Goal: Task Accomplishment & Management: Use online tool/utility

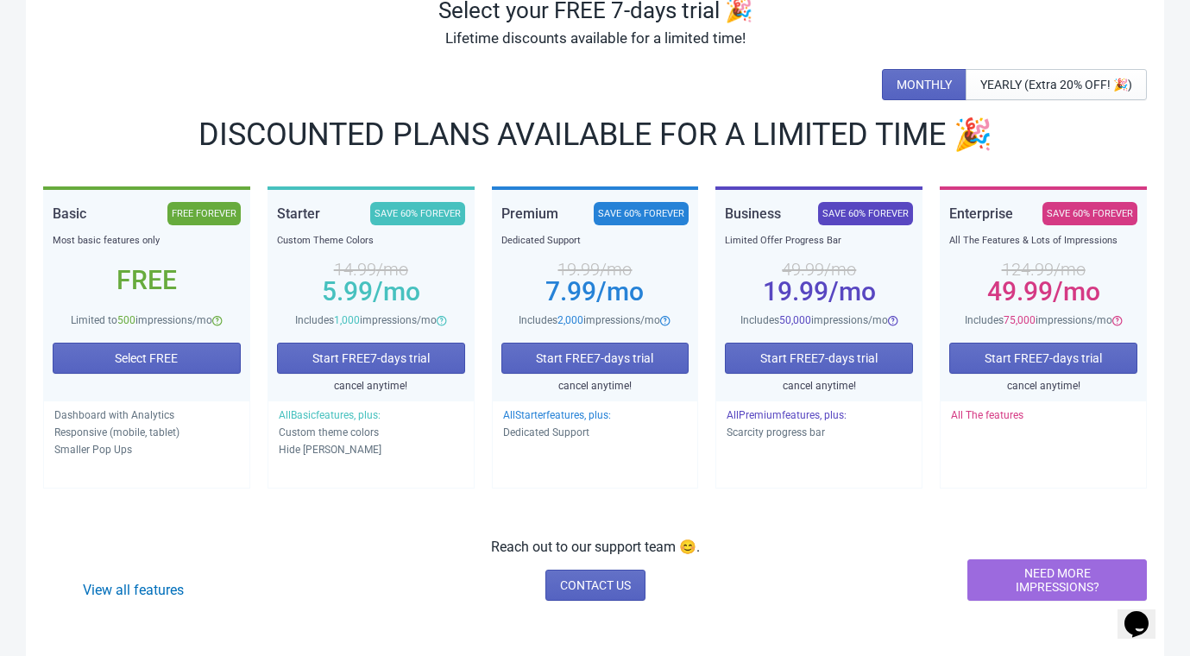
scroll to position [144, 0]
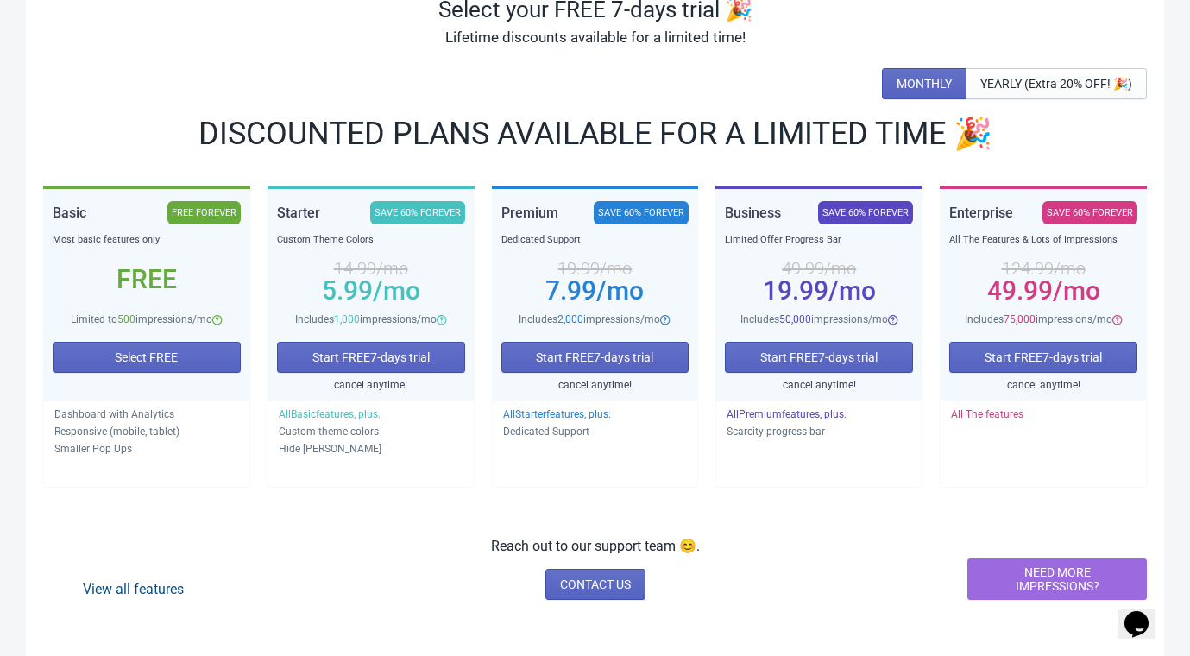
click at [171, 585] on link "View all features" at bounding box center [133, 589] width 101 height 16
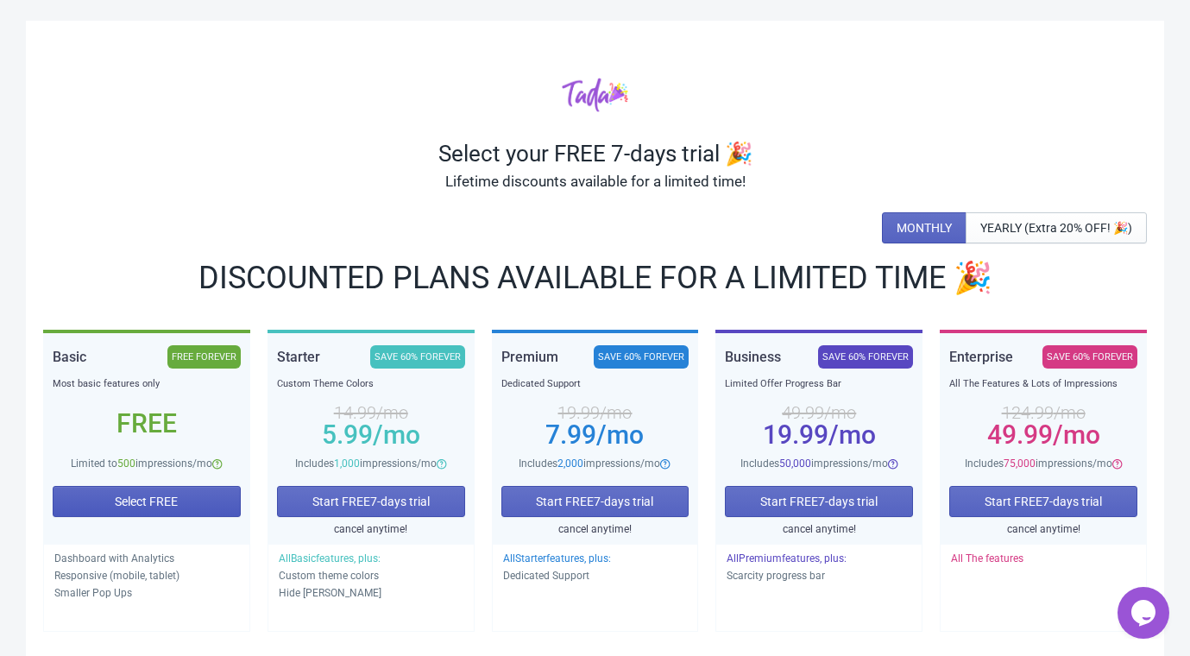
click at [150, 501] on span "Select FREE" at bounding box center [146, 501] width 63 height 14
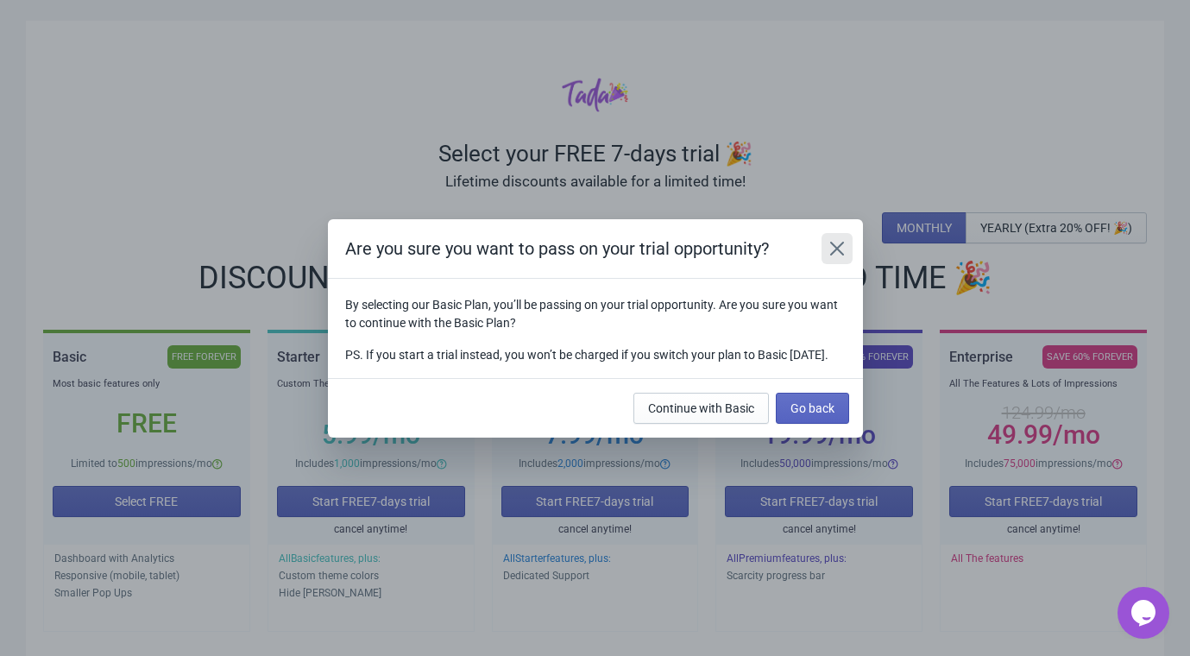
drag, startPoint x: 835, startPoint y: 242, endPoint x: 782, endPoint y: 292, distance: 73.3
click at [834, 242] on icon "Close" at bounding box center [836, 248] width 17 height 17
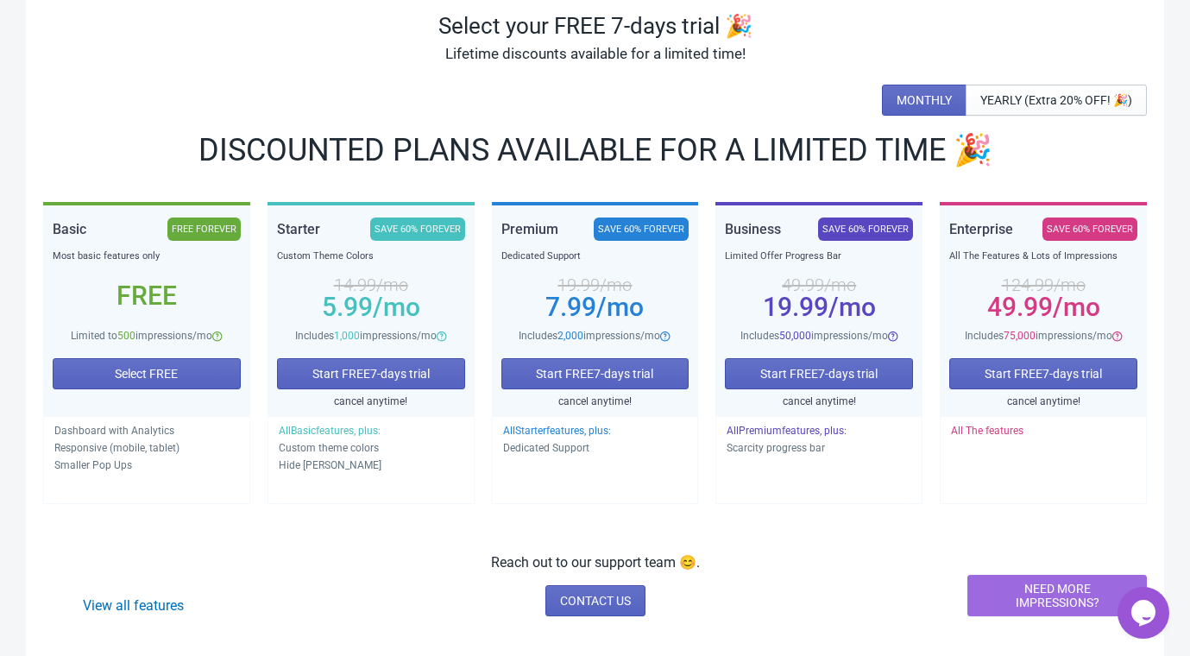
scroll to position [144, 0]
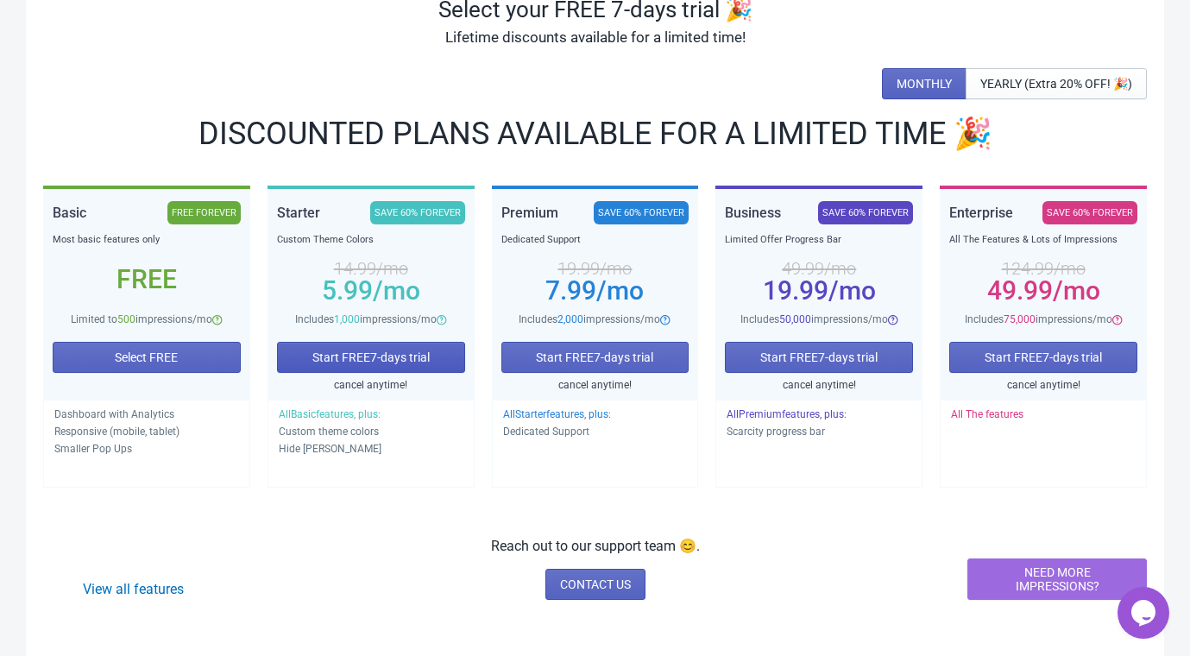
click at [366, 347] on button "Start FREE 7 -days trial" at bounding box center [371, 357] width 188 height 31
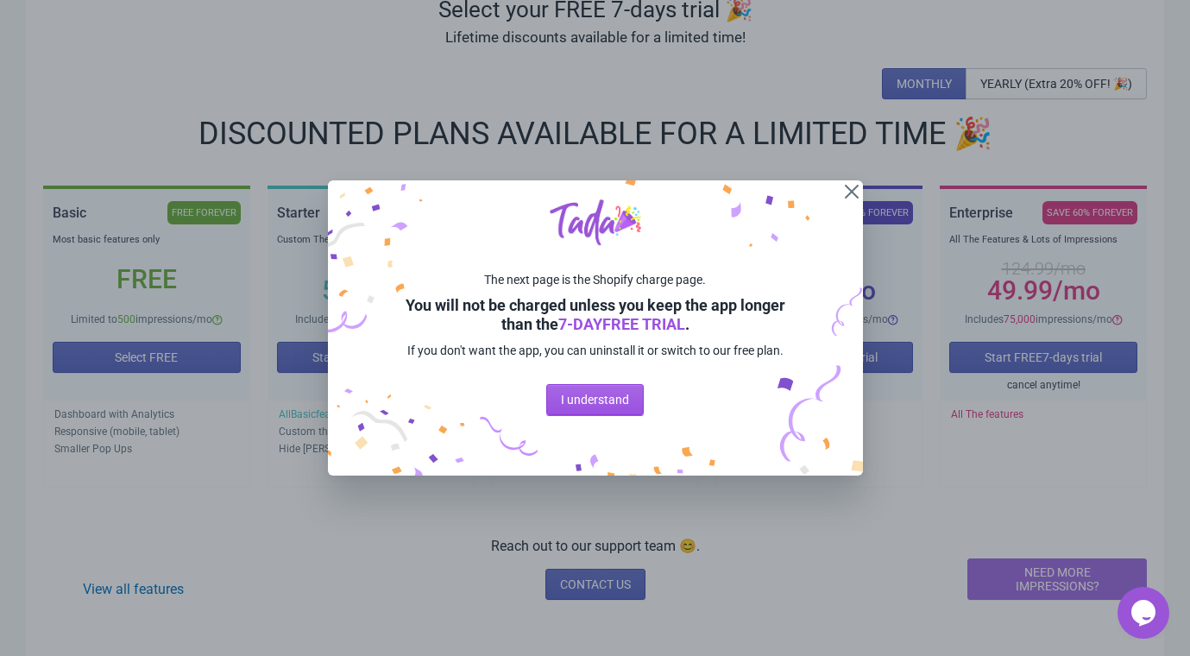
click at [602, 397] on span "I understand" at bounding box center [595, 400] width 68 height 14
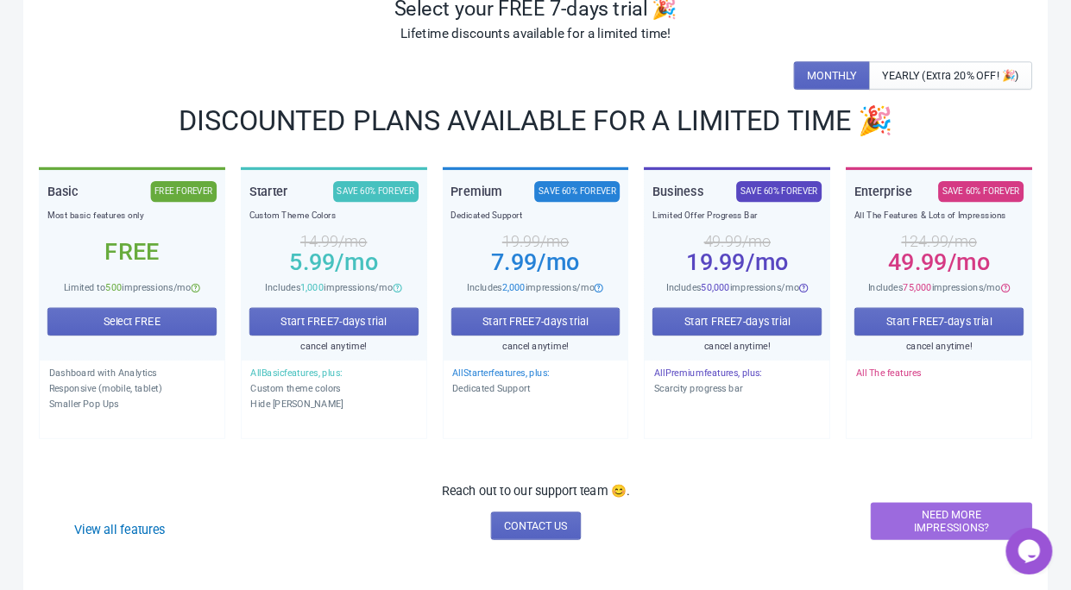
scroll to position [145, 0]
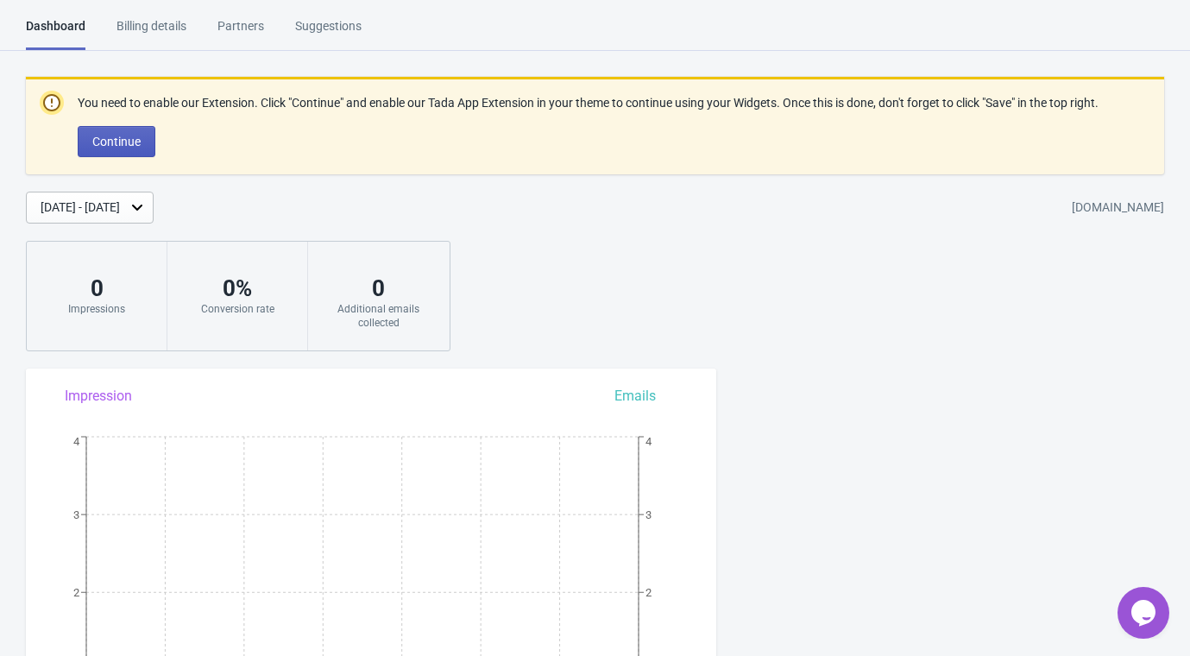
click at [115, 145] on button "Continue" at bounding box center [117, 141] width 78 height 31
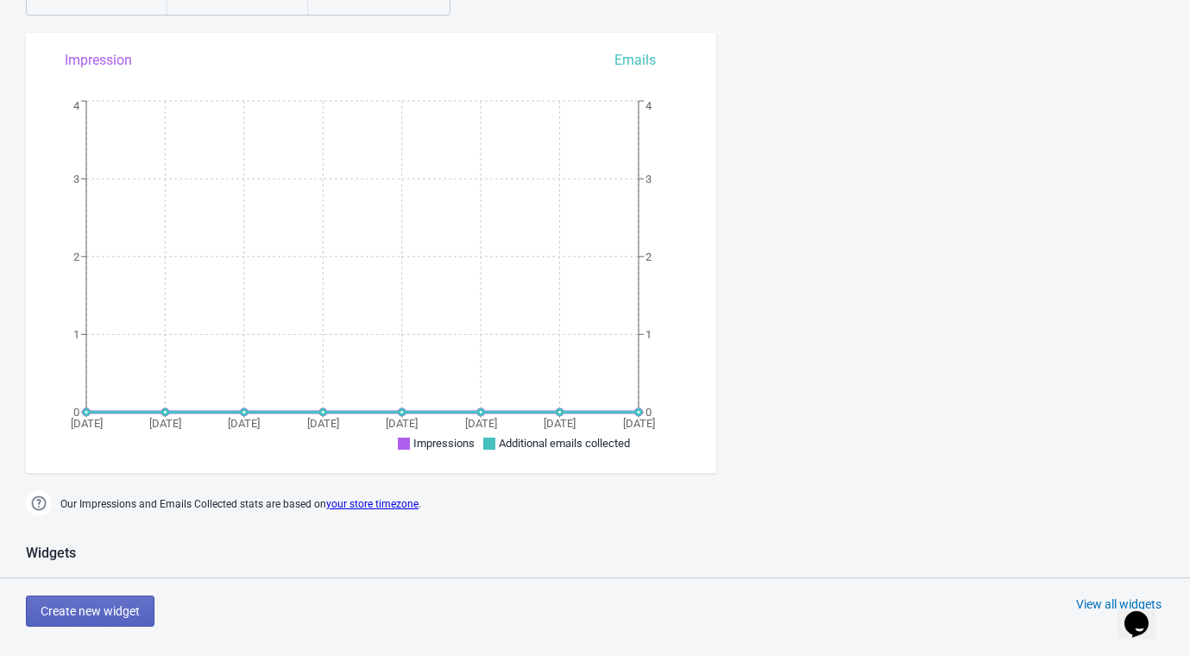
scroll to position [383, 0]
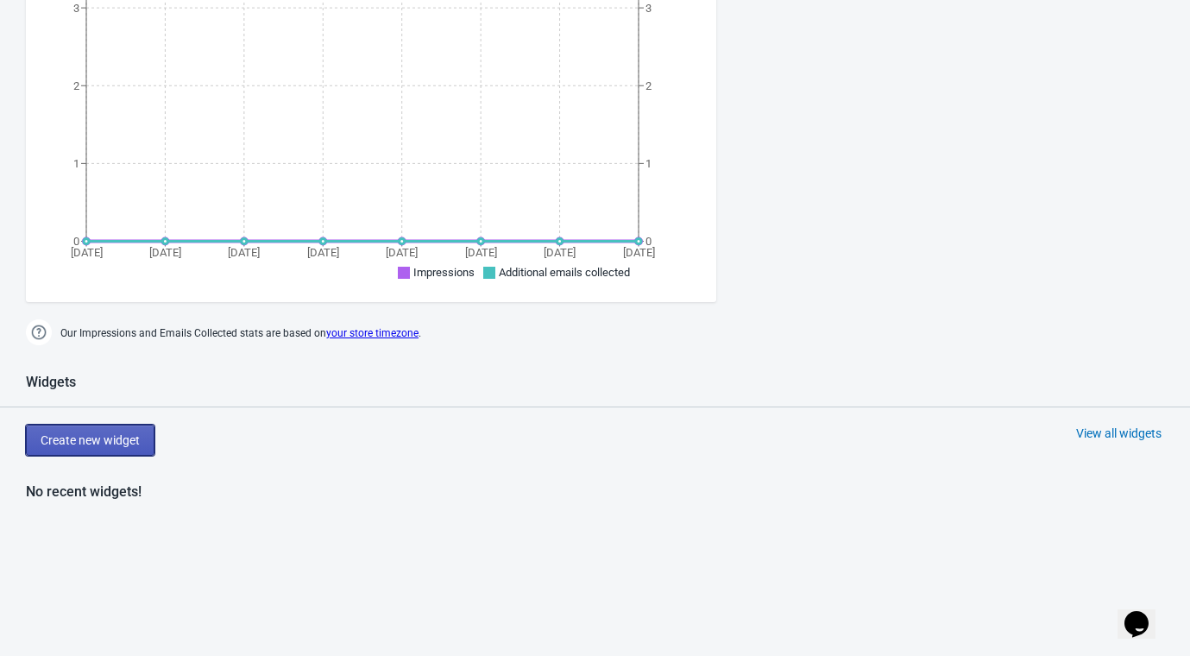
click at [105, 433] on span "Create new widget" at bounding box center [90, 440] width 99 height 14
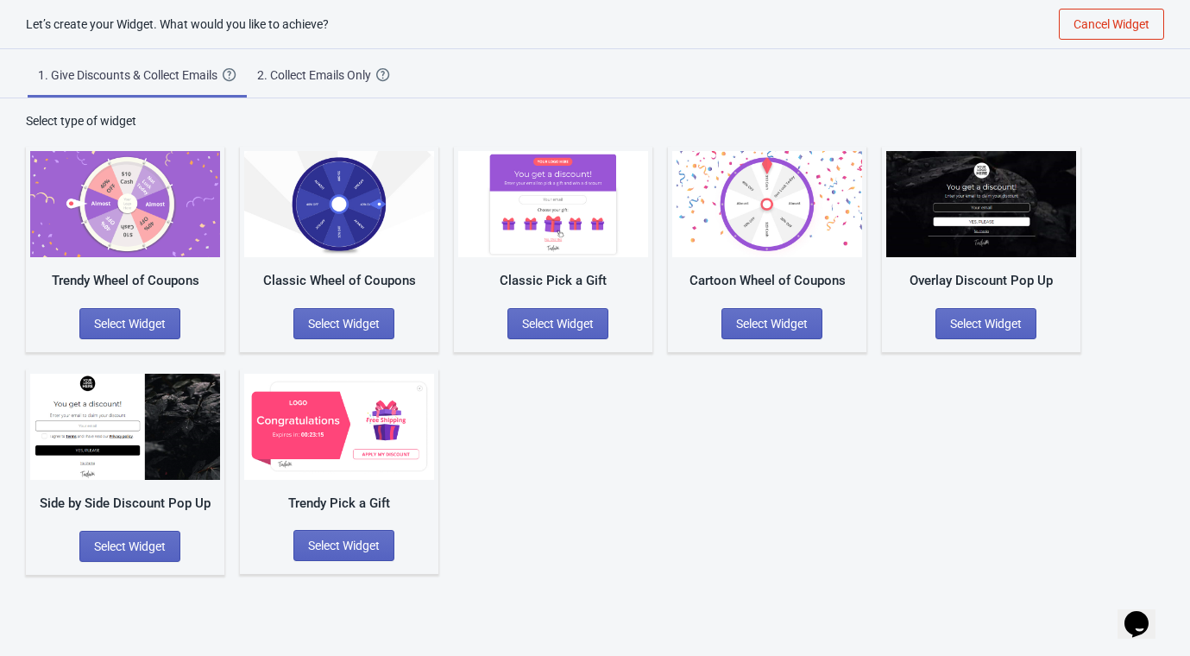
scroll to position [17, 0]
click at [567, 324] on span "Select Widget" at bounding box center [558, 324] width 72 height 14
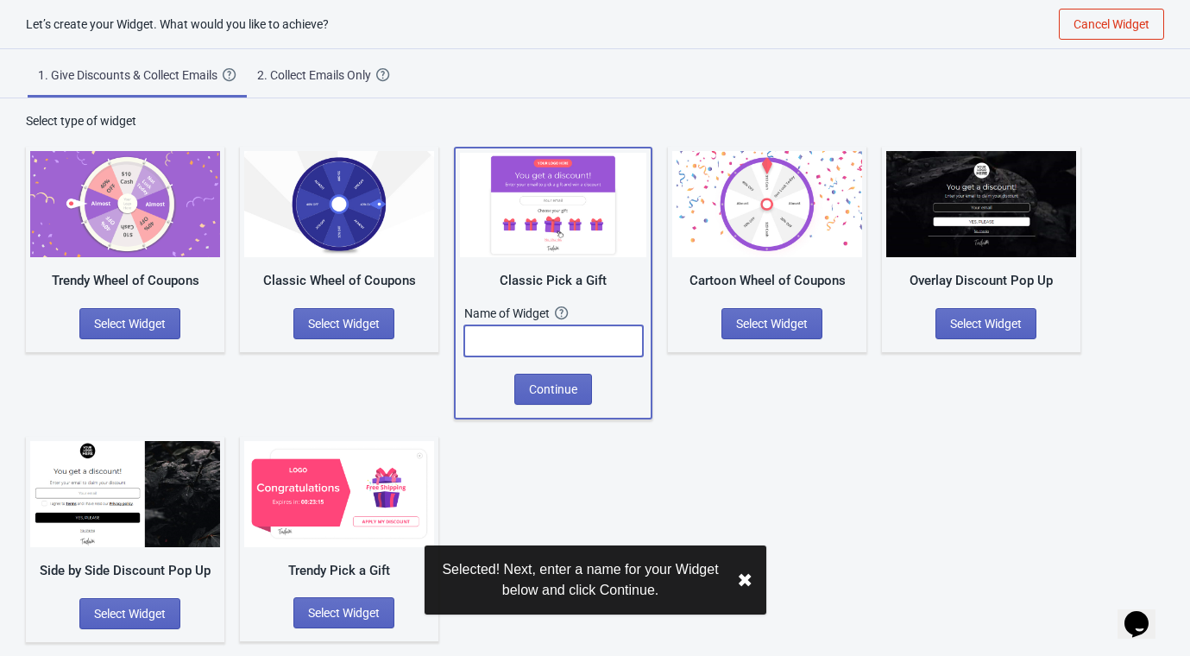
click at [540, 344] on input "text" at bounding box center [553, 340] width 179 height 31
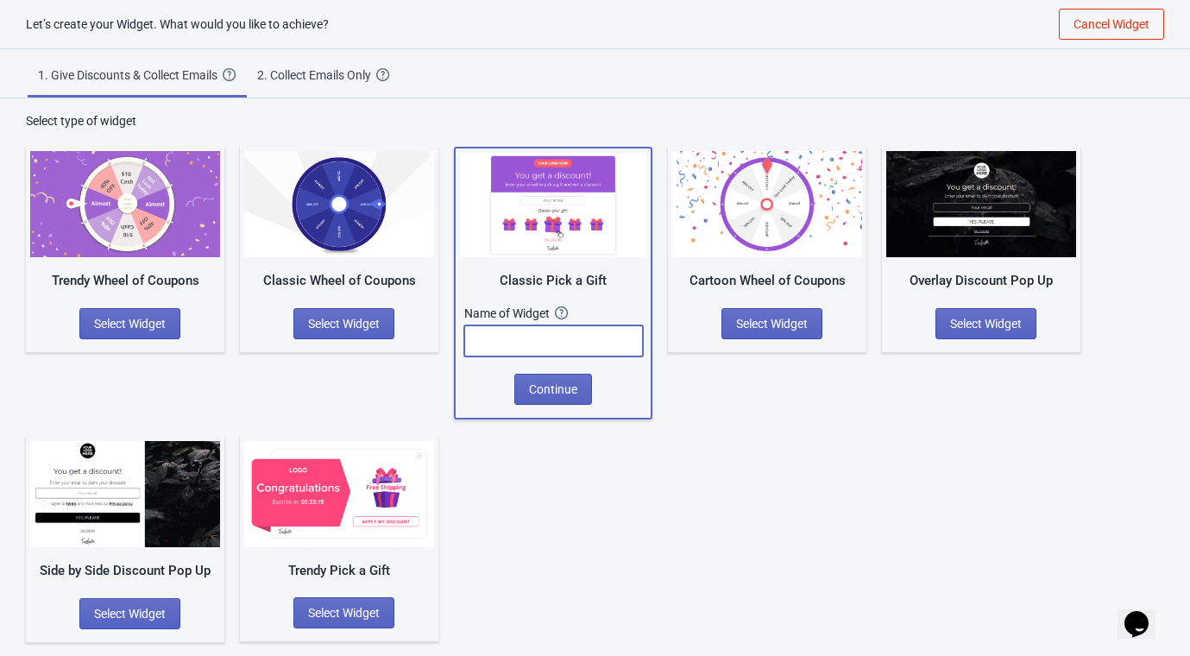
click at [502, 337] on input "text" at bounding box center [553, 340] width 179 height 31
type input "Pick a Gift"
click at [577, 376] on button "Continue" at bounding box center [553, 389] width 78 height 31
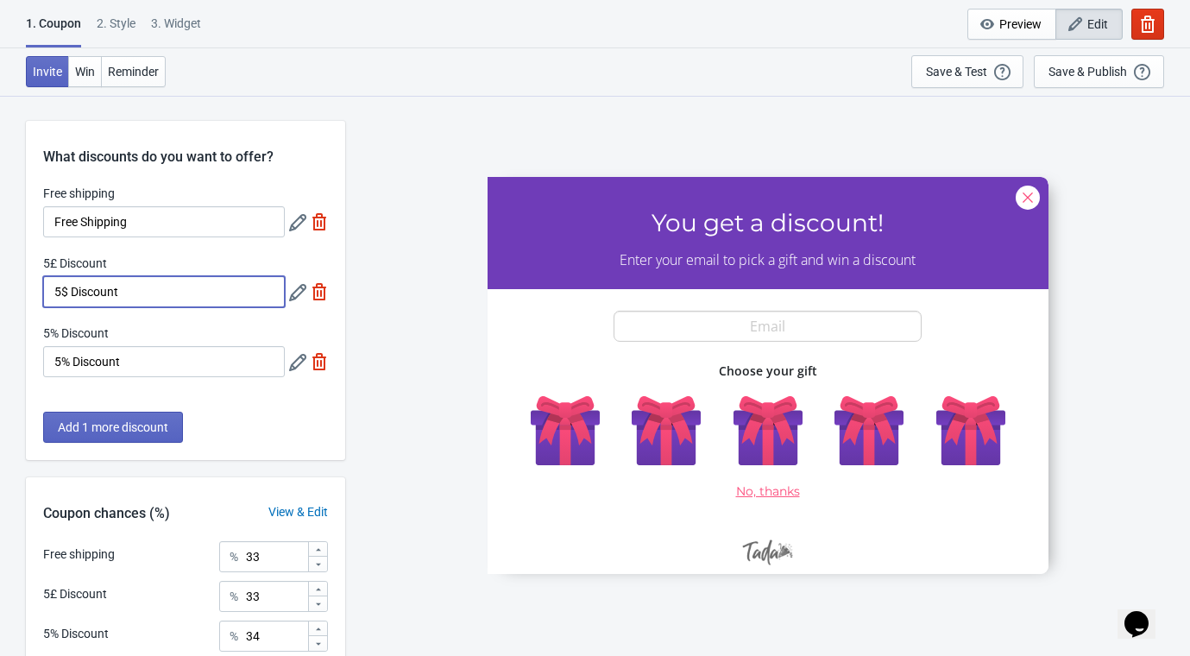
click at [129, 286] on input "5$ Discount" at bounding box center [164, 291] width 242 height 31
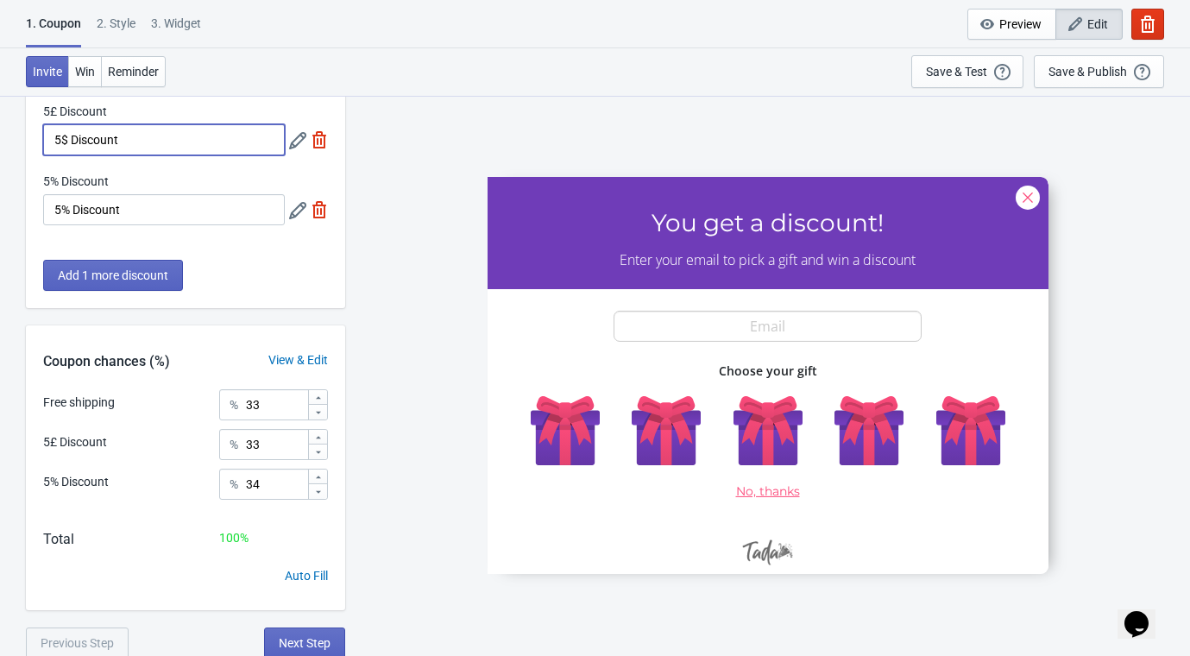
scroll to position [154, 0]
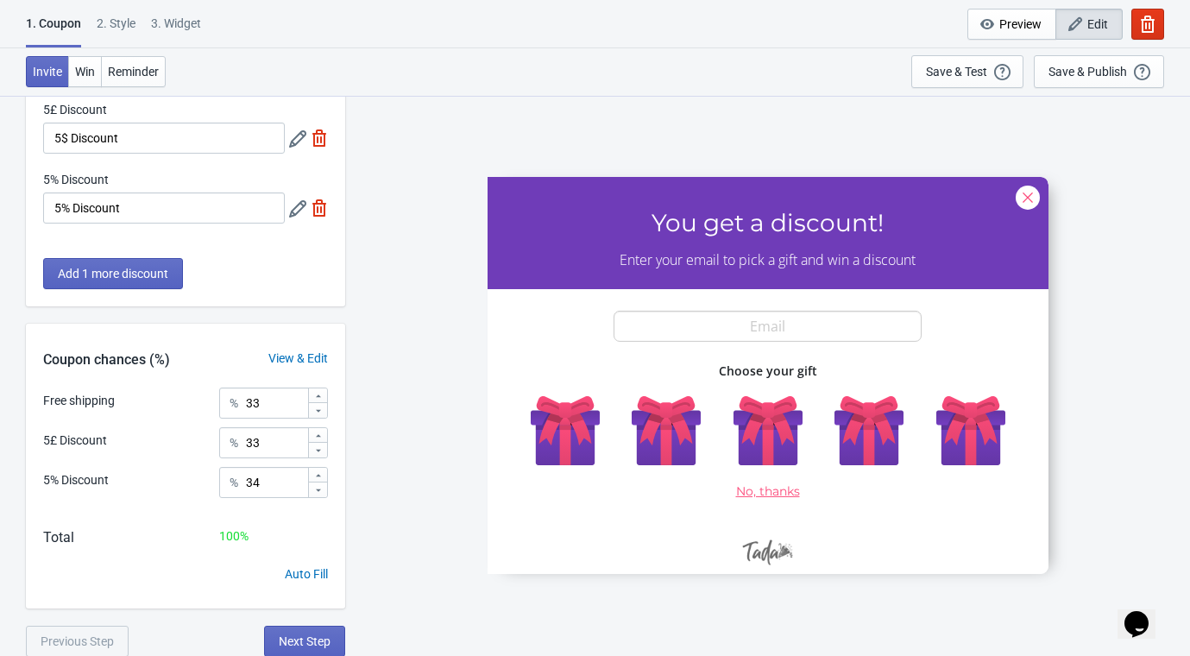
click at [301, 210] on icon at bounding box center [297, 208] width 17 height 17
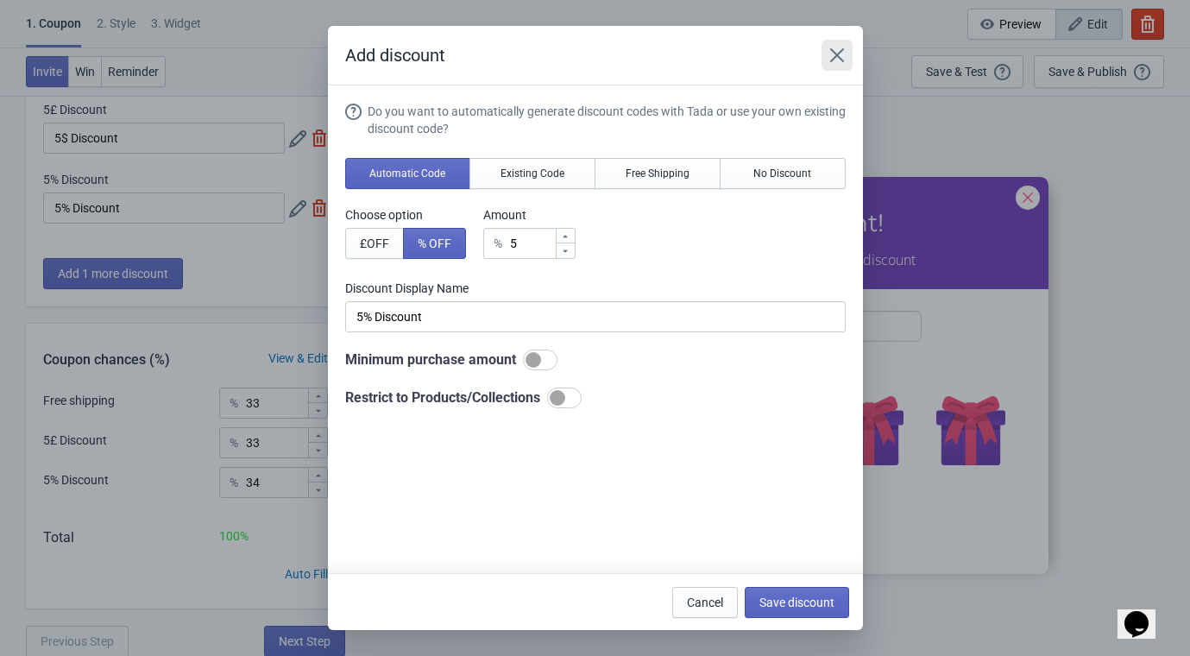
click at [837, 58] on icon "Close" at bounding box center [836, 55] width 17 height 17
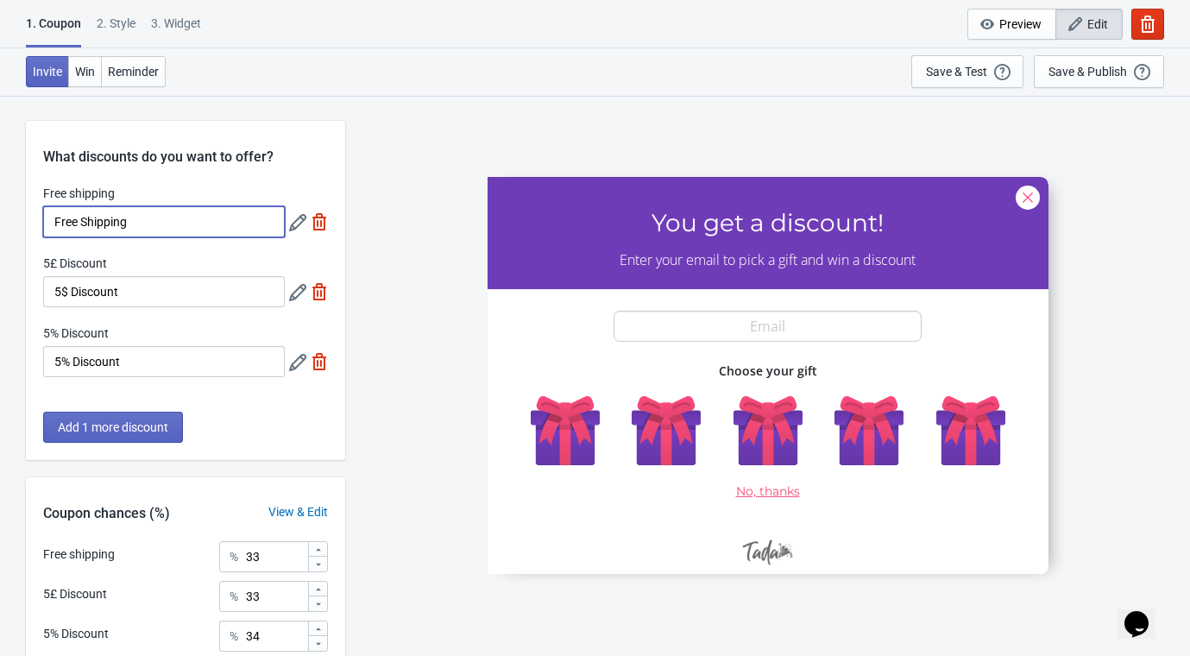
drag, startPoint x: 148, startPoint y: 224, endPoint x: 161, endPoint y: 232, distance: 14.4
click at [148, 223] on input "Free Shipping" at bounding box center [164, 221] width 242 height 31
click at [296, 217] on icon at bounding box center [297, 222] width 17 height 17
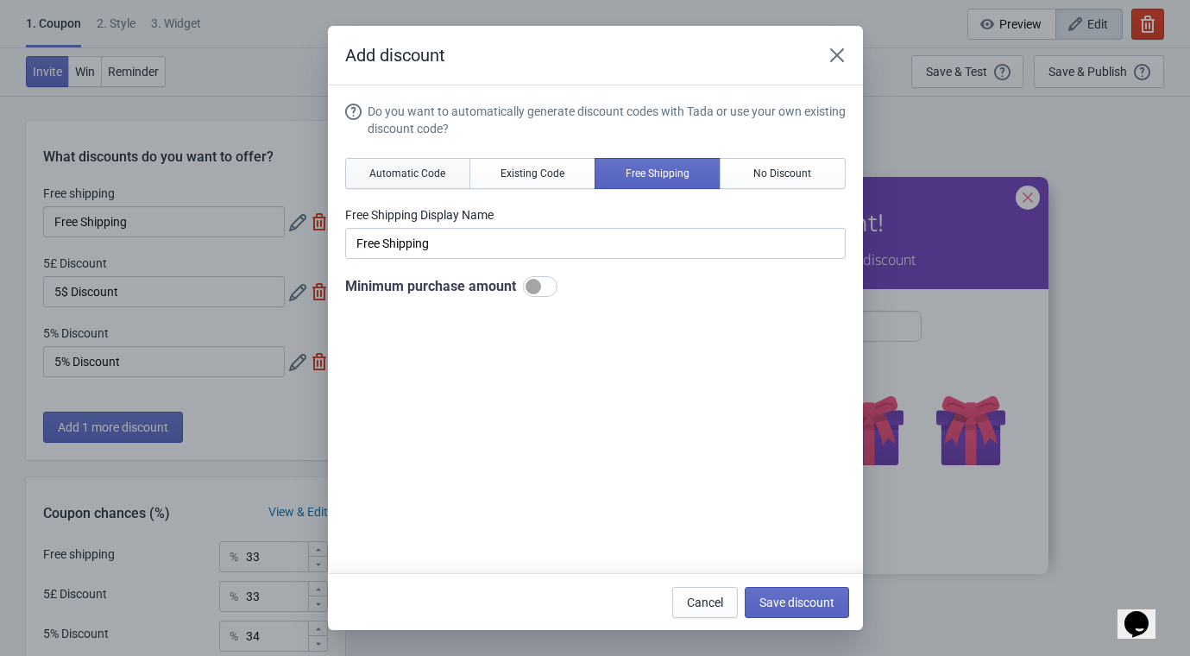
click at [395, 176] on span "Automatic Code" at bounding box center [407, 174] width 76 height 14
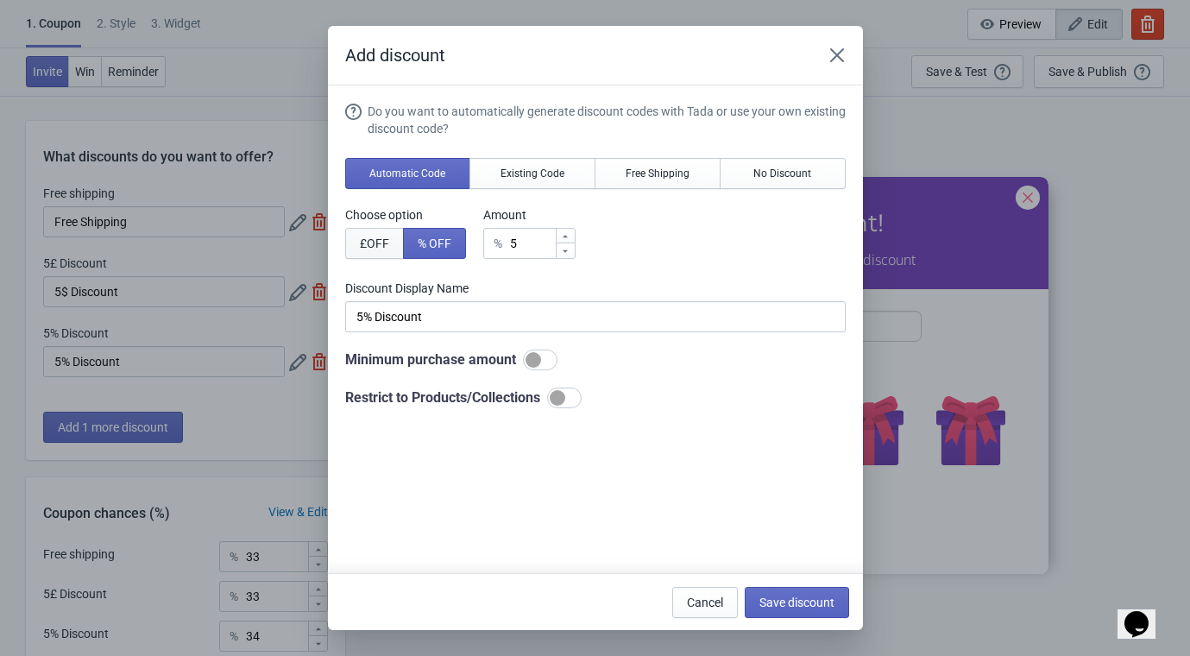
click at [387, 236] on span "£ OFF" at bounding box center [374, 243] width 29 height 14
type input "5£ Discount"
click at [769, 179] on button "No Discount" at bounding box center [783, 173] width 126 height 31
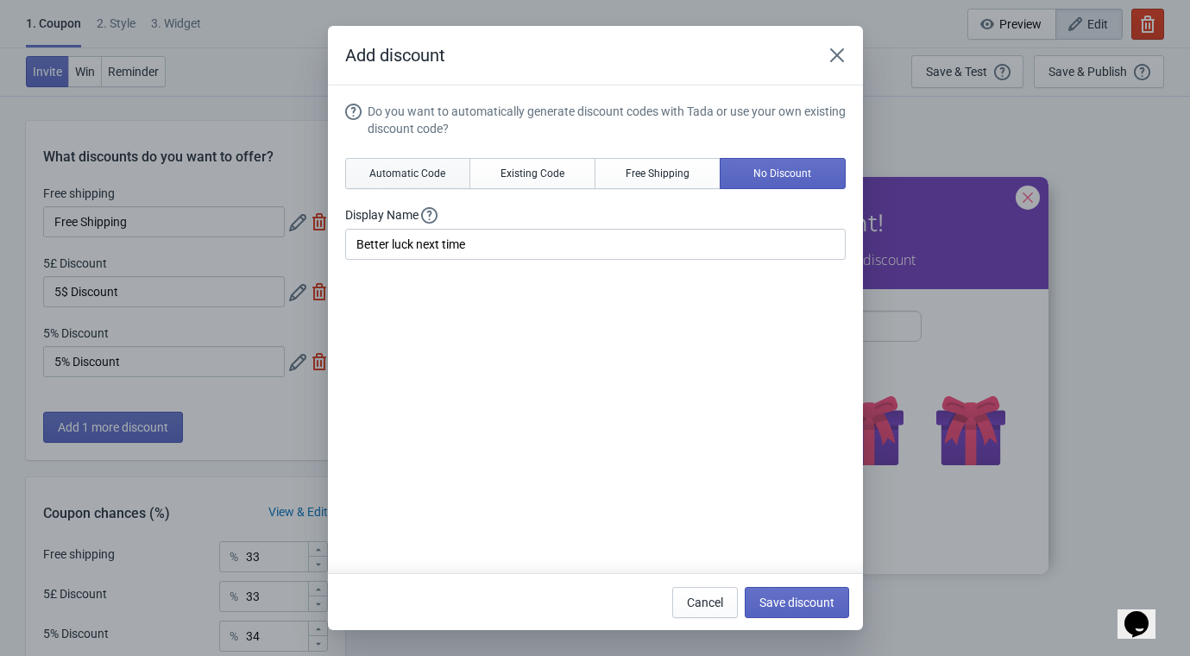
click at [408, 163] on button "Automatic Code" at bounding box center [408, 173] width 126 height 31
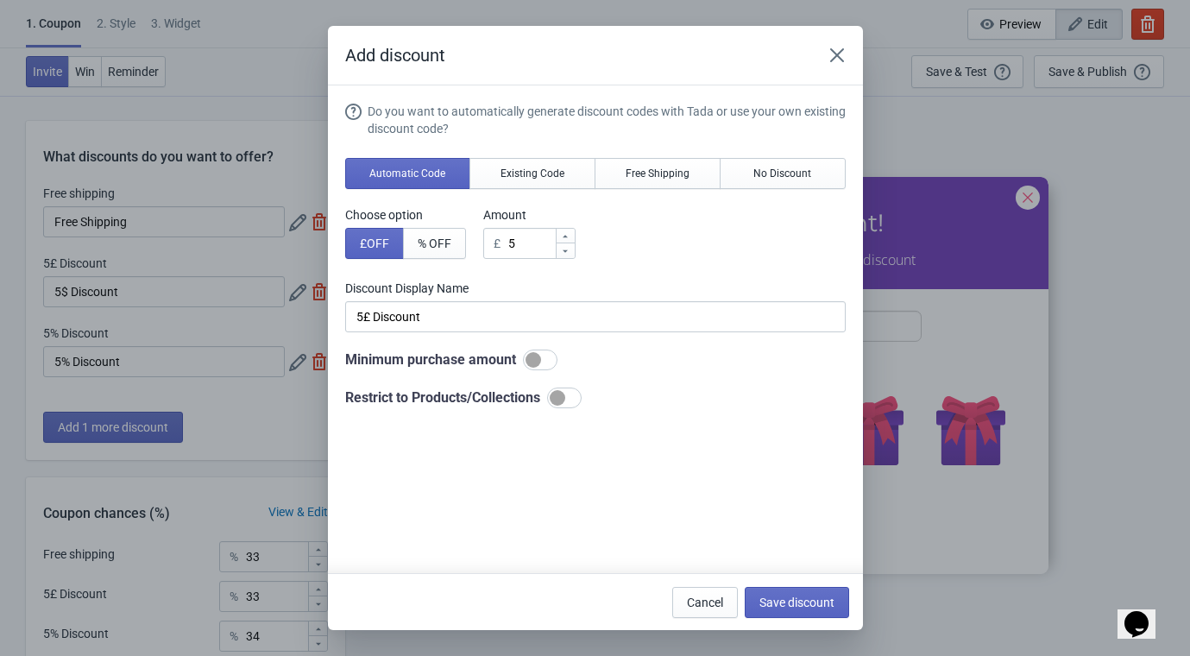
click at [532, 361] on div at bounding box center [534, 360] width 16 height 16
checkbox input "true"
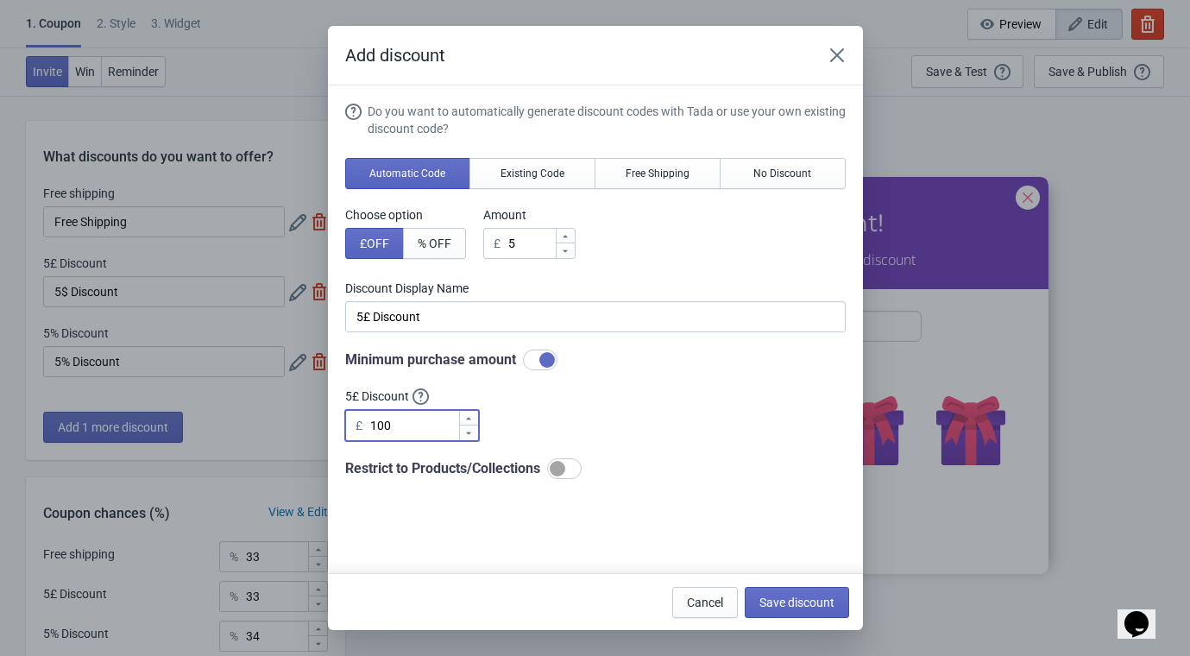
drag, startPoint x: 394, startPoint y: 419, endPoint x: 367, endPoint y: 431, distance: 30.1
click at [367, 431] on div "£ 100" at bounding box center [412, 425] width 134 height 31
type input "10.00"
click at [562, 252] on icon at bounding box center [565, 251] width 10 height 10
type input "4"
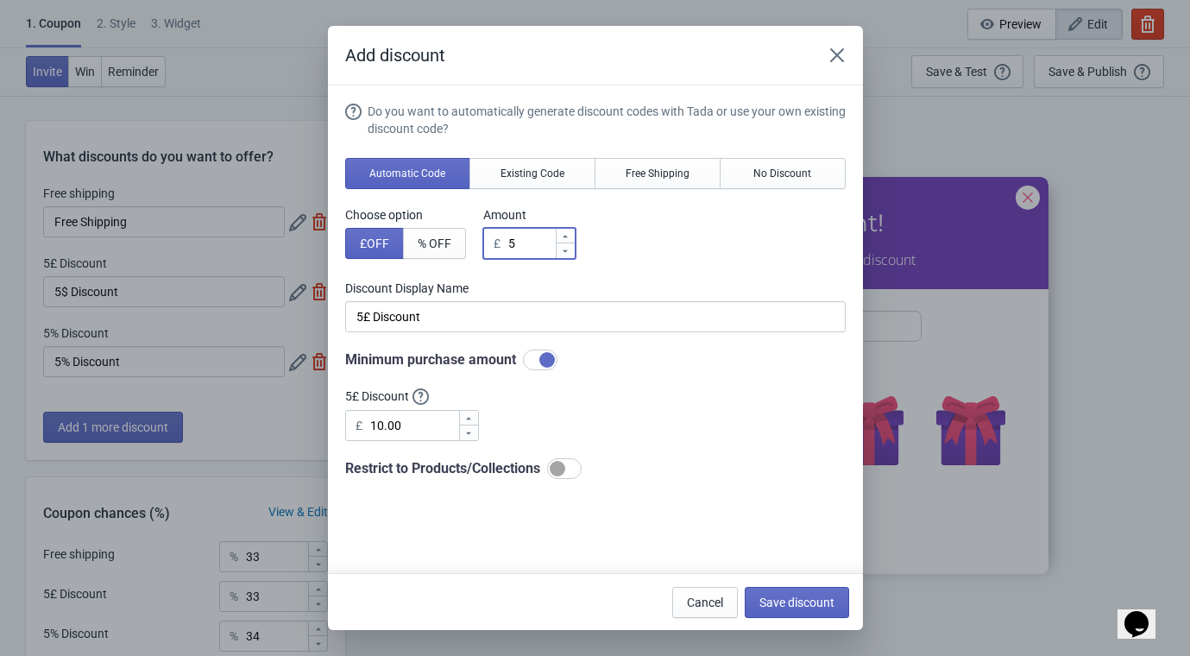
type input "4£ Discount"
click at [565, 250] on icon at bounding box center [565, 251] width 10 height 10
type input "3"
type input "3£ Discount"
drag, startPoint x: 524, startPoint y: 239, endPoint x: 456, endPoint y: 242, distance: 68.2
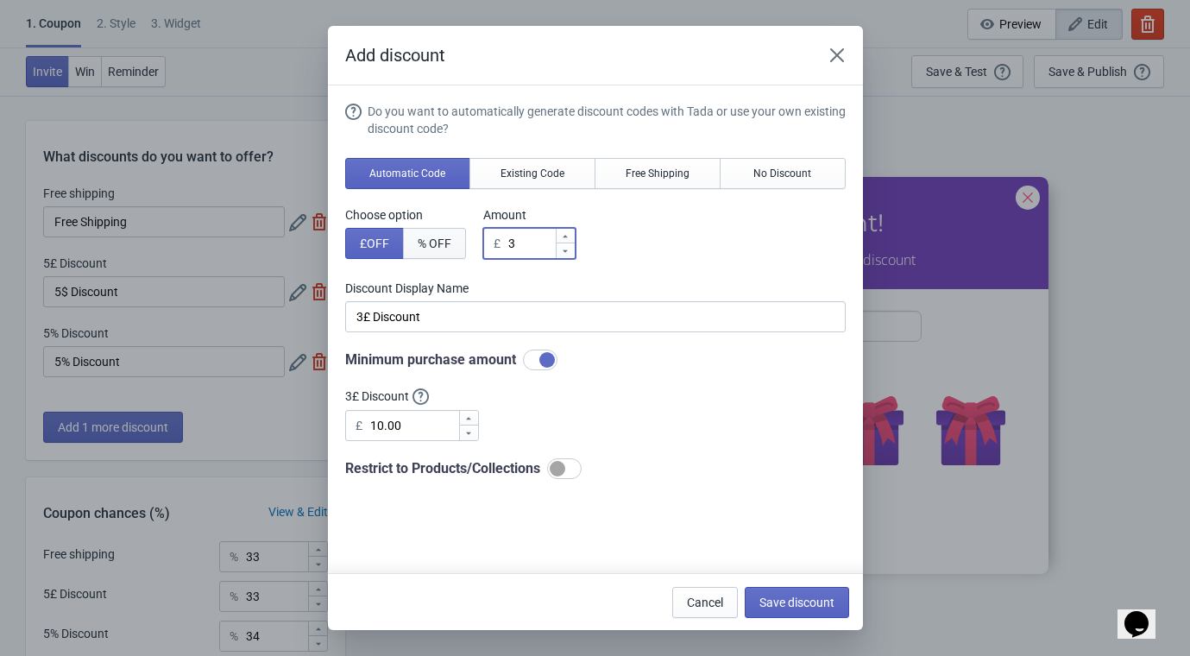
click at [456, 242] on div "Choose option £ OFF % OFF Amount £ 3" at bounding box center [595, 232] width 500 height 53
type input "1"
type input "1£ Discount"
type input "1.9"
type input "1.9£ Discount"
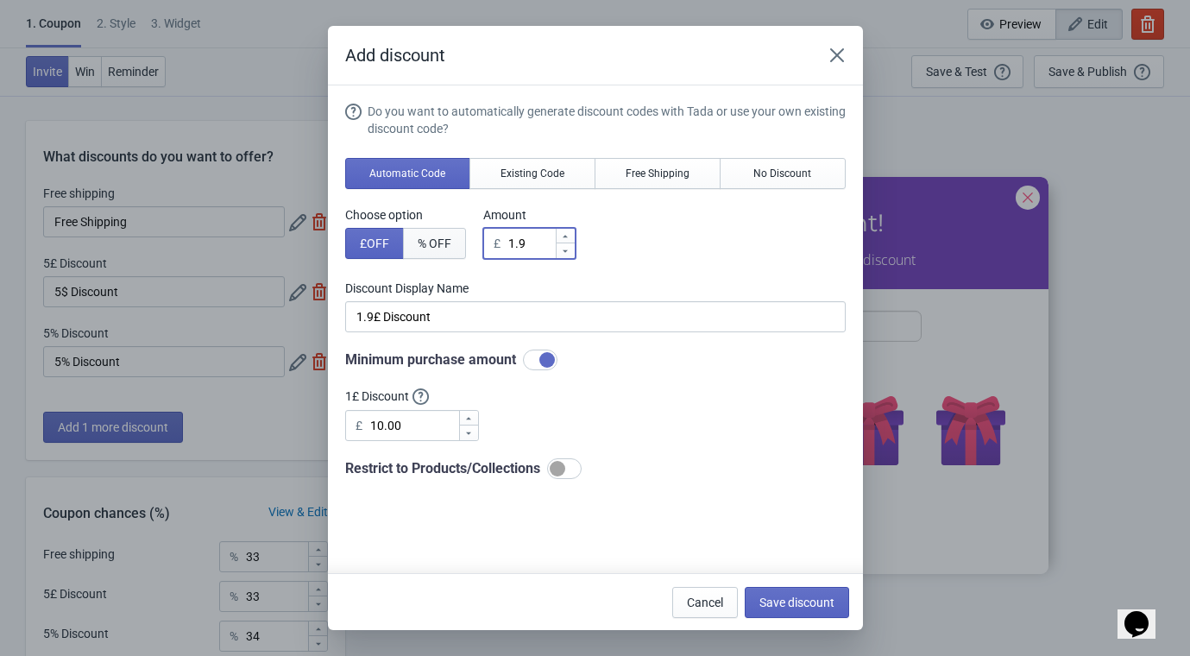
type input "1.99"
type input "1.99£ Discount"
type input "1.99"
drag, startPoint x: 787, startPoint y: 604, endPoint x: 770, endPoint y: 604, distance: 17.3
click at [786, 601] on span "Save discount" at bounding box center [796, 602] width 75 height 14
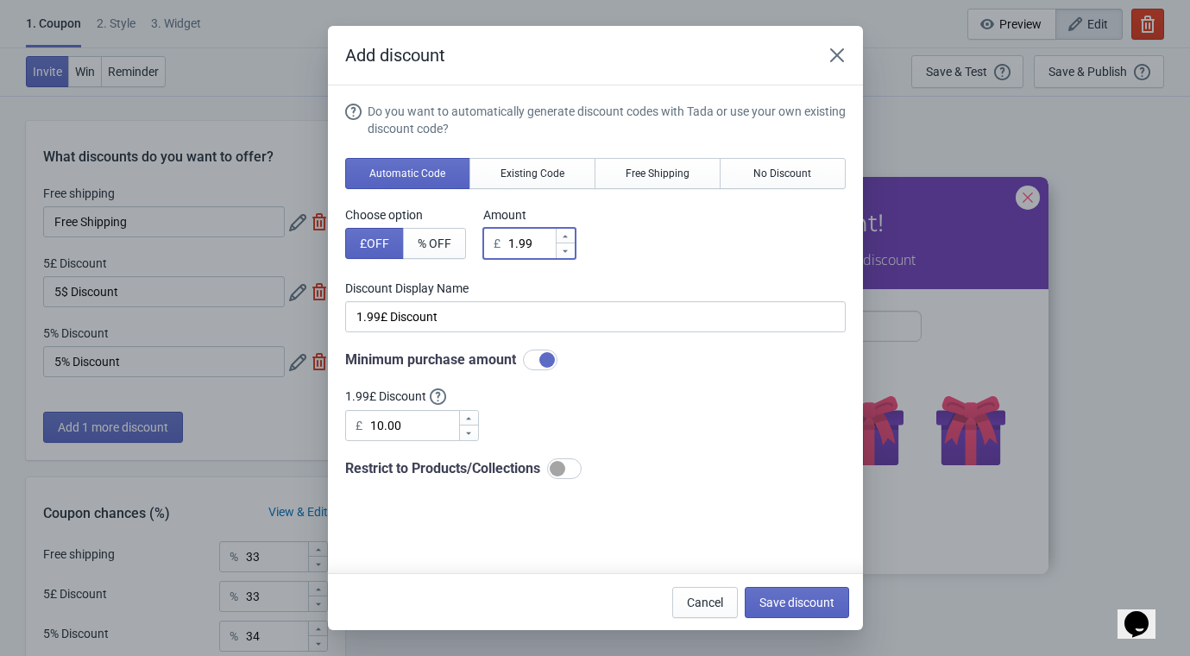
type input "1.99£ Discount"
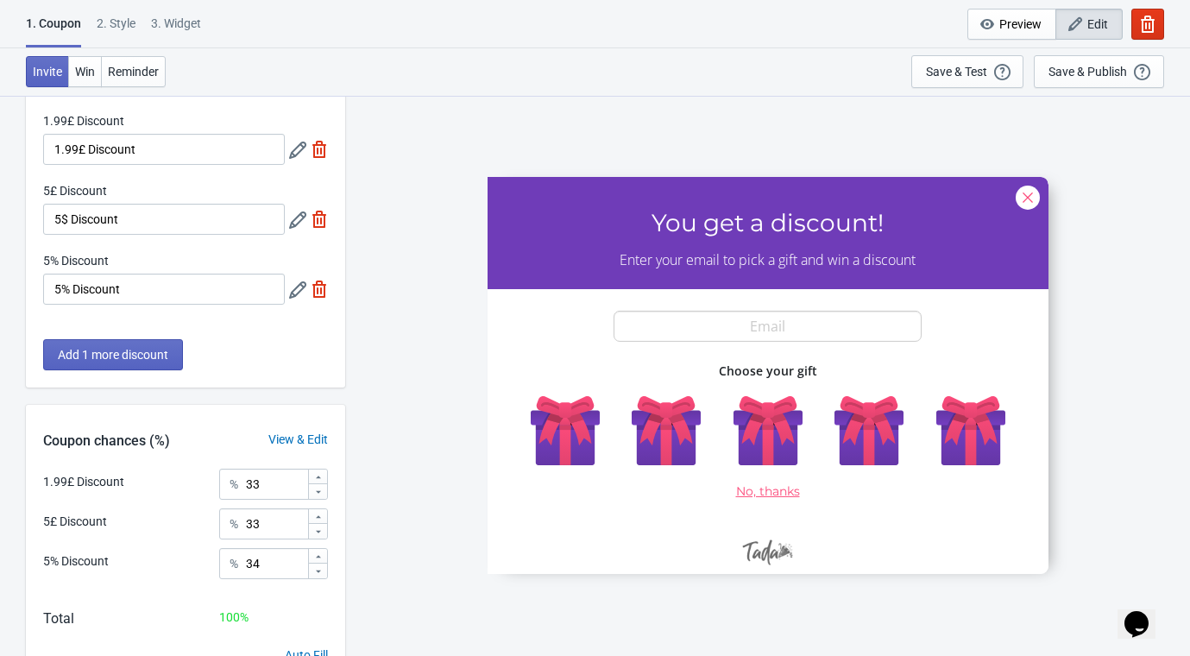
scroll to position [96, 0]
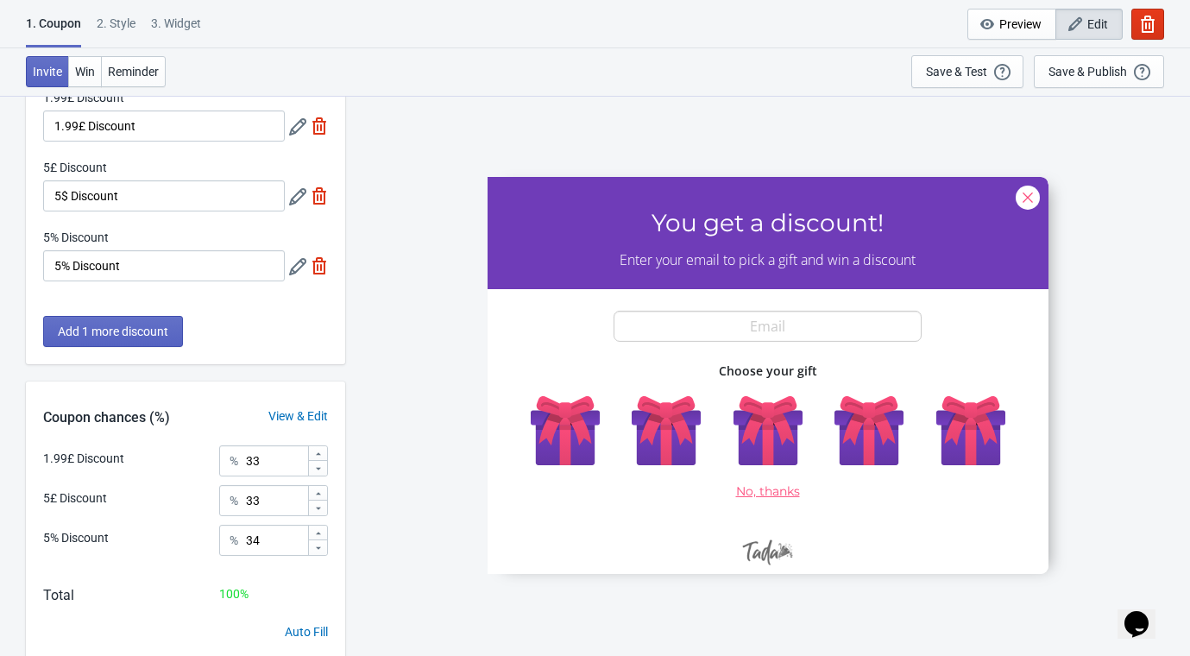
click at [293, 413] on div "View & Edit" at bounding box center [298, 416] width 94 height 18
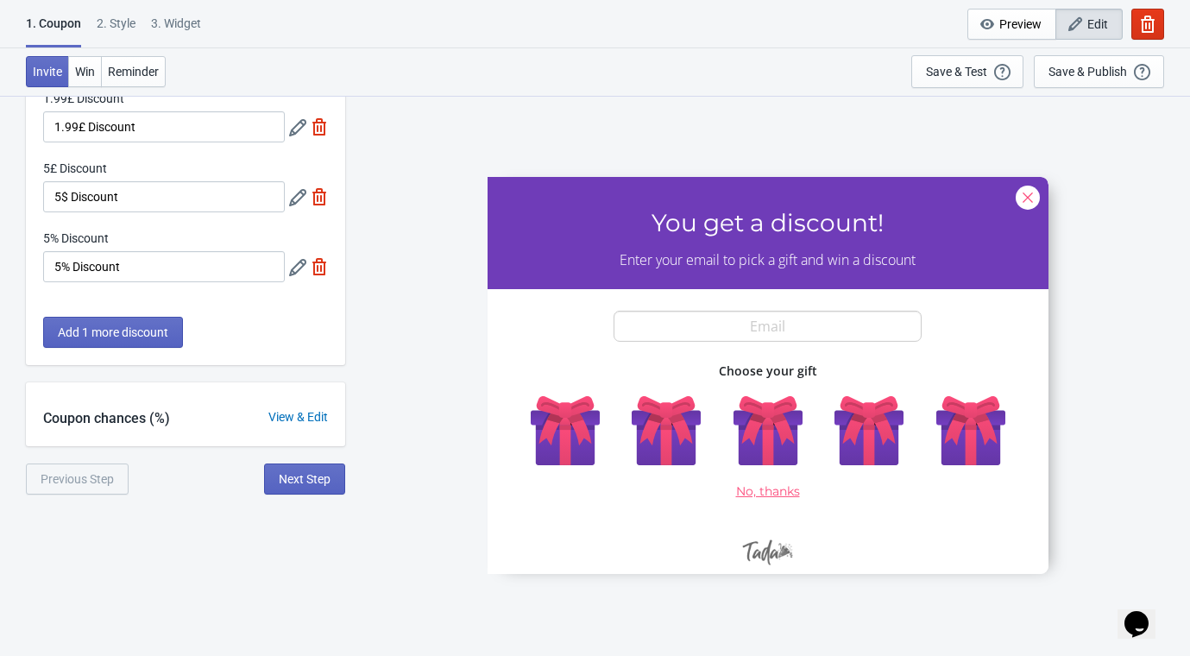
click at [293, 413] on div "View & Edit" at bounding box center [298, 417] width 94 height 18
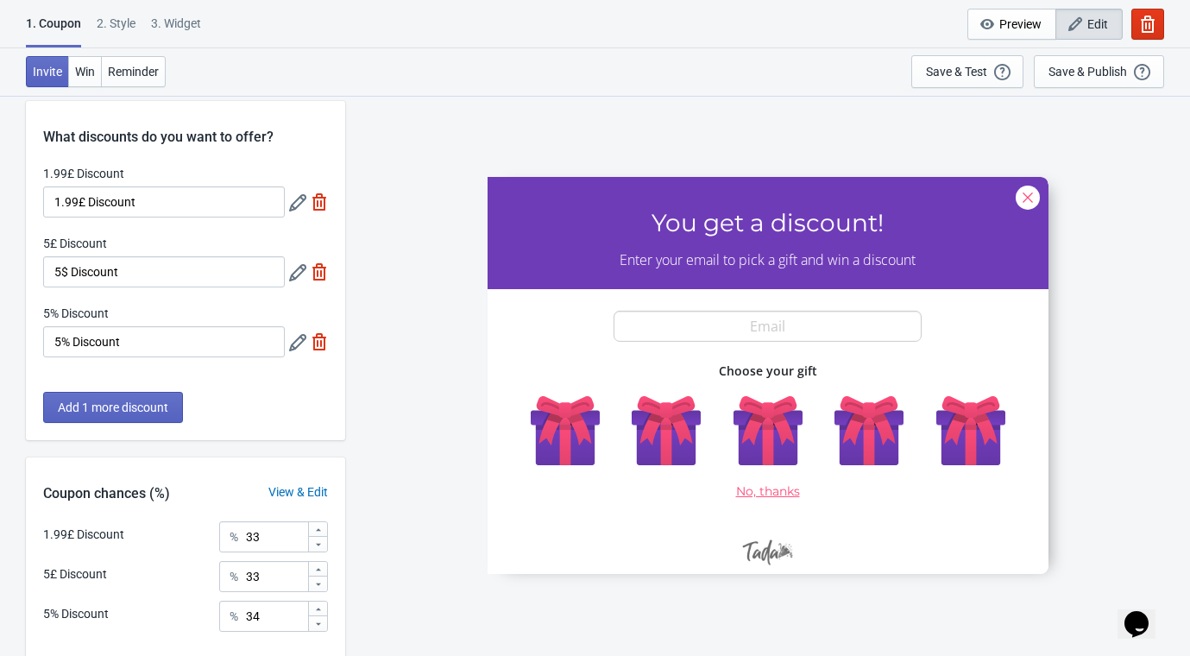
scroll to position [0, 0]
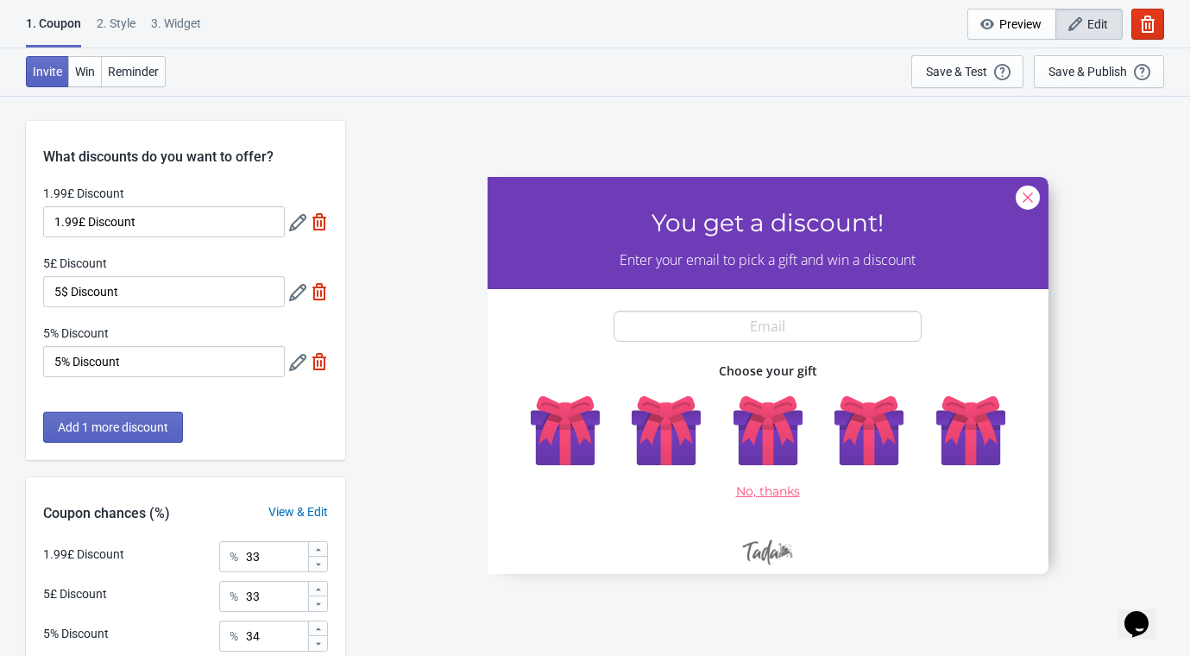
click at [298, 290] on icon at bounding box center [297, 292] width 17 height 17
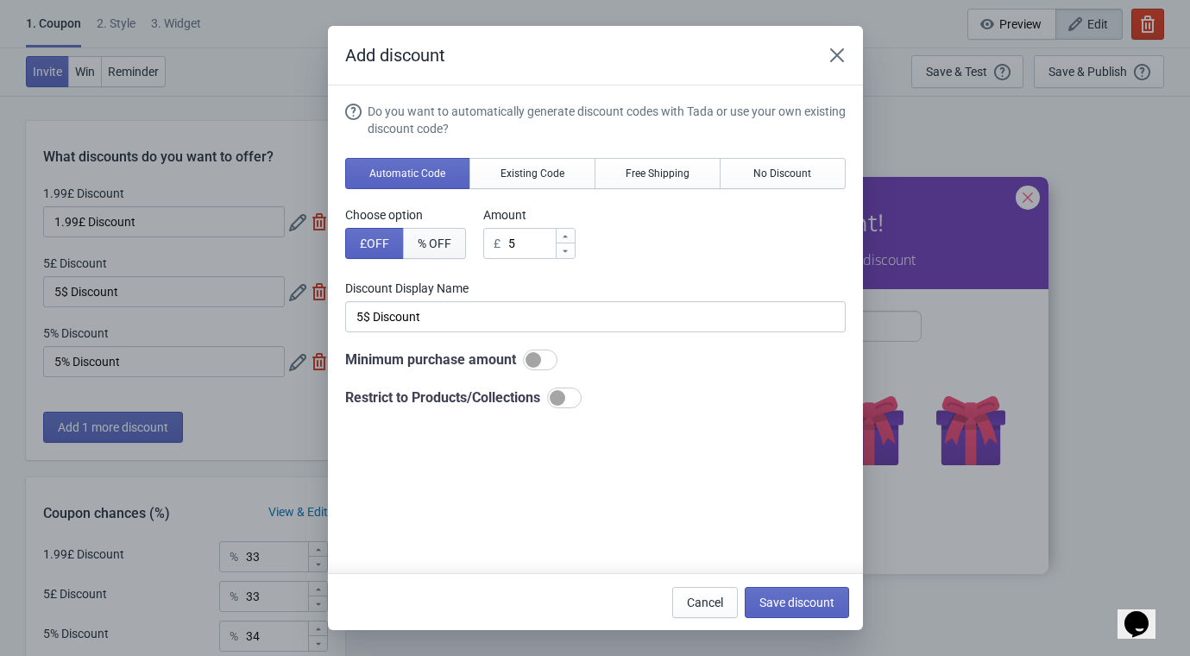
click at [445, 236] on span "% OFF" at bounding box center [435, 243] width 34 height 14
type input "5% Discount"
drag, startPoint x: 528, startPoint y: 245, endPoint x: 468, endPoint y: 242, distance: 60.5
click at [468, 242] on div "Choose option £ OFF % OFF Amount % 5" at bounding box center [595, 232] width 500 height 53
type input "1"
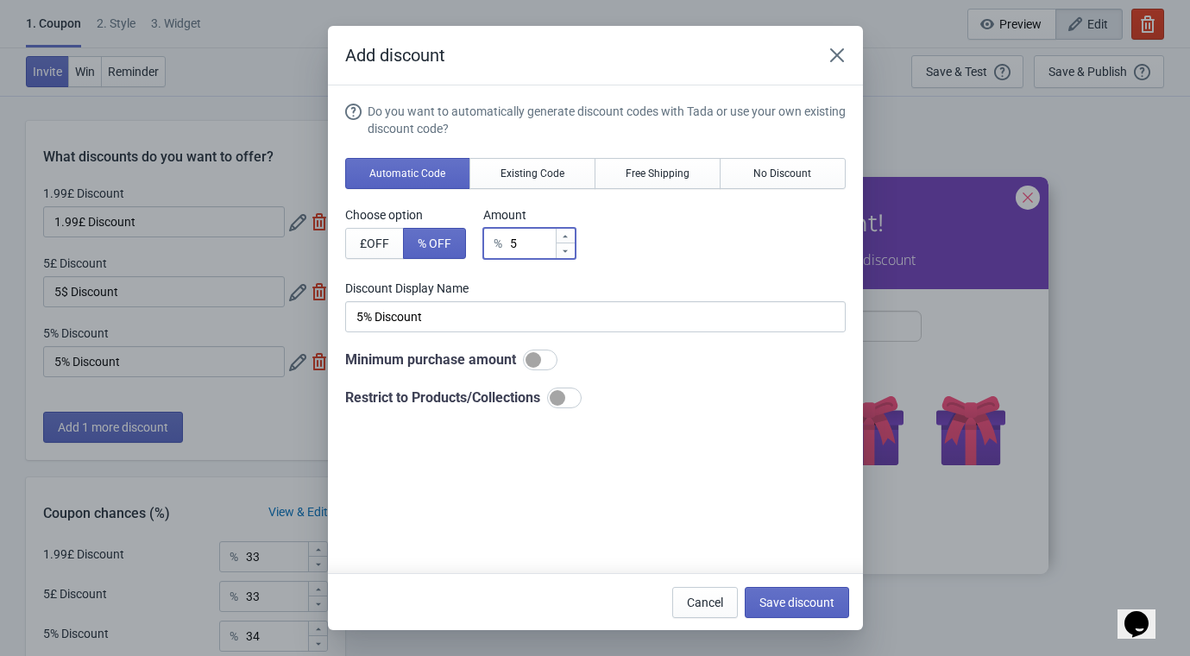
type input "1% Discount"
type input "15"
type input "15% Discount"
type input "15"
click at [526, 357] on div at bounding box center [534, 360] width 16 height 16
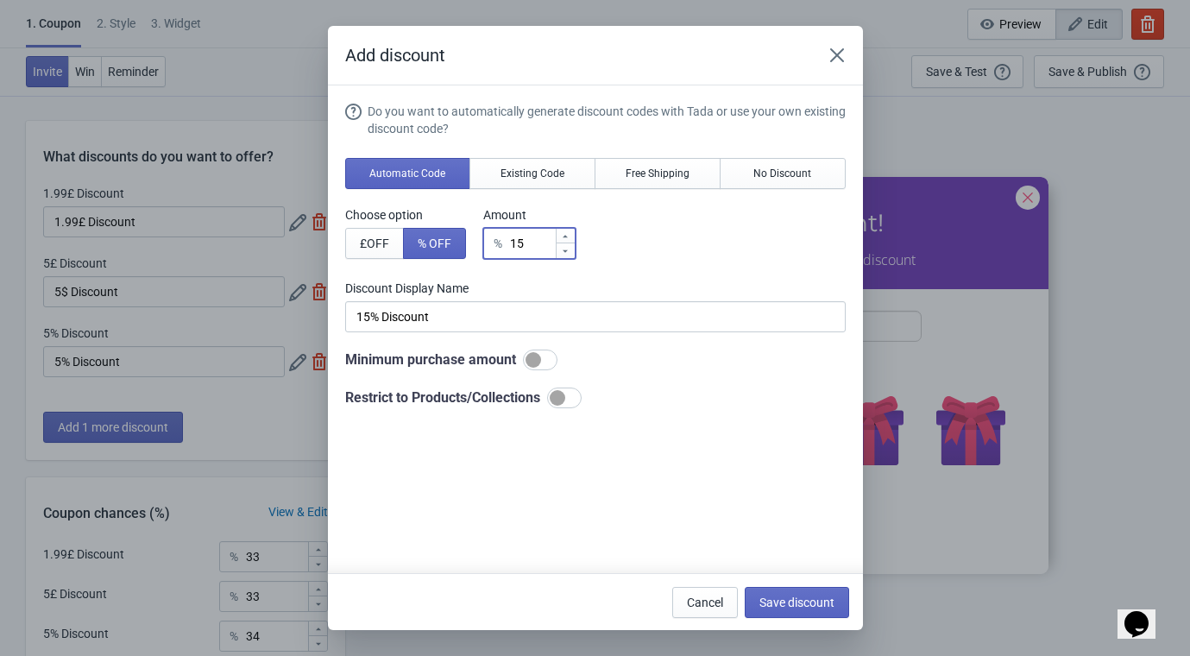
checkbox input "true"
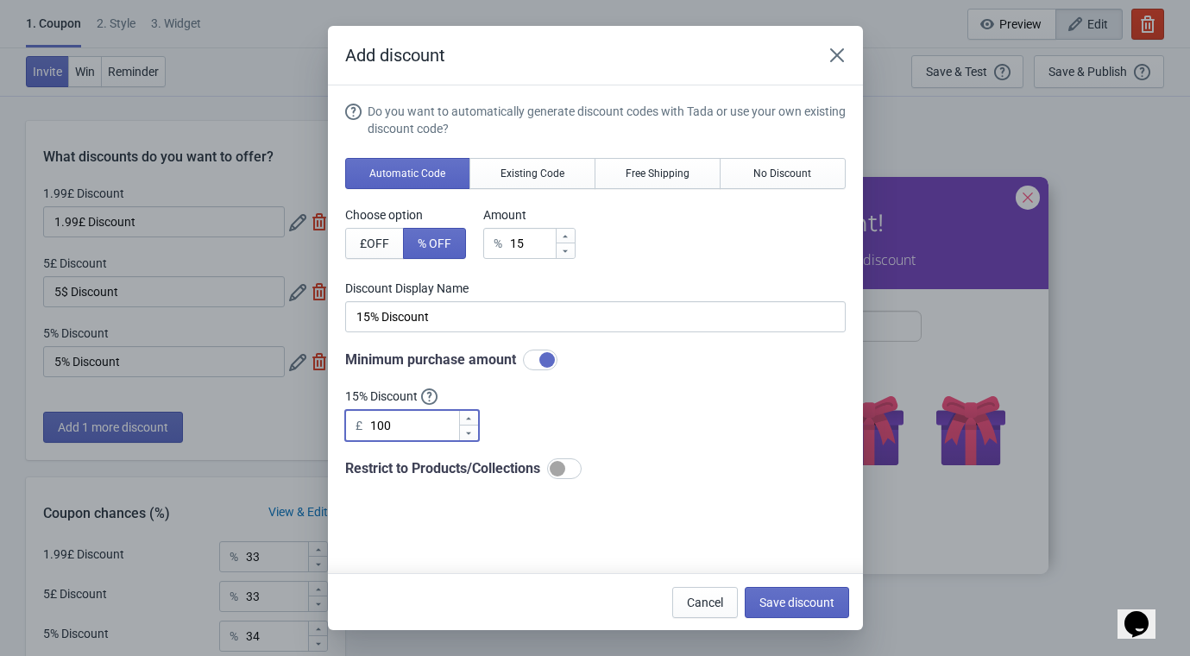
drag, startPoint x: 402, startPoint y: 418, endPoint x: 350, endPoint y: 420, distance: 51.8
click at [350, 420] on div "£ 100" at bounding box center [412, 425] width 134 height 31
type input "10.00"
click at [796, 594] on button "Save discount" at bounding box center [797, 602] width 104 height 31
type input "15% Discount"
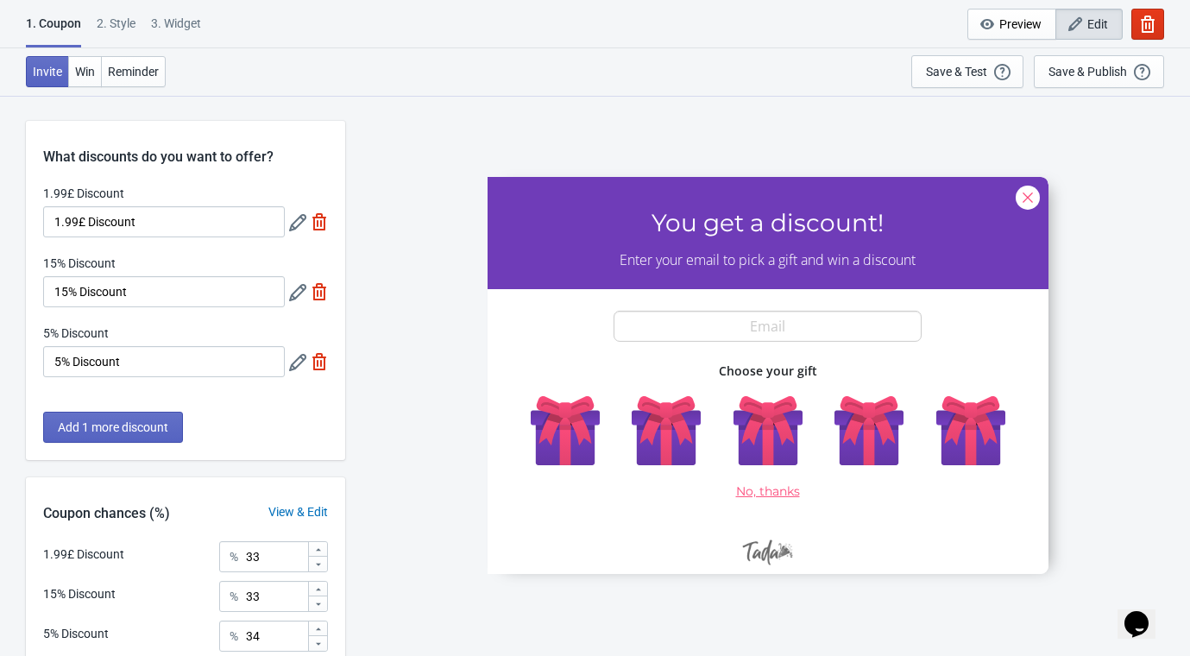
click at [294, 363] on icon at bounding box center [297, 362] width 17 height 17
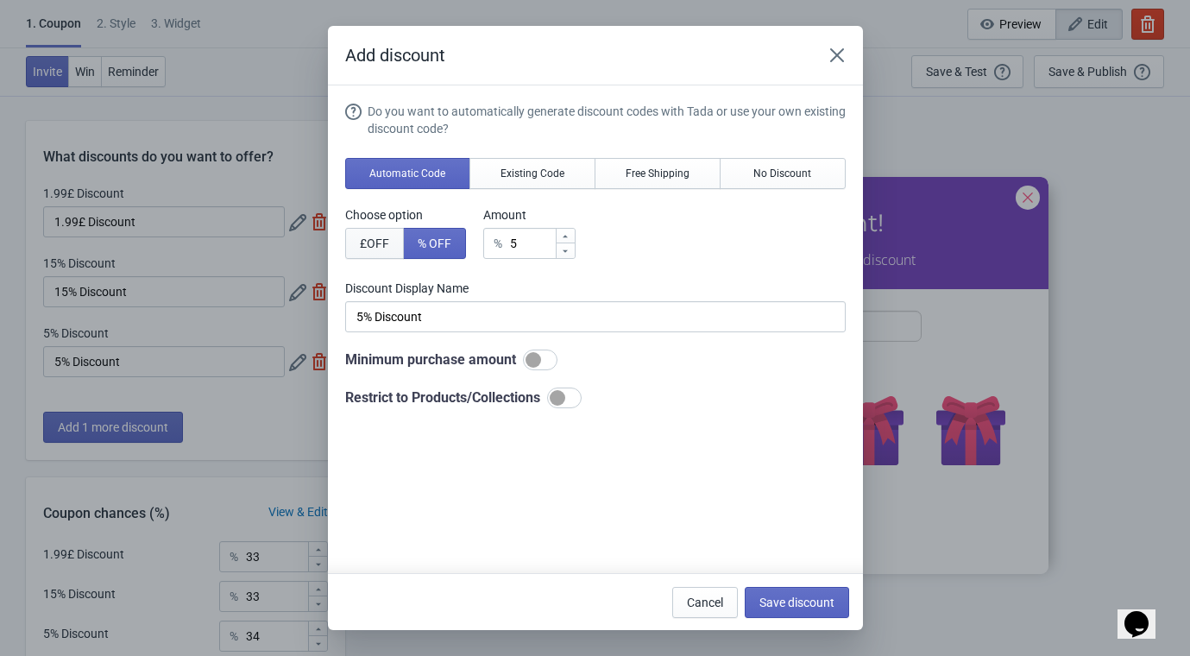
click at [364, 235] on button "£ OFF" at bounding box center [374, 243] width 59 height 31
type input "5£ Discount"
drag, startPoint x: 531, startPoint y: 357, endPoint x: 529, endPoint y: 385, distance: 27.7
click at [529, 357] on div at bounding box center [534, 360] width 16 height 16
checkbox input "true"
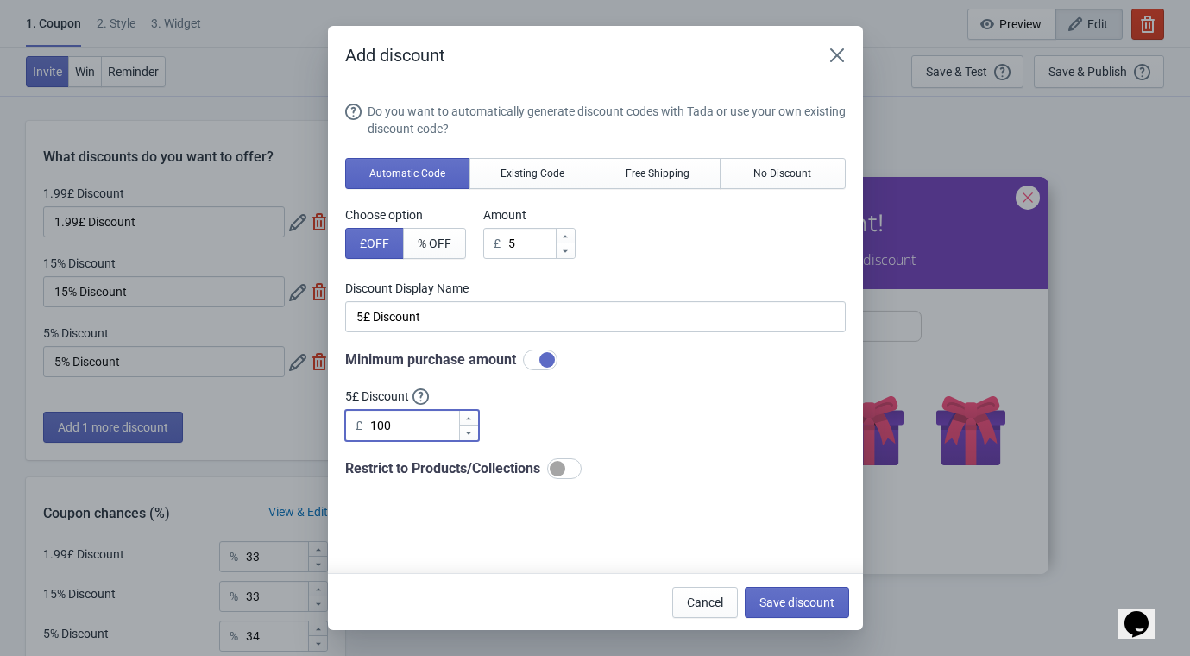
drag, startPoint x: 404, startPoint y: 427, endPoint x: 358, endPoint y: 429, distance: 45.8
click at [358, 429] on div "£ 100" at bounding box center [412, 425] width 134 height 31
type input "30.00"
click at [787, 591] on button "Save discount" at bounding box center [797, 602] width 104 height 31
type input "5£ Discount"
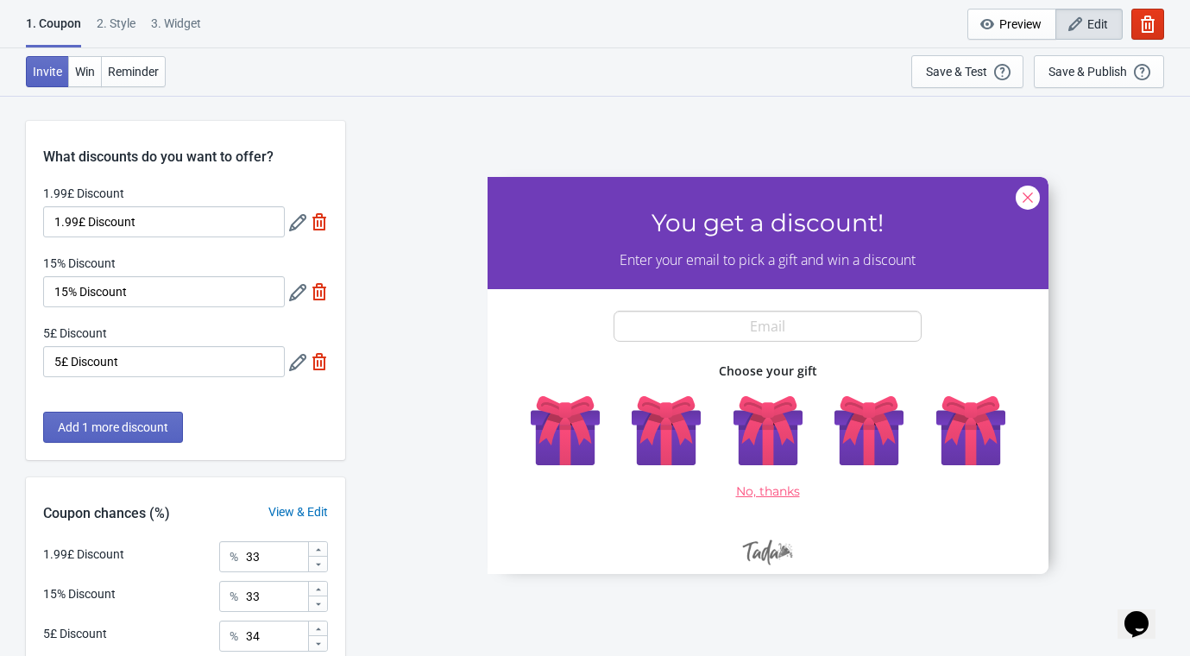
click at [298, 293] on icon at bounding box center [297, 292] width 17 height 17
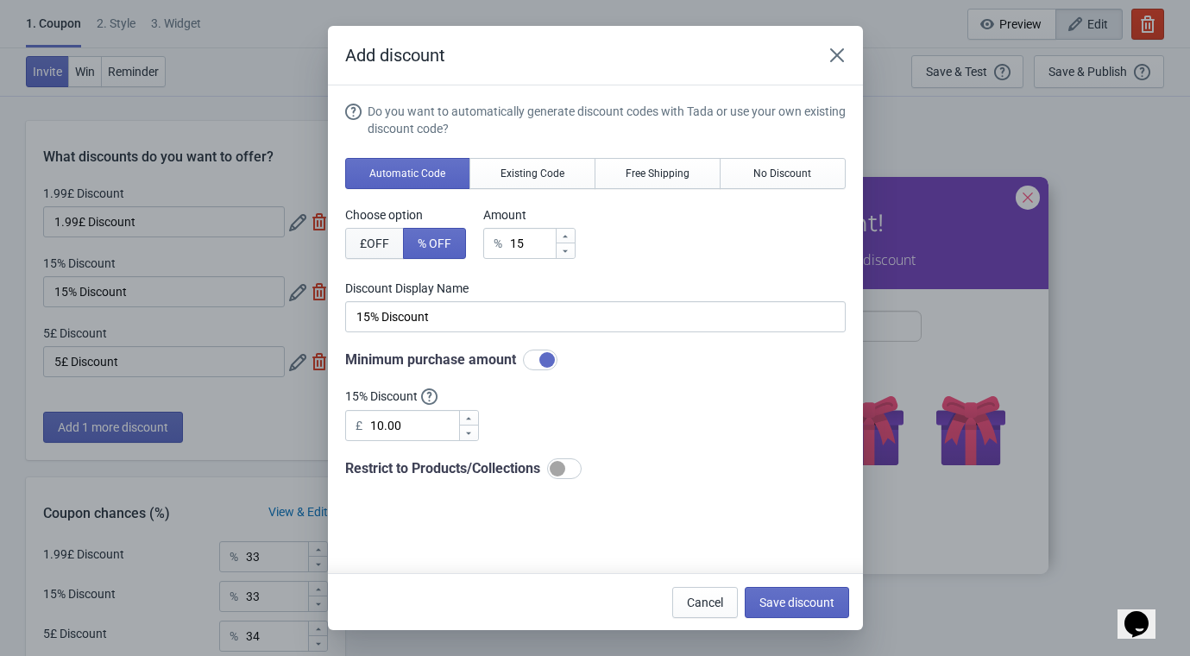
click at [378, 236] on span "£ OFF" at bounding box center [374, 243] width 29 height 14
type input "15£ Discount"
drag, startPoint x: 516, startPoint y: 244, endPoint x: 487, endPoint y: 251, distance: 30.1
click at [487, 250] on div "£ 15" at bounding box center [529, 243] width 92 height 31
type input "3"
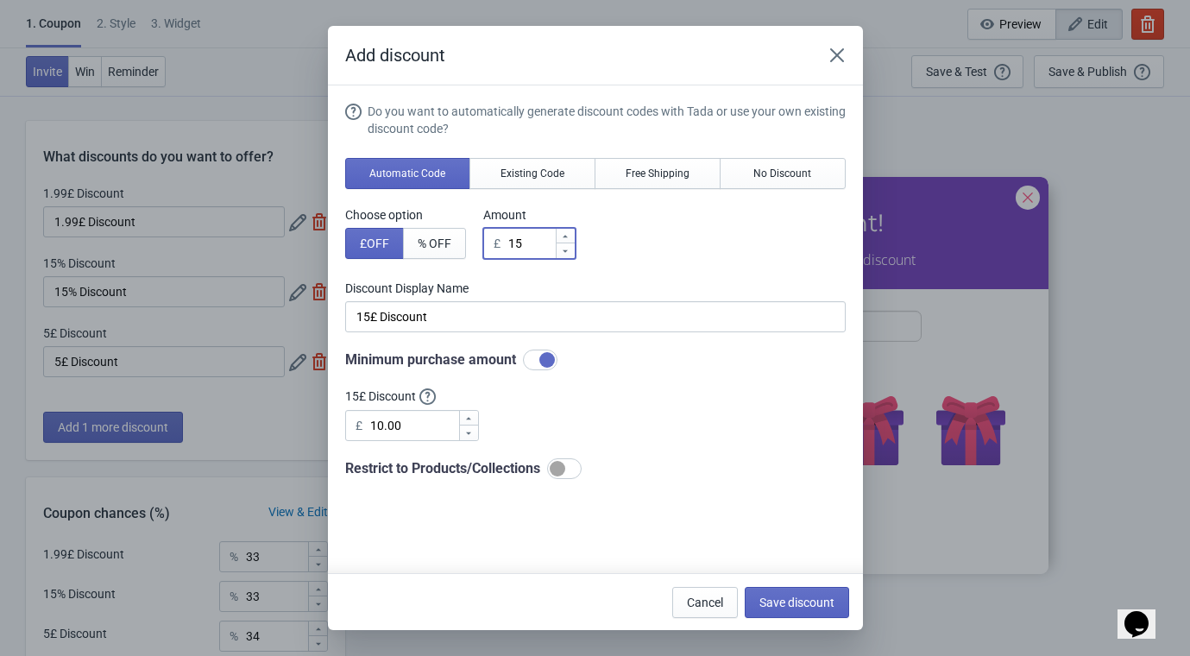
type input "3£ Discount"
type input "3"
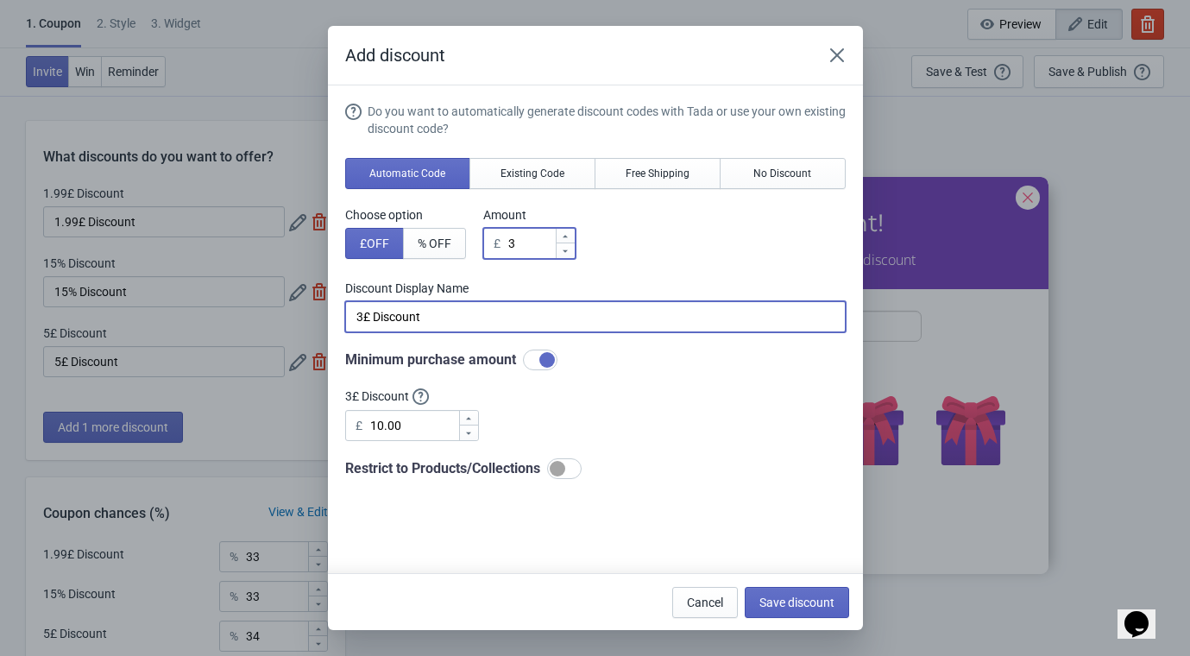
click at [450, 323] on input "3£ Discount" at bounding box center [595, 316] width 500 height 31
drag, startPoint x: 467, startPoint y: 317, endPoint x: 291, endPoint y: 334, distance: 176.9
click at [291, 334] on div "Add discount Do you want to automatically generate discount codes with Tada or …" at bounding box center [595, 328] width 1190 height 604
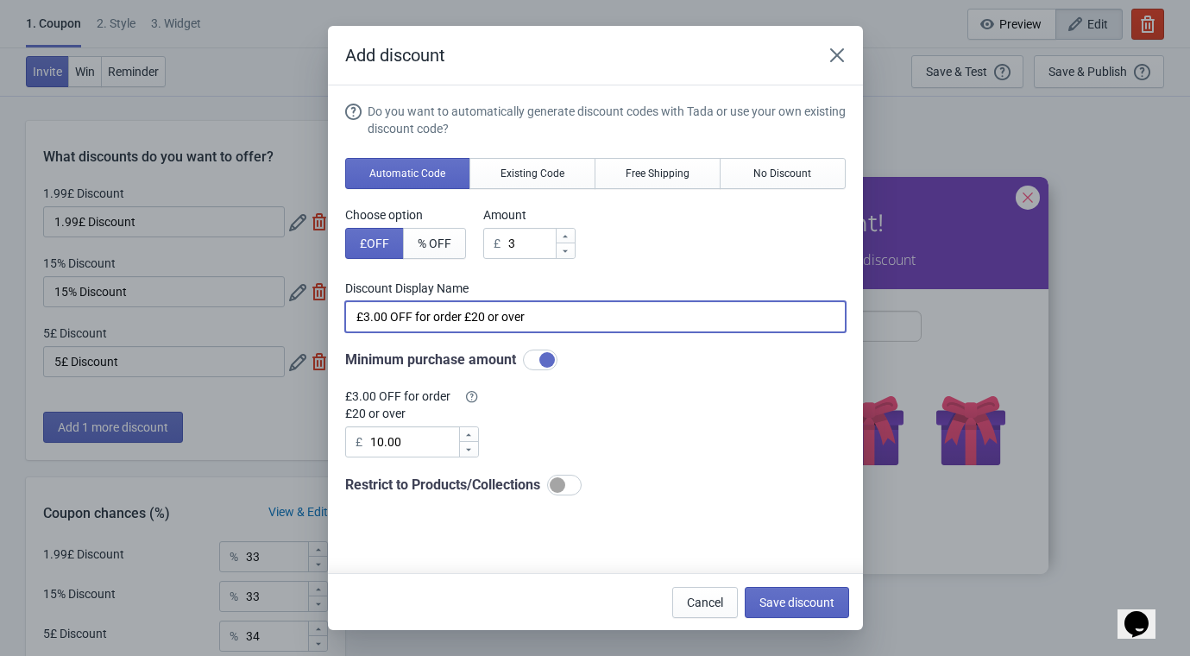
drag, startPoint x: 541, startPoint y: 318, endPoint x: 347, endPoint y: 303, distance: 194.8
click at [347, 303] on input "£3.00 OFF for order £20 or over" at bounding box center [595, 316] width 500 height 31
paste input "off when you spend £20+"
click at [387, 313] on input "£3 off when you spend £20+" at bounding box center [595, 316] width 500 height 31
paste input "off when you spend £20+"
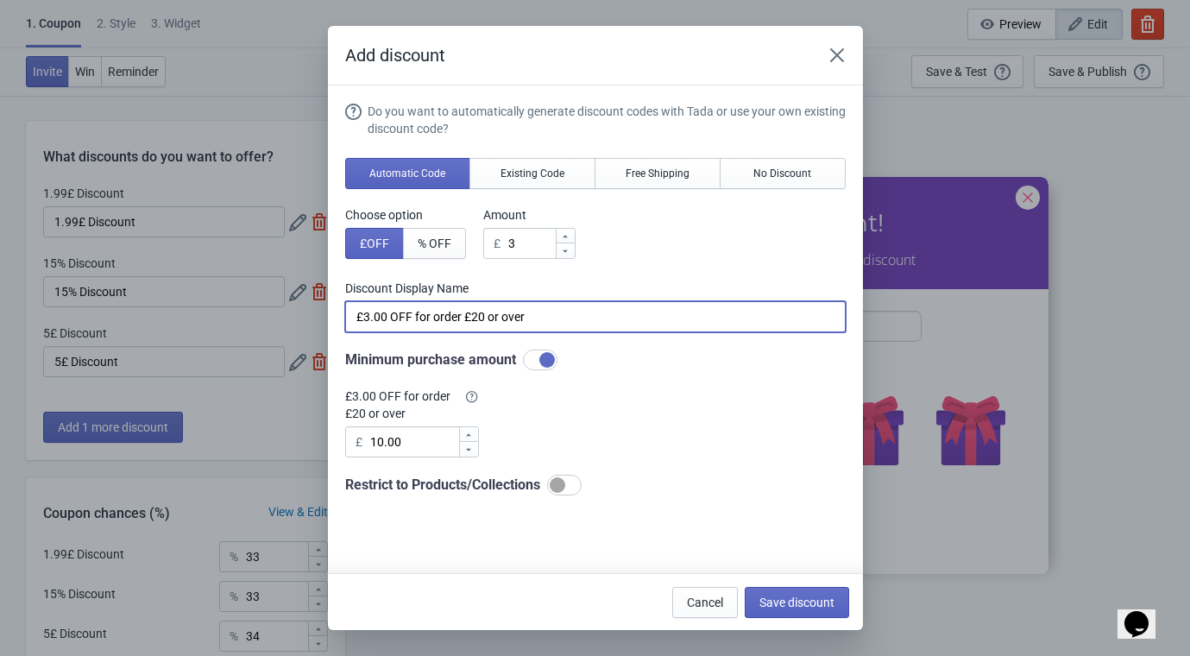
paste input "off when you spend £20+"
click at [386, 311] on input "£3 off when you spend £20+" at bounding box center [595, 316] width 500 height 31
click at [387, 314] on input "£3 off when you spend £20 or more" at bounding box center [595, 316] width 500 height 31
type input "£3 OFF when you spend £20 or more"
drag, startPoint x: 570, startPoint y: 314, endPoint x: 216, endPoint y: 322, distance: 353.9
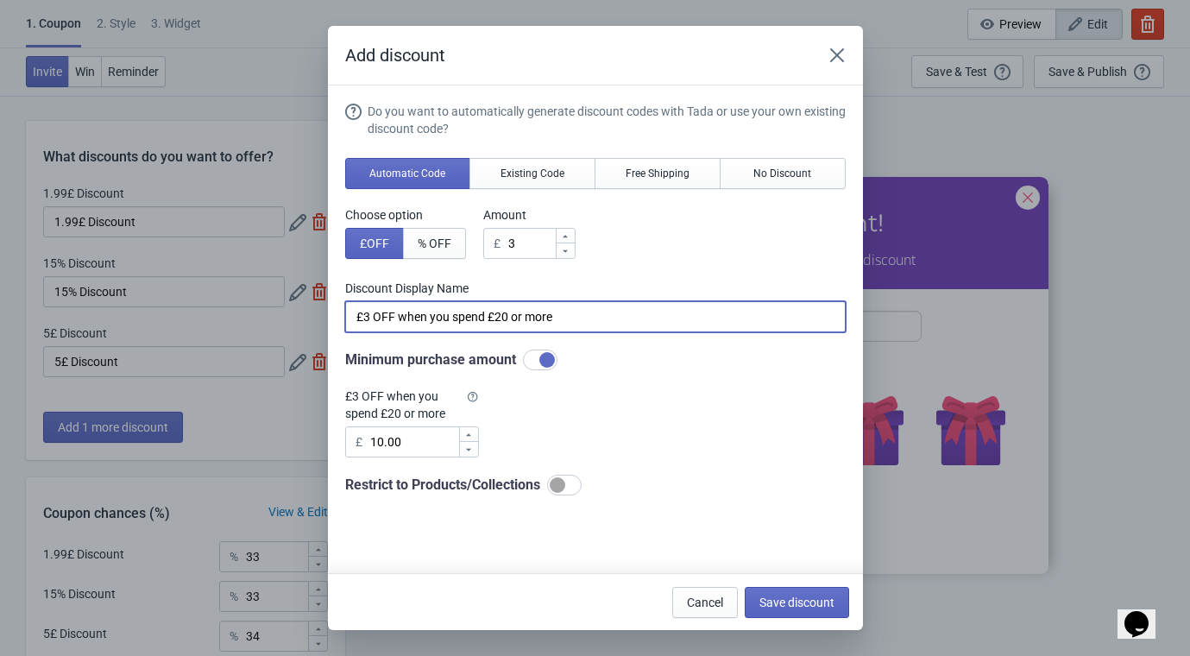
click at [216, 322] on div "Add discount Do you want to automatically generate discount codes with Tada or …" at bounding box center [595, 328] width 1190 height 604
click at [778, 600] on span "Save discount" at bounding box center [796, 602] width 75 height 14
type input "£3 OFF when you spend £20 or more"
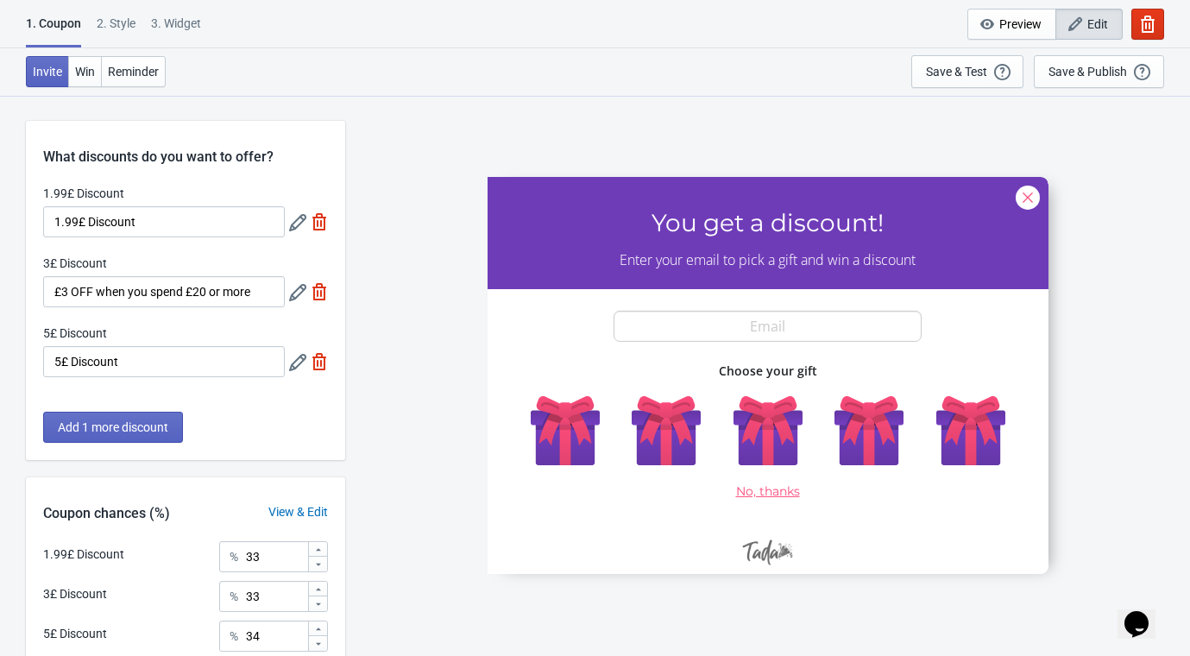
click at [294, 357] on icon at bounding box center [297, 362] width 17 height 17
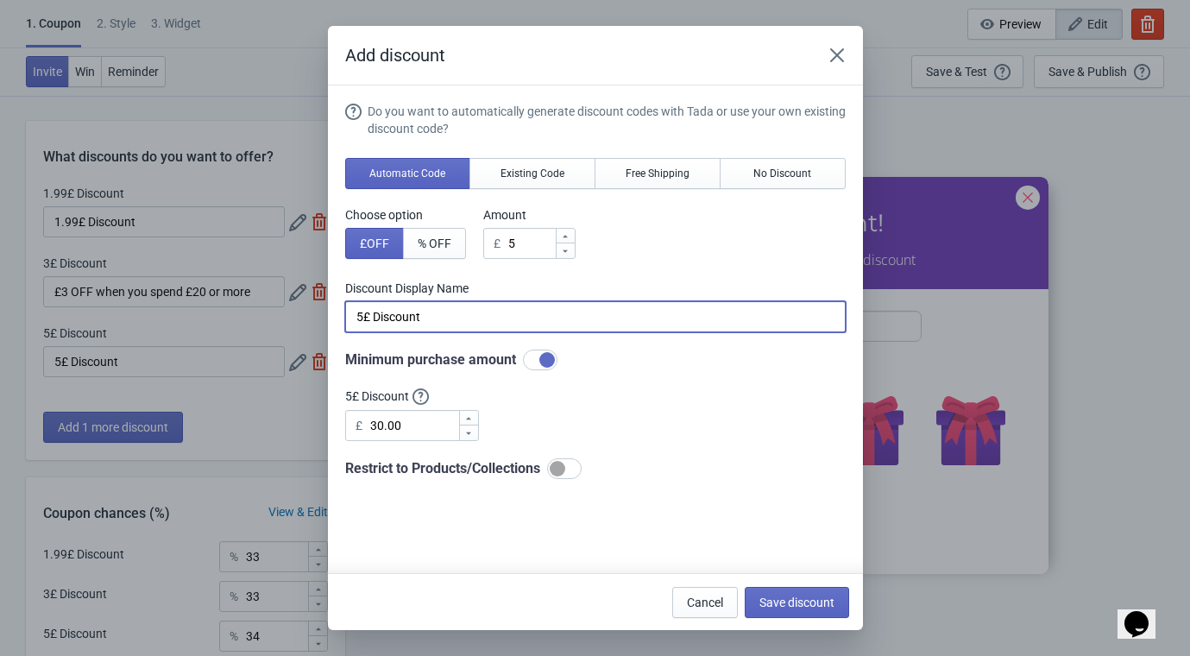
drag, startPoint x: 360, startPoint y: 318, endPoint x: 294, endPoint y: 320, distance: 65.6
click at [294, 320] on div "Add discount Do you want to automatically generate discount codes with Tada or …" at bounding box center [595, 328] width 1190 height 604
paste input "£3 OFF when you spend £20 or more"
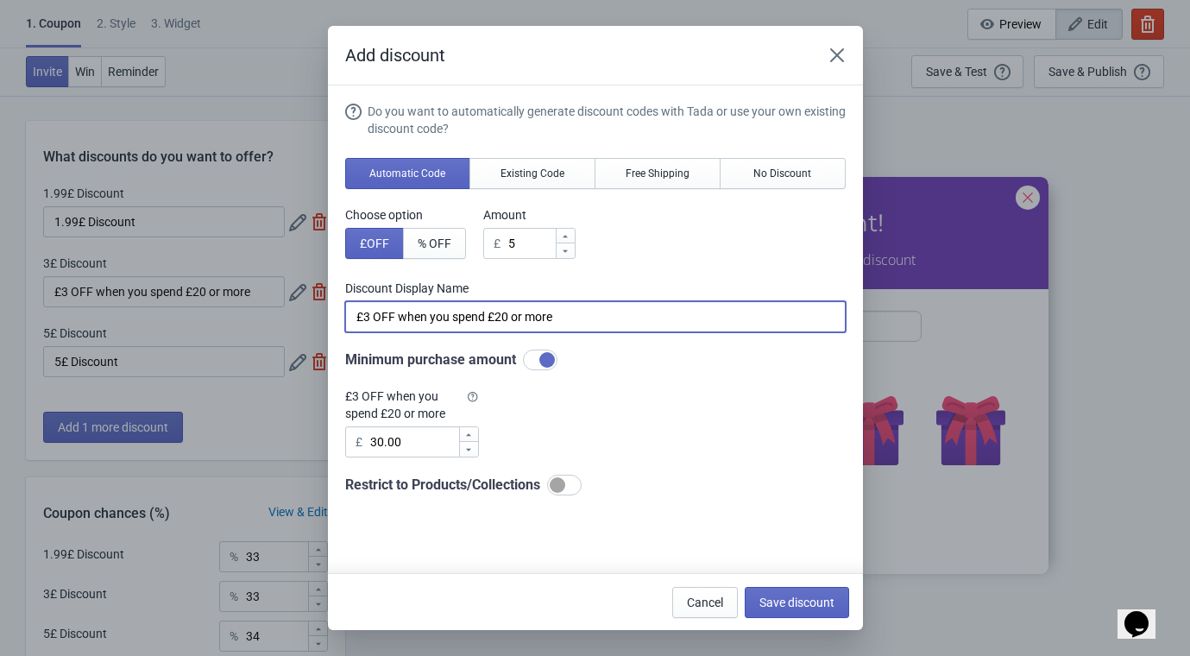
click at [368, 313] on input "£3 OFF when you spend £20 or more" at bounding box center [595, 316] width 500 height 31
type input "£2 OFF when you spend £20 or more"
click at [516, 245] on input "5" at bounding box center [530, 243] width 47 height 31
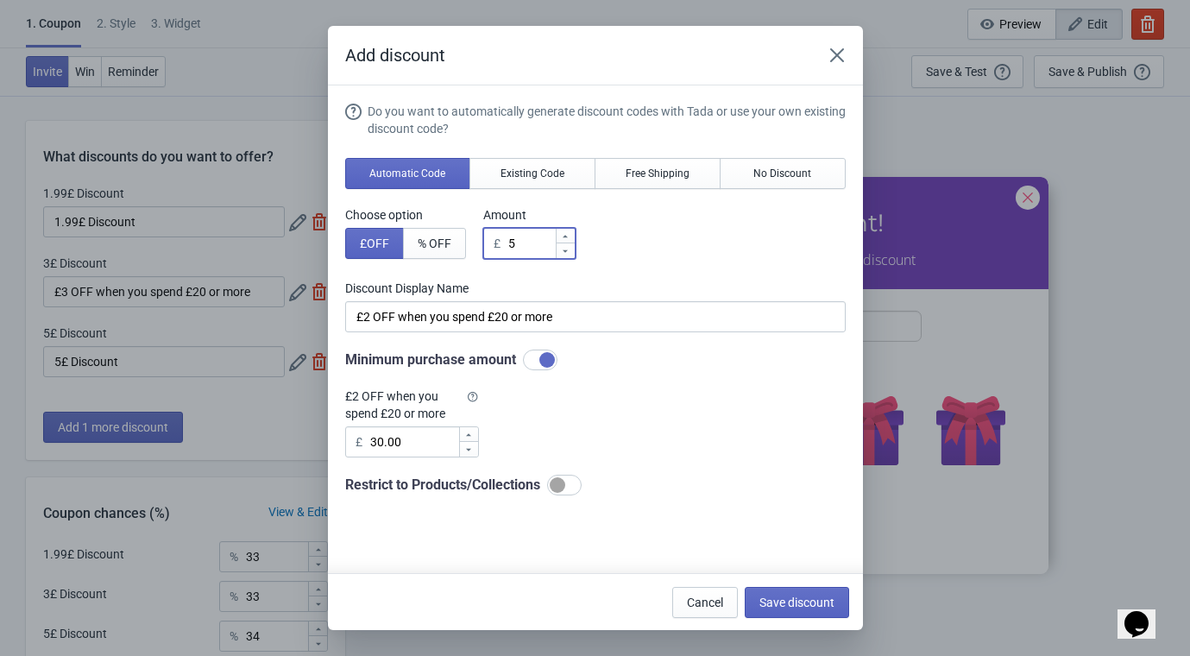
type input "£ Discount"
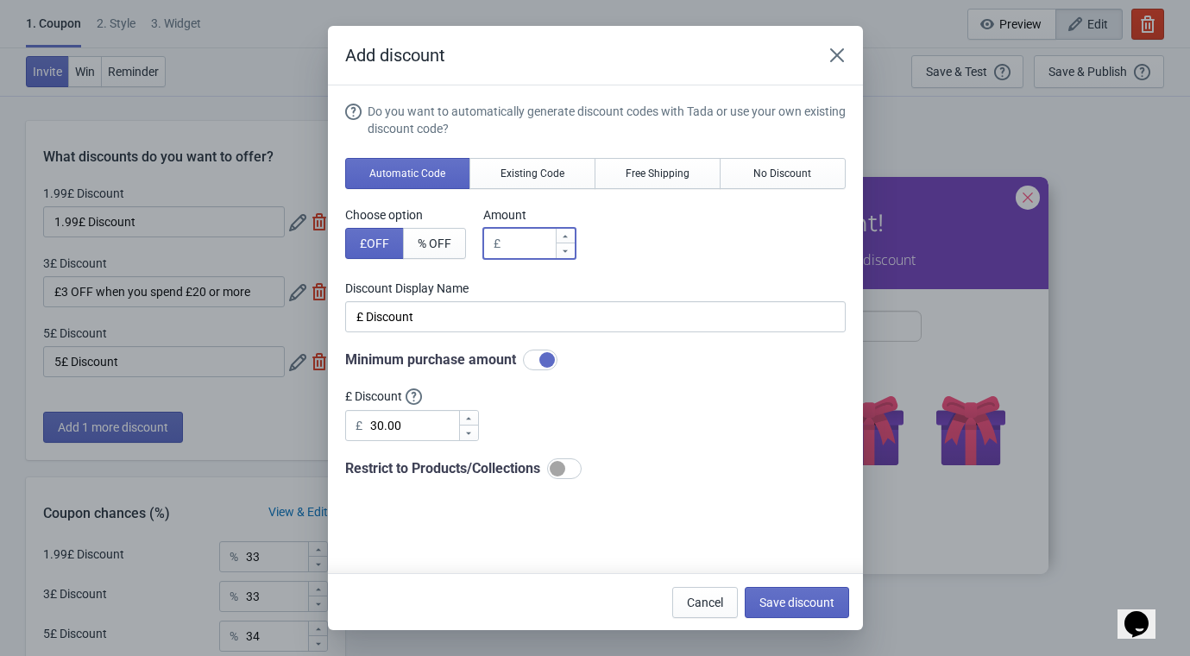
type input "2"
type input "2£ Discount"
type input "2"
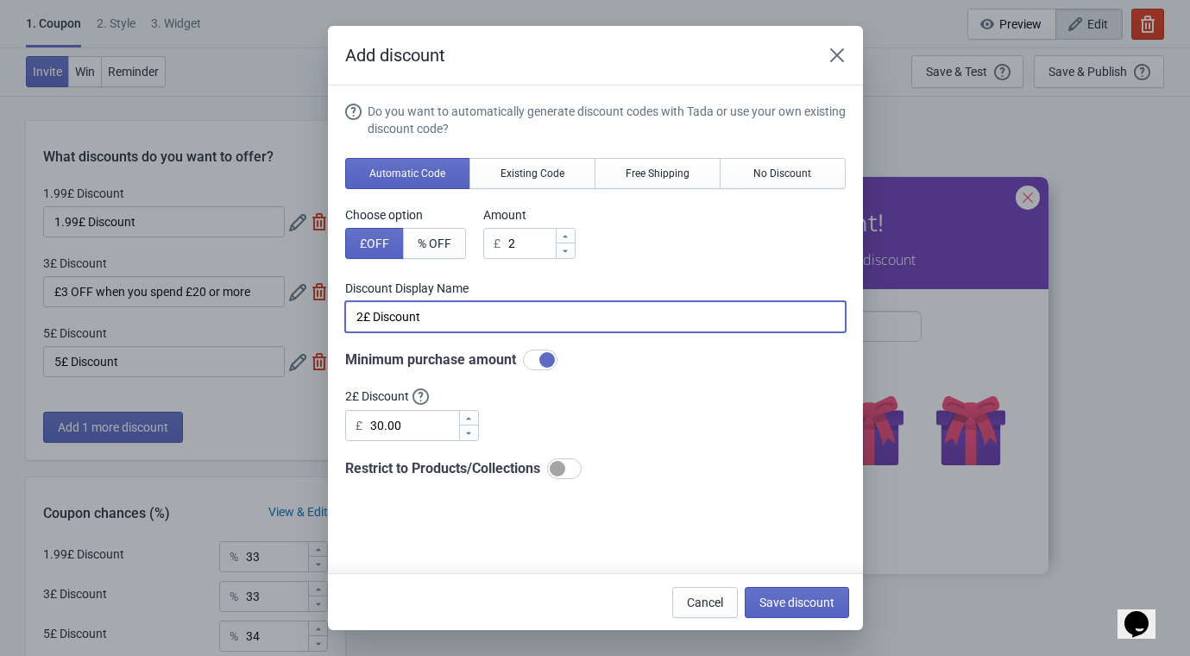
drag, startPoint x: 444, startPoint y: 316, endPoint x: 246, endPoint y: 341, distance: 200.0
click at [248, 339] on div "Add discount Do you want to automatically generate discount codes with Tada or …" at bounding box center [595, 328] width 1190 height 604
paste input "https://www.rollo.com/setup-usb/"
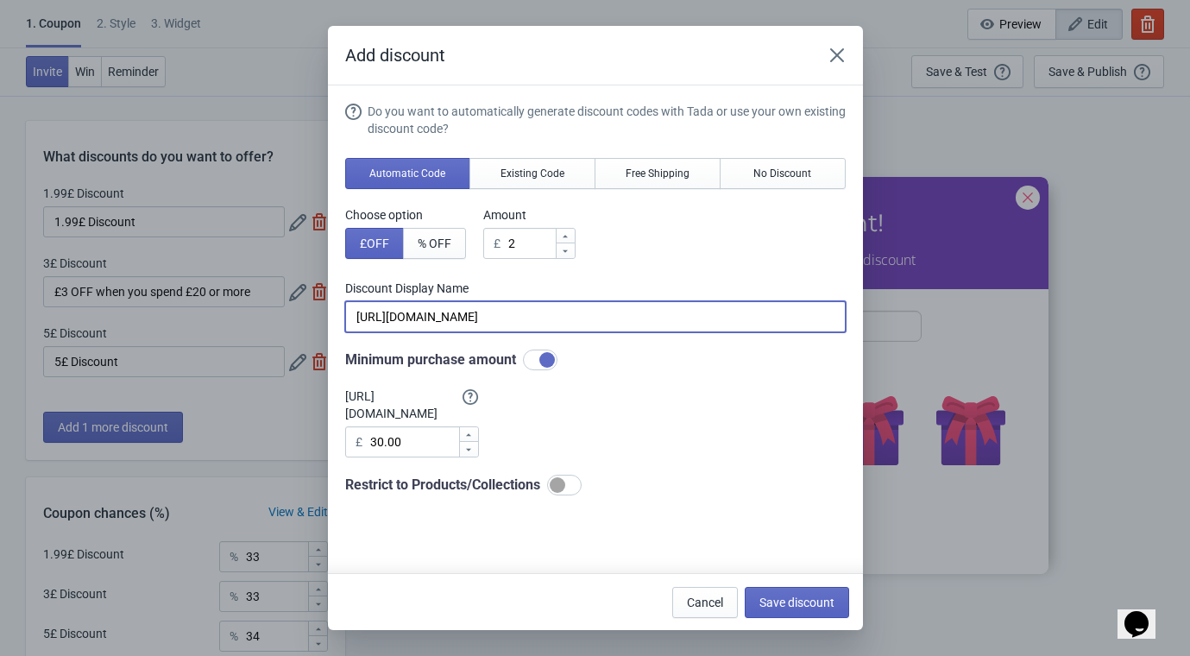
type input "2£ Discount"
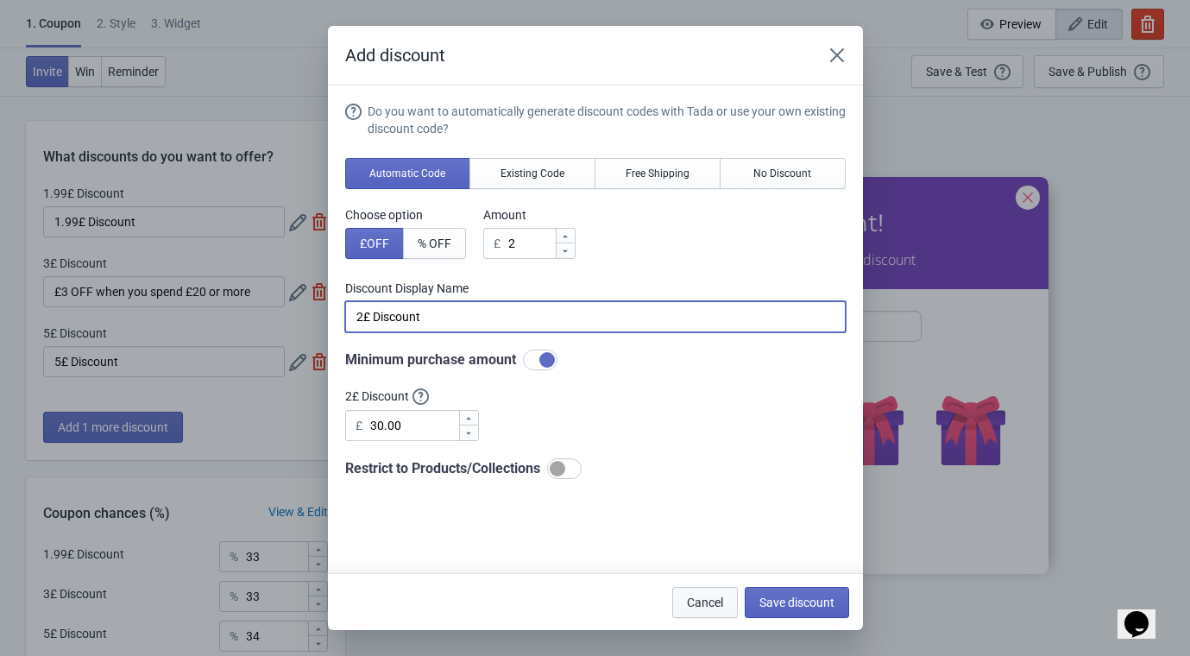
click at [701, 606] on span "Cancel" at bounding box center [705, 602] width 36 height 14
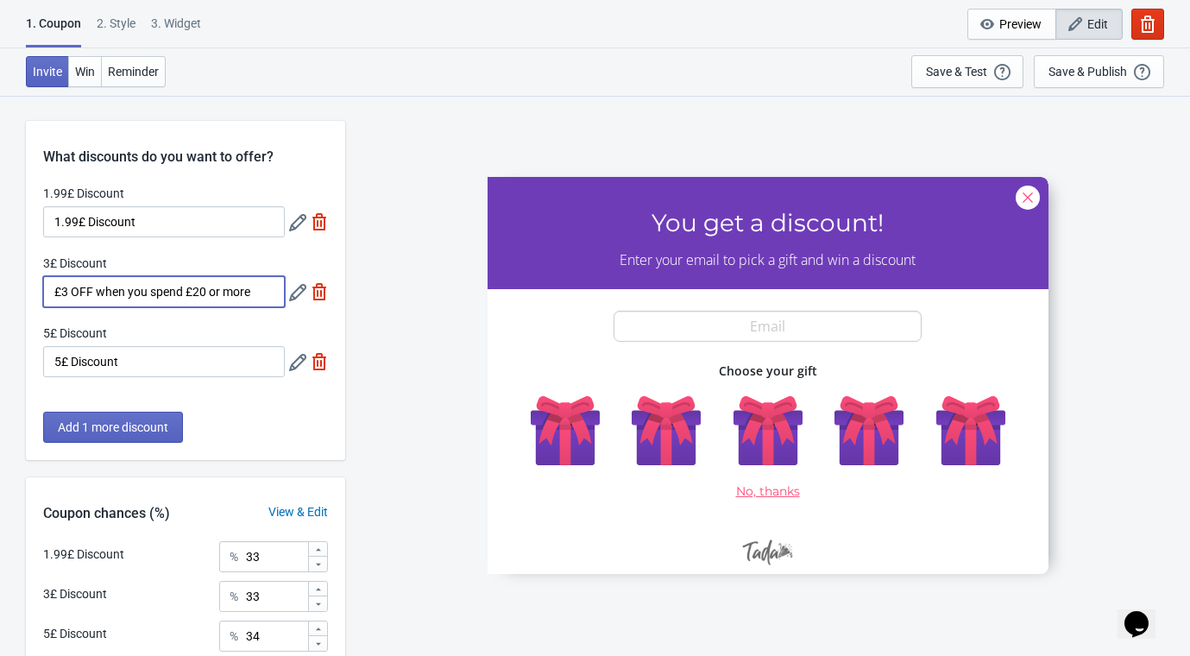
click at [226, 291] on input "£3 OFF when you spend £20 or more" at bounding box center [164, 291] width 242 height 31
drag, startPoint x: 252, startPoint y: 293, endPoint x: 32, endPoint y: 304, distance: 220.3
click at [32, 304] on div "1.99£ Discount 1.99£ Discount 3£ Discount £3 OFF when you spend £20 or more 5£ …" at bounding box center [185, 290] width 319 height 210
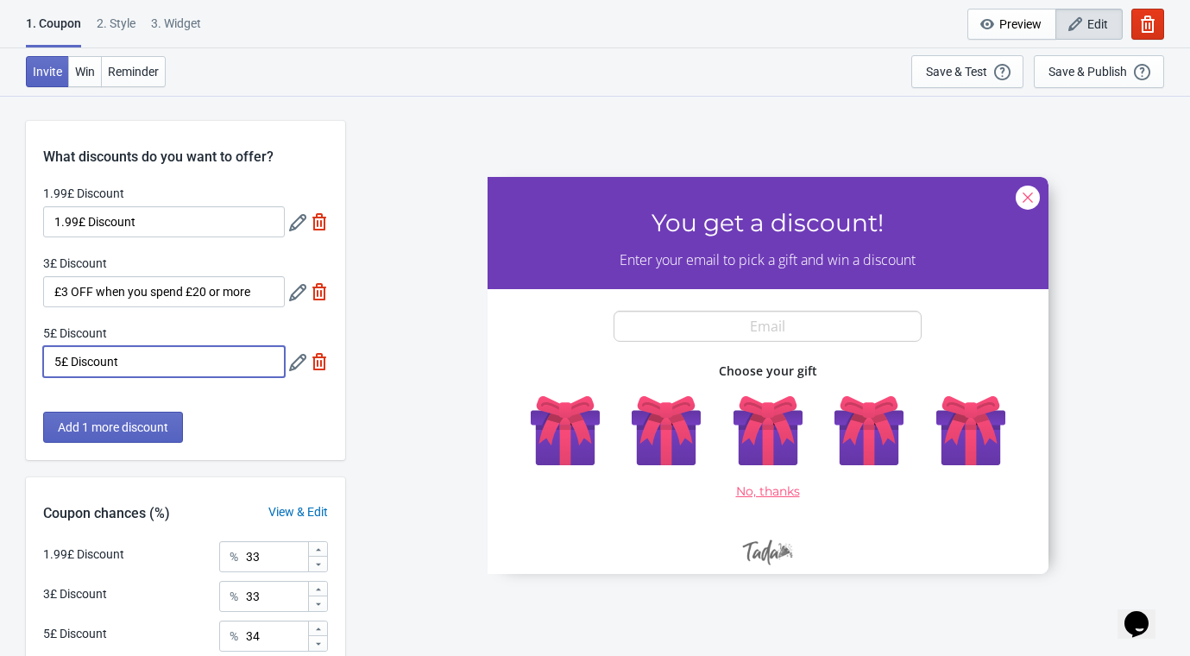
drag, startPoint x: 128, startPoint y: 362, endPoint x: 24, endPoint y: 367, distance: 103.7
click at [22, 367] on div "What discounts do you want to offer? 1.99£ Discount 1.99£ Discount 3£ Discount …" at bounding box center [595, 452] width 1190 height 715
paste input "£3 OFF when you spend £2"
drag, startPoint x: 67, startPoint y: 358, endPoint x: 72, endPoint y: 435, distance: 76.9
click at [67, 360] on input "£3 OFF when you spend £2" at bounding box center [164, 361] width 242 height 31
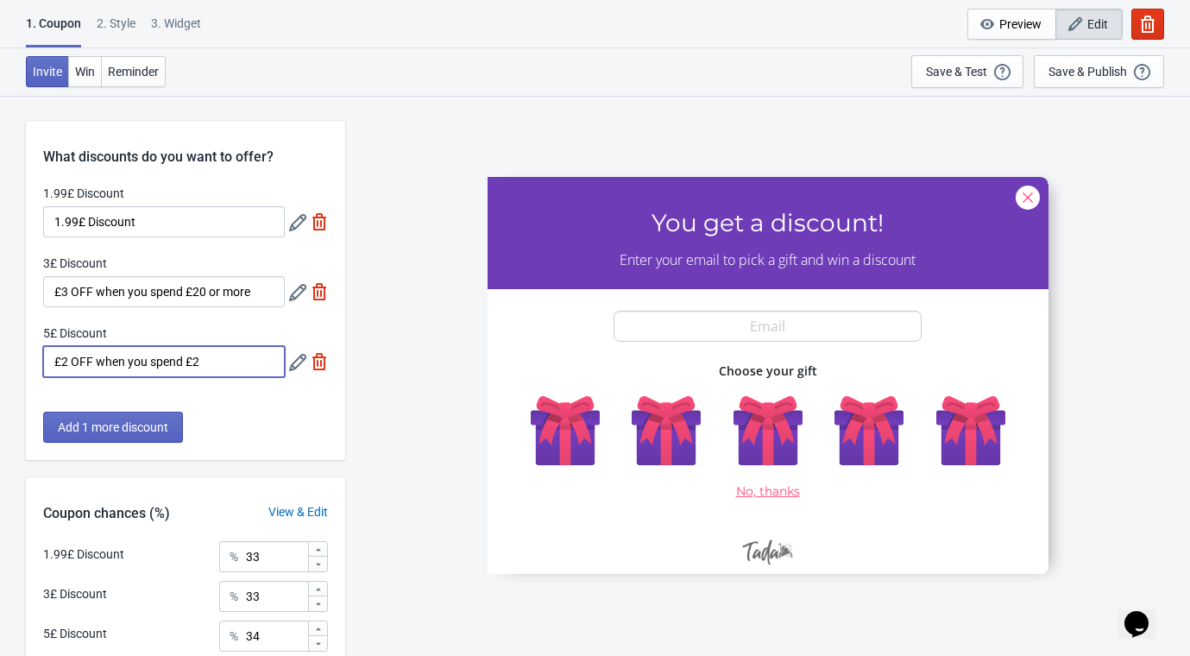
type input "£2 OFF when you spend £2"
click at [298, 358] on icon at bounding box center [297, 362] width 17 height 17
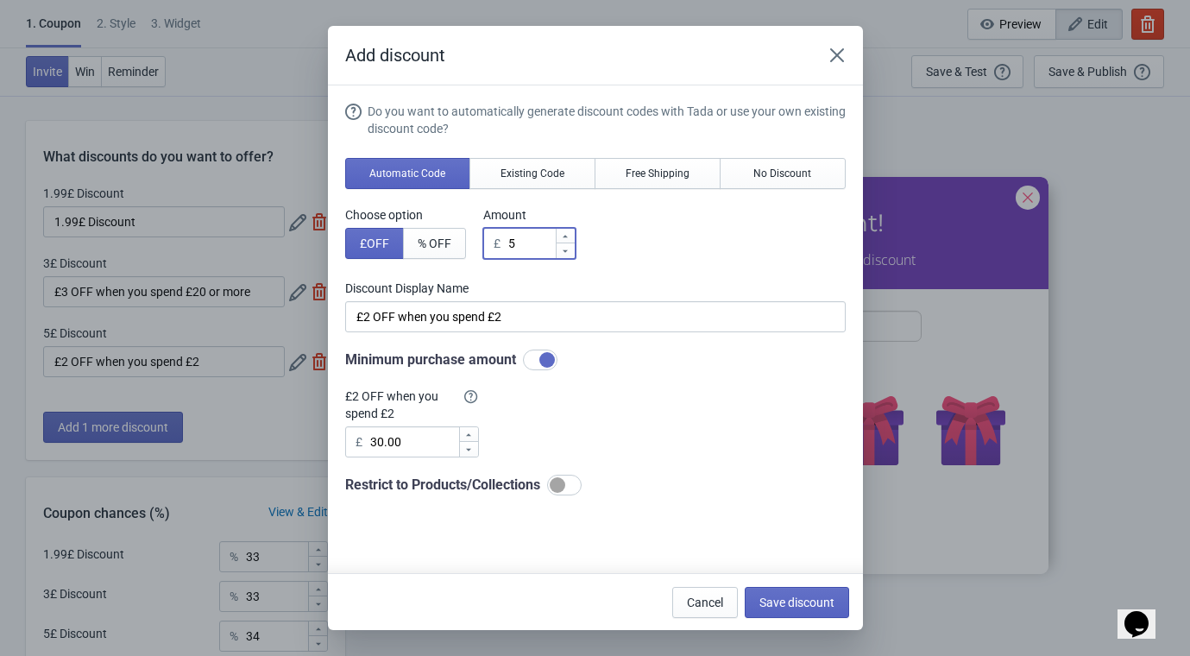
click at [477, 257] on div "Choose option £ OFF % OFF Amount £ 5" at bounding box center [595, 232] width 500 height 53
type input "2"
type input "2£ Discount"
type input "2"
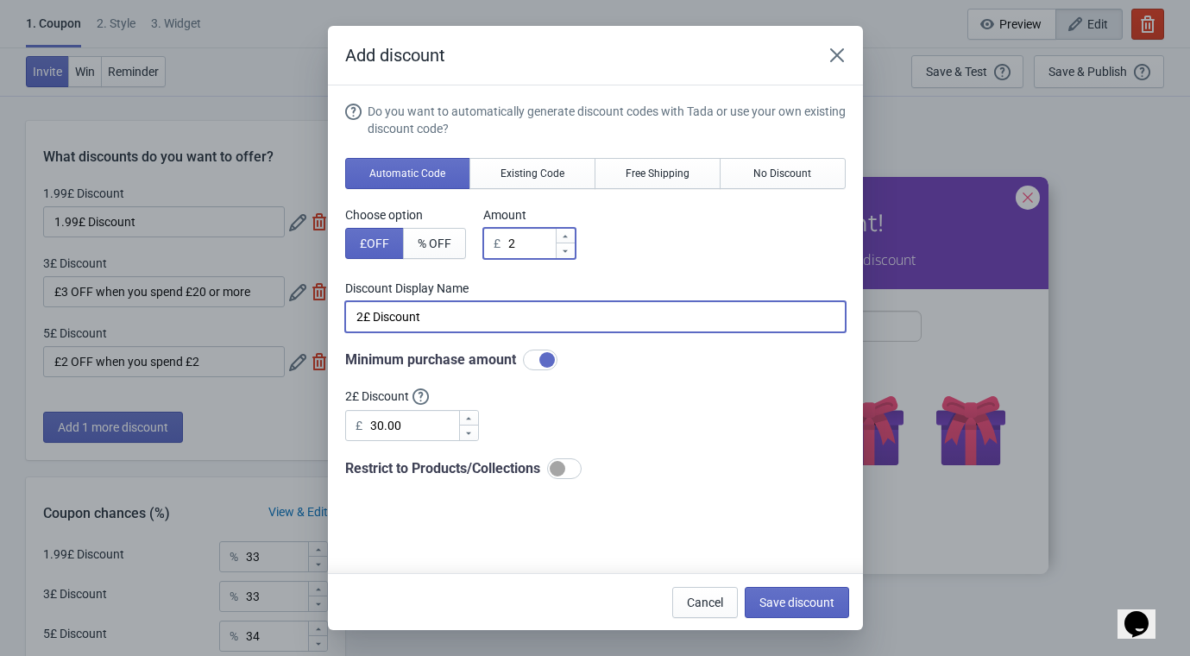
drag, startPoint x: 434, startPoint y: 318, endPoint x: 209, endPoint y: 351, distance: 227.6
click at [209, 351] on div "Add discount Do you want to automatically generate discount codes with Tada or …" at bounding box center [595, 328] width 1190 height 604
paste input "£3 OFF when you spend £20 or more"
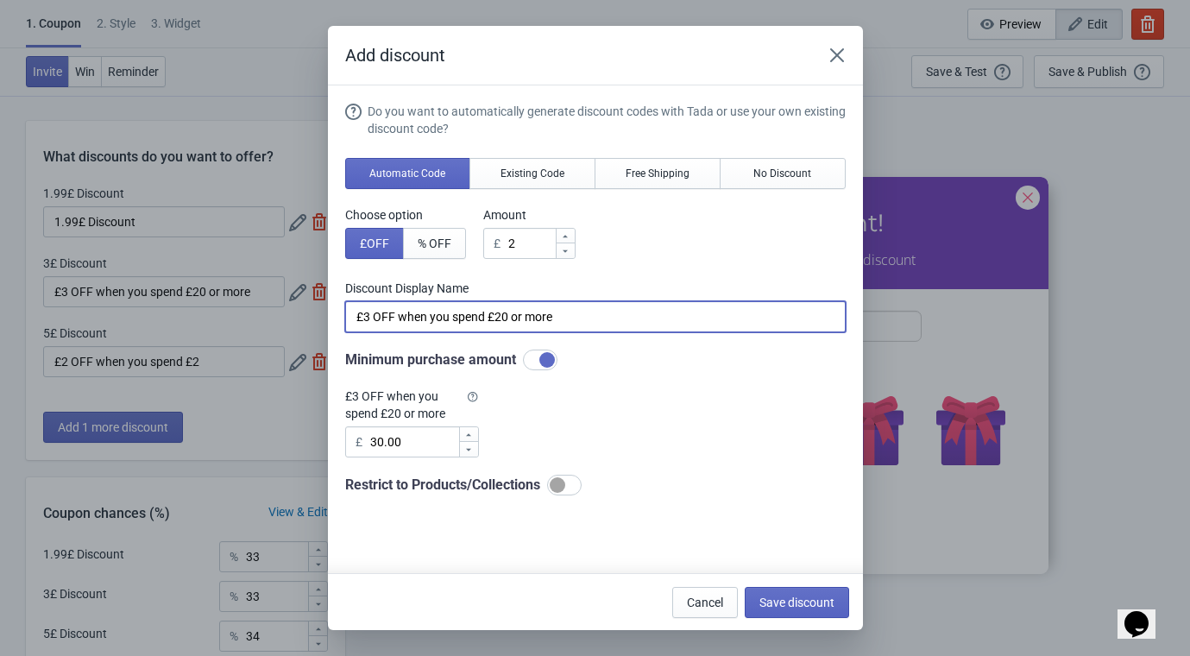
click at [368, 315] on input "£3 OFF when you spend £20 or more" at bounding box center [595, 316] width 500 height 31
drag, startPoint x: 497, startPoint y: 316, endPoint x: 493, endPoint y: 343, distance: 27.9
click at [496, 319] on input "£2 OFF when you spend £20 or more" at bounding box center [595, 316] width 500 height 31
type input "£2 OFF when you spend £12 or more"
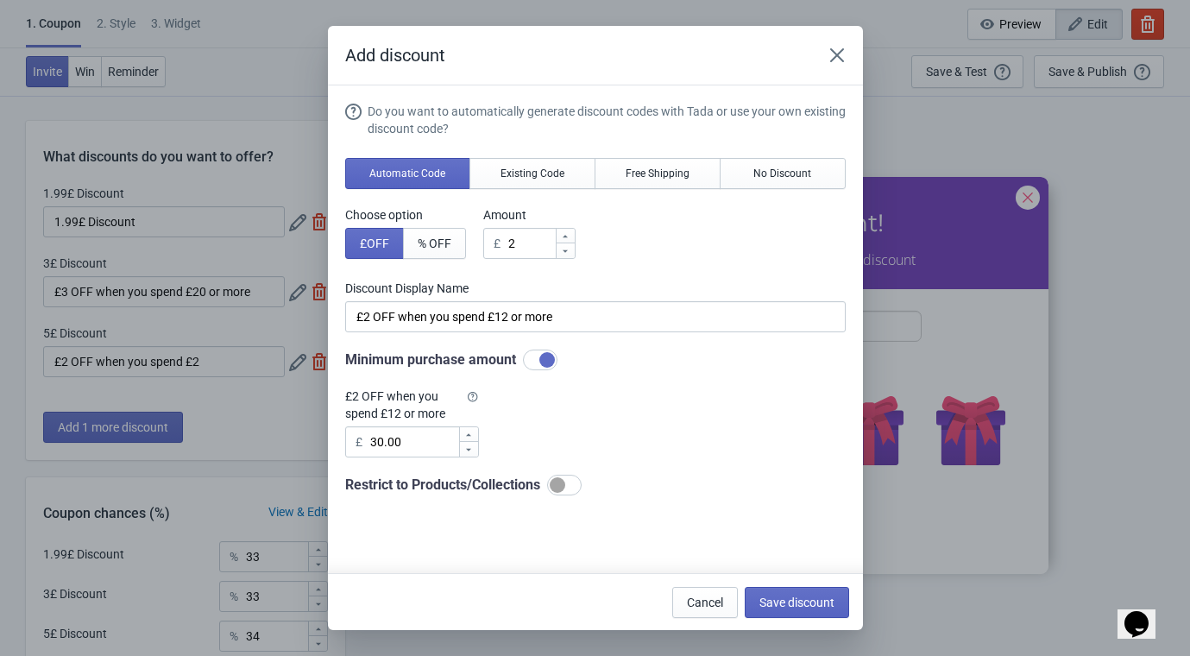
click at [424, 402] on label "£2 OFF when you spend £12 or more" at bounding box center [412, 404] width 134 height 35
click at [378, 439] on input "30.00" at bounding box center [413, 441] width 89 height 31
type input "12.00"
click at [818, 593] on button "Save discount" at bounding box center [797, 602] width 104 height 31
type input "£2 OFF when you spend £12 or more"
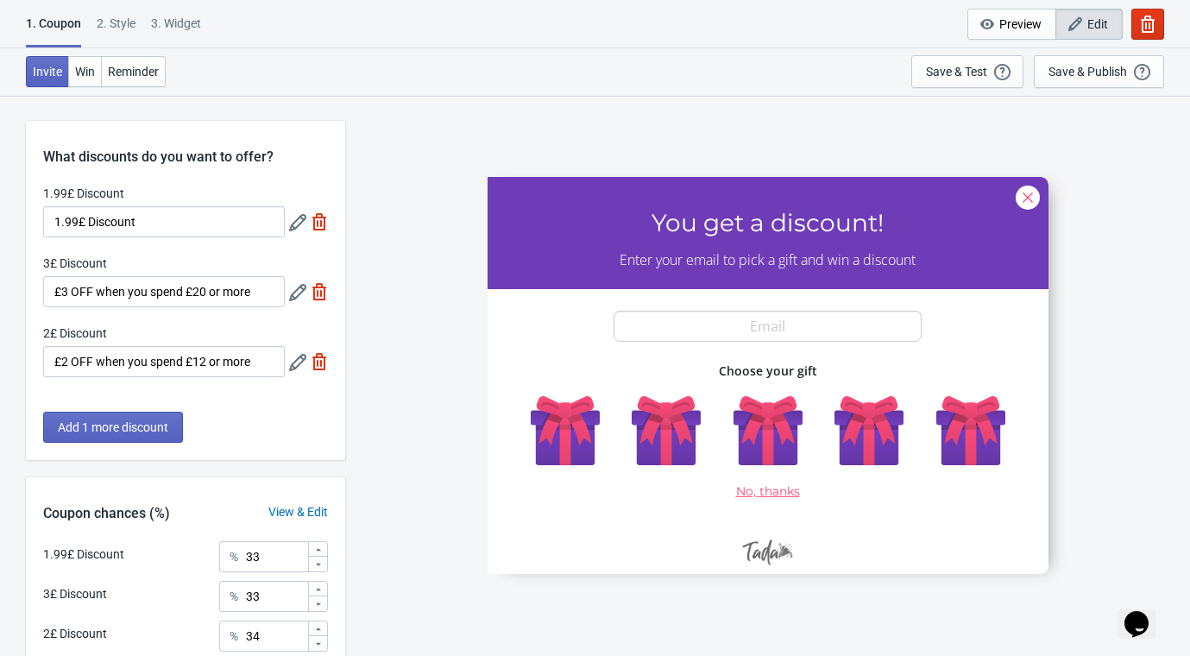
click at [292, 293] on icon at bounding box center [297, 292] width 17 height 17
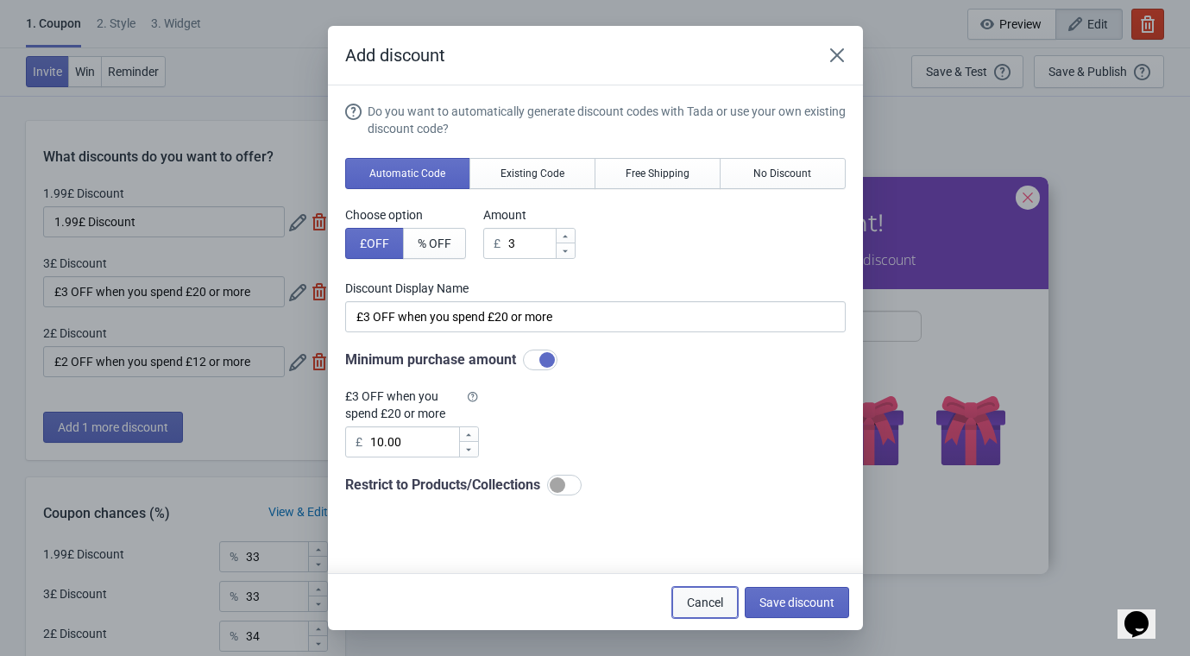
click at [706, 611] on button "Cancel" at bounding box center [705, 602] width 66 height 31
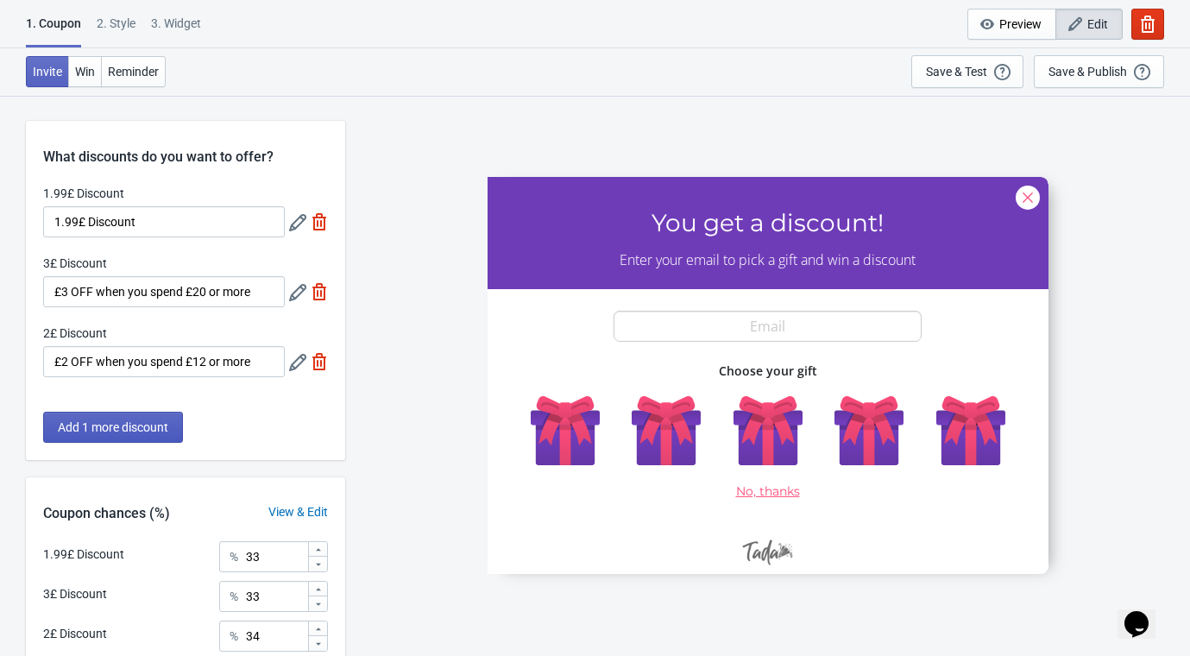
click at [69, 431] on span "Add 1 more discount" at bounding box center [113, 427] width 110 height 14
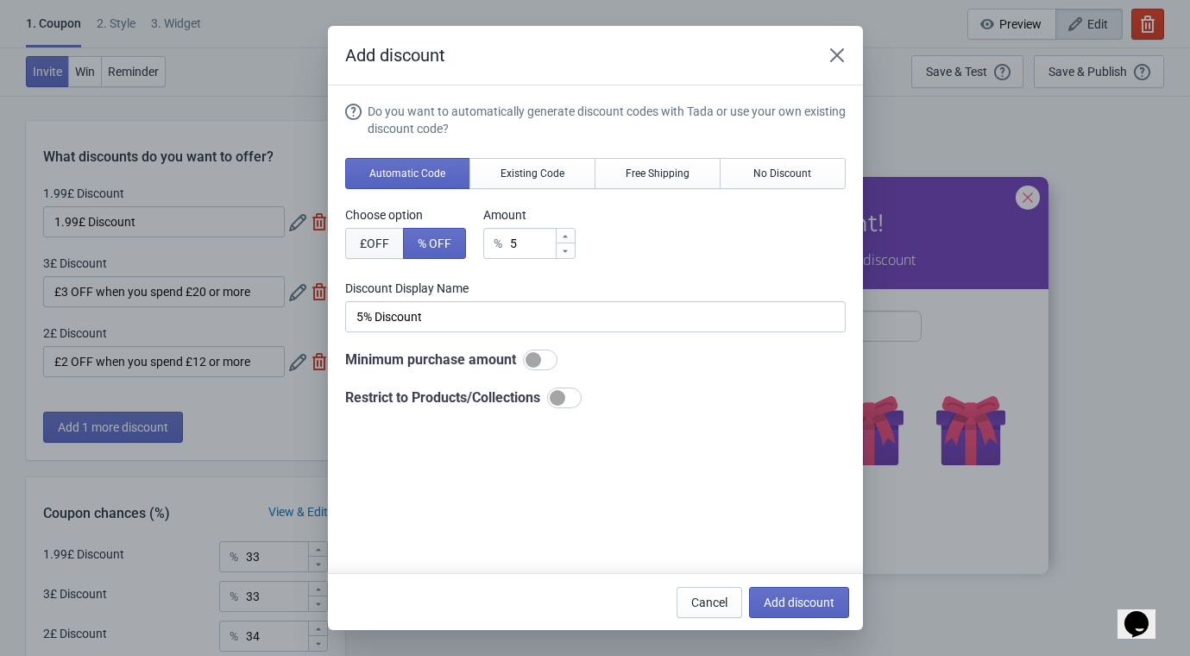
click at [372, 248] on span "£ OFF" at bounding box center [374, 243] width 29 height 14
type input "5£ Discount"
click at [566, 231] on icon at bounding box center [565, 236] width 10 height 10
type input "6"
type input "6£ Discount"
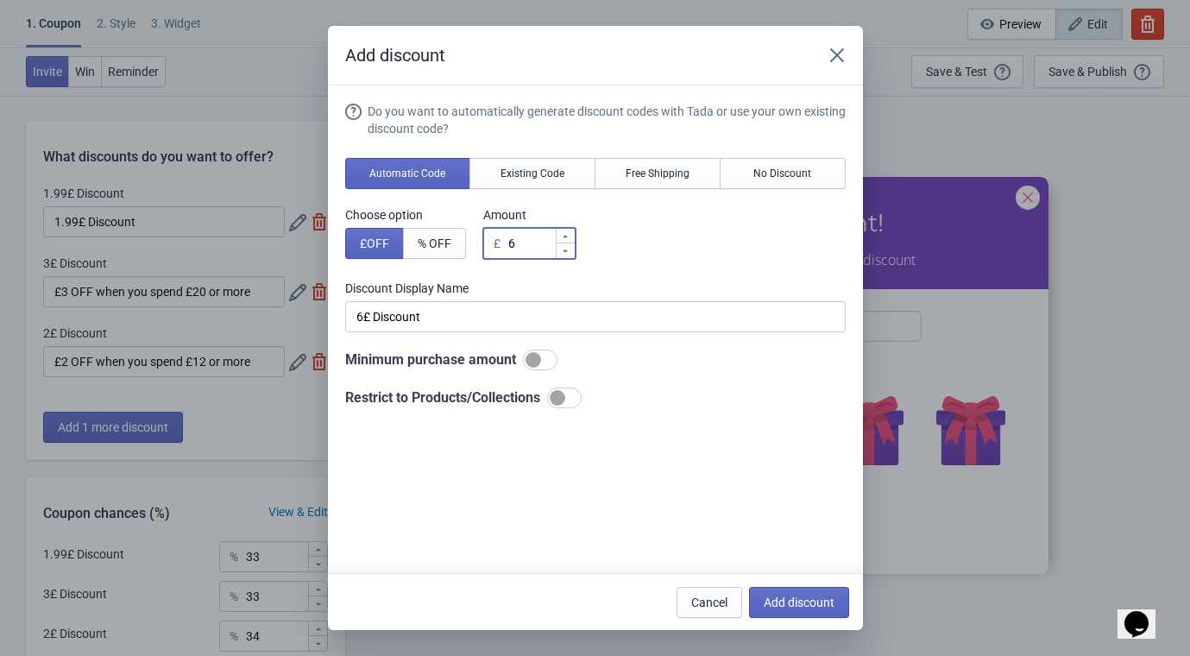
click at [564, 231] on icon at bounding box center [565, 236] width 10 height 10
type input "7"
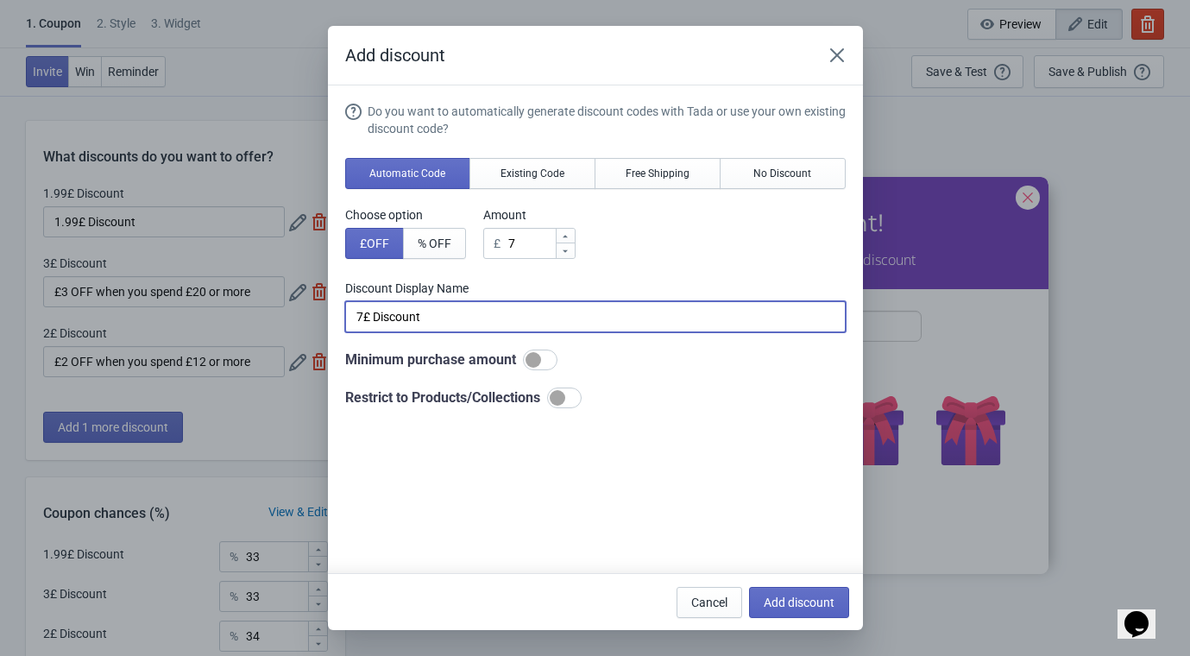
drag, startPoint x: 439, startPoint y: 318, endPoint x: 279, endPoint y: 331, distance: 161.1
click at [279, 330] on div "Add discount Do you want to automatically generate discount codes with Tada or …" at bounding box center [595, 328] width 1190 height 604
paste input "£3 OFF when you spend £20 or more"
drag, startPoint x: 368, startPoint y: 318, endPoint x: 374, endPoint y: 373, distance: 55.6
click at [367, 318] on input "£3 OFF when you spend £20 or more" at bounding box center [595, 316] width 500 height 31
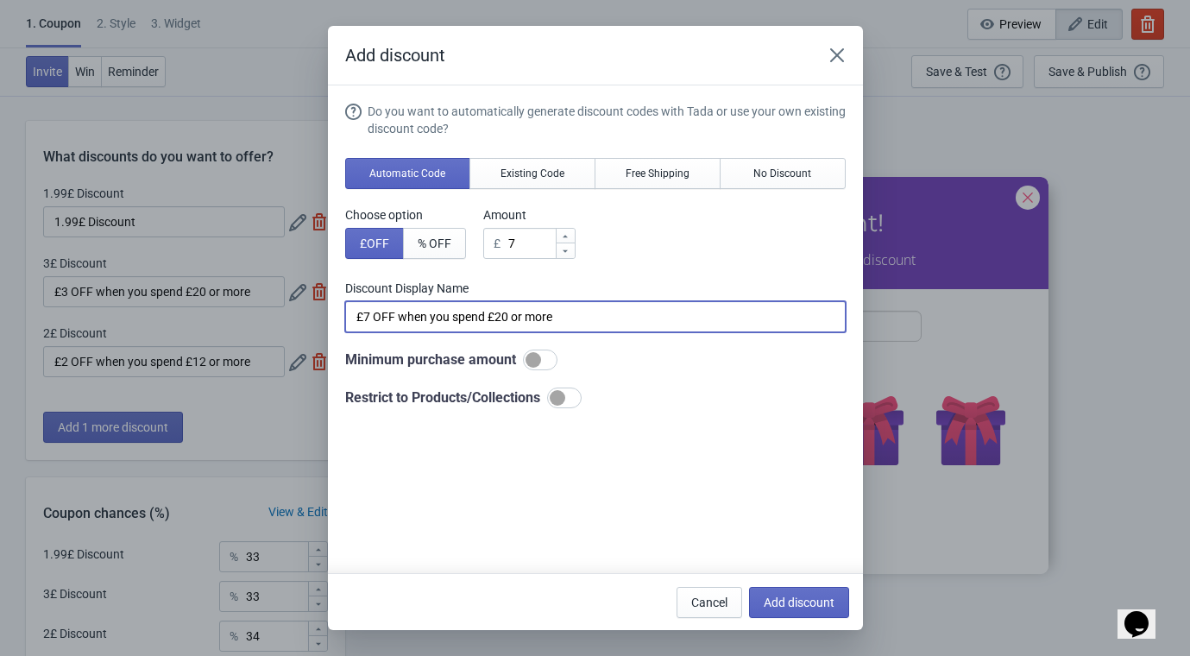
drag, startPoint x: 497, startPoint y: 316, endPoint x: 494, endPoint y: 349, distance: 32.9
click at [497, 318] on input "£7 OFF when you spend £20 or more" at bounding box center [595, 316] width 500 height 31
type input "£7 OFF when you spend £40 or more"
click at [526, 361] on div at bounding box center [534, 360] width 16 height 16
checkbox input "true"
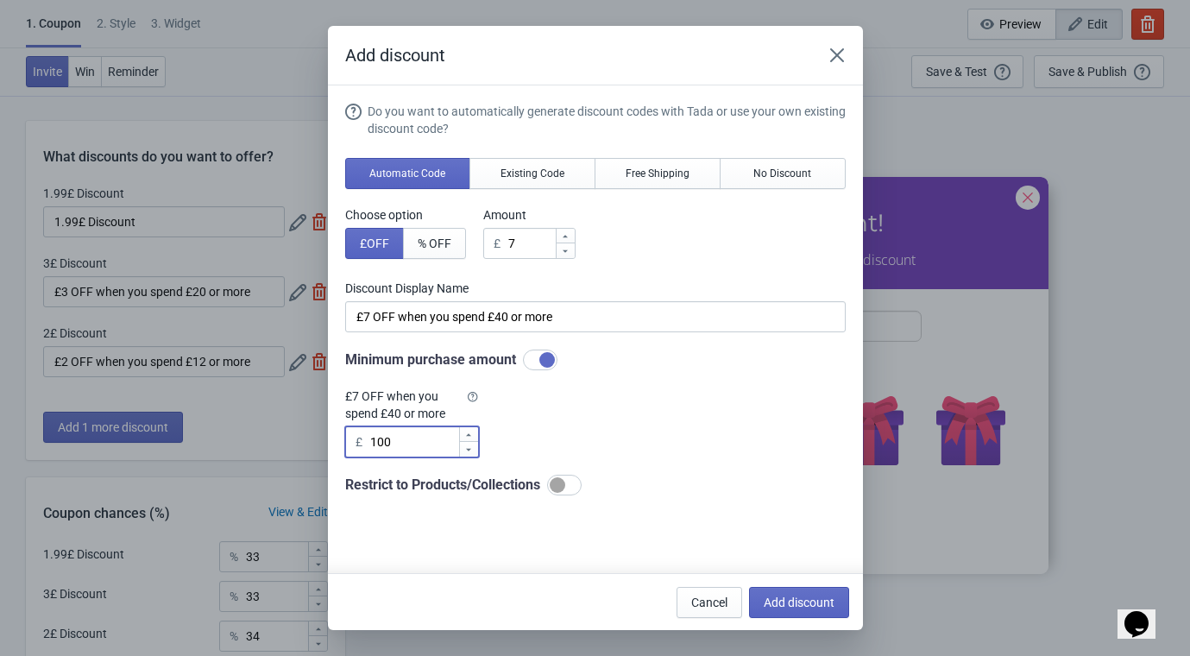
drag, startPoint x: 434, startPoint y: 444, endPoint x: 293, endPoint y: 465, distance: 142.2
click at [292, 462] on div "Add discount Do you want to automatically generate discount codes with Tada or …" at bounding box center [595, 328] width 1190 height 604
type input "40.00"
click at [790, 593] on button "Add discount" at bounding box center [799, 602] width 100 height 31
type input "25"
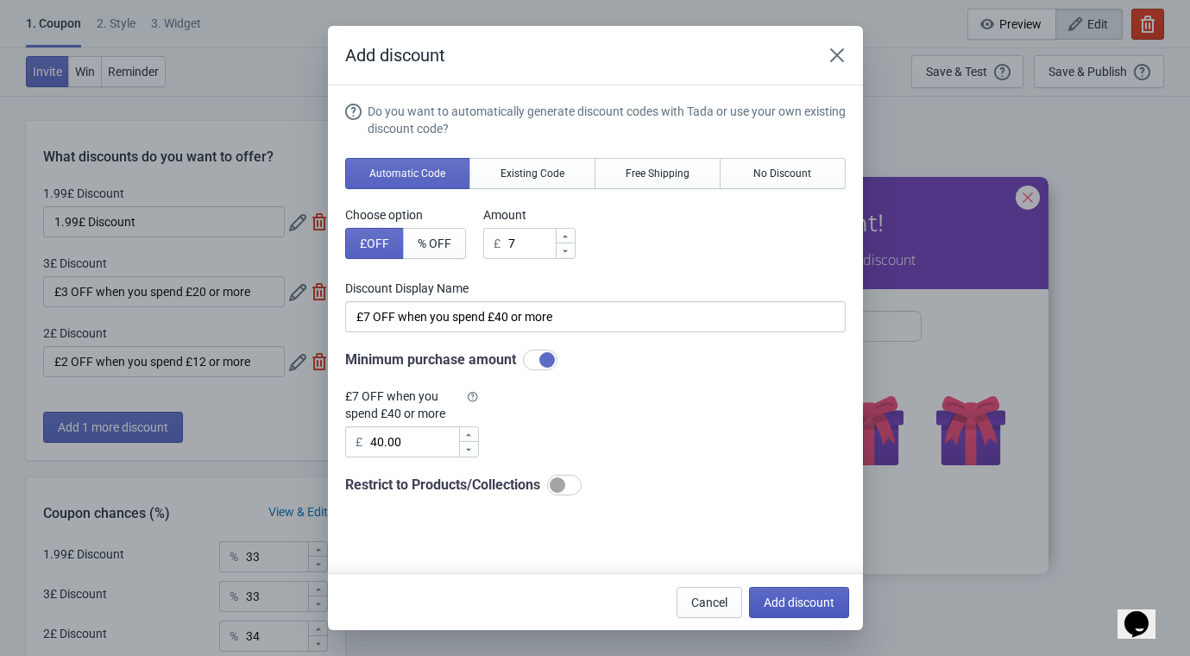
type input "25"
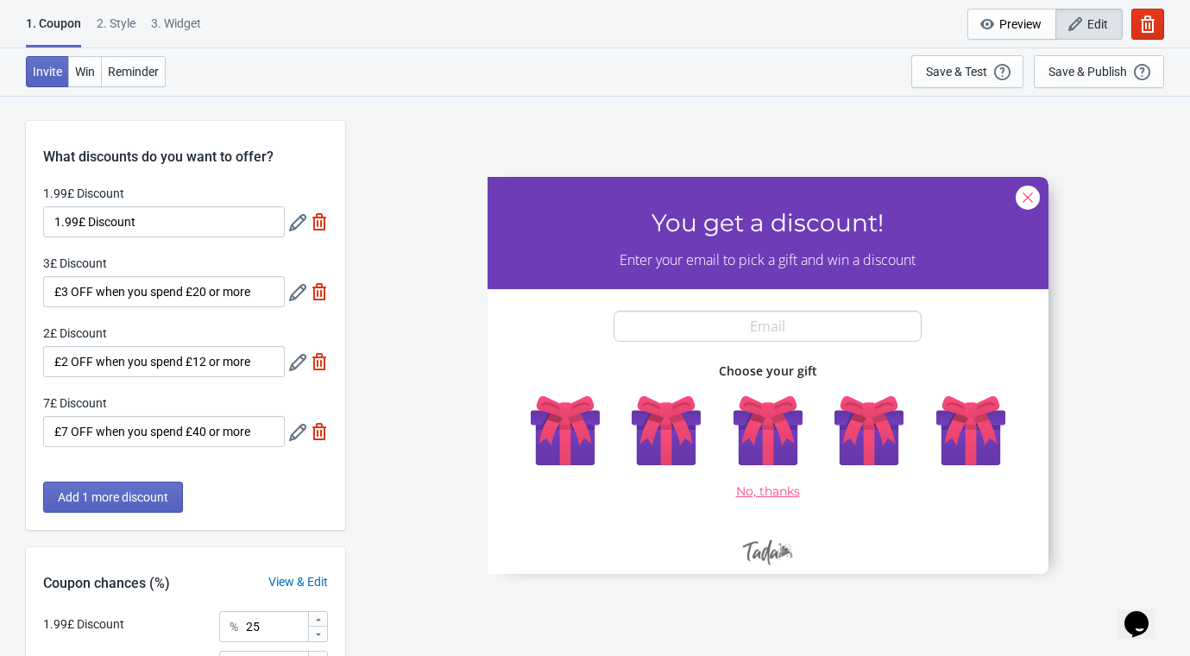
click at [294, 362] on icon at bounding box center [297, 362] width 17 height 17
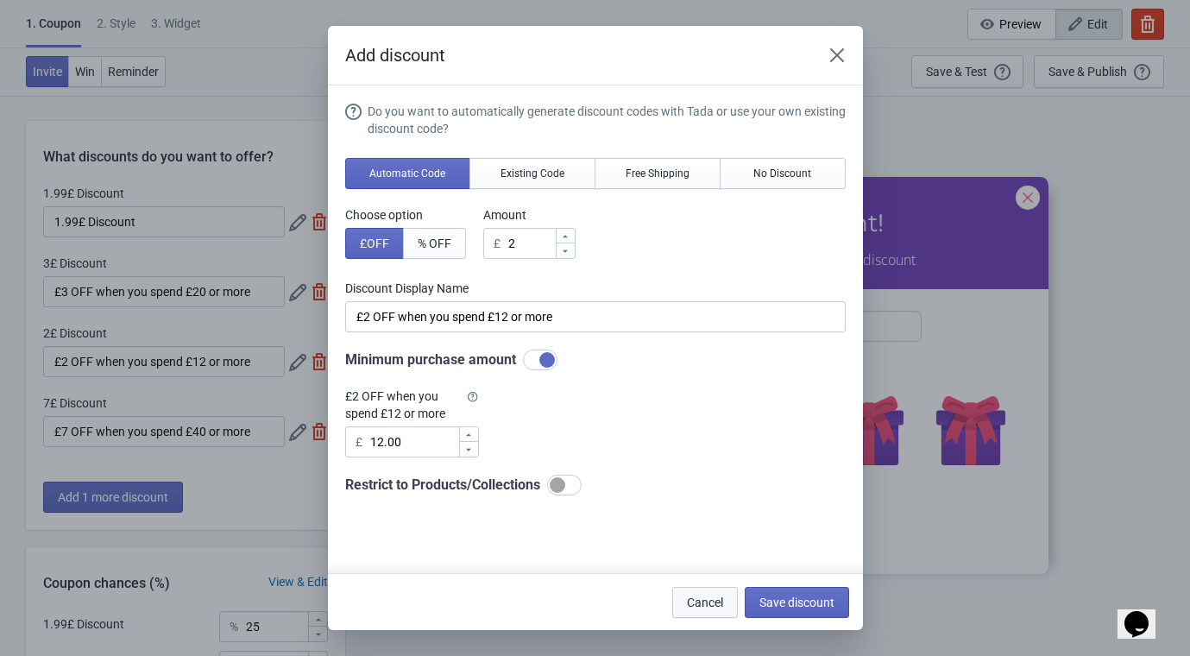
click at [701, 606] on span "Cancel" at bounding box center [705, 602] width 36 height 14
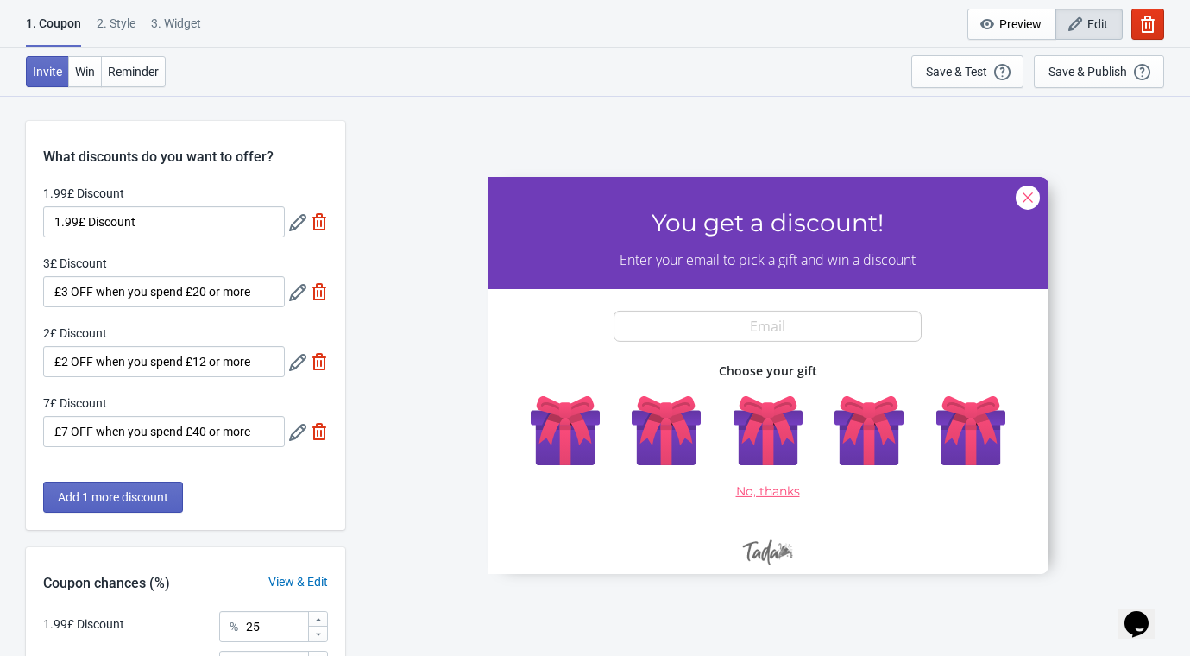
click at [293, 297] on icon at bounding box center [297, 292] width 17 height 17
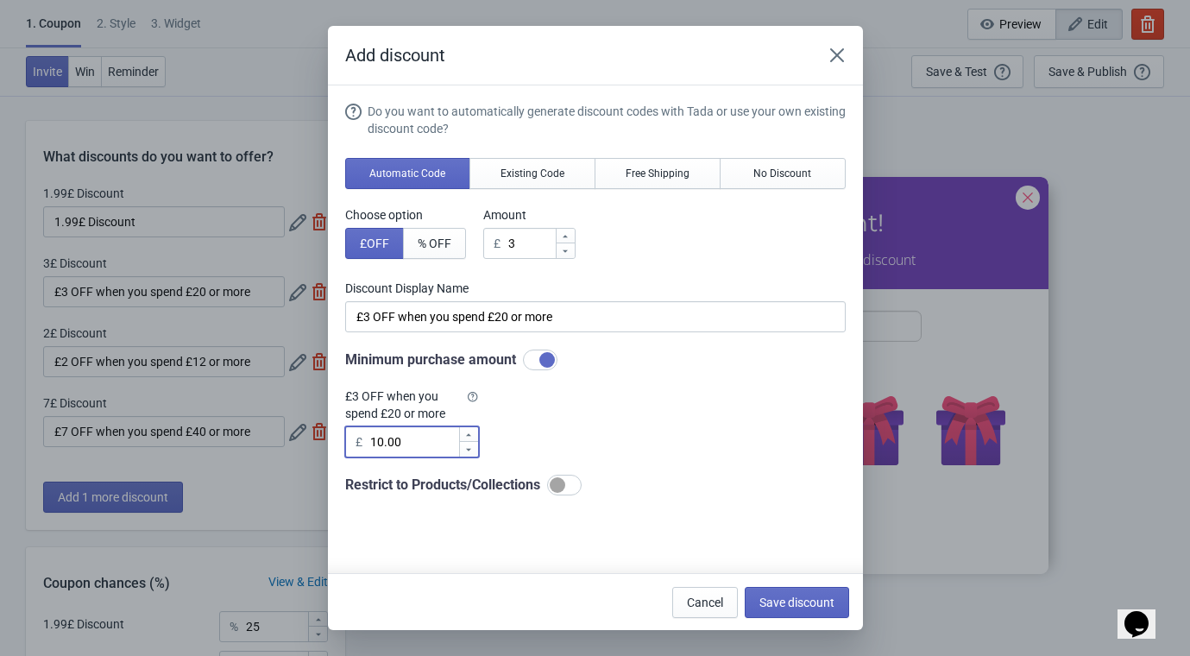
click at [380, 440] on input "10.00" at bounding box center [413, 441] width 89 height 31
type input "19.99"
click at [783, 605] on span "Save discount" at bounding box center [796, 602] width 75 height 14
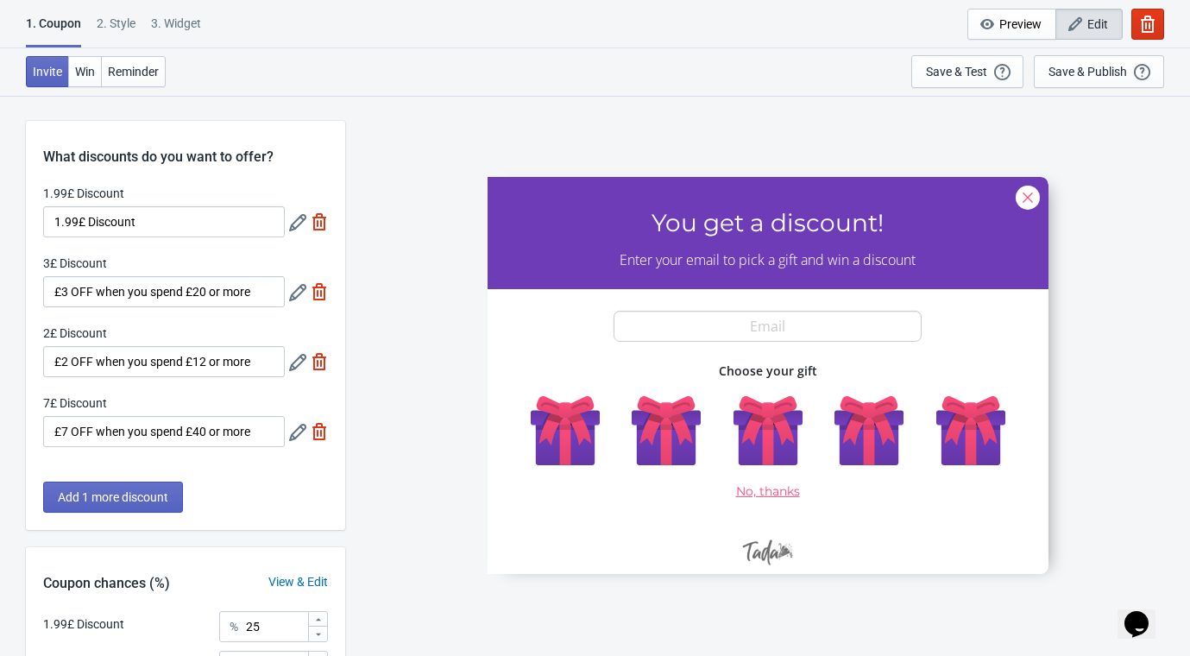
click at [296, 432] on icon at bounding box center [297, 432] width 17 height 17
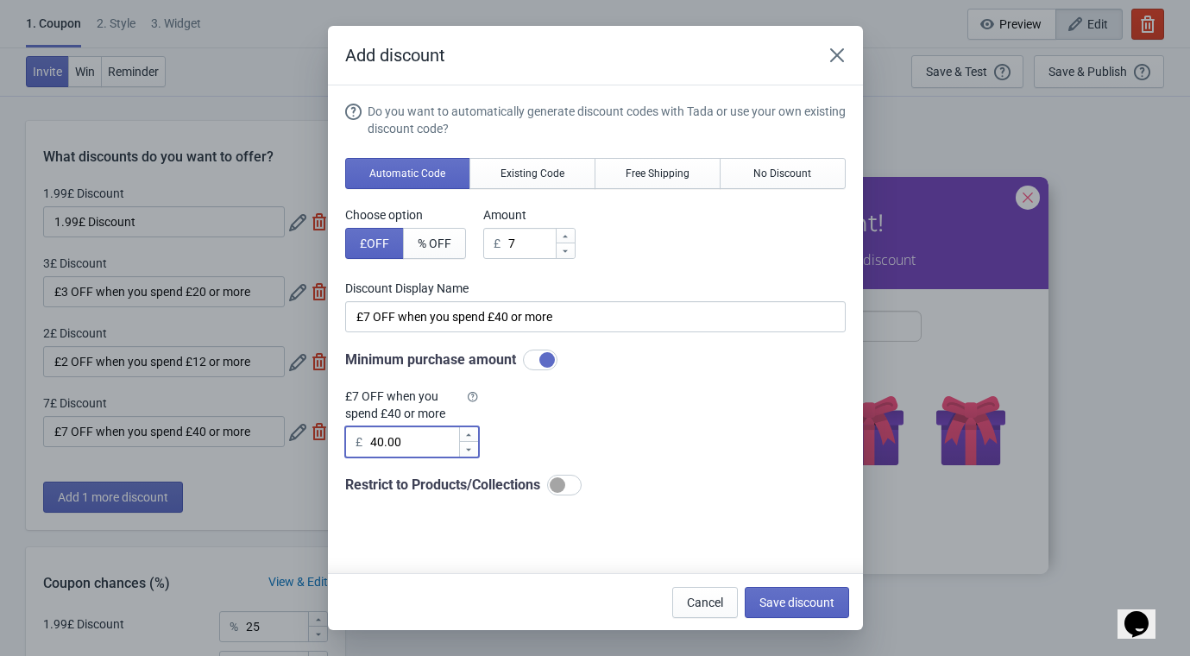
drag, startPoint x: 414, startPoint y: 439, endPoint x: 312, endPoint y: 462, distance: 104.3
click at [312, 460] on div "Add discount Do you want to automatically generate discount codes with Tada or …" at bounding box center [595, 328] width 1190 height 604
type input "39.99"
click at [796, 603] on span "Save discount" at bounding box center [796, 602] width 75 height 14
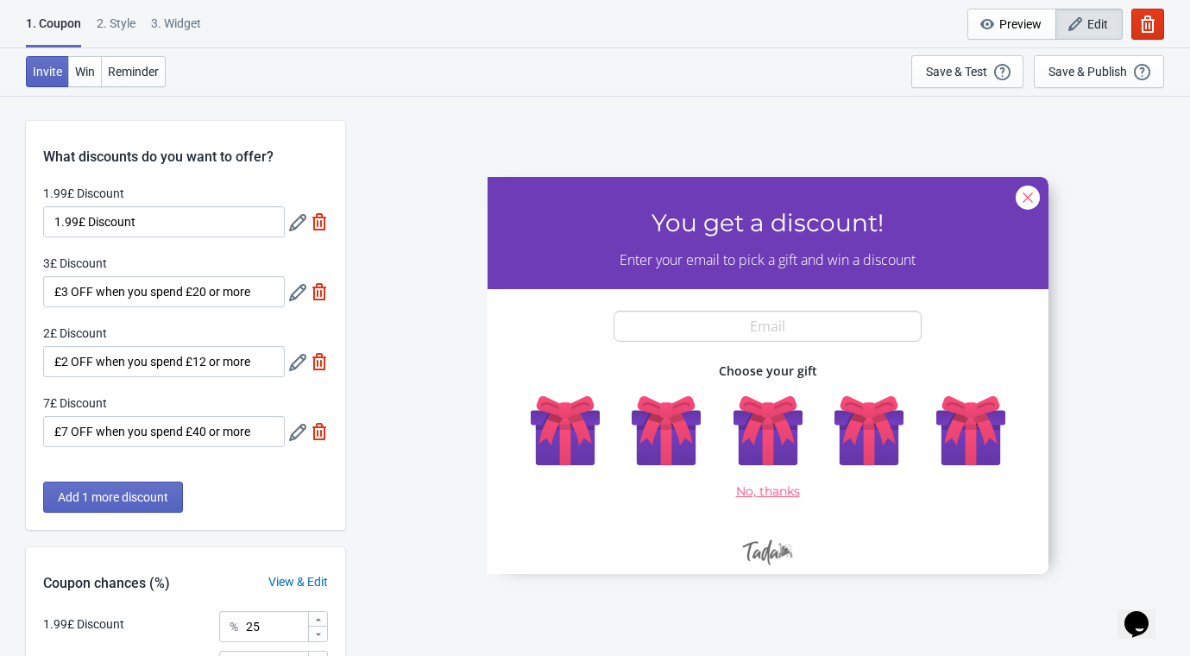
click at [294, 435] on icon at bounding box center [297, 432] width 17 height 17
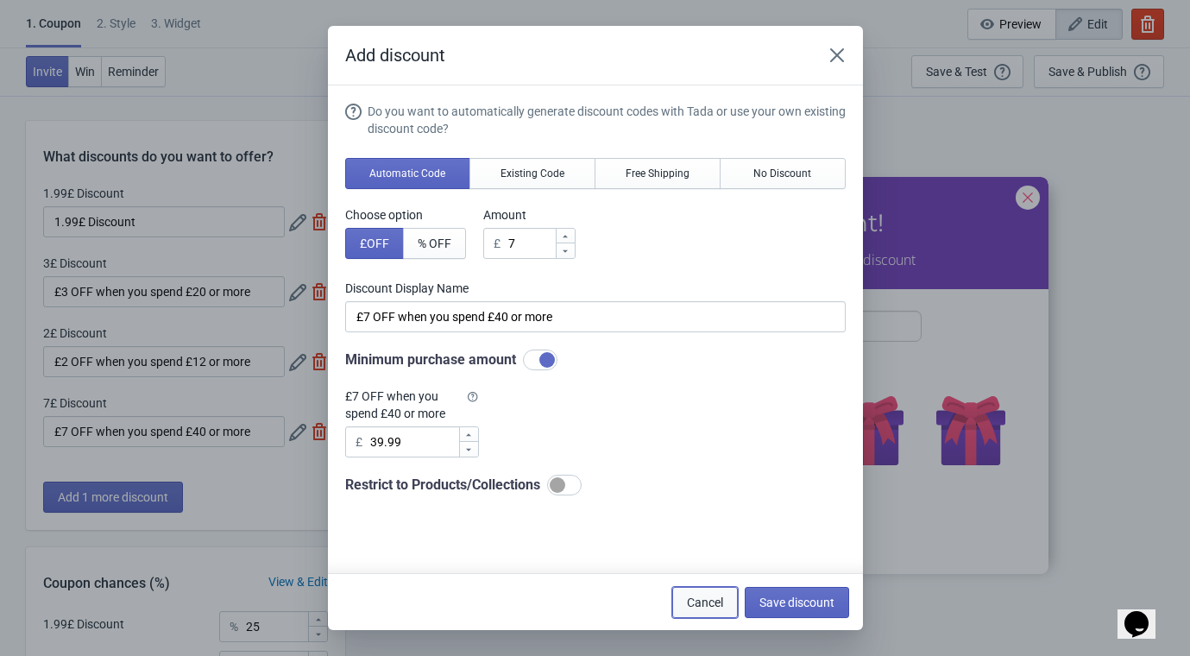
drag, startPoint x: 692, startPoint y: 596, endPoint x: 683, endPoint y: 592, distance: 10.4
click at [692, 595] on span "Cancel" at bounding box center [705, 602] width 36 height 14
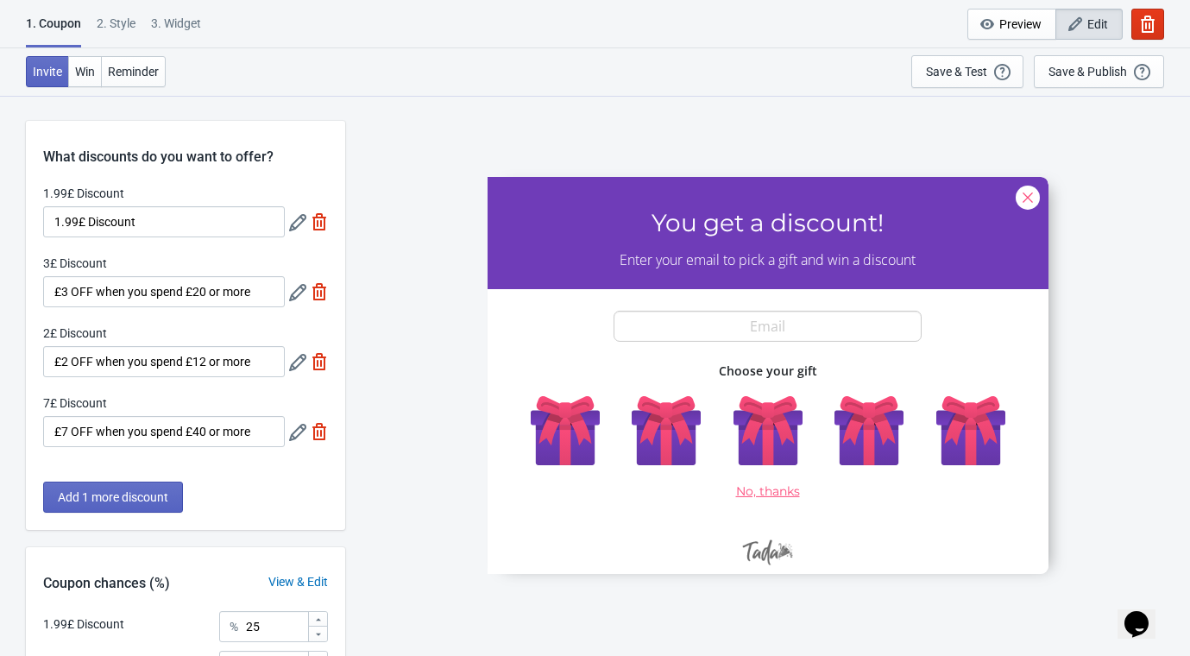
click at [290, 362] on icon at bounding box center [297, 362] width 17 height 17
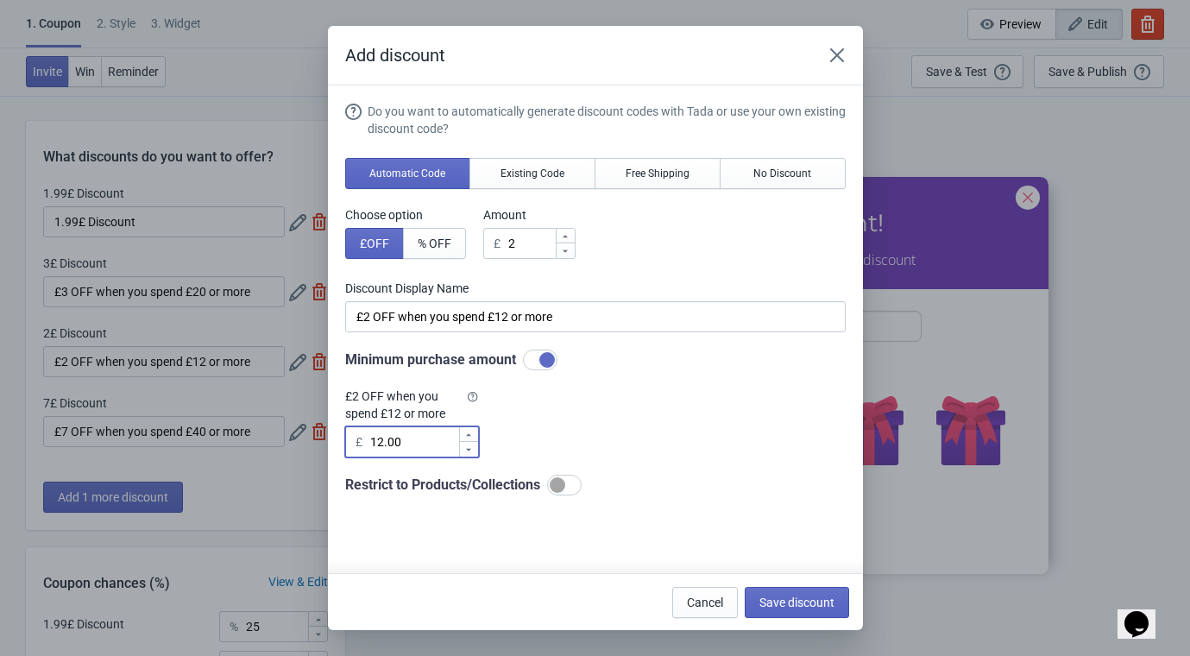
drag, startPoint x: 411, startPoint y: 441, endPoint x: 236, endPoint y: 467, distance: 176.2
click at [236, 466] on div "Add discount Do you want to automatically generate discount codes with Tada or …" at bounding box center [595, 328] width 1190 height 604
type input "11.99"
click at [818, 605] on span "Save discount" at bounding box center [796, 602] width 75 height 14
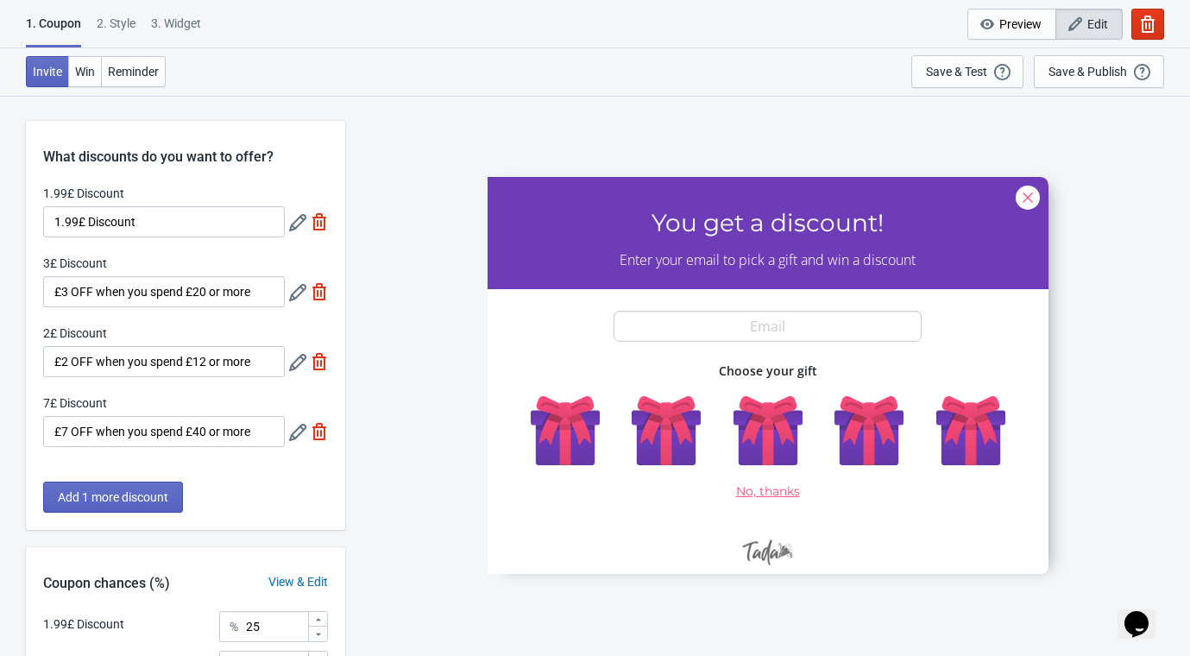
click at [300, 291] on icon at bounding box center [297, 292] width 17 height 17
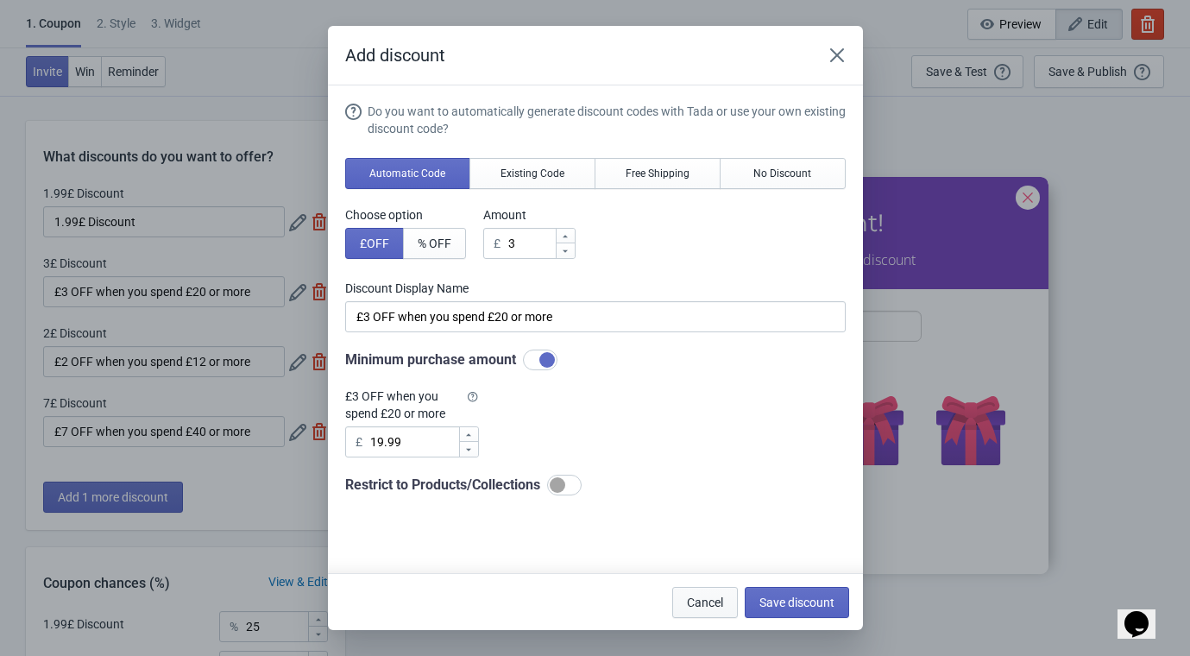
click at [694, 598] on span "Cancel" at bounding box center [705, 602] width 36 height 14
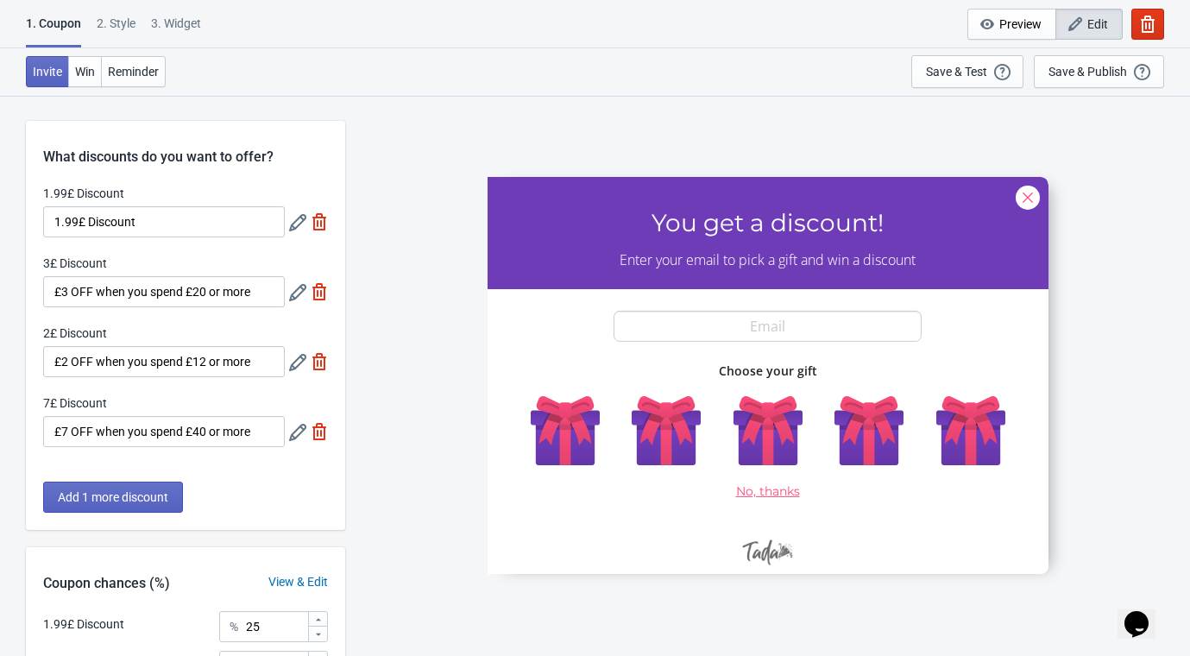
click at [295, 438] on icon at bounding box center [297, 432] width 17 height 17
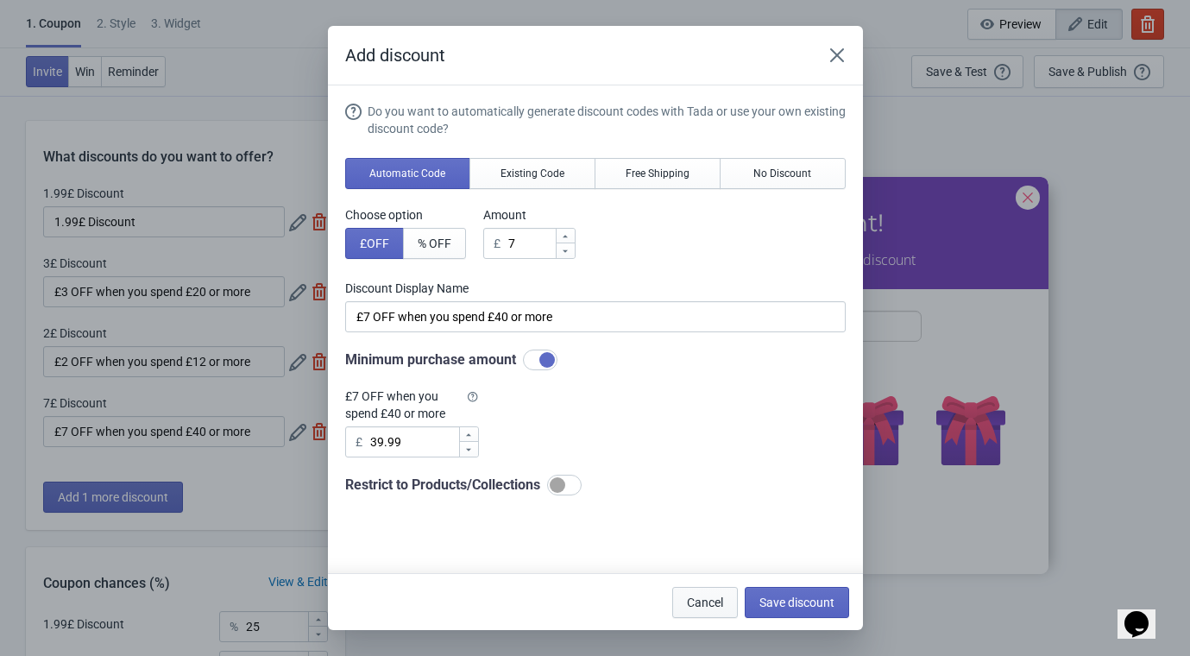
click at [701, 601] on span "Cancel" at bounding box center [705, 602] width 36 height 14
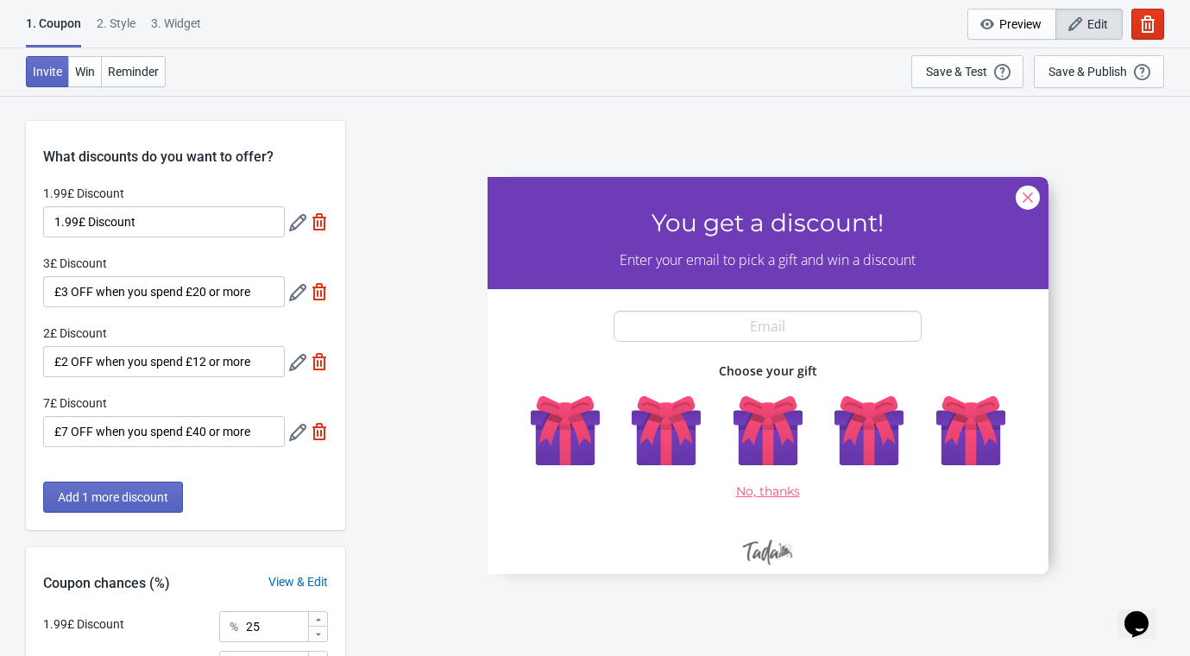
click at [293, 294] on icon at bounding box center [297, 292] width 17 height 17
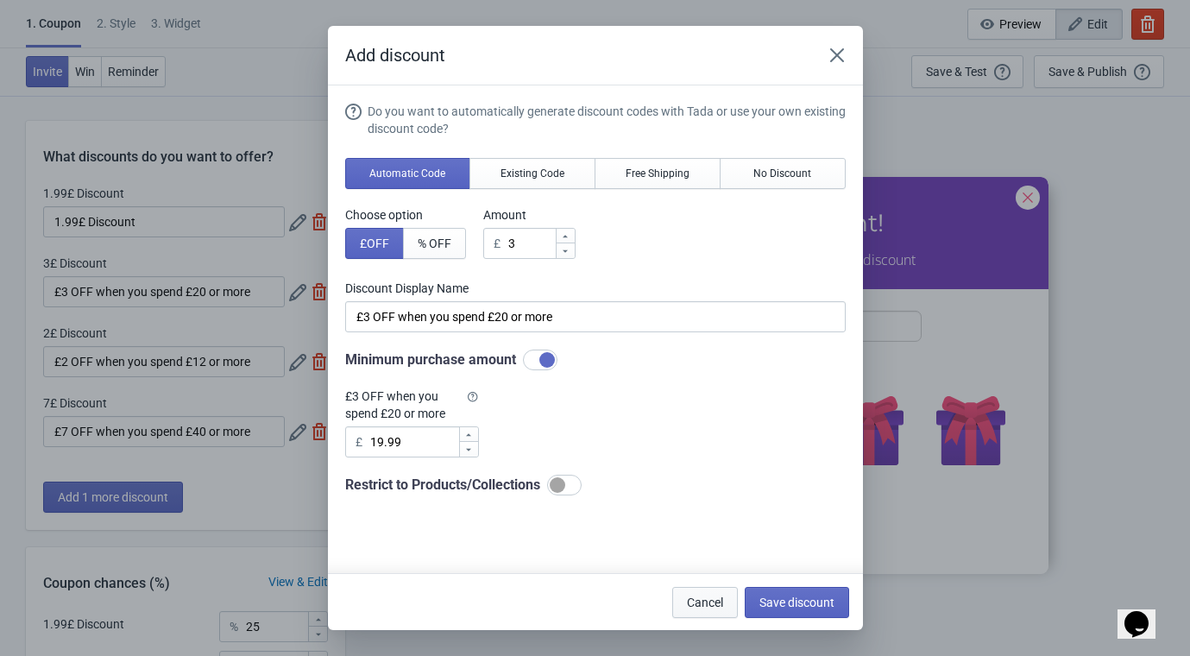
click at [689, 597] on span "Cancel" at bounding box center [705, 602] width 36 height 14
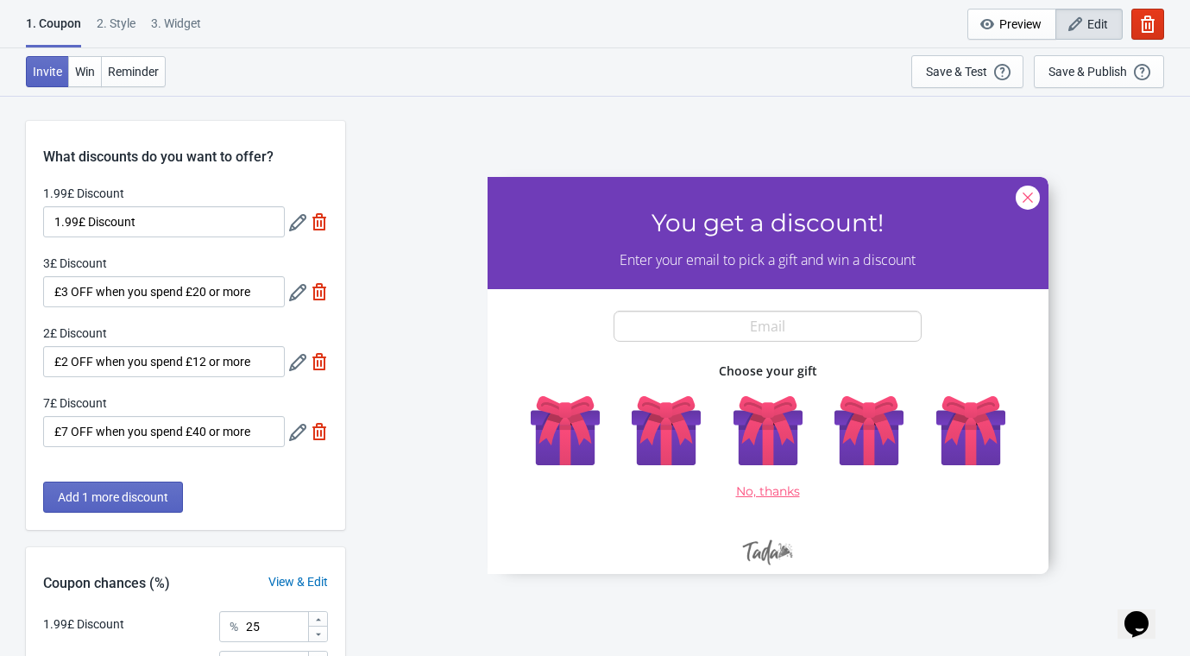
click at [291, 426] on icon at bounding box center [297, 432] width 17 height 17
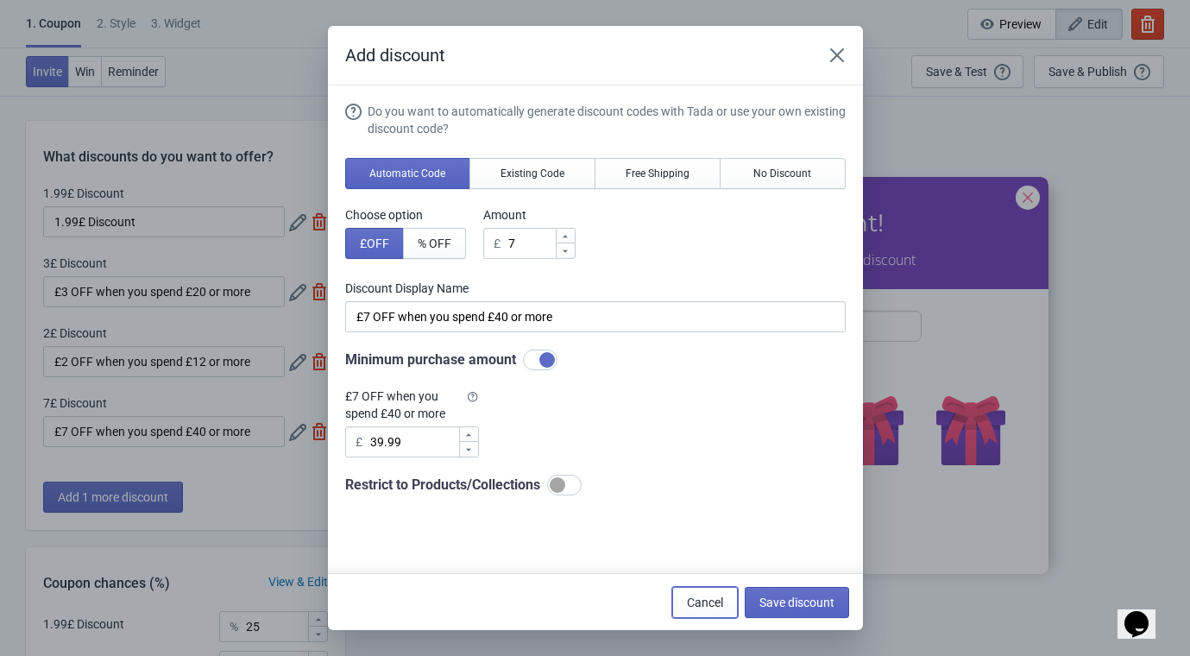
drag, startPoint x: 703, startPoint y: 604, endPoint x: 462, endPoint y: 566, distance: 244.6
click at [703, 604] on span "Cancel" at bounding box center [705, 602] width 36 height 14
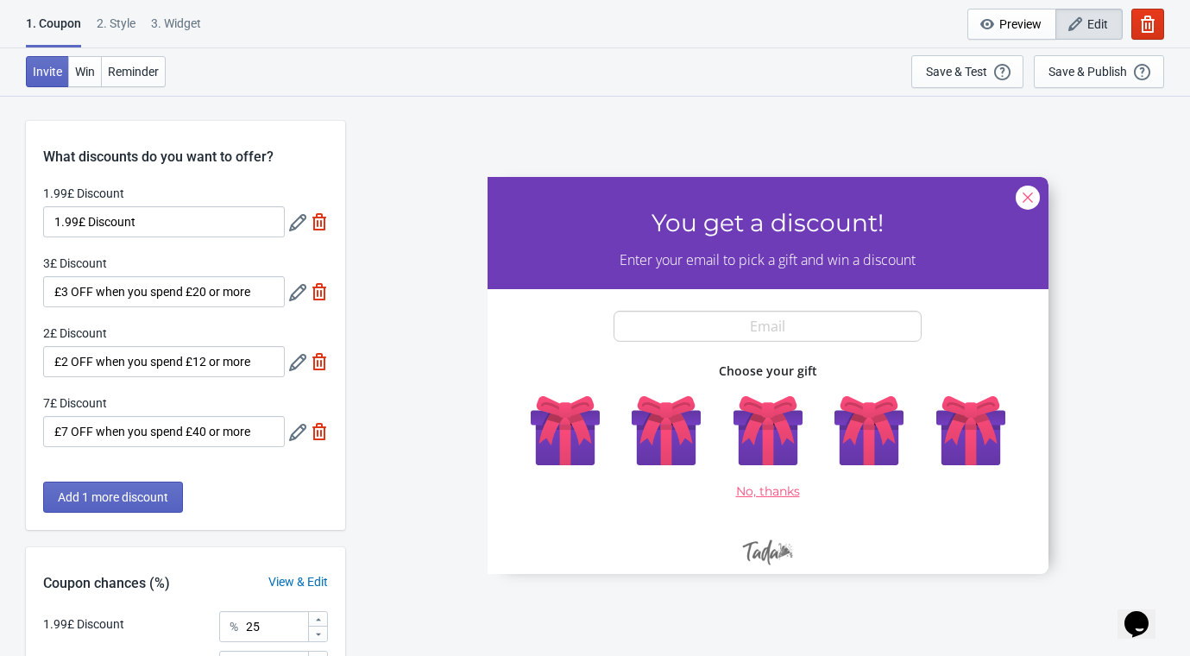
click at [293, 368] on icon at bounding box center [297, 362] width 17 height 17
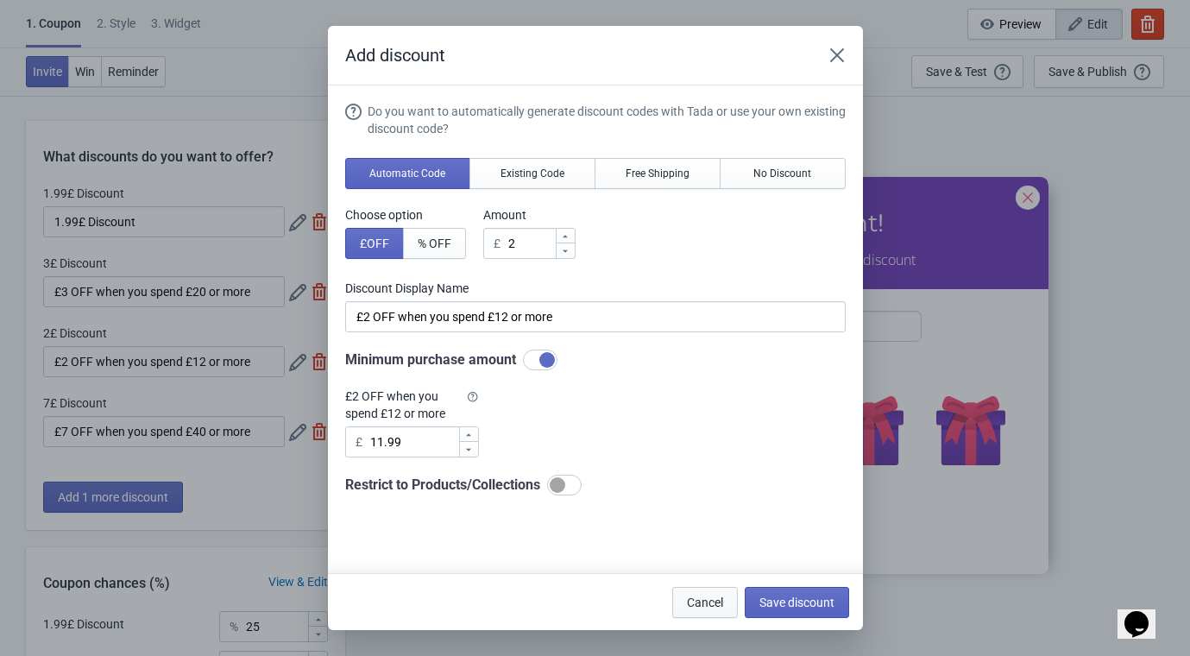
click at [687, 596] on span "Cancel" at bounding box center [705, 602] width 36 height 14
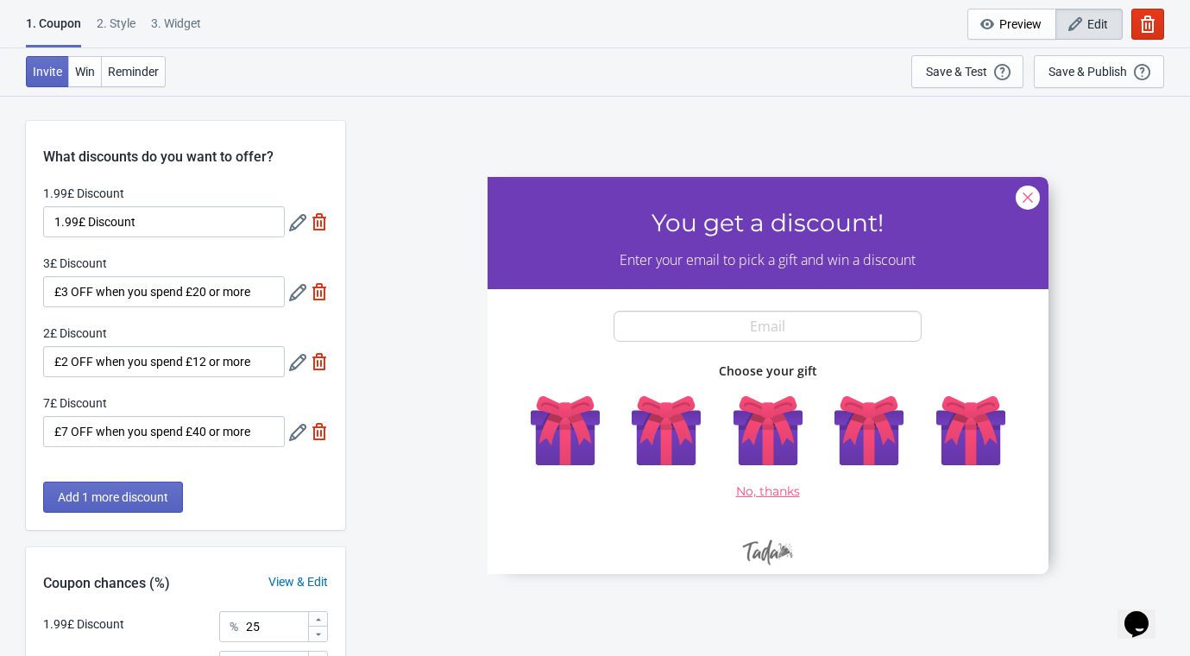
click at [293, 296] on icon at bounding box center [297, 292] width 17 height 17
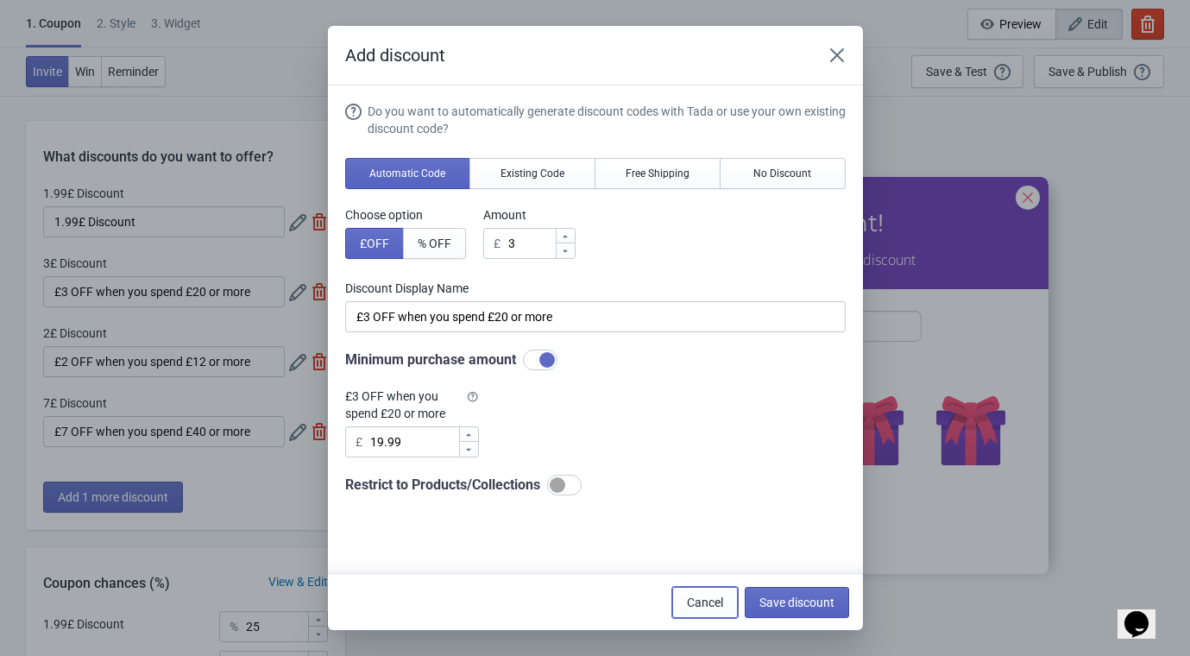
drag, startPoint x: 710, startPoint y: 607, endPoint x: 474, endPoint y: 589, distance: 237.1
click at [708, 607] on span "Cancel" at bounding box center [705, 602] width 36 height 14
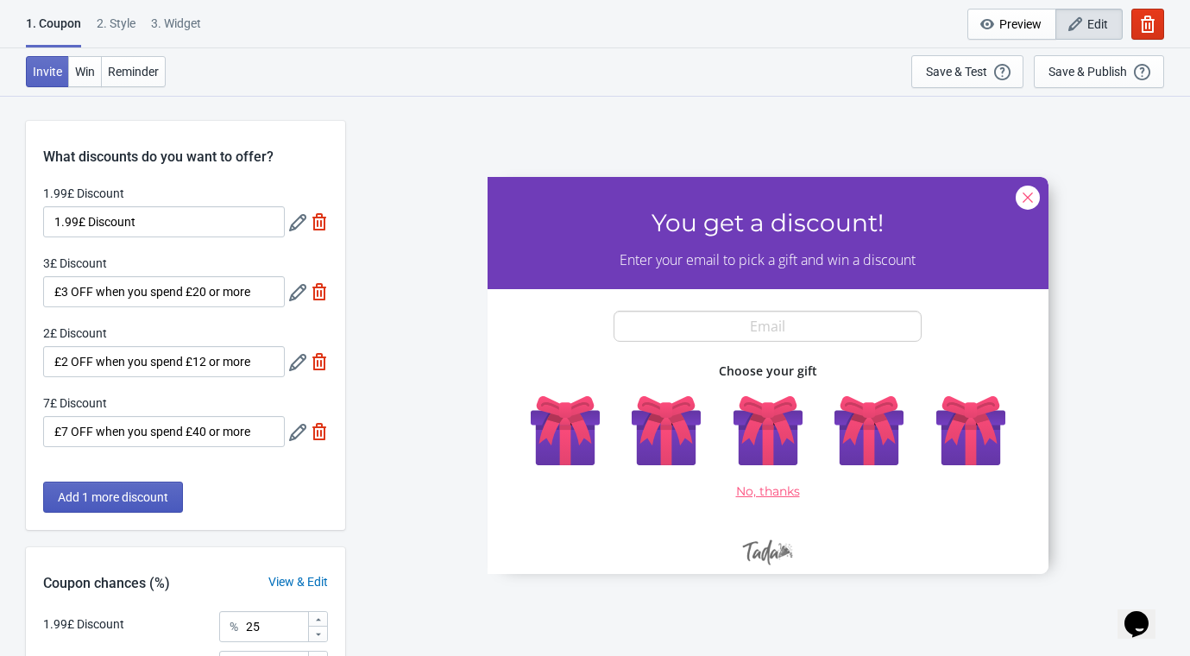
click at [145, 492] on span "Add 1 more discount" at bounding box center [113, 497] width 110 height 14
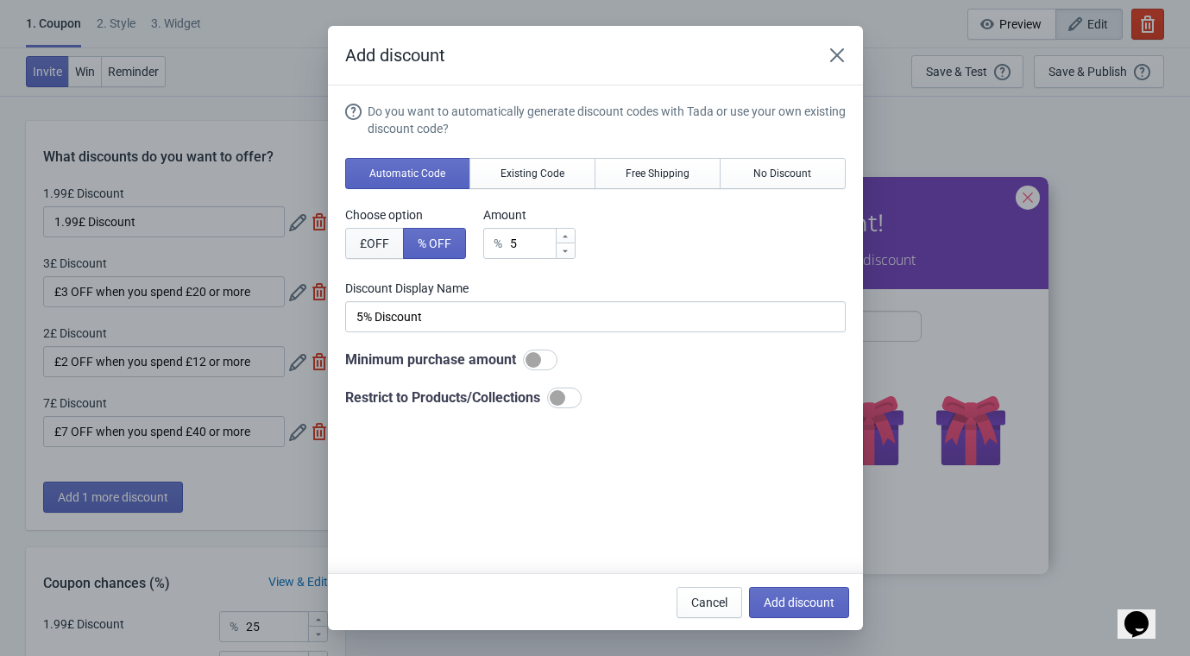
click at [376, 237] on span "£ OFF" at bounding box center [374, 243] width 29 height 14
type input "5£ Discount"
drag, startPoint x: 526, startPoint y: 243, endPoint x: 478, endPoint y: 249, distance: 48.6
click at [478, 249] on div "Choose option £ OFF % OFF Amount £ 5" at bounding box center [595, 232] width 500 height 53
type input "1"
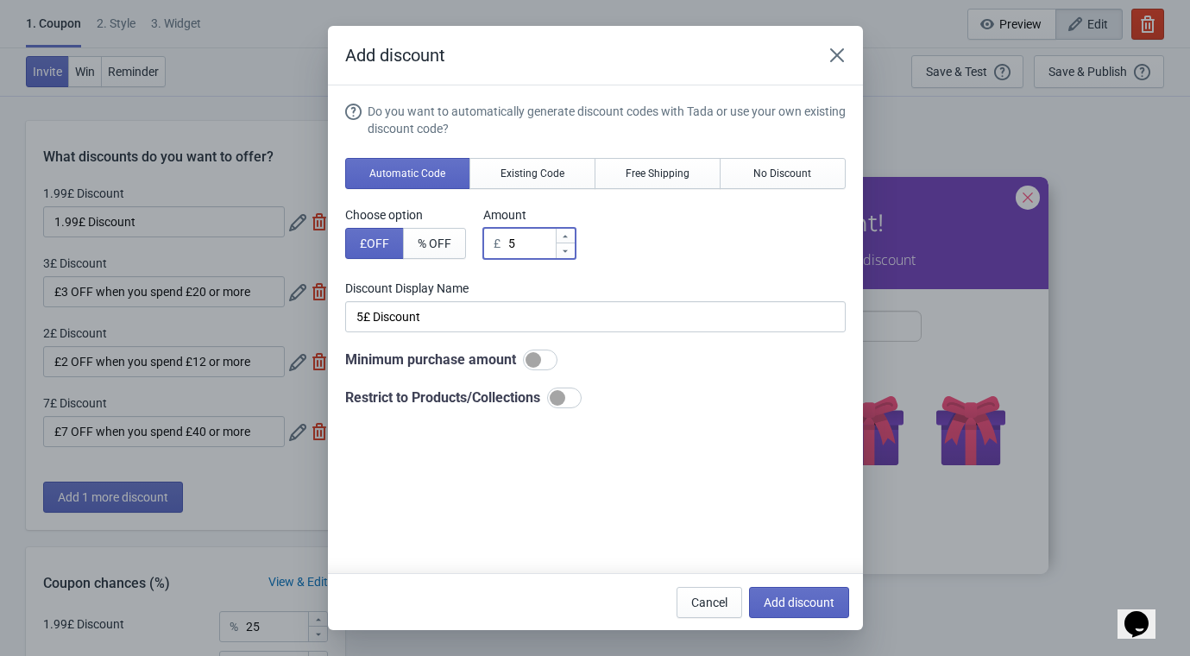
type input "1£ Discount"
type input "10"
type input "10£ Discount"
type input "10"
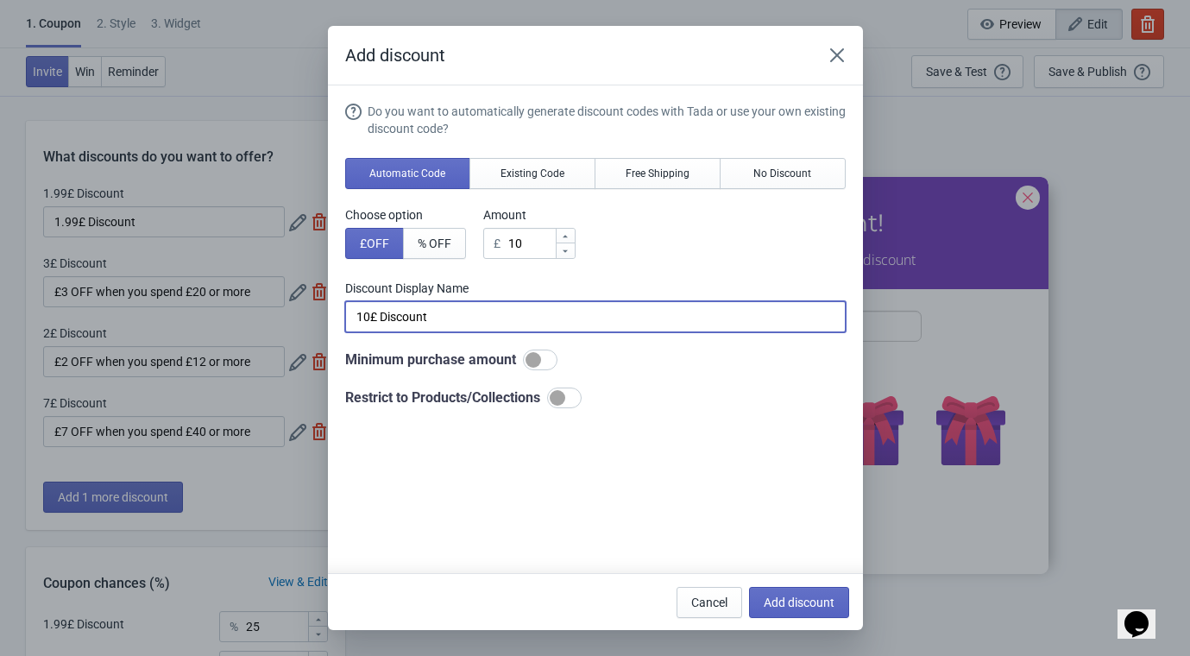
drag, startPoint x: 347, startPoint y: 322, endPoint x: 242, endPoint y: 349, distance: 107.8
click at [246, 344] on div "Add discount Do you want to automatically generate discount codes with Tada or …" at bounding box center [595, 328] width 1190 height 604
paste input "Rollo is a very capable label printer. You can create barcodes, shipping labels…"
type input "10£ Discount"
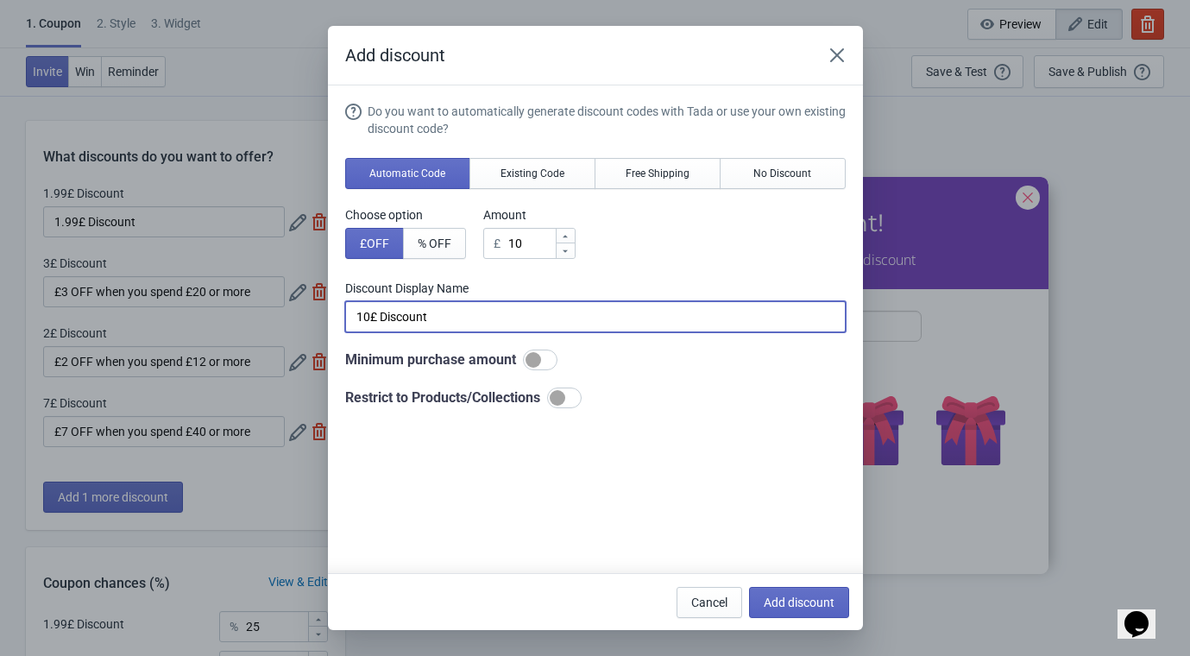
scroll to position [0, 0]
click at [686, 603] on button "Cancel" at bounding box center [710, 602] width 66 height 31
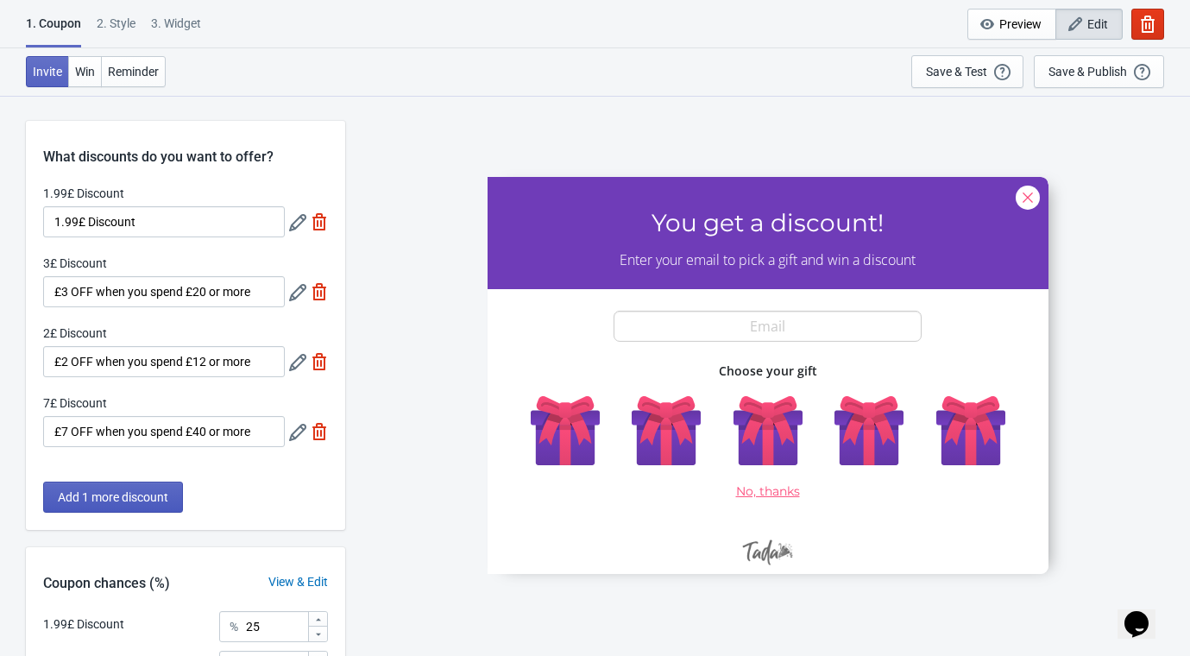
click at [119, 490] on span "Add 1 more discount" at bounding box center [113, 497] width 110 height 14
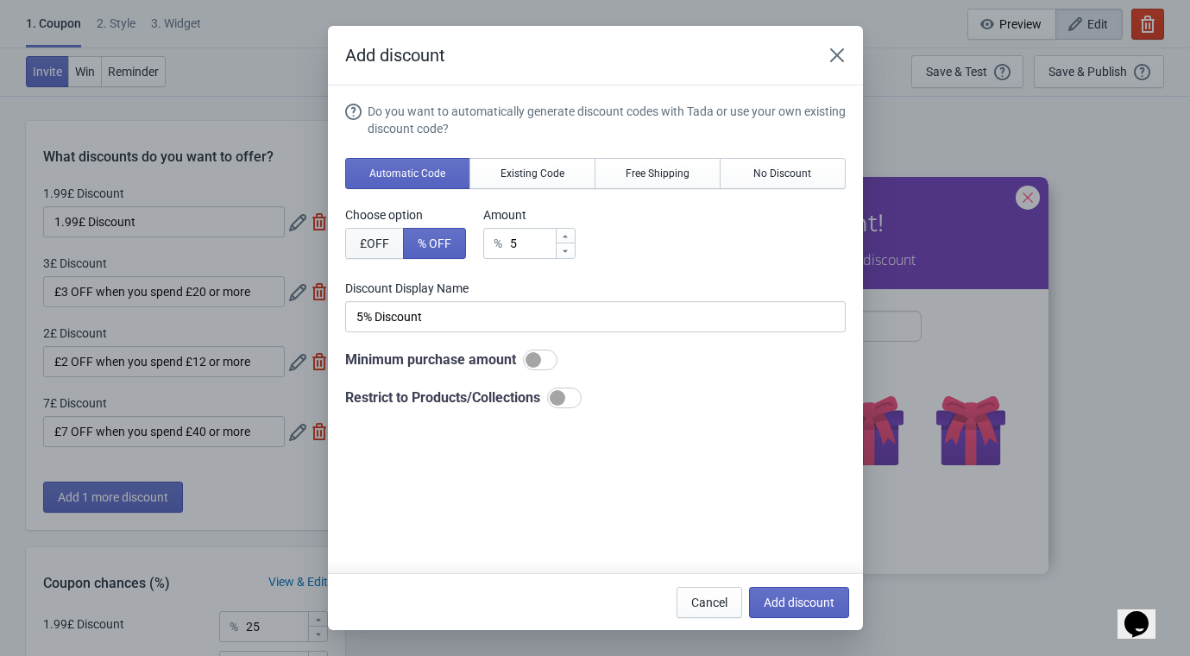
click at [362, 247] on span "£ OFF" at bounding box center [374, 243] width 29 height 14
type input "5£ Discount"
drag, startPoint x: 516, startPoint y: 244, endPoint x: 401, endPoint y: 262, distance: 116.2
click at [399, 261] on div "Do you want to automatically generate discount codes with Tada or use your own …" at bounding box center [595, 255] width 500 height 305
type input "1"
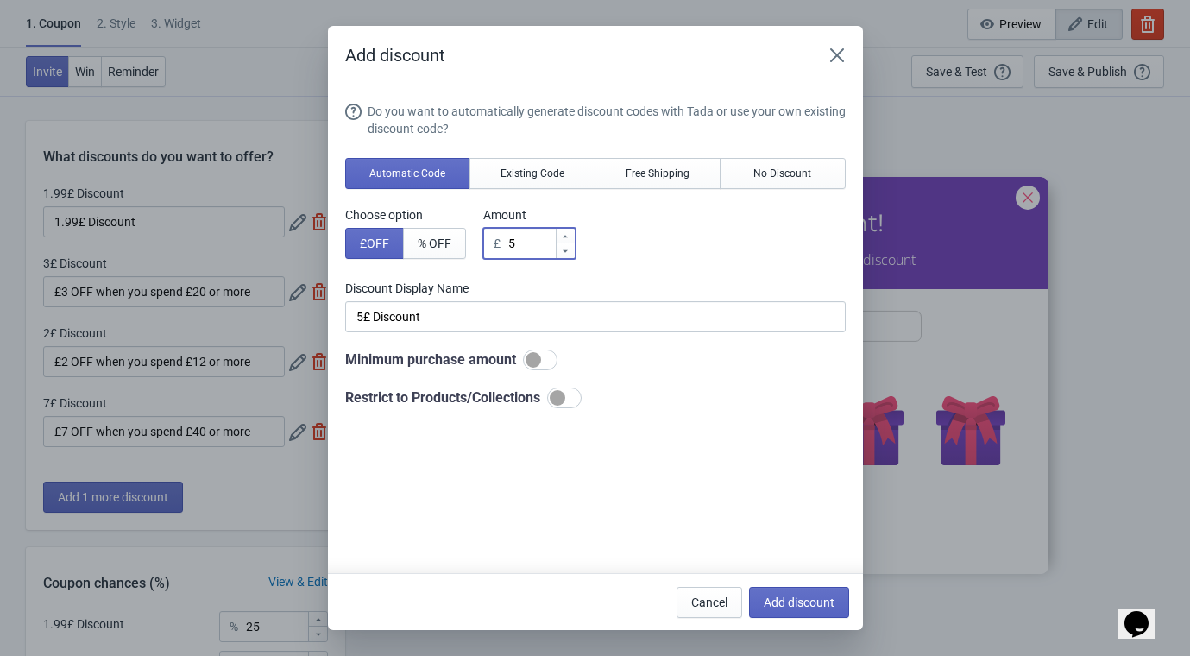
type input "1£ Discount"
type input "10"
type input "10£ Discount"
type input "10"
drag, startPoint x: 532, startPoint y: 362, endPoint x: 512, endPoint y: 417, distance: 58.7
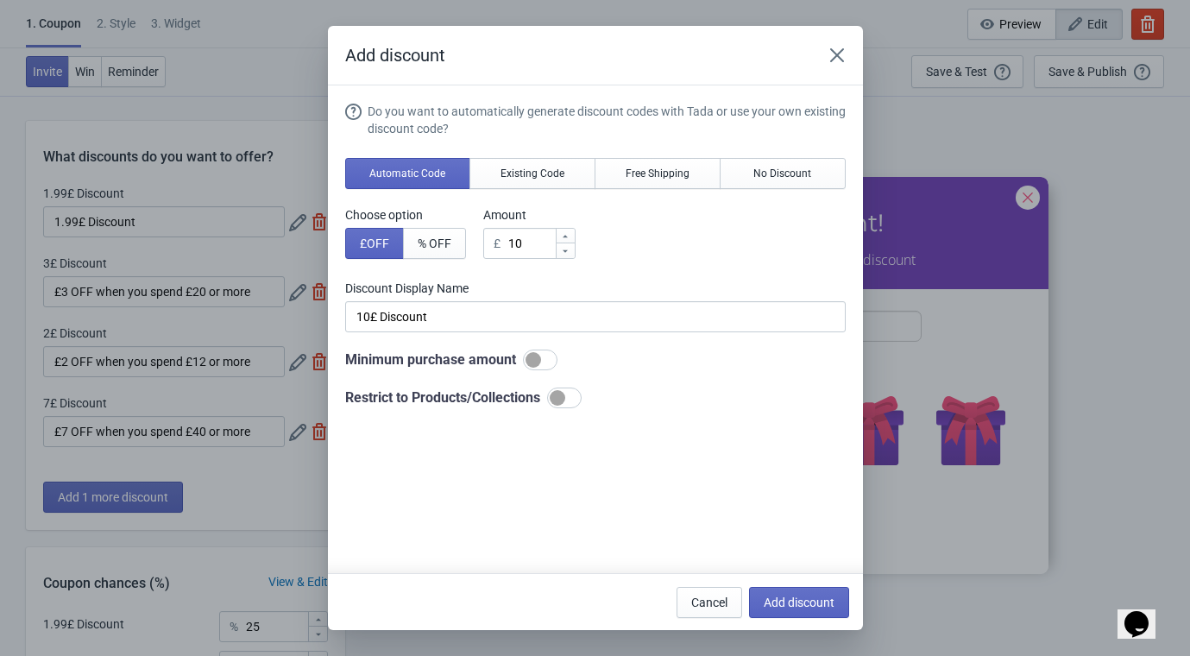
click at [532, 363] on div at bounding box center [534, 360] width 16 height 16
checkbox input "true"
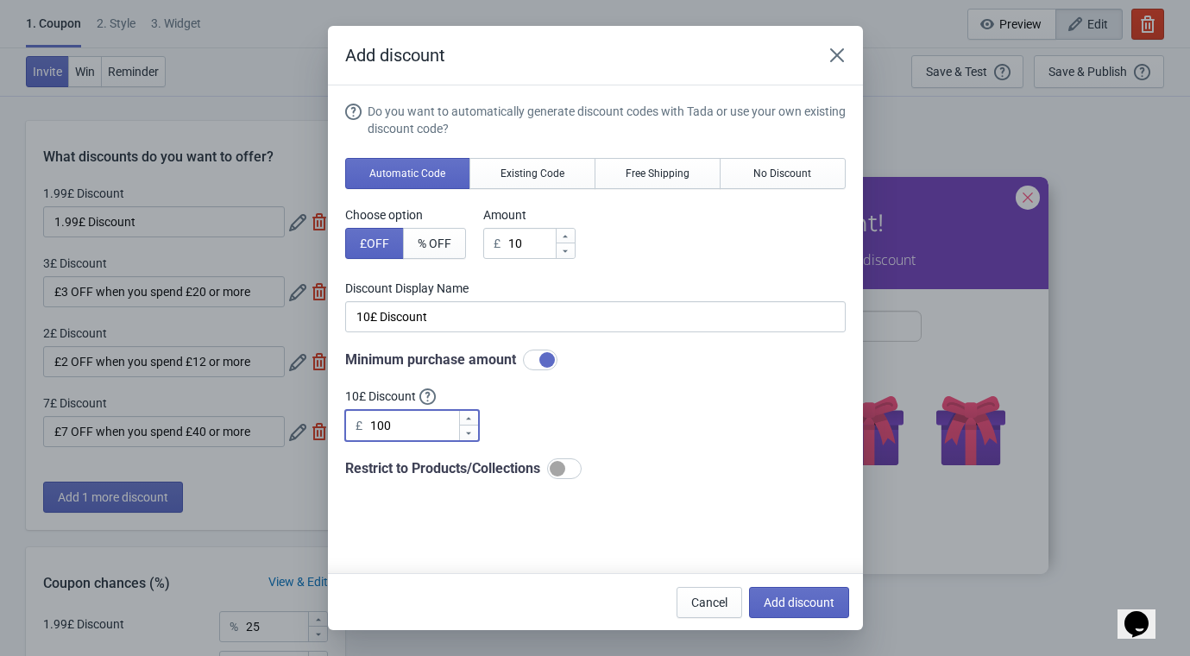
drag, startPoint x: 356, startPoint y: 428, endPoint x: 332, endPoint y: 430, distance: 23.4
click at [332, 430] on section "Do you want to automatically generate discount codes with Tada or use your own …" at bounding box center [595, 352] width 535 height 534
type input "49.99"
click at [794, 602] on span "Add discount" at bounding box center [799, 602] width 71 height 14
type input "20"
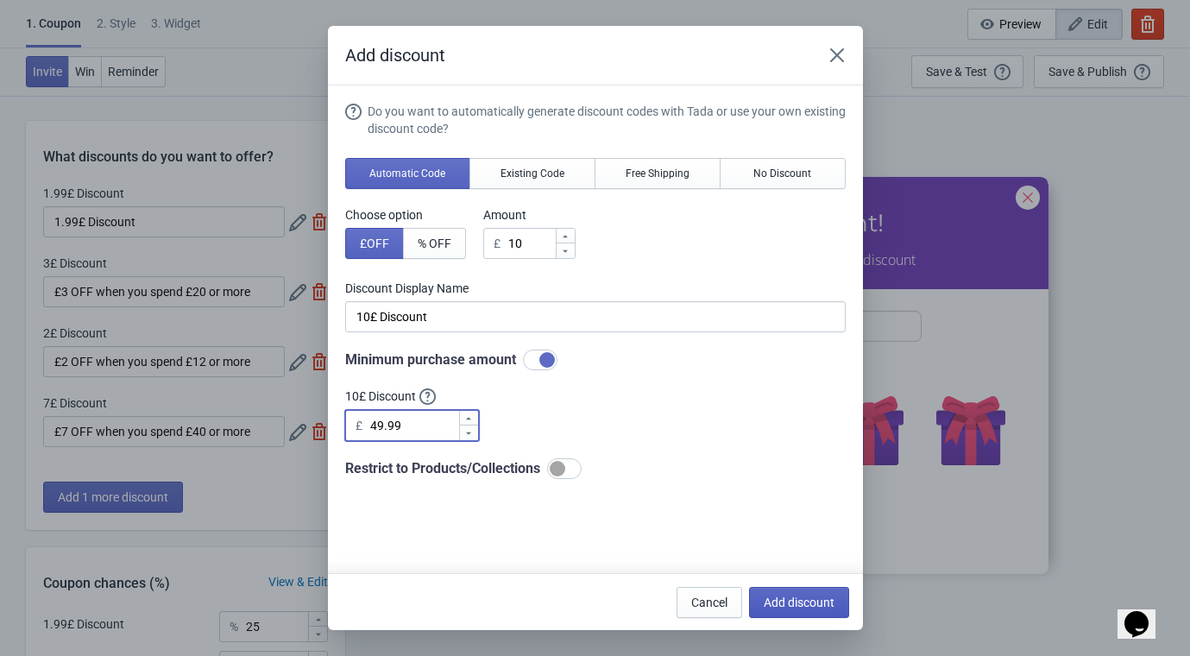
type input "20"
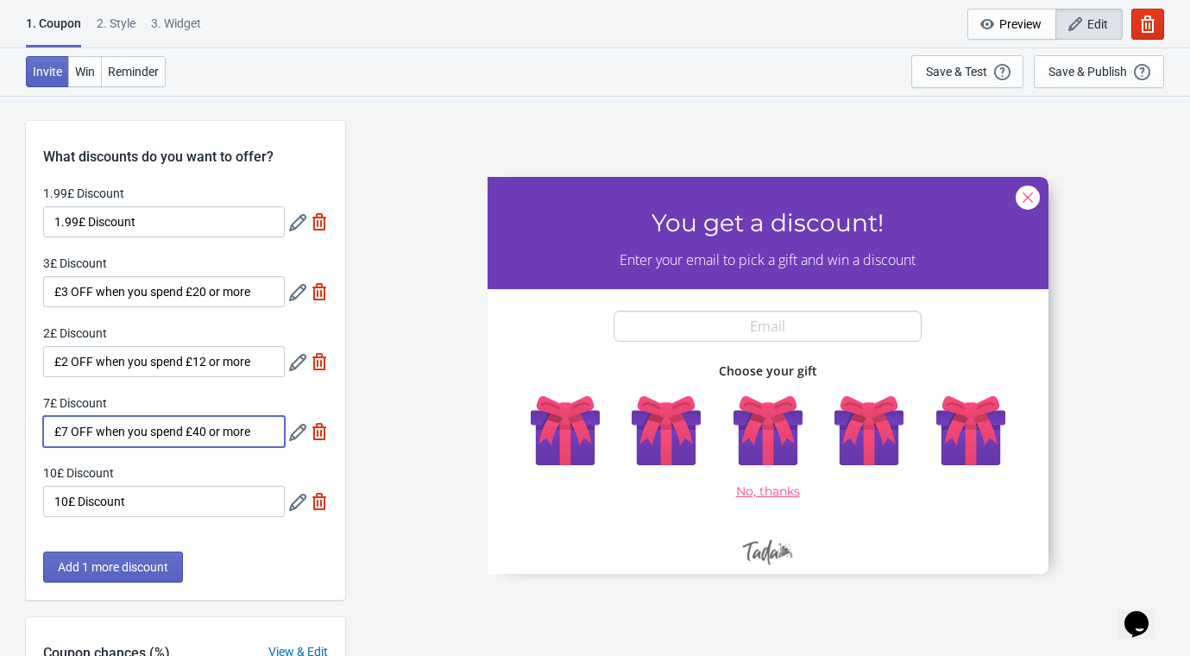
click at [131, 437] on input "£7 OFF when you spend £40 or more" at bounding box center [164, 431] width 242 height 31
drag, startPoint x: 130, startPoint y: 500, endPoint x: -111, endPoint y: 523, distance: 242.7
click at [0, 523] on html "1. Coupon 2 . Style 3. Widget 1. Coupon 2 . Style 3. Widget Cancel Widget Previ…" at bounding box center [595, 328] width 1190 height 656
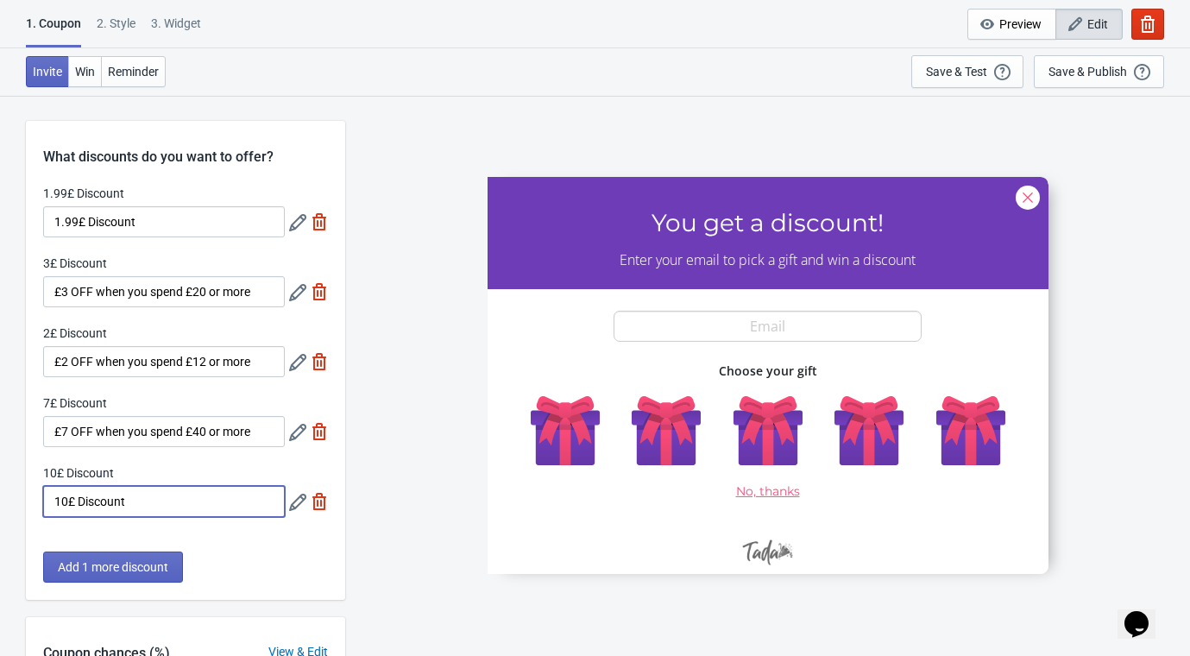
paste input "£7 OFF when you spend £4"
drag, startPoint x: 65, startPoint y: 497, endPoint x: 85, endPoint y: 560, distance: 66.0
click at [66, 500] on input "£7 OFF when you spend £4" at bounding box center [164, 501] width 242 height 31
drag, startPoint x: 210, startPoint y: 516, endPoint x: 330, endPoint y: 503, distance: 121.5
click at [330, 503] on div "1.99£ Discount 1.99£ Discount 3£ Discount £3 OFF when you spend £20 or more 2£ …" at bounding box center [185, 359] width 319 height 349
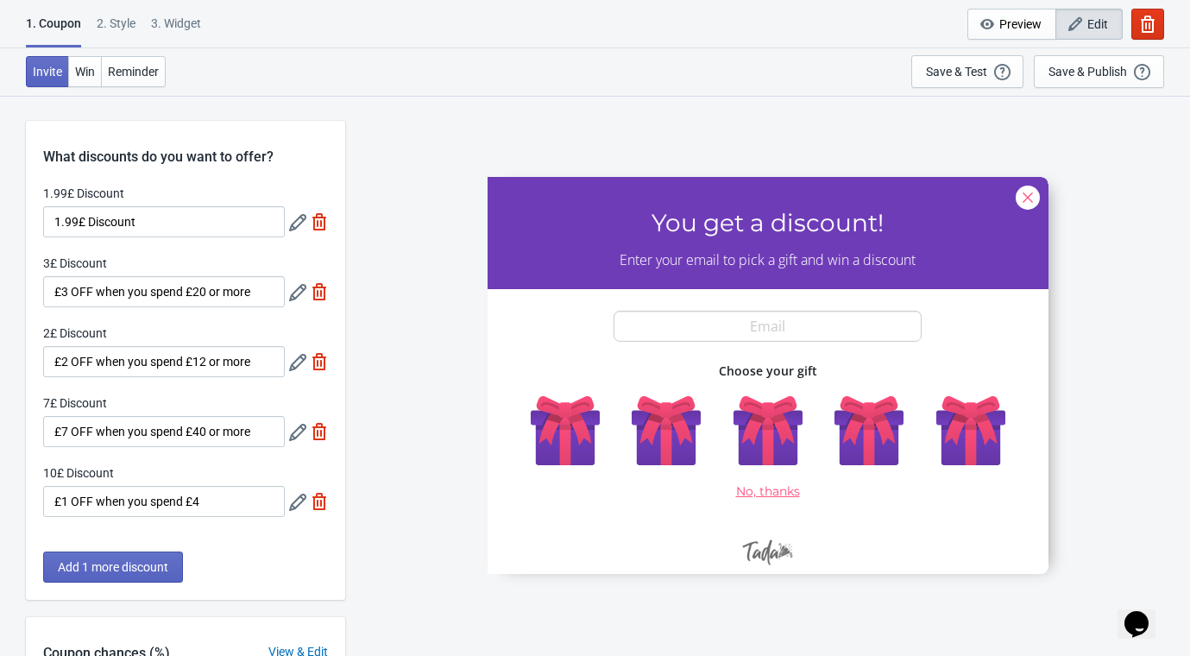
click at [300, 501] on icon at bounding box center [297, 502] width 17 height 17
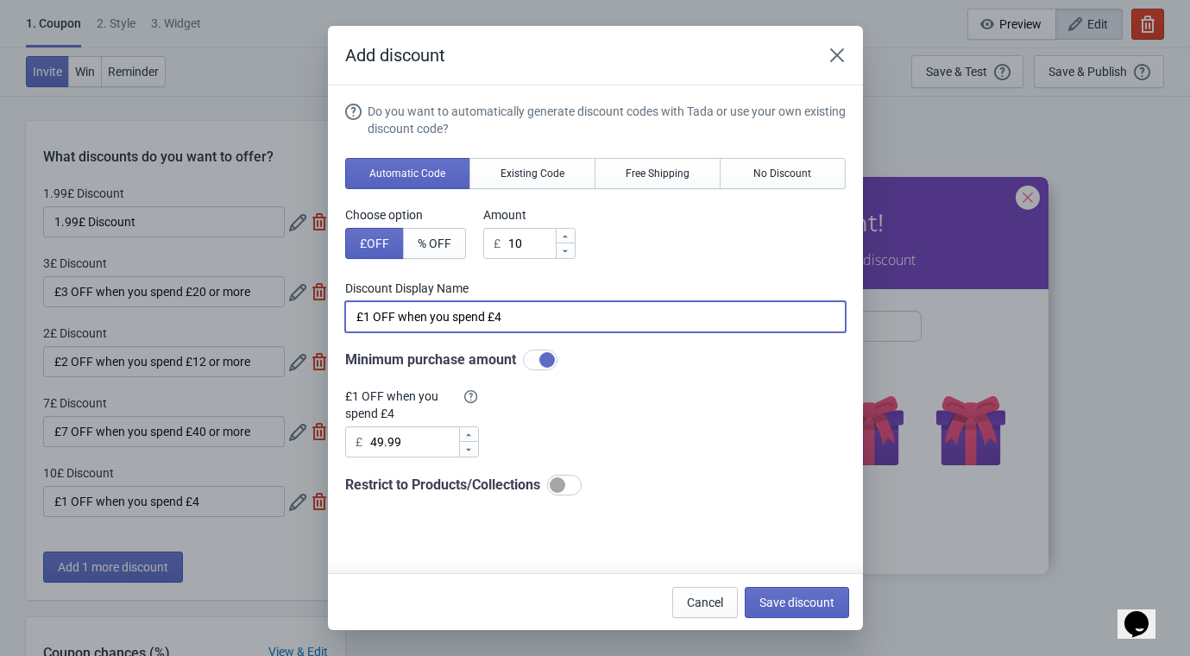
click at [525, 318] on input "£1 OFF when you spend £4" at bounding box center [595, 316] width 500 height 31
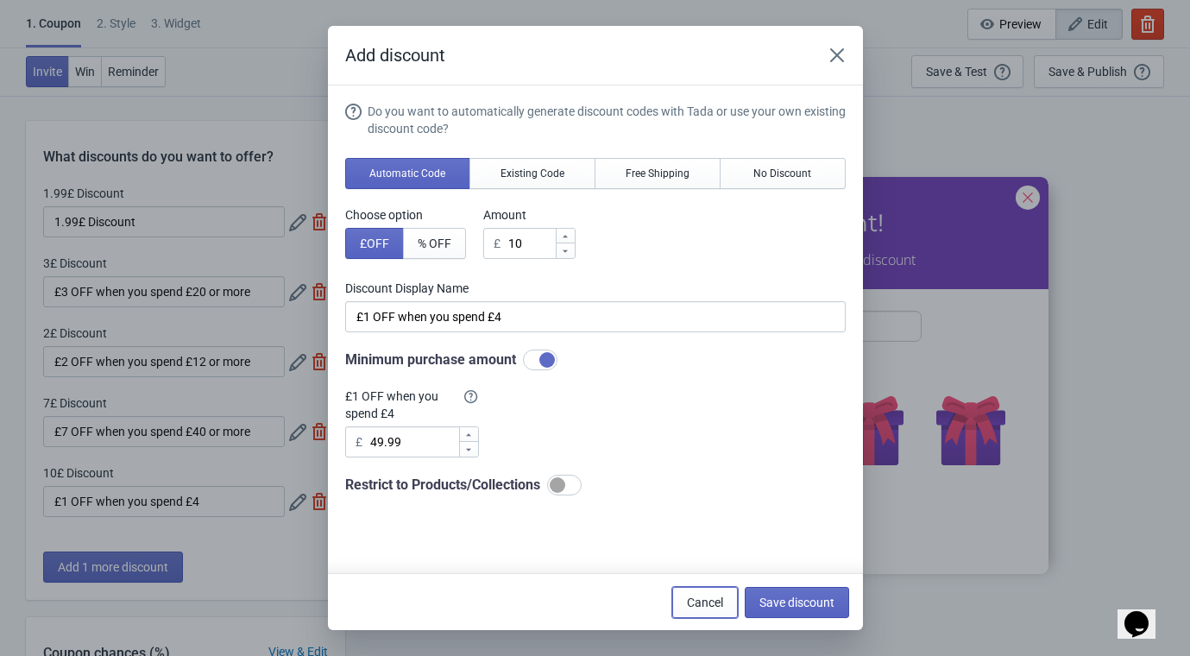
drag, startPoint x: 692, startPoint y: 599, endPoint x: 515, endPoint y: 611, distance: 177.3
click at [690, 598] on span "Cancel" at bounding box center [705, 602] width 36 height 14
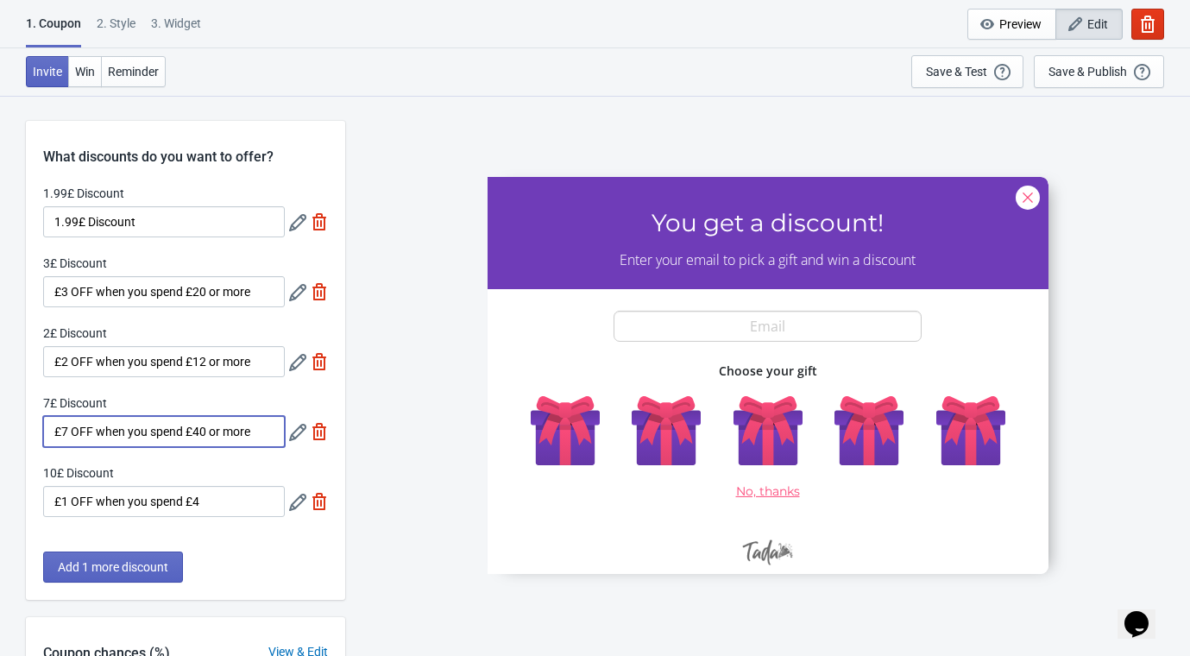
click at [194, 434] on input "£7 OFF when you spend £40 or more" at bounding box center [164, 431] width 242 height 31
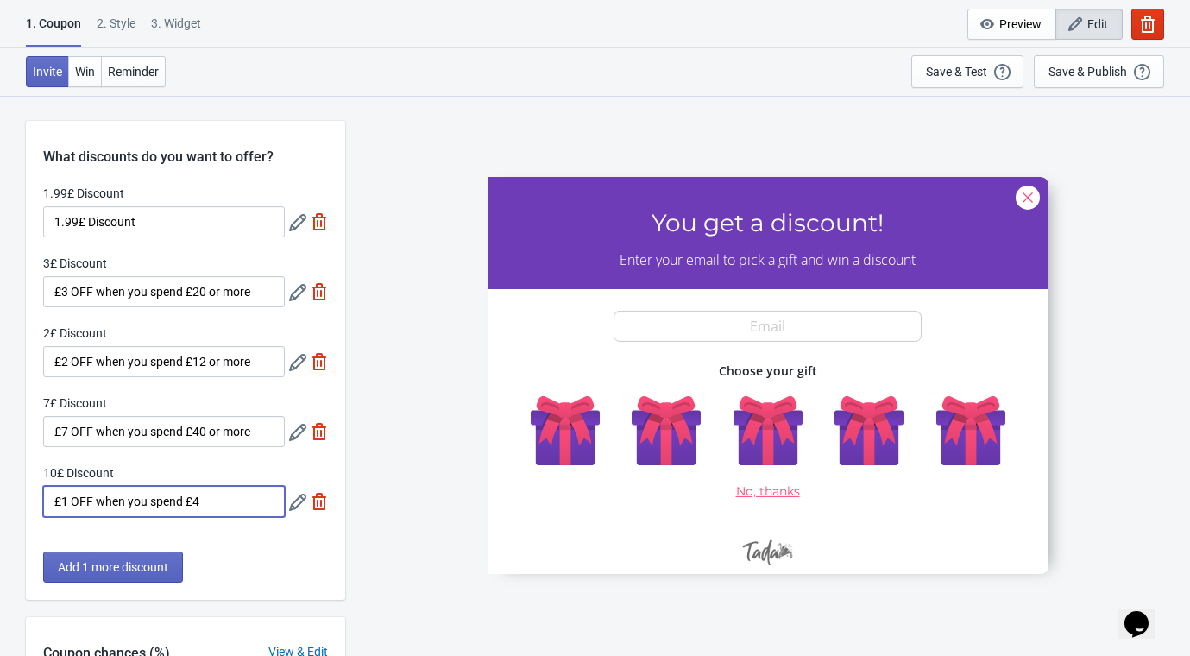
click at [190, 502] on input "£1 OFF when you spend £4" at bounding box center [164, 501] width 242 height 31
paste input "7"
type input "£7 OFF when you spend £4"
click at [295, 501] on icon at bounding box center [297, 502] width 17 height 17
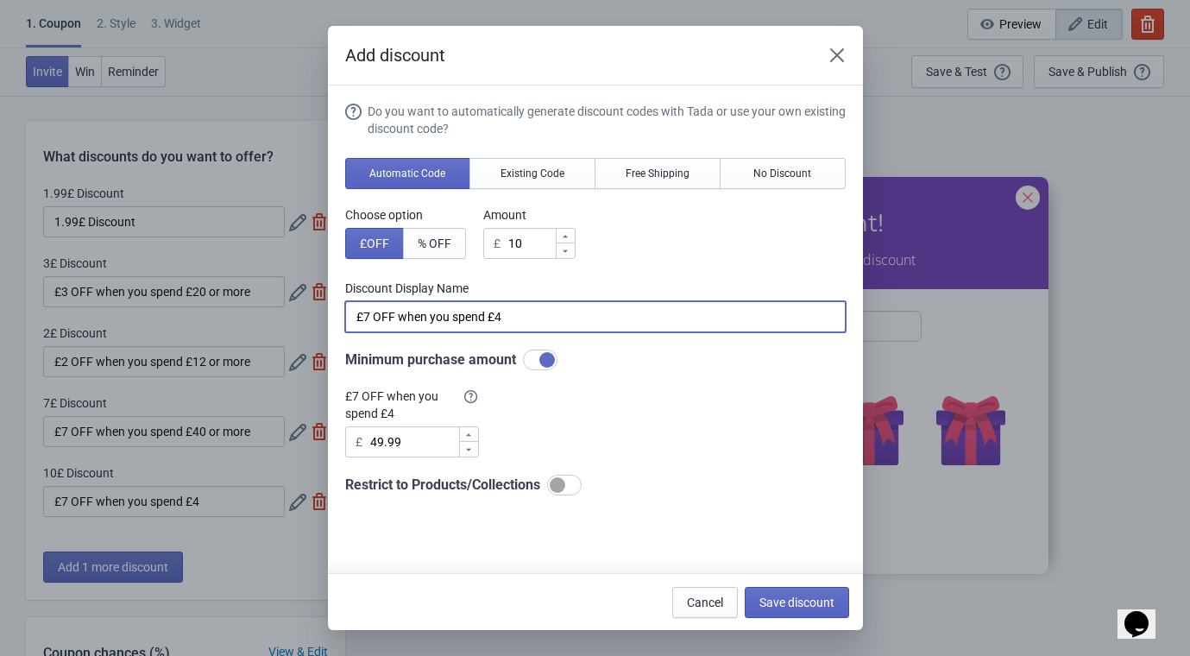
drag, startPoint x: 413, startPoint y: 334, endPoint x: 9, endPoint y: 406, distance: 410.1
click at [173, 358] on div "Add discount Do you want to automatically generate discount codes with Tada or …" at bounding box center [595, 328] width 1190 height 604
paste input "0 or more"
drag, startPoint x: 368, startPoint y: 311, endPoint x: 360, endPoint y: 336, distance: 26.5
click at [368, 315] on input "£7 OFF when you spend £40 or more" at bounding box center [595, 316] width 500 height 31
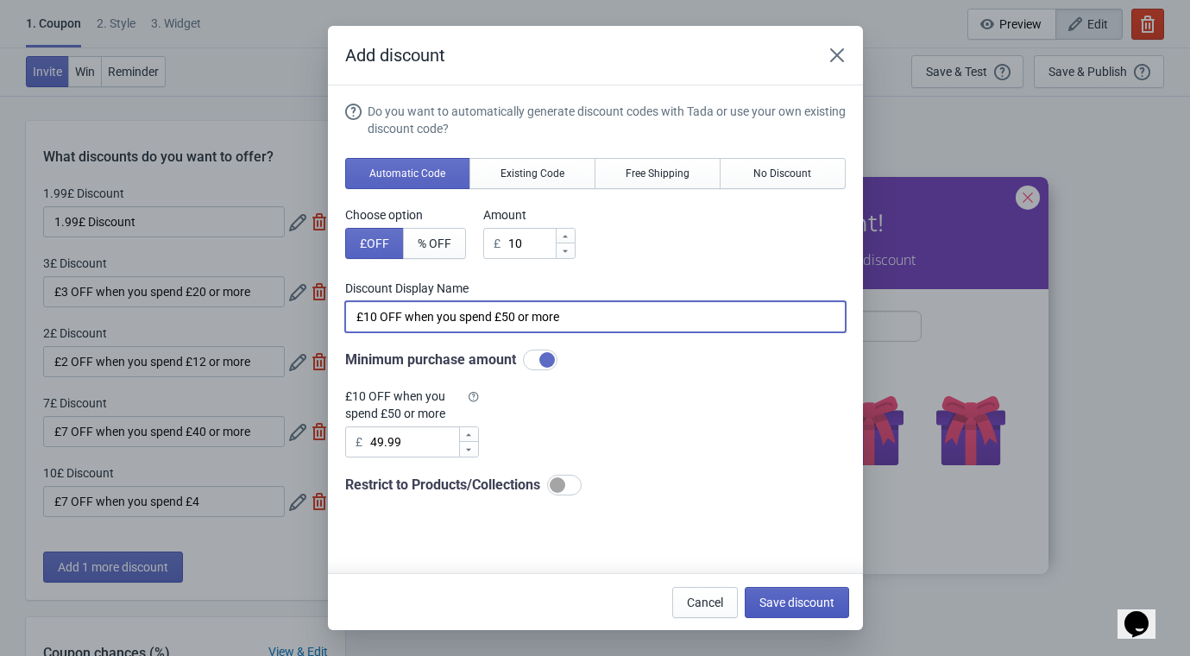
type input "£10 OFF when you spend £50 or more"
click at [799, 598] on span "Save discount" at bounding box center [796, 602] width 75 height 14
type input "£10 OFF when you spend £50 or more"
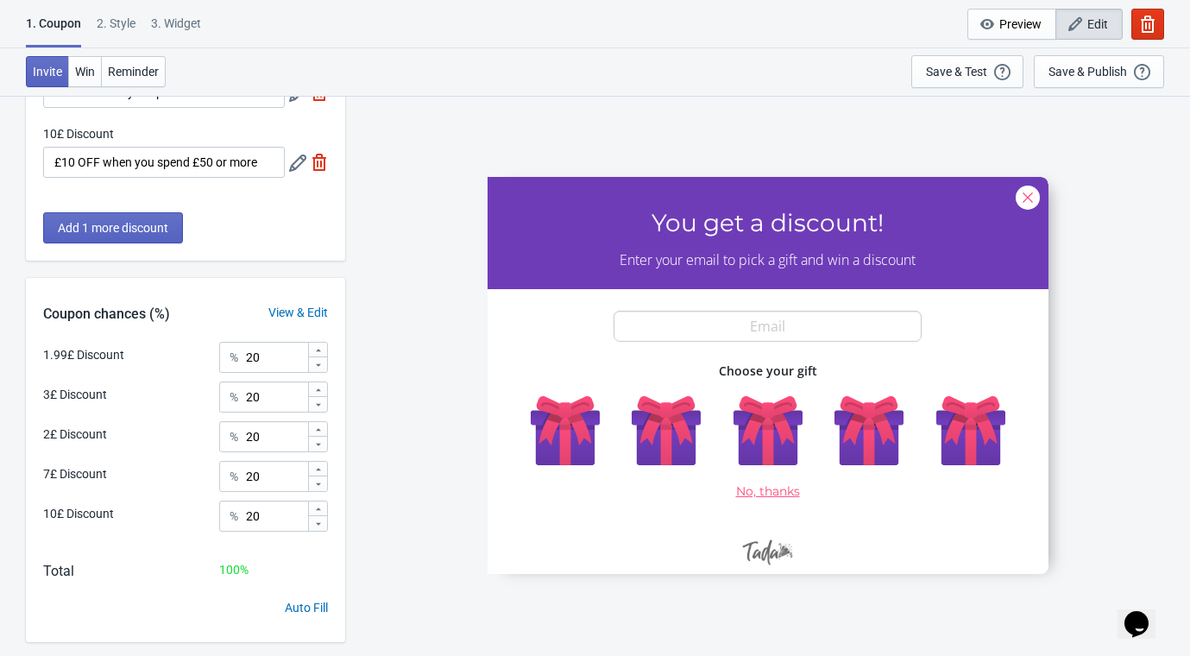
scroll to position [373, 0]
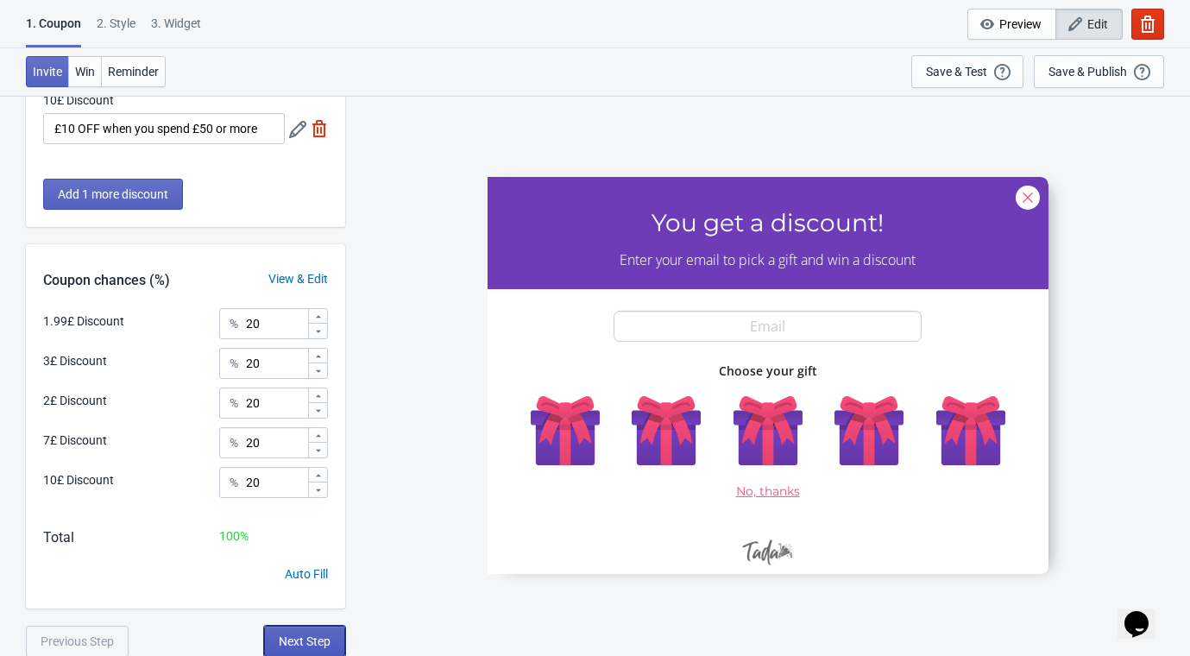
click at [299, 645] on span "Next Step" at bounding box center [305, 641] width 52 height 14
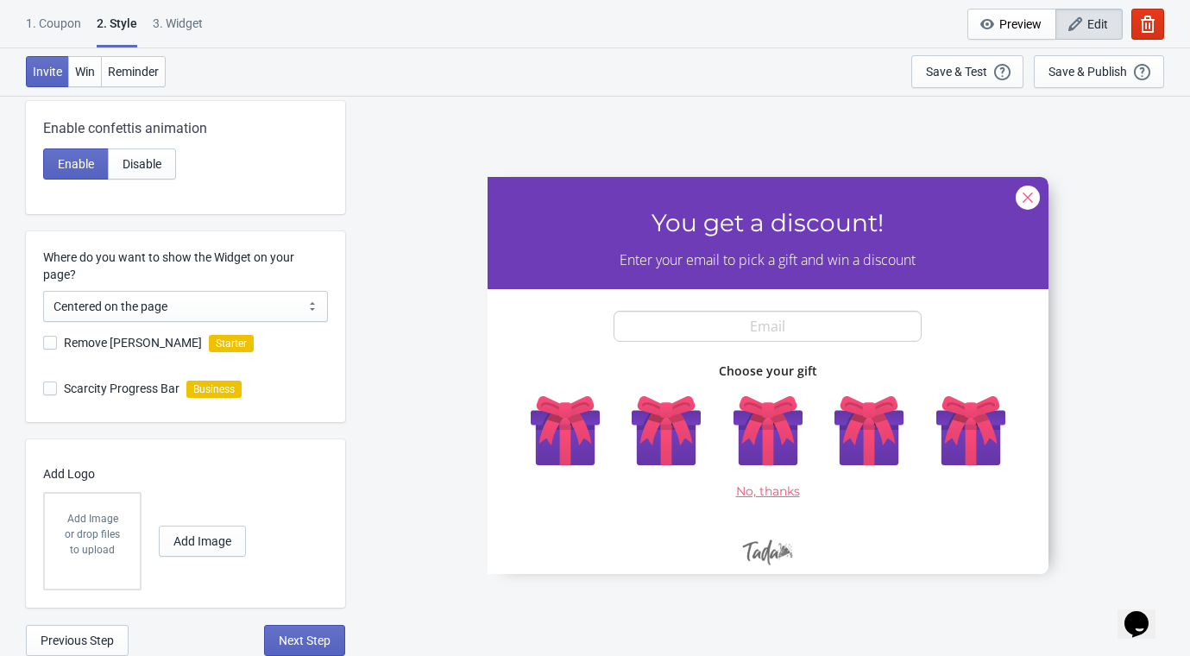
scroll to position [0, 0]
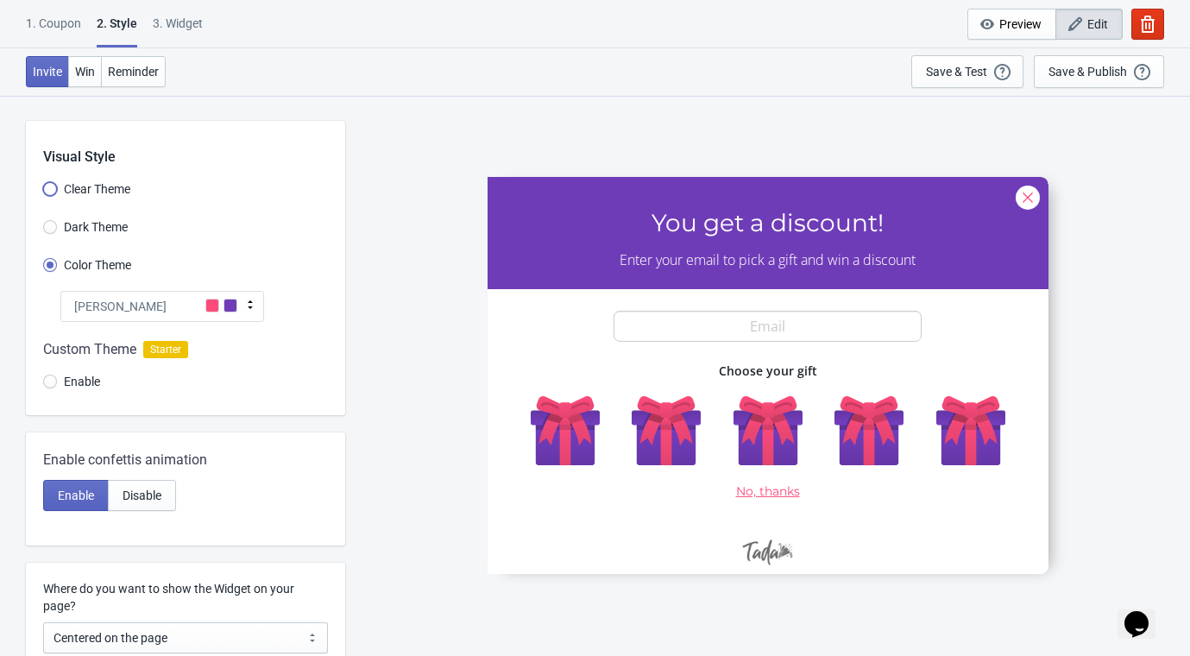
click at [53, 184] on input "Clear Theme" at bounding box center [50, 197] width 14 height 31
radio input "true"
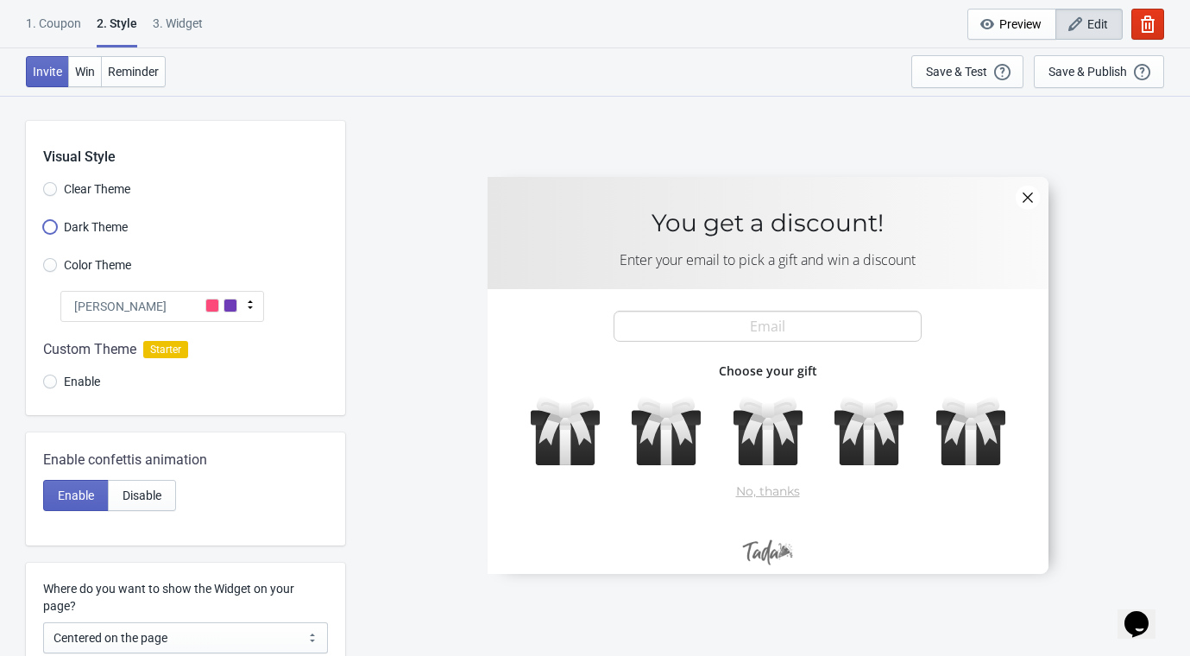
click at [47, 230] on input "Dark Theme" at bounding box center [50, 235] width 14 height 31
radio input "true"
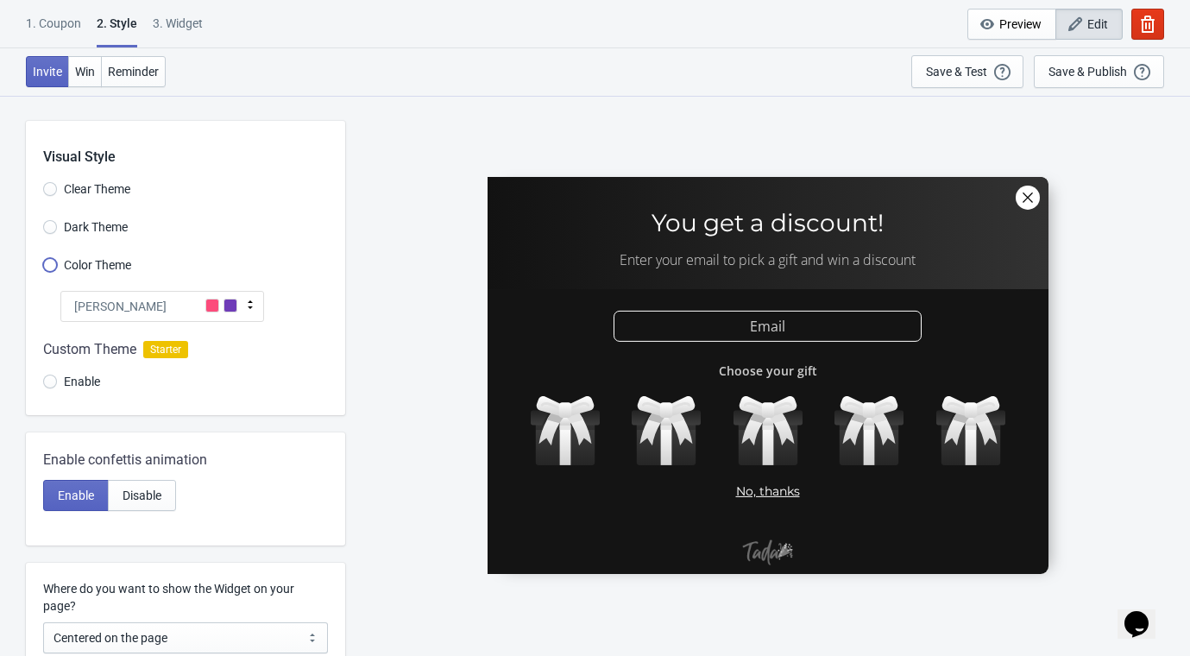
drag, startPoint x: 56, startPoint y: 266, endPoint x: 59, endPoint y: 286, distance: 20.0
click at [56, 267] on input "Color Theme" at bounding box center [50, 273] width 14 height 31
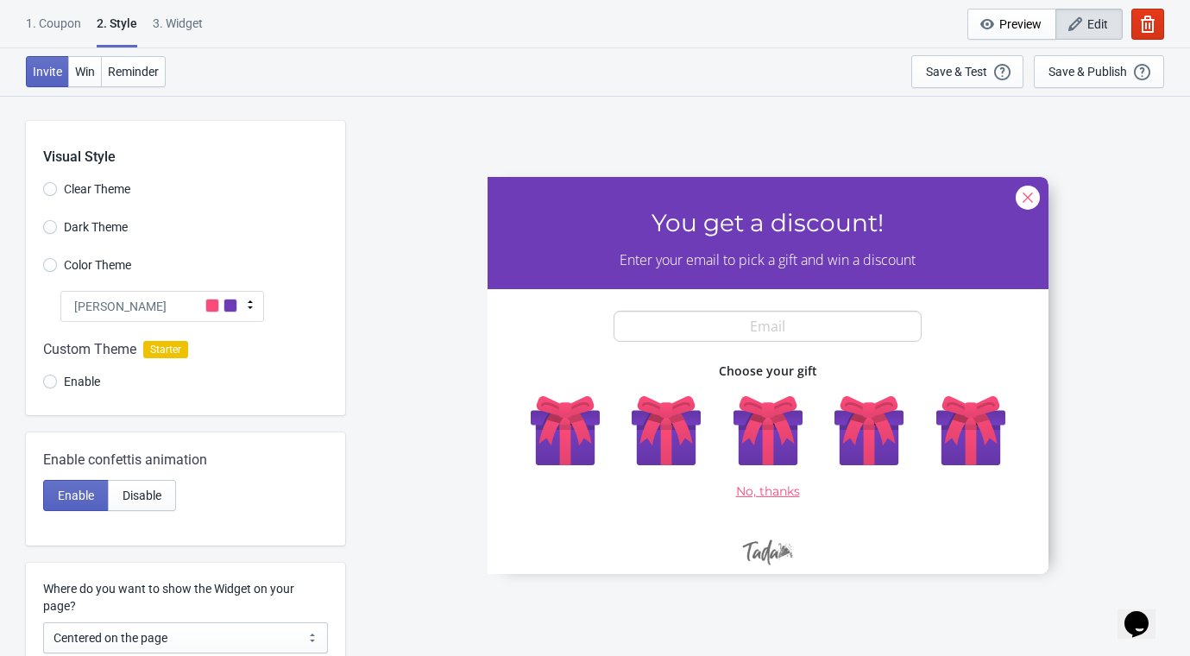
click at [250, 301] on icon at bounding box center [250, 304] width 5 height 9
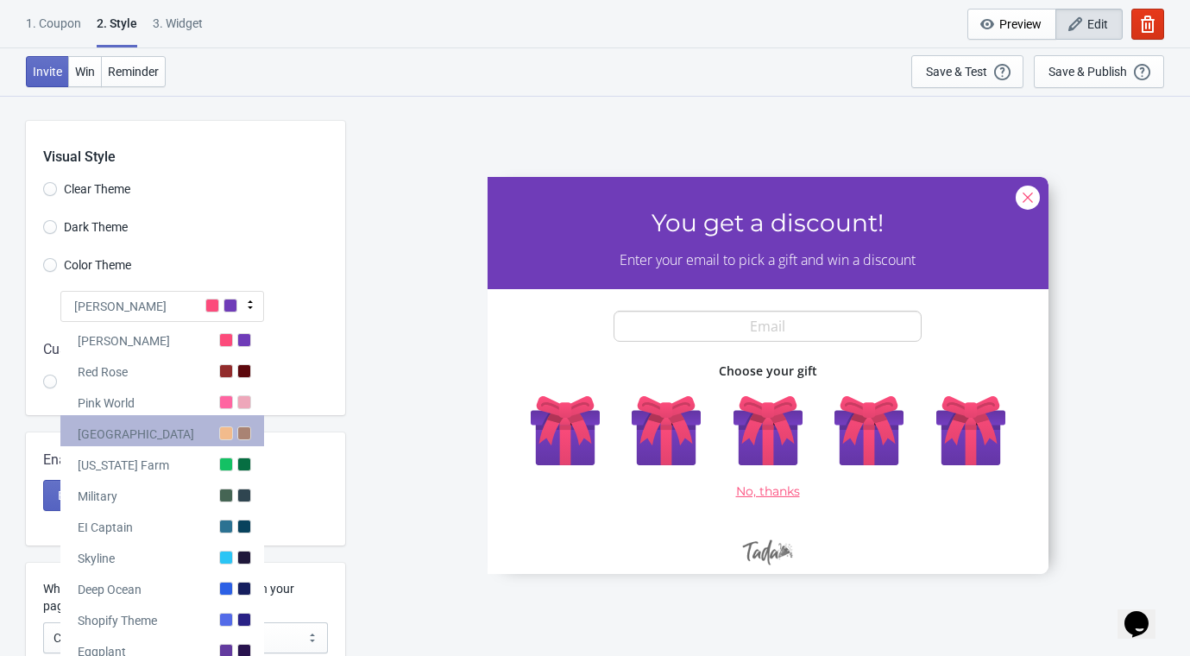
click at [108, 436] on div "Miami Beach" at bounding box center [136, 433] width 116 height 17
radio input "true"
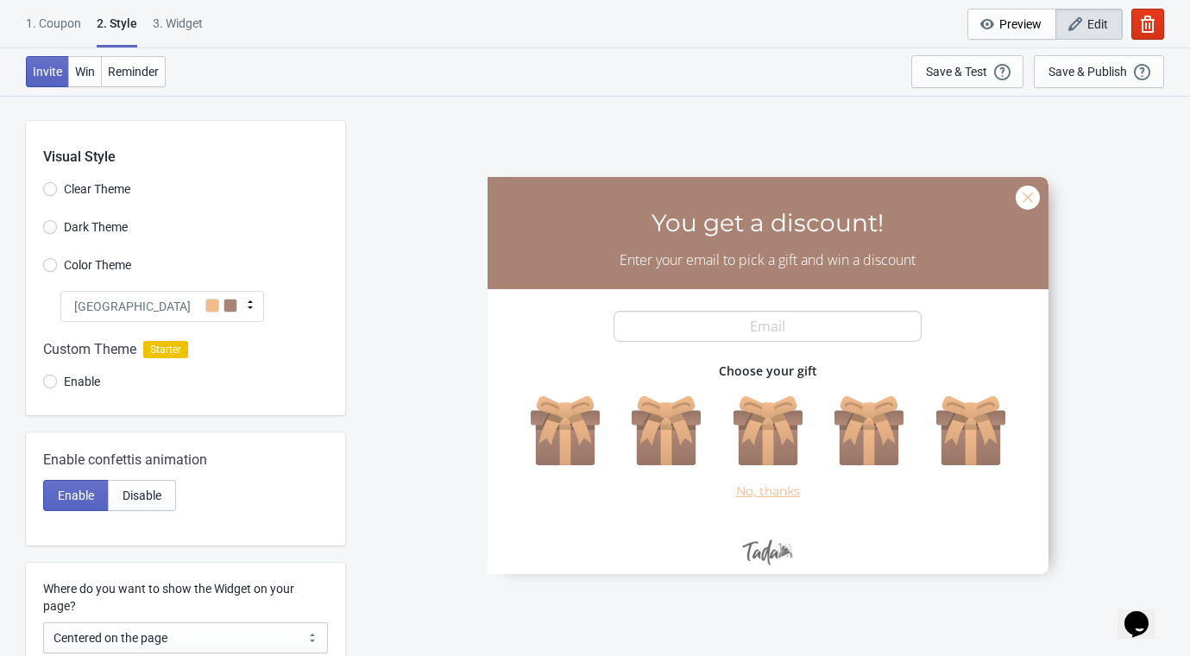
click at [76, 376] on span "Enable" at bounding box center [82, 381] width 36 height 17
click at [57, 376] on input "Enable" at bounding box center [50, 390] width 14 height 31
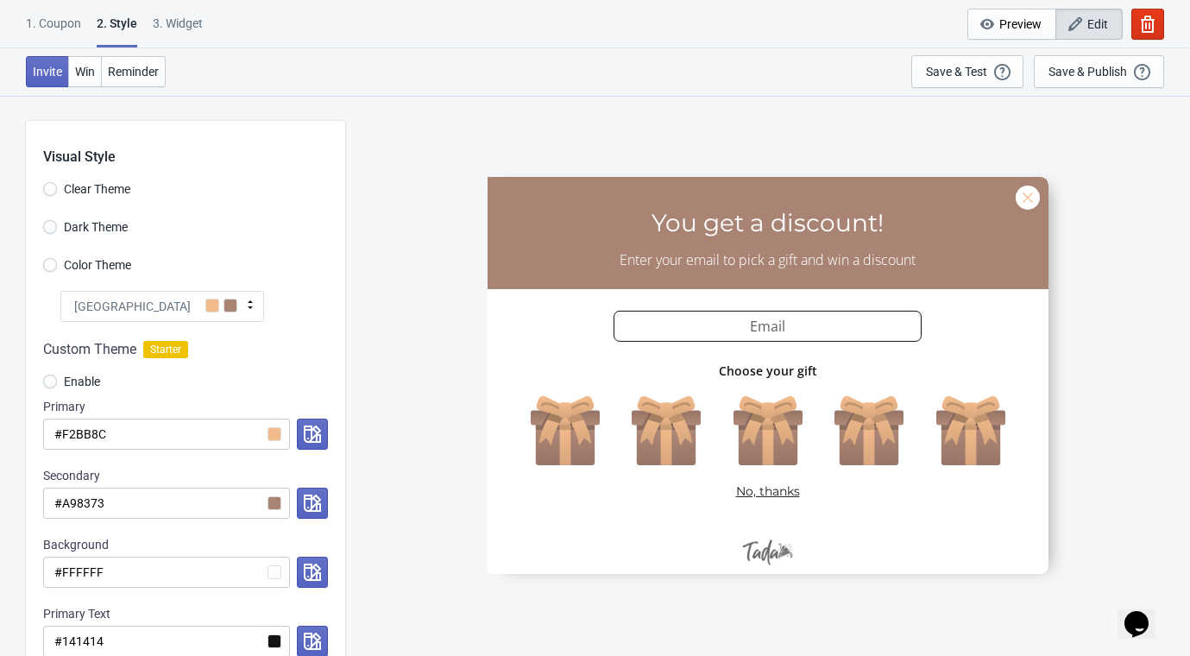
click at [91, 339] on span "Custom Theme" at bounding box center [89, 349] width 93 height 21
click at [83, 349] on span "Custom Theme" at bounding box center [89, 349] width 93 height 21
click at [179, 293] on div "Miami Beach" at bounding box center [162, 306] width 204 height 31
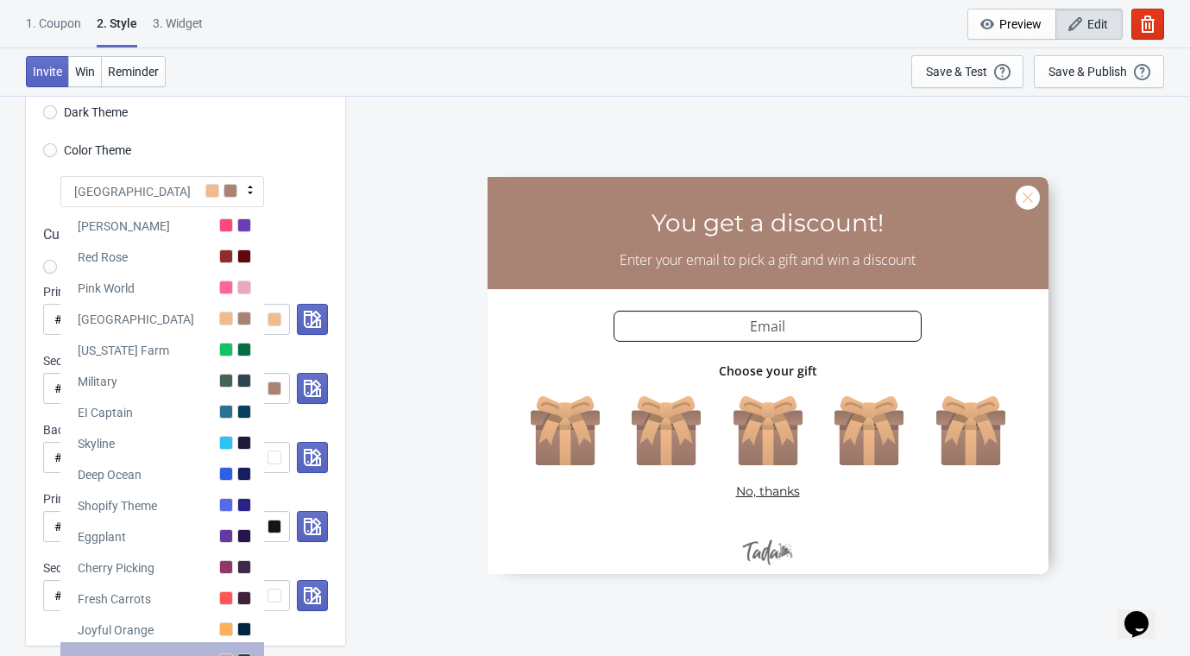
scroll to position [287, 0]
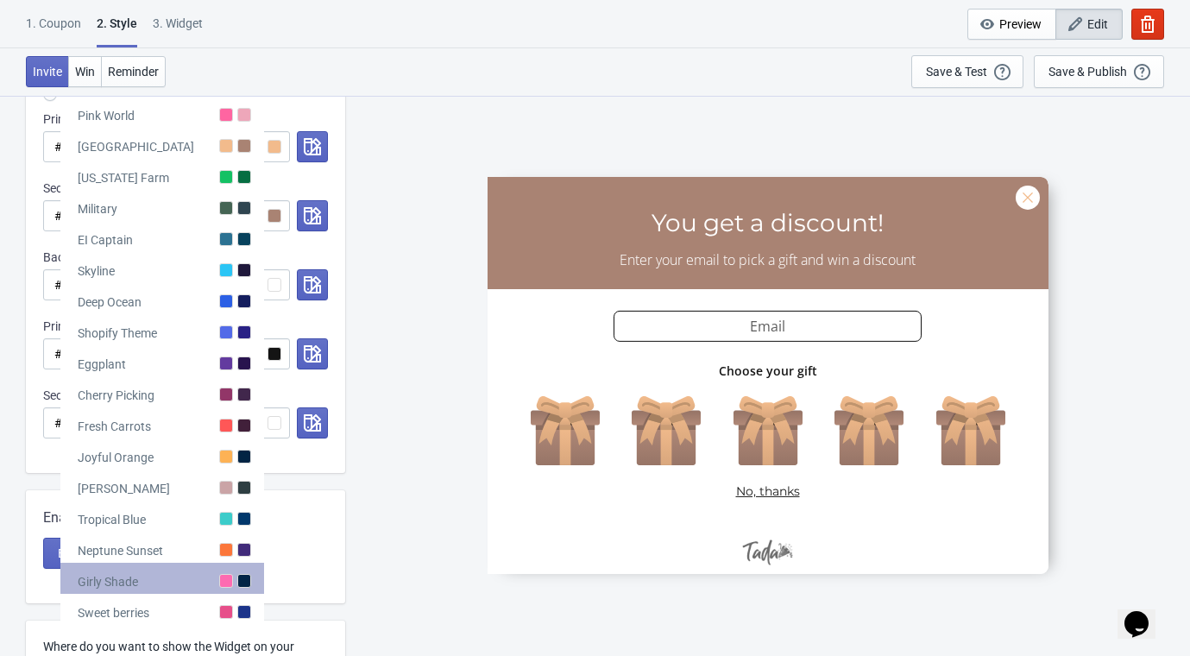
click at [166, 582] on div "Girly Shade" at bounding box center [162, 578] width 204 height 31
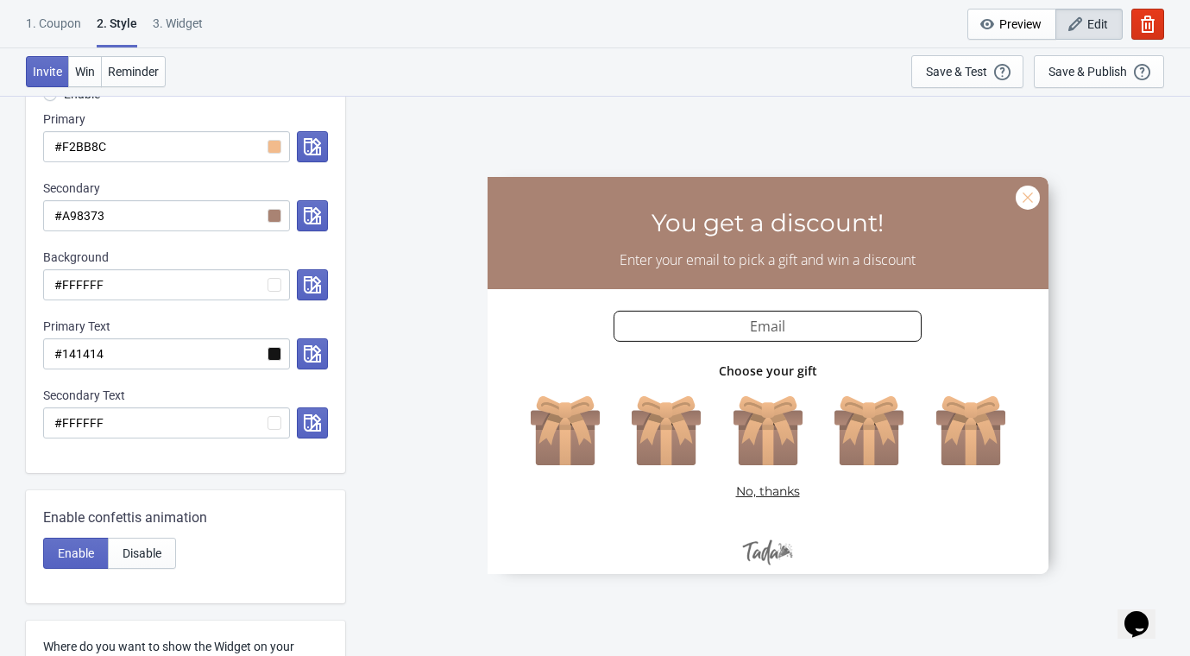
radio input "true"
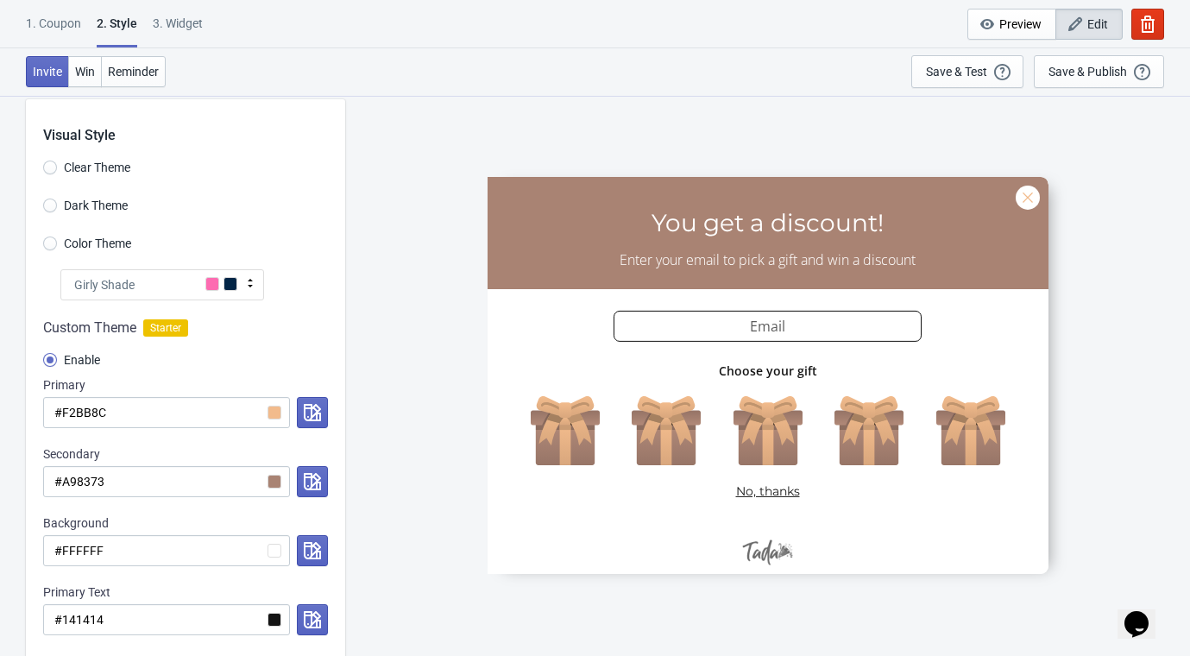
scroll to position [0, 0]
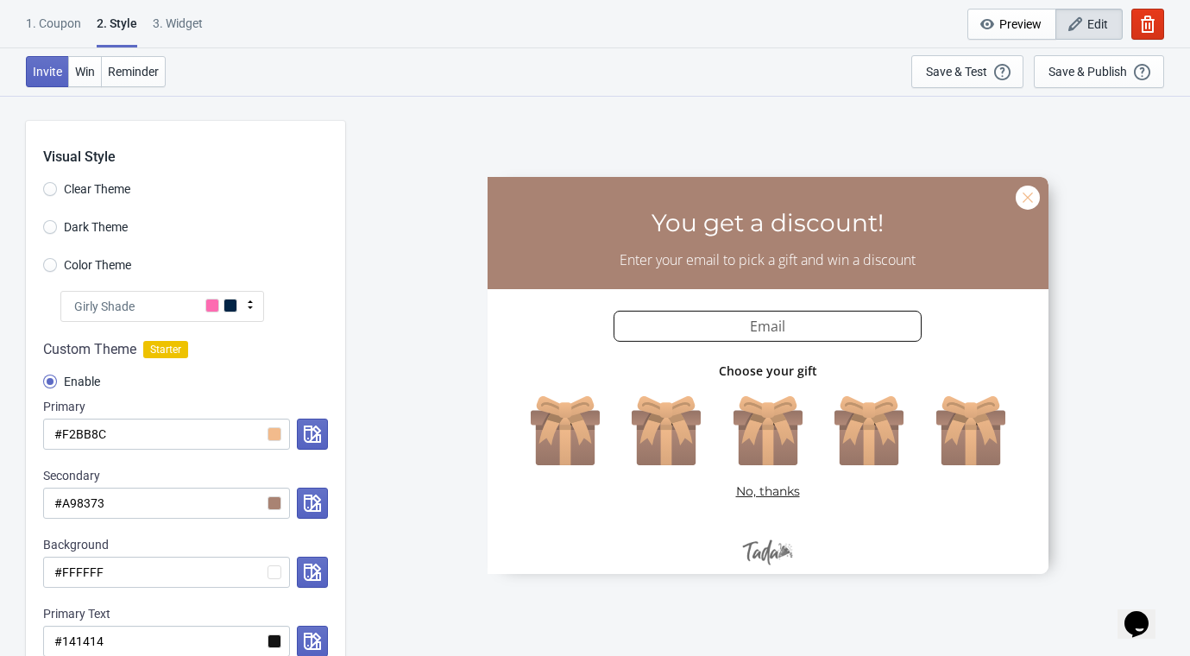
click at [52, 307] on div "Visual Style Clear Theme Dark Theme Color Theme Girly Shade Tada Red Rose Pink …" at bounding box center [185, 440] width 319 height 639
click at [53, 268] on input "Color Theme" at bounding box center [50, 273] width 14 height 31
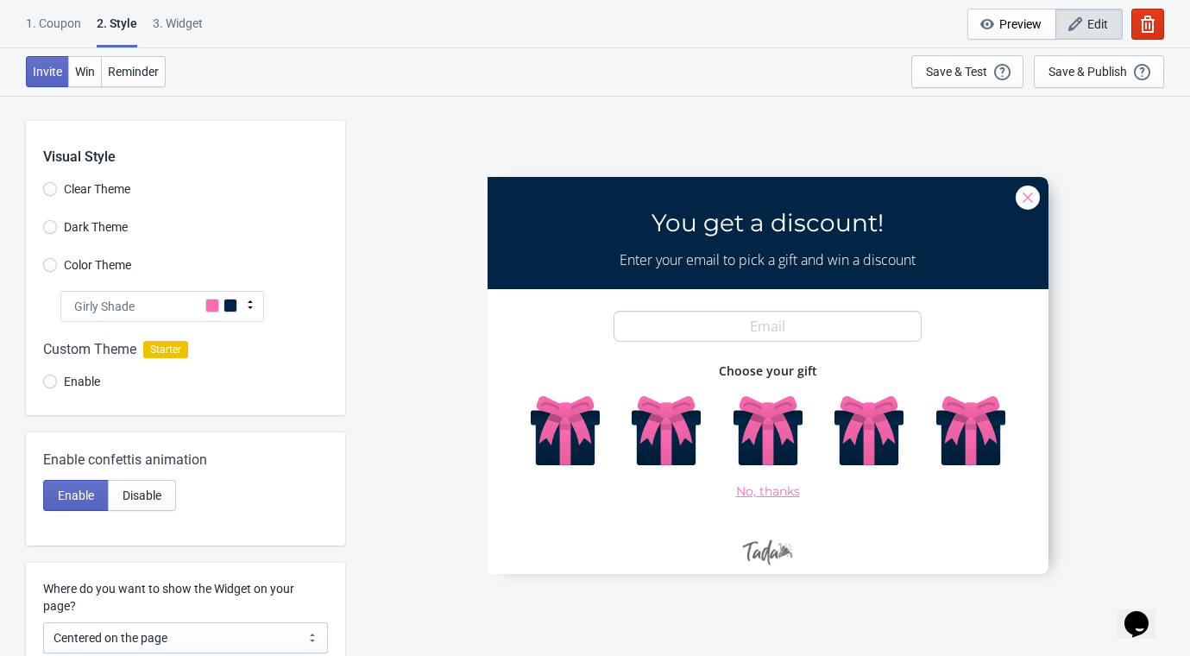
click at [251, 301] on icon at bounding box center [250, 304] width 5 height 9
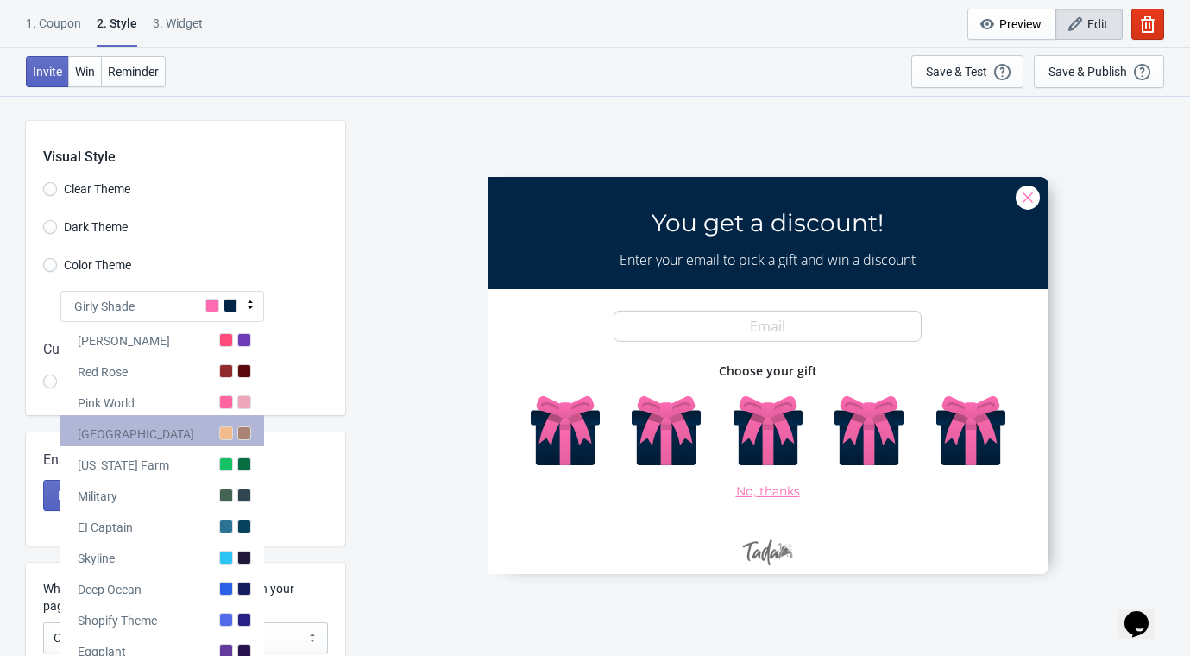
click at [234, 425] on div "Miami Beach" at bounding box center [162, 430] width 204 height 31
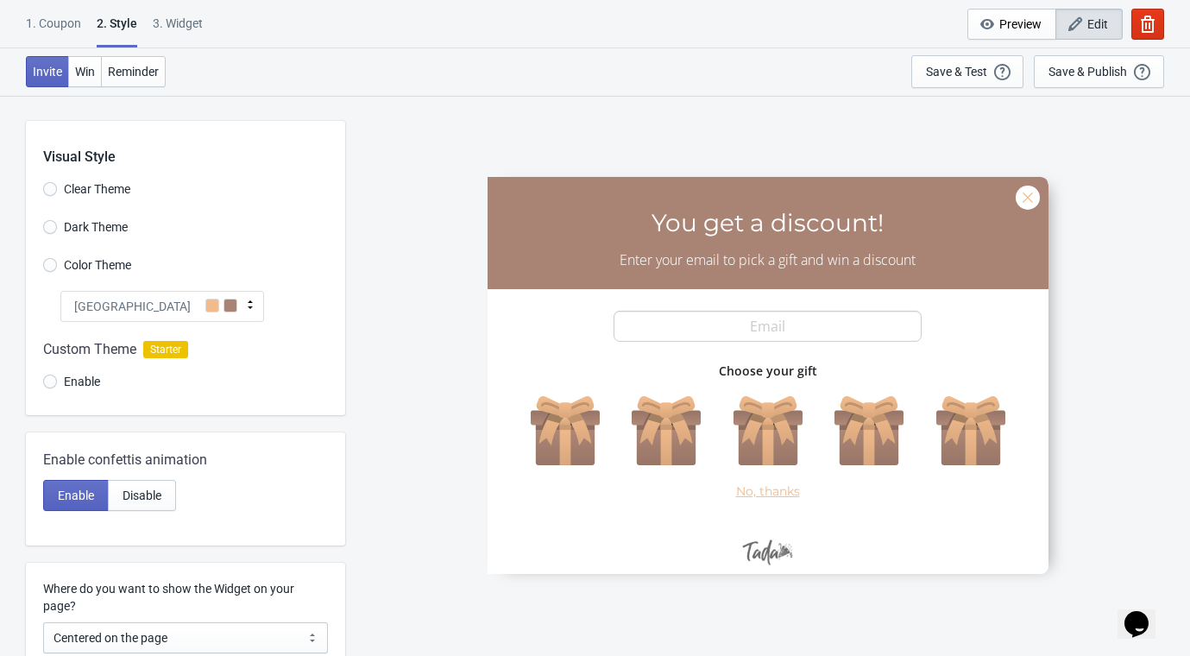
click at [243, 300] on icon at bounding box center [250, 304] width 17 height 17
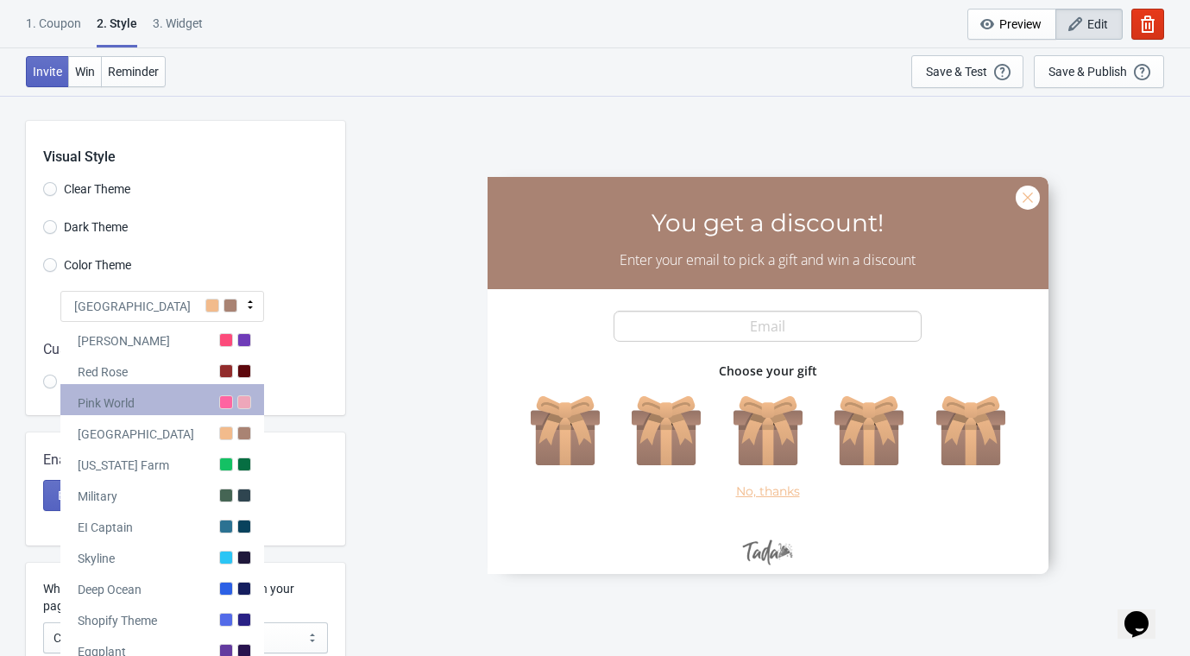
click at [180, 405] on div "Pink World" at bounding box center [162, 399] width 204 height 31
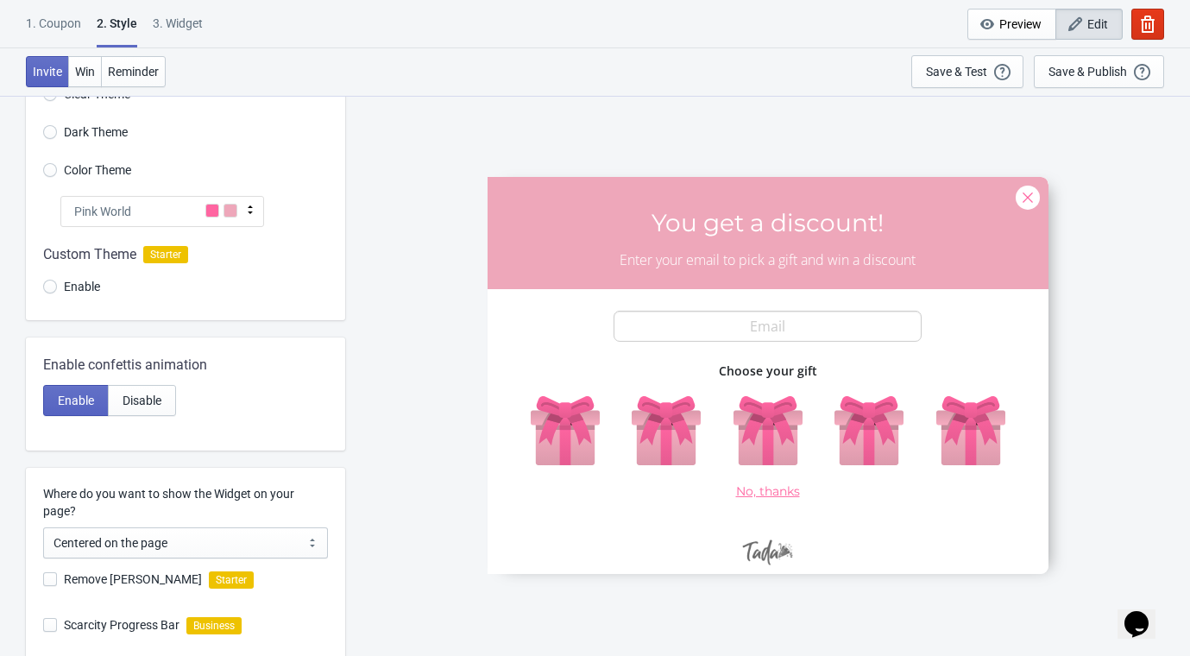
scroll to position [96, 0]
click at [247, 213] on icon at bounding box center [250, 208] width 17 height 17
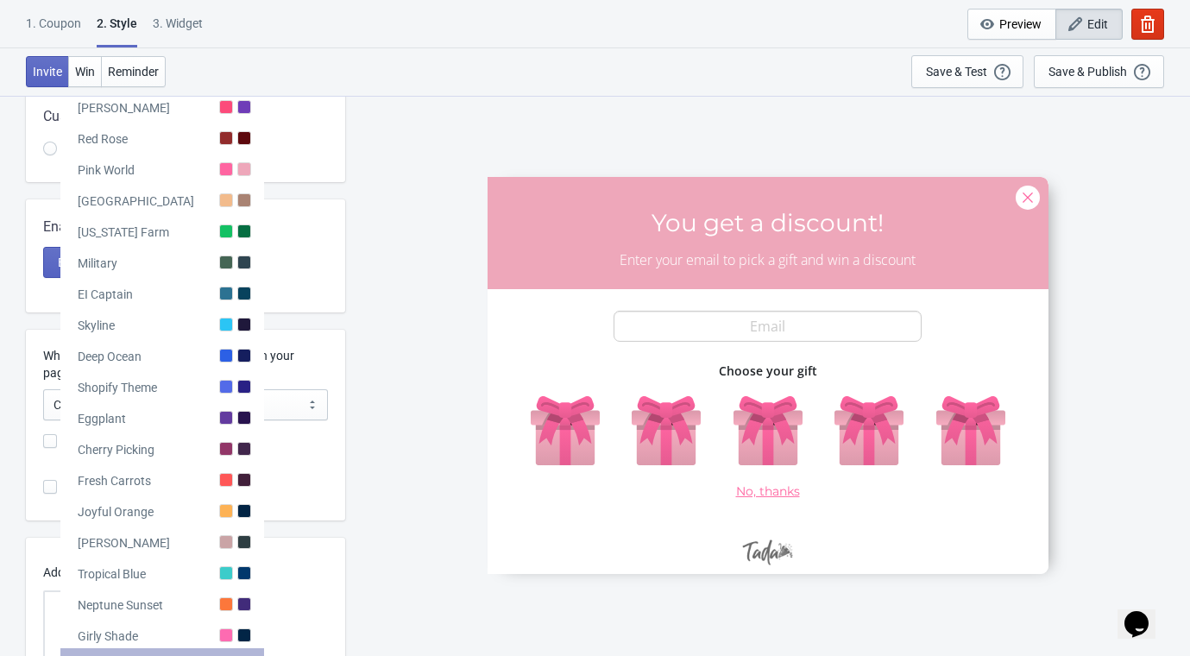
scroll to position [330, 0]
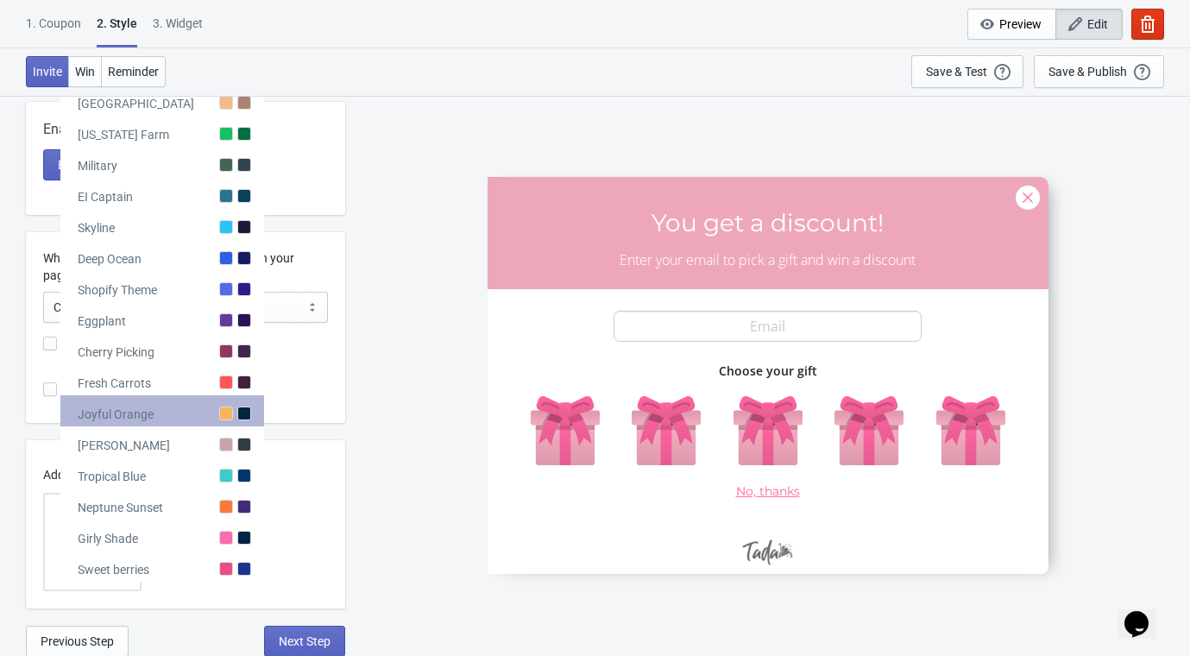
click at [194, 413] on div "Joyful Orange" at bounding box center [162, 410] width 204 height 31
radio input "true"
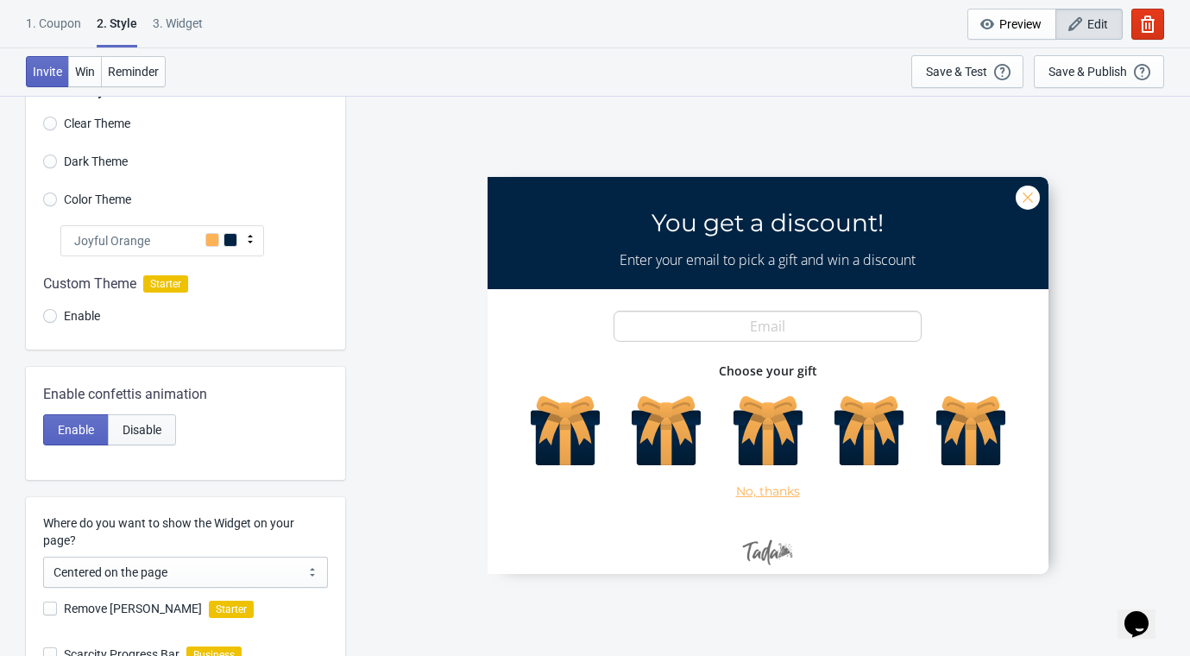
scroll to position [43, 0]
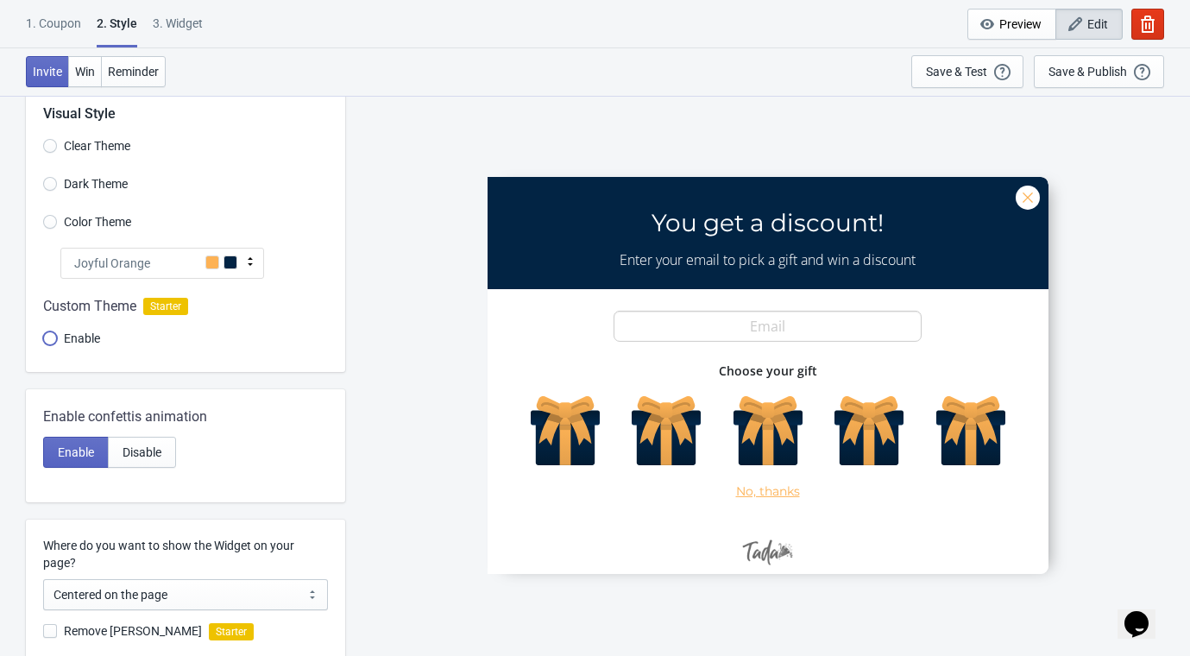
click at [53, 337] on input "Enable" at bounding box center [50, 346] width 14 height 31
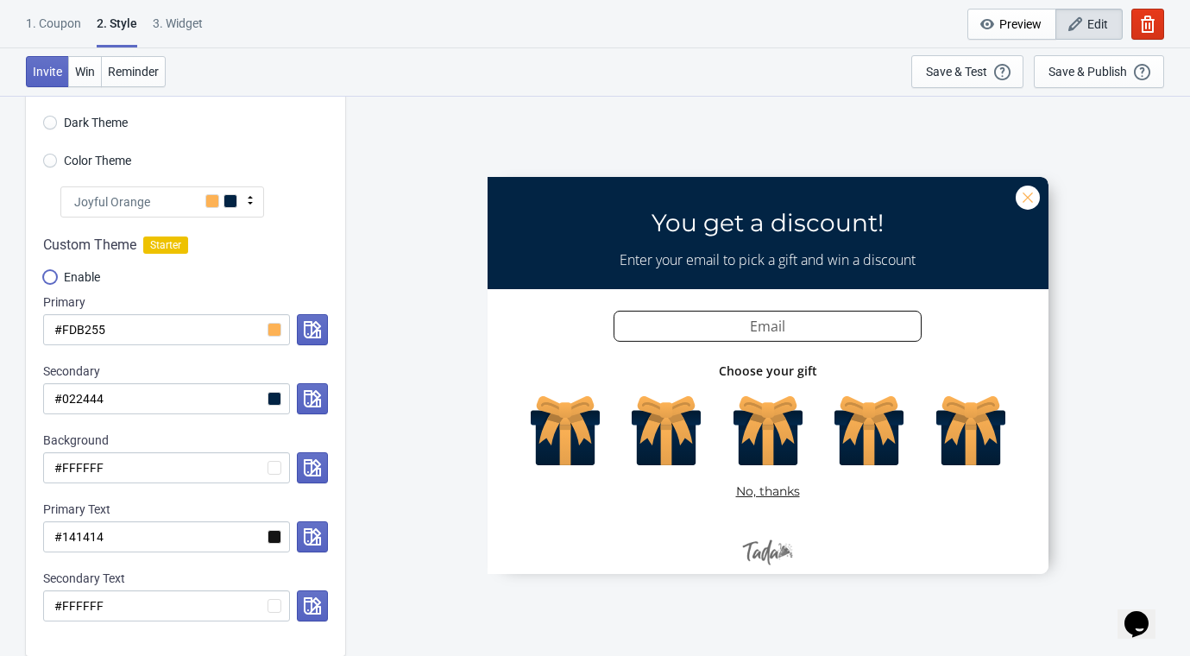
scroll to position [139, 0]
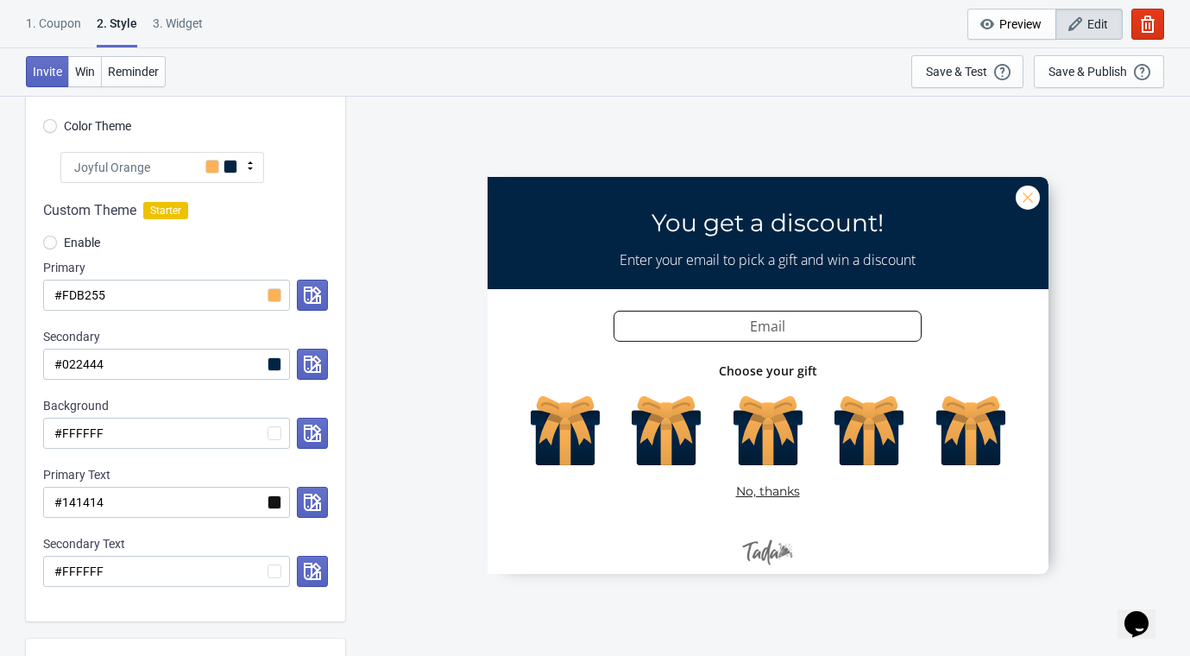
click at [765, 563] on div at bounding box center [768, 374] width 561 height 397
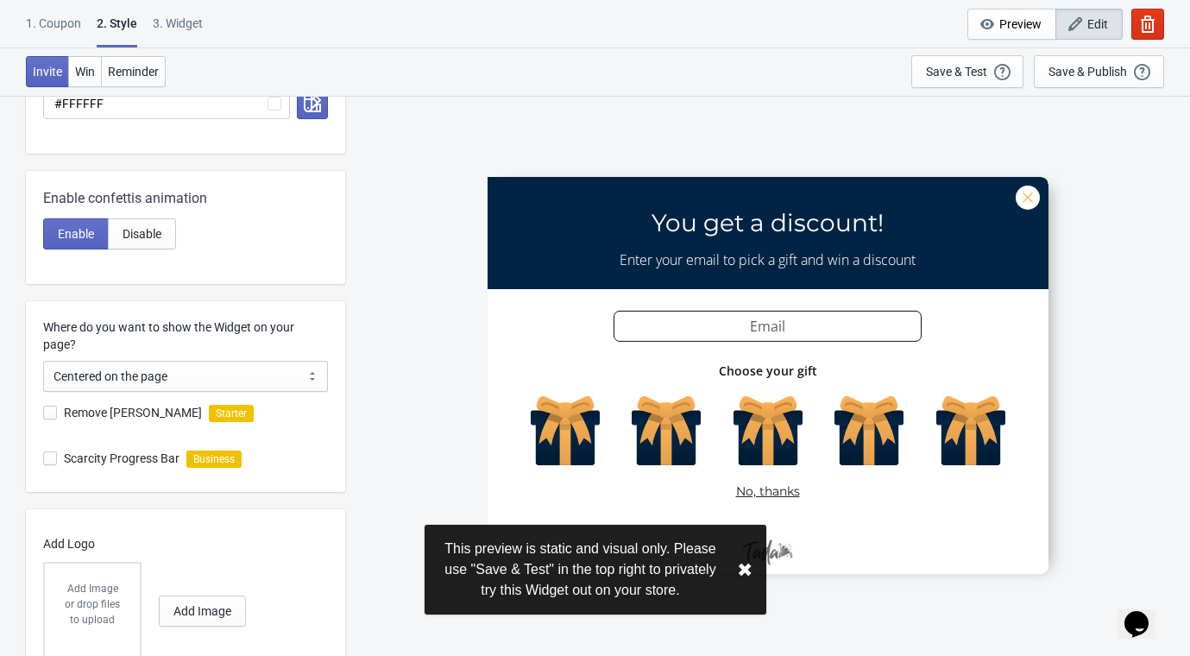
scroll to position [676, 0]
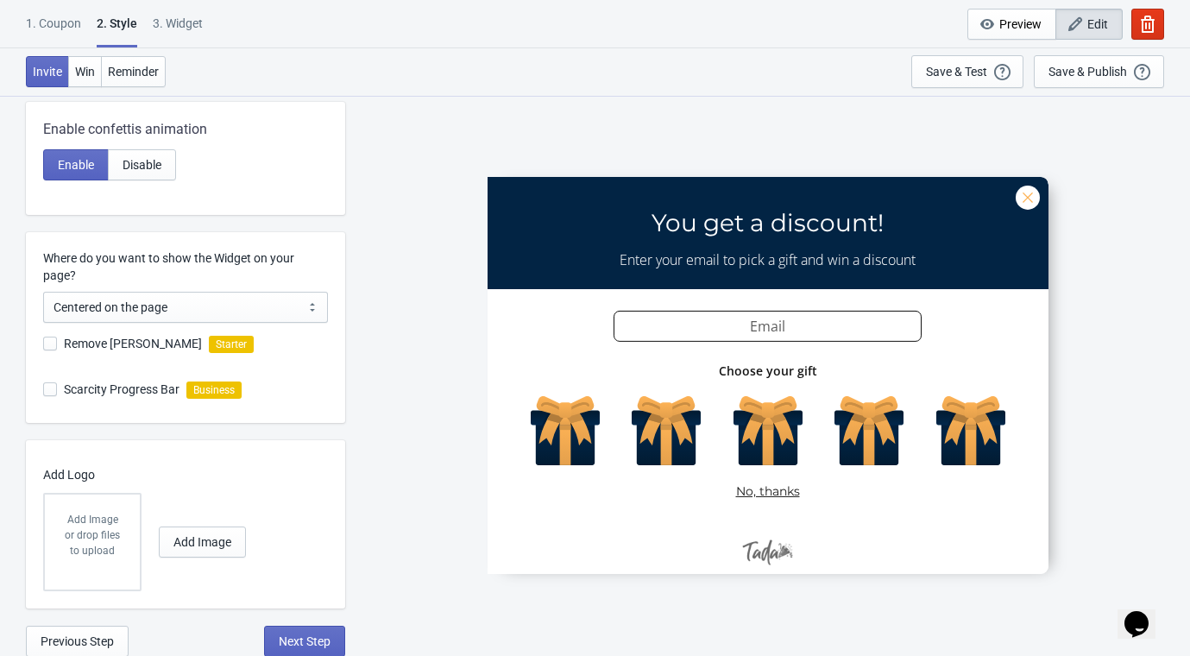
click at [41, 563] on div "Add Logo Add Image or drop files to upload Add Image" at bounding box center [185, 524] width 319 height 168
click at [95, 543] on div "or drop files to upload" at bounding box center [92, 542] width 60 height 31
click at [200, 544] on span "Add Image" at bounding box center [202, 542] width 58 height 14
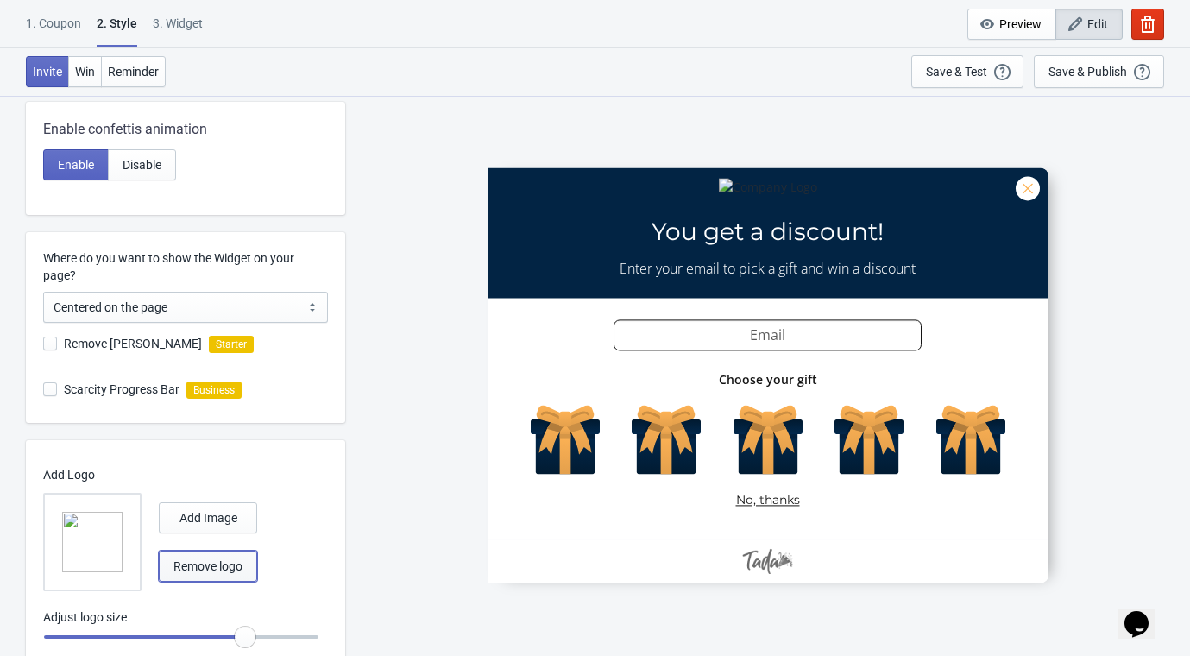
click at [200, 565] on span "Remove logo" at bounding box center [207, 566] width 69 height 14
radio input "true"
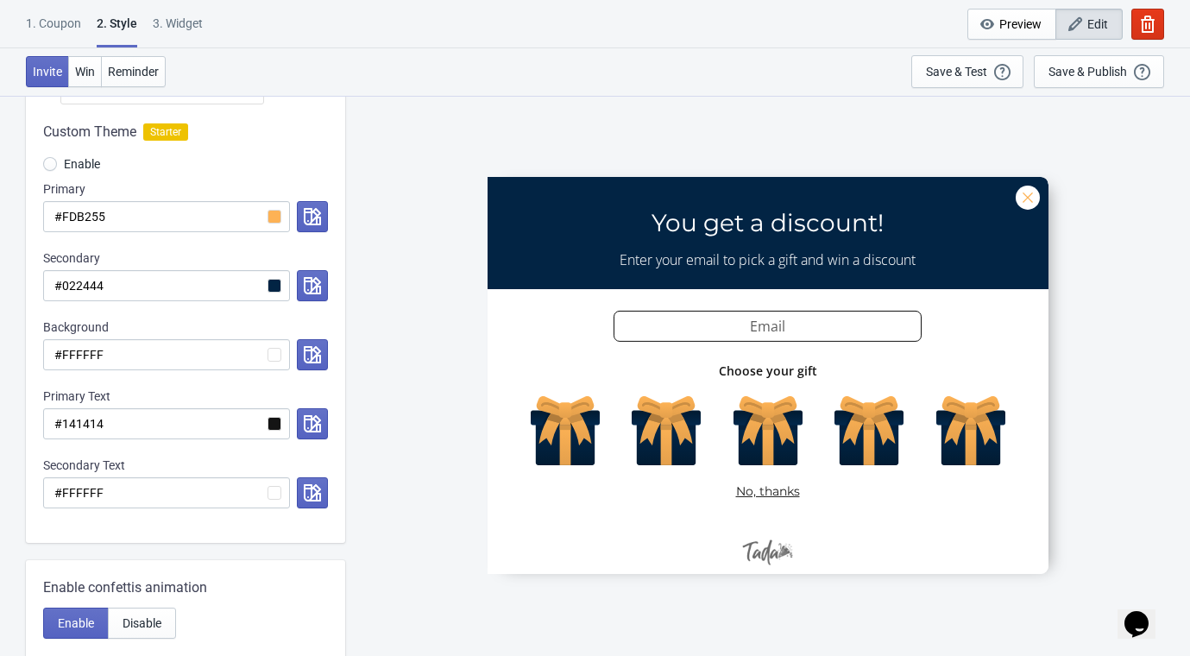
scroll to position [197, 0]
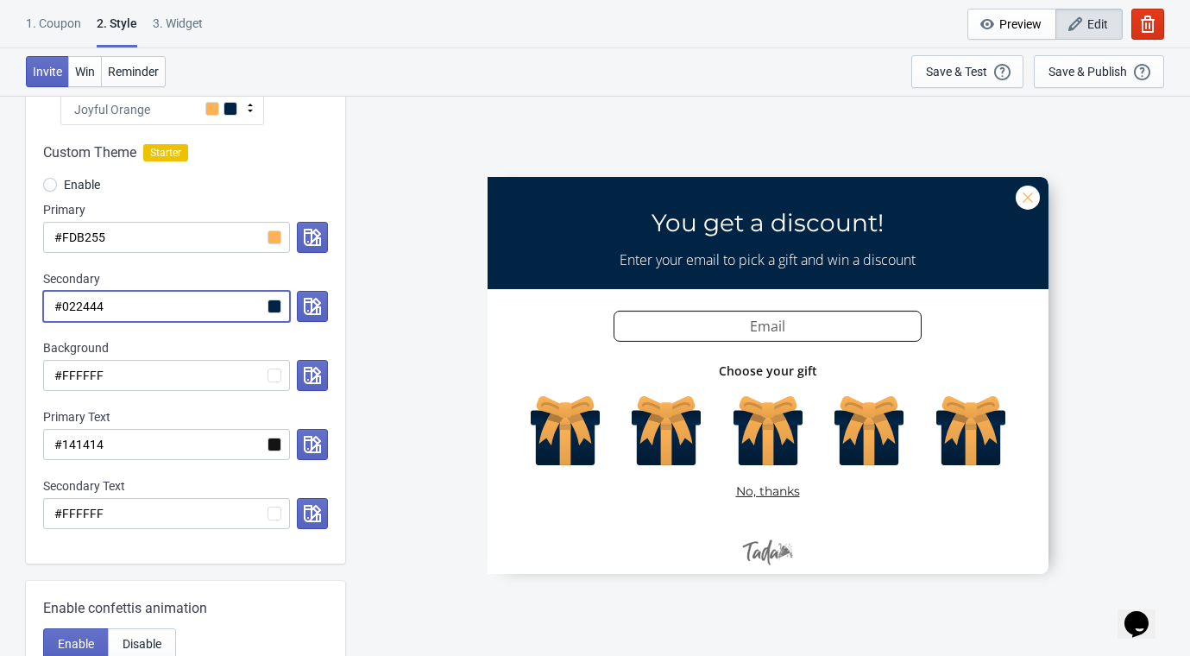
click at [282, 302] on input "#022444" at bounding box center [166, 306] width 247 height 31
click at [272, 306] on input "#022444" at bounding box center [166, 306] width 247 height 31
click at [311, 303] on icon "button" at bounding box center [312, 306] width 17 height 17
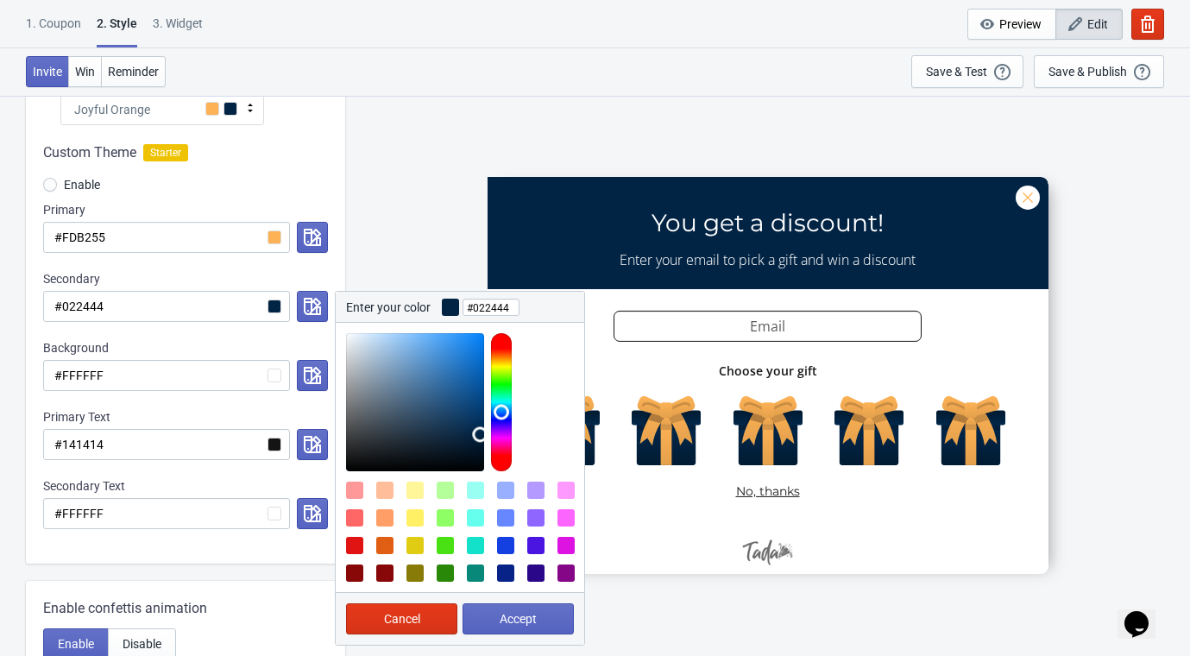
click at [412, 541] on div at bounding box center [414, 545] width 17 height 17
type input "#E1CC14"
click at [494, 618] on button "Accept" at bounding box center [518, 618] width 111 height 31
radio input "true"
type input "#E1CC14"
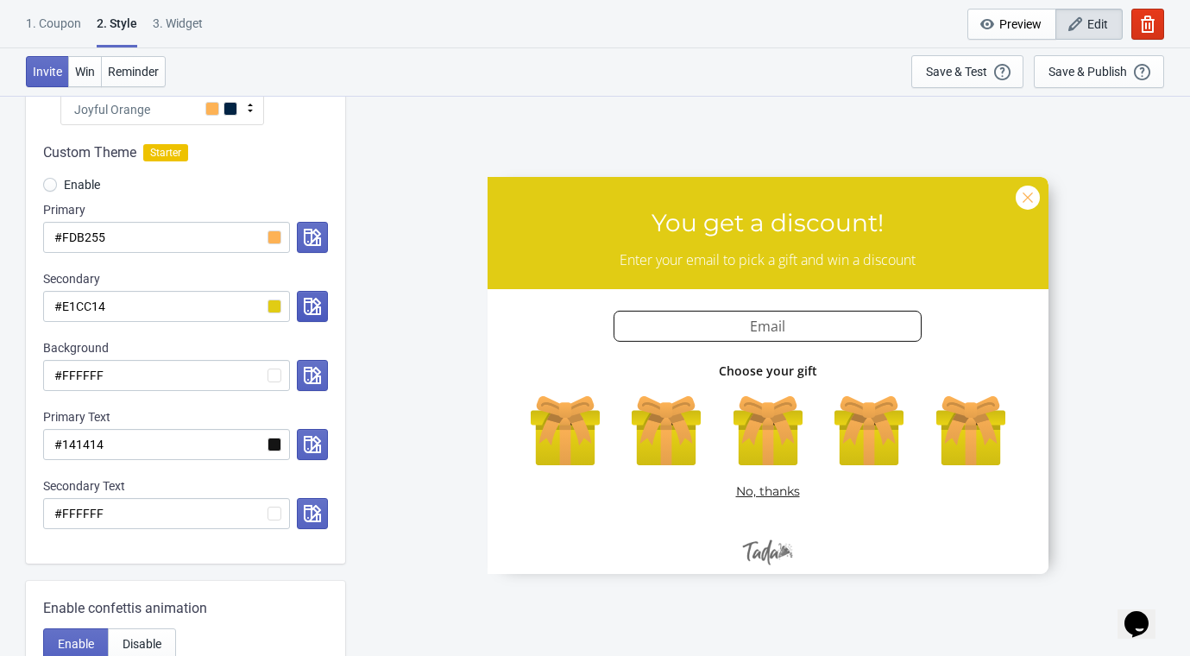
click at [315, 313] on icon "button" at bounding box center [312, 306] width 17 height 17
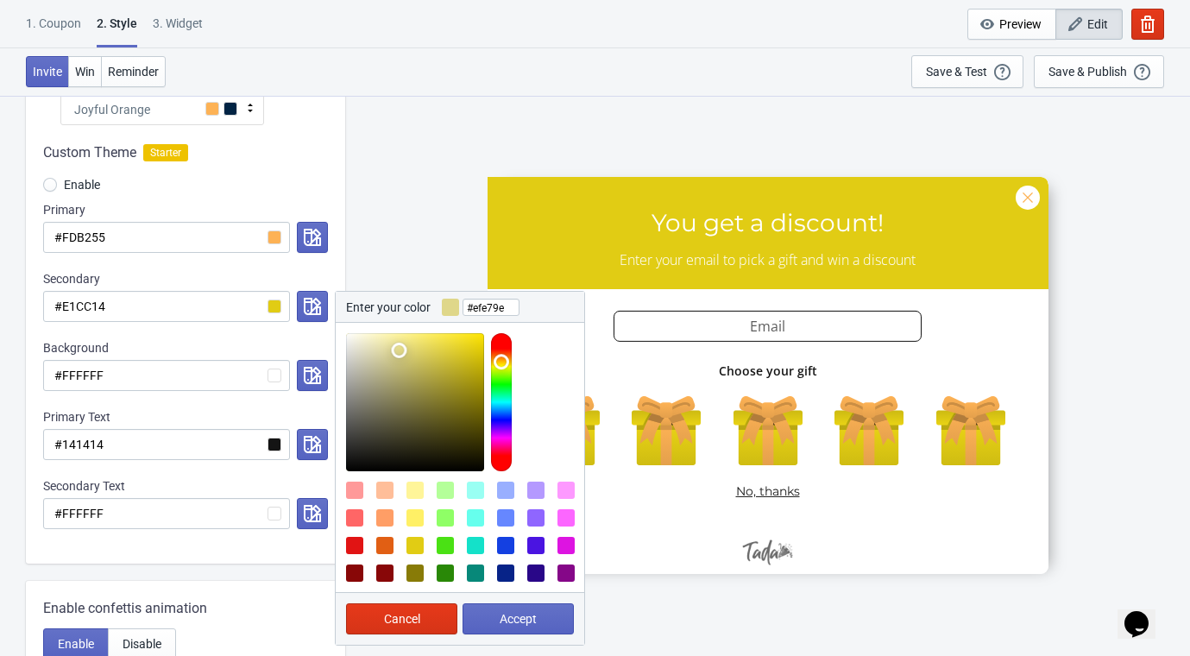
type input "#f1e89f"
drag, startPoint x: 393, startPoint y: 362, endPoint x: 393, endPoint y: 340, distance: 21.6
click at [393, 340] on div at bounding box center [415, 402] width 138 height 138
click at [508, 612] on span "Accept" at bounding box center [518, 619] width 37 height 14
radio input "true"
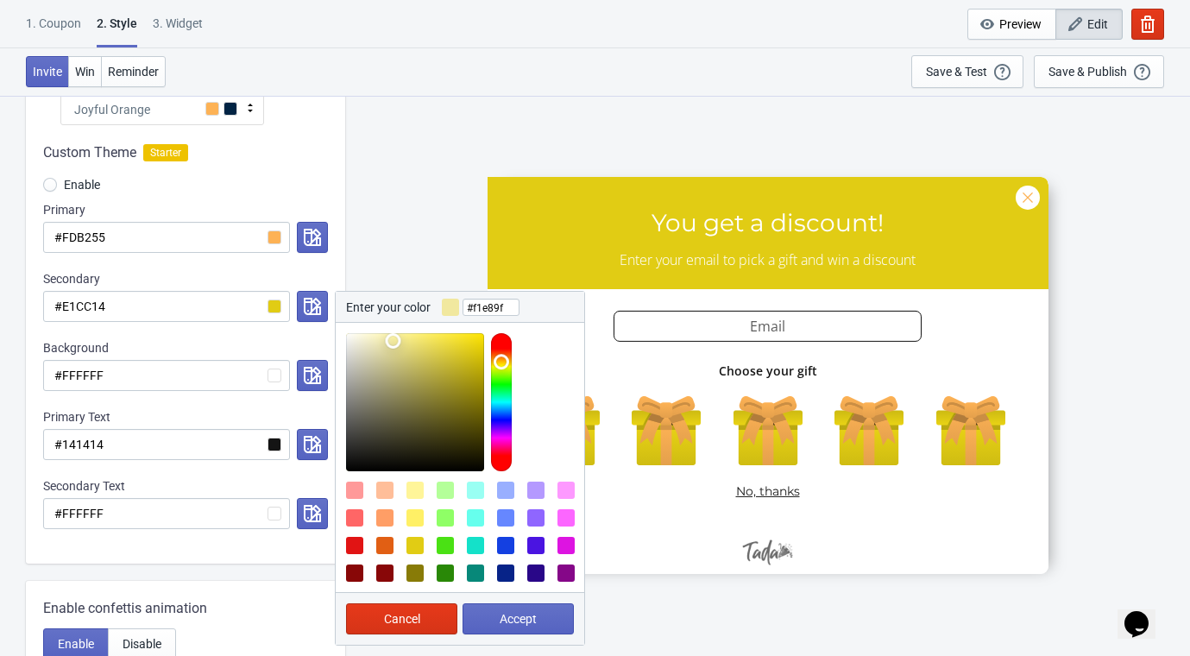
type input "#f1e89f"
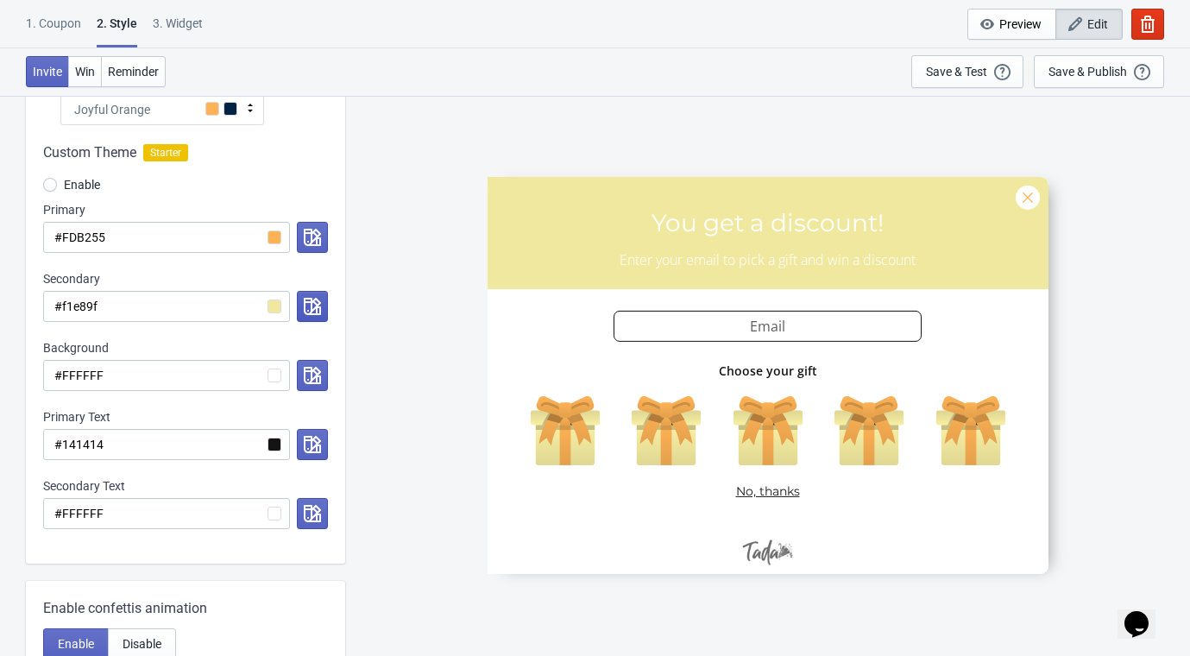
click at [304, 312] on icon "button" at bounding box center [312, 306] width 17 height 17
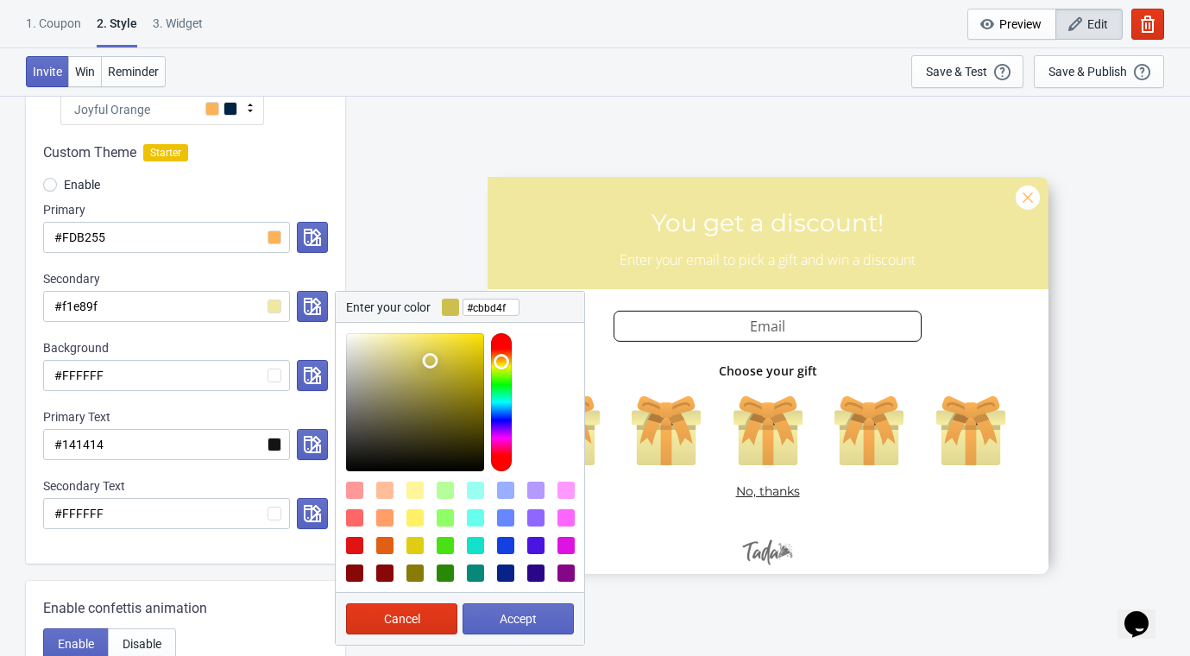
drag, startPoint x: 408, startPoint y: 341, endPoint x: 430, endPoint y: 361, distance: 29.3
click at [430, 361] on div at bounding box center [415, 402] width 138 height 138
click at [380, 487] on div at bounding box center [384, 490] width 17 height 17
click at [431, 352] on div at bounding box center [415, 402] width 138 height 138
click at [380, 512] on div at bounding box center [384, 517] width 17 height 17
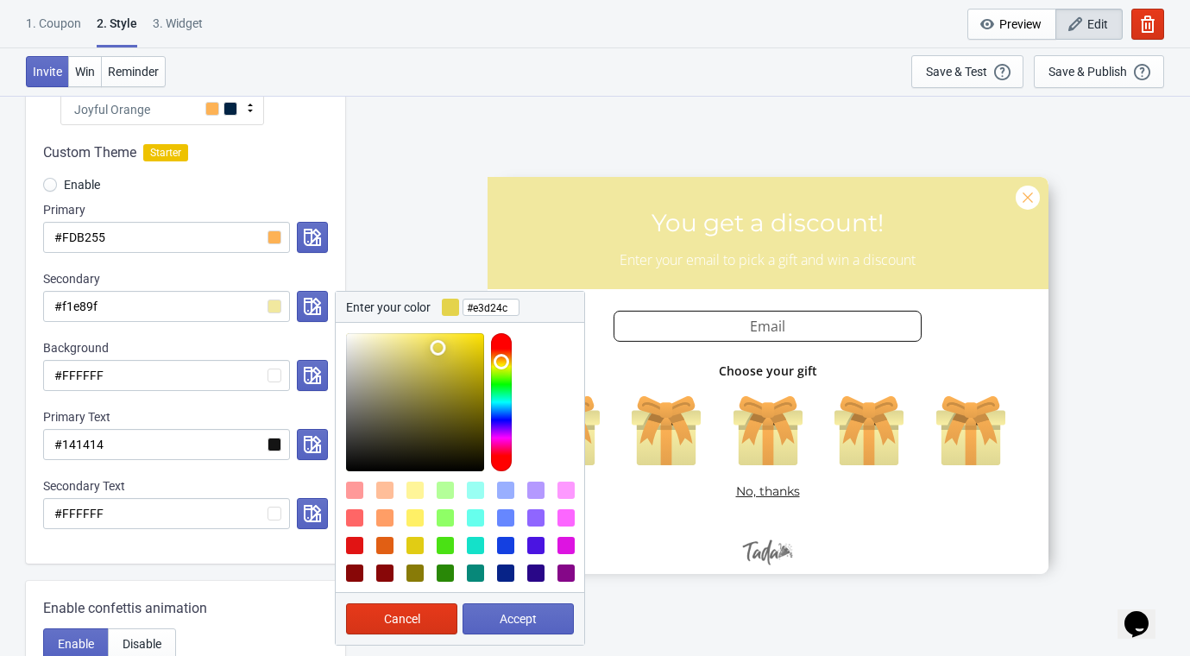
drag, startPoint x: 430, startPoint y: 345, endPoint x: 437, endPoint y: 349, distance: 8.9
click at [437, 348] on div at bounding box center [415, 402] width 138 height 138
drag, startPoint x: 433, startPoint y: 341, endPoint x: 430, endPoint y: 353, distance: 12.6
click at [430, 351] on div at bounding box center [415, 402] width 138 height 138
type input "#dccd56"
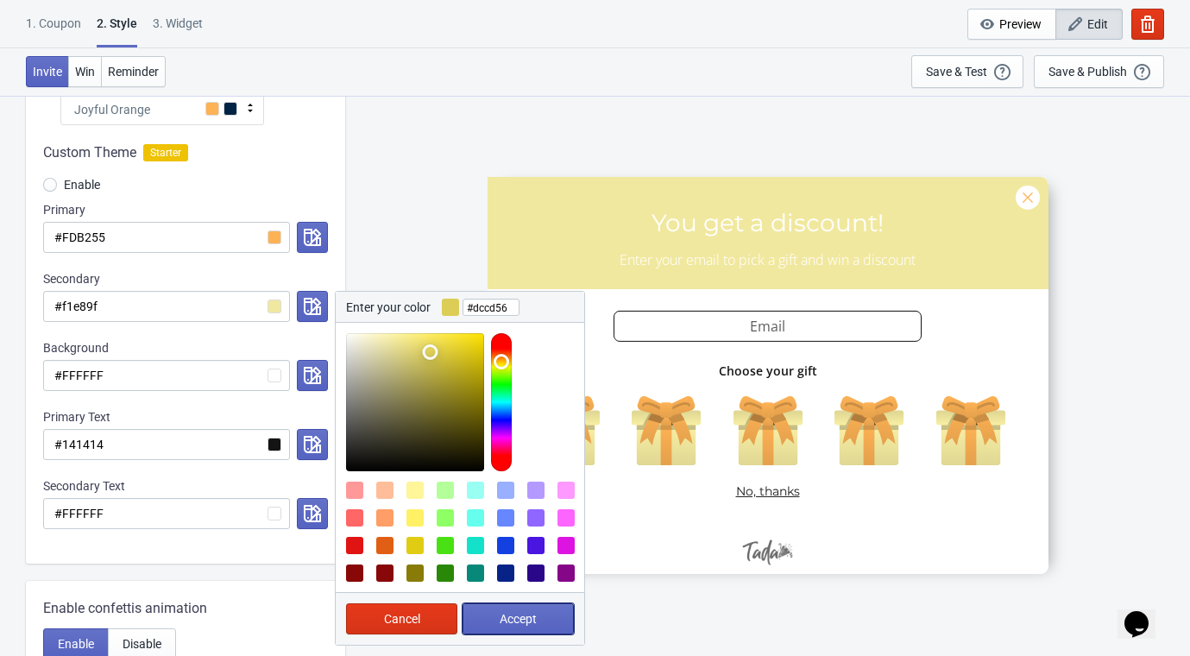
click at [512, 613] on span "Accept" at bounding box center [518, 619] width 37 height 14
radio input "true"
type input "#dccd56"
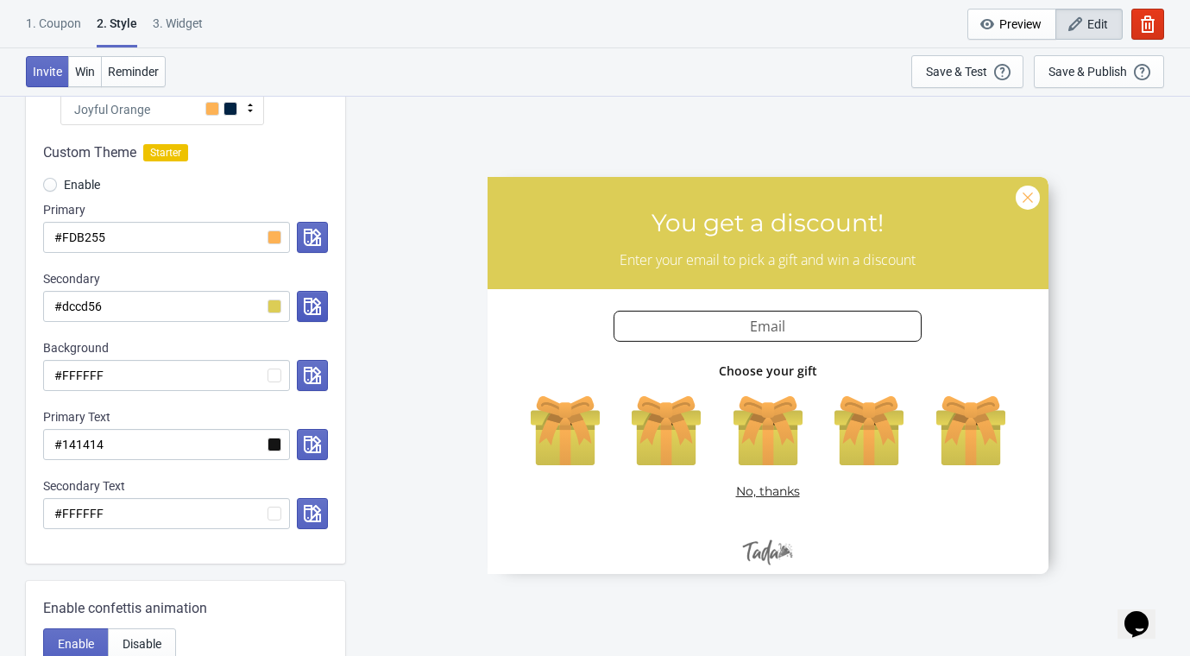
click at [304, 298] on icon "button" at bounding box center [312, 306] width 17 height 17
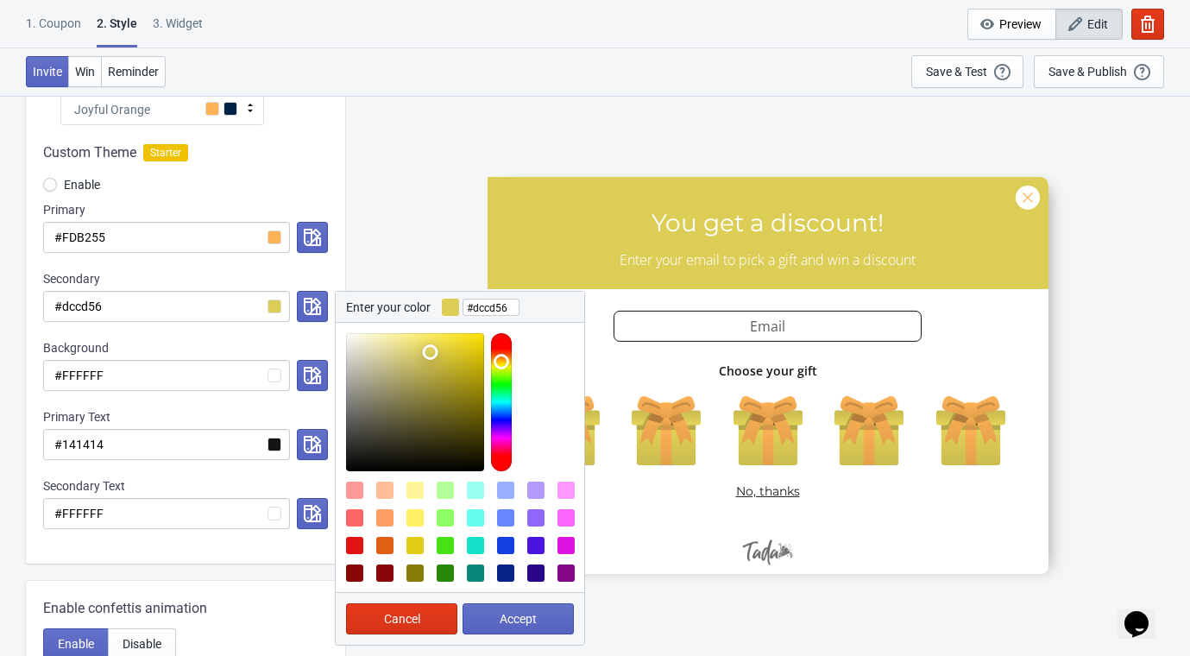
click at [388, 484] on div at bounding box center [384, 490] width 17 height 17
click at [356, 488] on div at bounding box center [354, 490] width 17 height 17
type input "#FF9999"
click at [518, 612] on span "Accept" at bounding box center [518, 619] width 37 height 14
radio input "true"
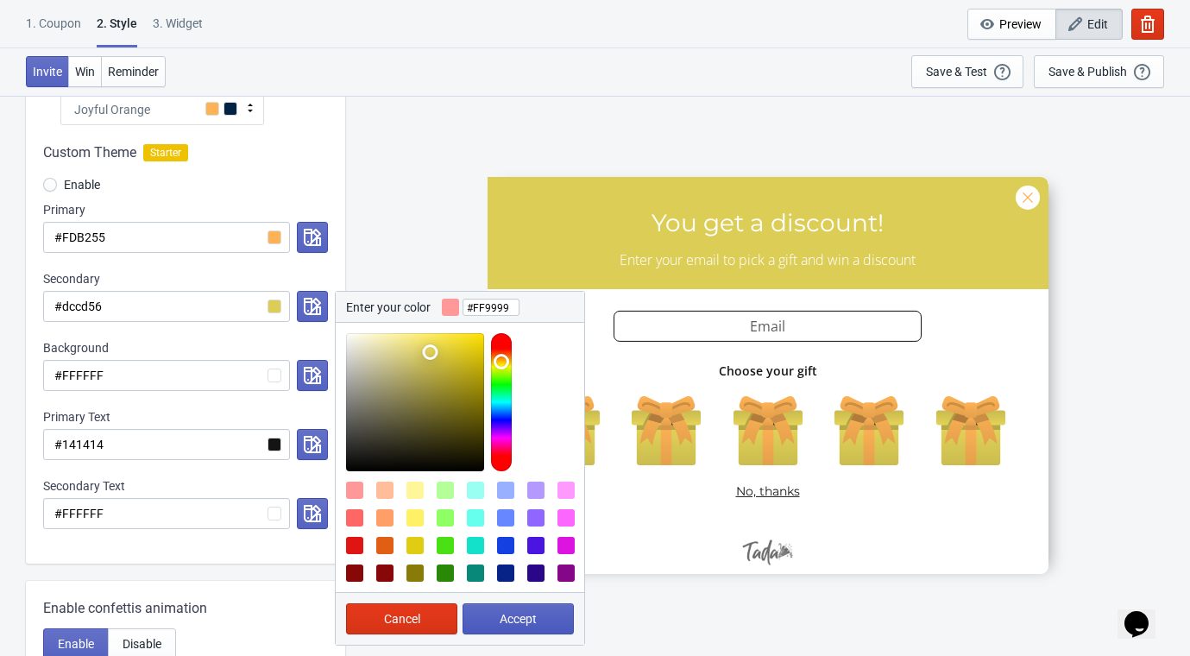
type input "#FF9999"
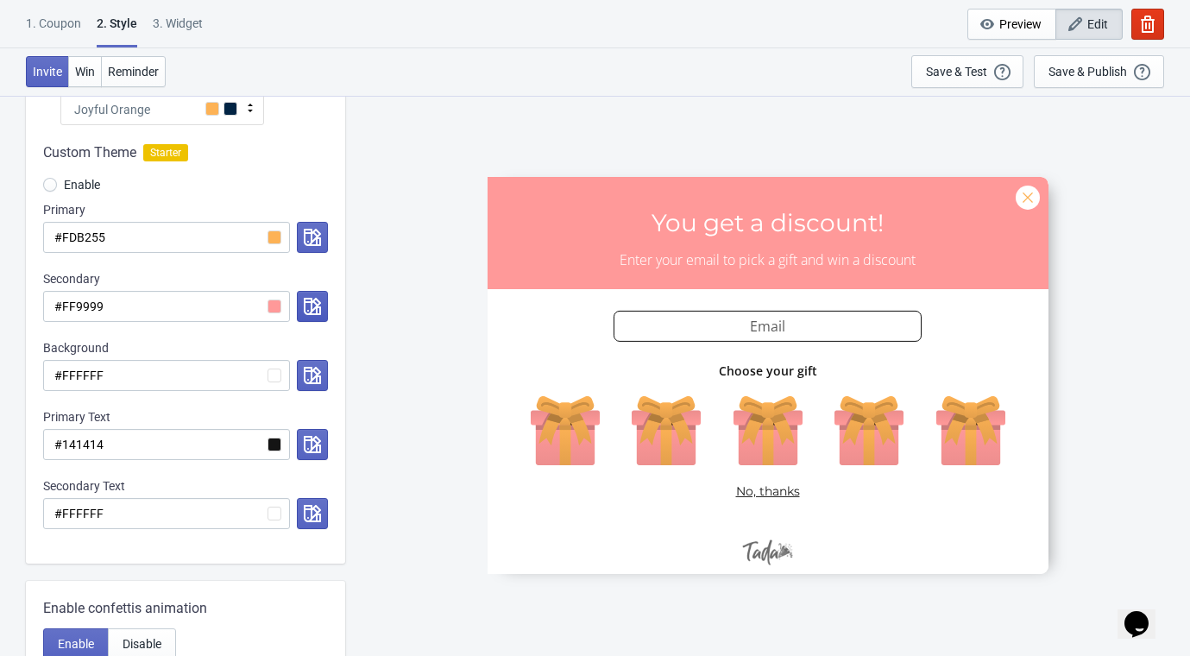
click at [318, 300] on icon "button" at bounding box center [312, 306] width 17 height 17
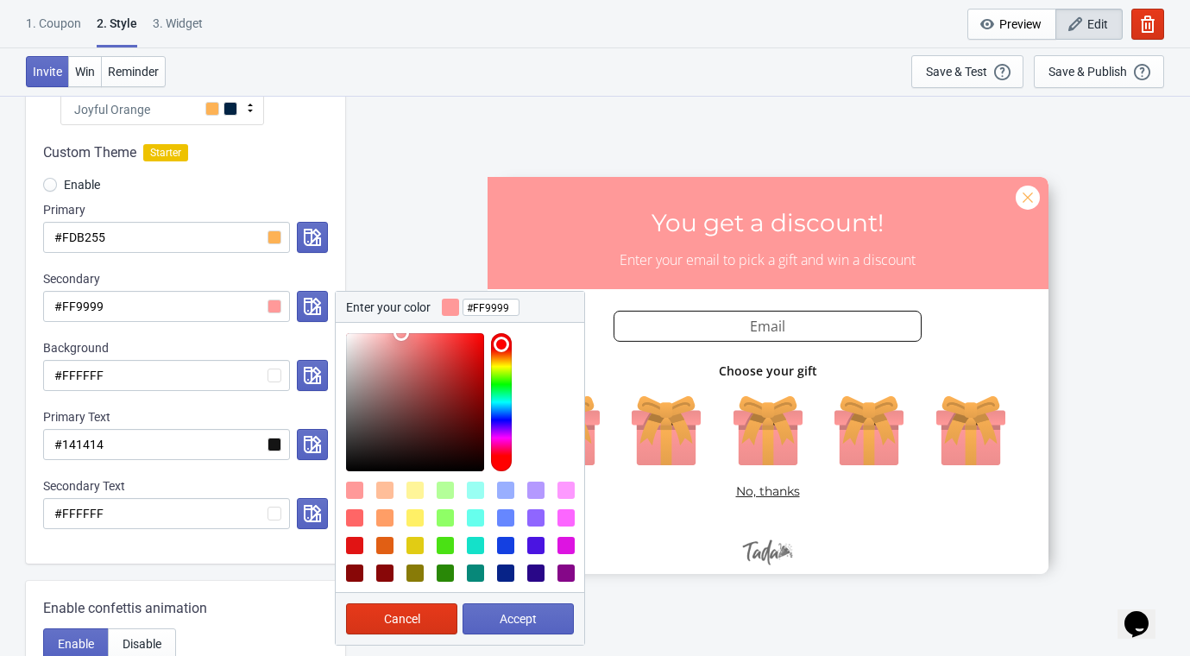
click at [348, 512] on div at bounding box center [354, 517] width 17 height 17
type input "#FF6666"
click at [489, 613] on button "Accept" at bounding box center [518, 618] width 111 height 31
radio input "true"
type input "#FF6666"
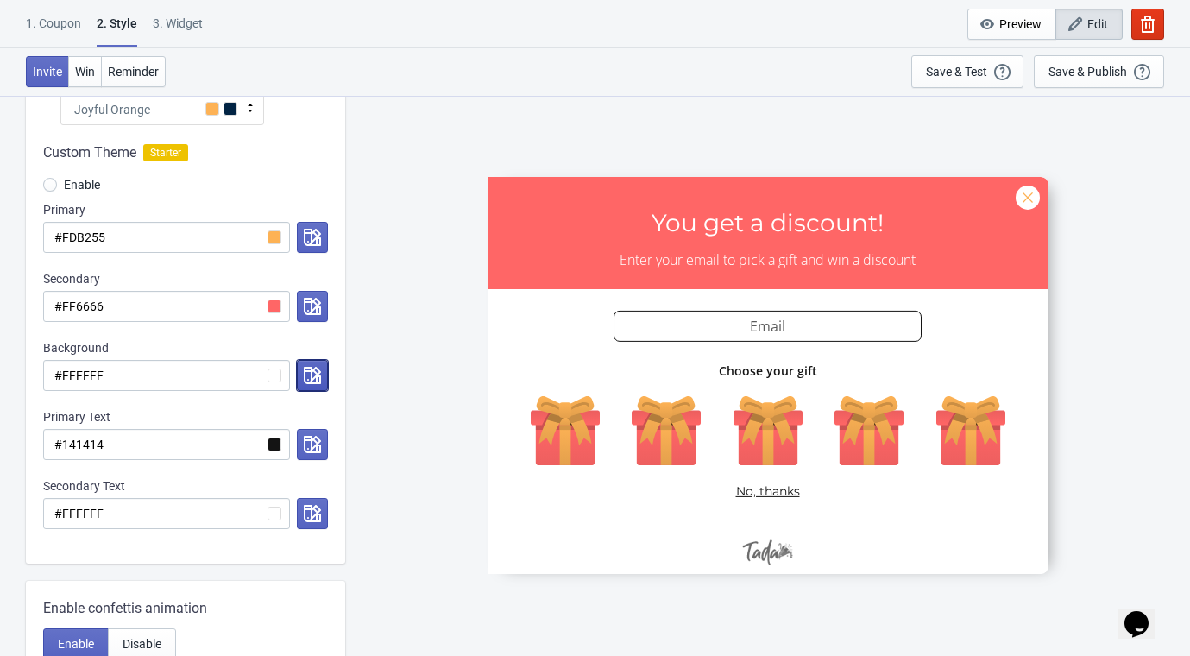
click at [309, 375] on icon "button" at bounding box center [312, 375] width 17 height 17
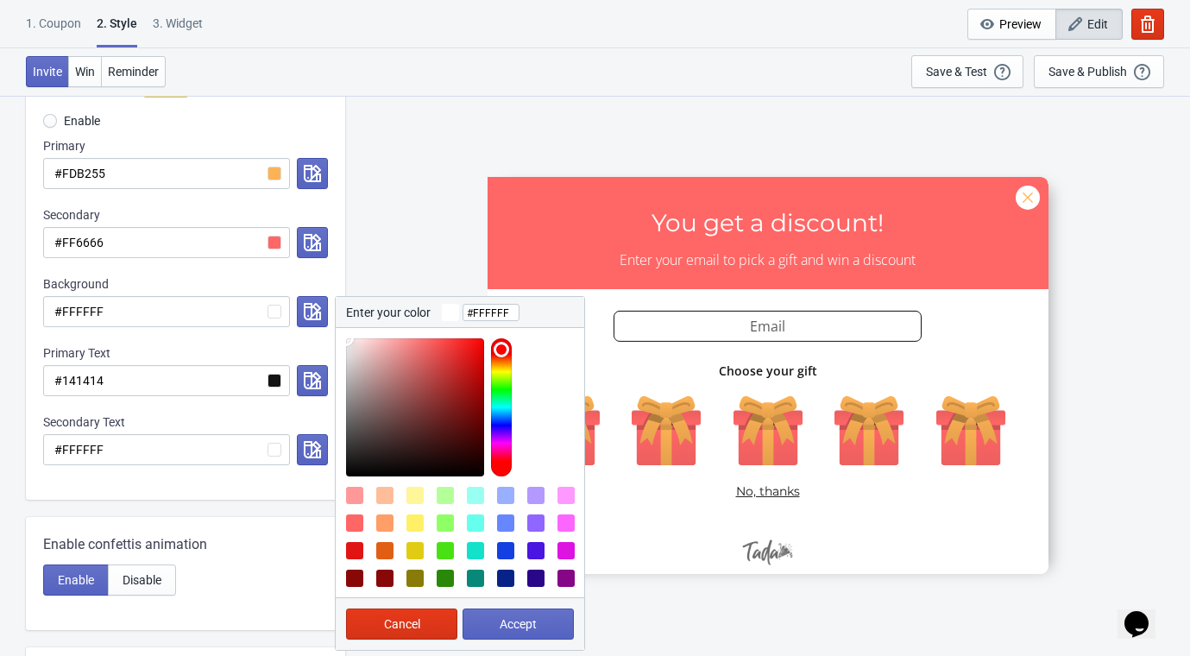
scroll to position [293, 0]
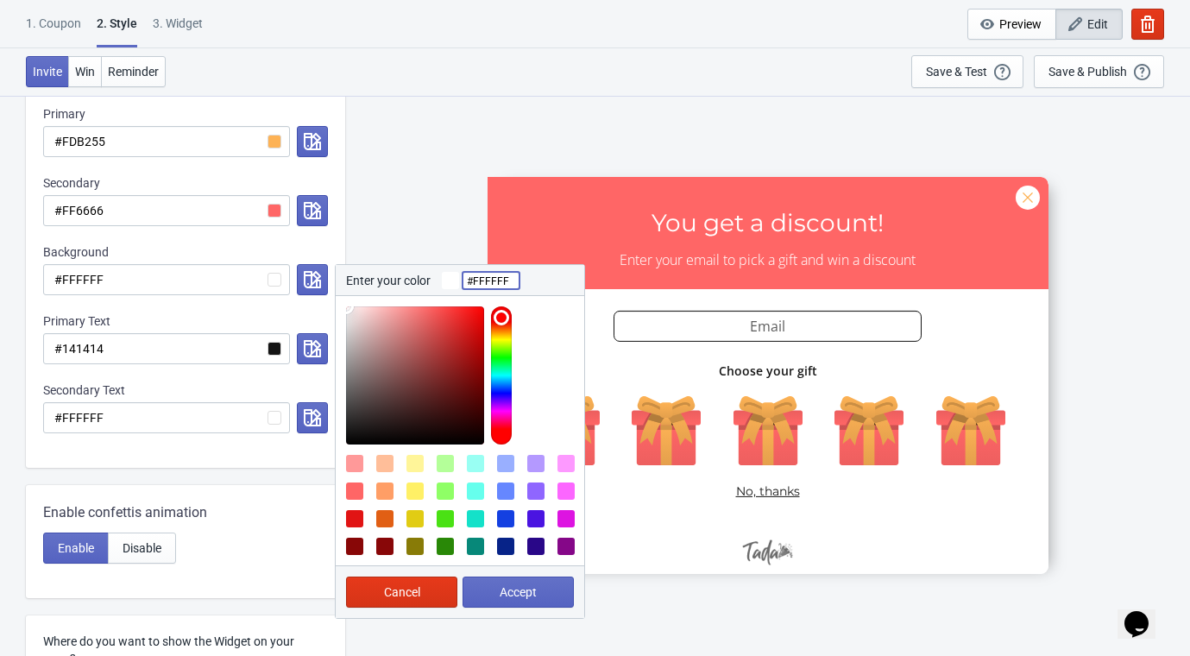
drag, startPoint x: 511, startPoint y: 278, endPoint x: 419, endPoint y: 293, distance: 93.5
click at [406, 290] on div "Enter your color #FFFFFF" at bounding box center [460, 280] width 249 height 31
type input "#"
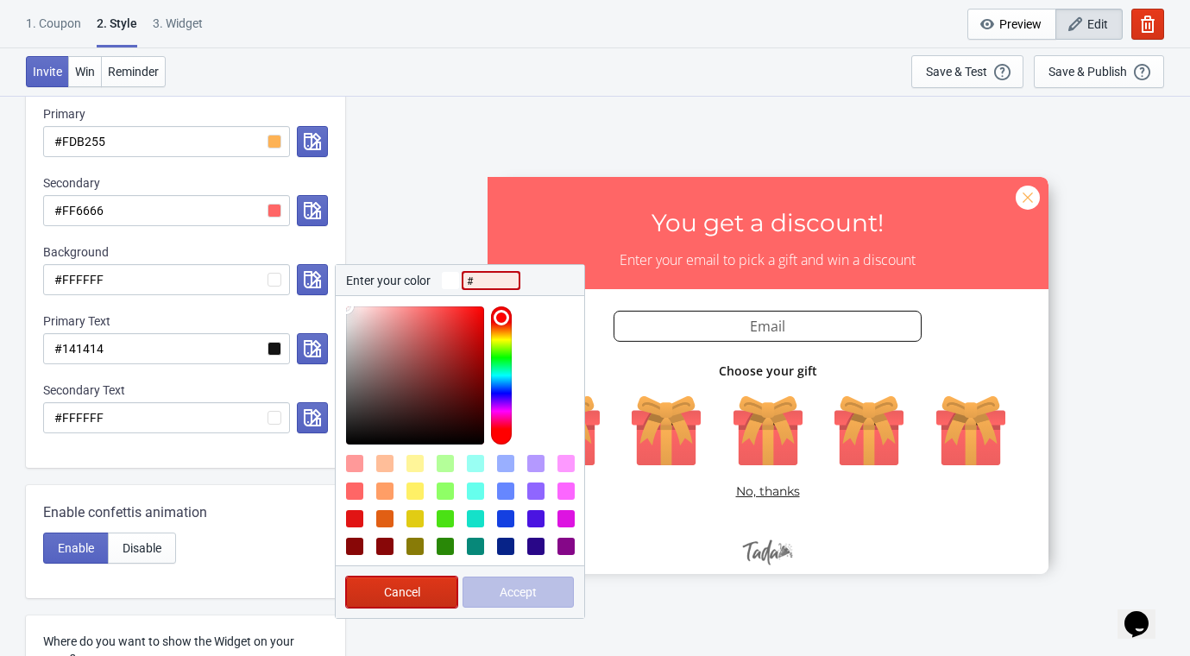
click at [403, 582] on button "Cancel" at bounding box center [401, 591] width 111 height 31
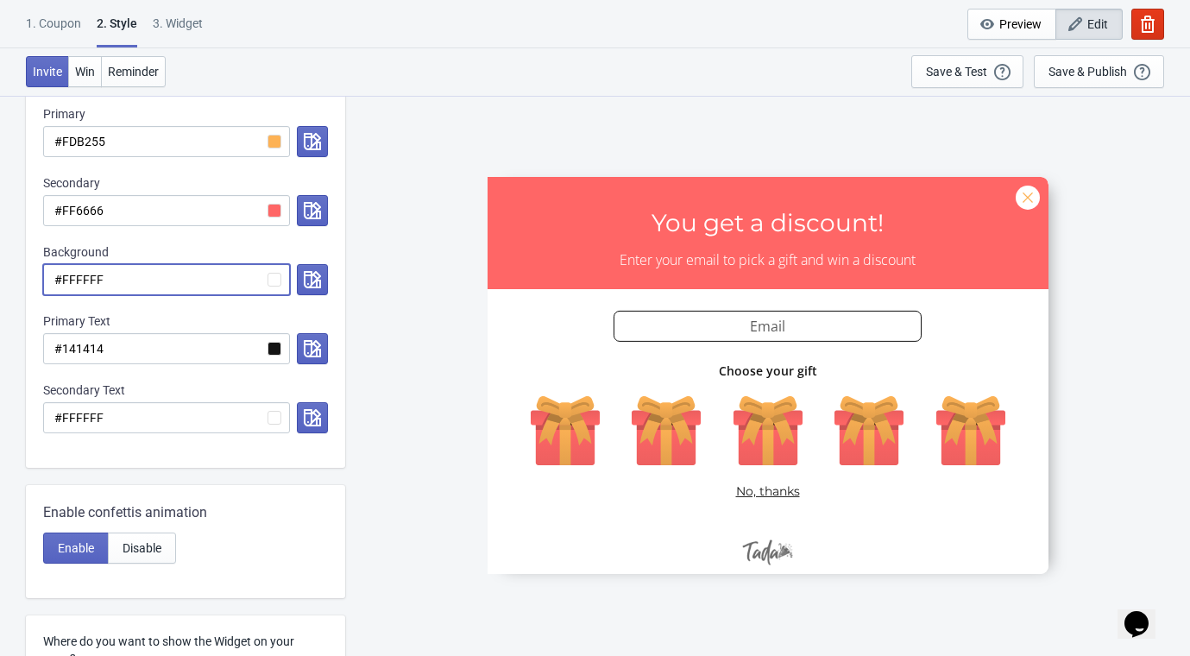
click at [181, 292] on input "#FFFFFF" at bounding box center [166, 279] width 247 height 31
radio input "true"
type input "#FFFFF"
radio input "true"
type input "#FFFF"
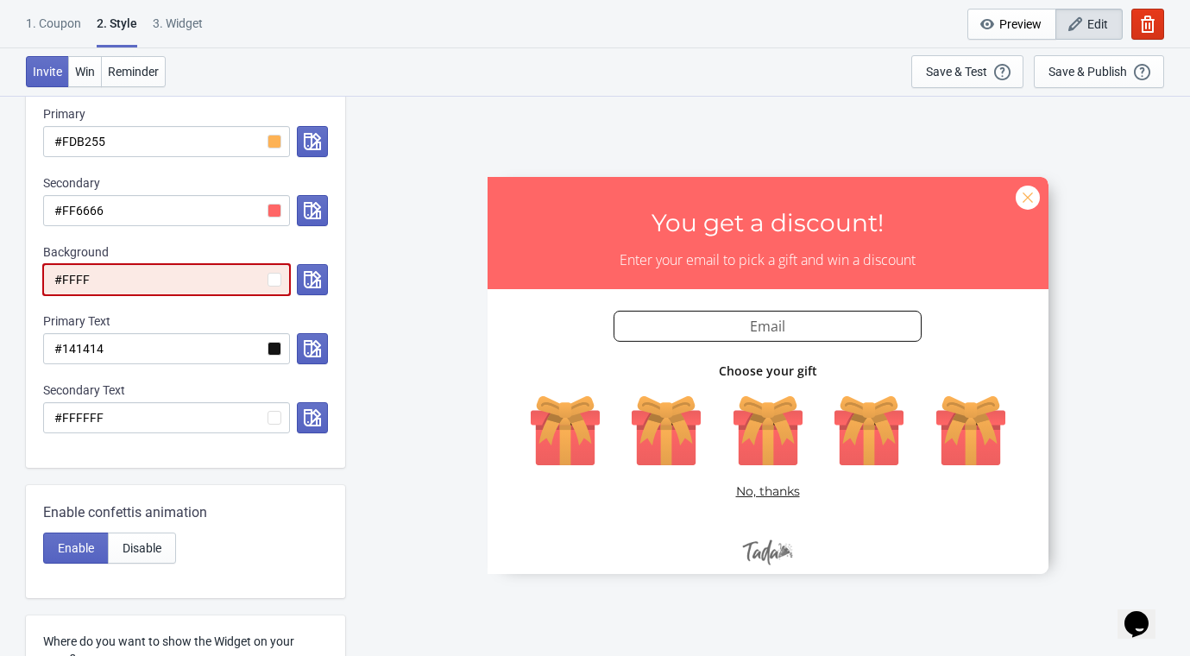
radio input "true"
type input "#FFF"
radio input "true"
type input "#FF"
radio input "true"
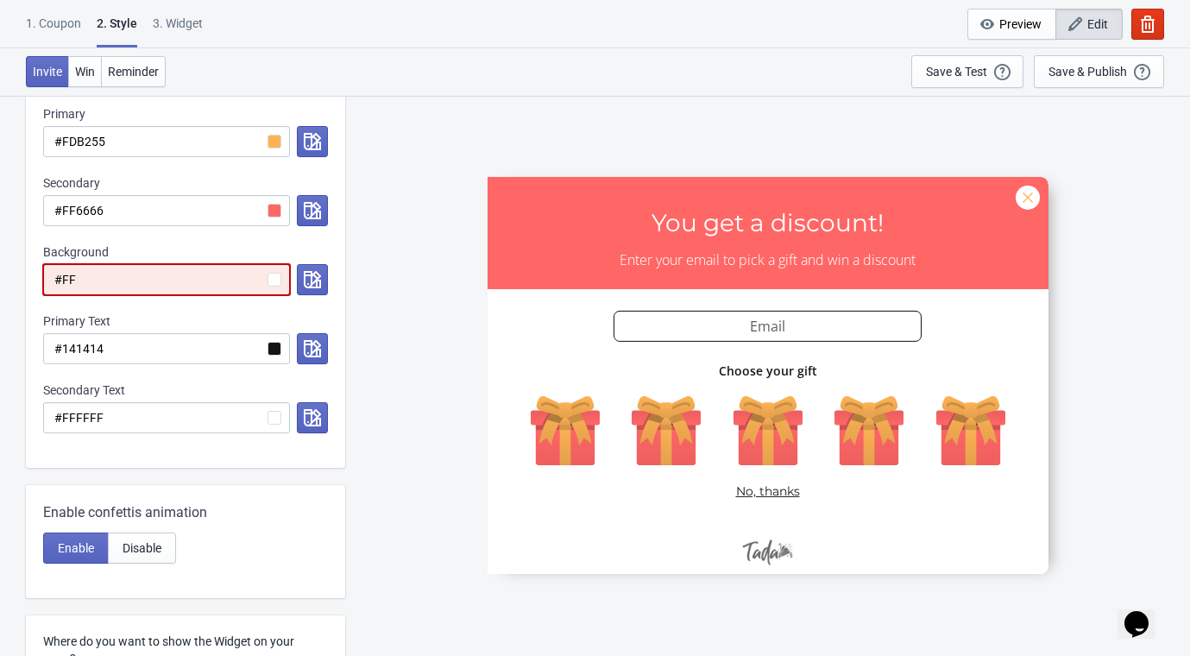
type input "#F"
radio input "true"
type input "#"
radio input "true"
type input "#"
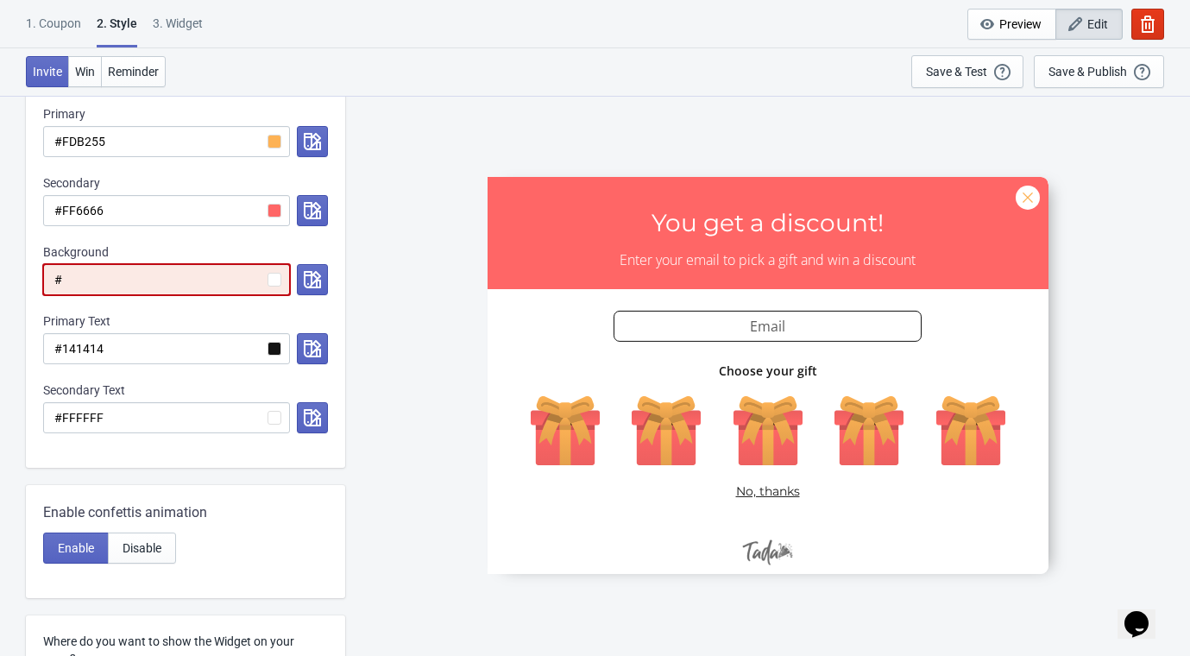
radio input "true"
type input "#"
radio input "true"
type input "#"
radio input "true"
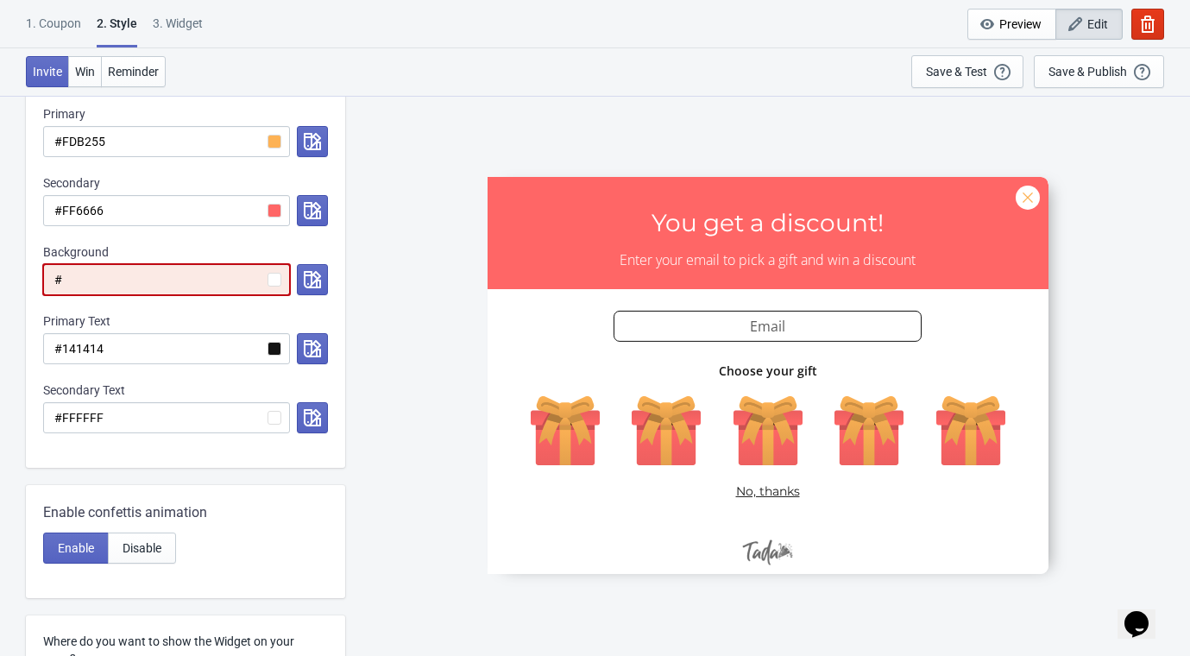
type input "#"
radio input "true"
type input "#"
radio input "true"
type input "#"
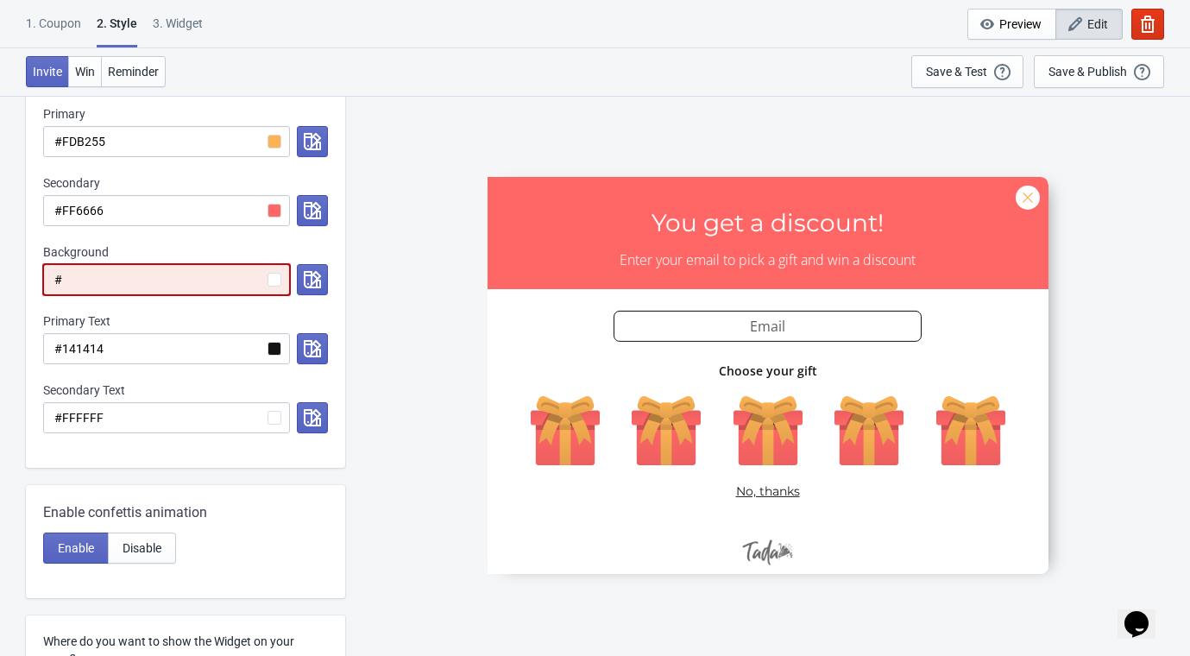
radio input "true"
type input "#"
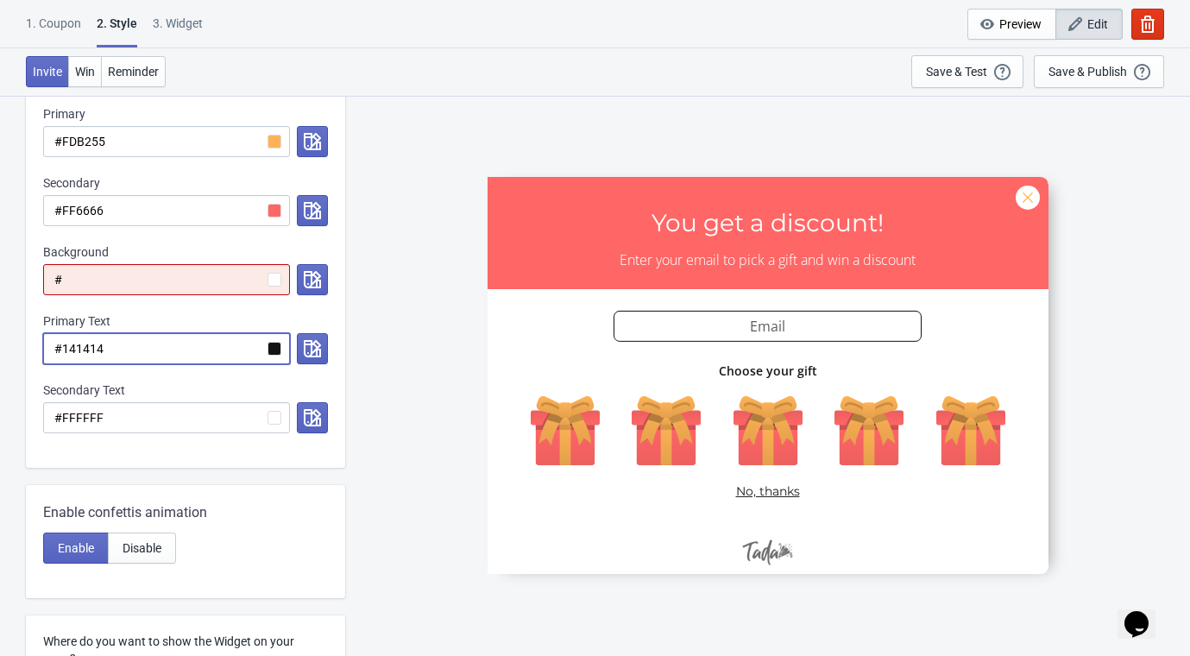
click at [150, 342] on input "#141414" at bounding box center [166, 348] width 247 height 31
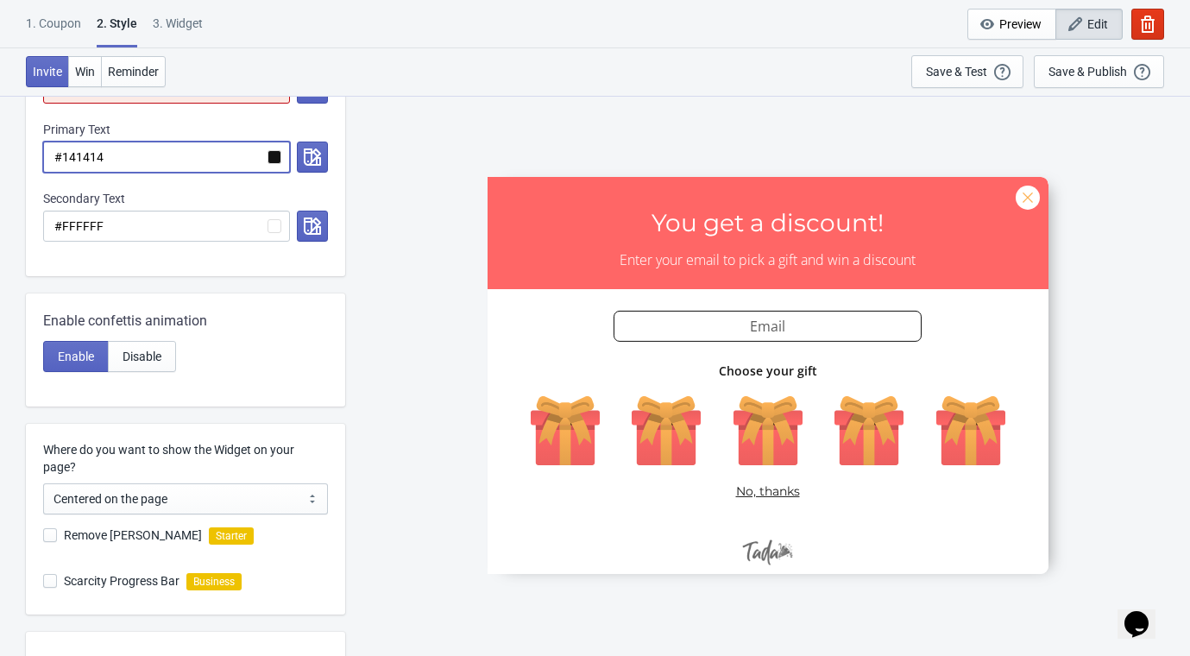
scroll to position [580, 0]
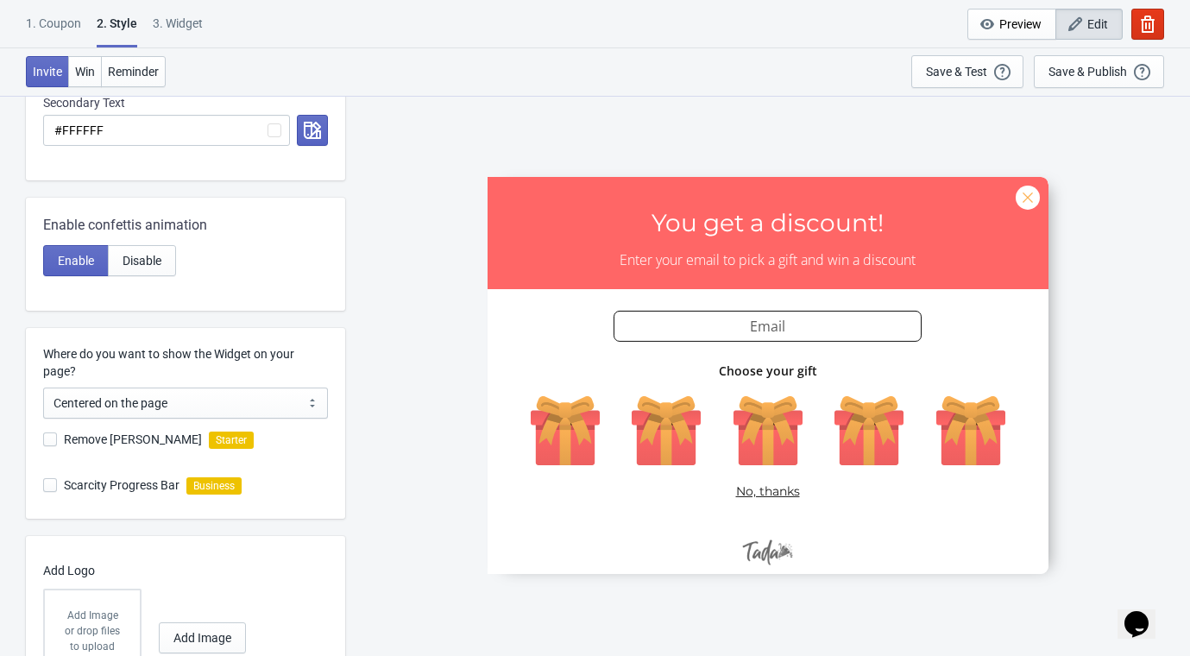
click at [47, 443] on span at bounding box center [50, 439] width 14 height 14
click at [44, 443] on input "Remove Tada Branding" at bounding box center [43, 447] width 1 height 31
checkbox input "true"
radio input "true"
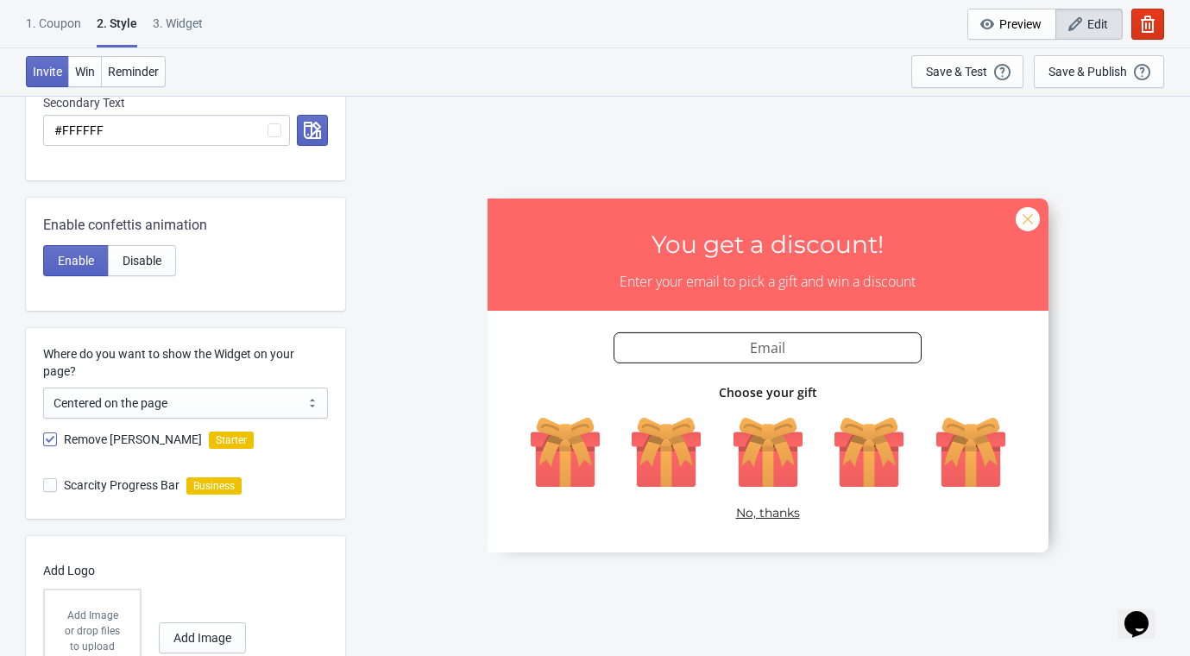
click at [47, 442] on span at bounding box center [50, 439] width 14 height 14
click at [44, 442] on input "Remove Tada Branding" at bounding box center [43, 447] width 1 height 31
checkbox input "false"
radio input "true"
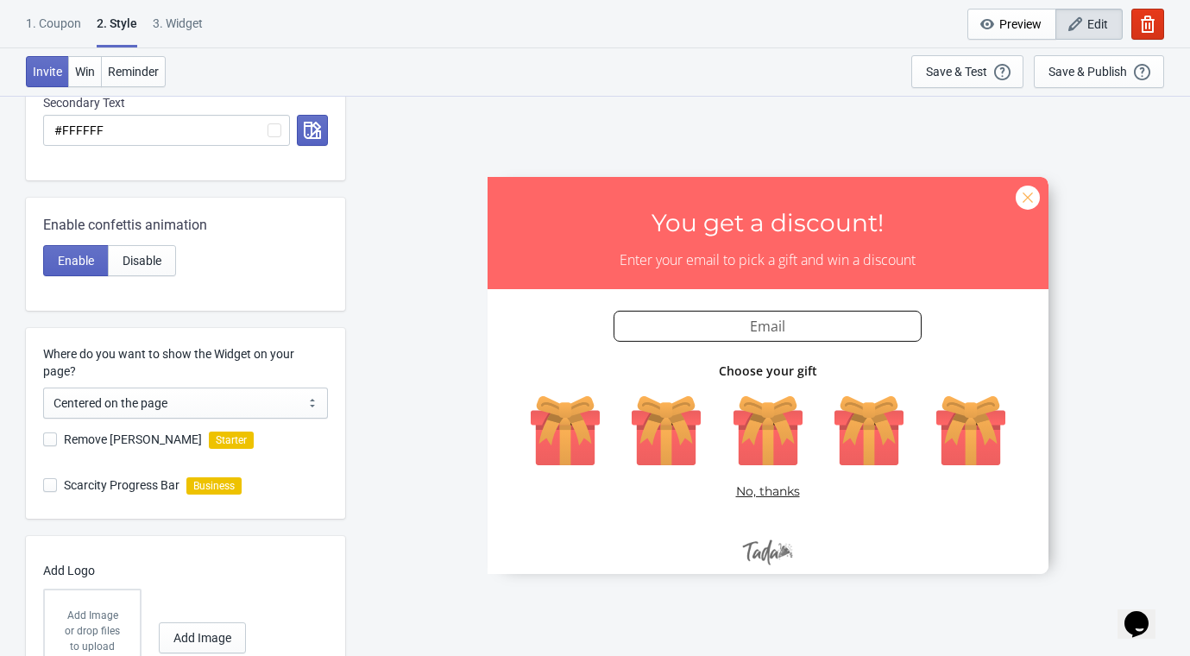
click at [47, 440] on span at bounding box center [50, 439] width 14 height 14
click at [44, 440] on input "Remove Tada Branding" at bounding box center [43, 447] width 1 height 31
checkbox input "true"
radio input "true"
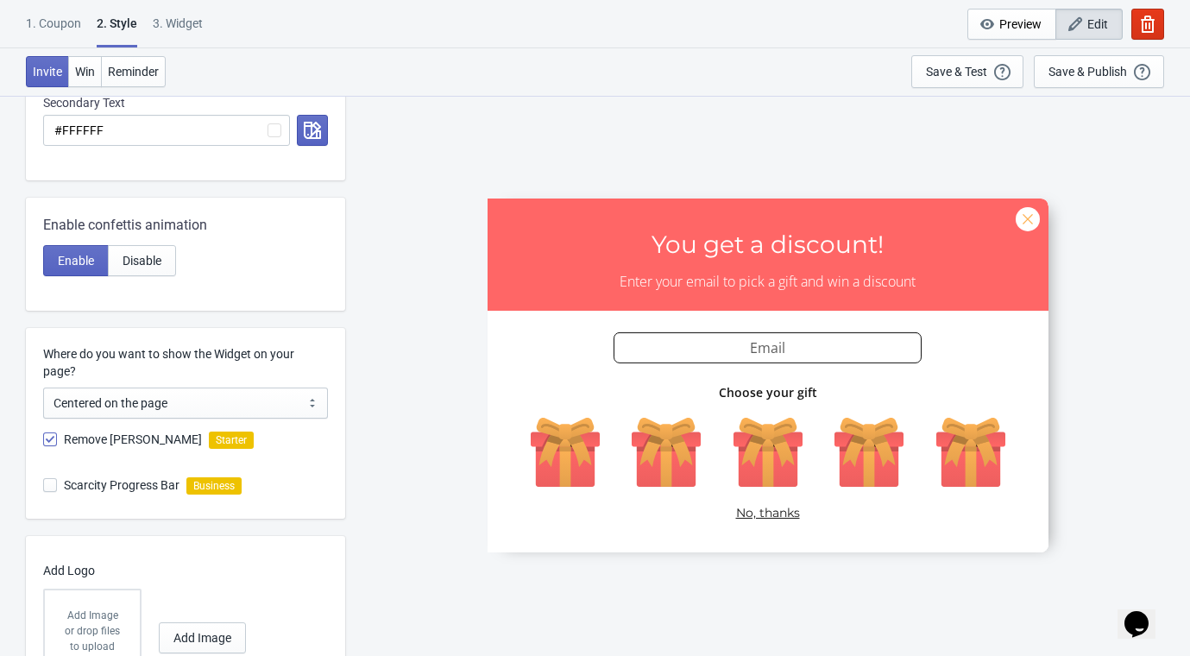
click at [51, 482] on span at bounding box center [50, 485] width 14 height 14
click at [44, 482] on input "Scarcity Progress Bar" at bounding box center [43, 493] width 1 height 31
checkbox input "false"
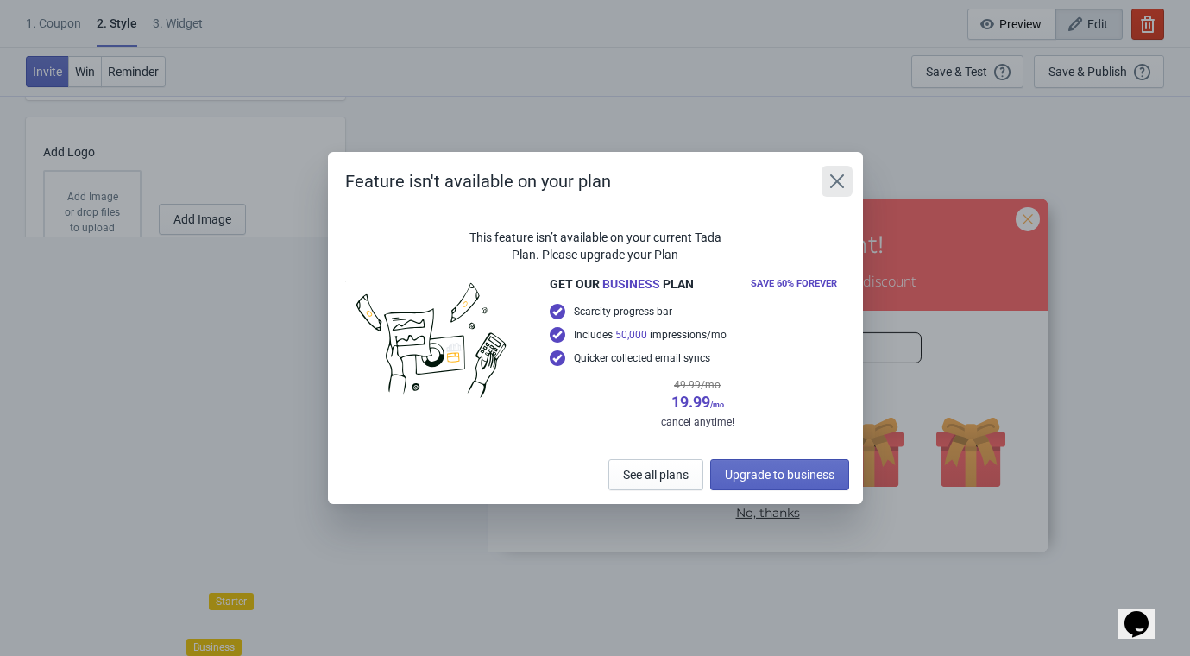
click at [833, 181] on icon "Close" at bounding box center [836, 181] width 17 height 17
radio input "true"
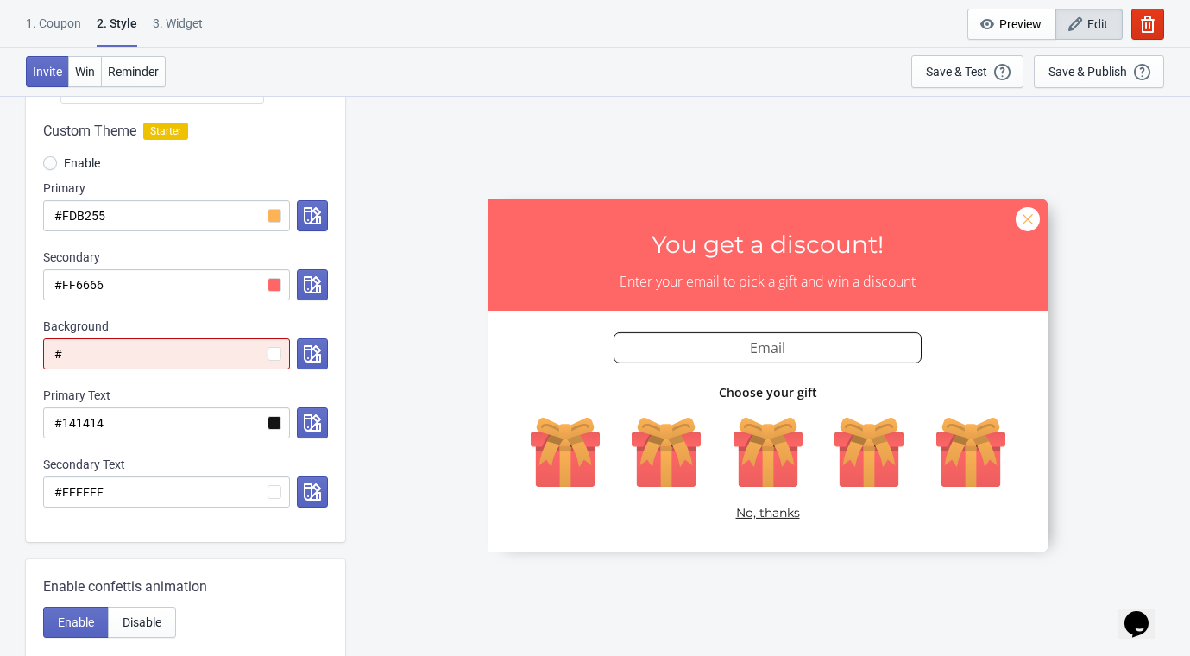
scroll to position [197, 0]
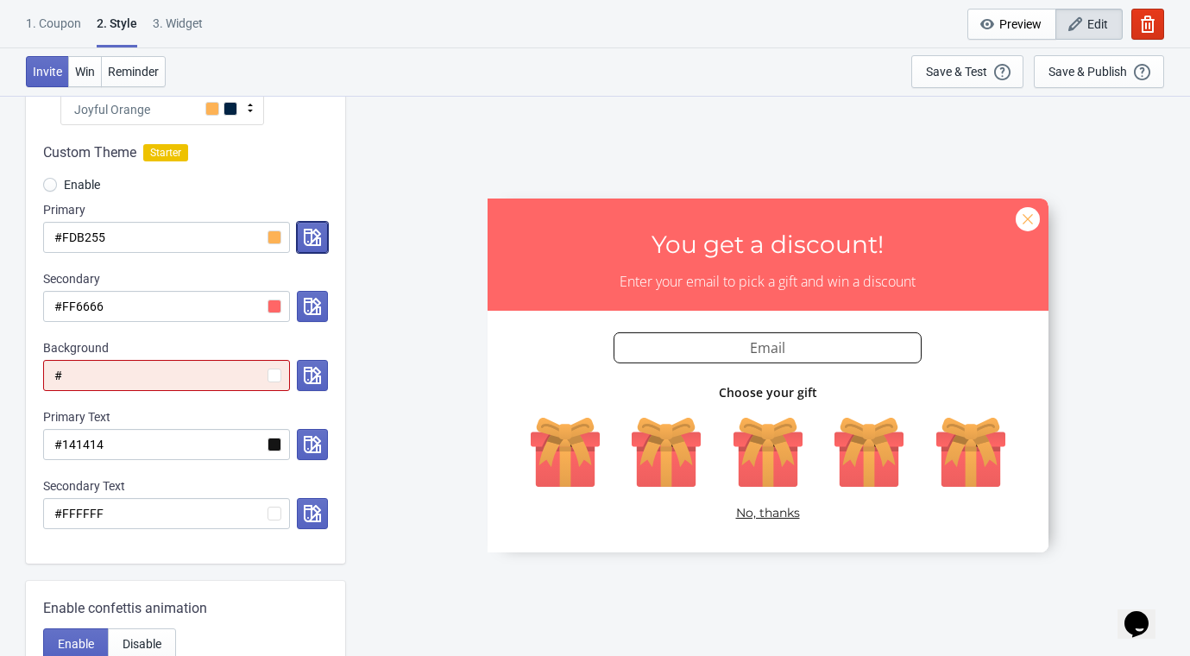
drag, startPoint x: 307, startPoint y: 236, endPoint x: 294, endPoint y: 249, distance: 17.7
click at [307, 236] on icon "button" at bounding box center [312, 237] width 17 height 17
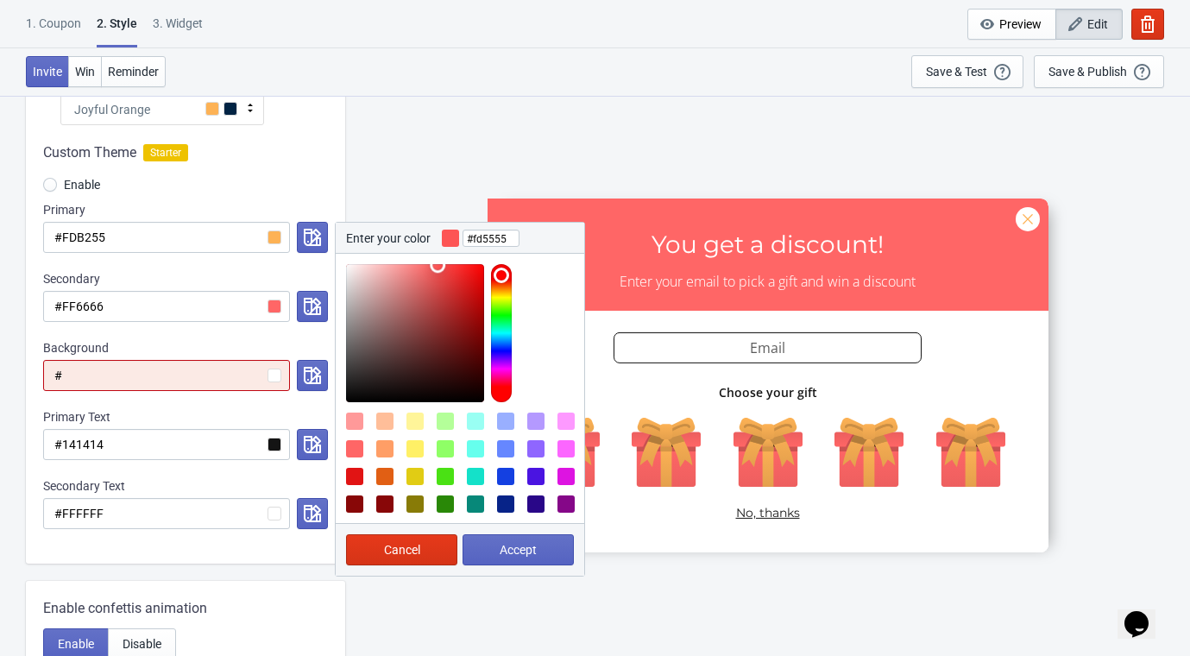
click at [497, 271] on div at bounding box center [501, 333] width 21 height 138
click at [349, 475] on div at bounding box center [354, 476] width 17 height 17
type input "#E11414"
click at [517, 543] on span "Accept" at bounding box center [518, 550] width 37 height 14
radio input "true"
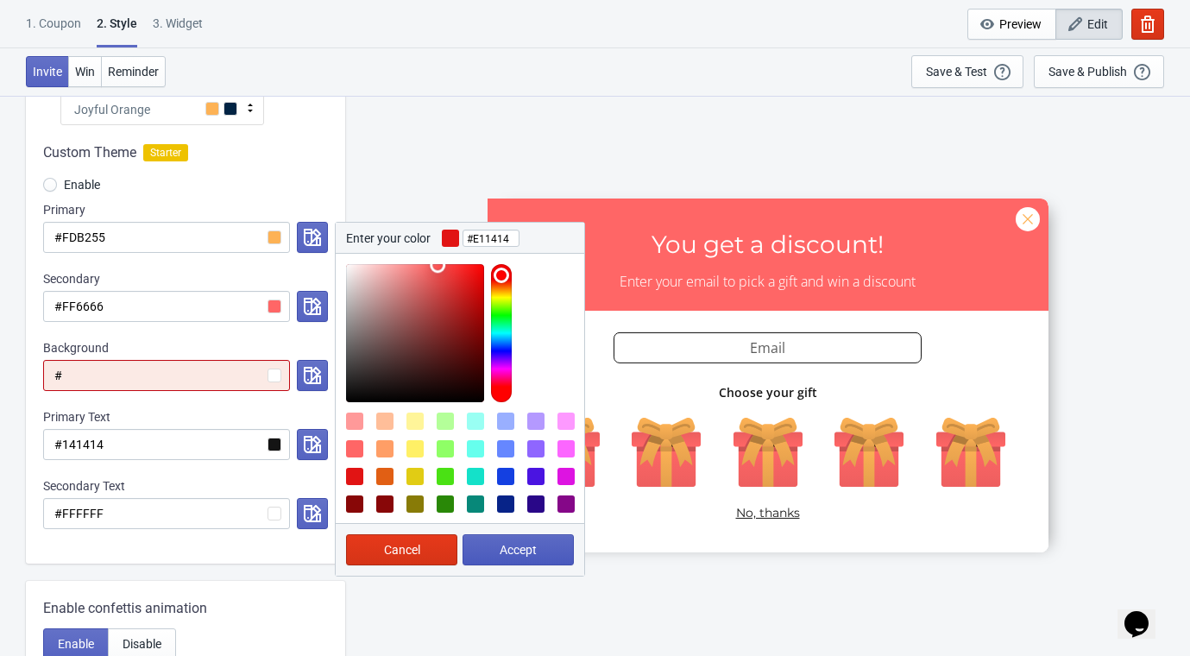
type input "#E11414"
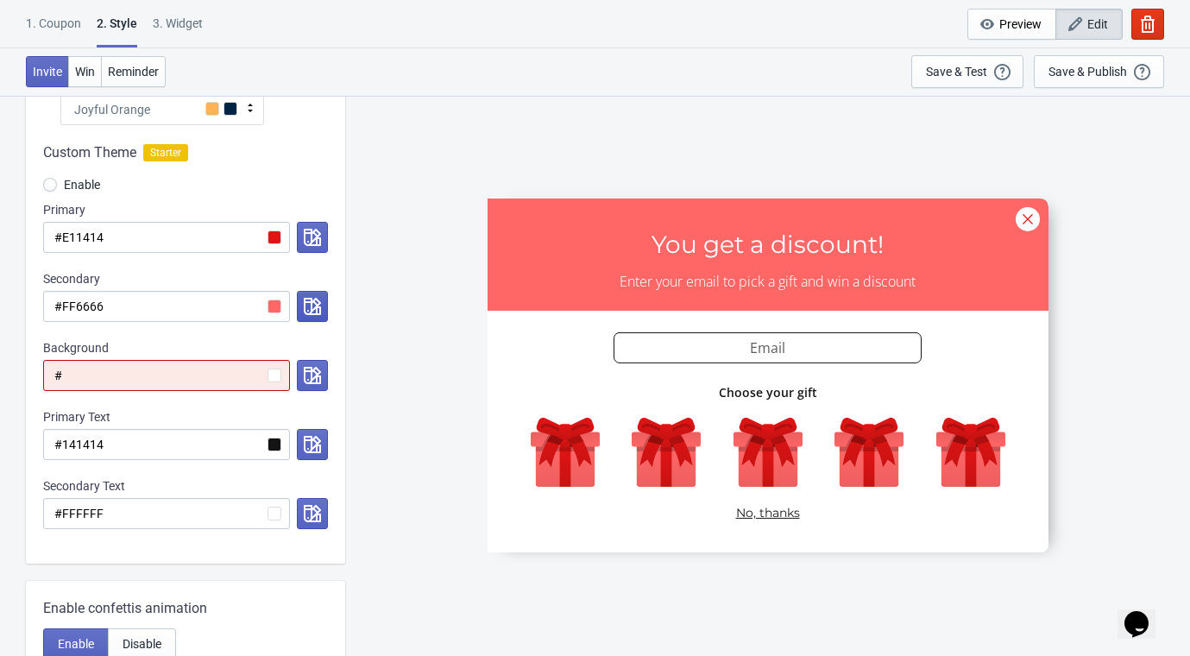
click at [304, 303] on icon "button" at bounding box center [312, 306] width 17 height 17
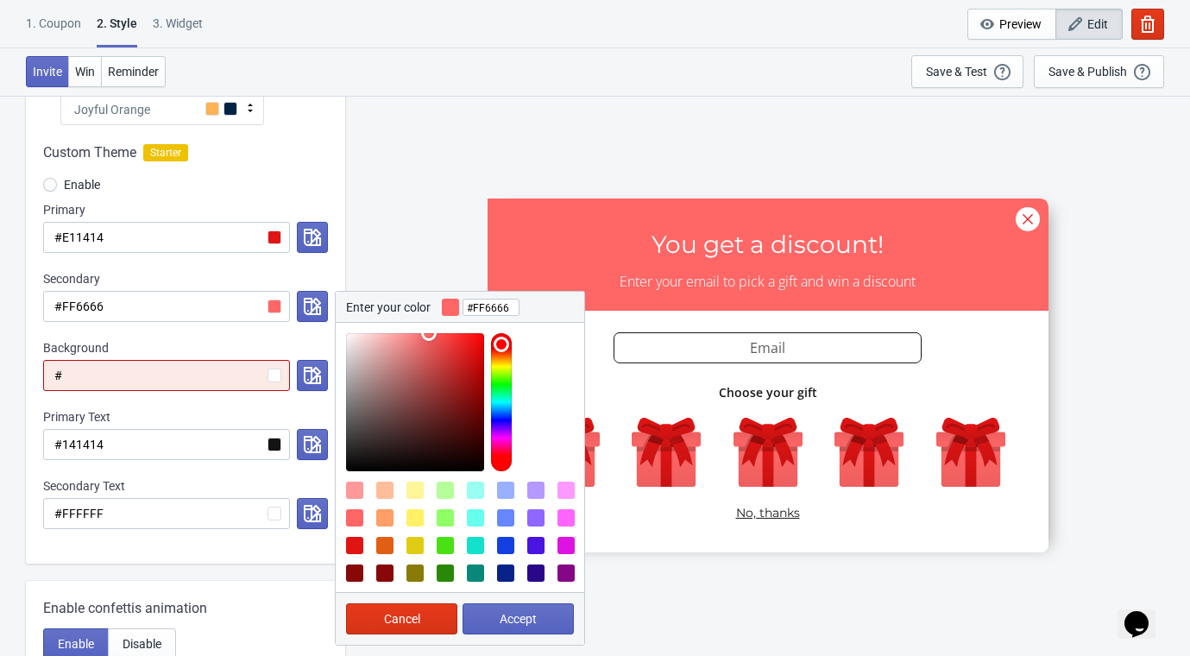
click at [414, 545] on div at bounding box center [414, 545] width 17 height 17
type input "#E1CC14"
click at [498, 607] on button "Accept" at bounding box center [518, 618] width 111 height 31
radio input "true"
type input "#E1CC14"
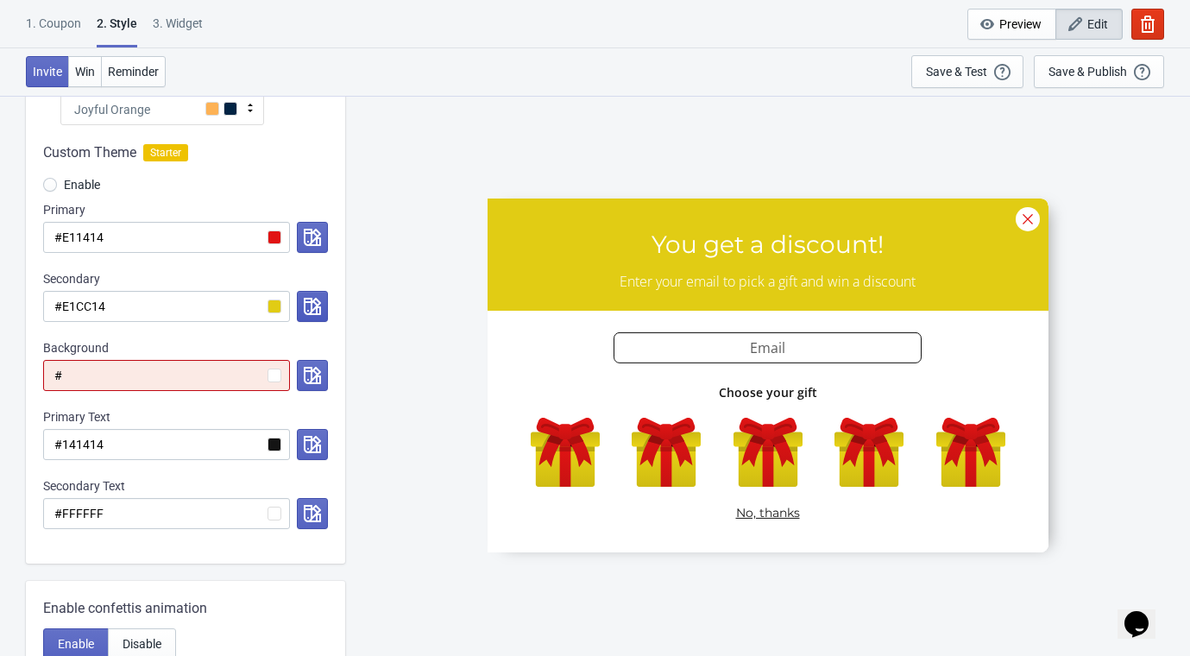
click at [316, 296] on button "button" at bounding box center [312, 306] width 31 height 31
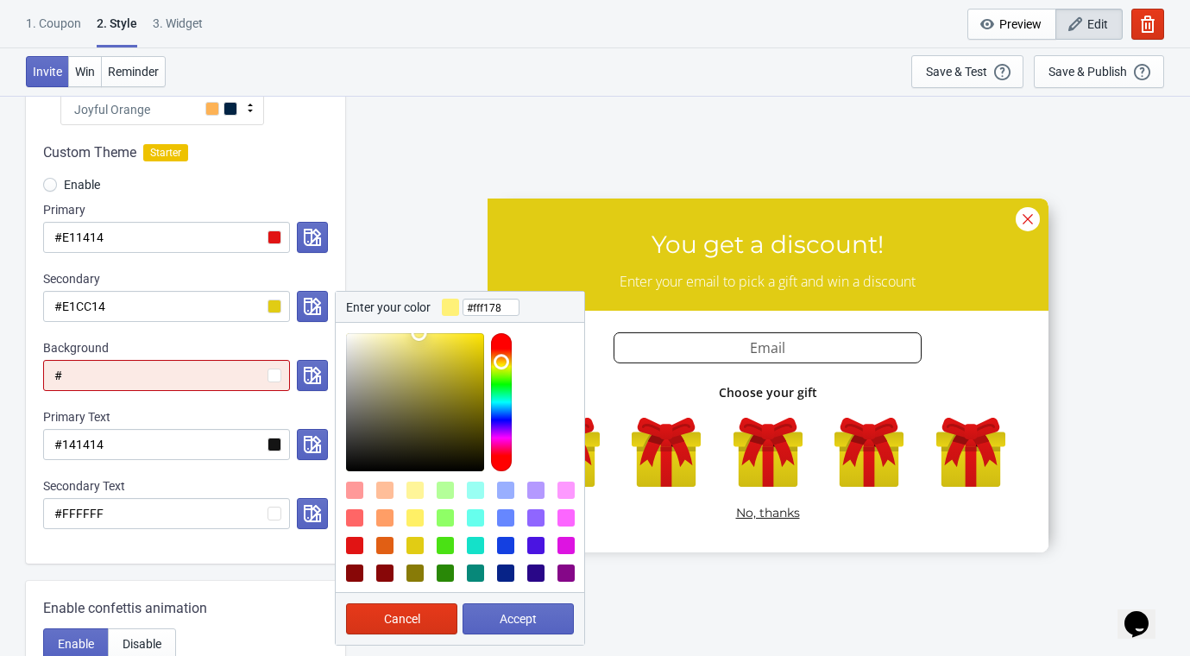
drag, startPoint x: 429, startPoint y: 336, endPoint x: 419, endPoint y: 330, distance: 12.0
click at [419, 330] on div at bounding box center [460, 397] width 249 height 148
click at [387, 513] on div at bounding box center [384, 517] width 17 height 17
drag, startPoint x: 421, startPoint y: 337, endPoint x: 419, endPoint y: 348, distance: 10.5
click at [419, 348] on div at bounding box center [460, 397] width 249 height 148
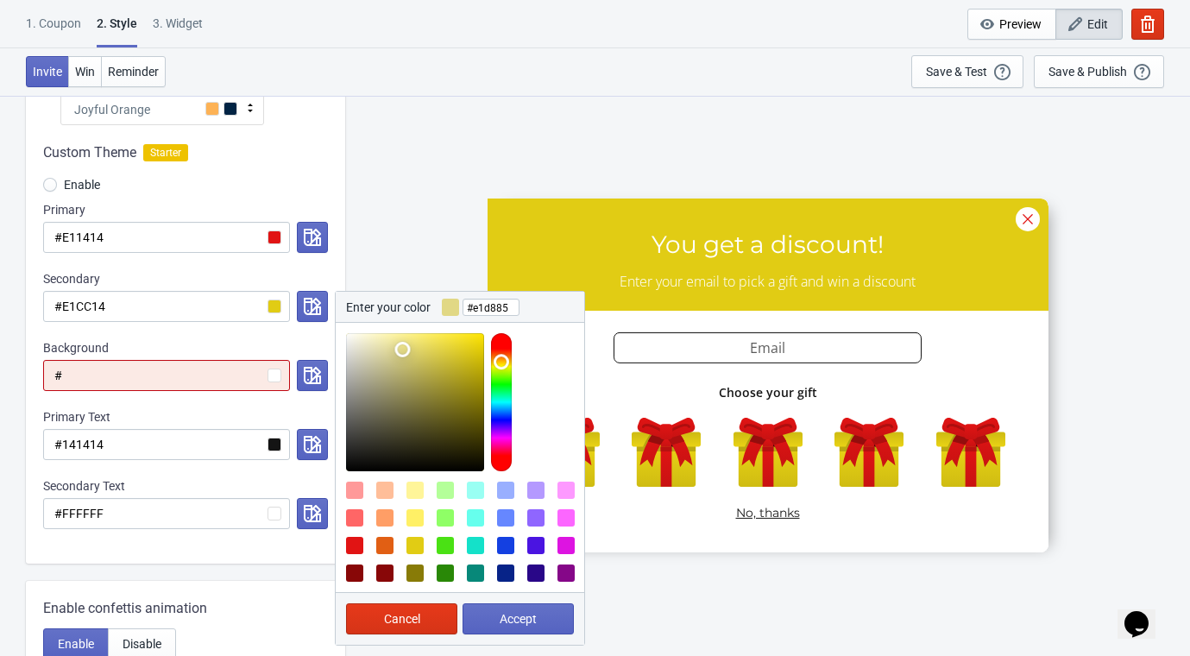
drag, startPoint x: 417, startPoint y: 342, endPoint x: 402, endPoint y: 349, distance: 16.2
click at [402, 349] on div at bounding box center [415, 402] width 138 height 138
click at [384, 509] on div at bounding box center [384, 517] width 17 height 17
click at [400, 346] on div at bounding box center [415, 402] width 138 height 138
drag, startPoint x: 400, startPoint y: 349, endPoint x: 400, endPoint y: 366, distance: 17.3
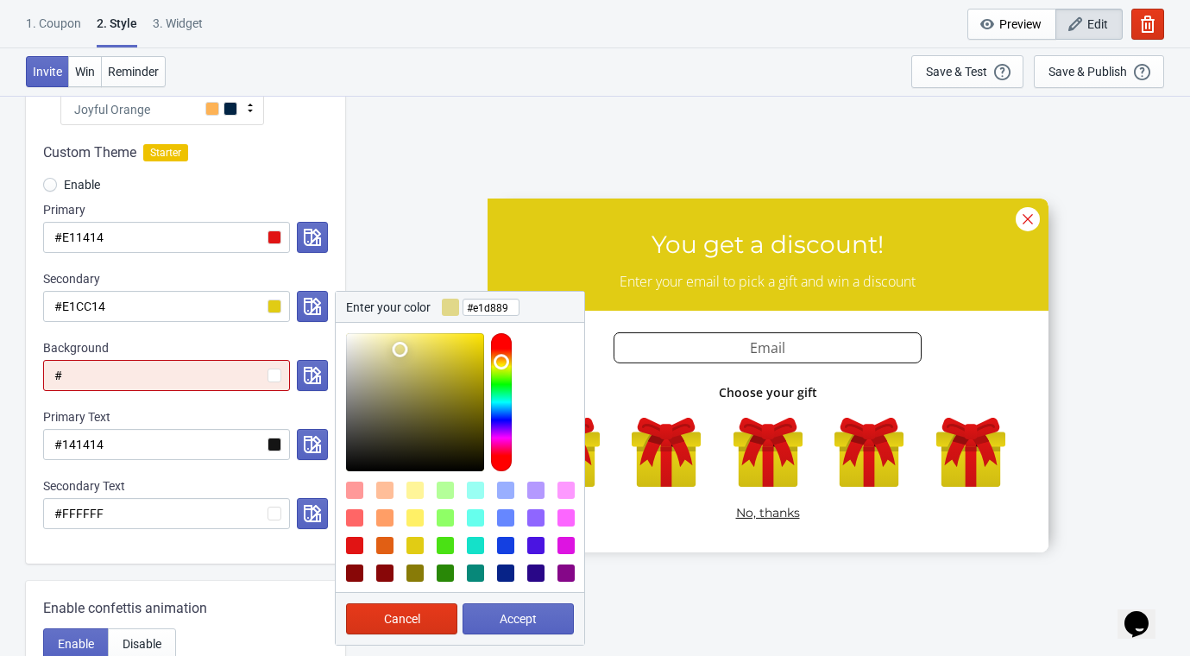
click at [400, 351] on div at bounding box center [415, 402] width 138 height 138
click at [400, 366] on div at bounding box center [415, 402] width 138 height 138
click at [395, 359] on div at bounding box center [415, 402] width 138 height 138
click at [349, 488] on div at bounding box center [354, 490] width 17 height 17
type input "#e1dcae"
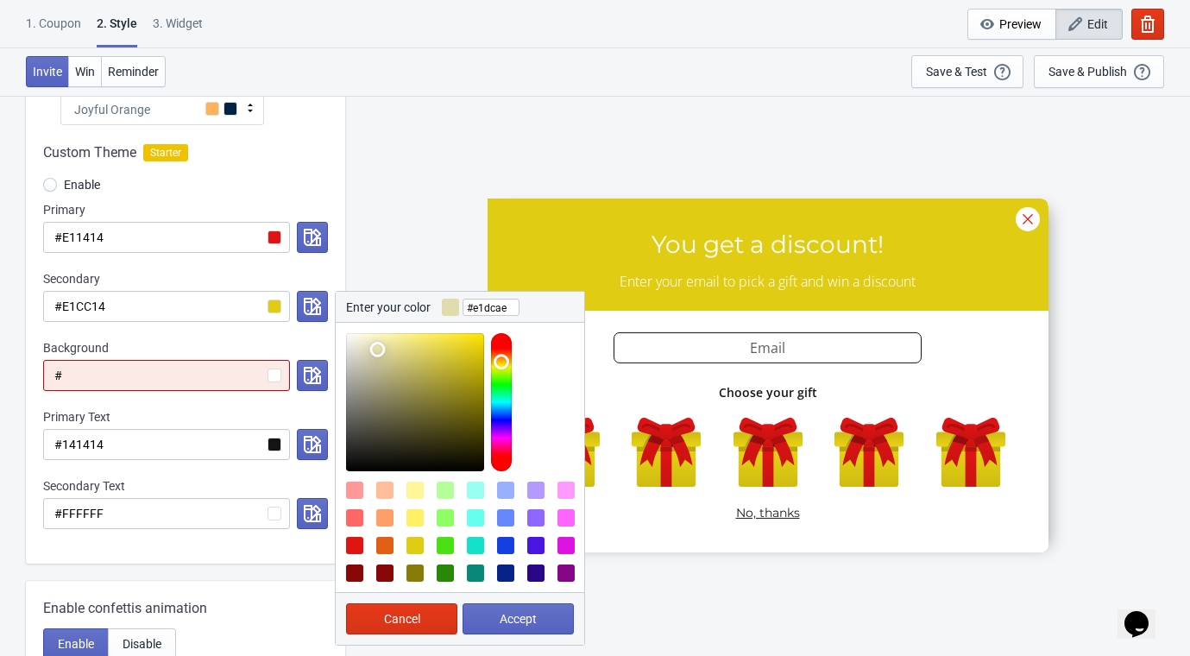
drag, startPoint x: 387, startPoint y: 352, endPoint x: 377, endPoint y: 349, distance: 10.1
click at [377, 349] on div at bounding box center [415, 402] width 138 height 138
click at [506, 616] on span "Accept" at bounding box center [518, 619] width 37 height 14
radio input "true"
type input "#e1dcae"
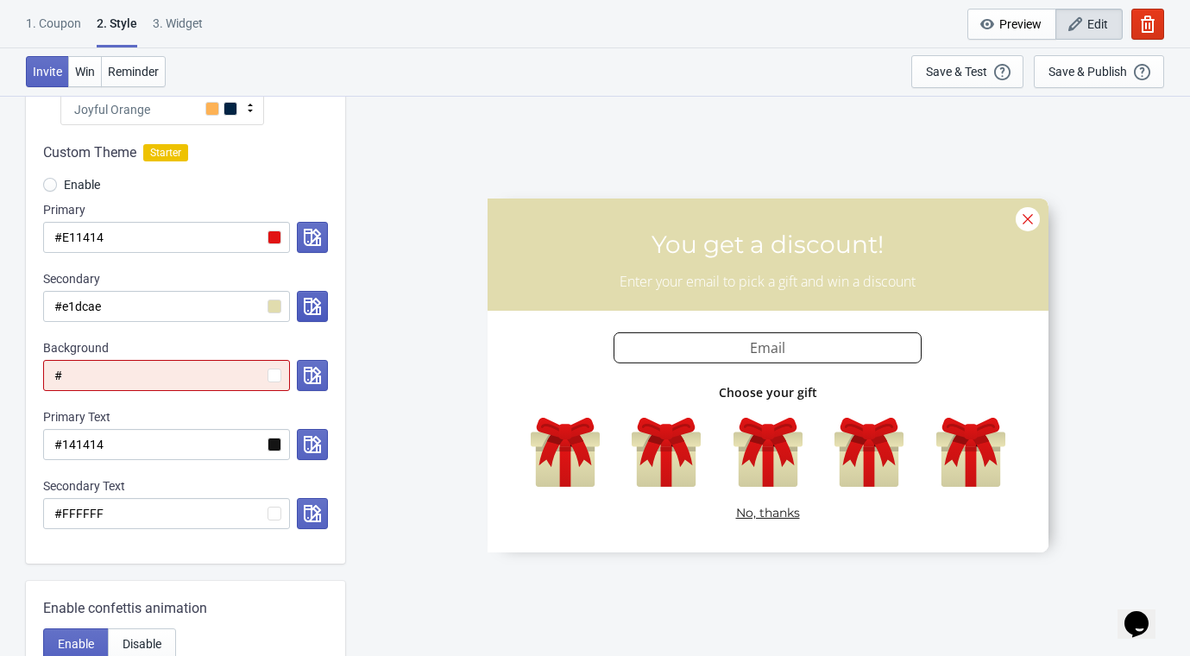
click at [306, 302] on icon "button" at bounding box center [312, 306] width 17 height 17
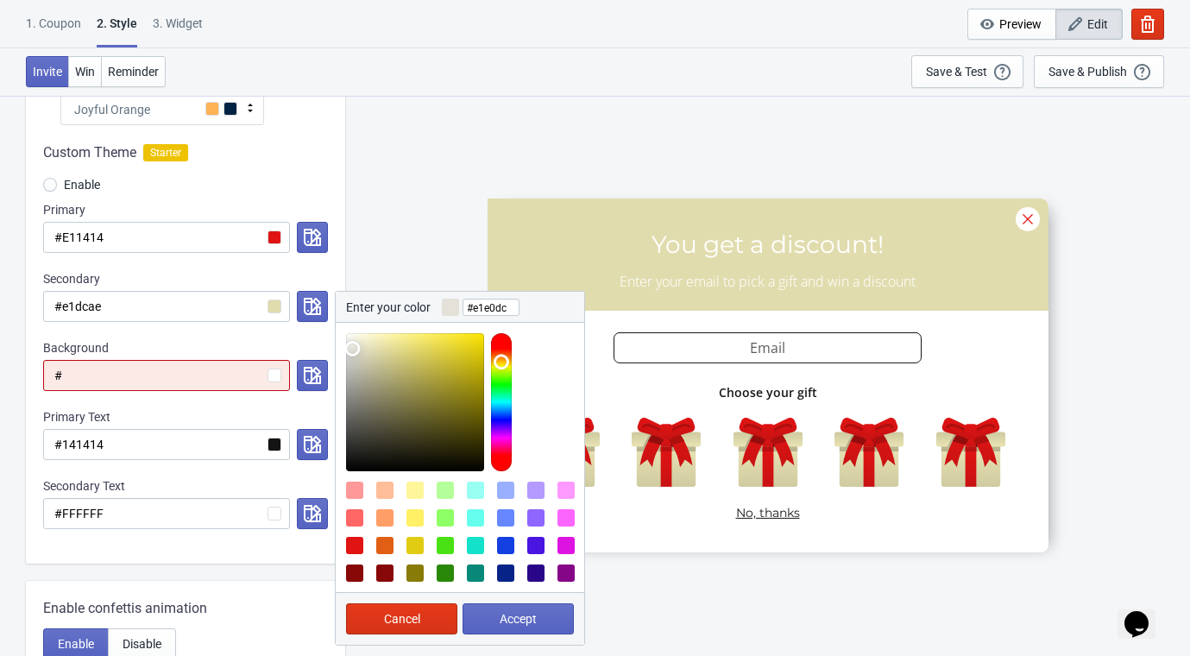
type input "#e1e1dd"
drag, startPoint x: 374, startPoint y: 341, endPoint x: 348, endPoint y: 349, distance: 27.0
click at [348, 349] on div at bounding box center [415, 402] width 138 height 138
click at [500, 620] on span "Accept" at bounding box center [518, 619] width 37 height 14
radio input "true"
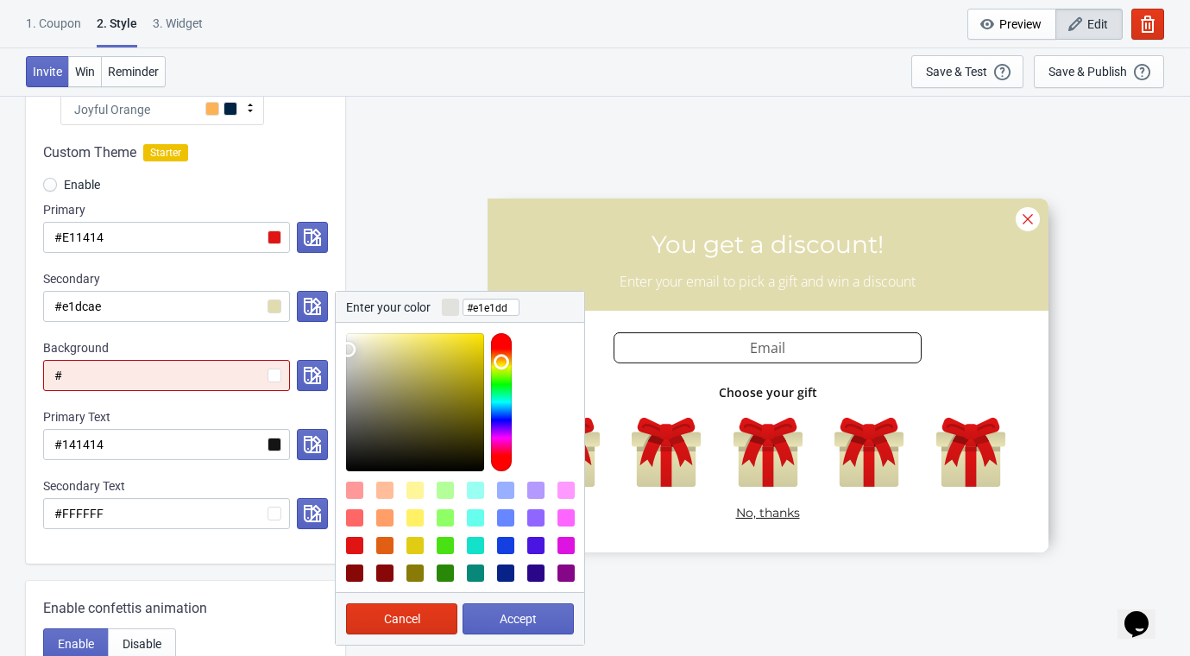
type input "#e1e1dd"
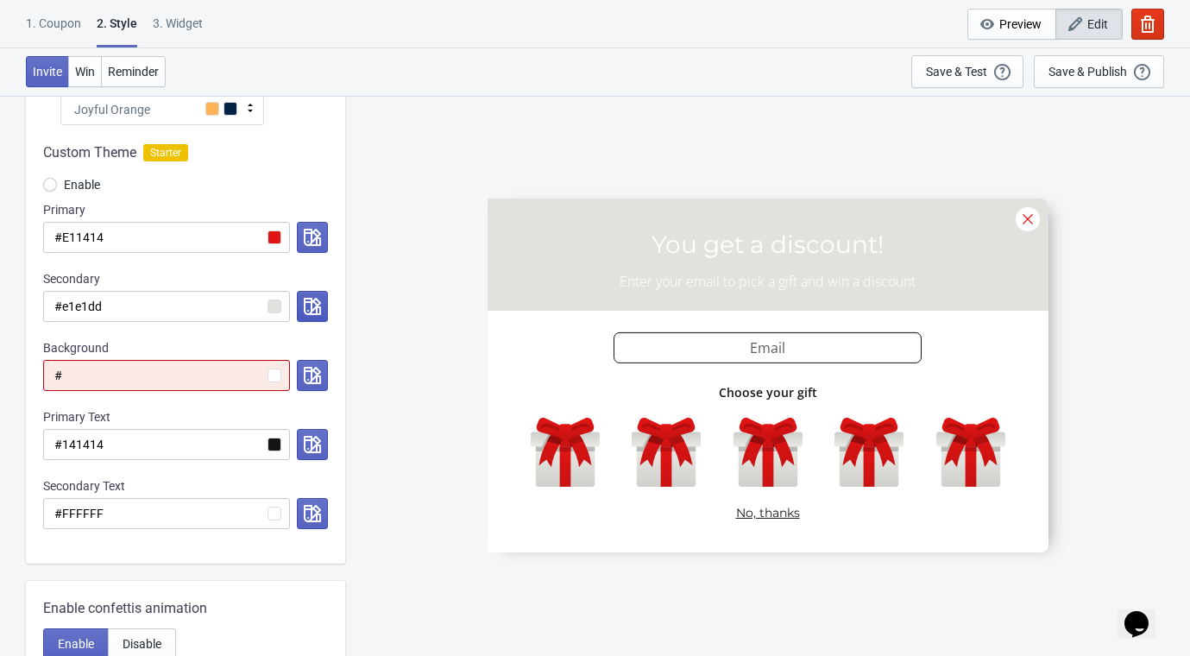
click at [306, 301] on icon "button" at bounding box center [312, 306] width 17 height 17
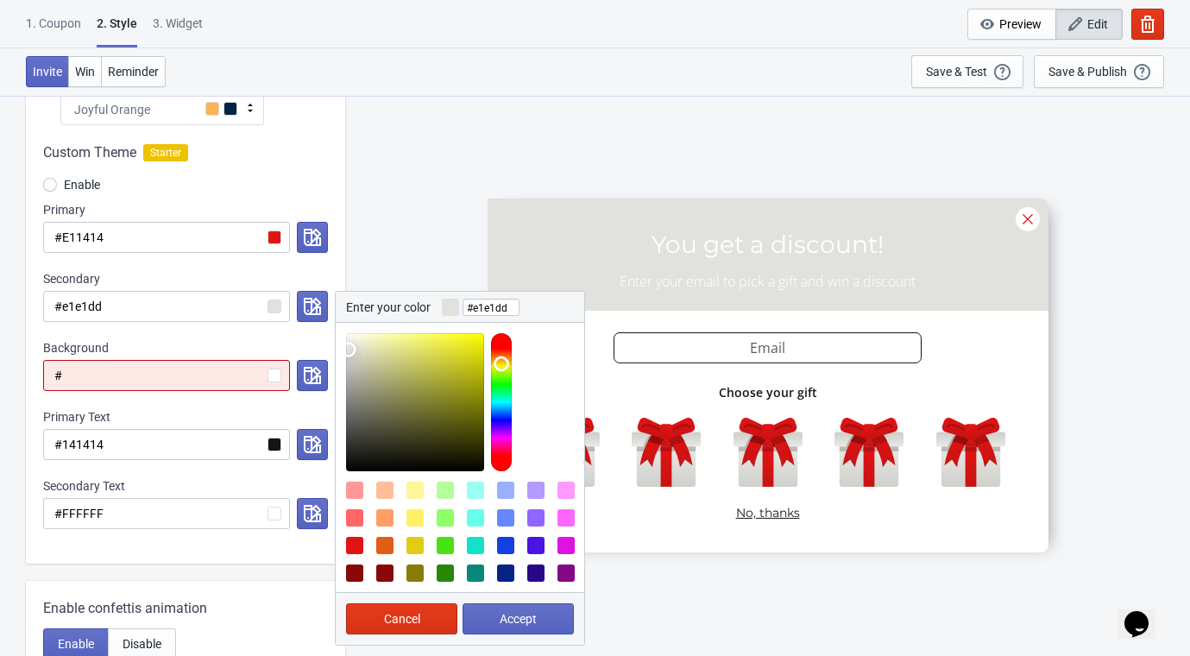
click at [384, 487] on div at bounding box center [384, 490] width 17 height 17
type input "#FFBE99"
click at [489, 620] on button "Accept" at bounding box center [518, 618] width 111 height 31
radio input "true"
type input "#FFBE99"
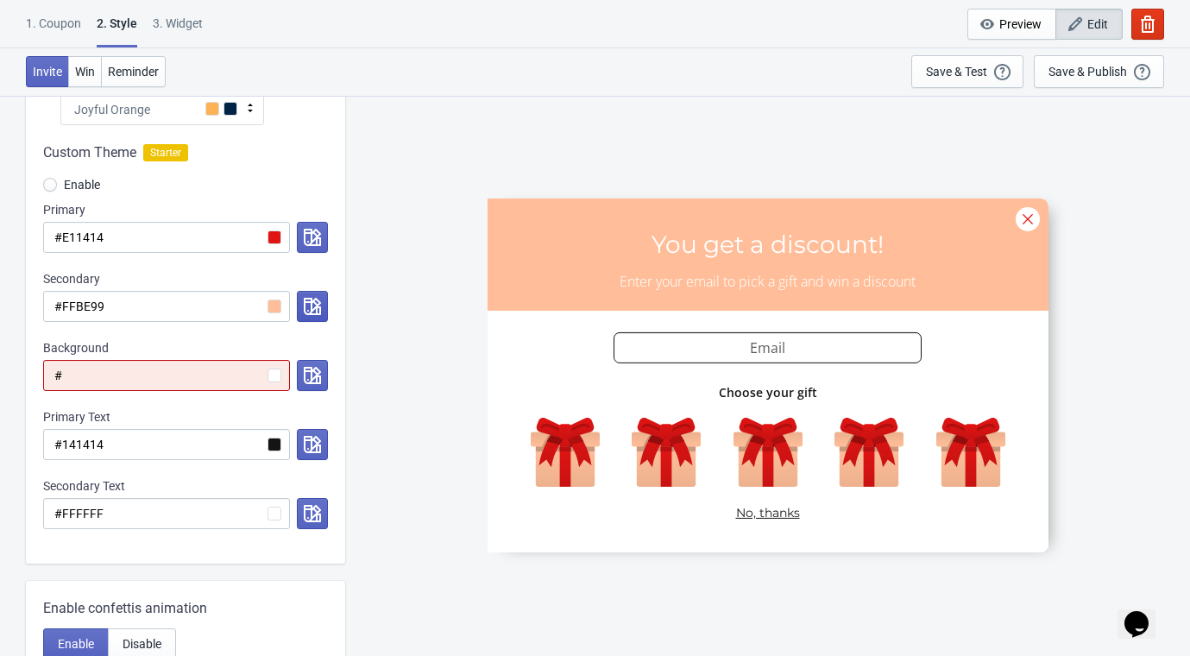
click at [318, 319] on button "button" at bounding box center [312, 306] width 31 height 31
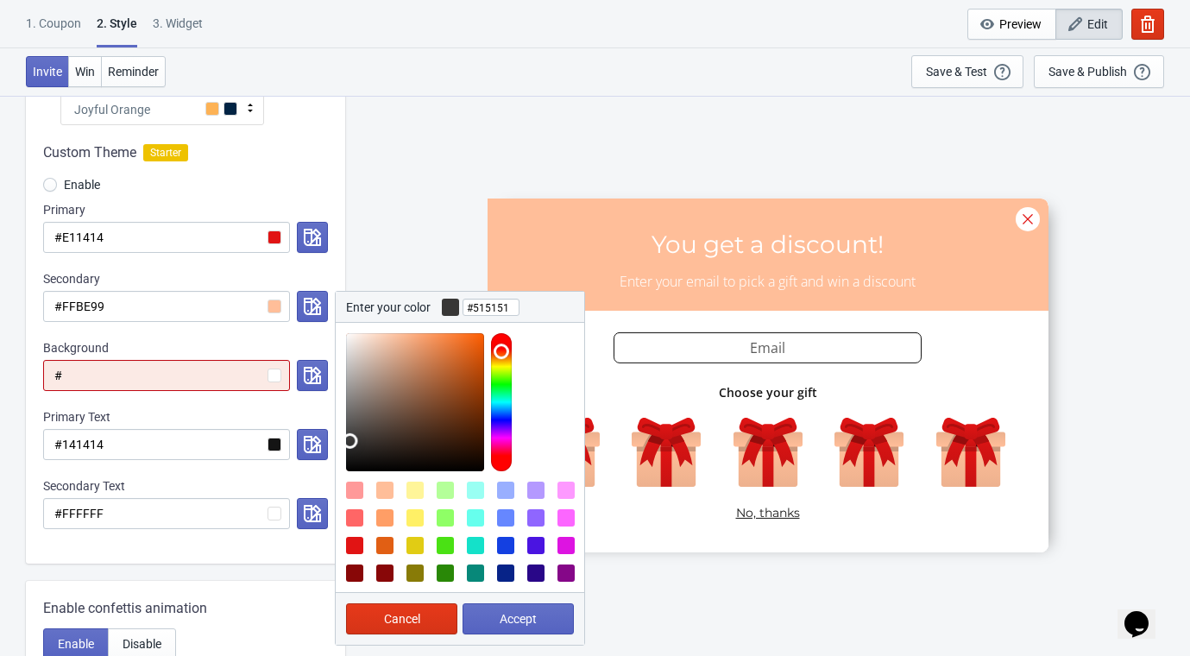
type input "#535353"
drag, startPoint x: 373, startPoint y: 437, endPoint x: 343, endPoint y: 425, distance: 31.4
click at [343, 425] on div at bounding box center [460, 397] width 249 height 148
click at [527, 622] on span "Accept" at bounding box center [518, 619] width 37 height 14
radio input "true"
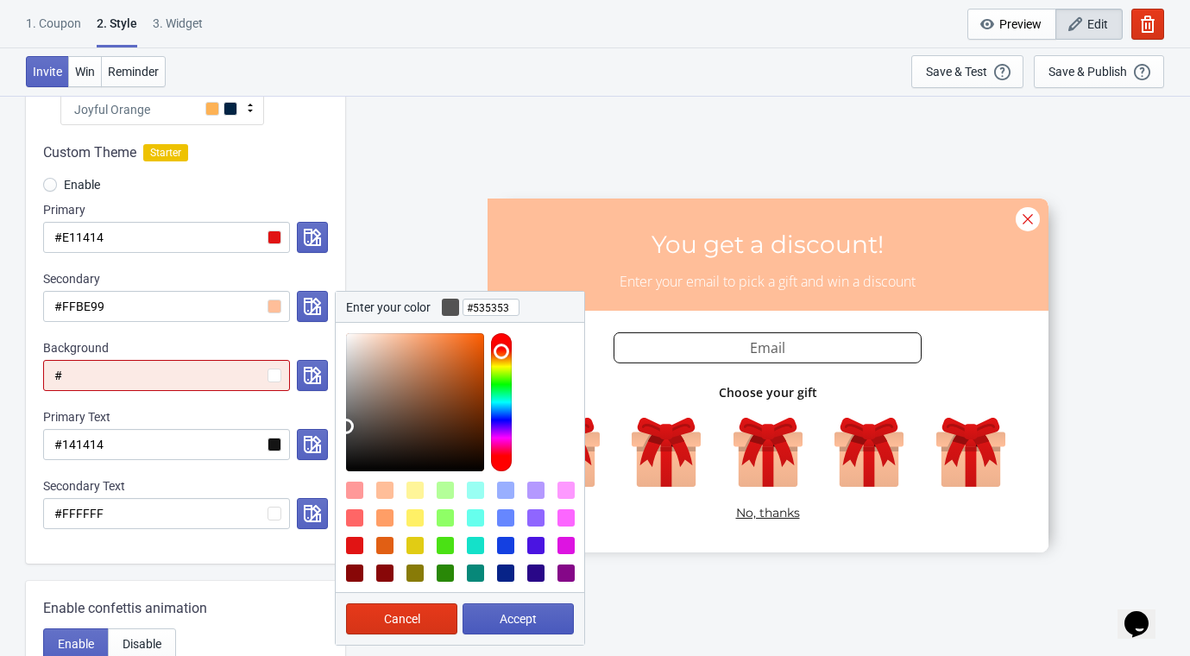
type input "#535353"
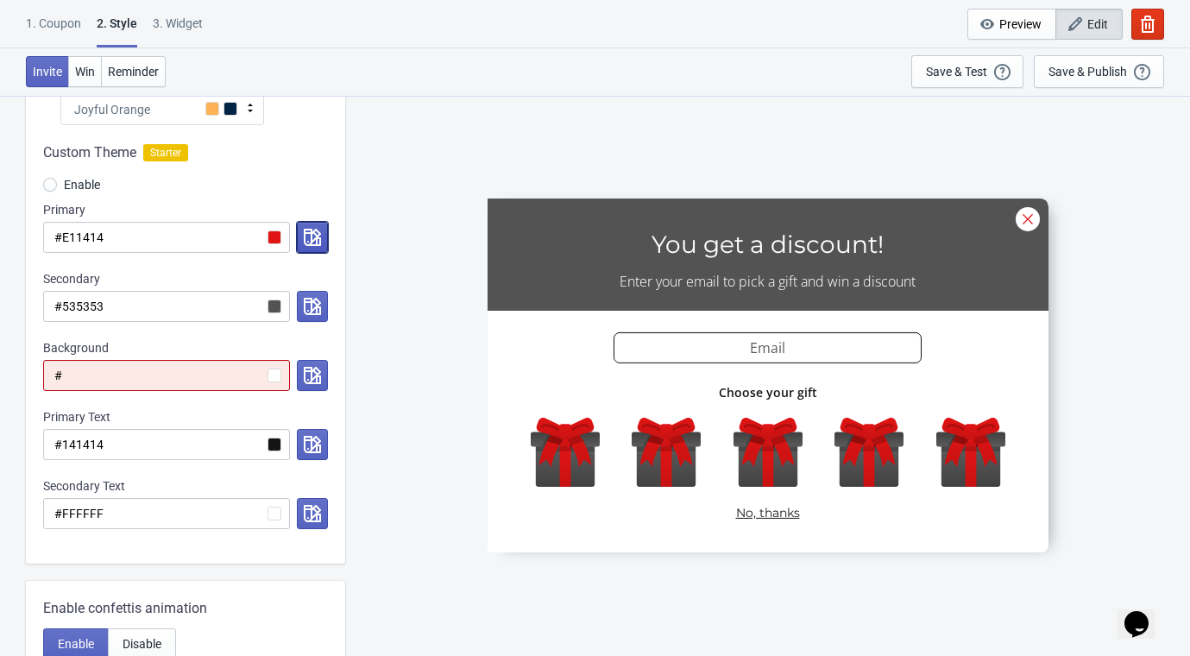
click at [306, 235] on icon "button" at bounding box center [312, 237] width 17 height 17
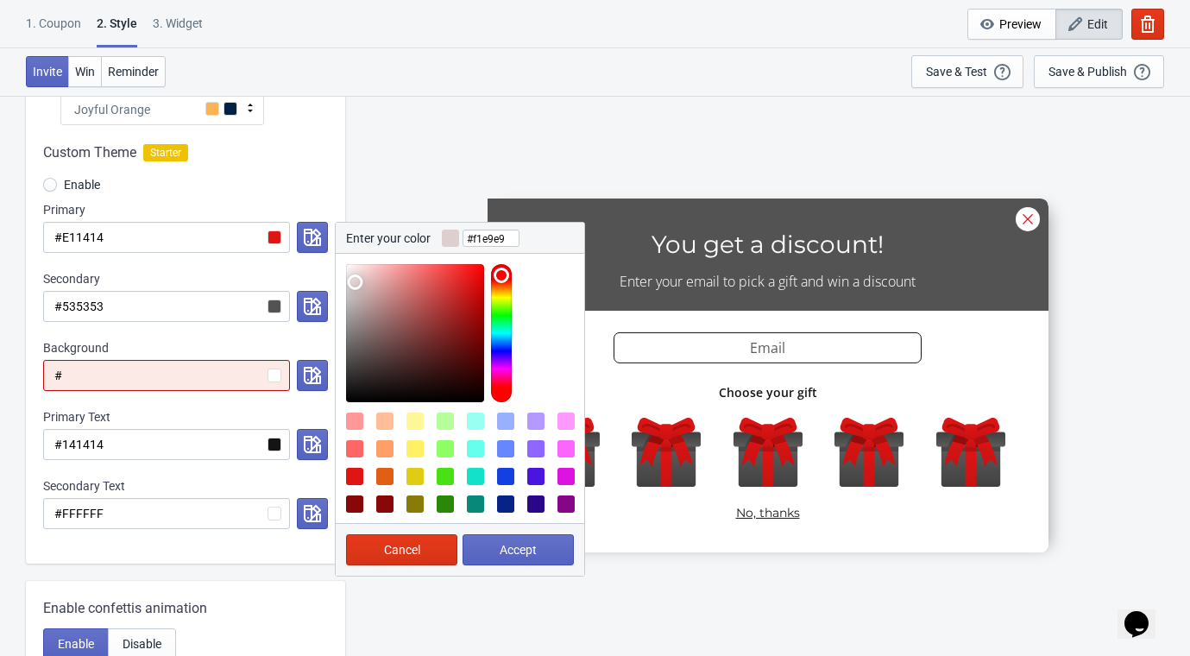
type input "#f2eaea"
drag, startPoint x: 374, startPoint y: 324, endPoint x: 350, endPoint y: 270, distance: 58.4
click at [350, 270] on div at bounding box center [415, 333] width 138 height 138
click at [536, 555] on button "Accept" at bounding box center [518, 549] width 111 height 31
radio input "true"
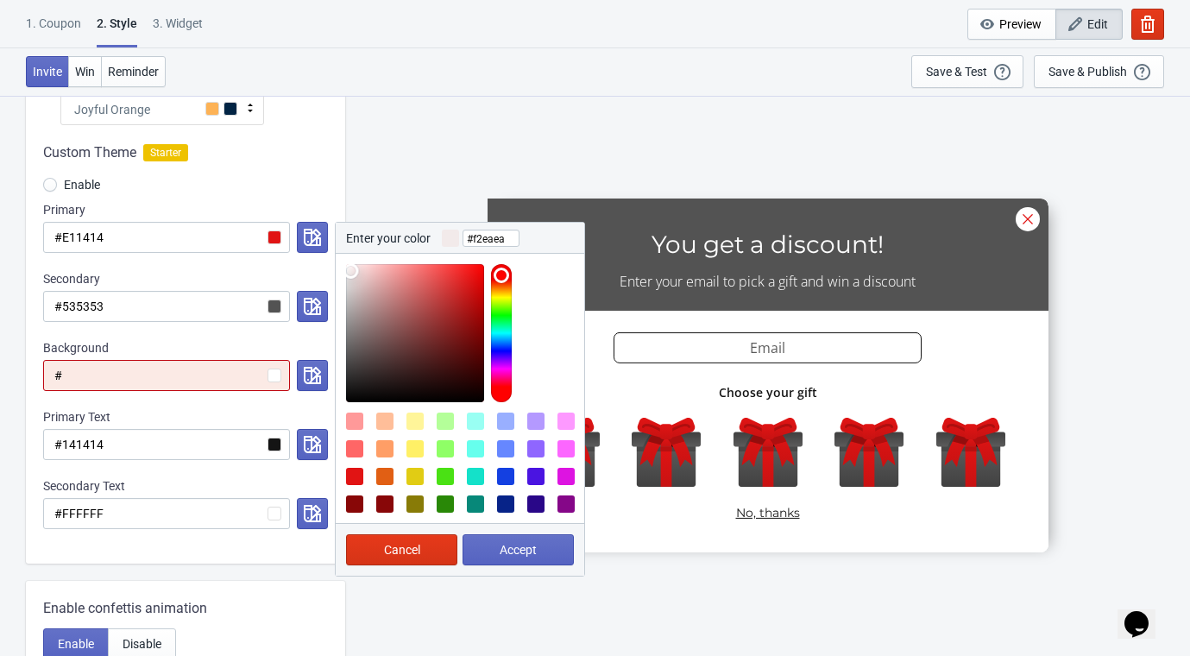
type input "#f2eaea"
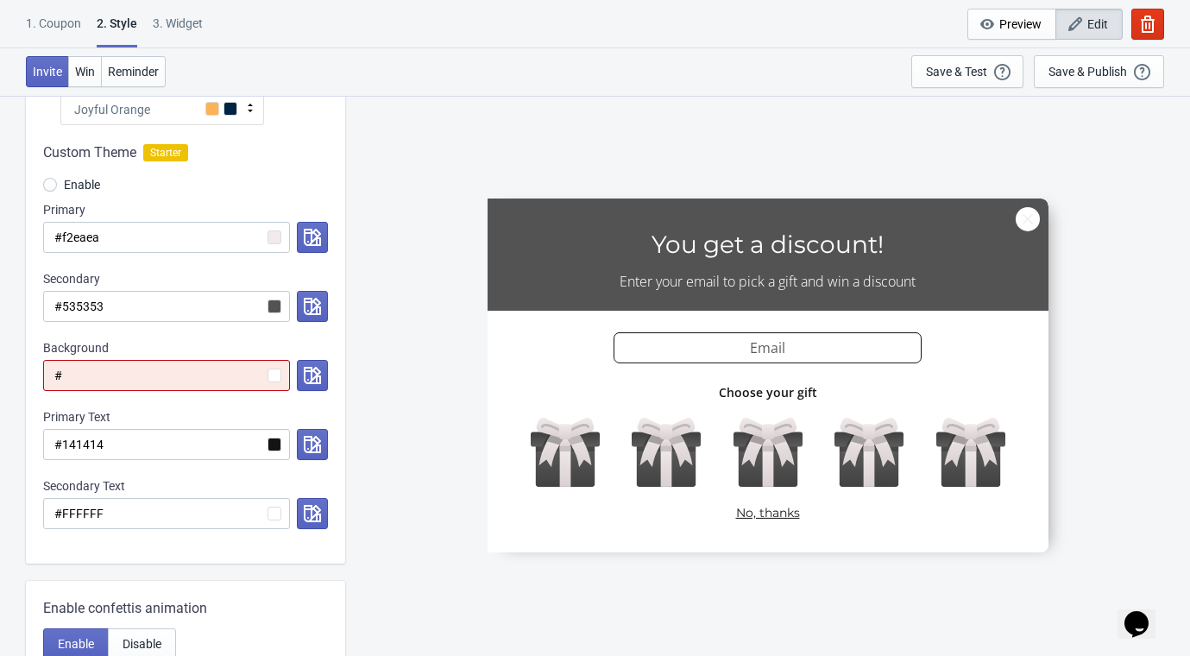
scroll to position [101, 0]
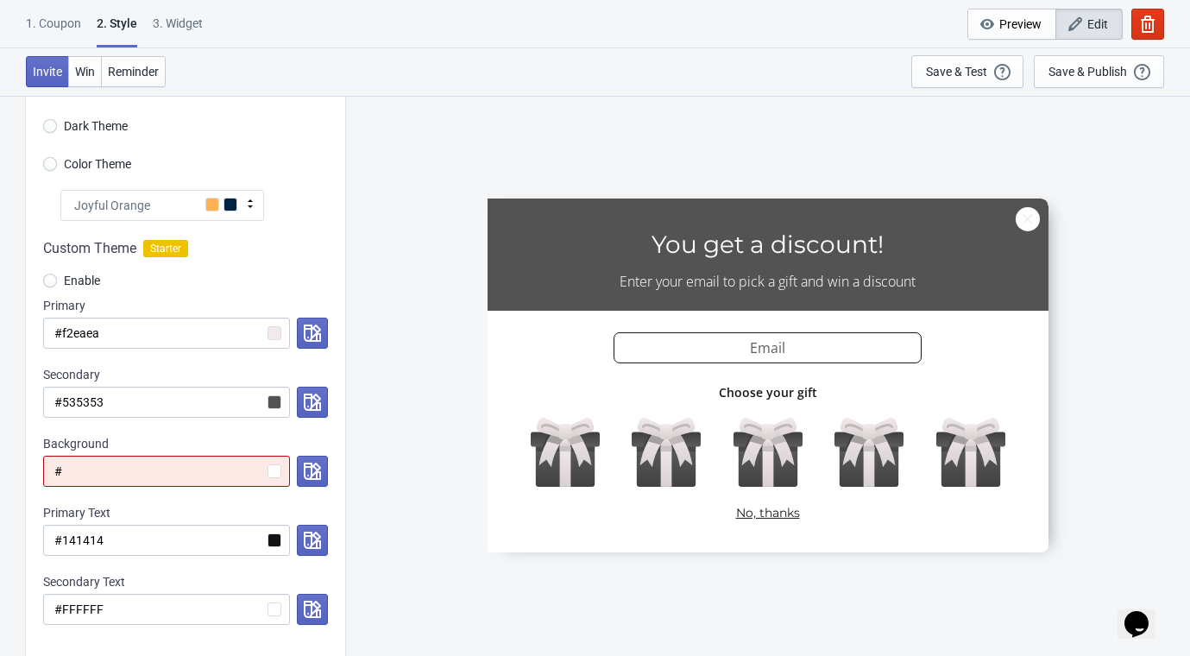
click at [238, 184] on div "Visual Style Clear Theme Dark Theme Color Theme Joyful Orange Tada Red Rose Pin…" at bounding box center [185, 339] width 319 height 639
click at [237, 203] on div "Joyful Orange" at bounding box center [162, 205] width 204 height 31
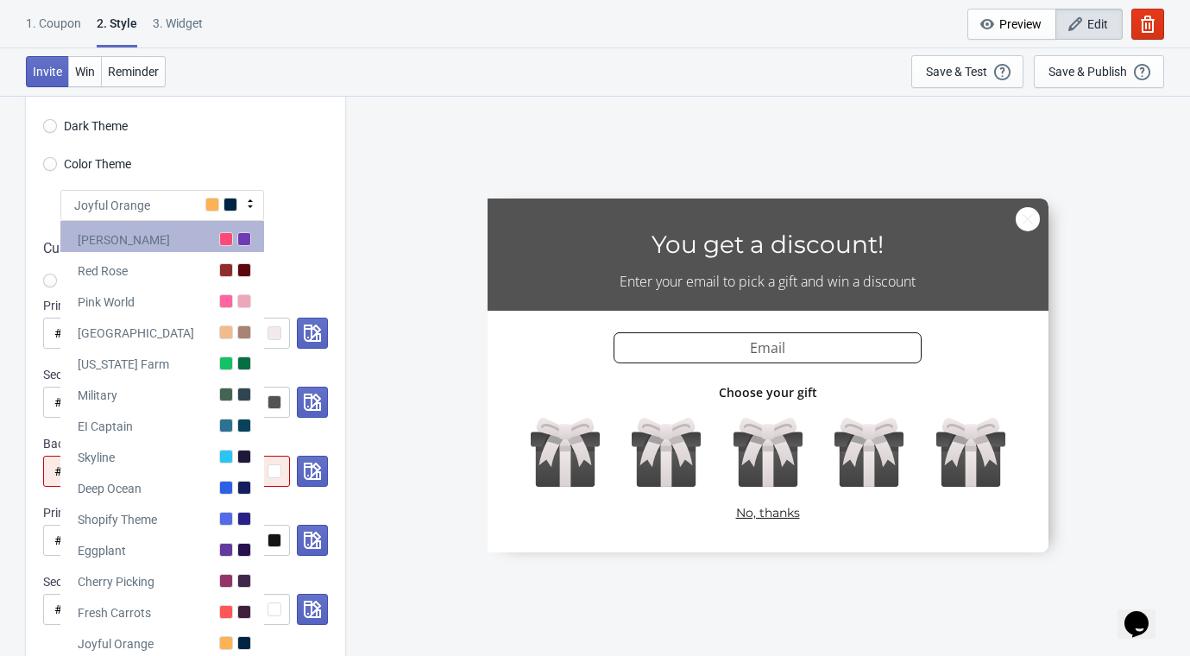
click at [219, 238] on div at bounding box center [226, 239] width 14 height 14
radio input "true"
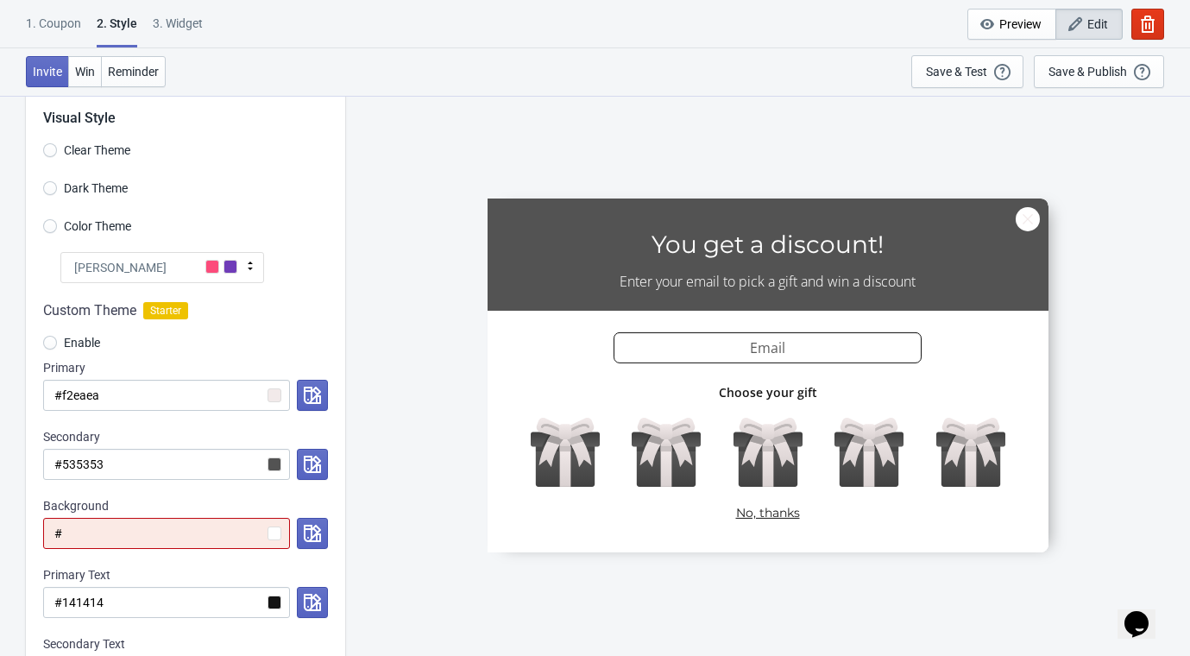
scroll to position [0, 0]
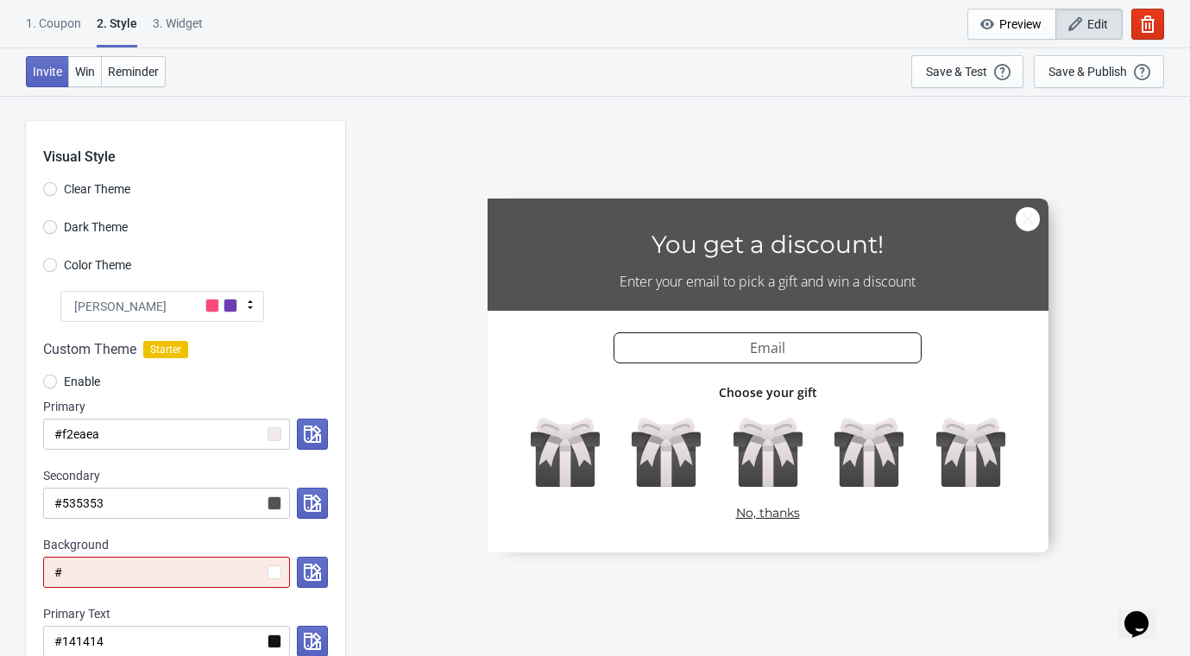
click at [41, 220] on div "Visual Style Clear Theme Dark Theme Color Theme Tada Tada Red Rose Pink World M…" at bounding box center [185, 440] width 319 height 639
click at [46, 229] on input "Dark Theme" at bounding box center [50, 235] width 14 height 31
radio input "true"
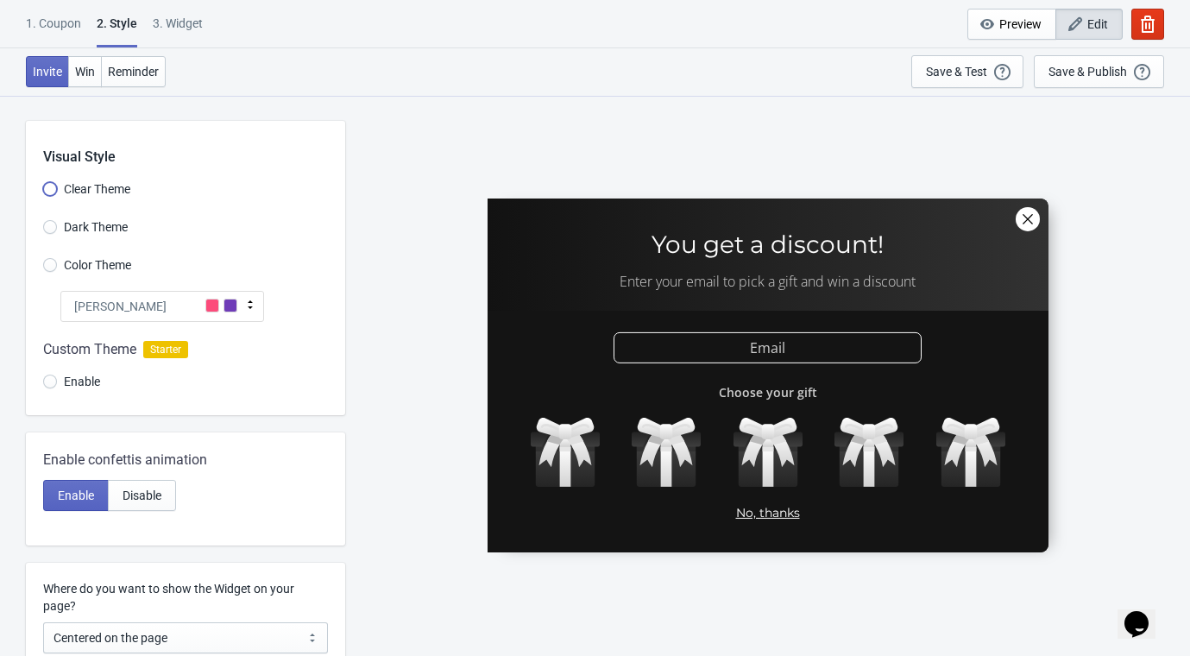
click at [49, 186] on input "Clear Theme" at bounding box center [50, 197] width 14 height 31
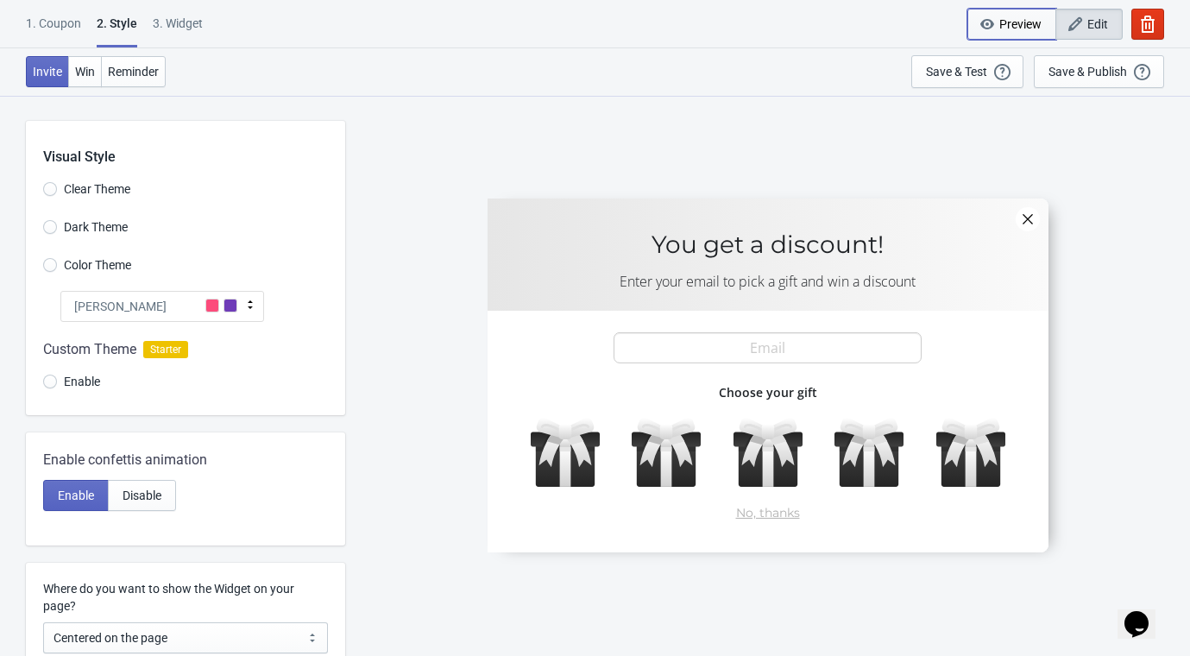
click at [1018, 28] on span "Preview" at bounding box center [1020, 24] width 42 height 14
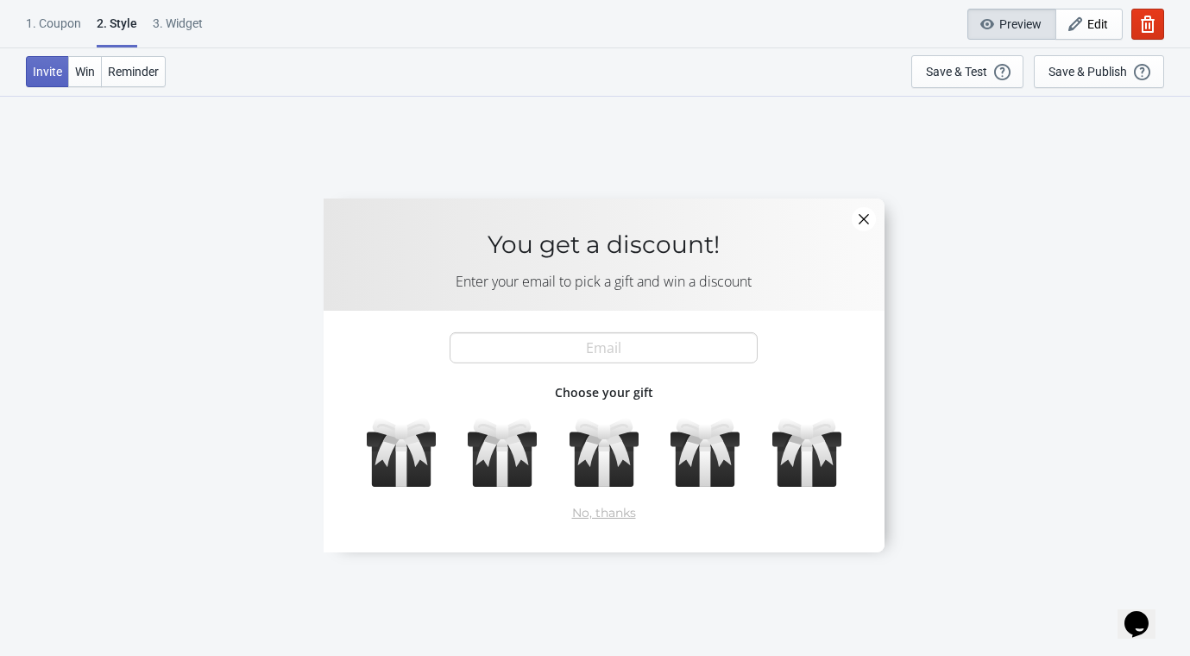
click at [865, 212] on div at bounding box center [604, 375] width 561 height 354
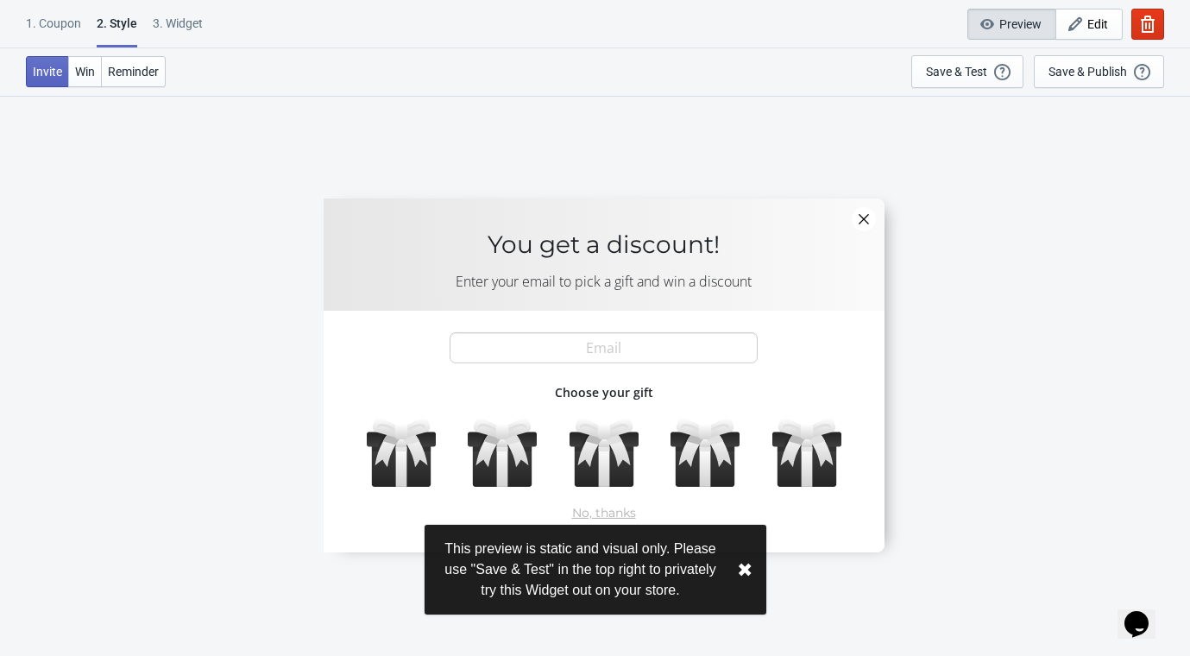
click at [855, 219] on div at bounding box center [604, 375] width 561 height 354
click at [743, 567] on button "✖︎" at bounding box center [743, 570] width 16 height 22
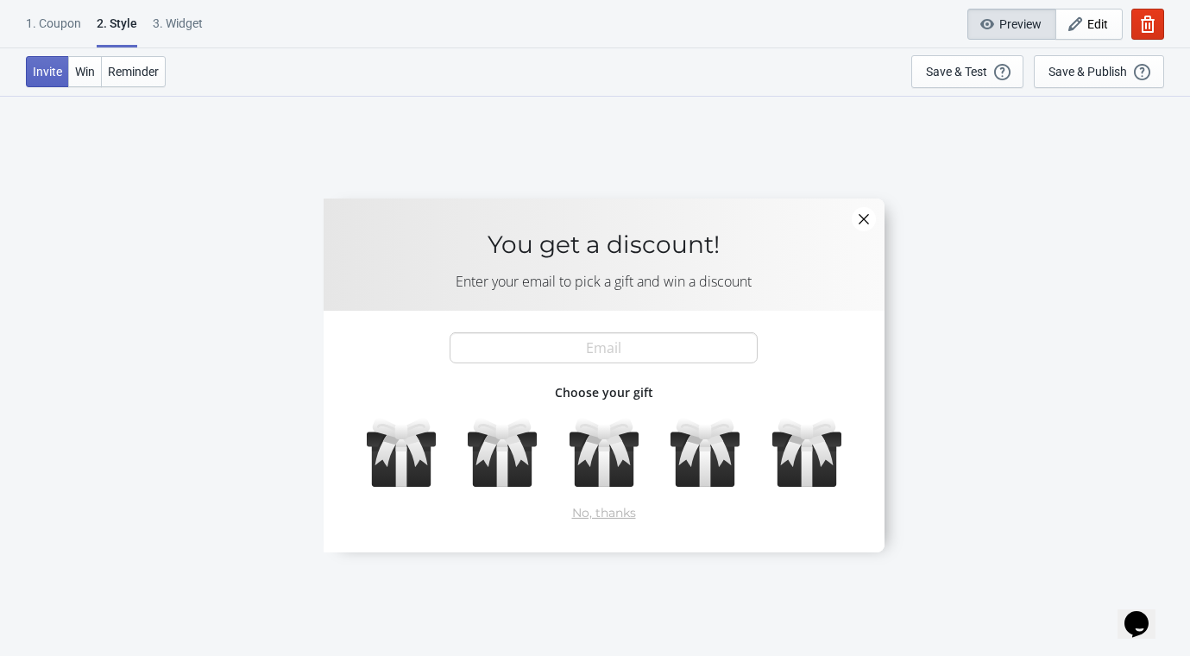
click at [864, 220] on div at bounding box center [604, 375] width 561 height 354
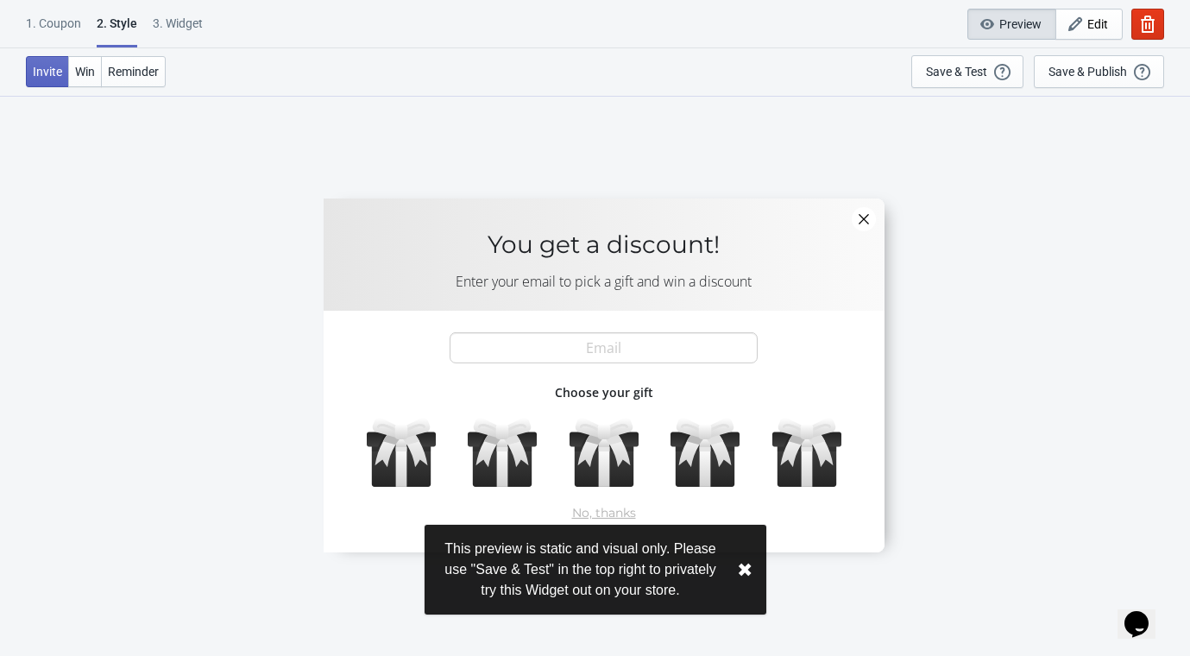
click at [747, 569] on button "✖︎" at bounding box center [745, 570] width 16 height 22
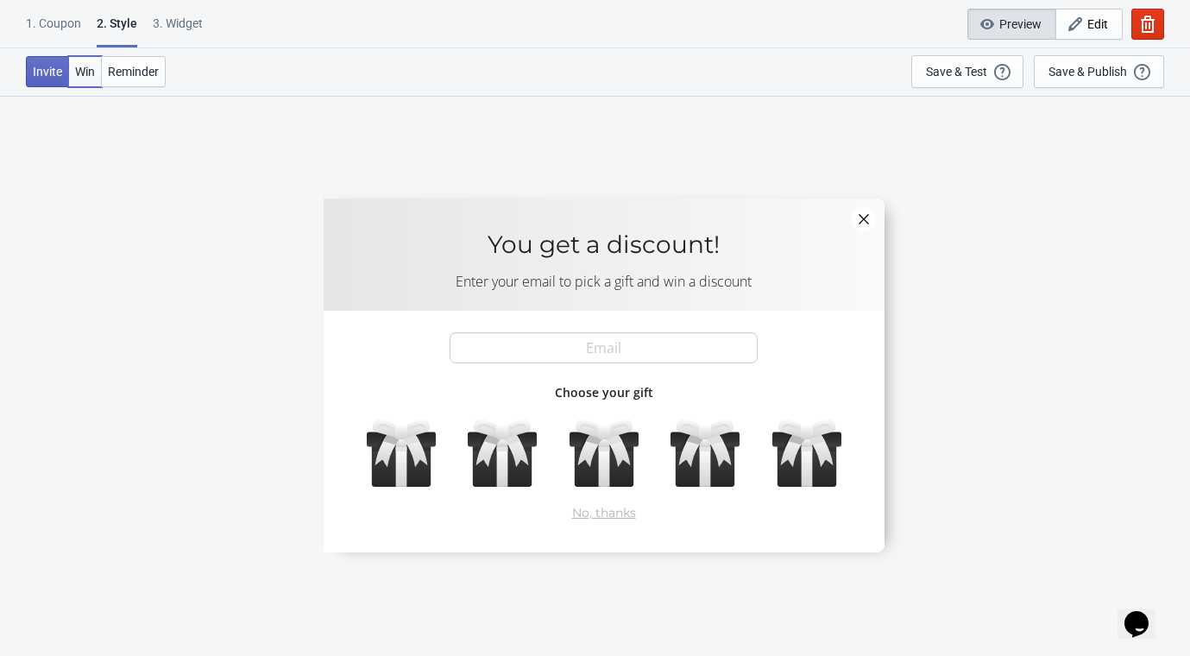
click at [84, 82] on button "Win" at bounding box center [85, 71] width 34 height 31
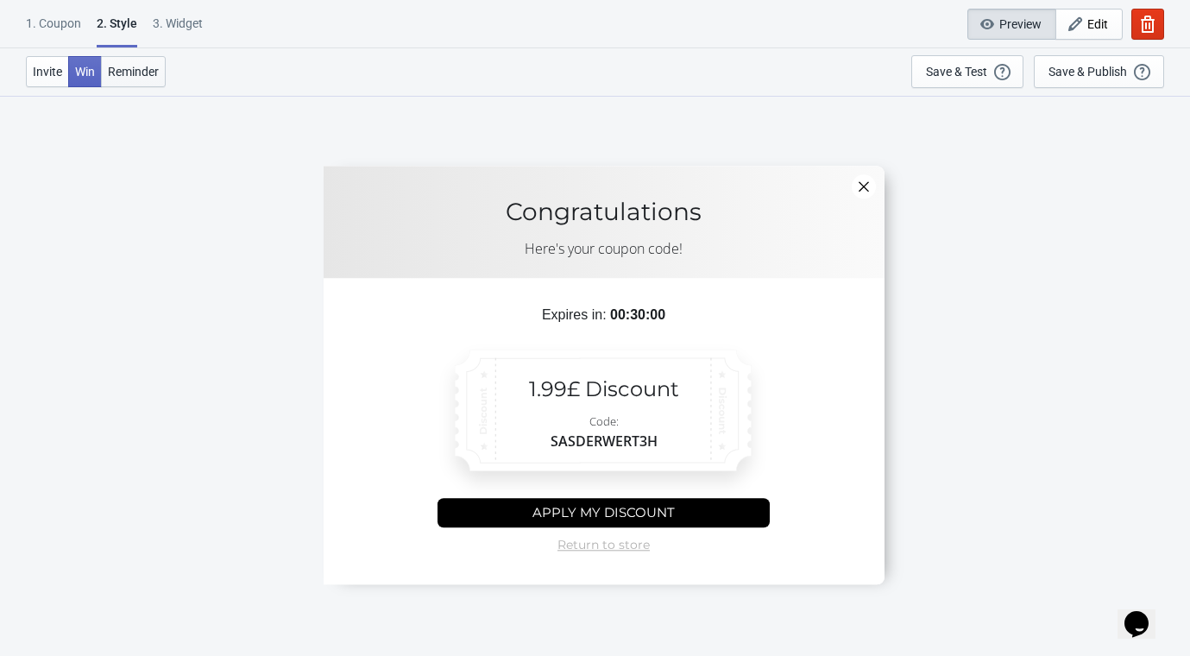
click at [130, 67] on span "Reminder" at bounding box center [133, 72] width 51 height 14
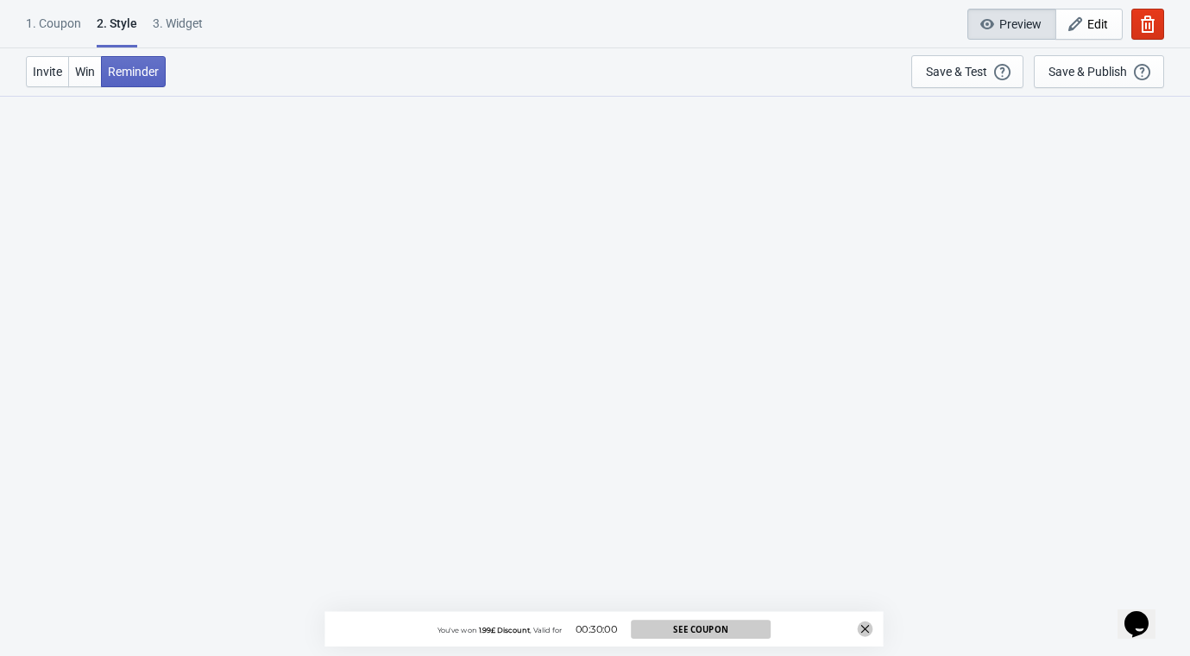
scroll to position [95, 0]
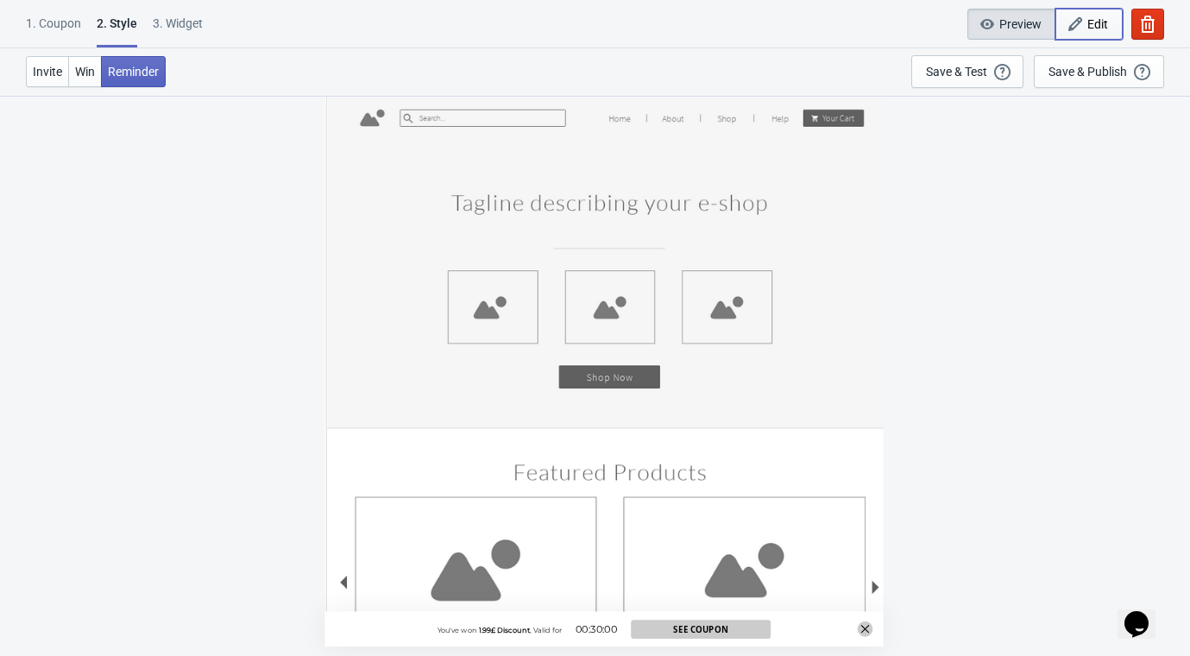
click at [1100, 16] on span "Edit" at bounding box center [1089, 24] width 38 height 17
radio input "true"
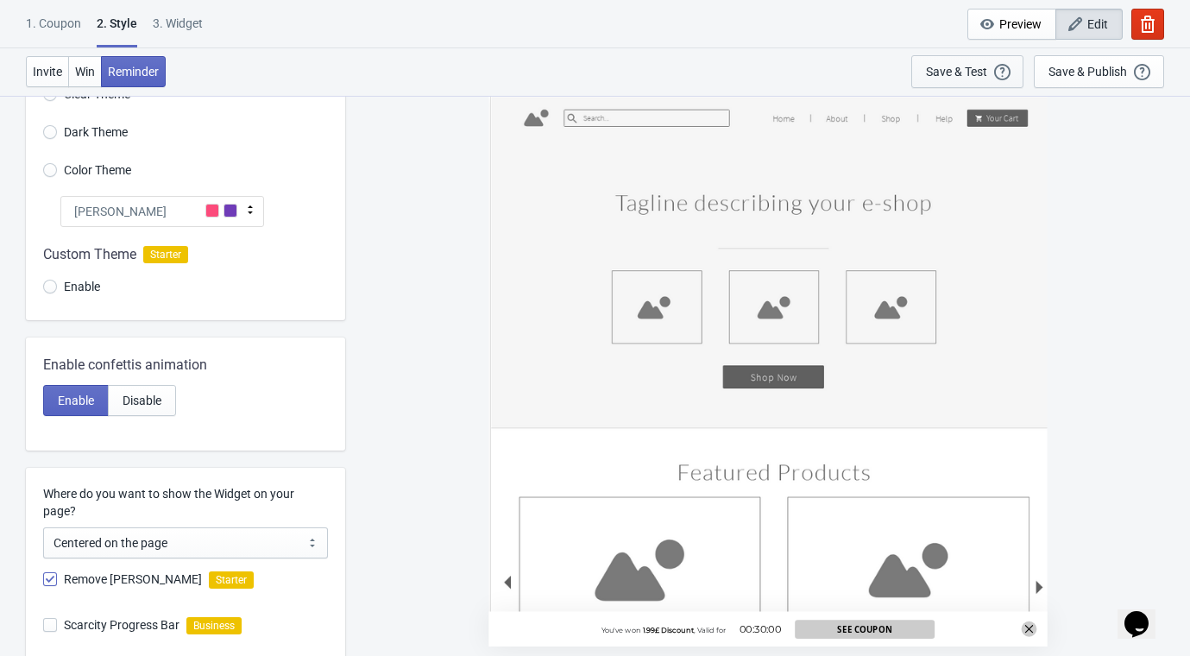
click at [968, 71] on div "Save & Test" at bounding box center [956, 72] width 61 height 14
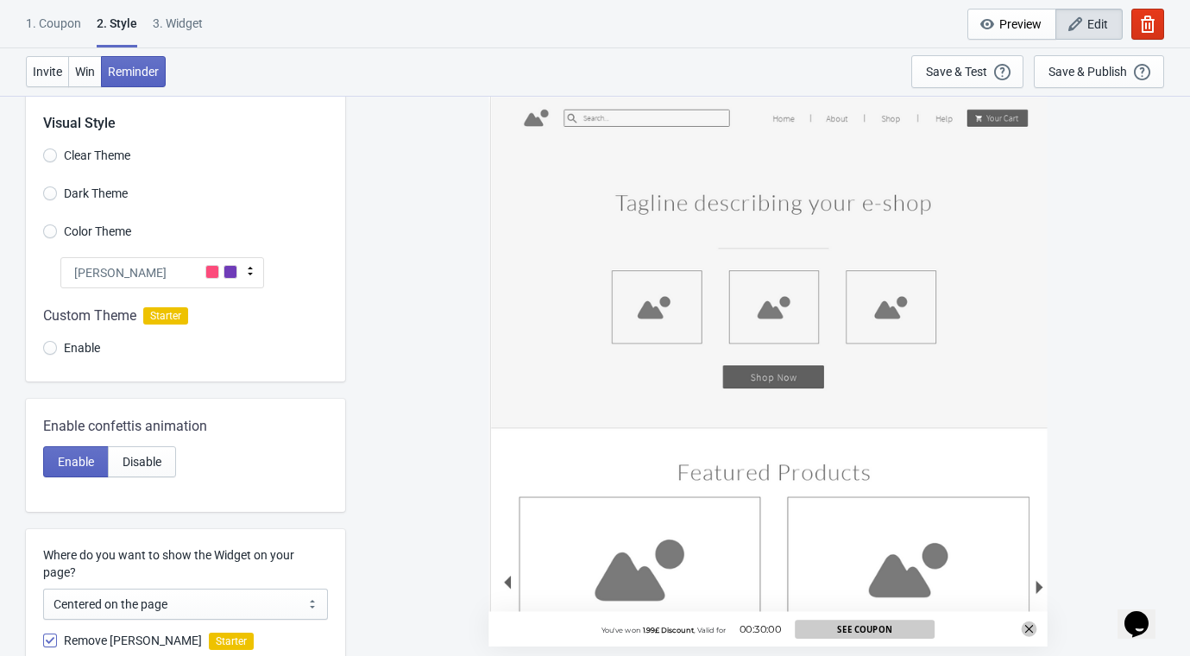
scroll to position [0, 0]
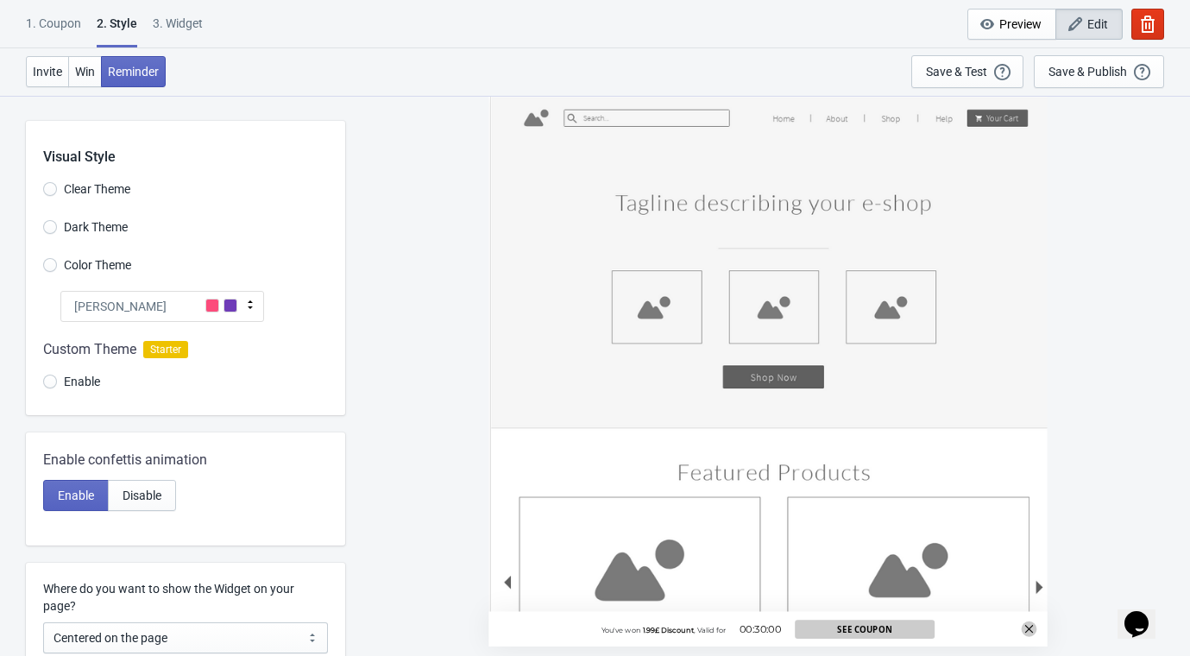
click at [57, 230] on label "Dark Theme" at bounding box center [85, 227] width 85 height 24
click at [57, 230] on input "Dark Theme" at bounding box center [50, 235] width 14 height 31
radio input "true"
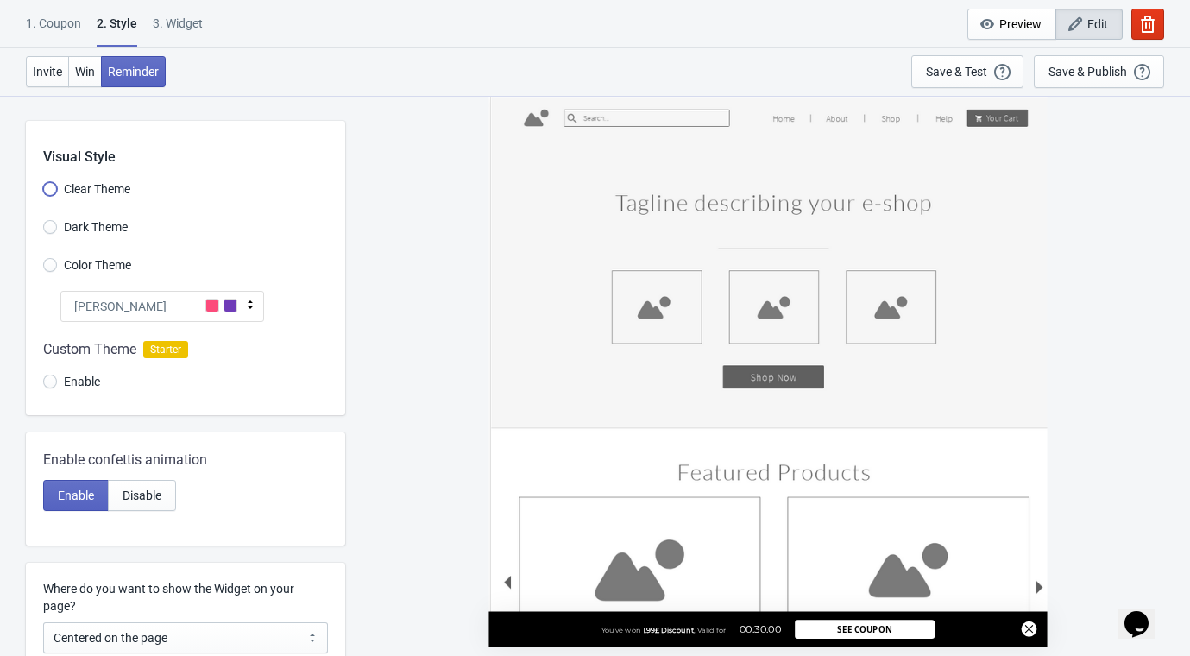
click at [51, 186] on input "Clear Theme" at bounding box center [50, 197] width 14 height 31
radio input "true"
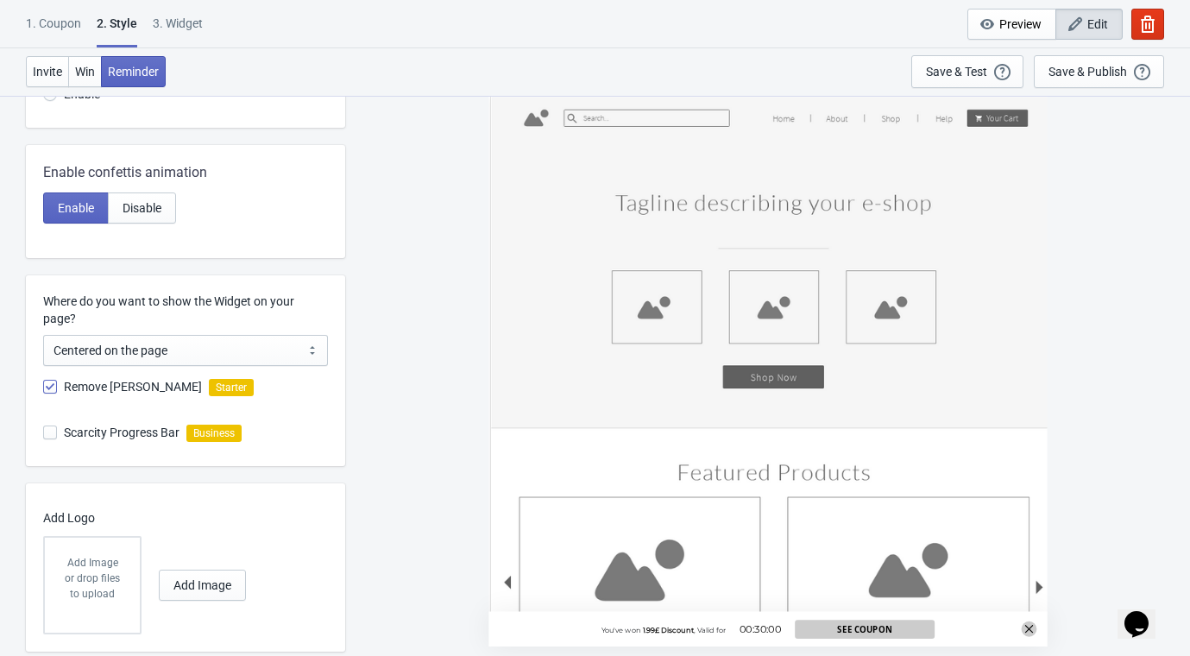
scroll to position [330, 0]
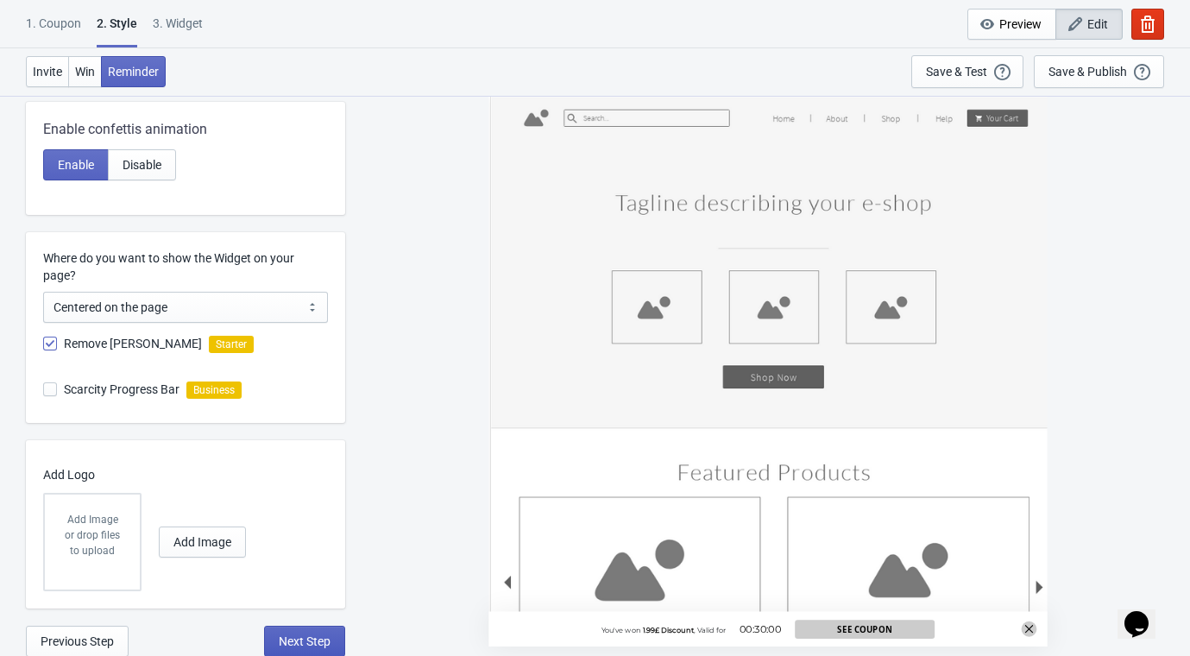
click at [304, 652] on button "Next Step" at bounding box center [304, 641] width 81 height 31
select select "once"
select select "1"
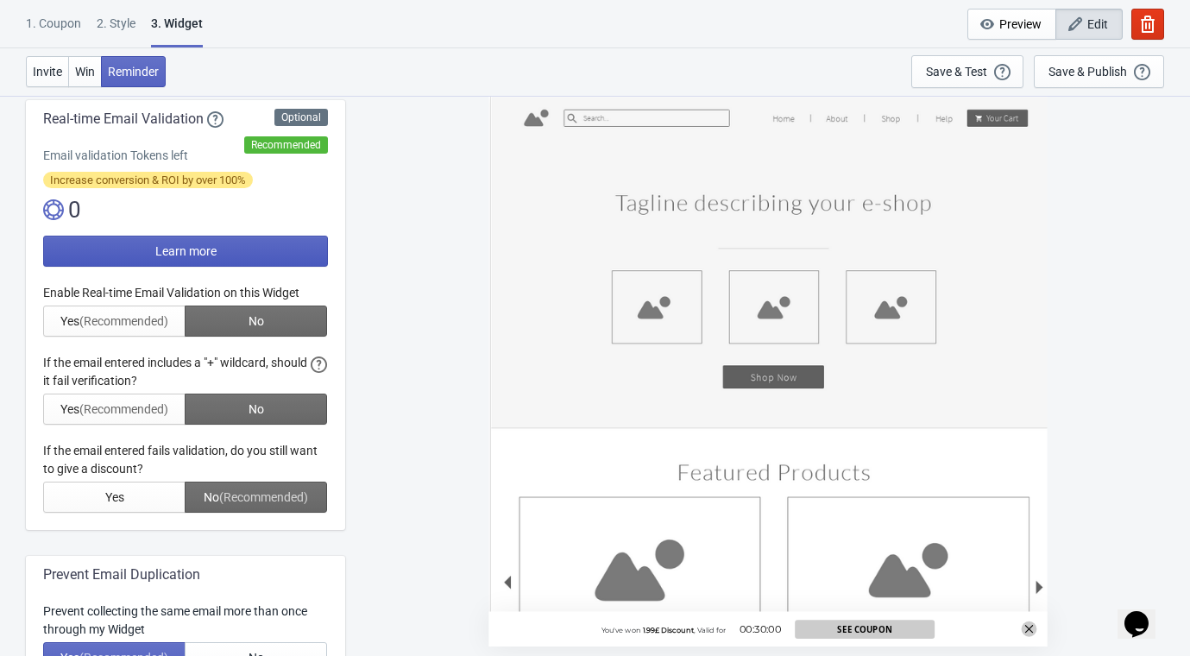
scroll to position [0, 0]
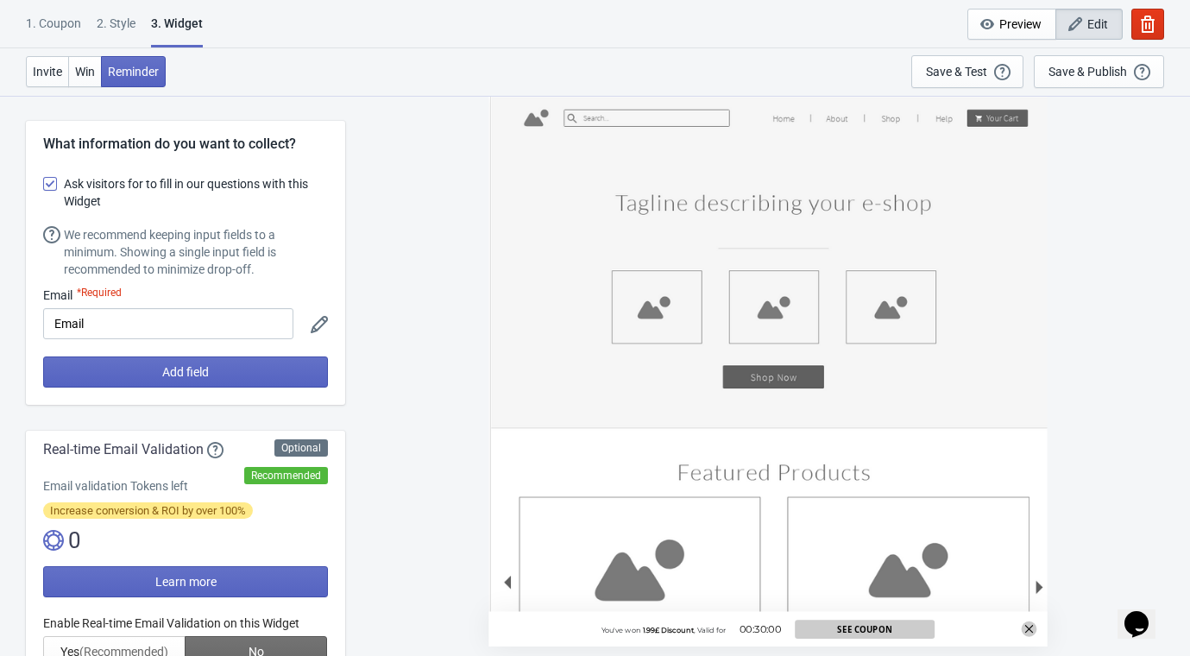
click at [52, 22] on div "1. Coupon" at bounding box center [53, 30] width 55 height 30
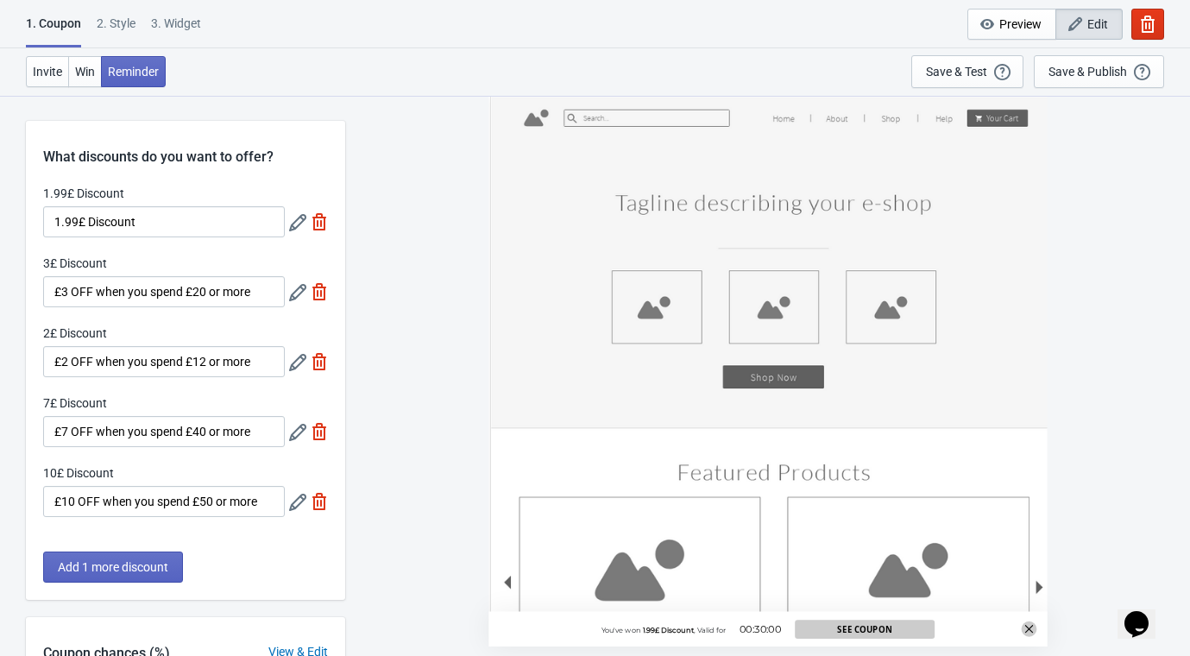
click at [115, 26] on div "2 . Style" at bounding box center [116, 30] width 39 height 30
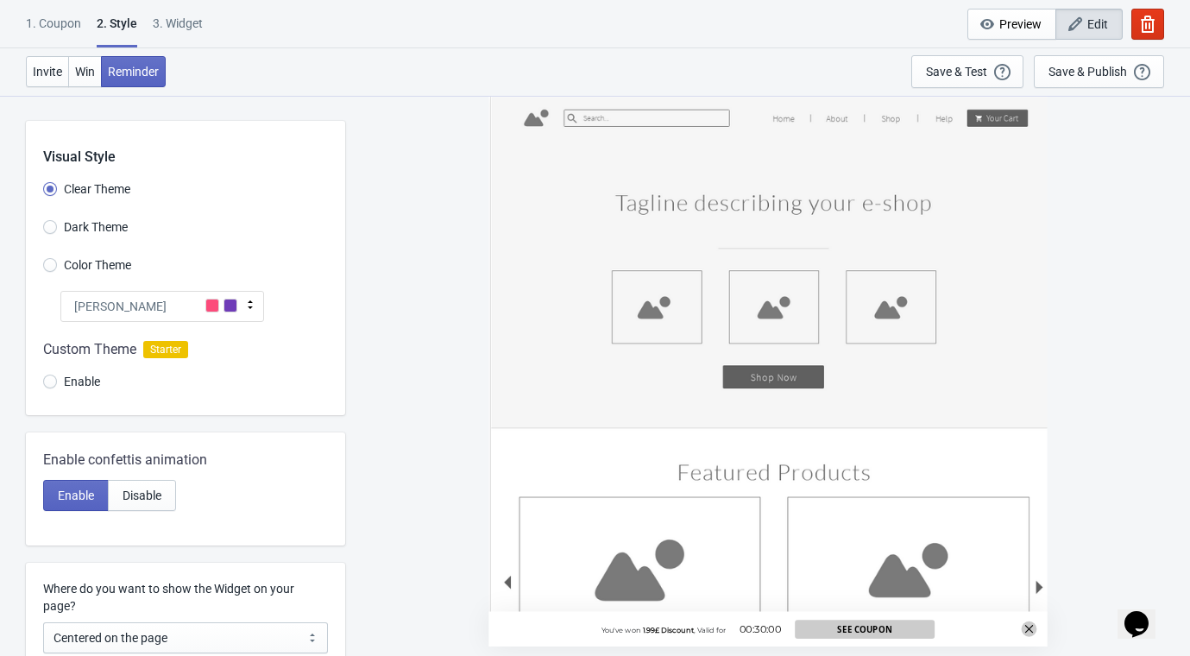
click at [68, 16] on div "1. Coupon" at bounding box center [53, 30] width 55 height 30
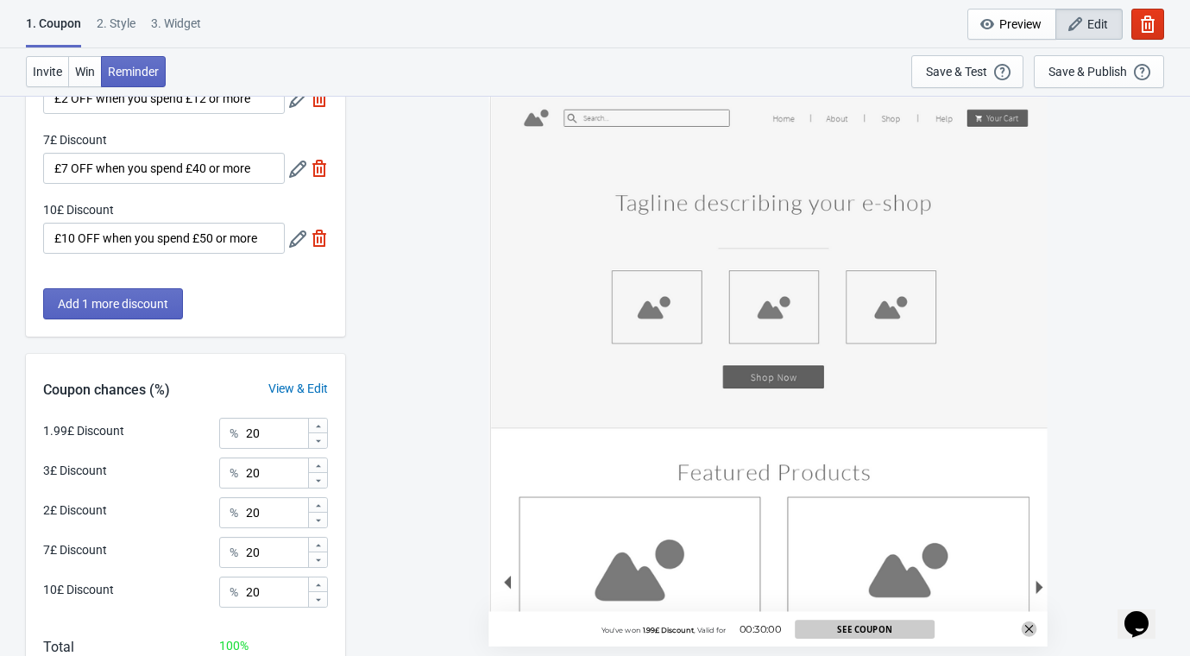
scroll to position [287, 0]
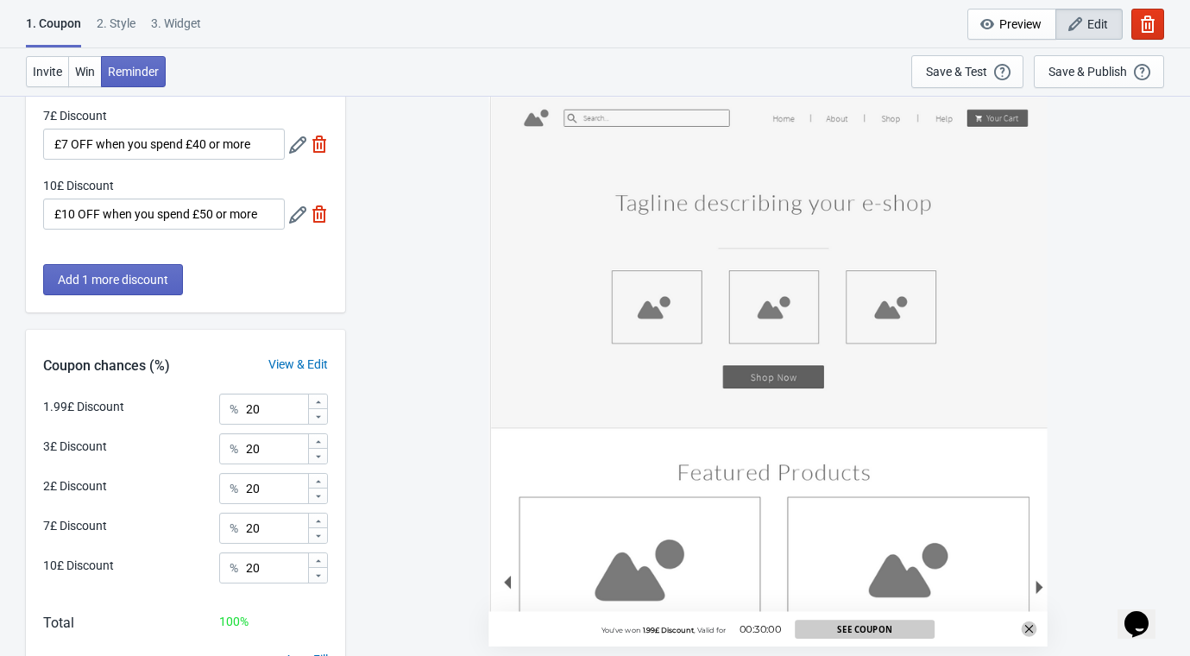
click at [303, 361] on div "View & Edit" at bounding box center [298, 365] width 94 height 18
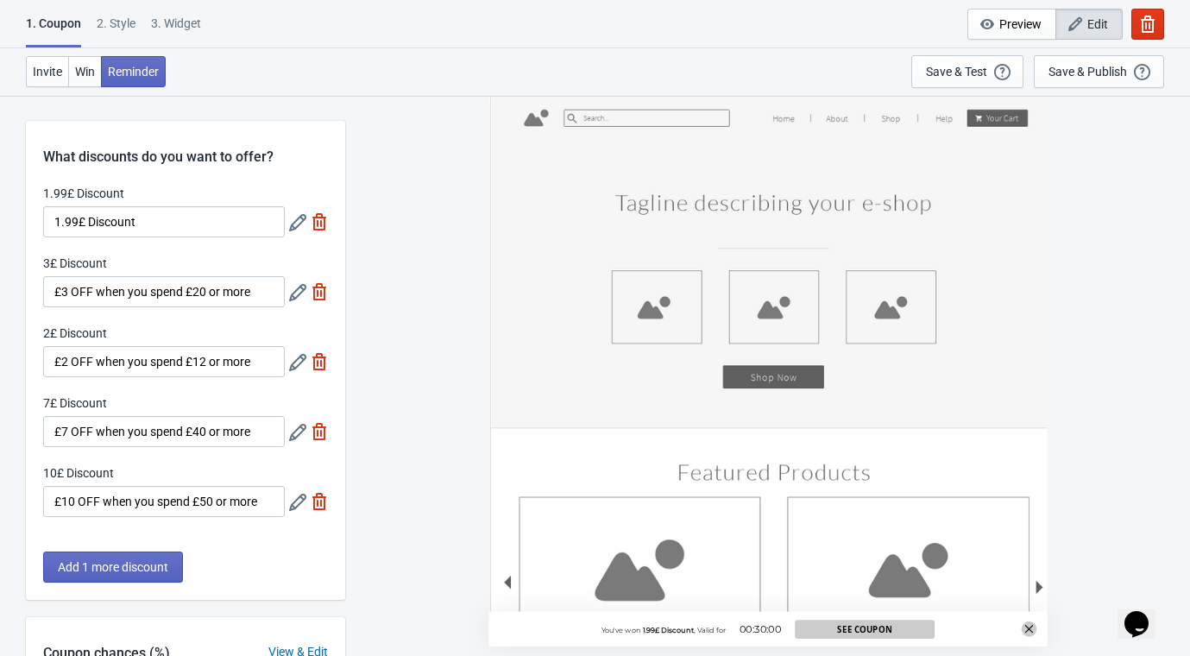
scroll to position [95, 0]
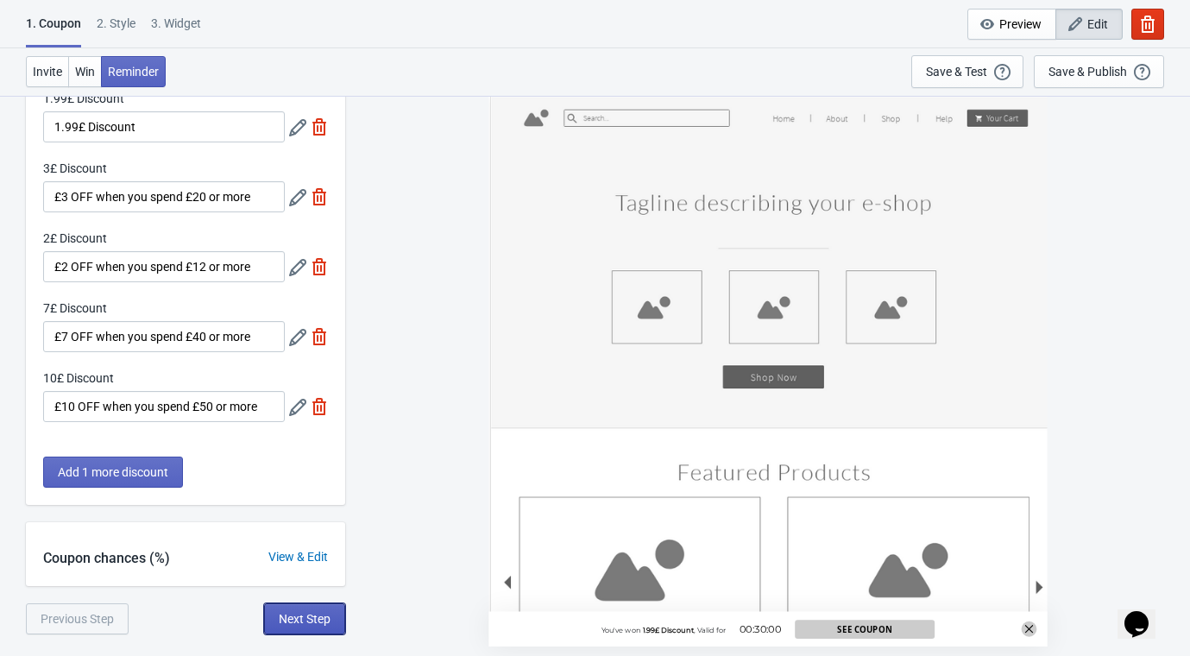
click at [298, 610] on button "Next Step" at bounding box center [304, 618] width 81 height 31
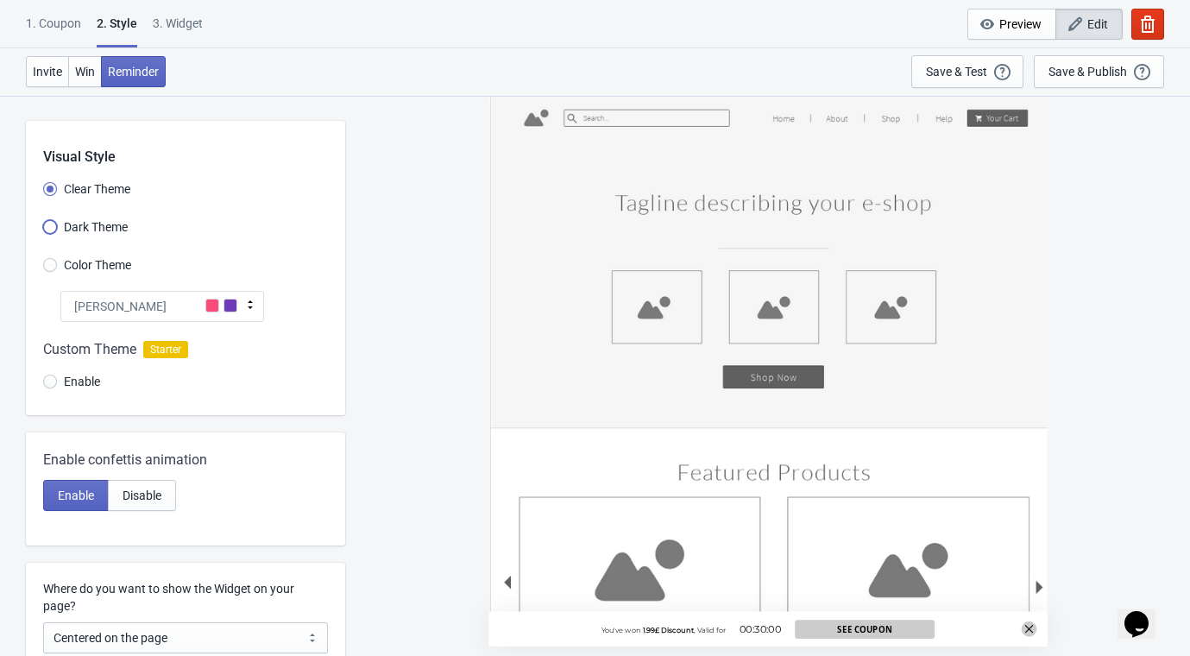
click at [48, 222] on input "Dark Theme" at bounding box center [50, 235] width 14 height 31
radio input "true"
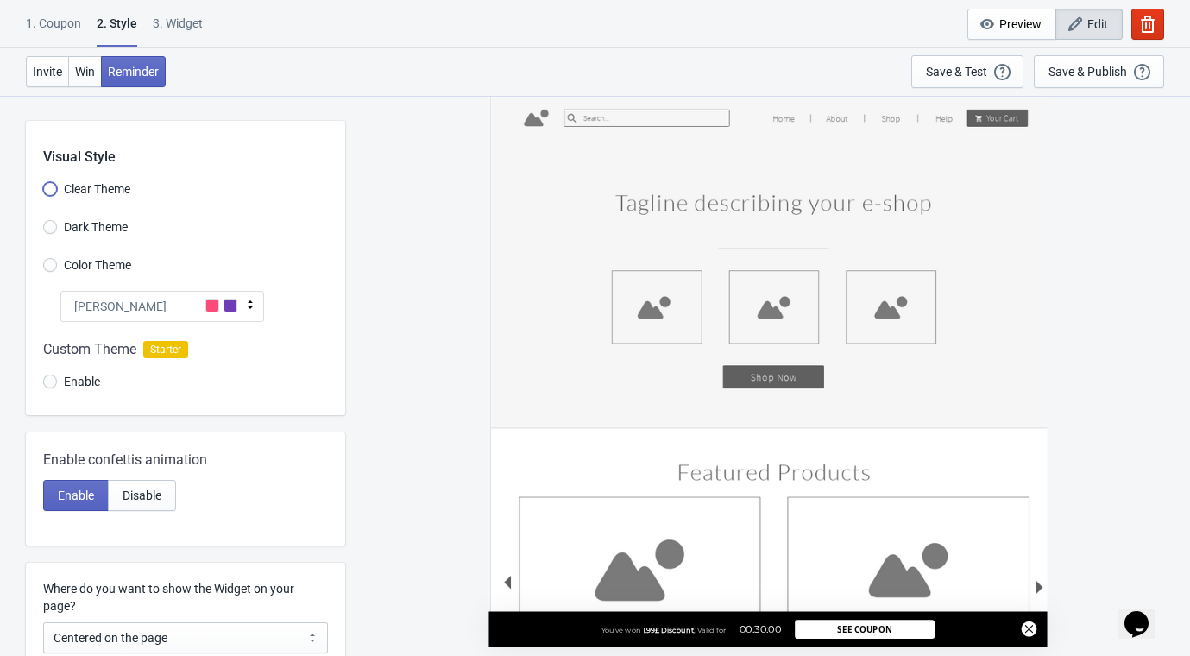
click at [53, 192] on input "Clear Theme" at bounding box center [50, 197] width 14 height 31
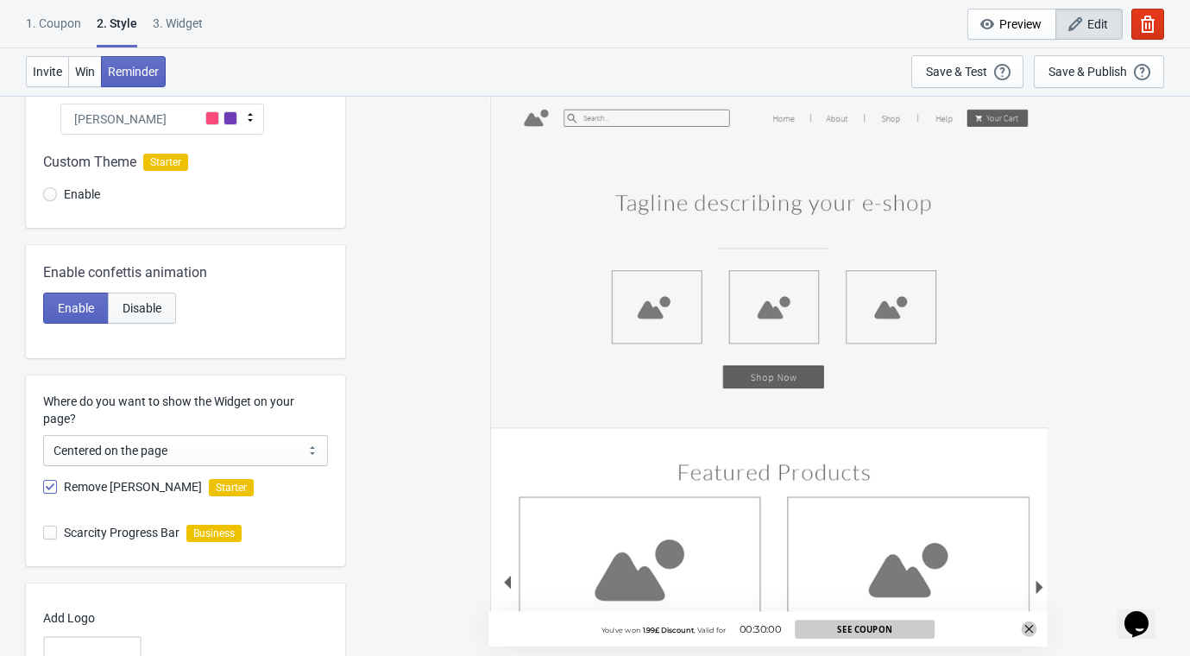
scroll to position [192, 0]
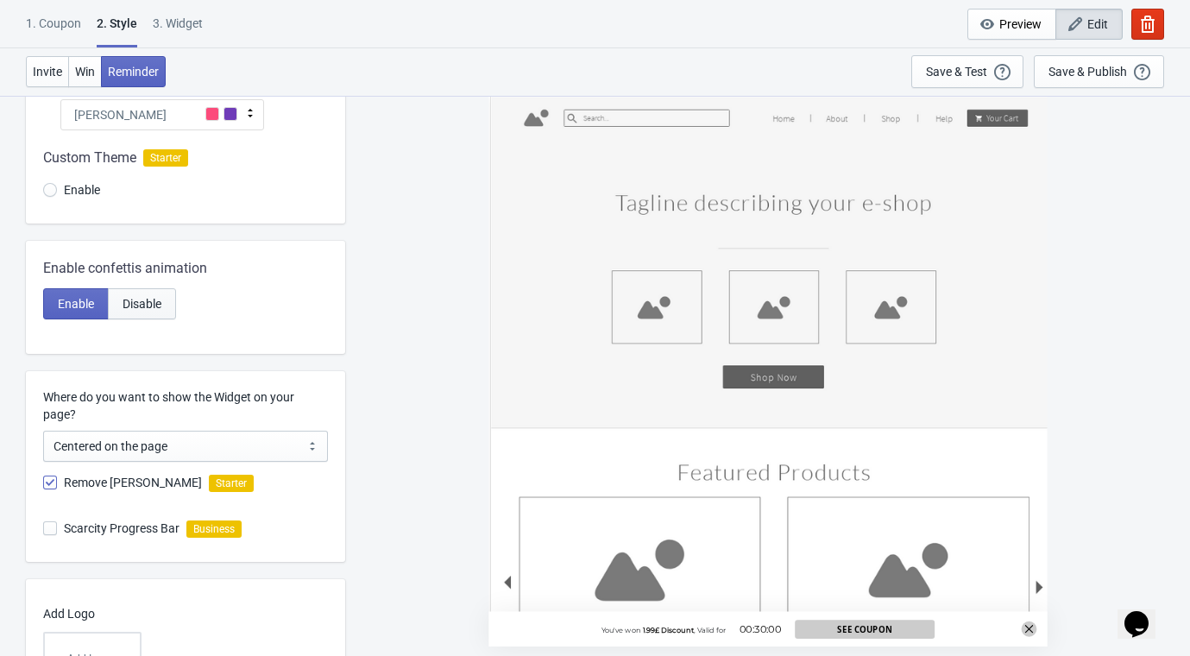
click at [138, 303] on span "Disable" at bounding box center [142, 304] width 39 height 14
click at [83, 302] on span "Enable" at bounding box center [76, 304] width 36 height 14
radio input "true"
click at [47, 527] on span at bounding box center [50, 528] width 14 height 14
click at [44, 527] on input "Scarcity Progress Bar" at bounding box center [43, 536] width 1 height 31
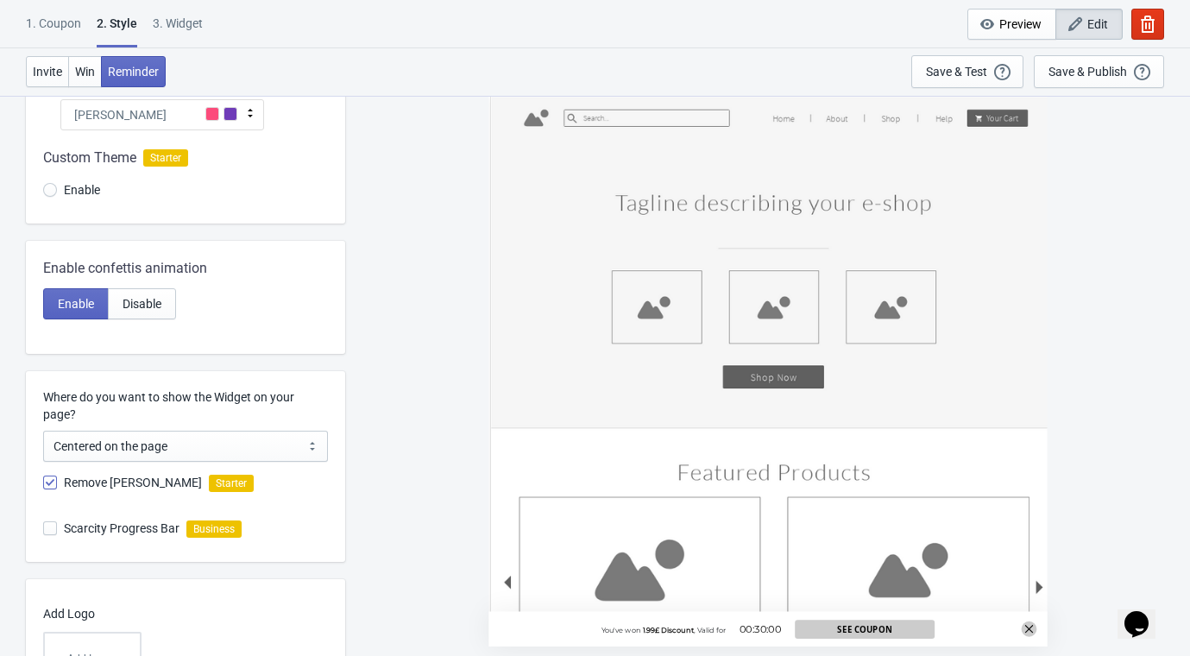
checkbox input "false"
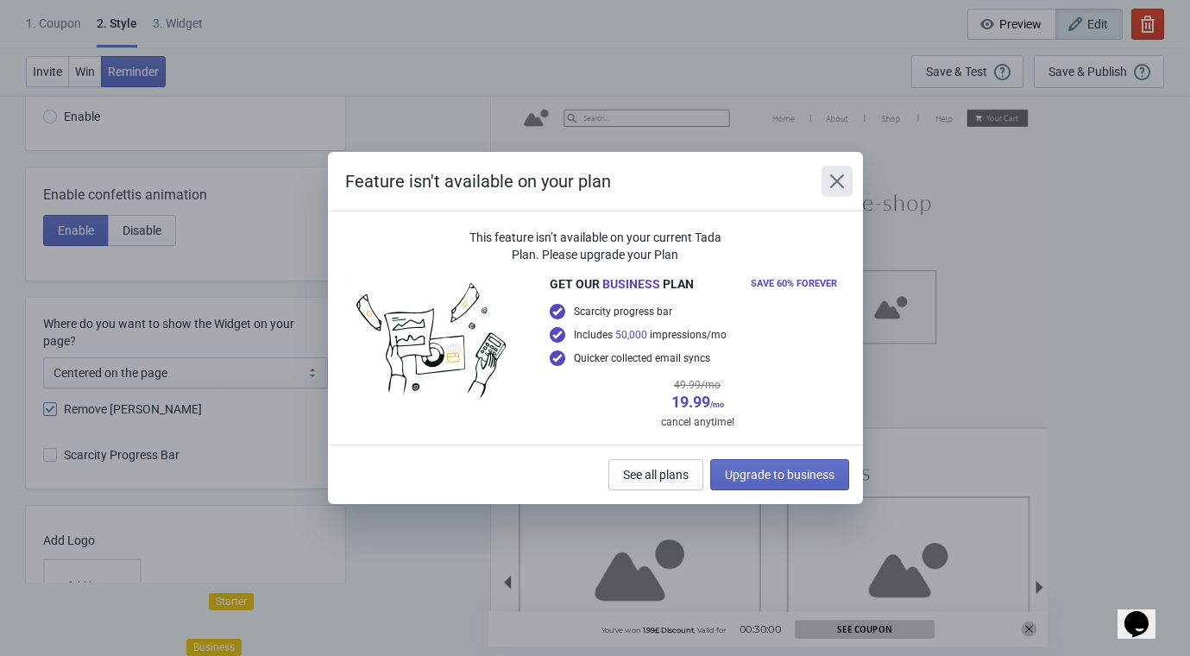
drag, startPoint x: 834, startPoint y: 185, endPoint x: 822, endPoint y: 195, distance: 15.3
click at [834, 183] on icon "Close" at bounding box center [836, 181] width 14 height 14
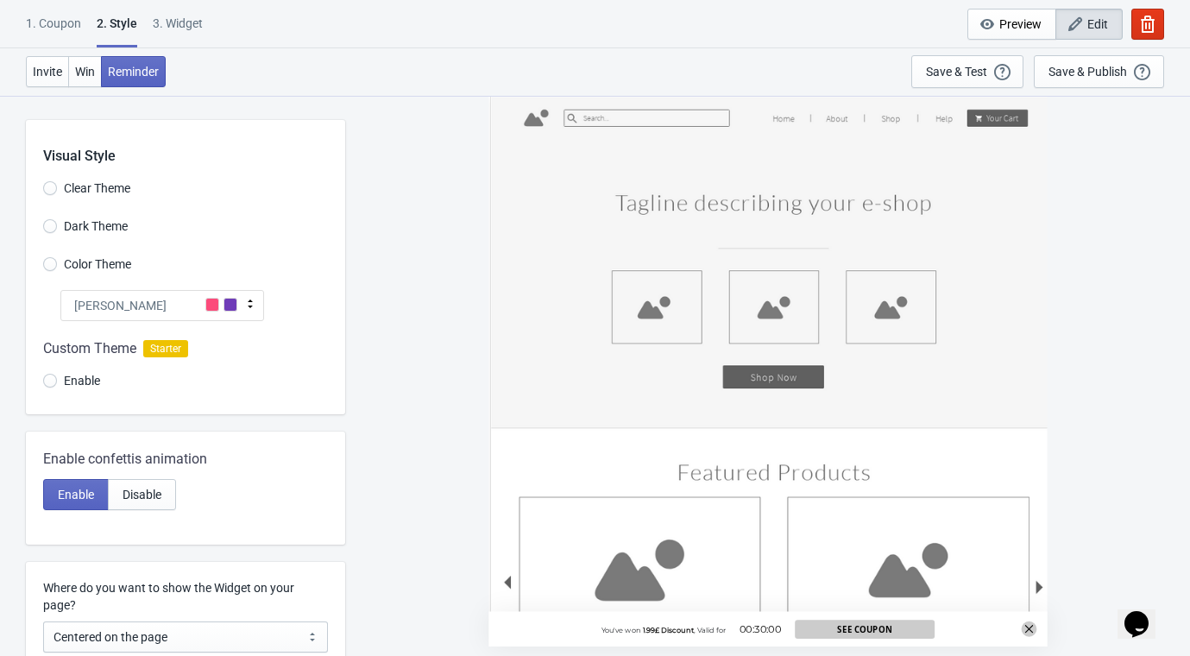
scroll to position [0, 0]
click at [244, 309] on icon at bounding box center [250, 304] width 17 height 17
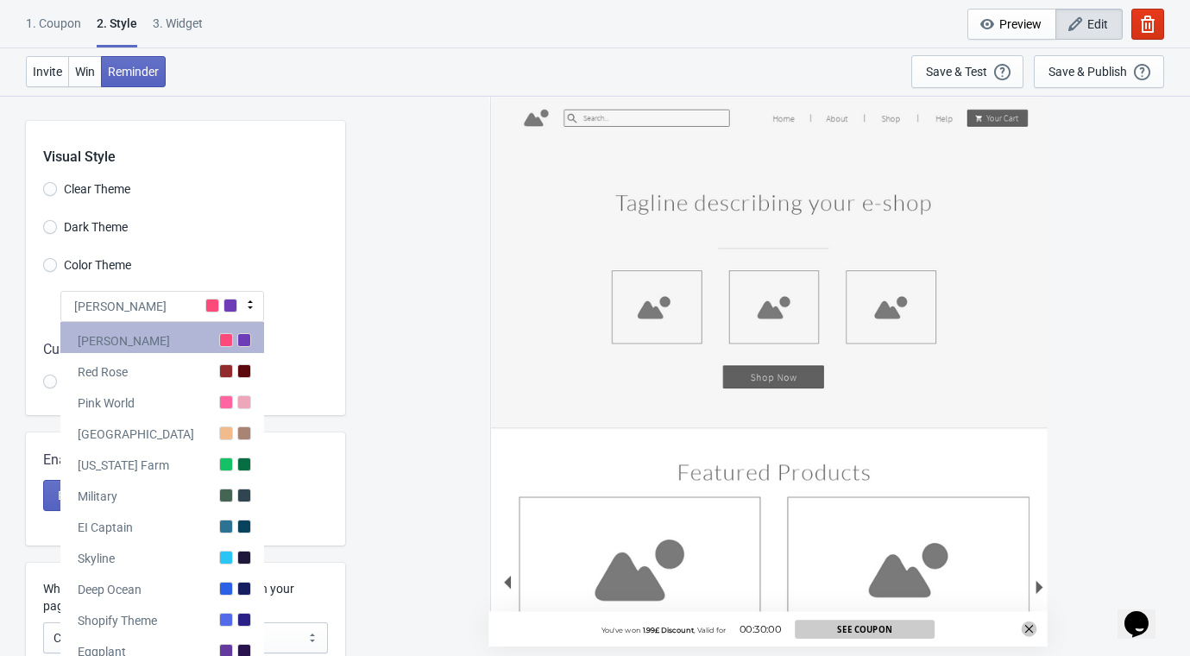
click at [123, 341] on div "Tada" at bounding box center [162, 337] width 204 height 31
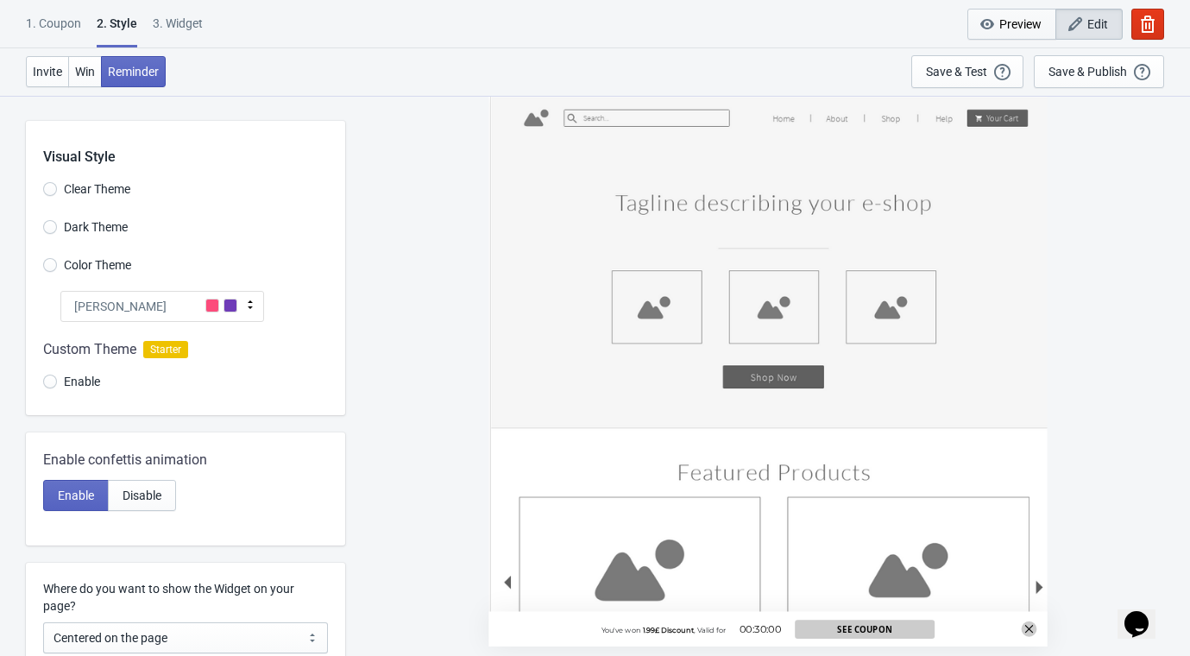
click at [1016, 18] on span "Preview" at bounding box center [1020, 24] width 42 height 14
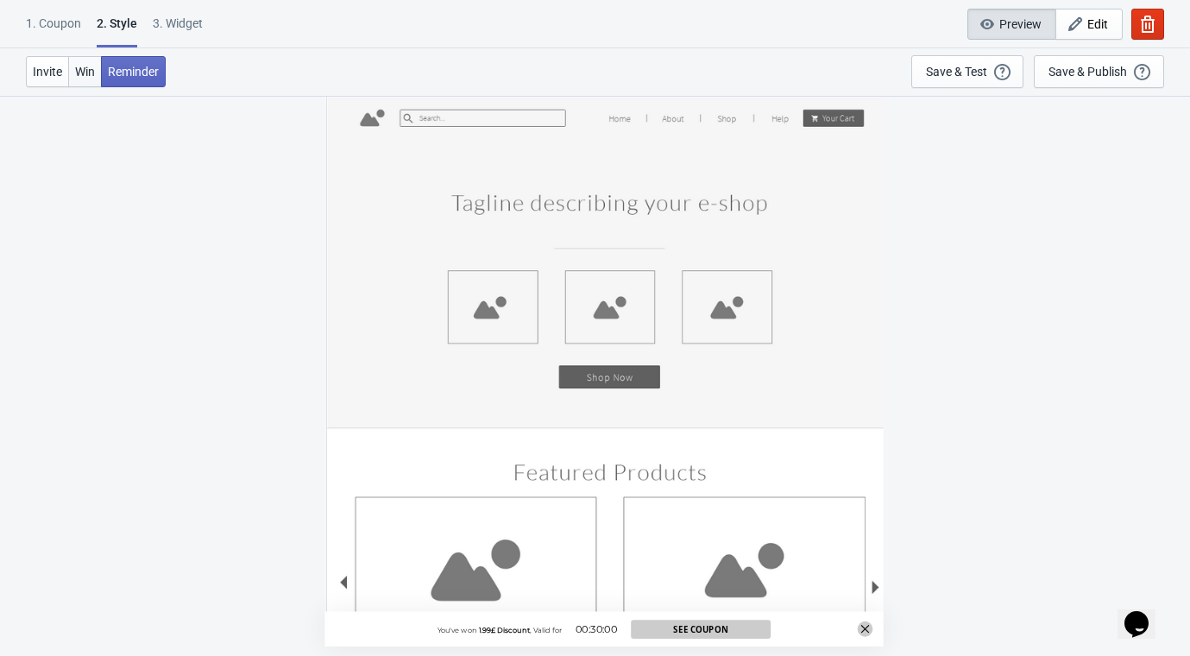
click at [82, 67] on span "Win" at bounding box center [85, 72] width 20 height 14
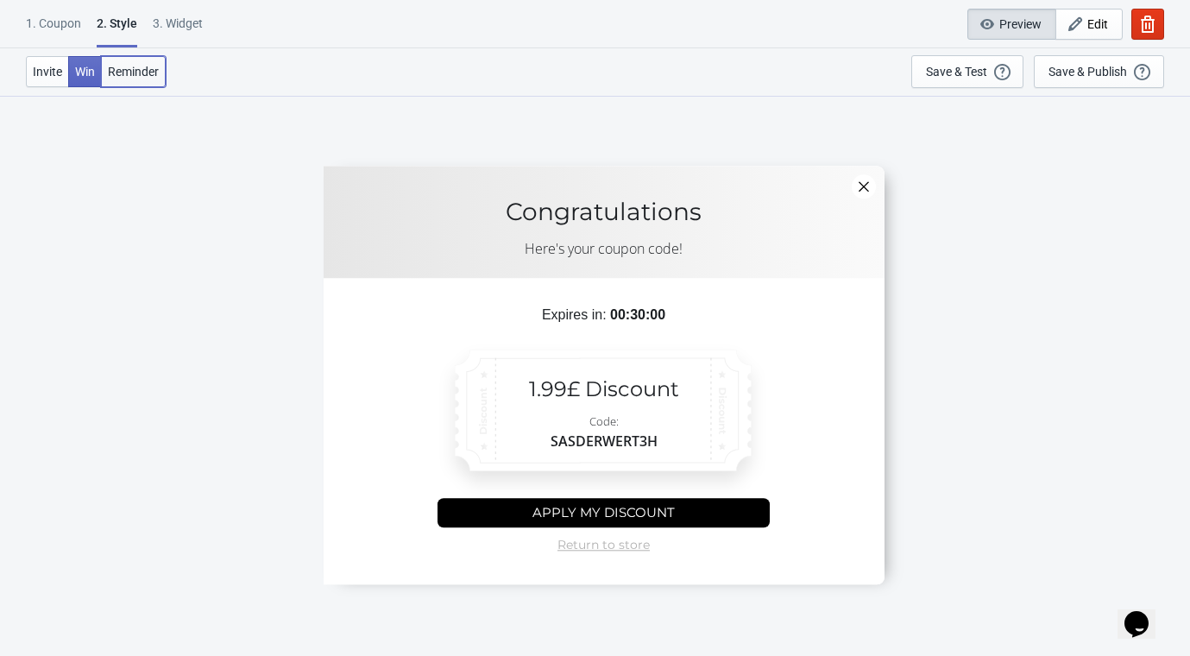
click at [131, 74] on span "Reminder" at bounding box center [133, 72] width 51 height 14
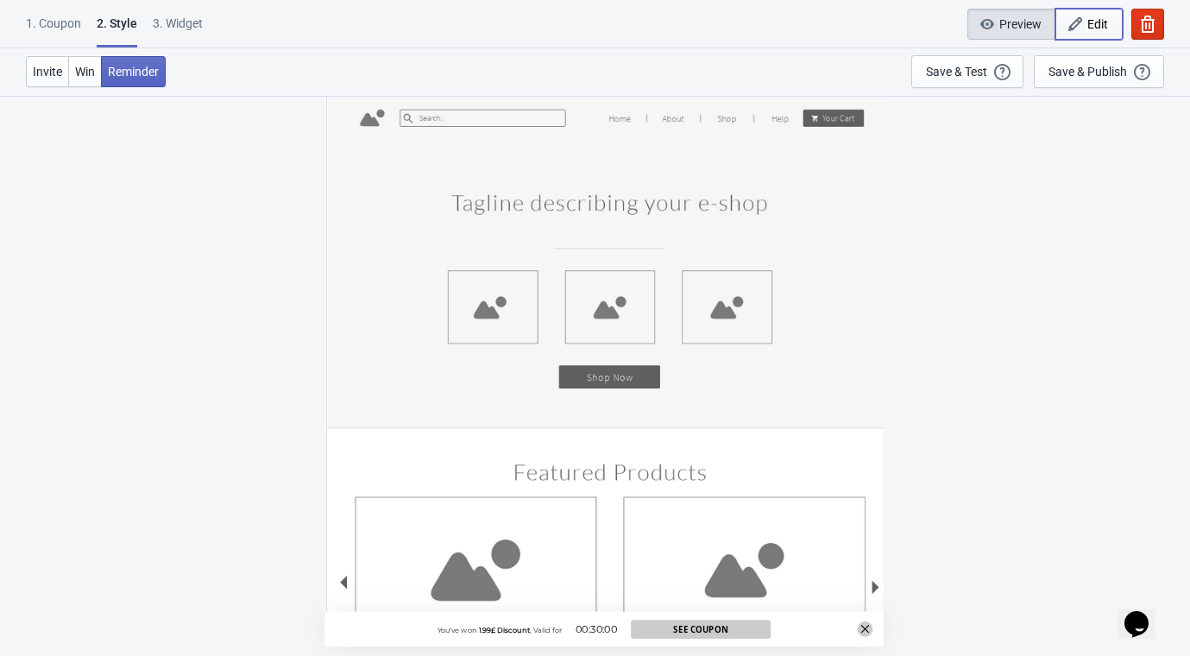
click at [1084, 16] on icon "button" at bounding box center [1075, 24] width 17 height 17
radio input "true"
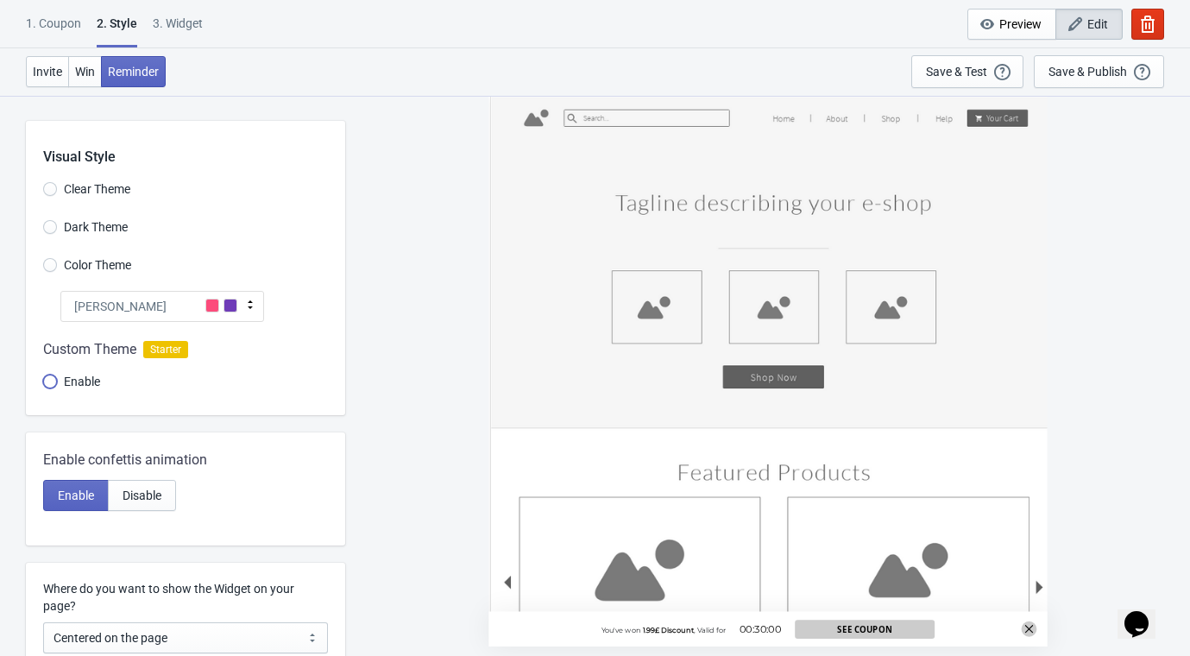
click at [53, 380] on input "Enable" at bounding box center [50, 390] width 14 height 31
radio input "true"
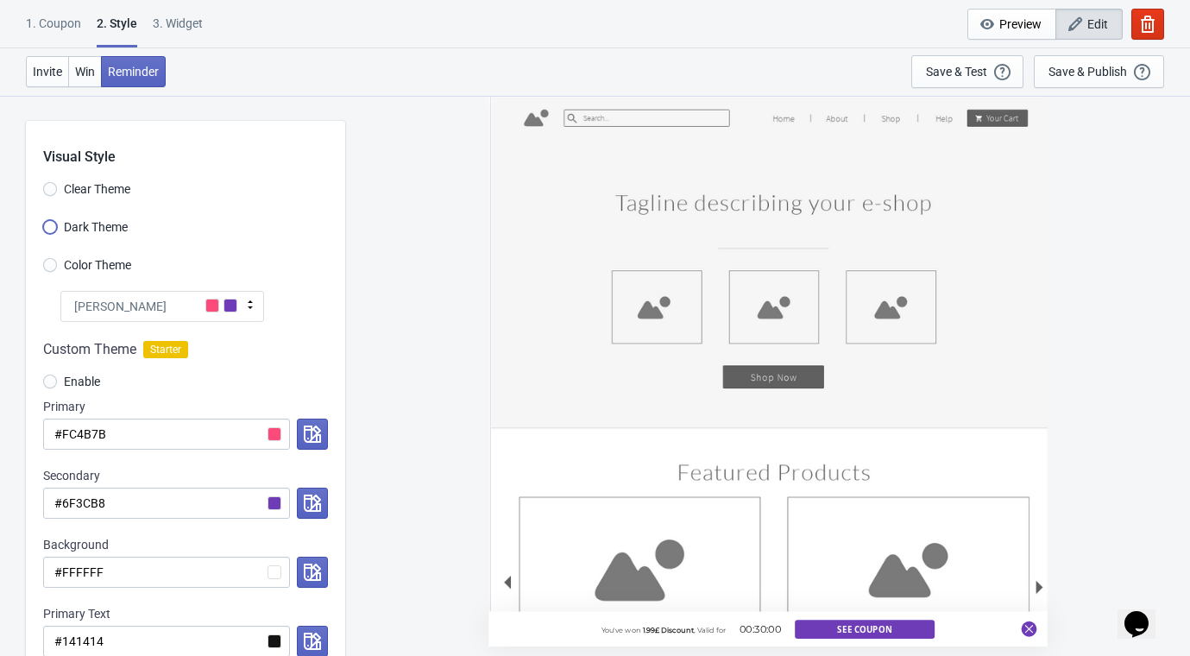
click at [54, 225] on input "Dark Theme" at bounding box center [50, 235] width 14 height 31
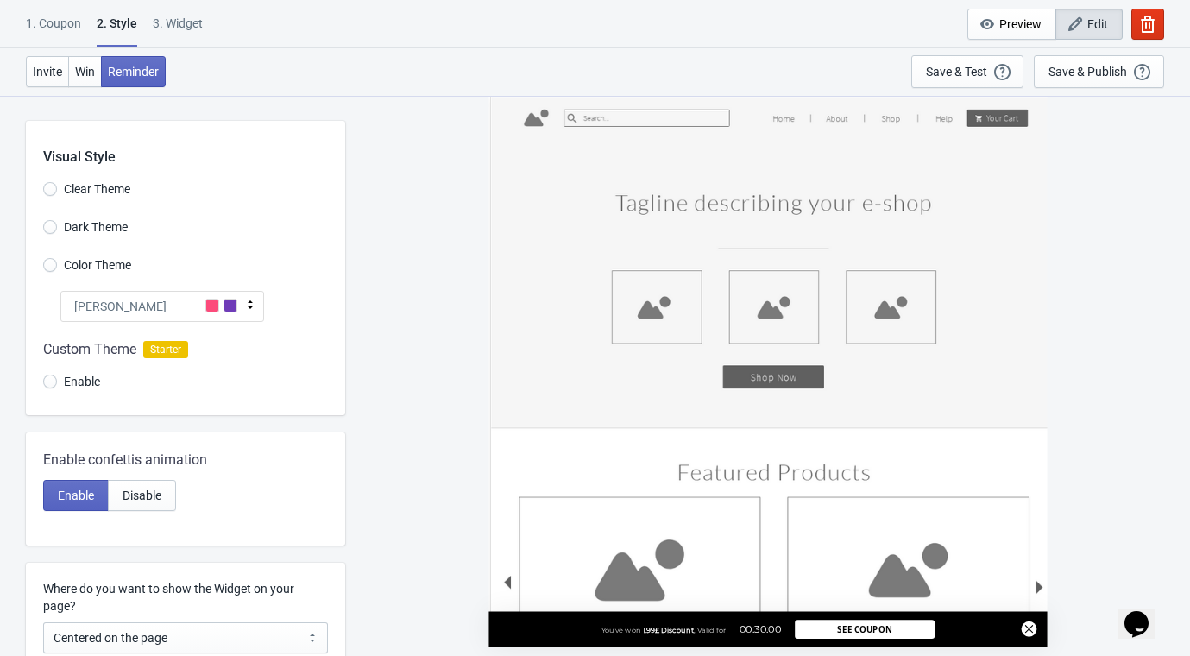
click at [1029, 629] on icon at bounding box center [1028, 629] width 9 height 9
click at [1041, 583] on div "You've won 1.99£ Discount , Valid for 00:30:00 See Coupon" at bounding box center [767, 370] width 558 height 551
click at [79, 72] on span "Win" at bounding box center [85, 72] width 20 height 14
radio input "true"
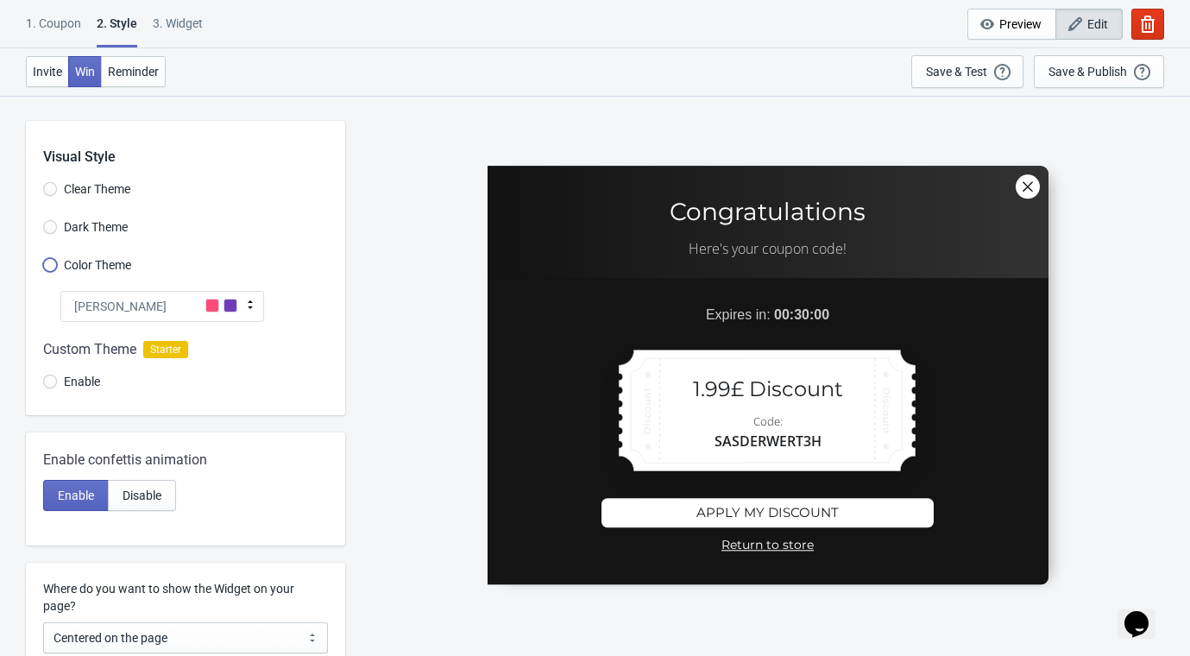
click at [47, 268] on input "Color Theme" at bounding box center [50, 273] width 14 height 31
radio input "true"
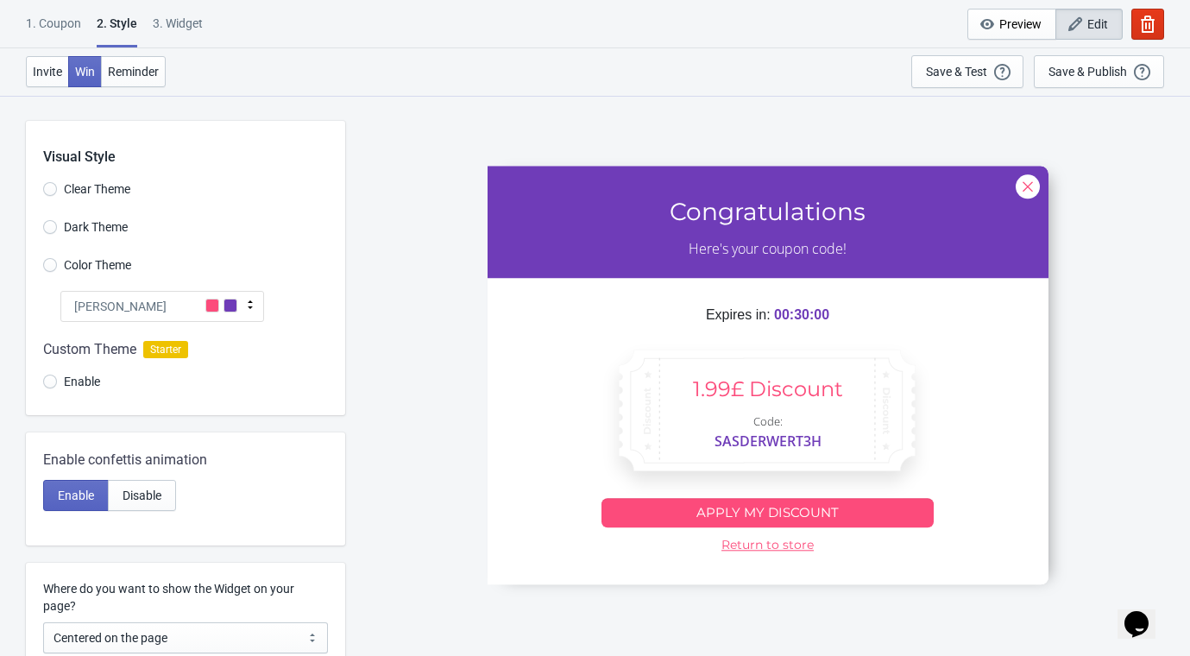
drag, startPoint x: 54, startPoint y: 179, endPoint x: 55, endPoint y: 194, distance: 14.8
click at [53, 184] on label "Clear Theme" at bounding box center [86, 189] width 87 height 24
click at [53, 184] on input "Clear Theme" at bounding box center [50, 197] width 14 height 31
radio input "true"
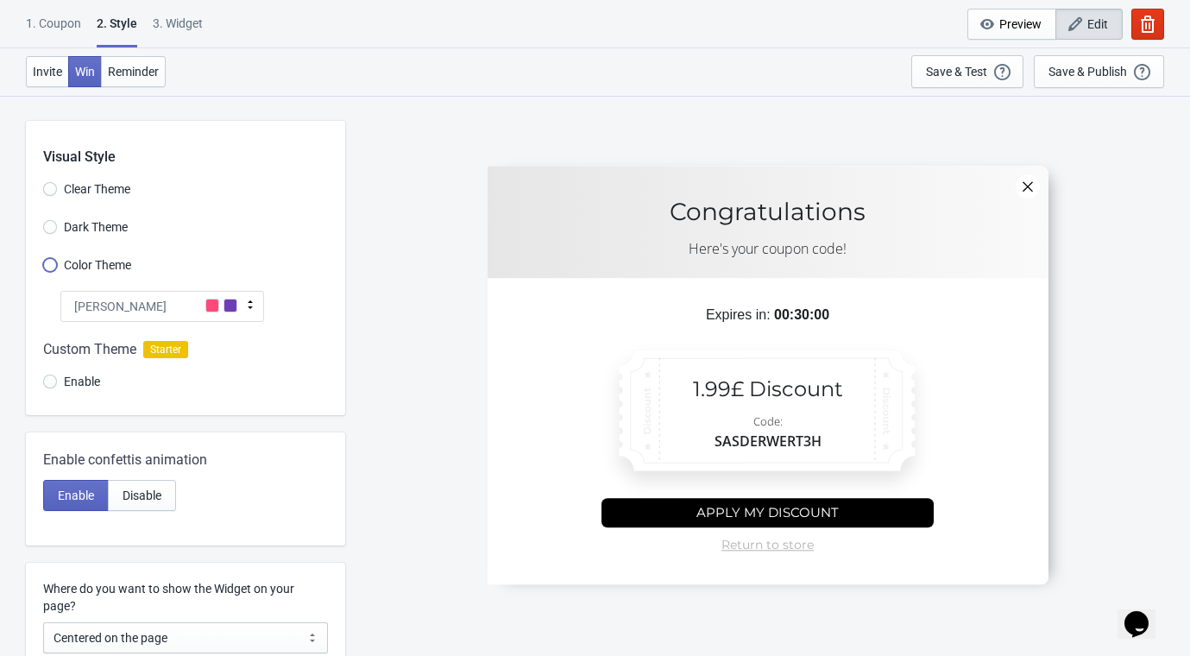
click at [47, 262] on input "Color Theme" at bounding box center [50, 273] width 14 height 31
radio input "true"
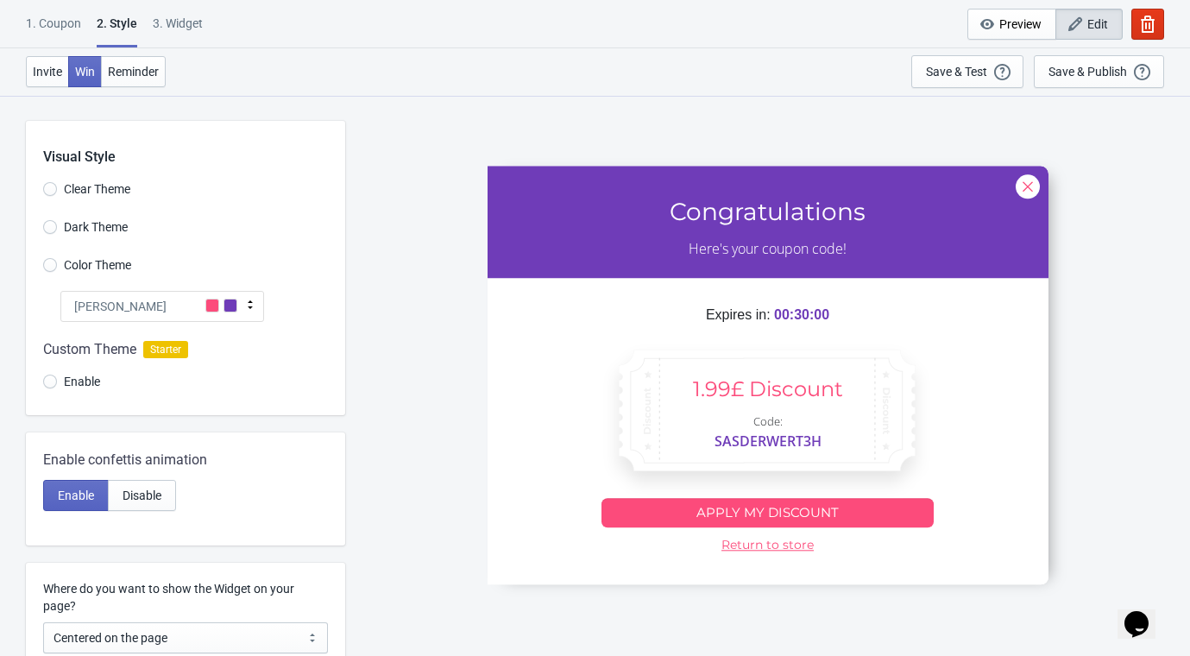
click at [57, 220] on label "Dark Theme" at bounding box center [85, 227] width 85 height 24
click at [57, 220] on input "Dark Theme" at bounding box center [50, 235] width 14 height 31
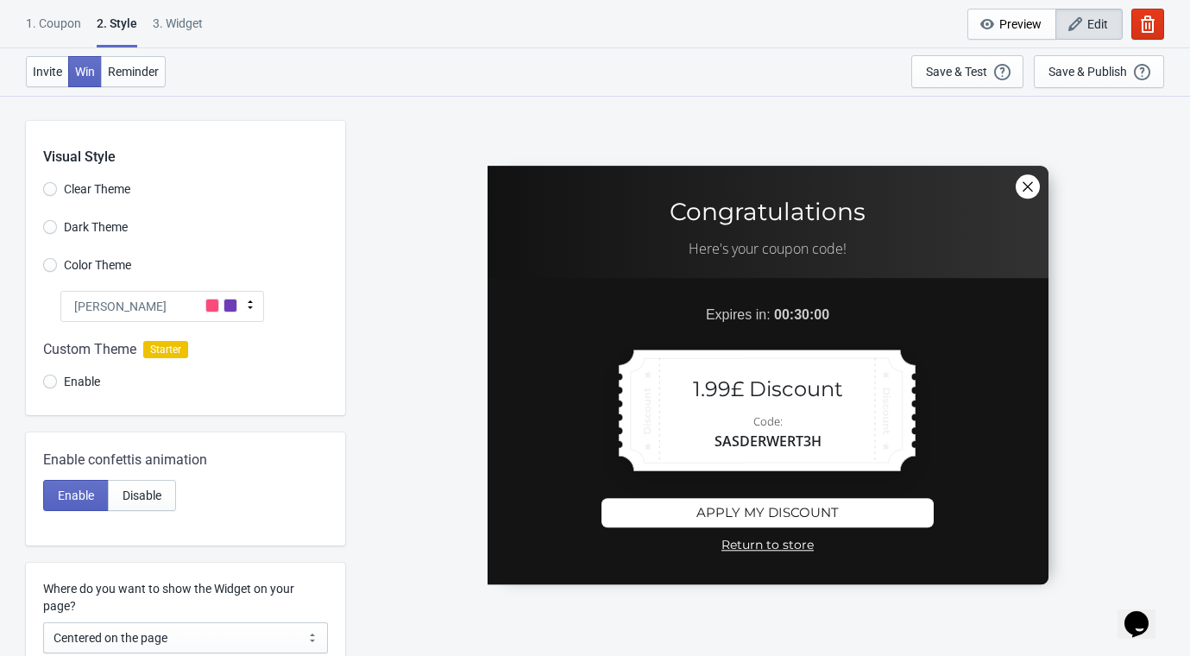
click at [141, 301] on div "Tada" at bounding box center [162, 306] width 204 height 31
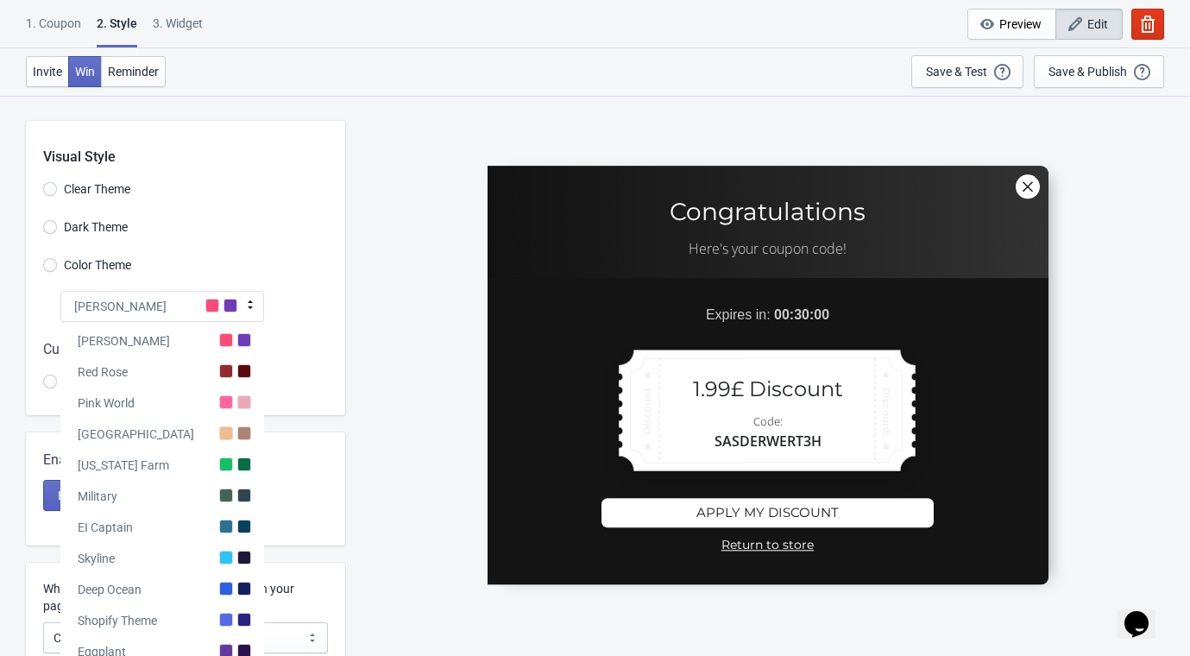
click at [129, 341] on div "Tada" at bounding box center [162, 337] width 204 height 31
radio input "true"
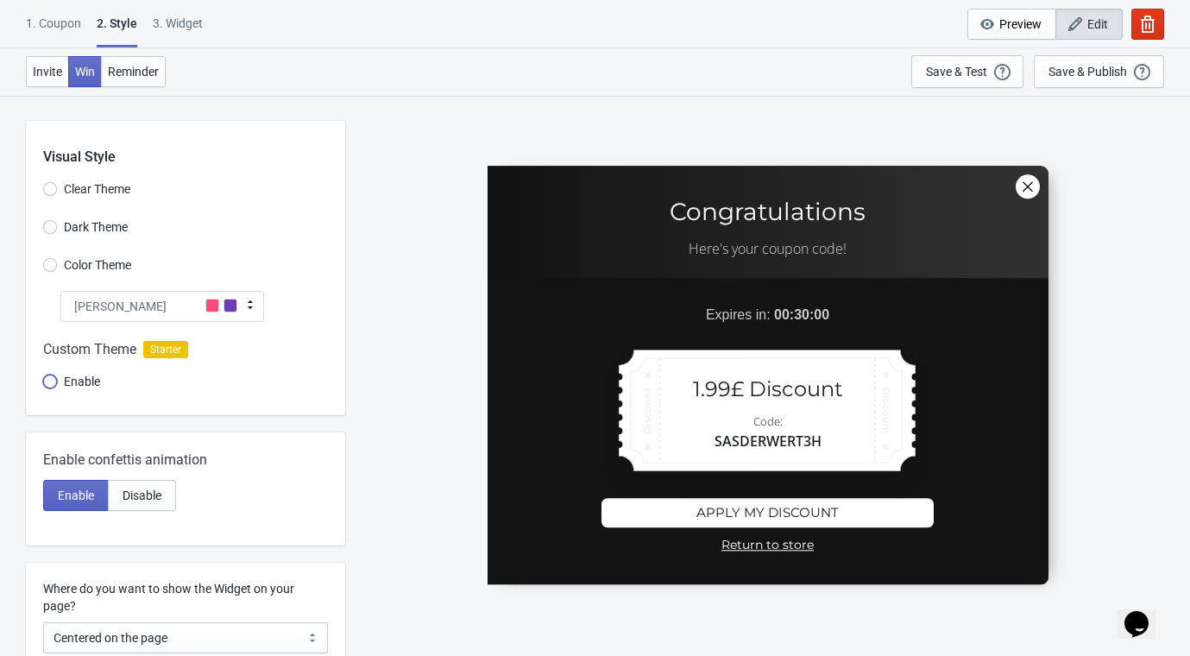
click at [52, 381] on input "Enable" at bounding box center [50, 390] width 14 height 31
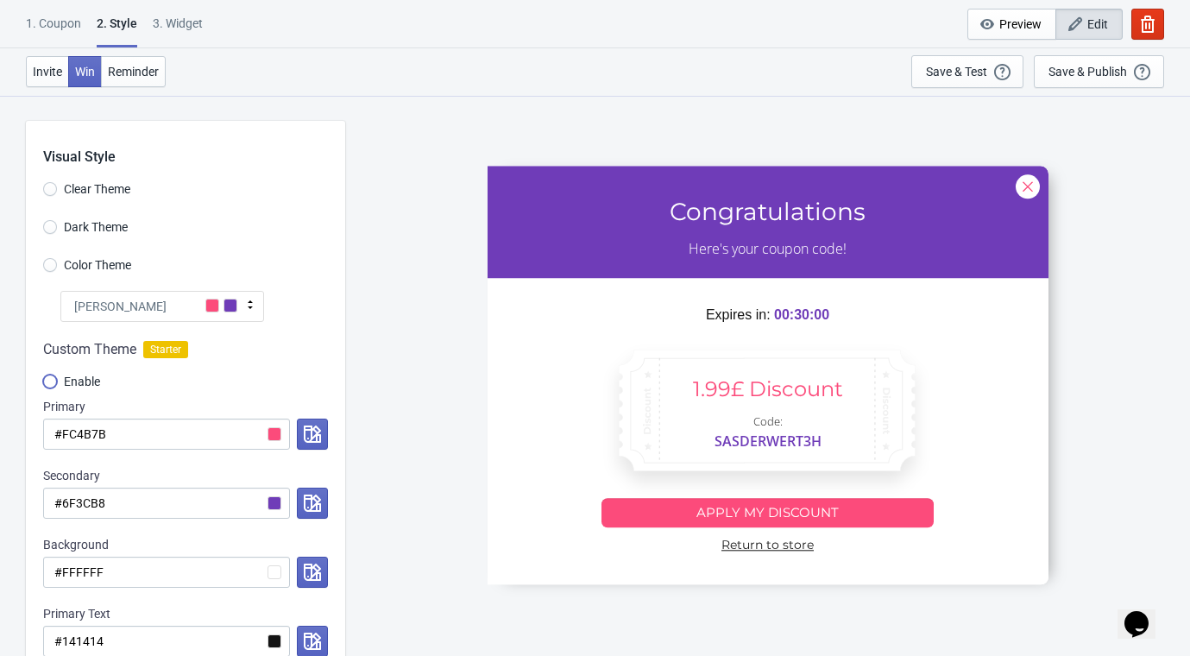
click at [52, 381] on input "Enable" at bounding box center [50, 390] width 14 height 31
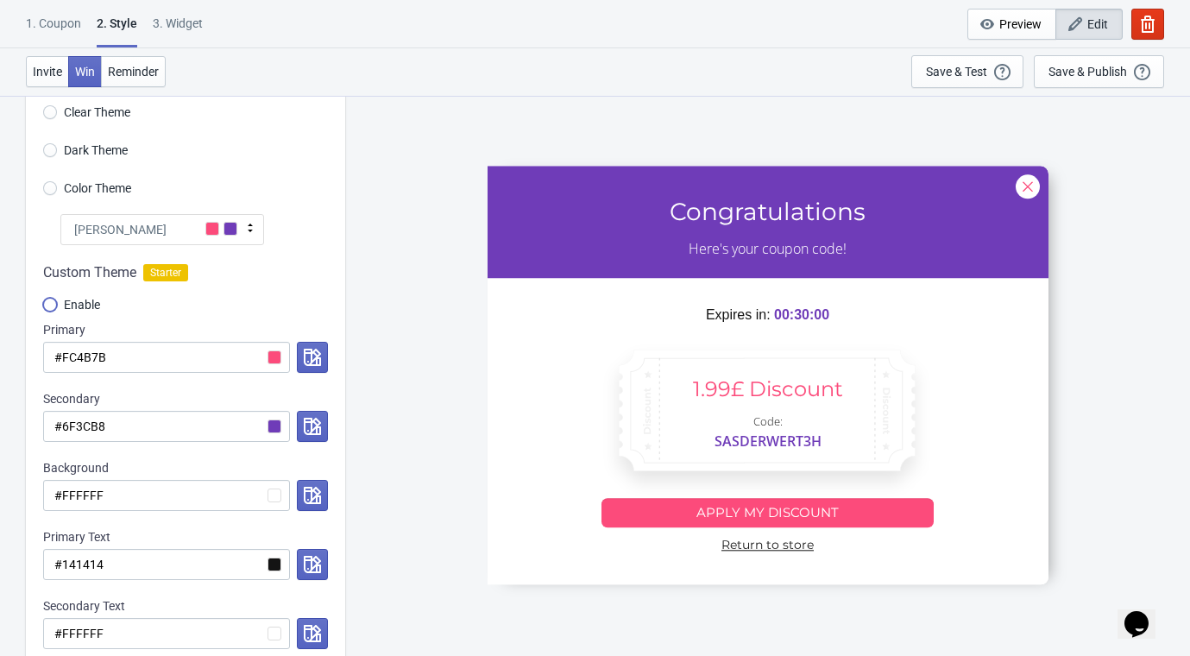
scroll to position [96, 0]
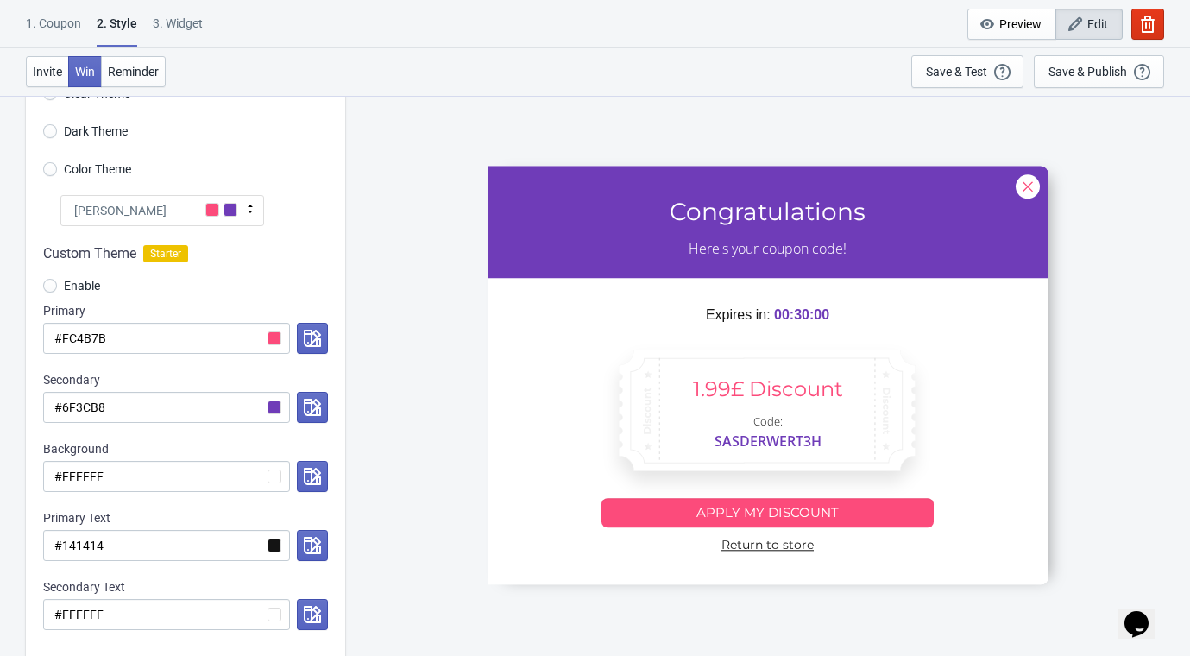
click at [126, 213] on div "Tada" at bounding box center [162, 210] width 204 height 31
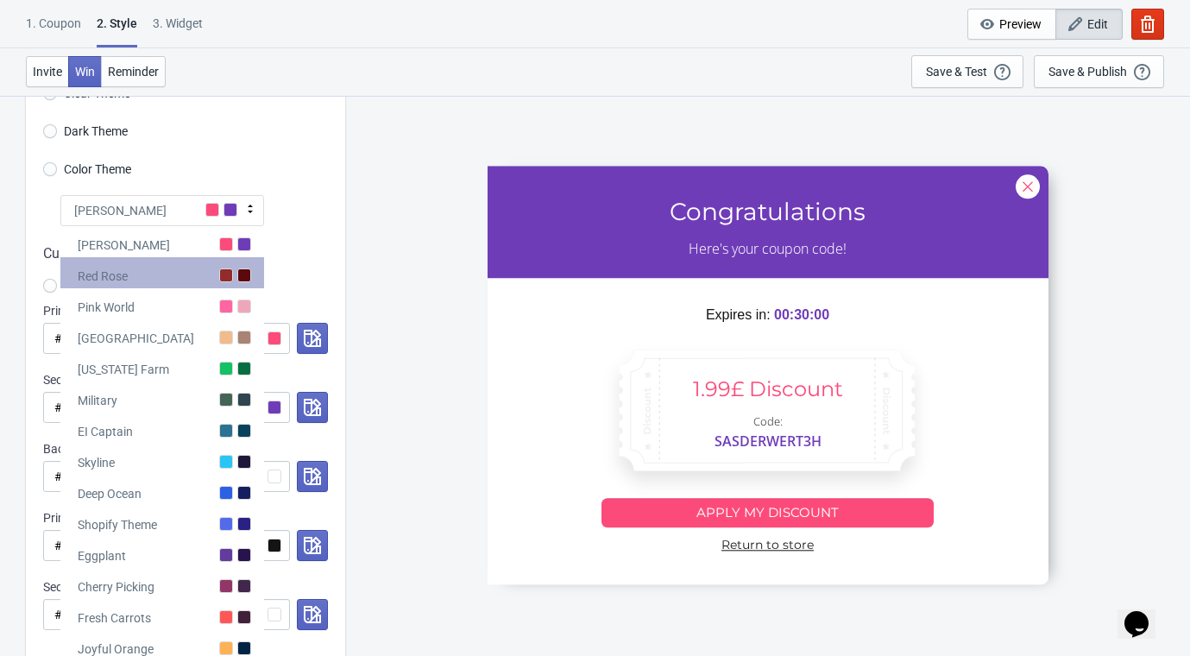
click at [140, 273] on div "Red Rose" at bounding box center [162, 272] width 204 height 31
radio input "true"
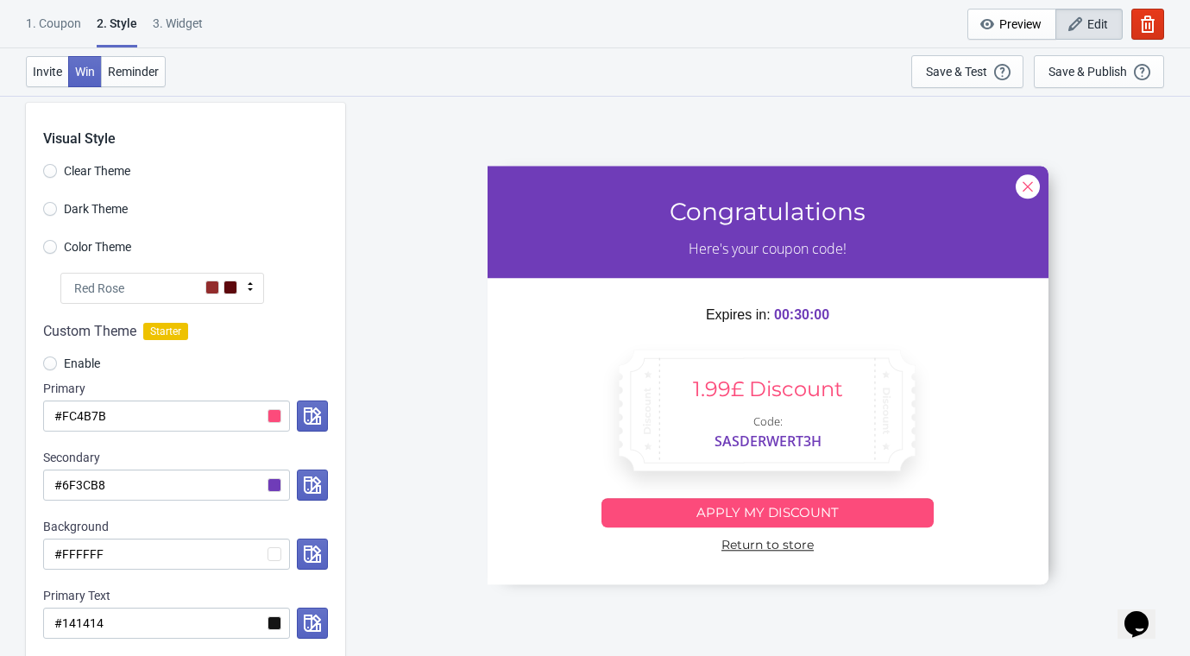
scroll to position [0, 0]
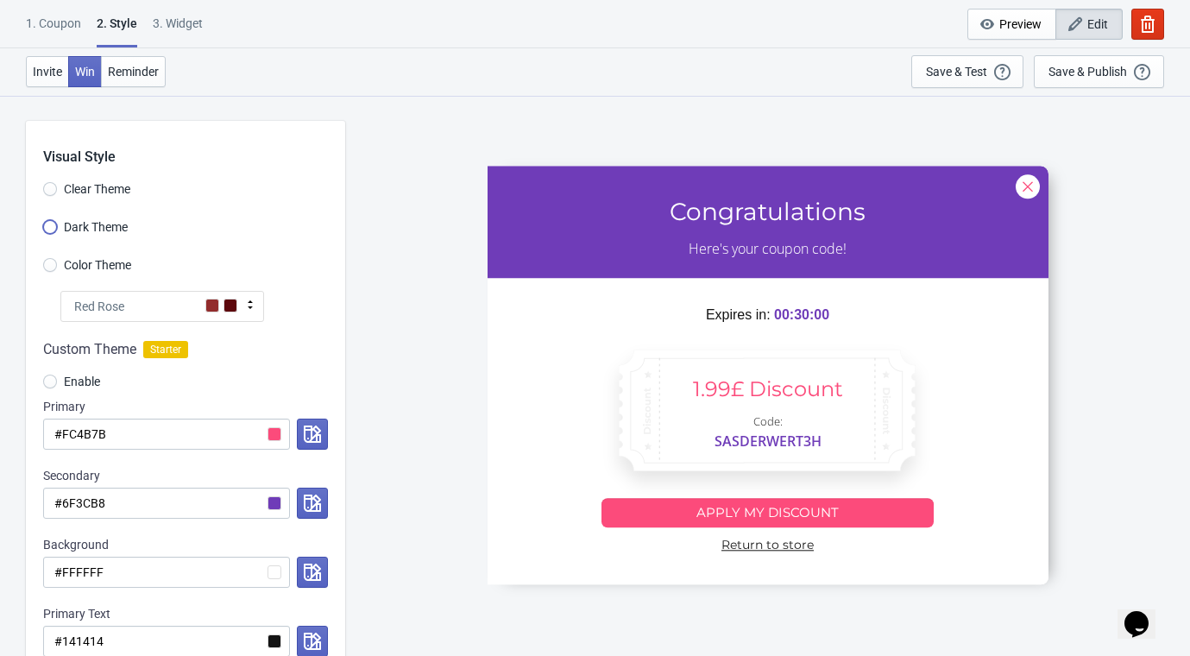
click at [52, 234] on input "Dark Theme" at bounding box center [50, 235] width 14 height 31
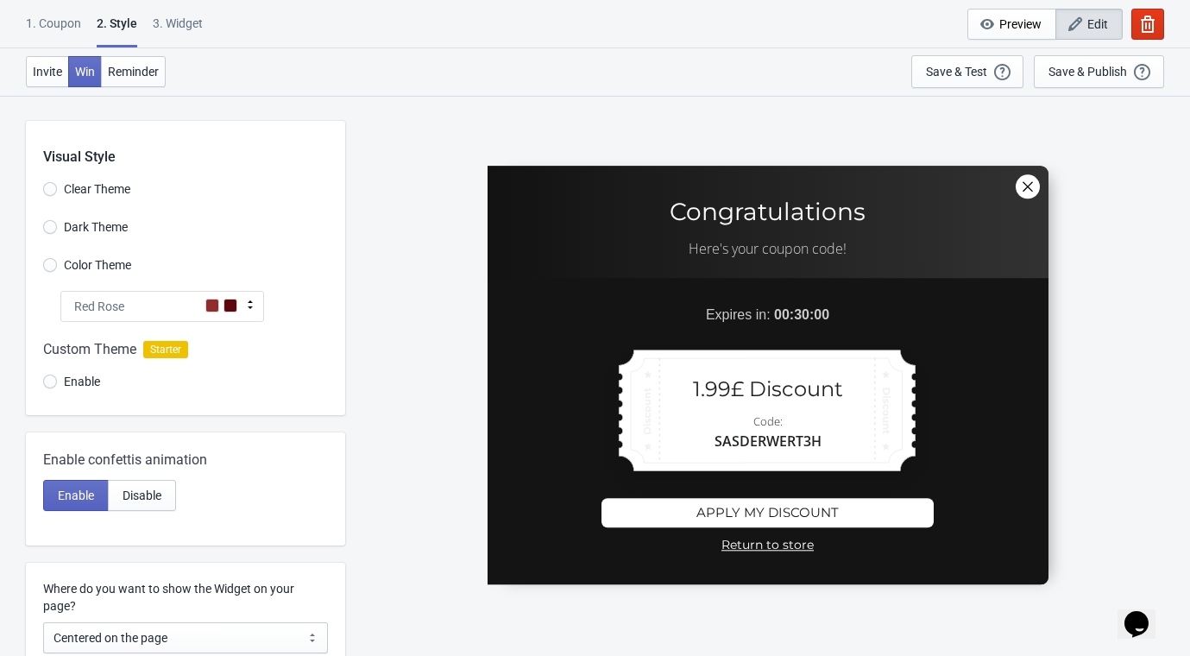
click at [110, 310] on span "Red Rose" at bounding box center [99, 306] width 50 height 17
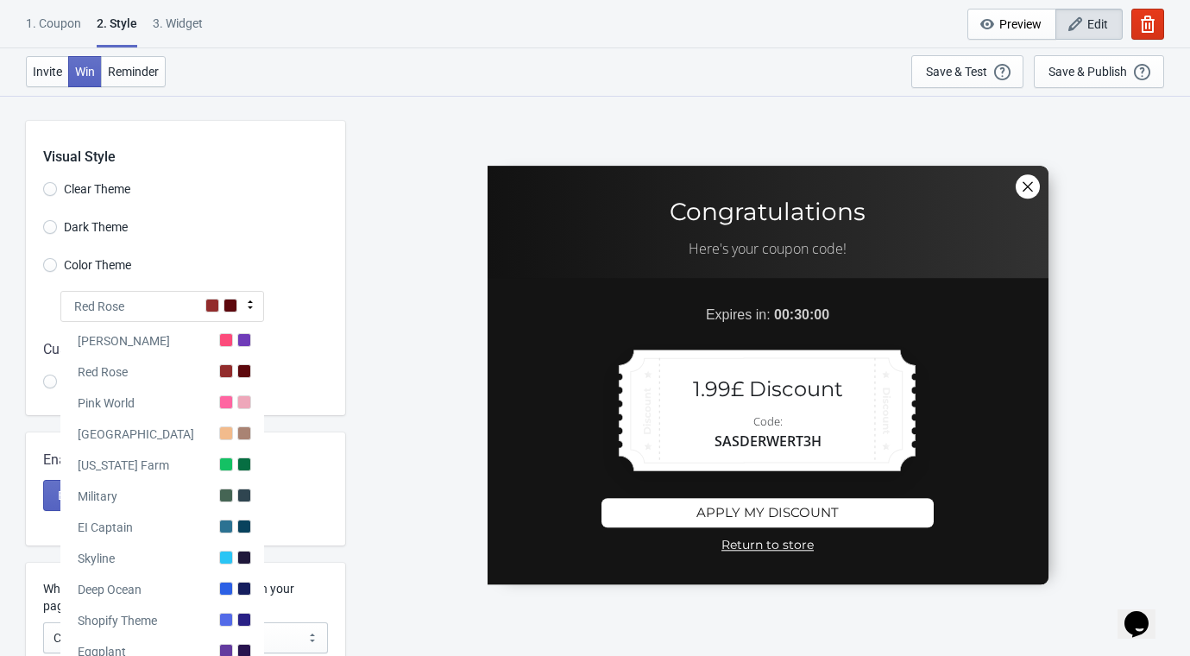
click at [148, 386] on div "Pink World" at bounding box center [162, 399] width 204 height 31
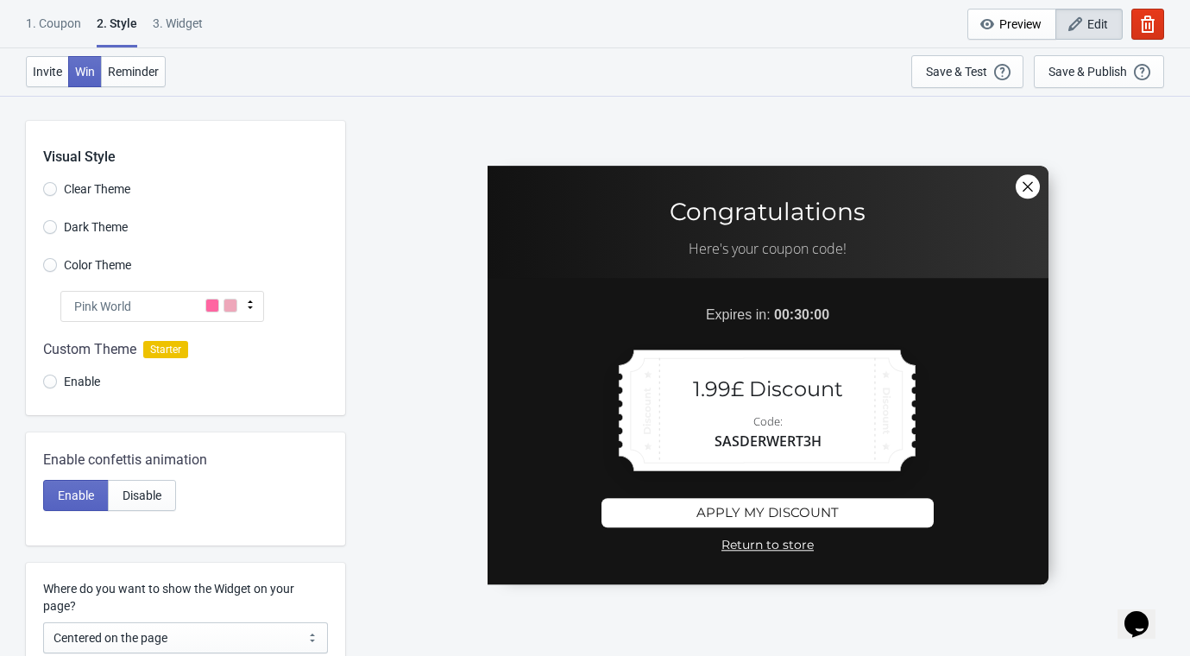
click at [226, 305] on span at bounding box center [230, 306] width 14 height 14
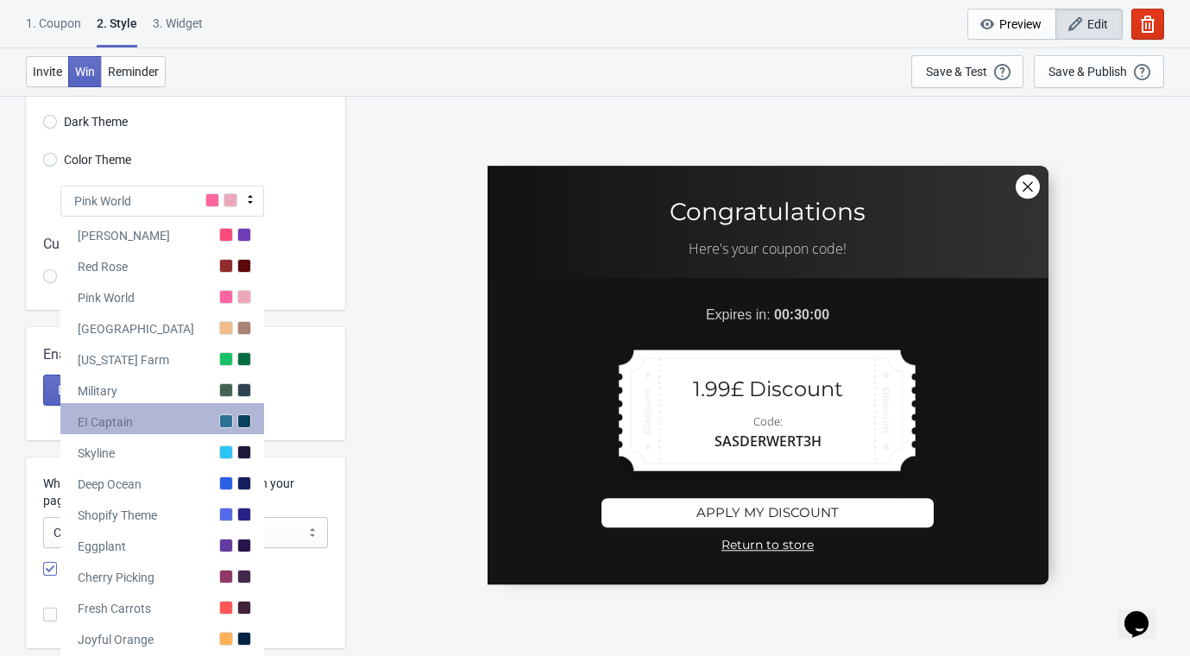
scroll to position [192, 0]
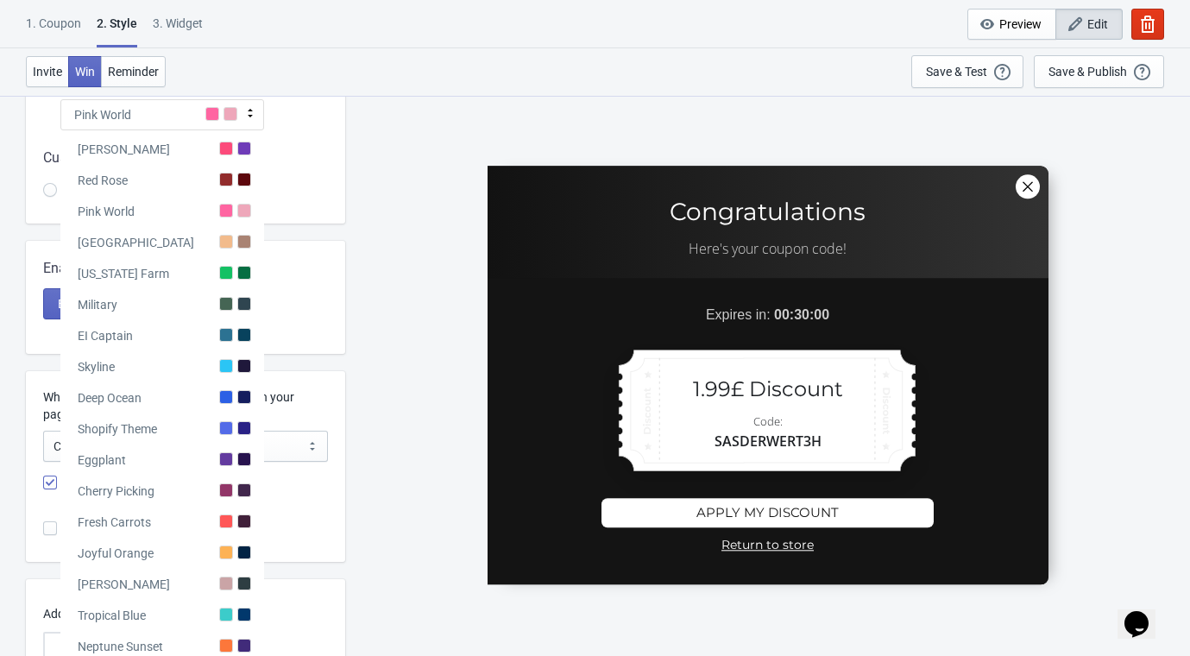
click at [187, 487] on div "Cherry Picking" at bounding box center [162, 487] width 204 height 31
radio input "true"
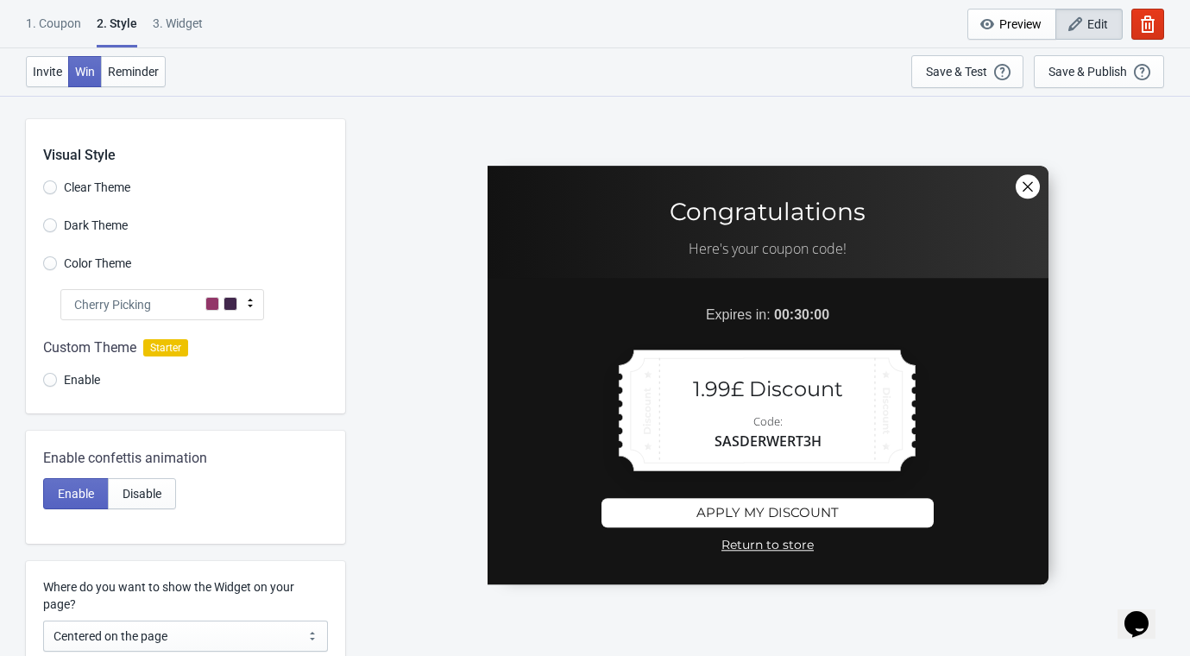
scroll to position [0, 0]
click at [46, 264] on input "Color Theme" at bounding box center [50, 273] width 14 height 31
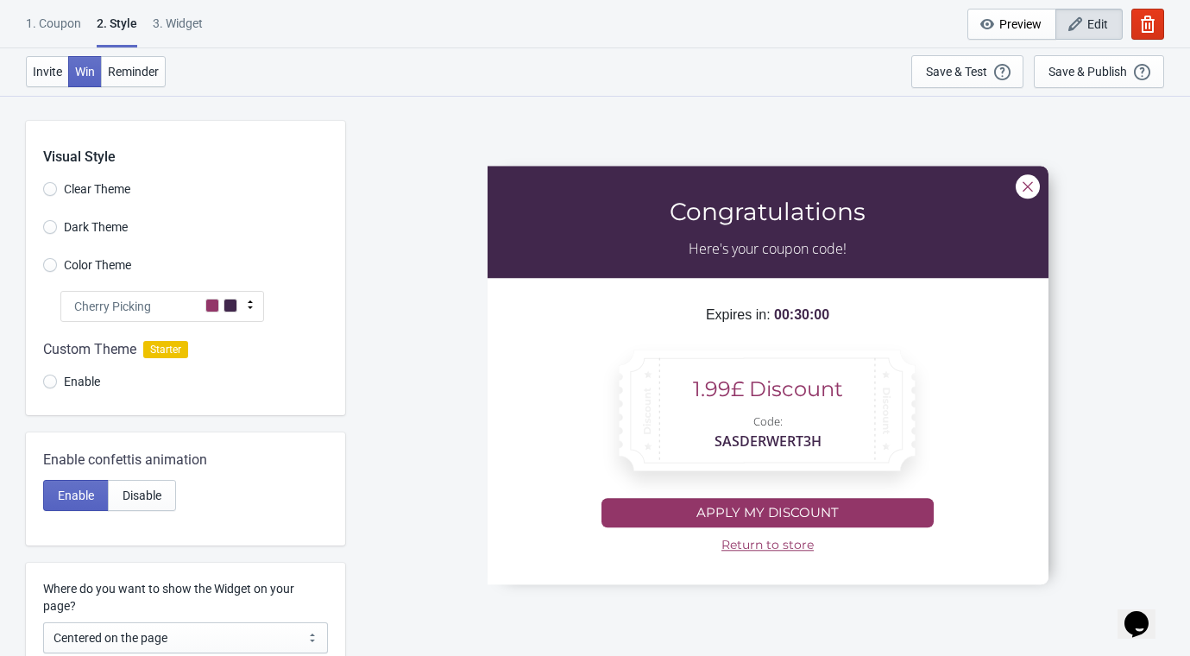
click at [82, 293] on div "Cherry Picking" at bounding box center [162, 306] width 204 height 31
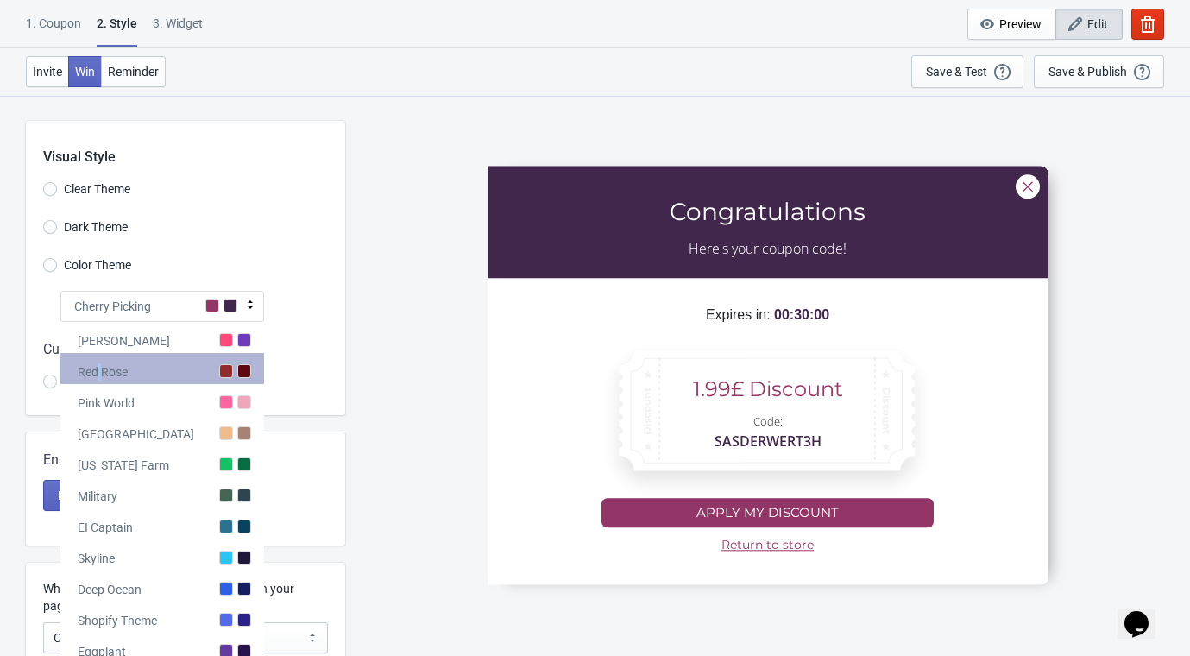
click at [99, 373] on div "Red Rose" at bounding box center [103, 371] width 50 height 17
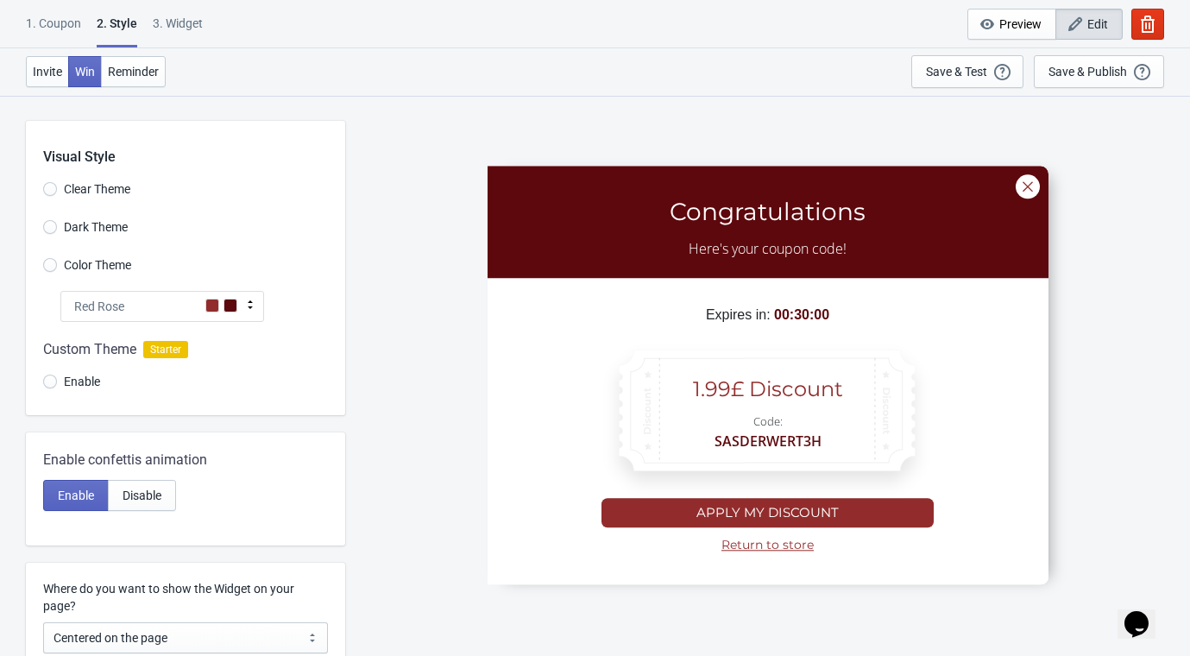
click at [152, 305] on div "Red Rose" at bounding box center [162, 306] width 204 height 31
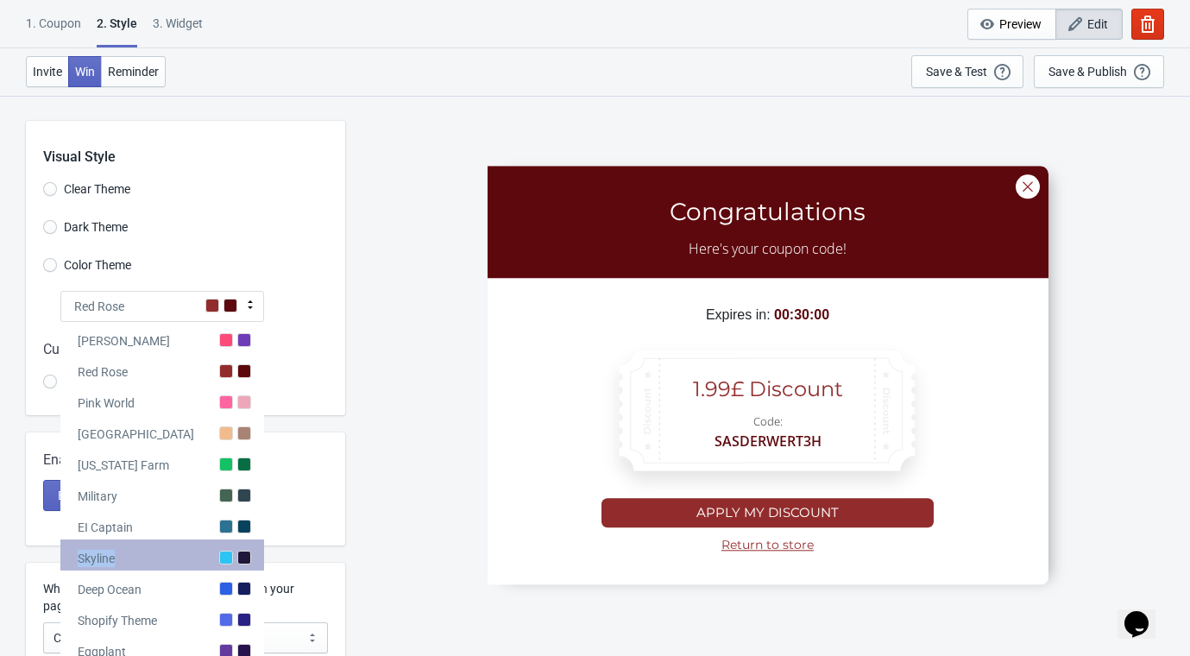
click at [190, 537] on div "Tada Red Rose Pink World Miami Beach Alabama Farm Military EI Captain Skyline D…" at bounding box center [162, 617] width 204 height 590
click at [184, 548] on div "Skyline" at bounding box center [162, 554] width 204 height 31
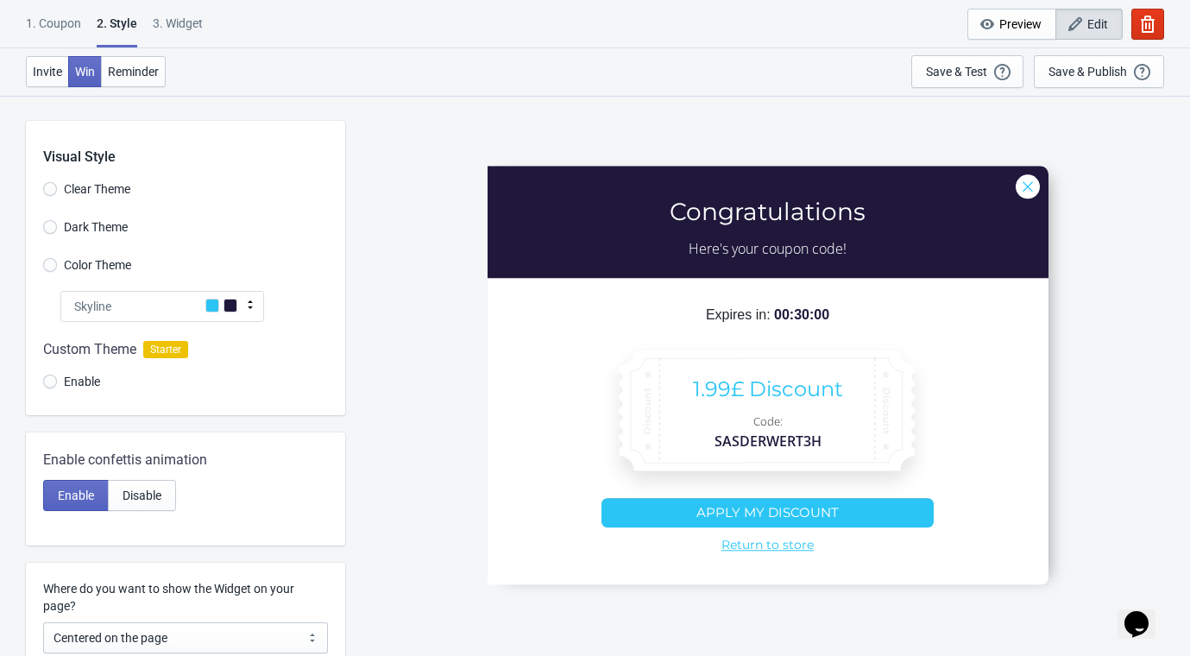
click at [138, 299] on div "Skyline" at bounding box center [162, 306] width 204 height 31
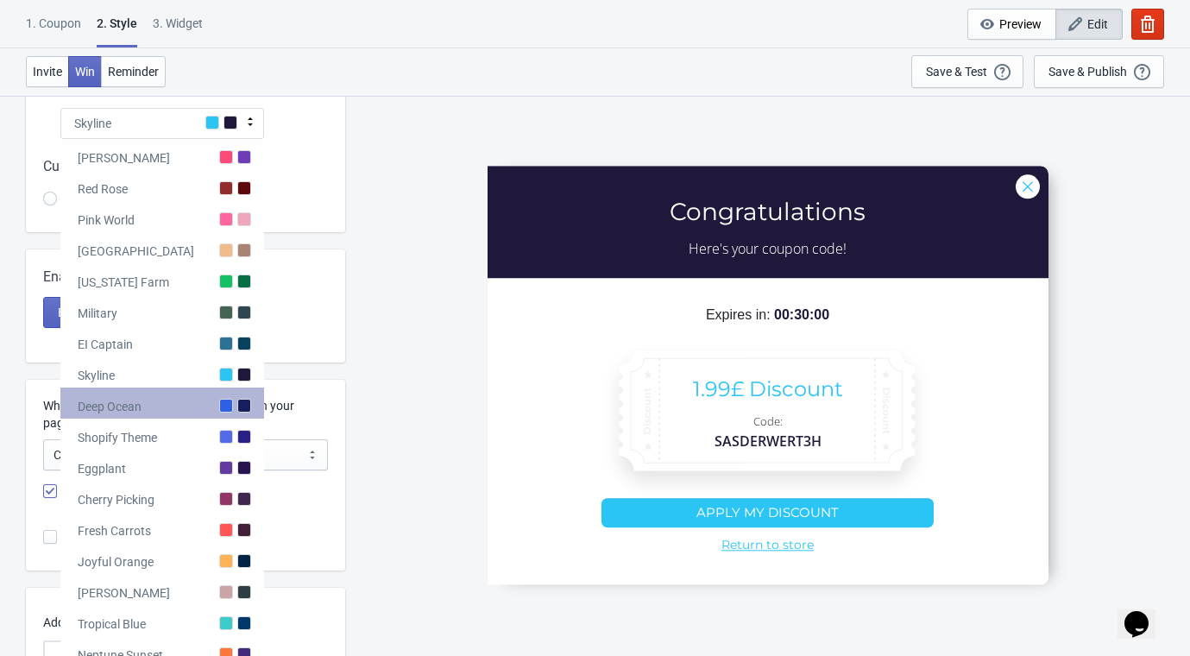
scroll to position [287, 0]
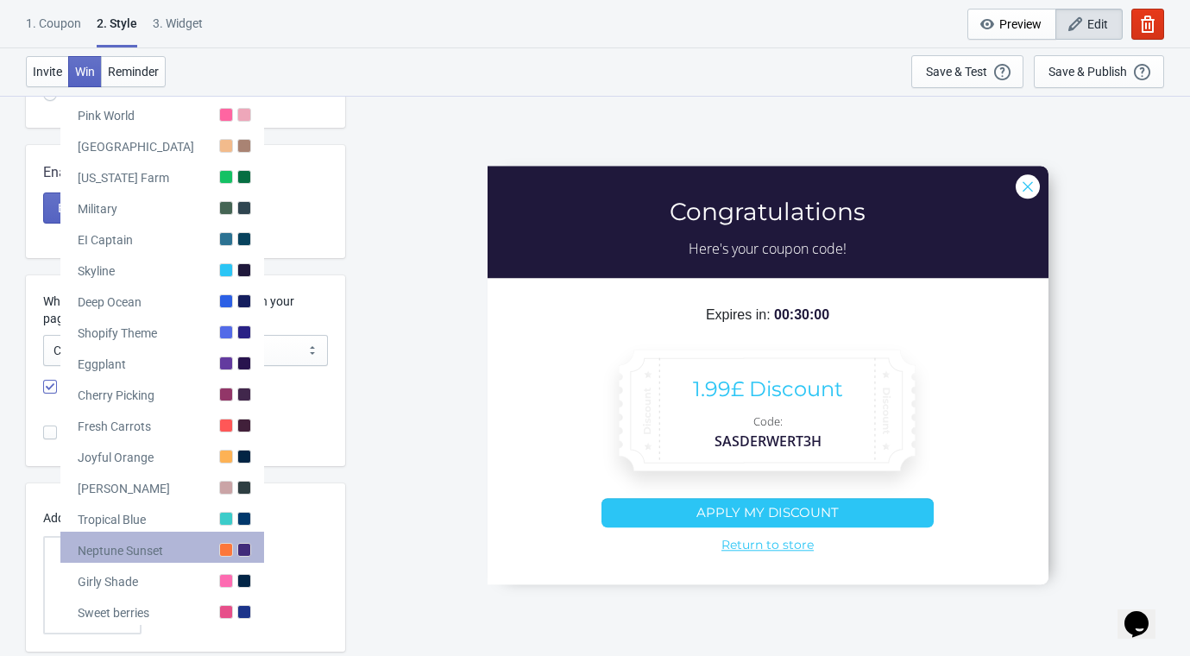
click at [178, 545] on div "Neptune Sunset" at bounding box center [162, 547] width 204 height 31
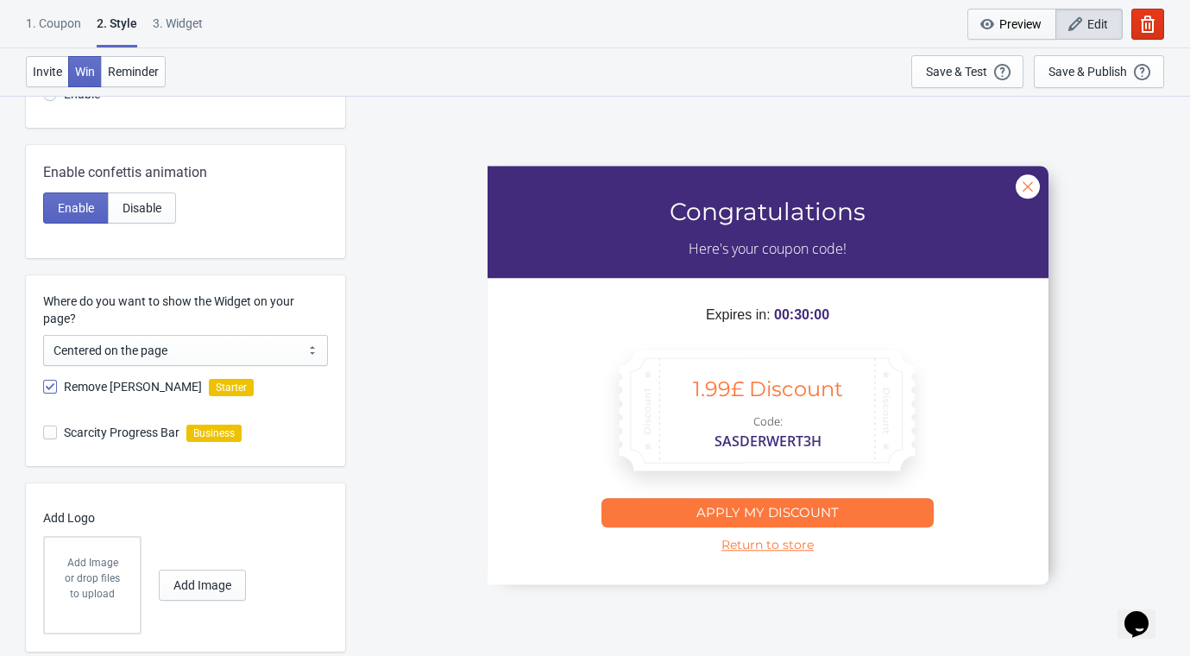
click at [1012, 17] on span "Preview" at bounding box center [1020, 24] width 42 height 14
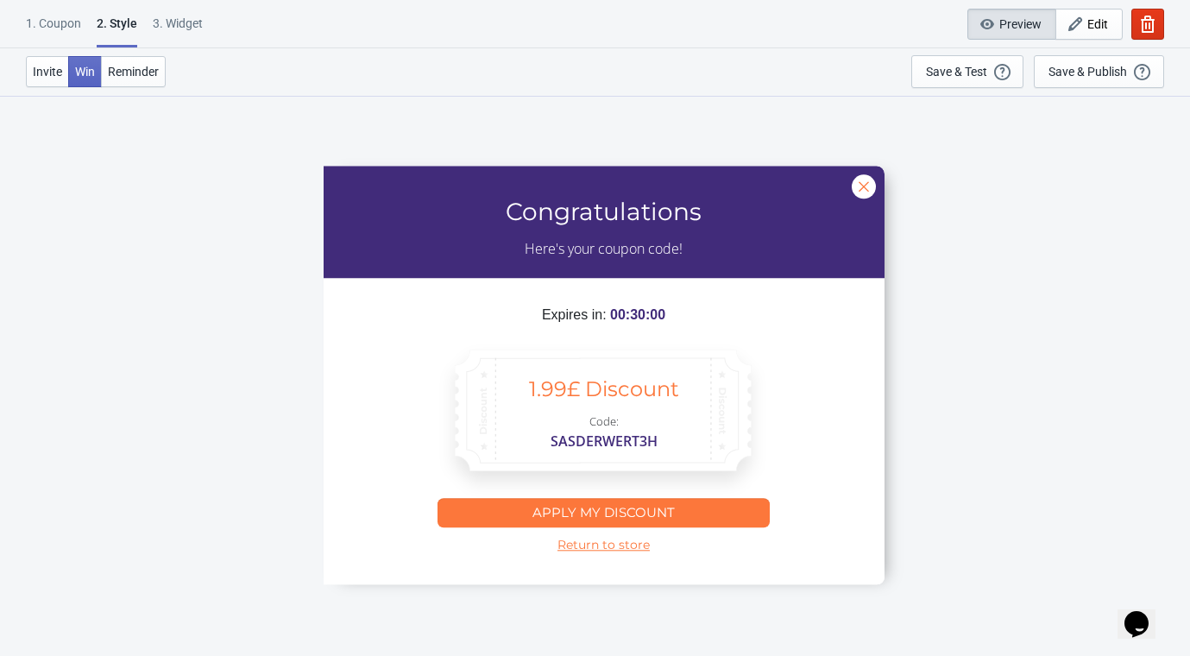
scroll to position [95, 0]
click at [1085, 19] on span "Edit" at bounding box center [1089, 24] width 38 height 17
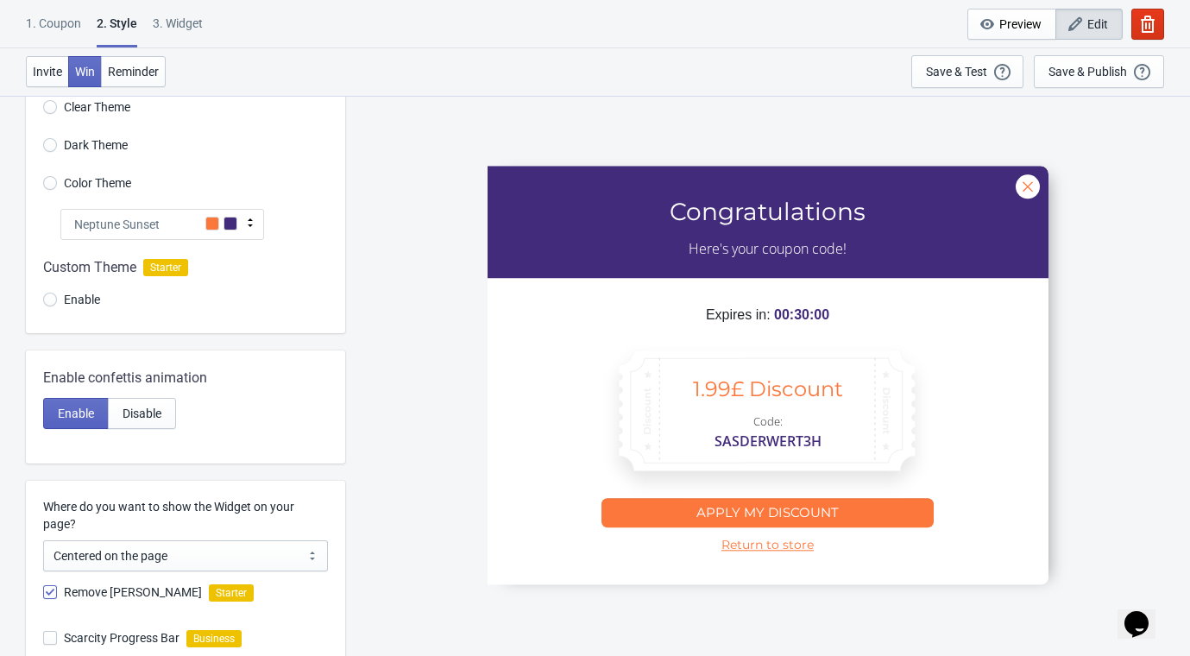
scroll to position [0, 0]
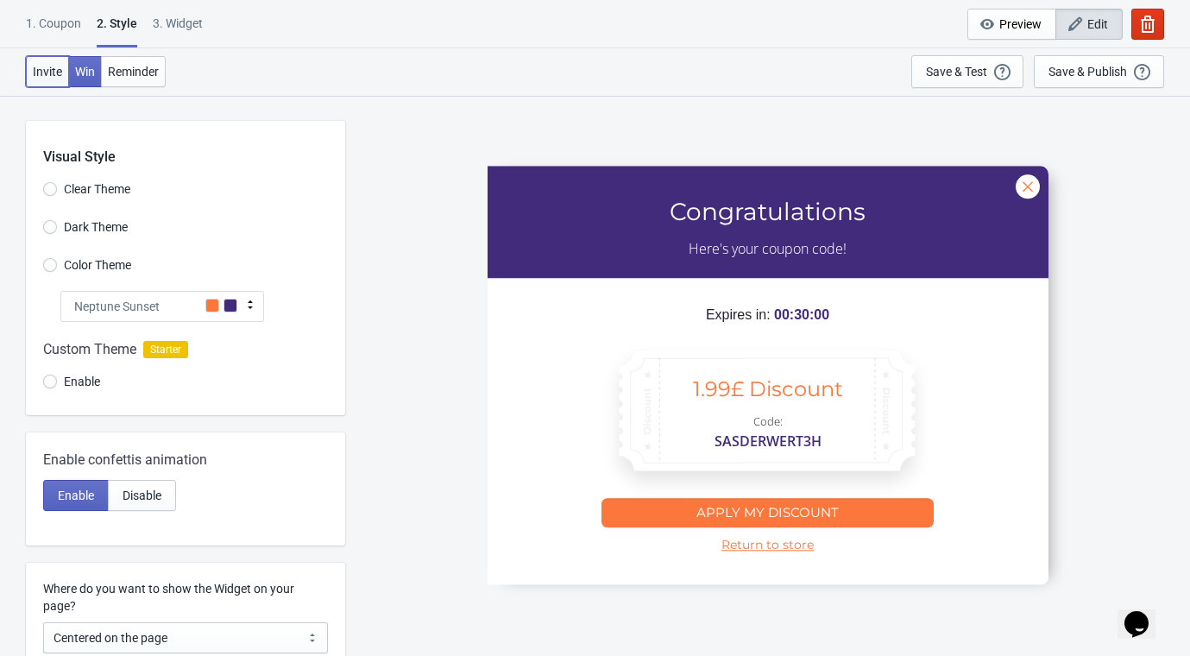
click at [47, 67] on span "Invite" at bounding box center [47, 72] width 29 height 14
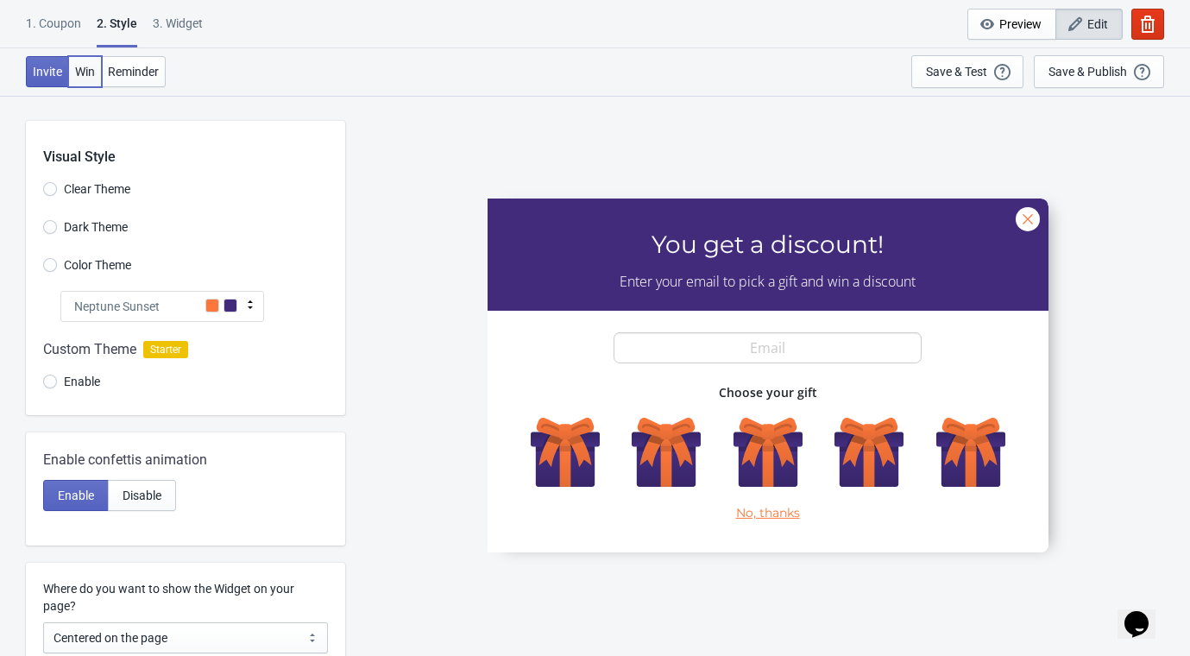
click at [92, 72] on span "Win" at bounding box center [85, 72] width 20 height 14
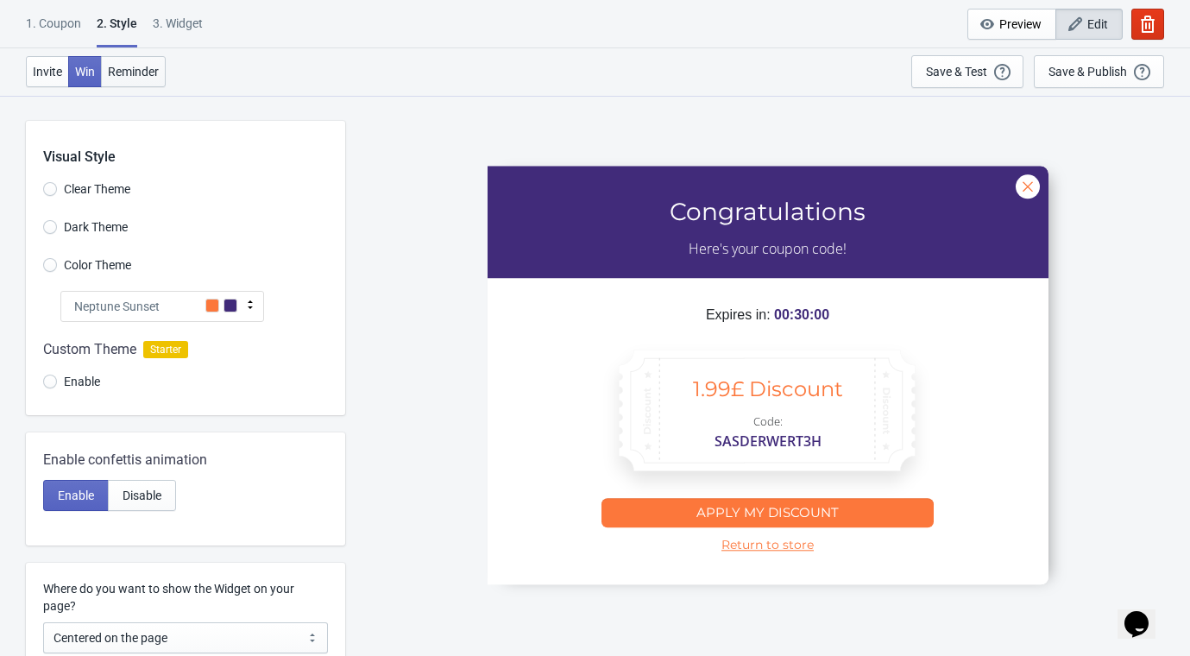
click at [120, 73] on span "Reminder" at bounding box center [133, 72] width 51 height 14
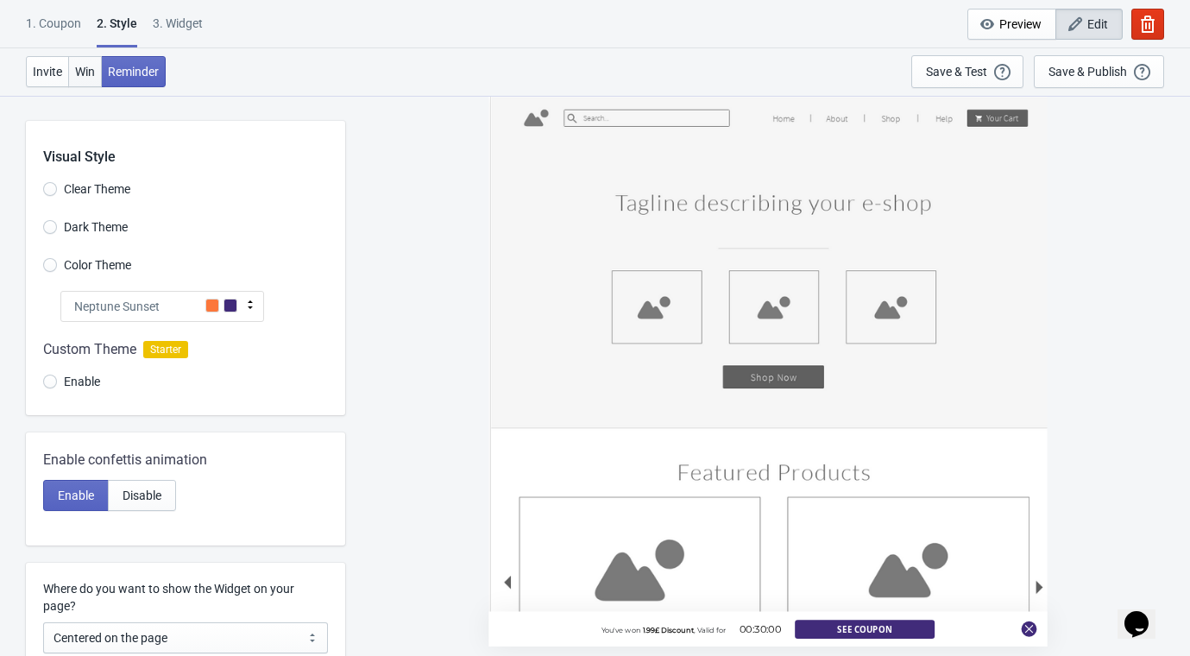
click at [82, 69] on span "Win" at bounding box center [85, 72] width 20 height 14
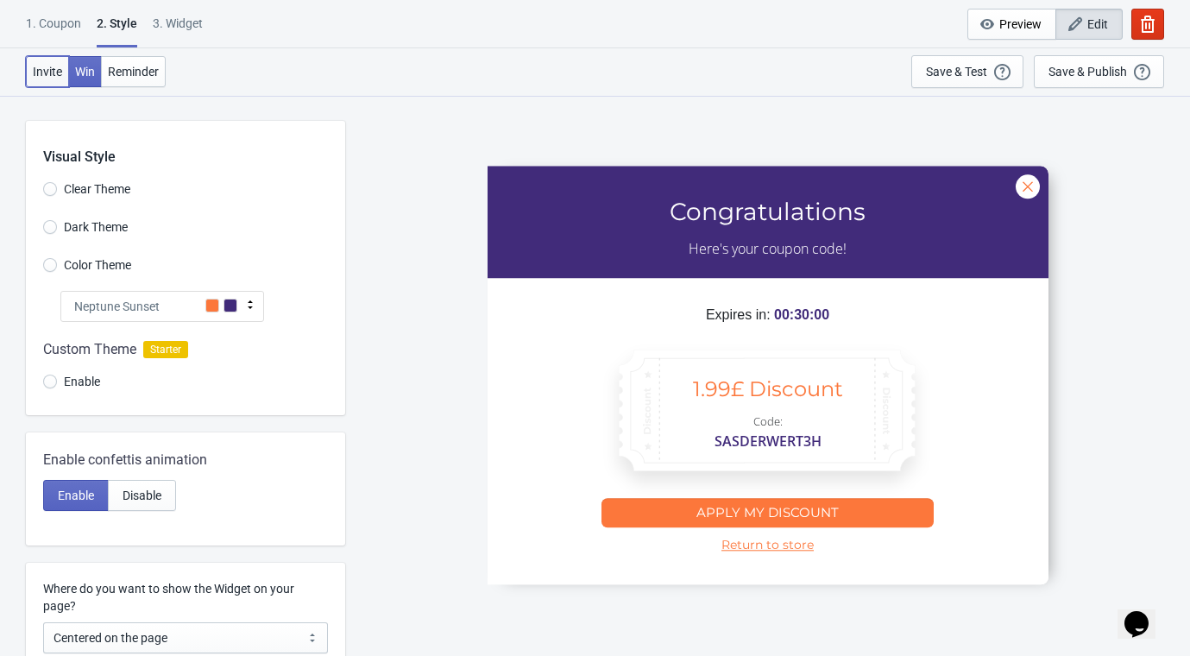
click at [54, 72] on span "Invite" at bounding box center [47, 72] width 29 height 14
radio input "true"
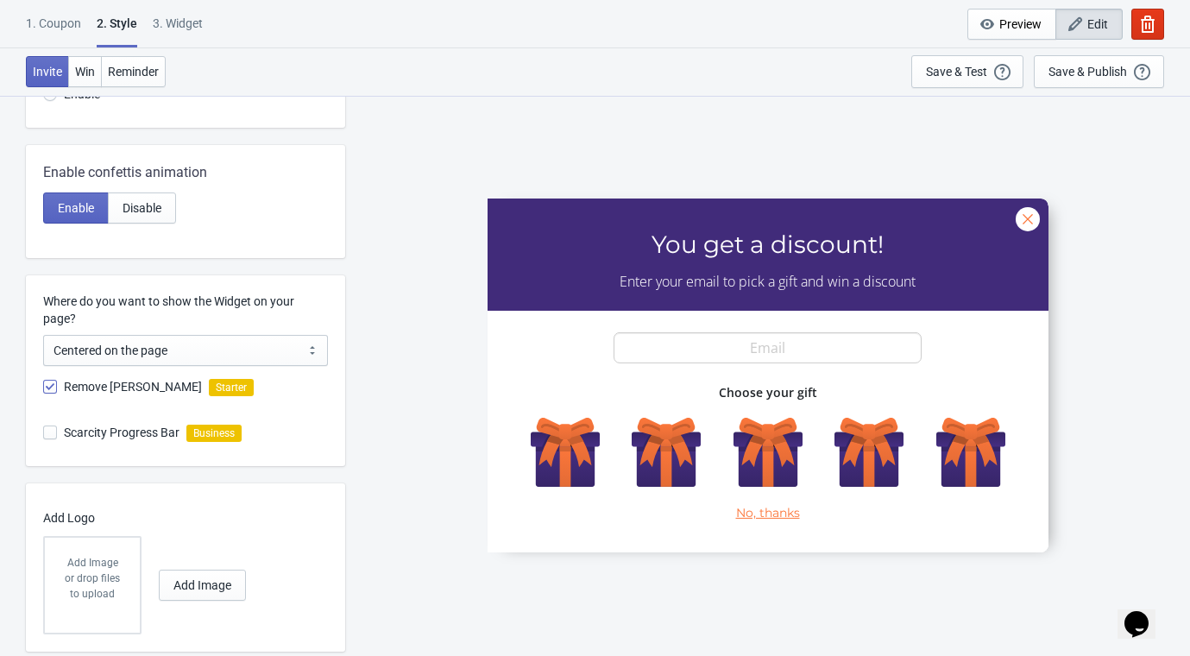
scroll to position [330, 0]
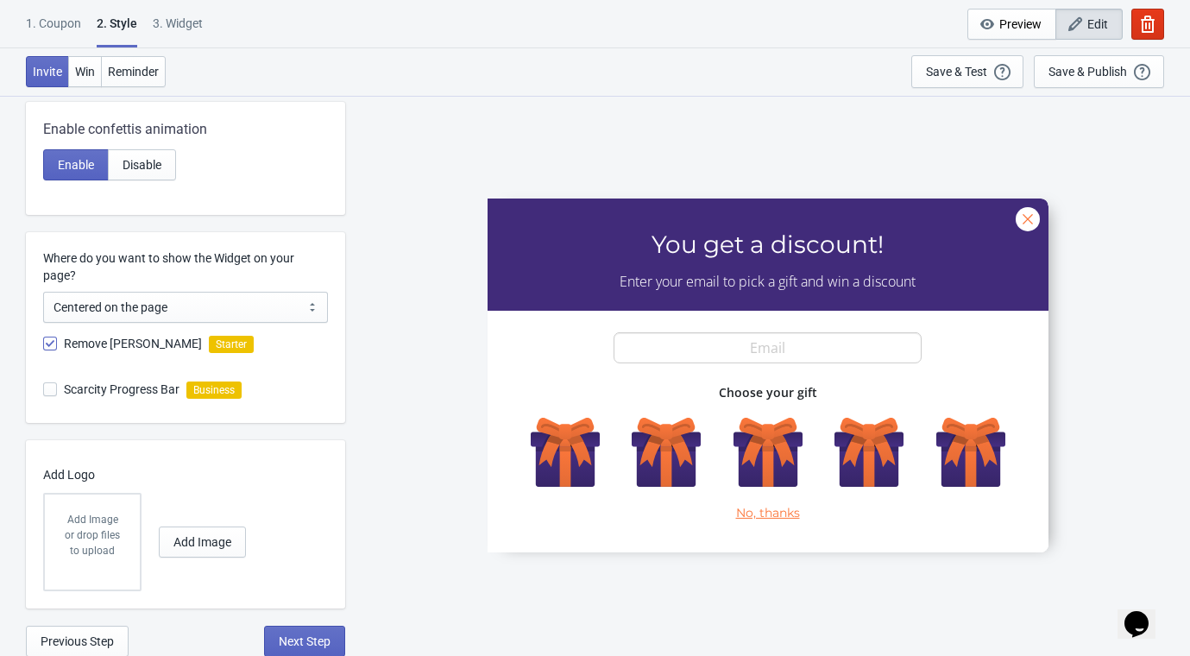
click at [53, 387] on span at bounding box center [50, 389] width 14 height 14
click at [44, 387] on input "Scarcity Progress Bar" at bounding box center [43, 397] width 1 height 31
checkbox input "false"
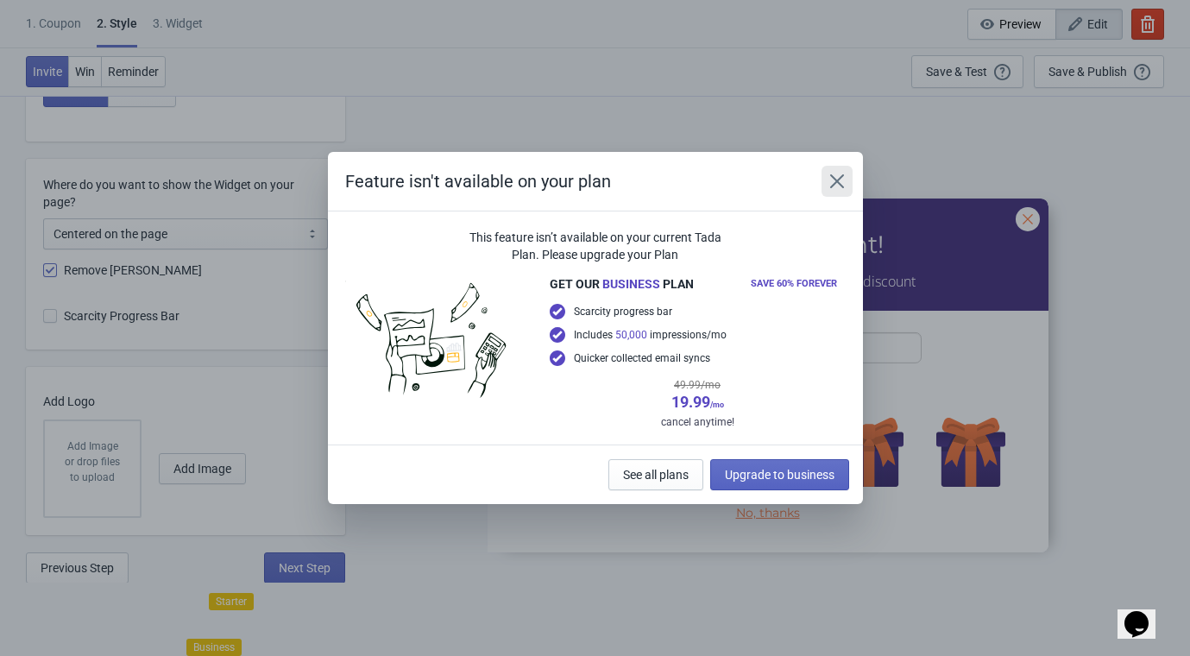
click at [840, 187] on icon "Close" at bounding box center [836, 181] width 17 height 17
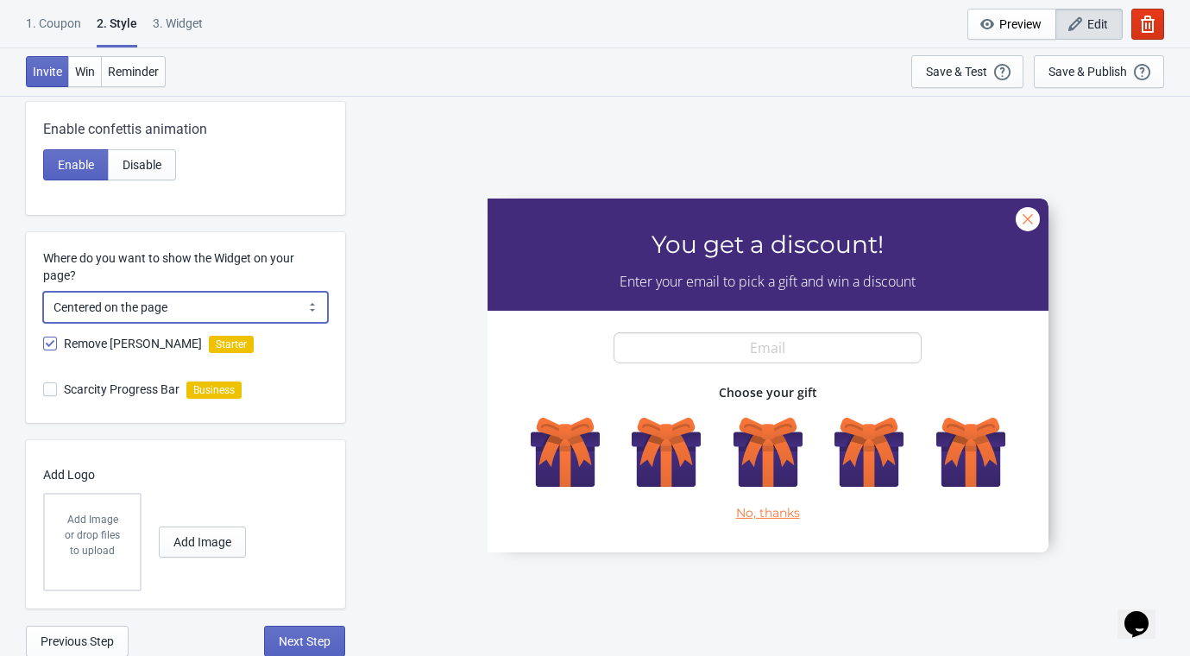
click at [85, 303] on select "Centered on the page Left side of the page" at bounding box center [185, 307] width 285 height 31
click at [0, 487] on div "Visual Style Clear Theme Dark Theme Color Theme Neptune Sunset Tada Red Rose Pi…" at bounding box center [595, 210] width 1190 height 892
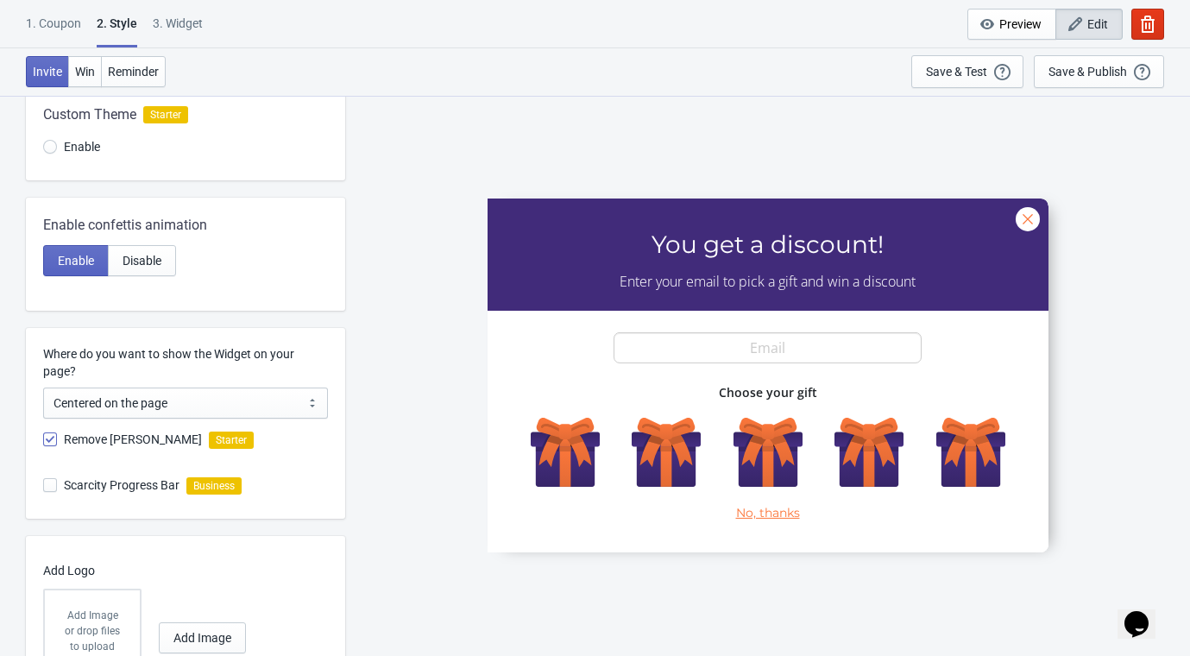
scroll to position [139, 0]
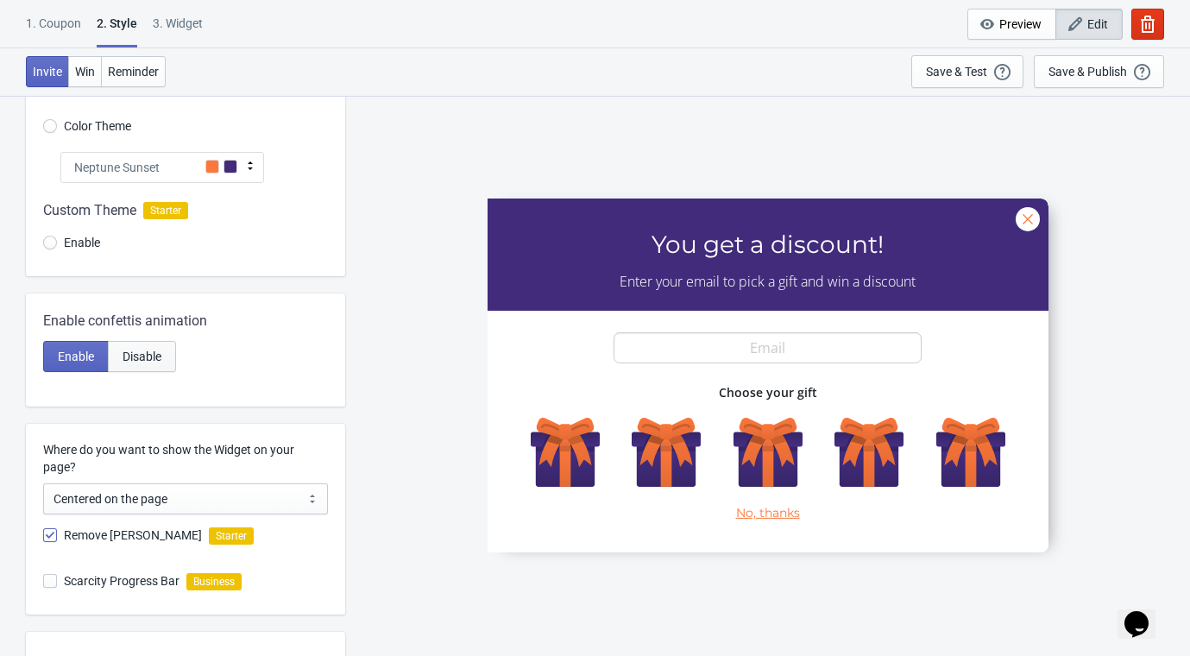
click at [145, 356] on span "Disable" at bounding box center [142, 356] width 39 height 14
click at [69, 361] on span "Enable" at bounding box center [76, 356] width 36 height 14
radio input "true"
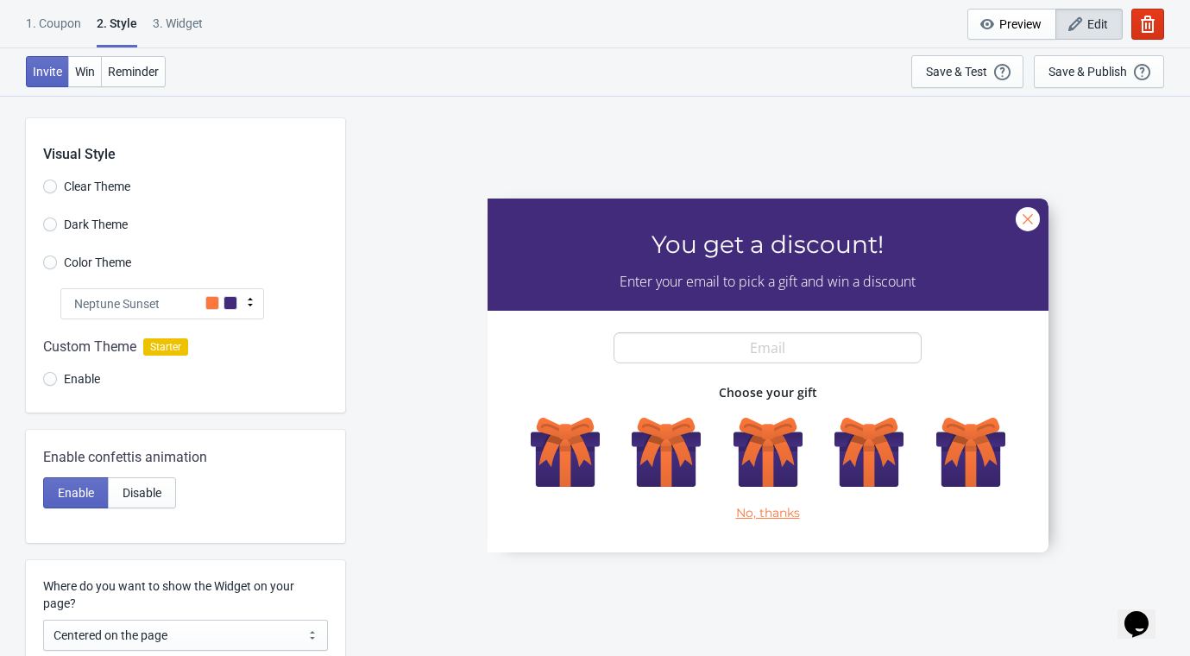
scroll to position [0, 0]
click at [943, 69] on div "Save & Test" at bounding box center [956, 72] width 61 height 14
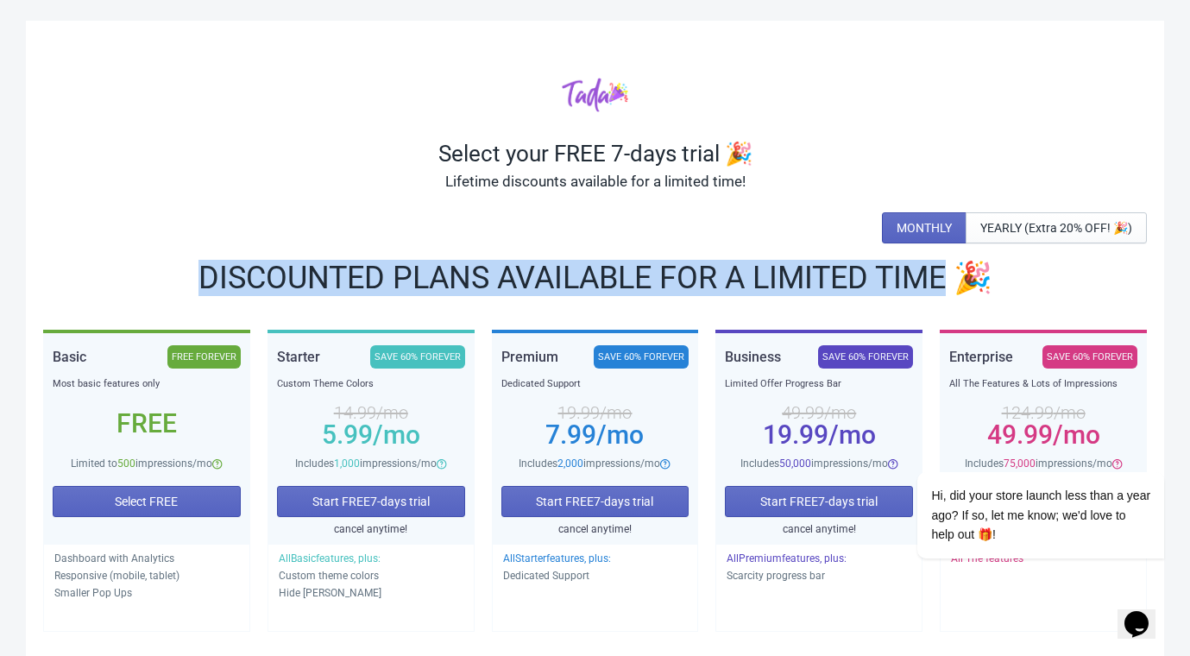
drag, startPoint x: 198, startPoint y: 273, endPoint x: 942, endPoint y: 285, distance: 743.9
click at [942, 285] on div "DISCOUNTED PLANS AVAILABLE FOR A LIMITED TIME 🎉" at bounding box center [595, 278] width 1104 height 28
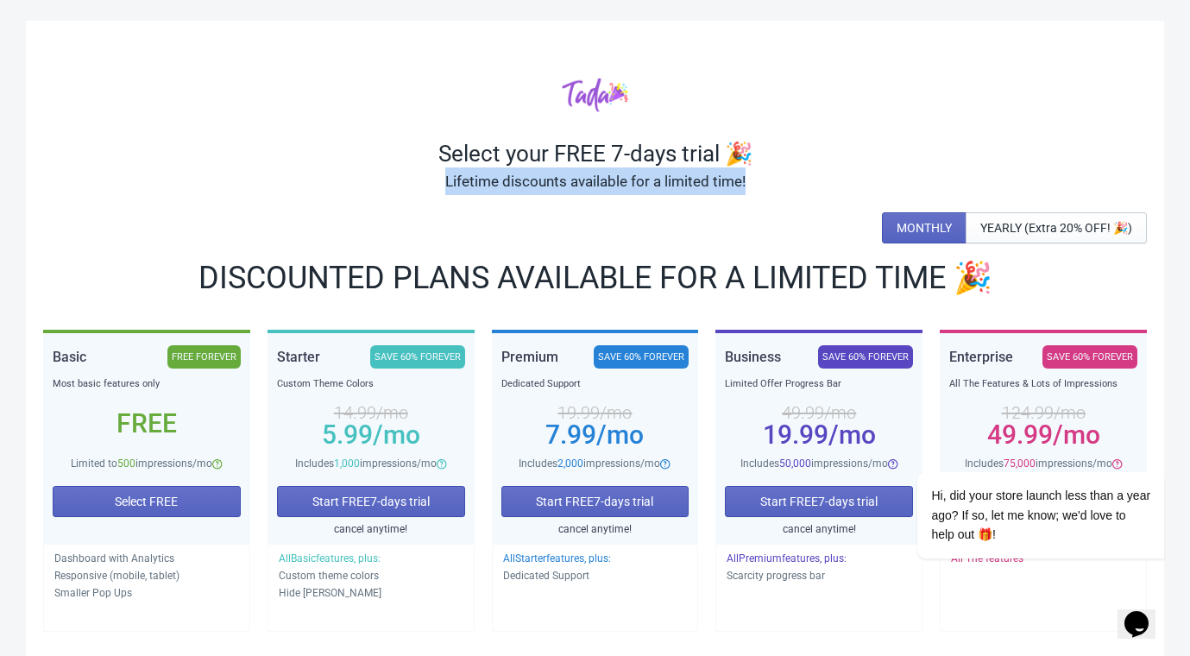
drag, startPoint x: 446, startPoint y: 181, endPoint x: 755, endPoint y: 179, distance: 308.9
click at [755, 179] on div "Lifetime discounts available for a limited time!" at bounding box center [595, 181] width 1104 height 28
click at [343, 270] on div "DISCOUNTED PLANS AVAILABLE FOR A LIMITED TIME 🎉" at bounding box center [595, 278] width 1104 height 28
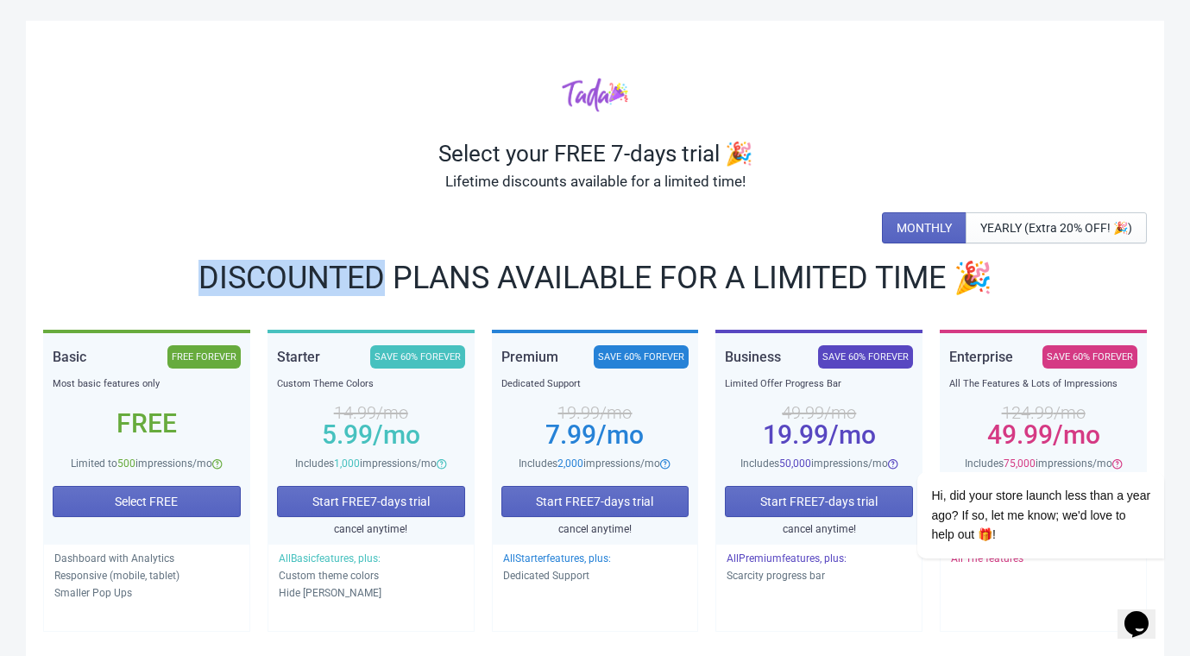
drag, startPoint x: 204, startPoint y: 278, endPoint x: 375, endPoint y: 278, distance: 170.9
click at [375, 278] on div "DISCOUNTED PLANS AVAILABLE FOR A LIMITED TIME 🎉" at bounding box center [595, 278] width 1104 height 28
copy div "DISCOUNTED"
click at [389, 287] on div "DISCOUNTED PLANS AVAILABLE FOR A LIMITED TIME 🎉" at bounding box center [595, 278] width 1104 height 28
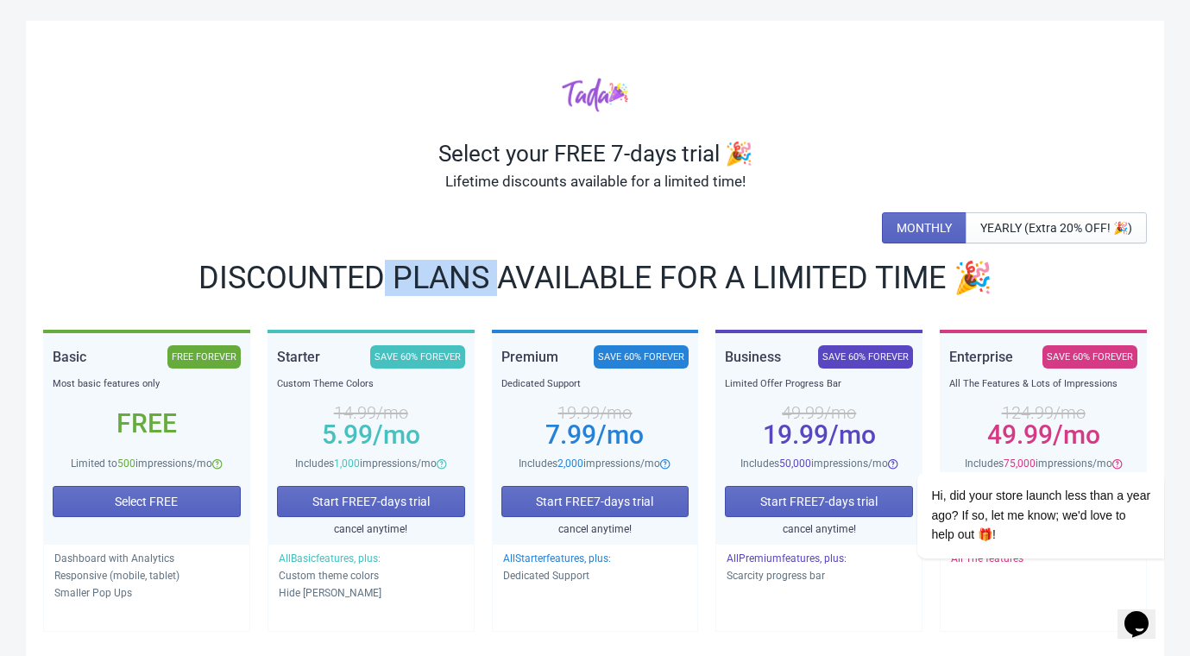
drag, startPoint x: 381, startPoint y: 276, endPoint x: 490, endPoint y: 286, distance: 109.1
click at [490, 286] on div "DISCOUNTED PLANS AVAILABLE FOR A LIMITED TIME 🎉" at bounding box center [595, 278] width 1104 height 28
copy div "PLANS"
drag, startPoint x: 492, startPoint y: 278, endPoint x: 507, endPoint y: 293, distance: 21.4
click at [492, 277] on div "DISCOUNTED PLANS AVAILABLE FOR A LIMITED TIME 🎉" at bounding box center [595, 278] width 1104 height 28
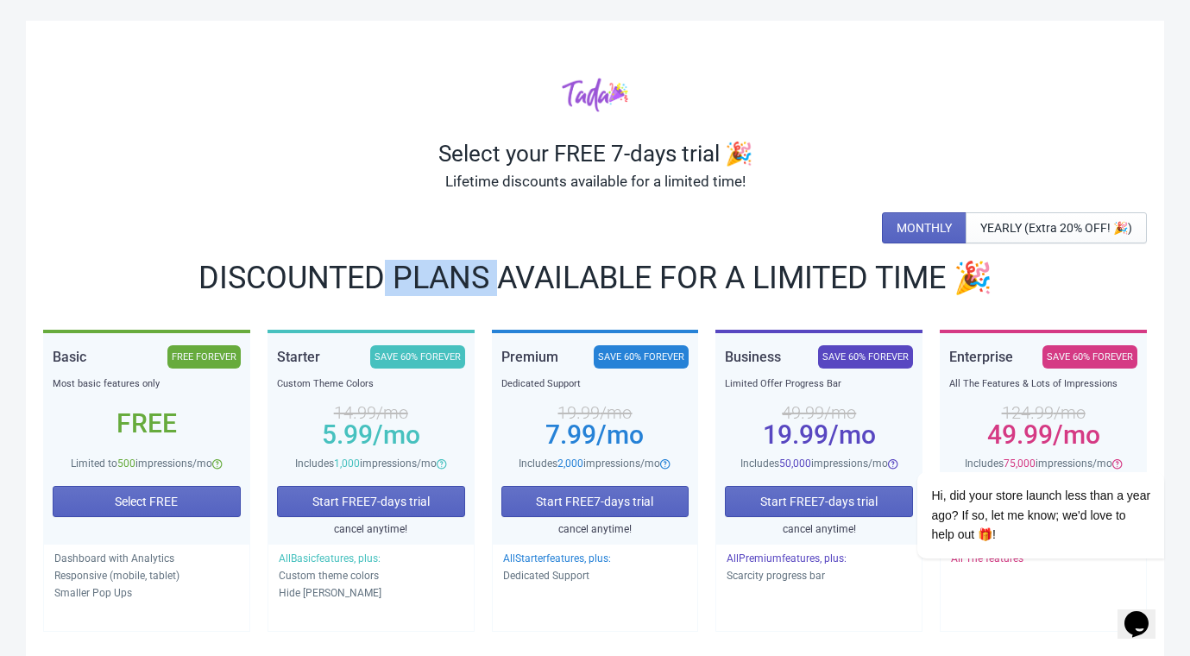
click at [500, 275] on div "DISCOUNTED PLANS AVAILABLE FOR A LIMITED TIME 🎉" at bounding box center [595, 278] width 1104 height 28
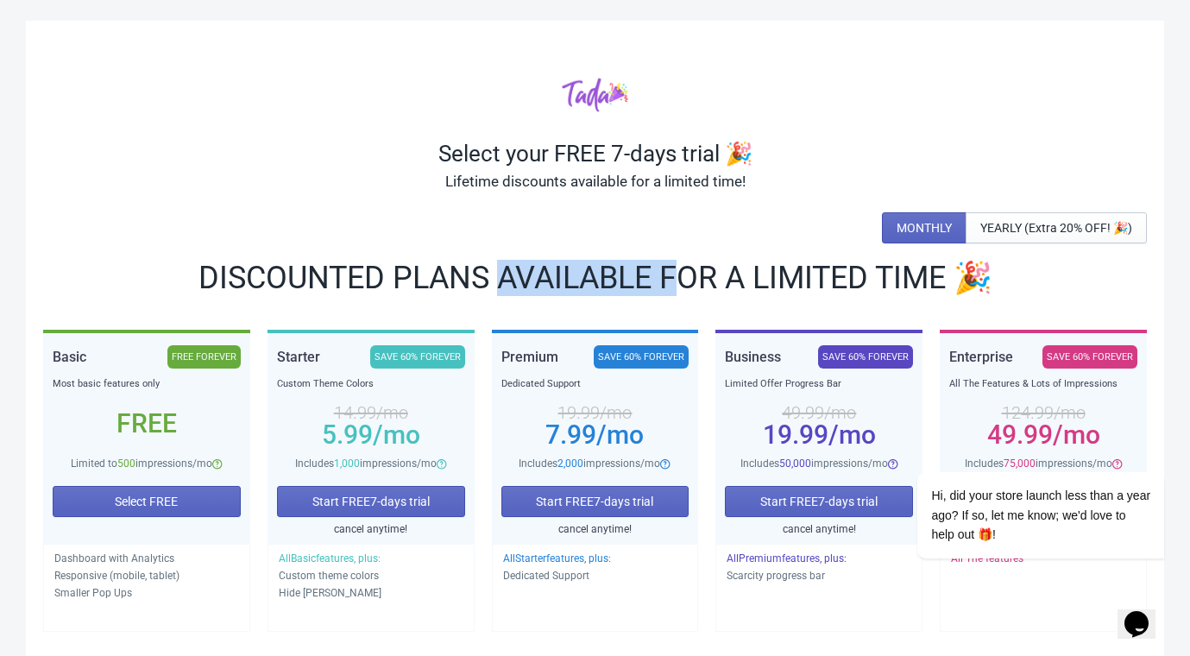
drag, startPoint x: 501, startPoint y: 268, endPoint x: 683, endPoint y: 260, distance: 182.3
click at [683, 264] on div "DISCOUNTED PLANS AVAILABLE FOR A LIMITED TIME 🎉" at bounding box center [595, 278] width 1104 height 28
click at [835, 302] on div "Select your FREE 7-days trial 🎉 Lifetime discounts available for a limited time…" at bounding box center [595, 411] width 1138 height 780
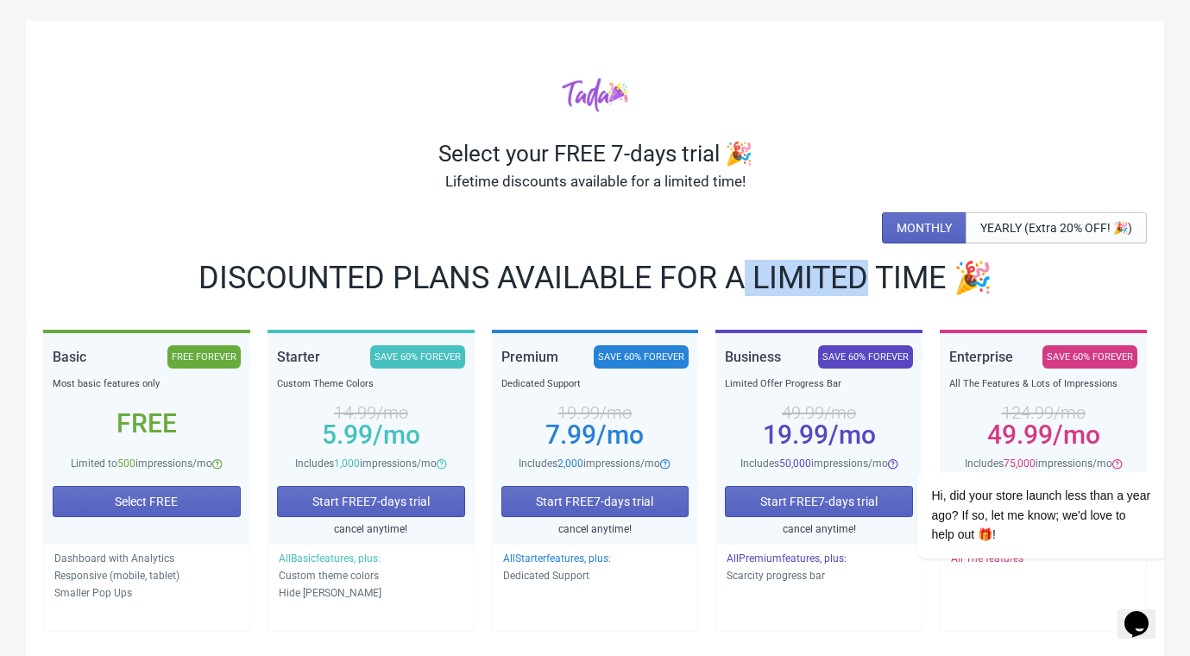
drag, startPoint x: 864, startPoint y: 280, endPoint x: 741, endPoint y: 292, distance: 123.0
click at [741, 292] on div "DISCOUNTED PLANS AVAILABLE FOR A LIMITED TIME 🎉" at bounding box center [595, 278] width 1104 height 28
click at [736, 296] on div "Select your FREE 7-days trial 🎉 Lifetime discounts available for a limited time…" at bounding box center [595, 411] width 1138 height 780
drag, startPoint x: 658, startPoint y: 277, endPoint x: 936, endPoint y: 299, distance: 279.6
click at [948, 290] on div "DISCOUNTED PLANS AVAILABLE FOR A LIMITED TIME 🎉" at bounding box center [595, 278] width 1104 height 28
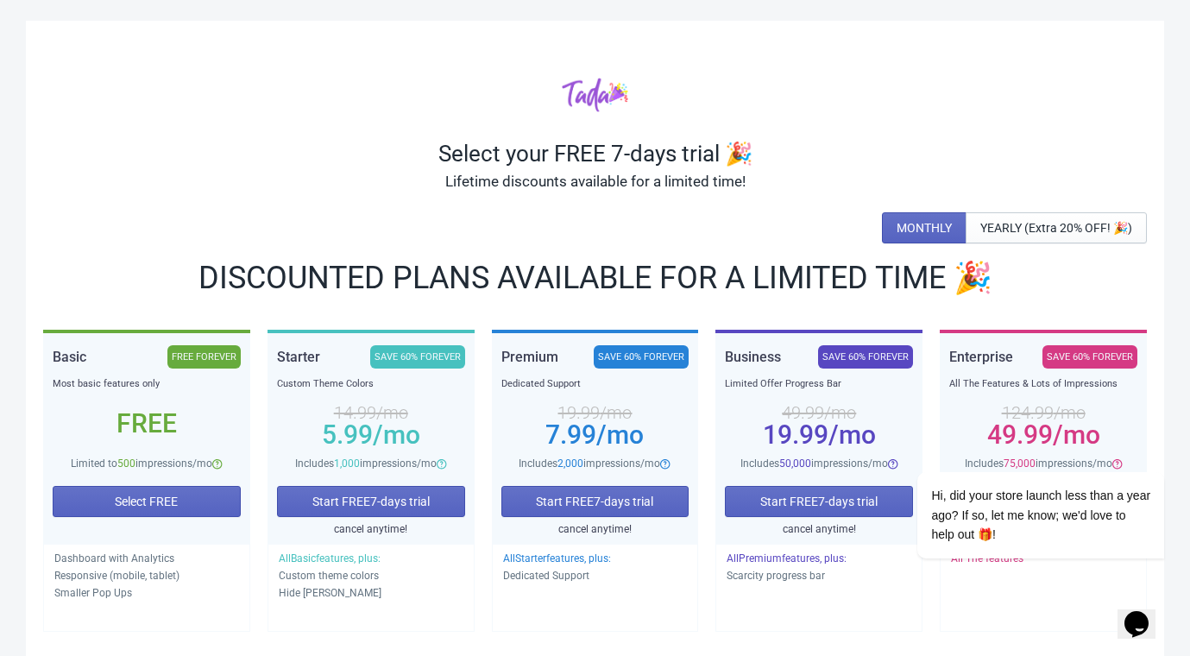
click at [572, 282] on div "DISCOUNTED PLANS AVAILABLE FOR A LIMITED TIME 🎉" at bounding box center [595, 278] width 1104 height 28
drag, startPoint x: 292, startPoint y: 280, endPoint x: 377, endPoint y: 274, distance: 85.7
click at [377, 274] on div "DISCOUNTED PLANS AVAILABLE FOR A LIMITED TIME 🎉" at bounding box center [595, 278] width 1104 height 28
copy div "DISCOUNTED"
click at [403, 272] on div "DISCOUNTED PLANS AVAILABLE FOR A LIMITED TIME 🎉" at bounding box center [595, 278] width 1104 height 28
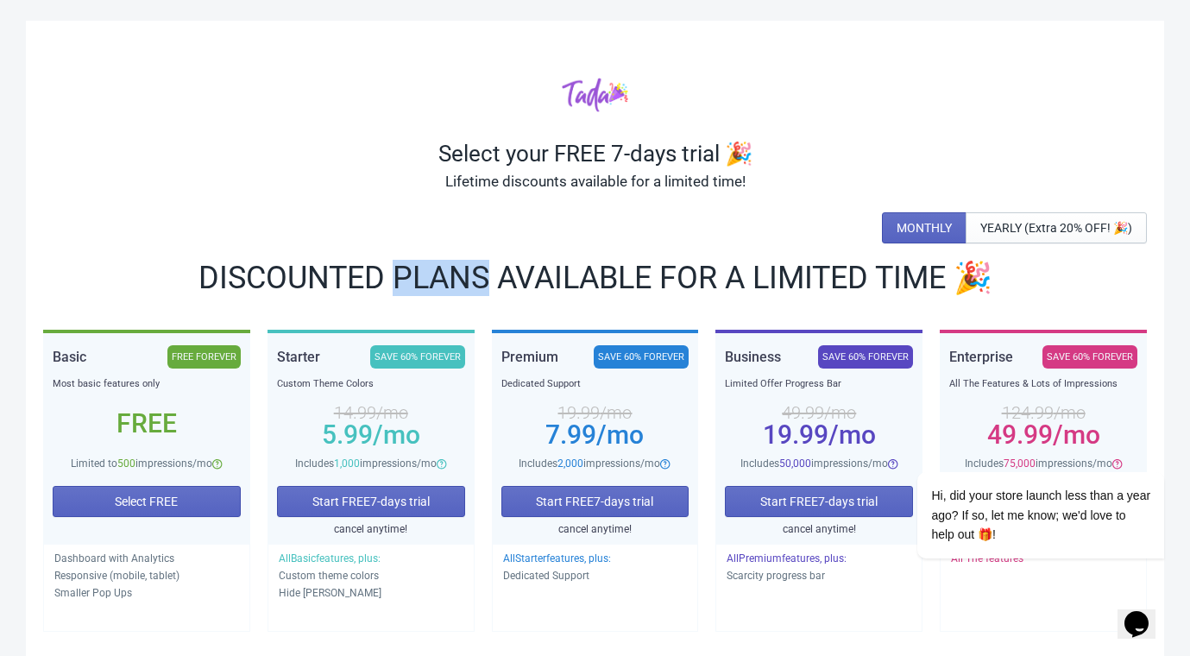
drag, startPoint x: 388, startPoint y: 278, endPoint x: 487, endPoint y: 281, distance: 98.4
click at [487, 281] on div "DISCOUNTED PLANS AVAILABLE FOR A LIMITED TIME 🎉" at bounding box center [595, 278] width 1104 height 28
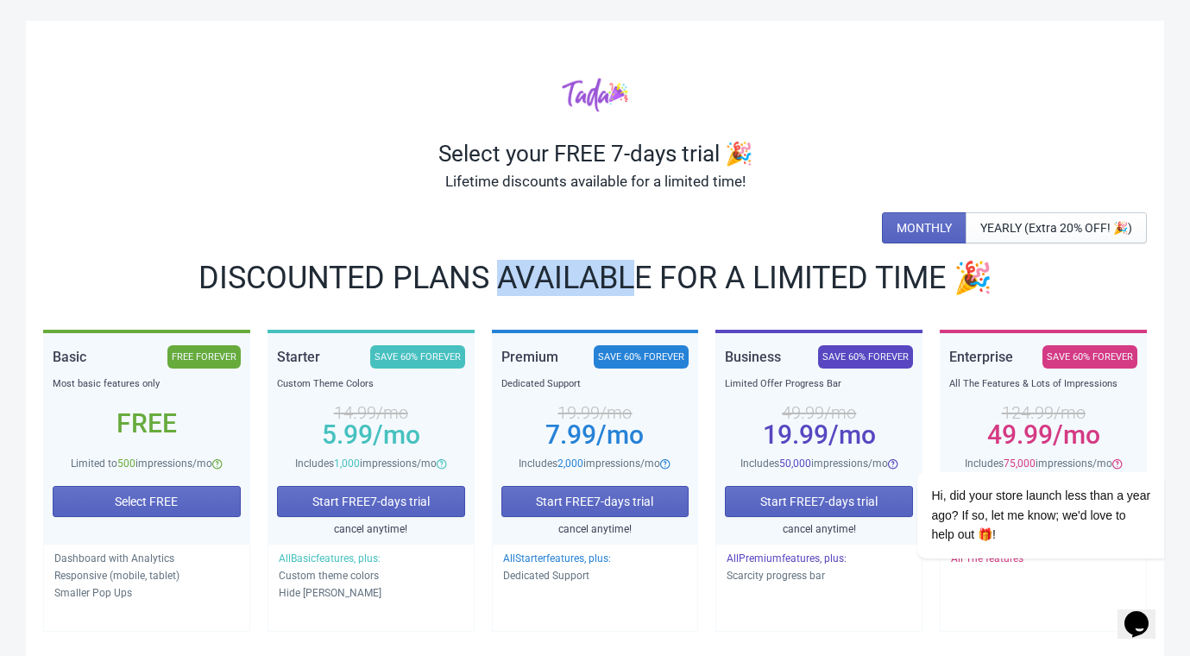
drag, startPoint x: 490, startPoint y: 280, endPoint x: 635, endPoint y: 282, distance: 145.0
click at [635, 282] on div "DISCOUNTED PLANS AVAILABLE FOR A LIMITED TIME 🎉" at bounding box center [595, 278] width 1104 height 28
click at [640, 281] on div "DISCOUNTED PLANS AVAILABLE FOR A LIMITED TIME 🎉" at bounding box center [595, 278] width 1104 height 28
drag, startPoint x: 645, startPoint y: 284, endPoint x: 492, endPoint y: 290, distance: 153.7
click at [492, 290] on div "DISCOUNTED PLANS AVAILABLE FOR A LIMITED TIME 🎉" at bounding box center [595, 278] width 1104 height 28
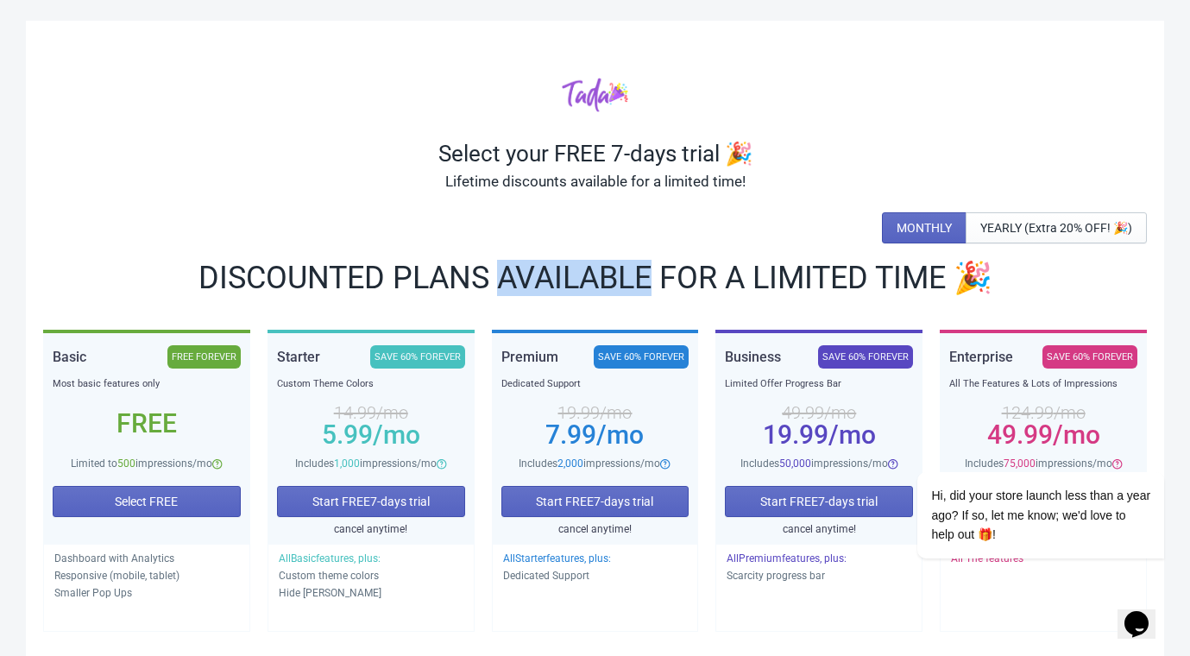
copy div "AVAILABLE"
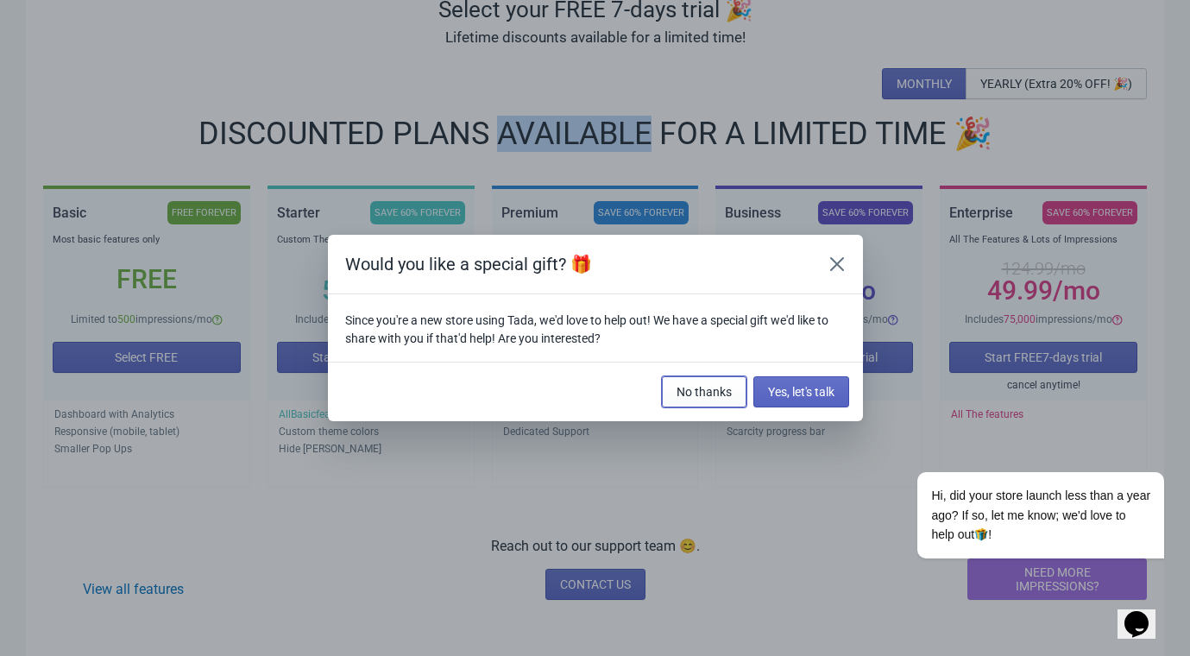
drag, startPoint x: 694, startPoint y: 392, endPoint x: 691, endPoint y: 424, distance: 32.0
click at [693, 391] on span "No thanks" at bounding box center [704, 392] width 55 height 14
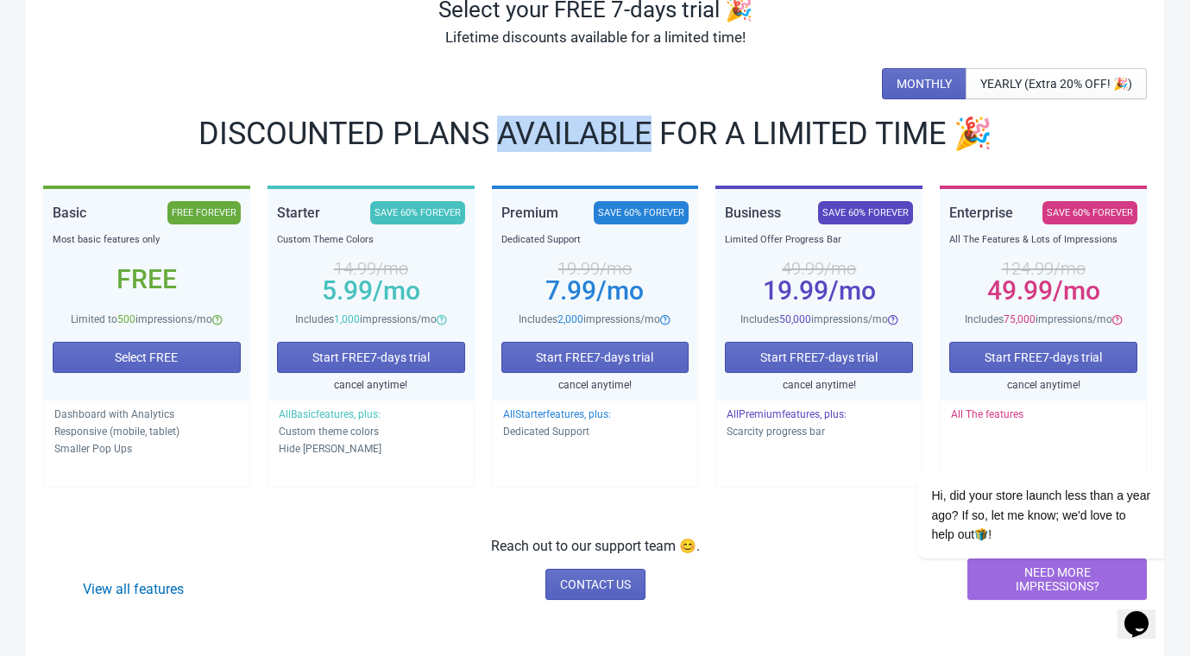
scroll to position [0, 0]
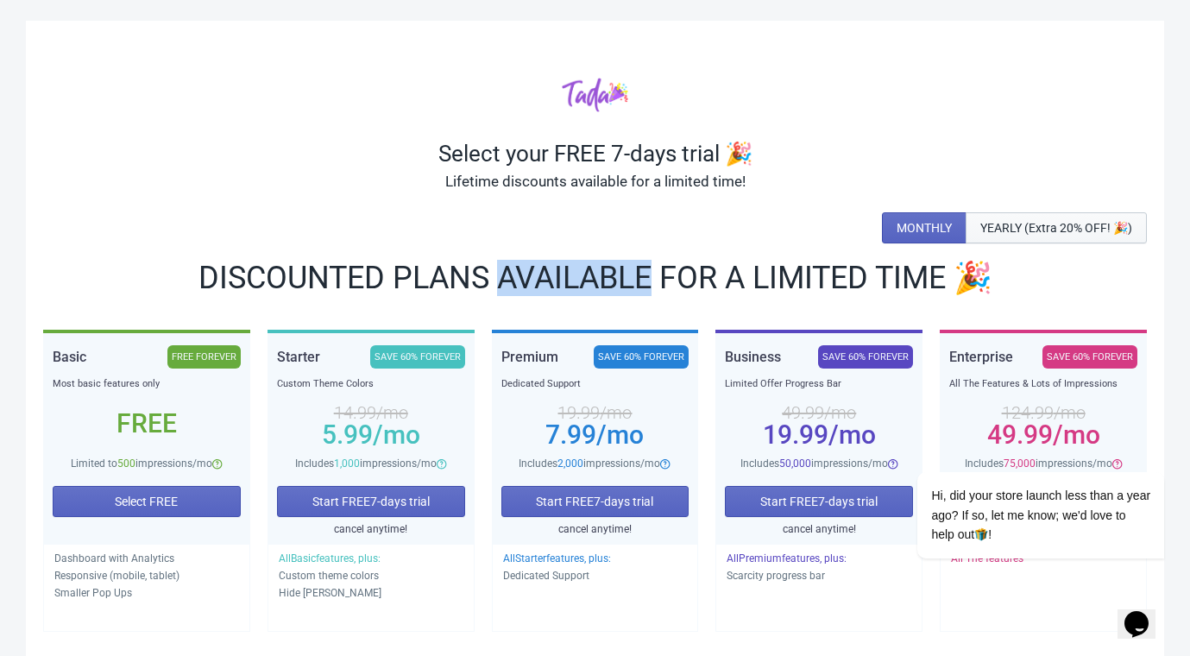
click at [1010, 236] on button "YEARLY (Extra 20% OFF! 🎉)" at bounding box center [1056, 227] width 181 height 31
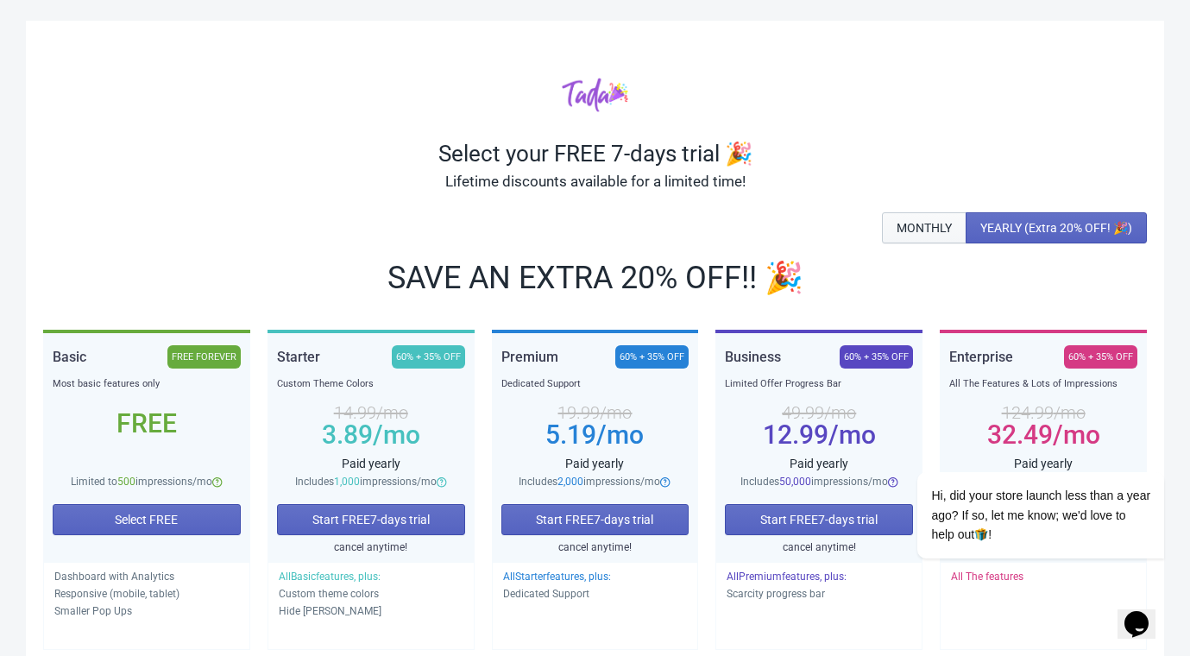
click at [903, 223] on span "MONTHLY" at bounding box center [924, 228] width 55 height 14
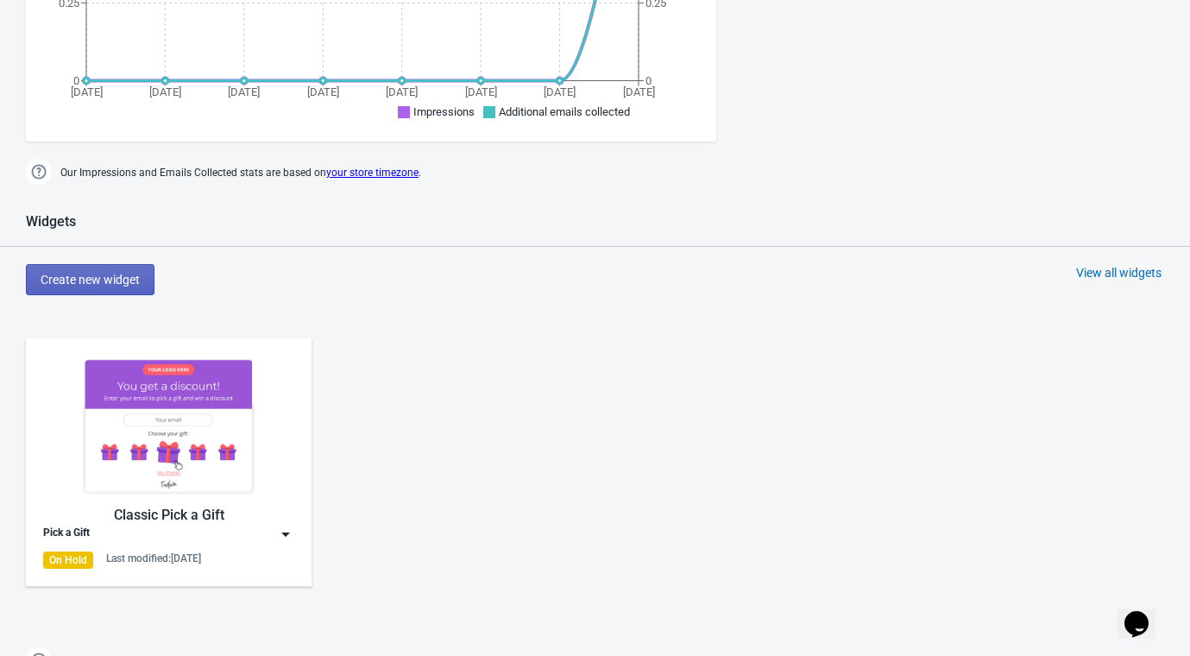
scroll to position [575, 0]
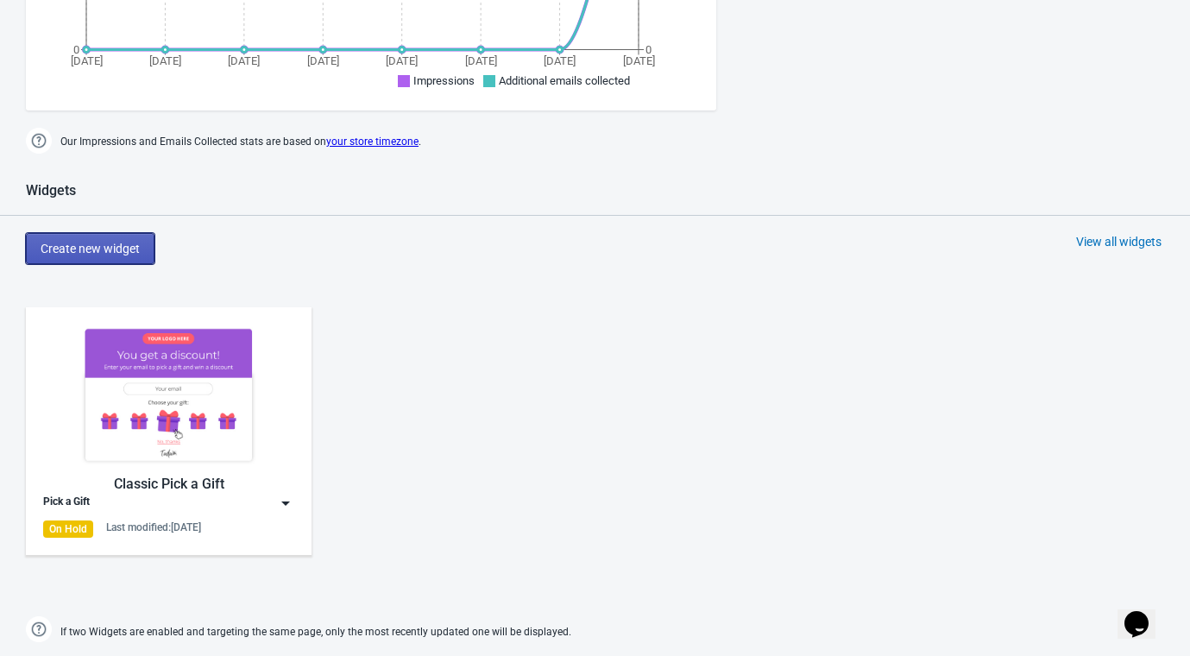
click at [84, 242] on span "Create new widget" at bounding box center [90, 249] width 99 height 14
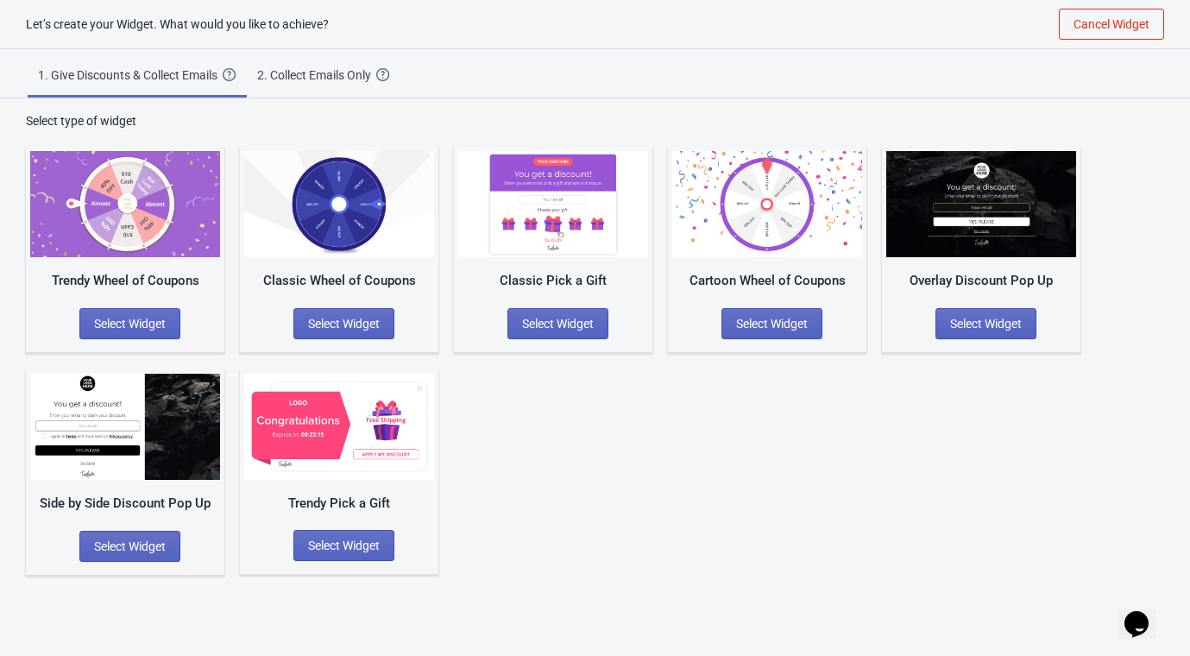
scroll to position [17, 0]
click at [350, 483] on div "Trendy Pick a Gift Select Widget" at bounding box center [339, 471] width 198 height 205
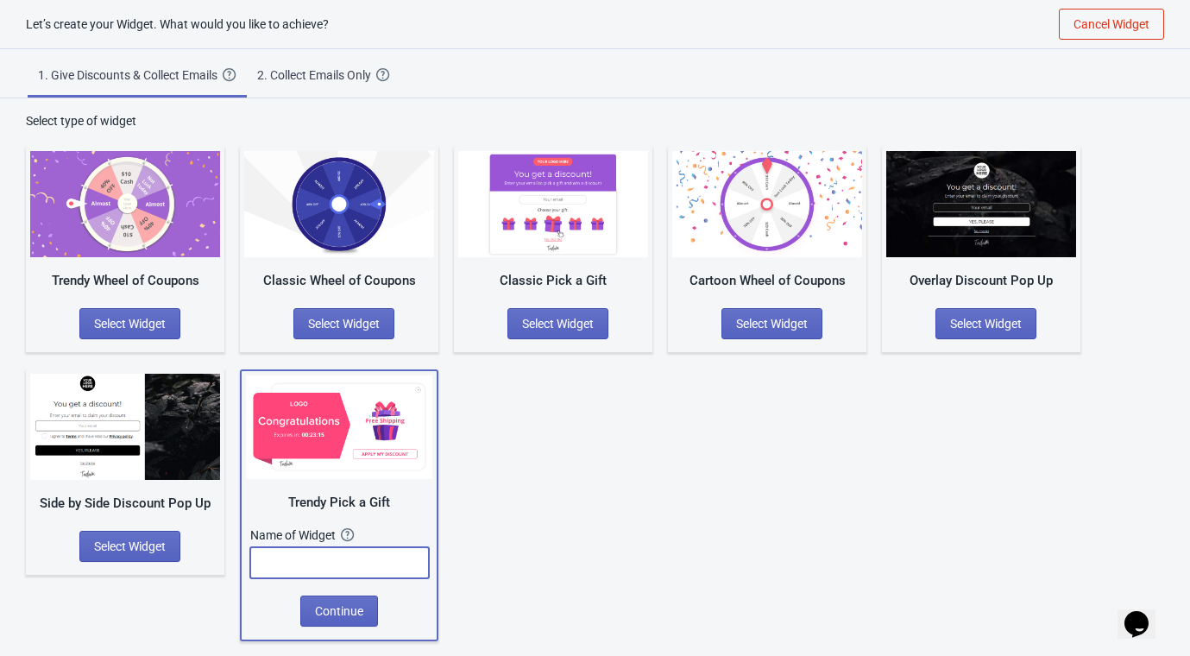
click at [293, 572] on input "text" at bounding box center [339, 562] width 179 height 31
type input "Trendy Pick"
click at [335, 614] on span "Continue" at bounding box center [339, 611] width 48 height 14
click at [325, 607] on span "Continue" at bounding box center [339, 611] width 48 height 14
click at [343, 613] on span "Continue" at bounding box center [339, 611] width 48 height 14
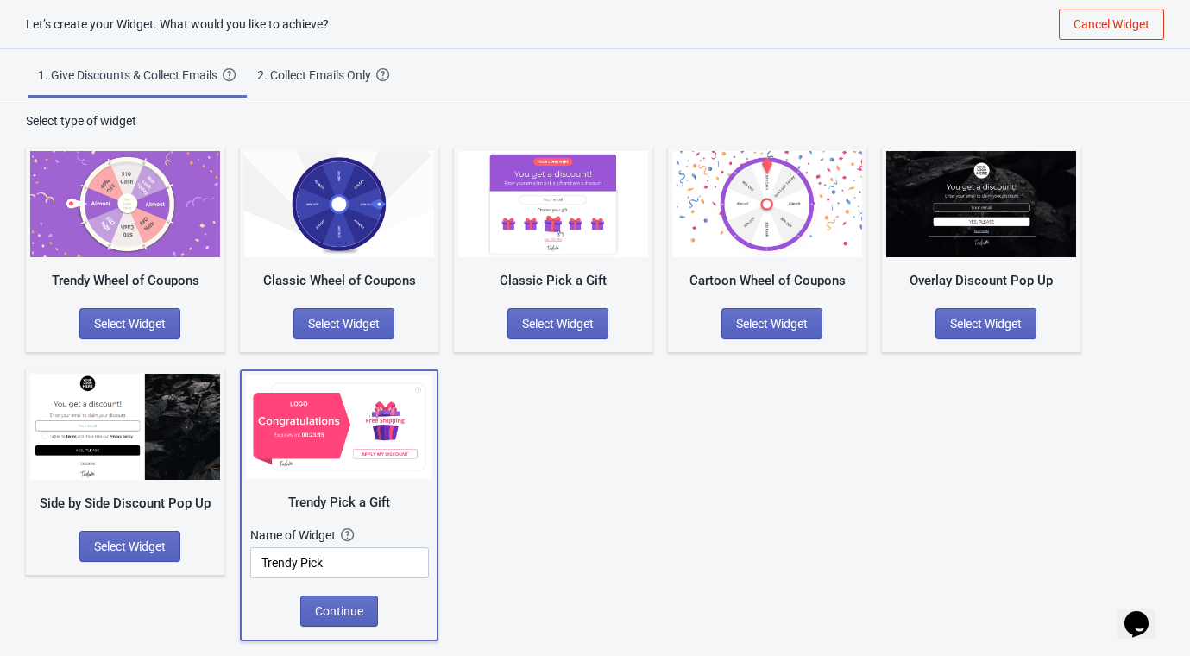
click at [183, 484] on div "Side by Side Discount Pop Up Select Widget" at bounding box center [125, 471] width 198 height 205
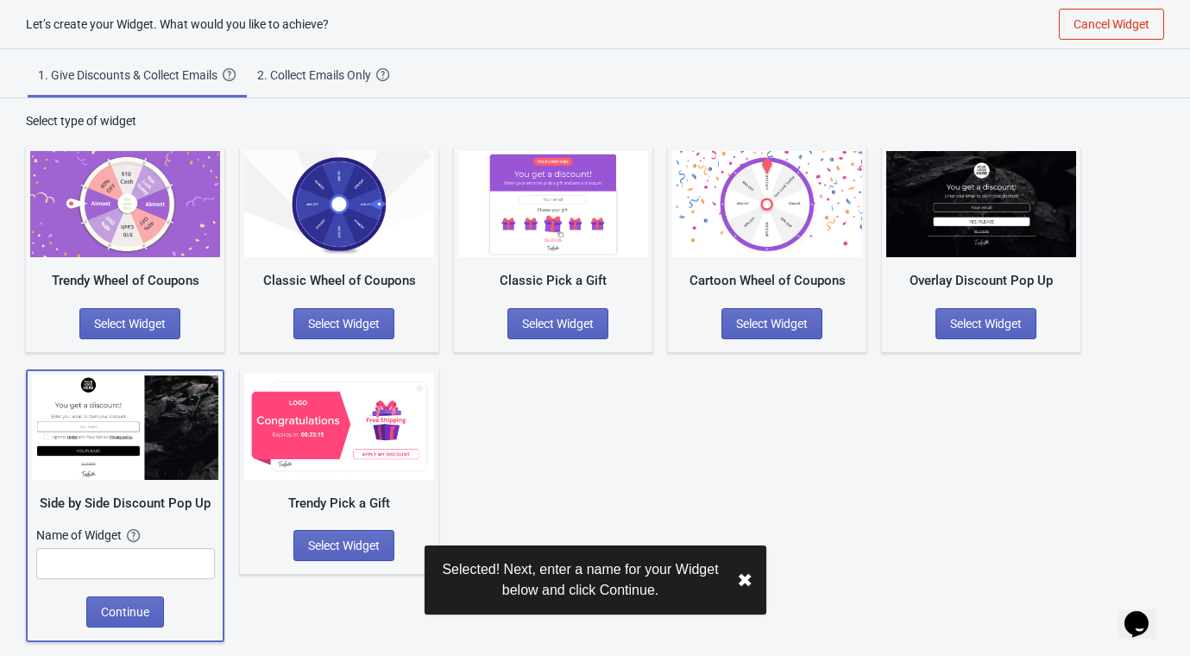
click at [342, 519] on div "Trendy Pick a Gift Select Widget" at bounding box center [339, 471] width 198 height 205
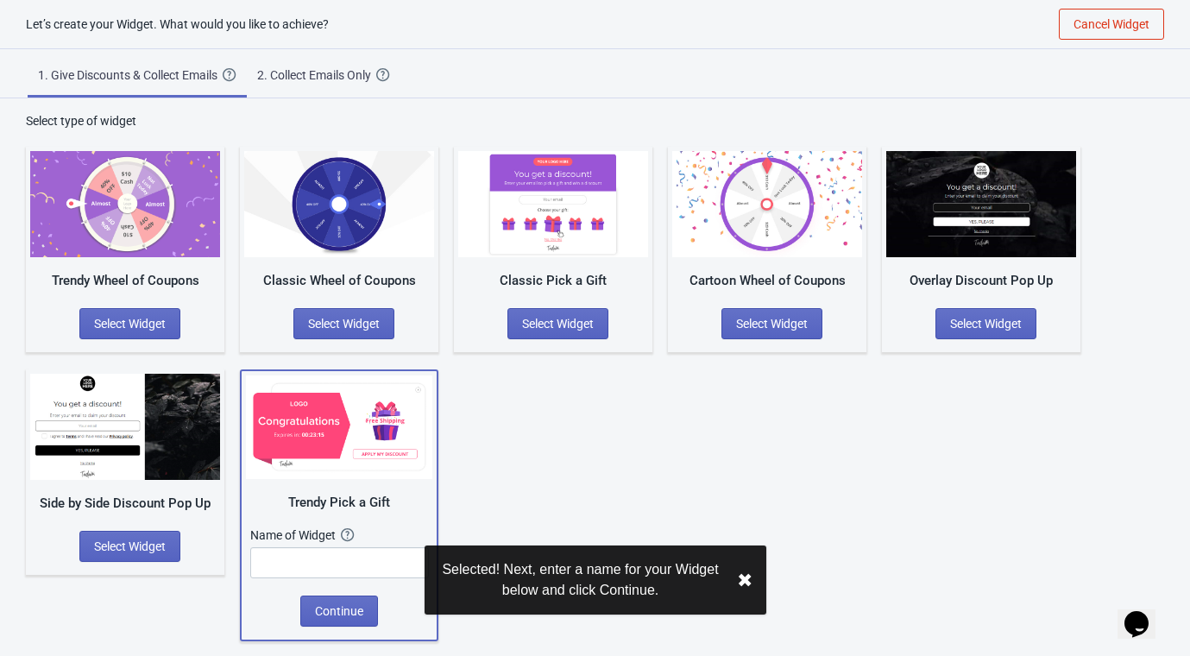
click at [735, 578] on div "Selected! Next, enter a name for your Widget below and click Continue. ✖︎" at bounding box center [596, 579] width 342 height 69
drag, startPoint x: 744, startPoint y: 582, endPoint x: 712, endPoint y: 596, distance: 34.8
click at [743, 582] on button "✖︎" at bounding box center [745, 581] width 16 height 22
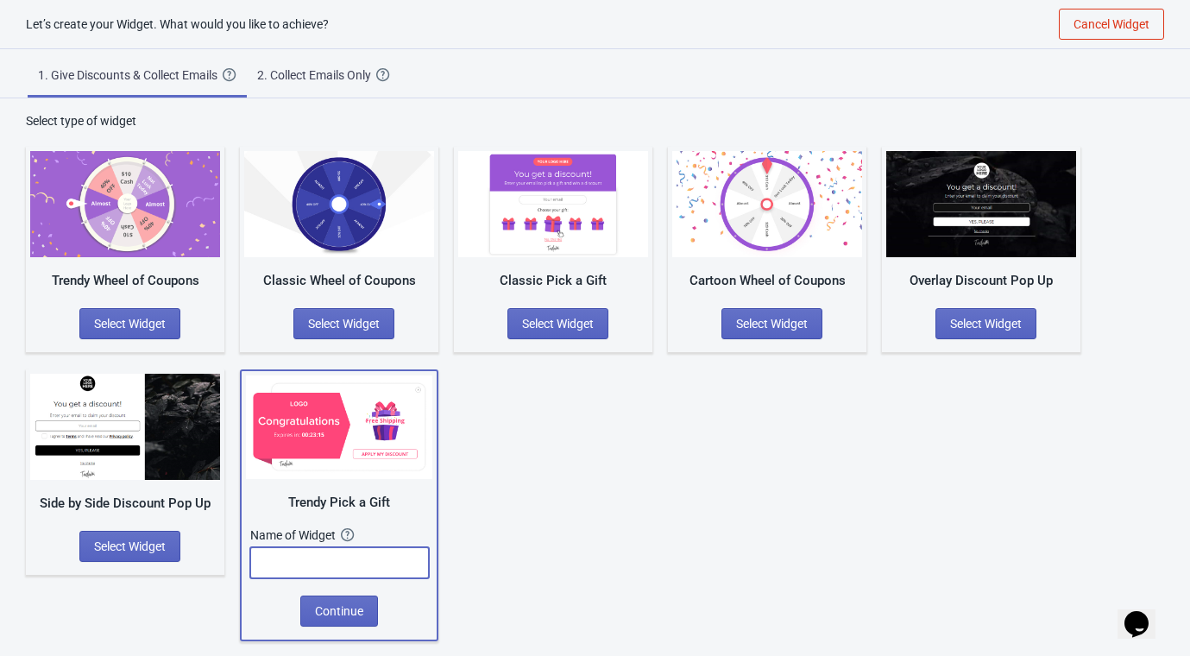
click at [295, 564] on input "text" at bounding box center [339, 562] width 179 height 31
click at [313, 561] on input "text" at bounding box center [339, 562] width 179 height 31
type input "Tendy pick gift"
click at [323, 608] on span "Continue" at bounding box center [339, 611] width 48 height 14
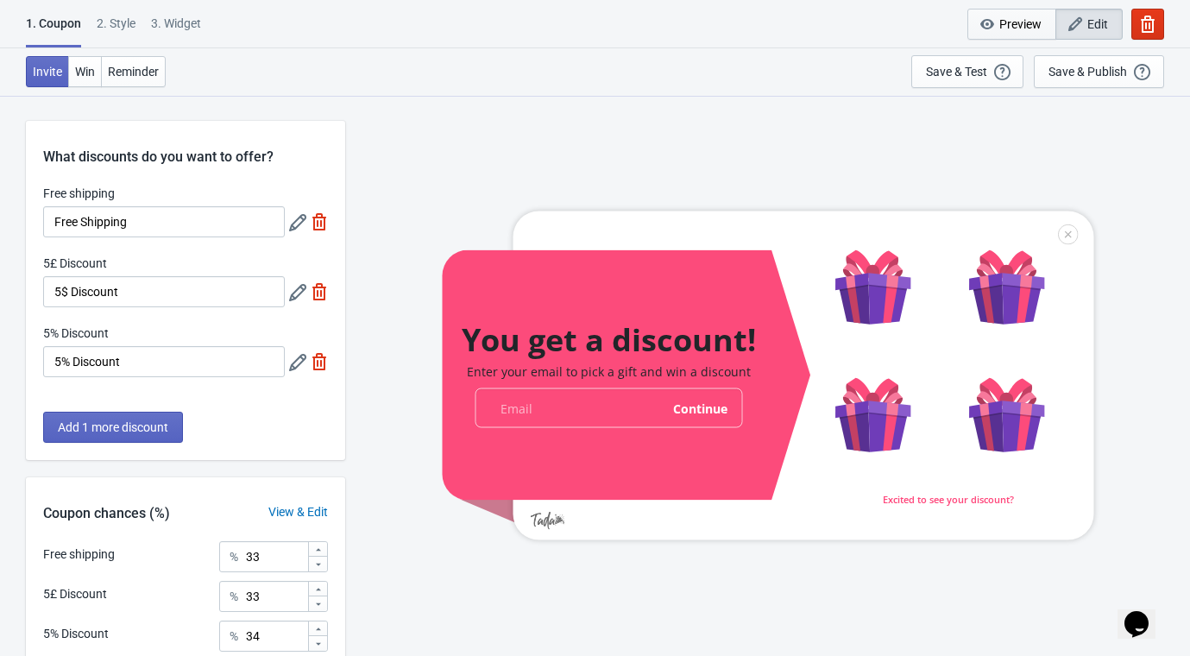
click at [1016, 17] on span "Preview" at bounding box center [1020, 24] width 42 height 14
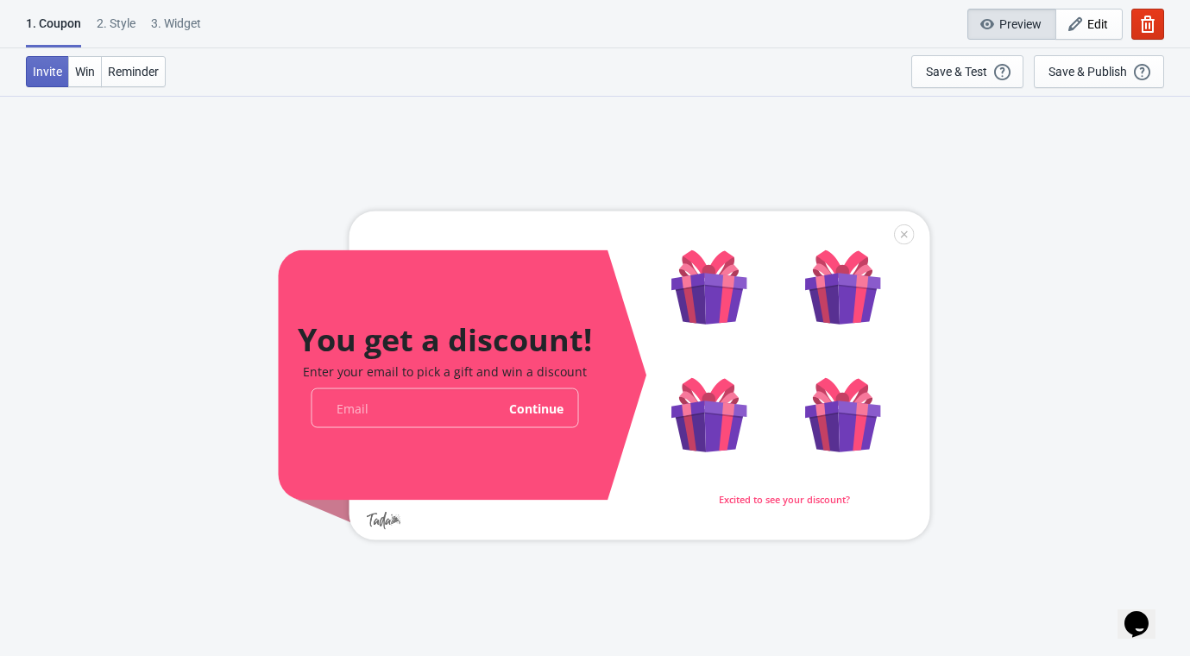
drag, startPoint x: 741, startPoint y: 390, endPoint x: 705, endPoint y: 415, distance: 44.0
click at [741, 391] on div at bounding box center [604, 375] width 652 height 329
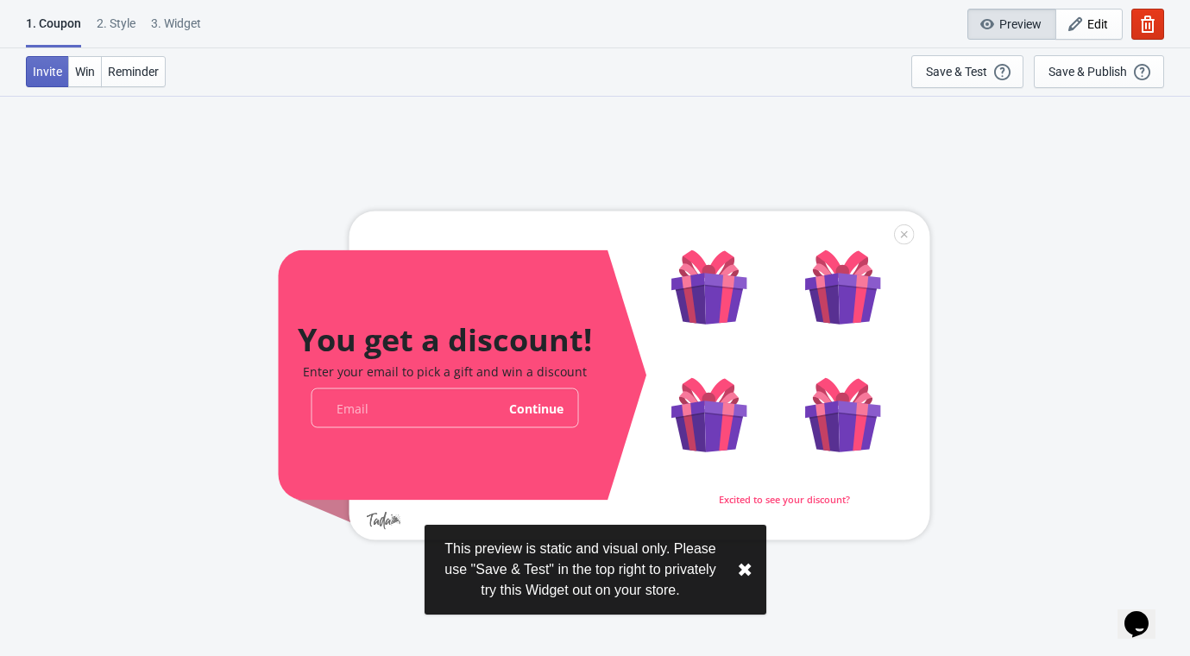
click at [703, 416] on div at bounding box center [604, 375] width 652 height 329
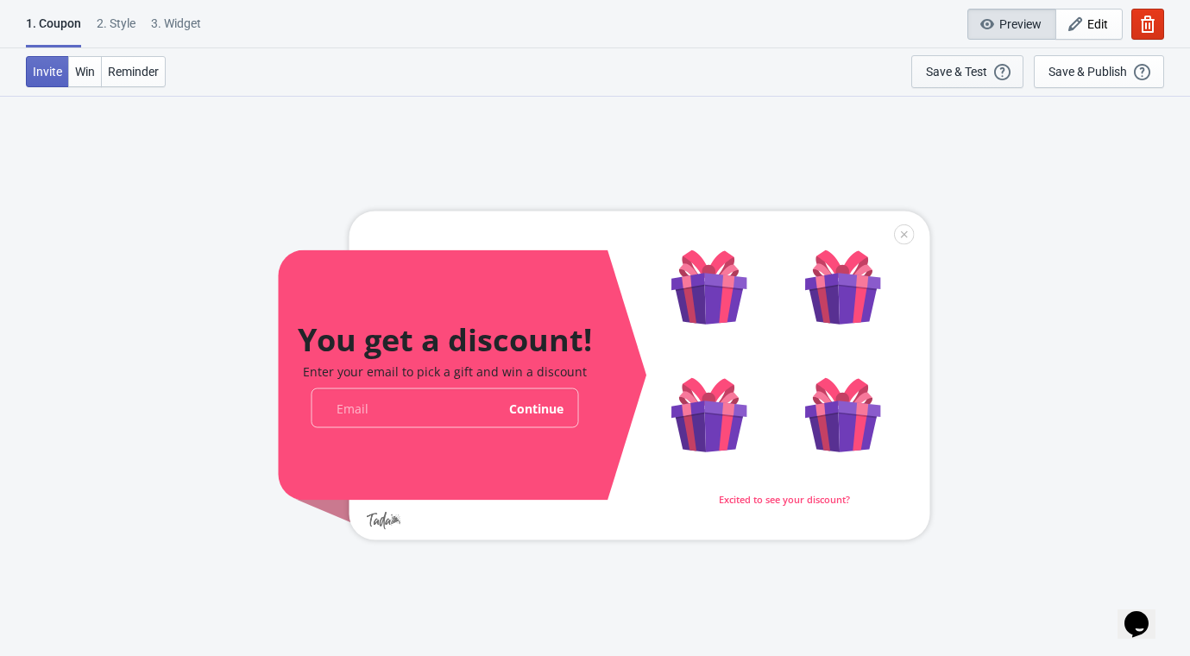
click at [936, 70] on div "Save & Test" at bounding box center [956, 72] width 61 height 14
click at [75, 66] on span "Win" at bounding box center [85, 72] width 20 height 14
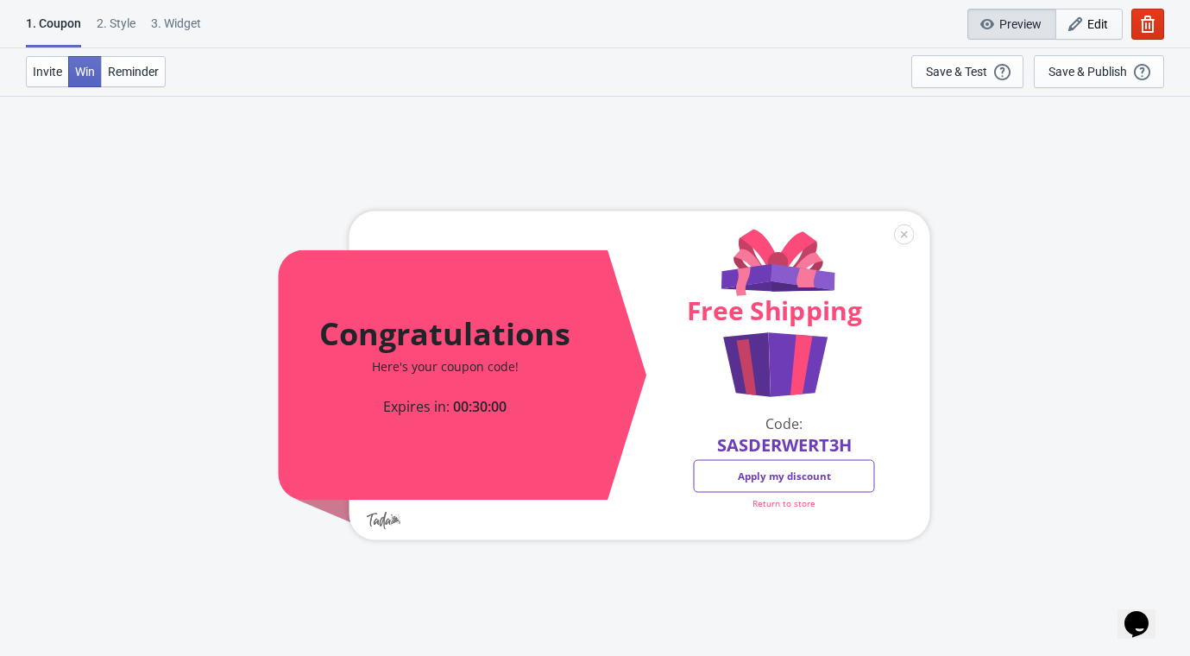
click at [1106, 18] on span "Edit" at bounding box center [1097, 24] width 21 height 14
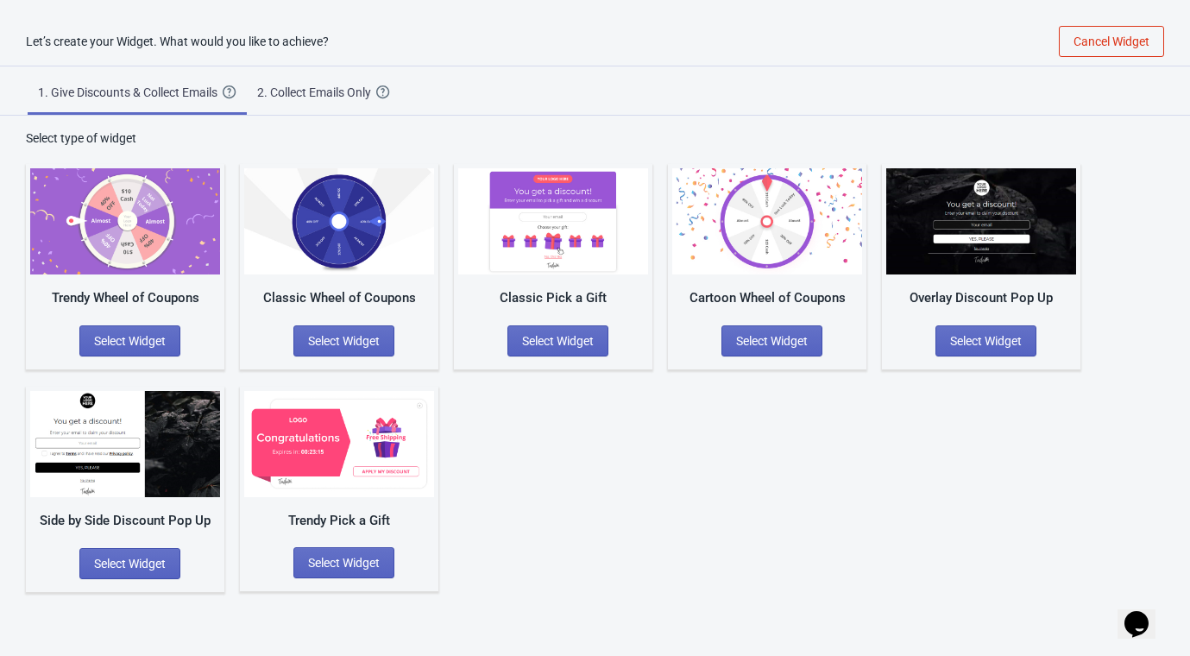
scroll to position [17, 0]
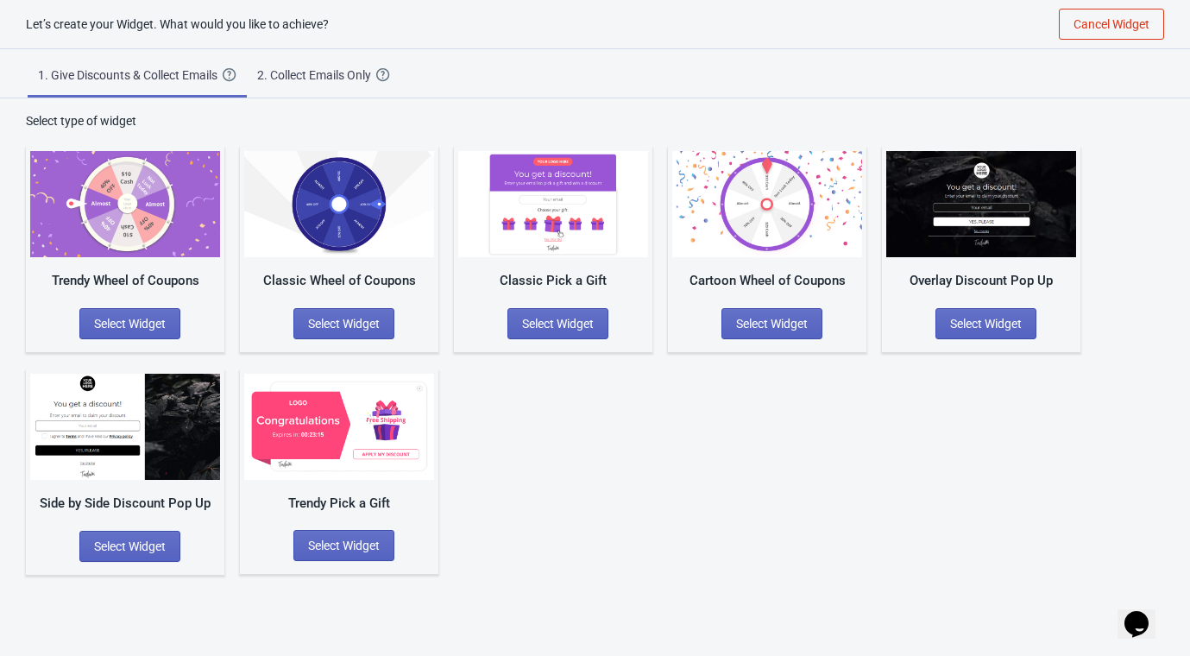
click at [125, 211] on img at bounding box center [125, 204] width 190 height 106
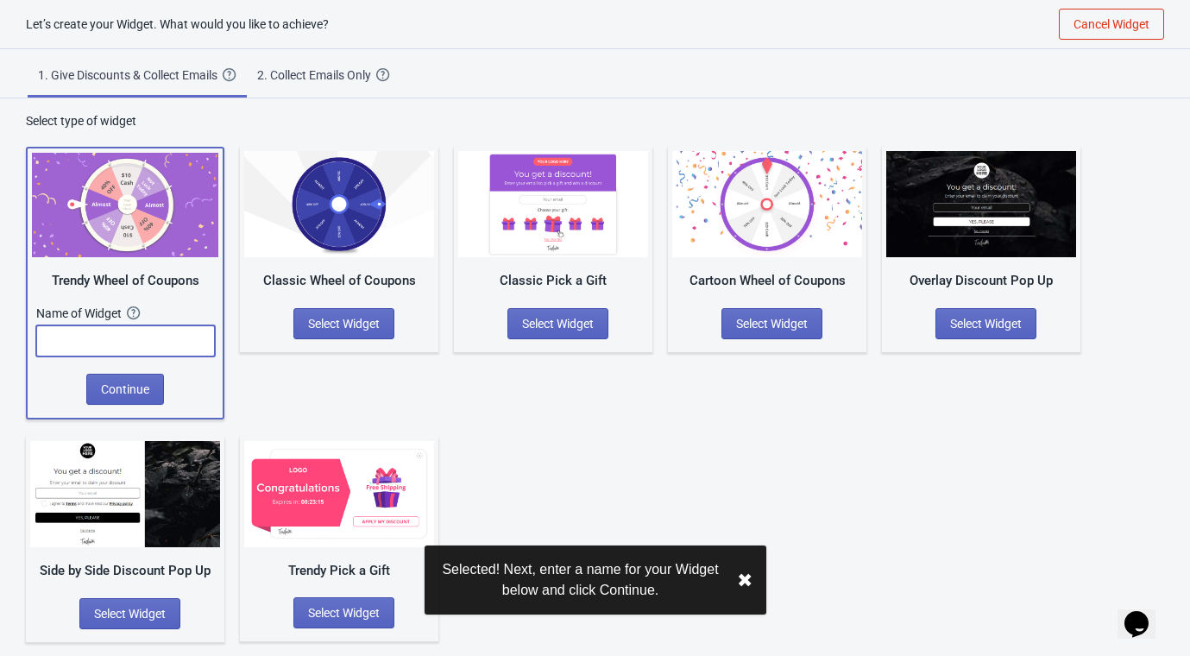
click at [158, 341] on input "text" at bounding box center [125, 340] width 179 height 31
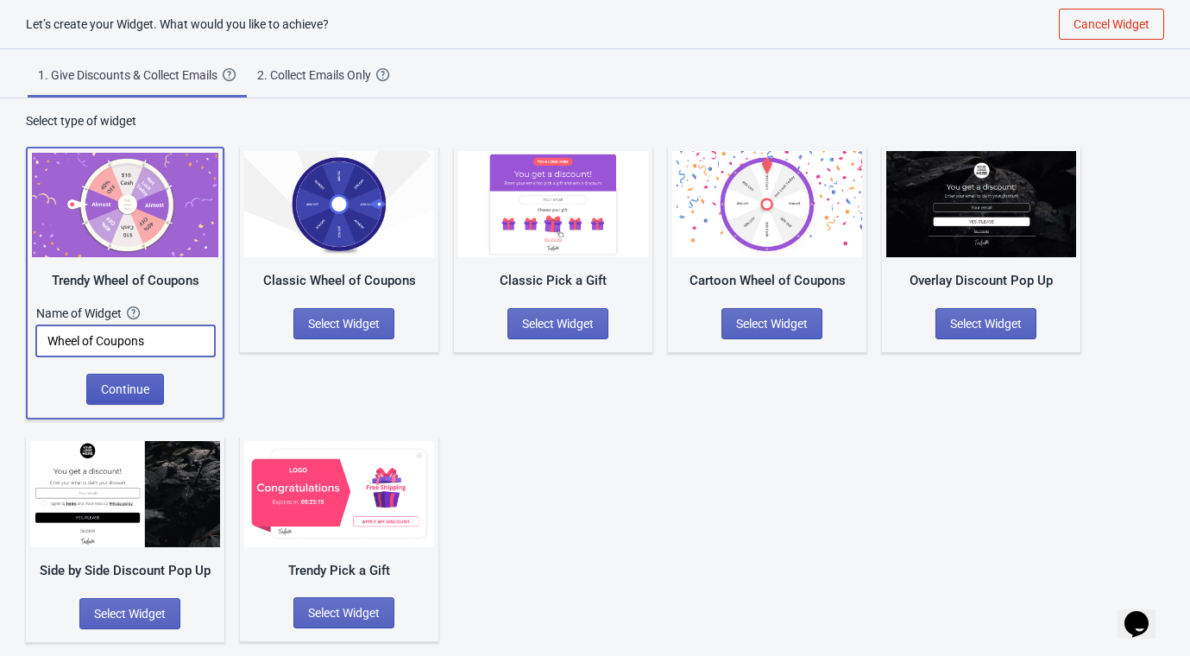
type input "Wheel of Coupons"
click at [119, 386] on span "Continue" at bounding box center [125, 389] width 48 height 14
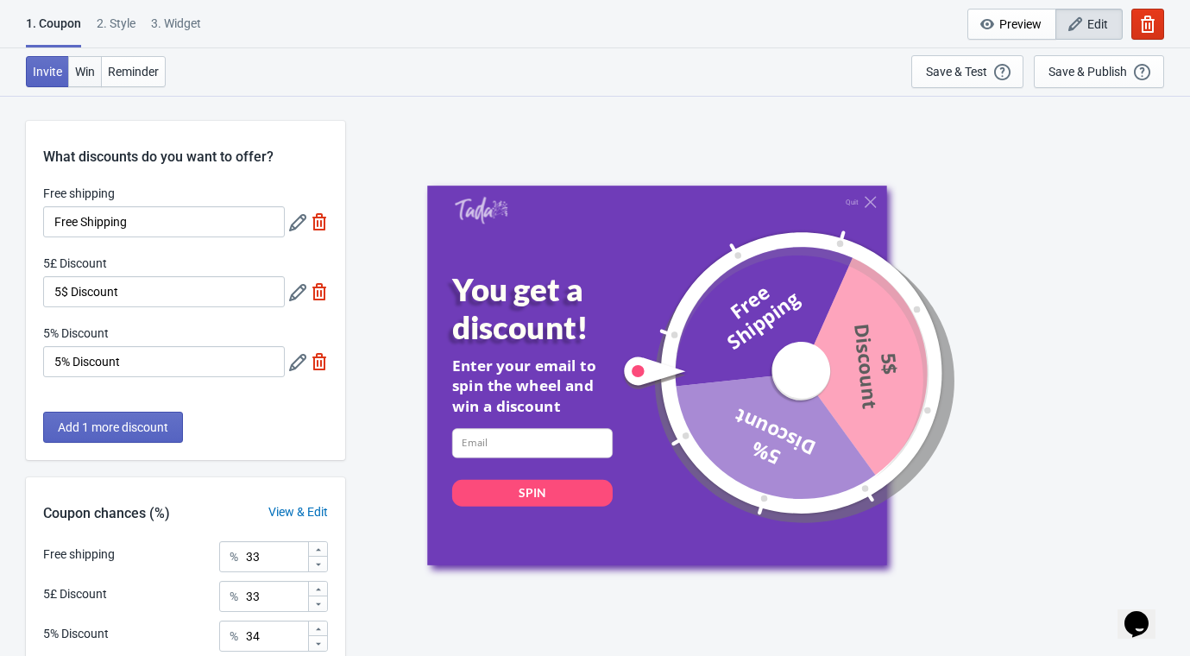
click at [86, 72] on span "Win" at bounding box center [85, 72] width 20 height 14
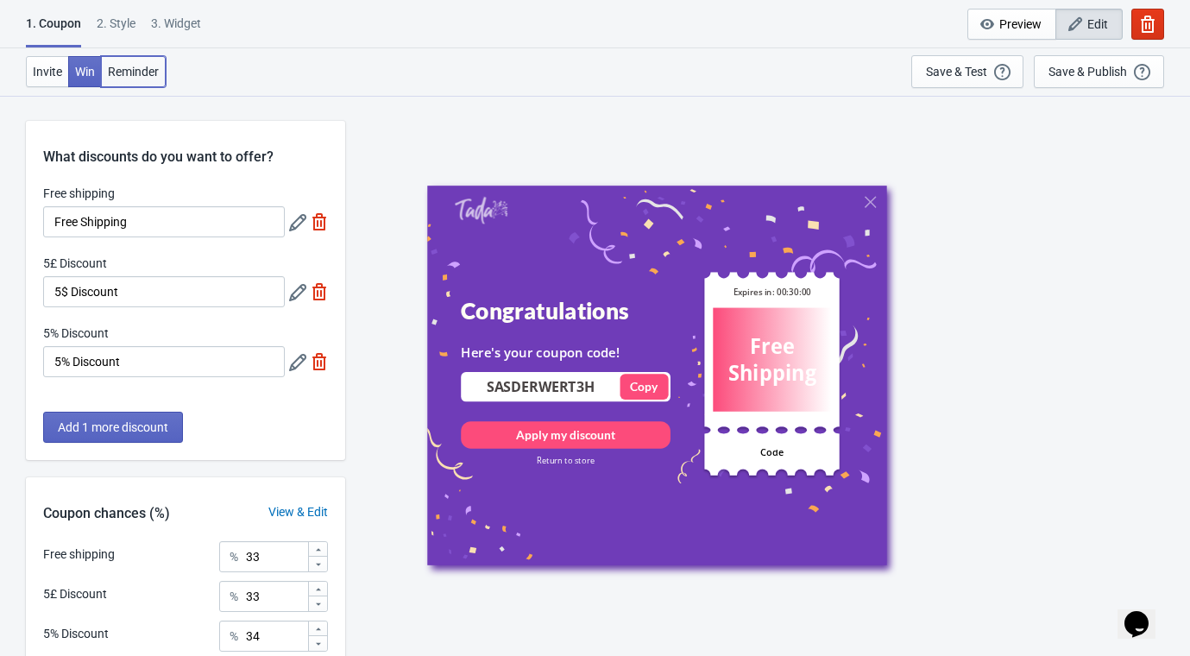
click at [129, 72] on span "Reminder" at bounding box center [133, 72] width 51 height 14
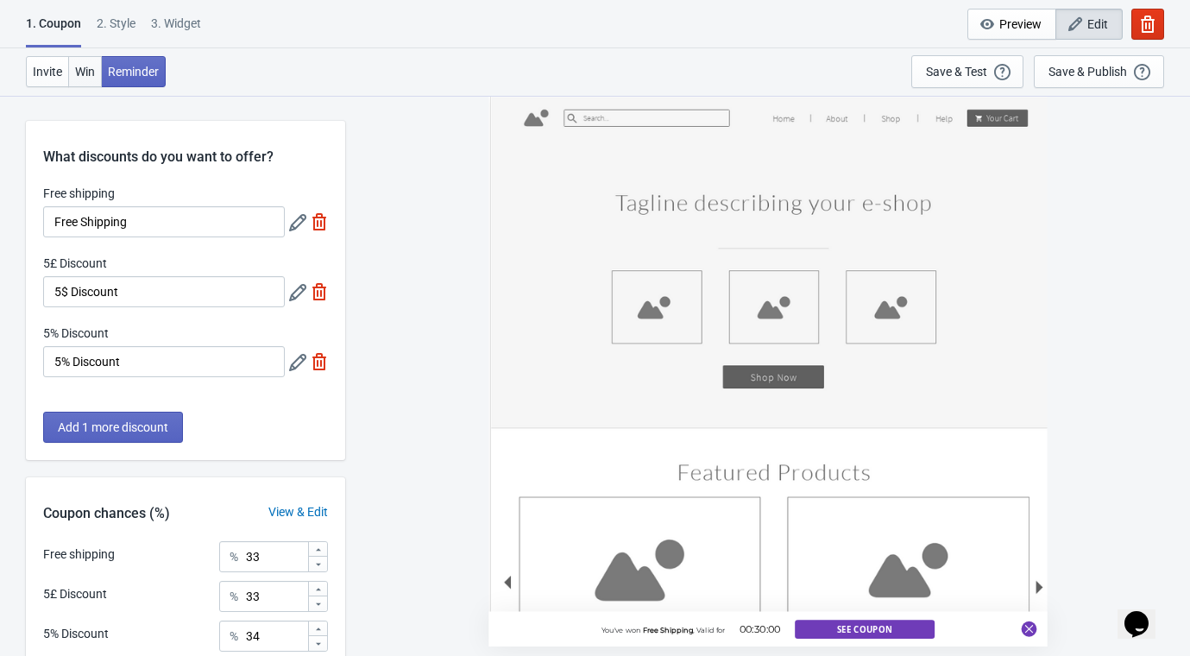
click at [86, 68] on span "Win" at bounding box center [85, 72] width 20 height 14
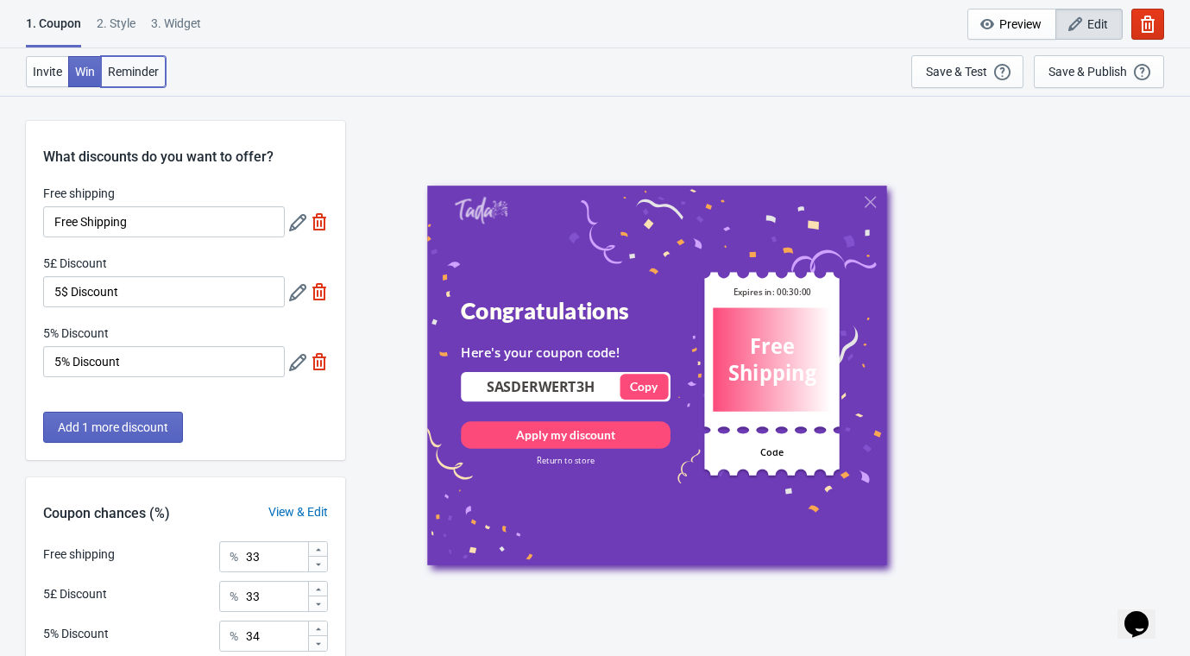
click at [123, 78] on button "Reminder" at bounding box center [133, 71] width 65 height 31
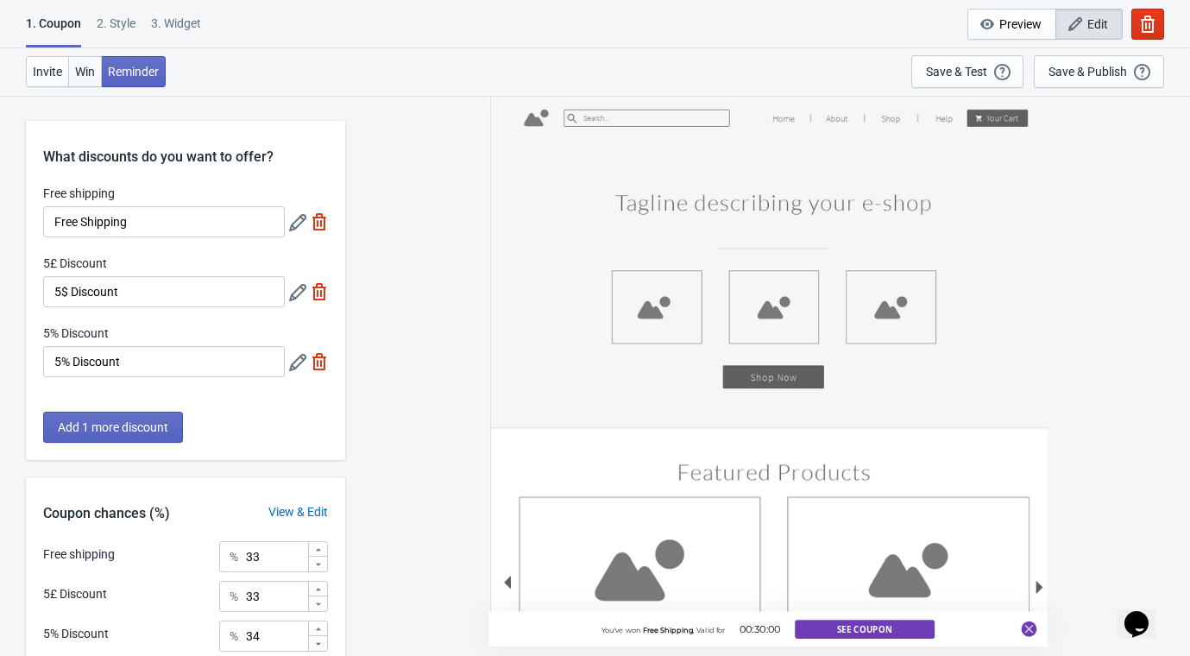
click at [78, 72] on span "Win" at bounding box center [85, 72] width 20 height 14
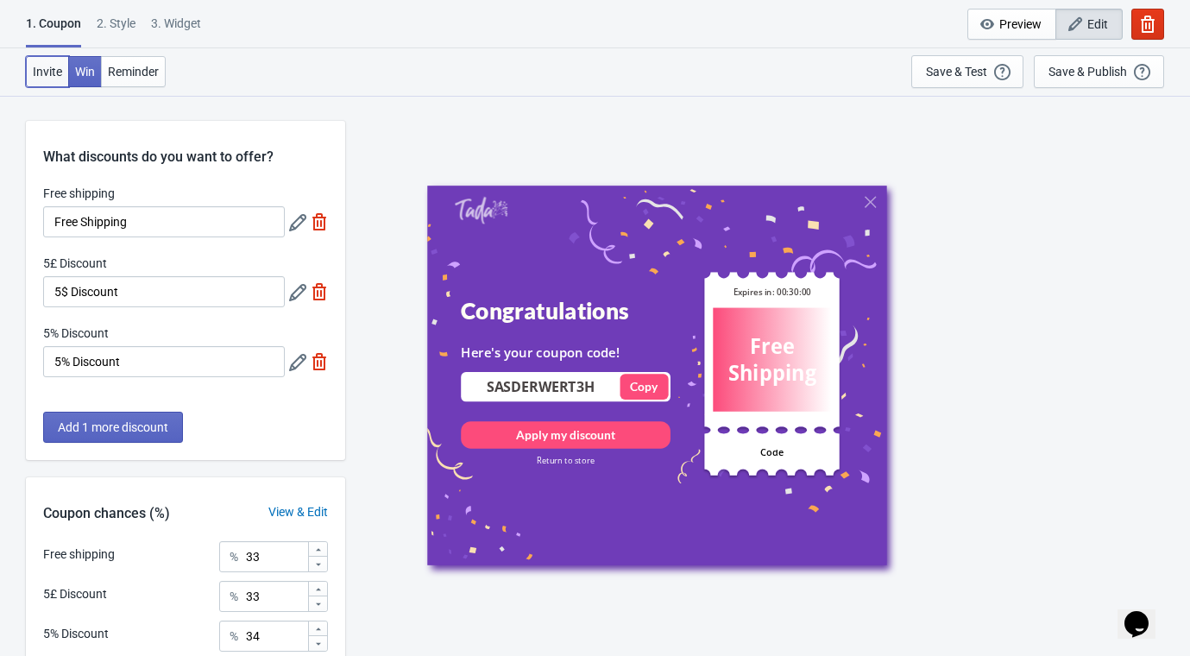
click at [44, 70] on span "Invite" at bounding box center [47, 72] width 29 height 14
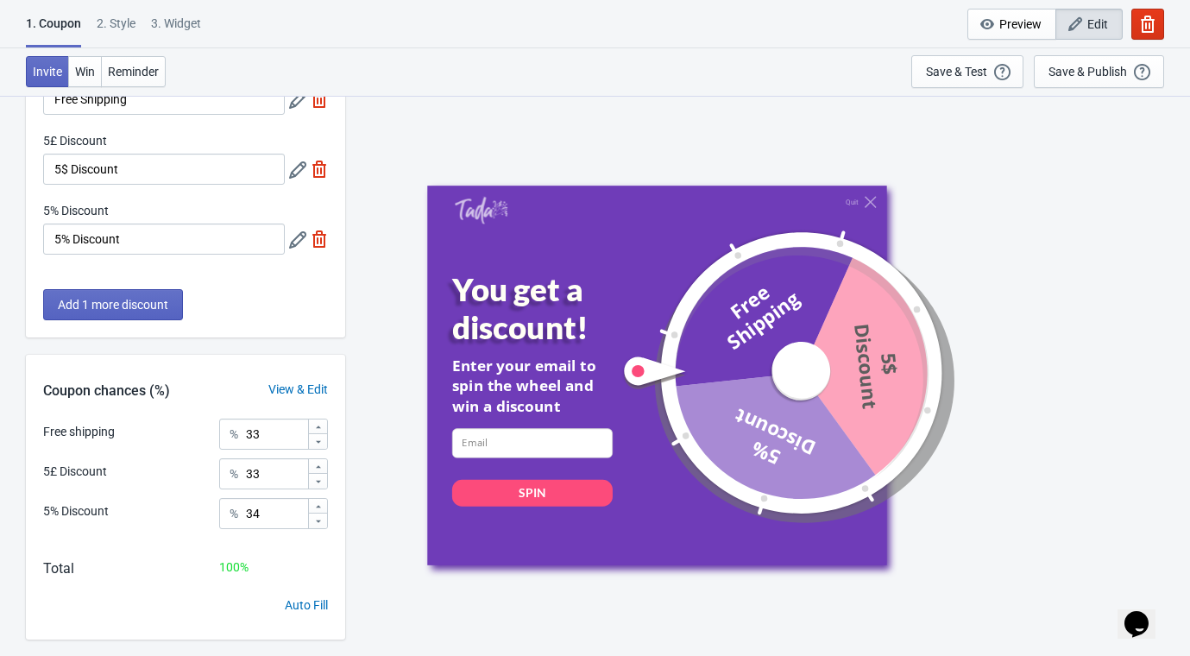
scroll to position [154, 0]
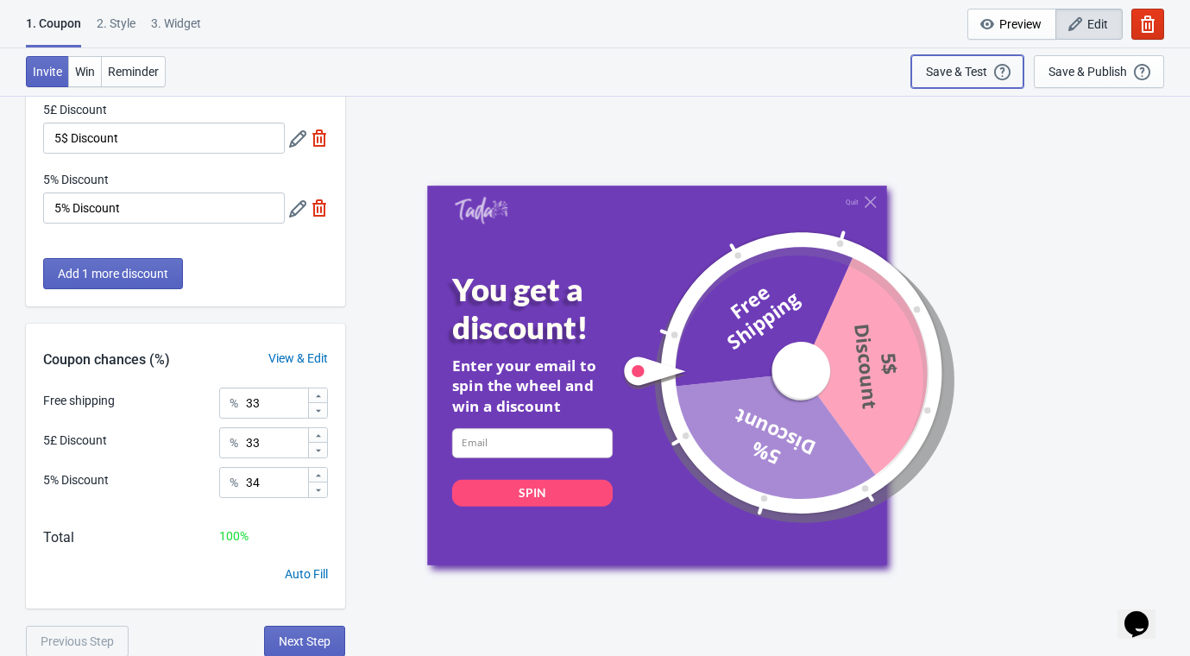
click at [942, 72] on div "Save & Test" at bounding box center [956, 72] width 61 height 14
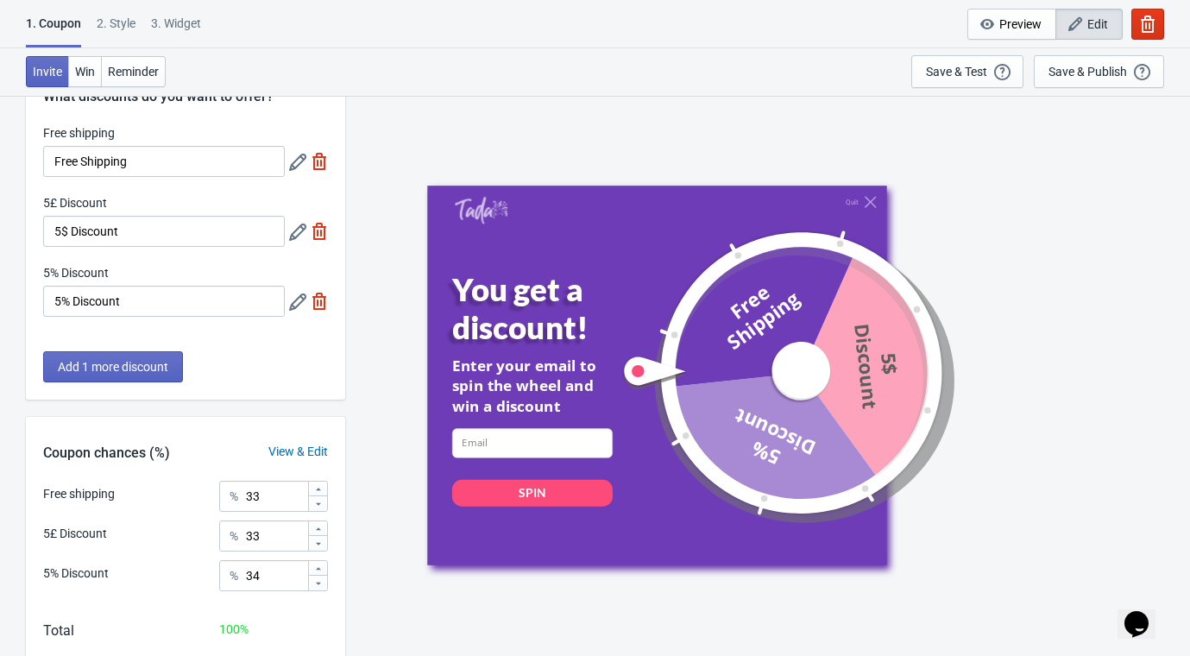
scroll to position [0, 0]
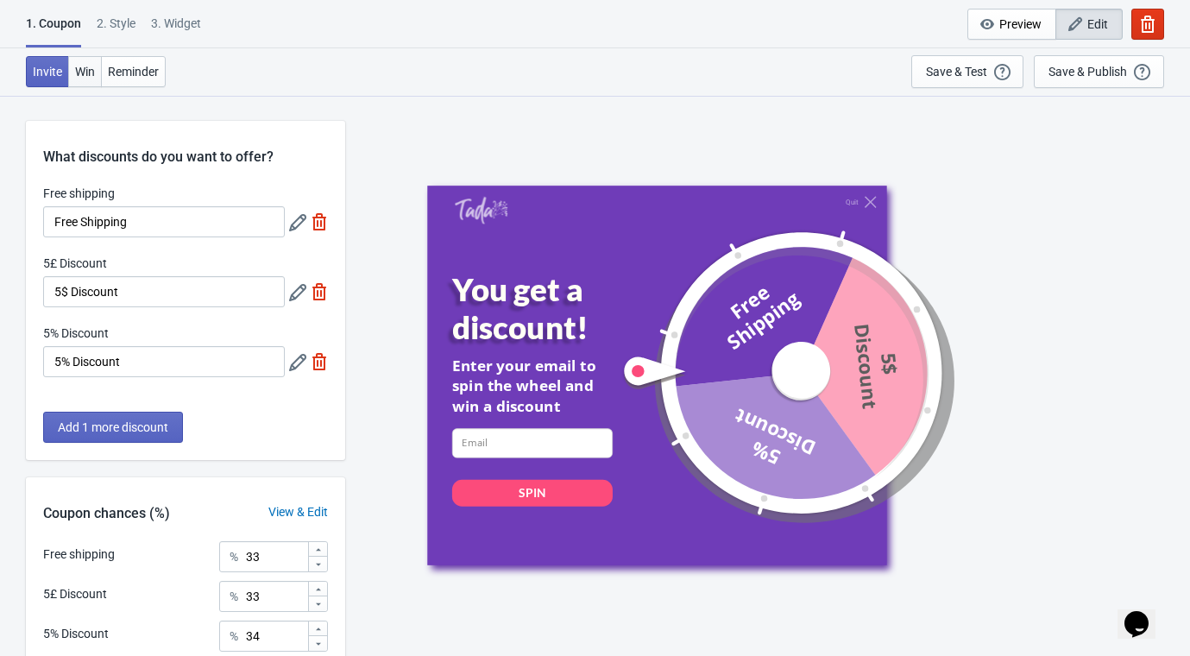
click at [79, 70] on span "Win" at bounding box center [85, 72] width 20 height 14
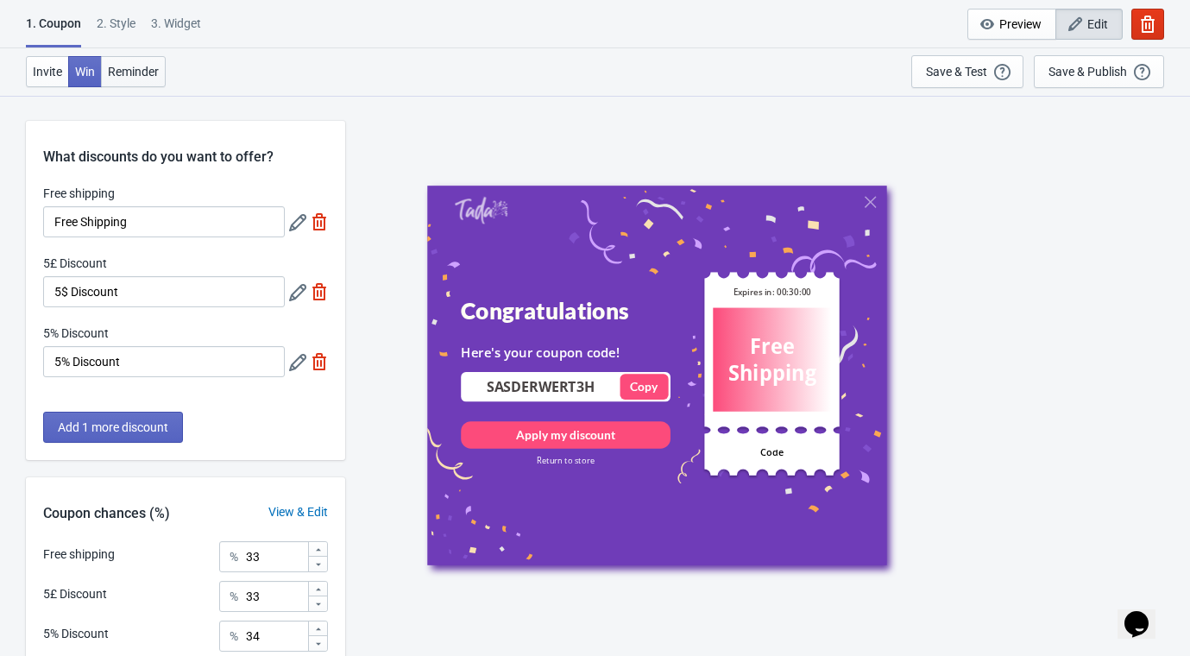
click at [140, 72] on span "Reminder" at bounding box center [133, 72] width 51 height 14
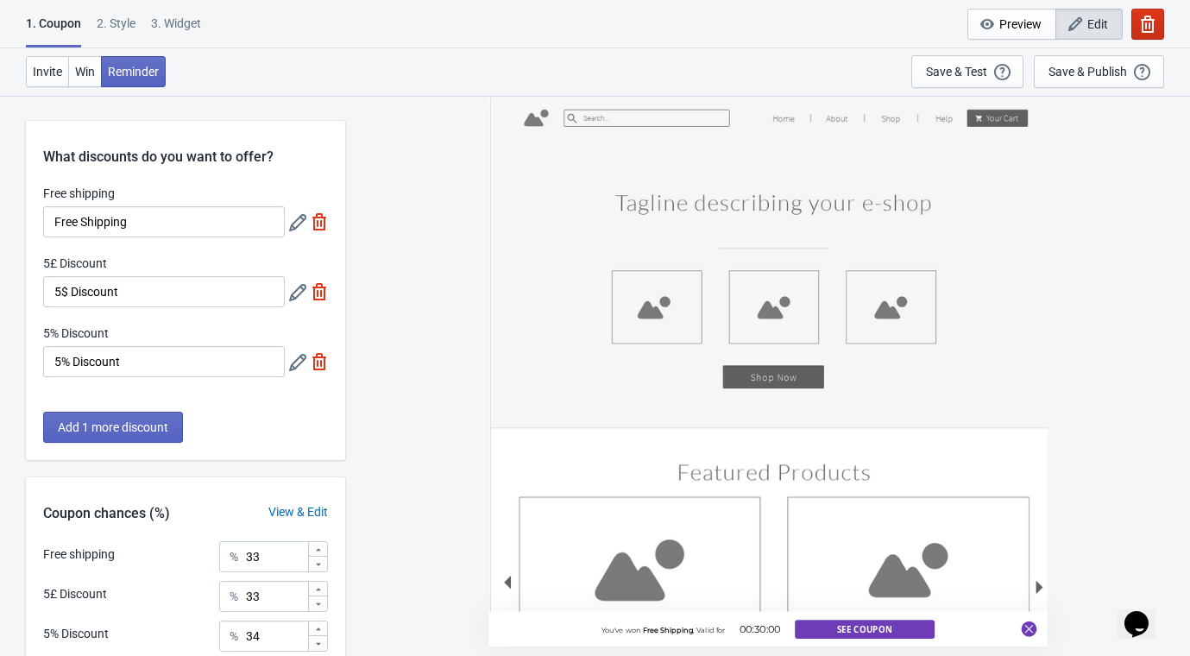
click at [1147, 22] on icon "button" at bounding box center [1147, 24] width 17 height 17
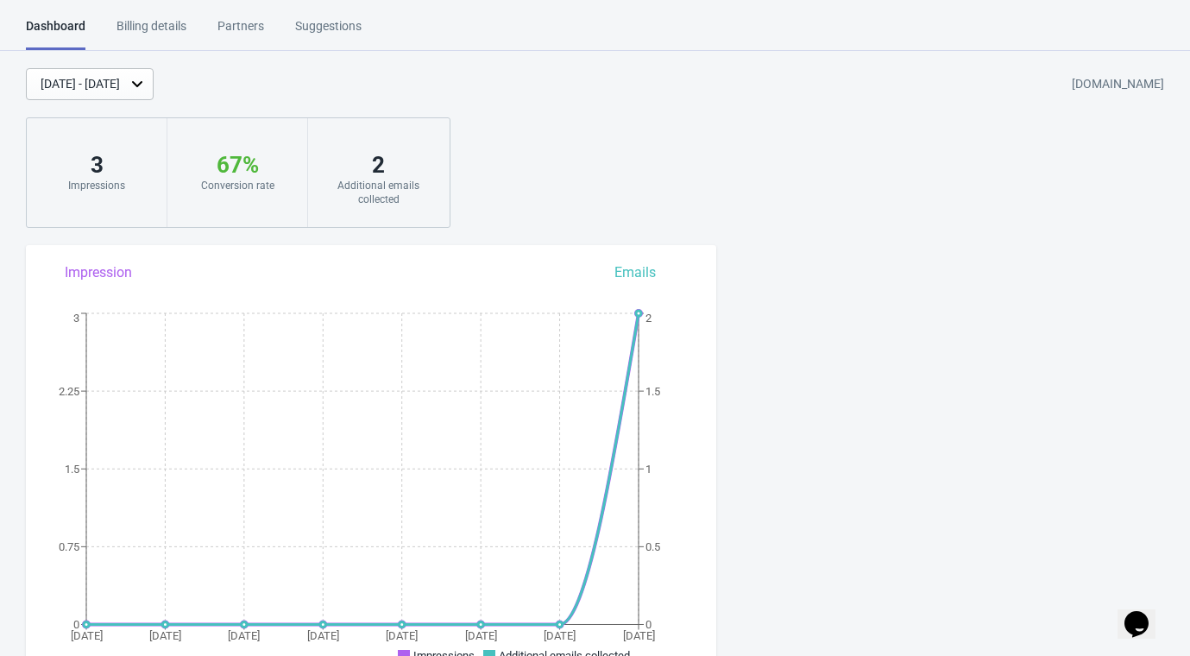
click at [143, 28] on div "Billing details" at bounding box center [151, 32] width 70 height 30
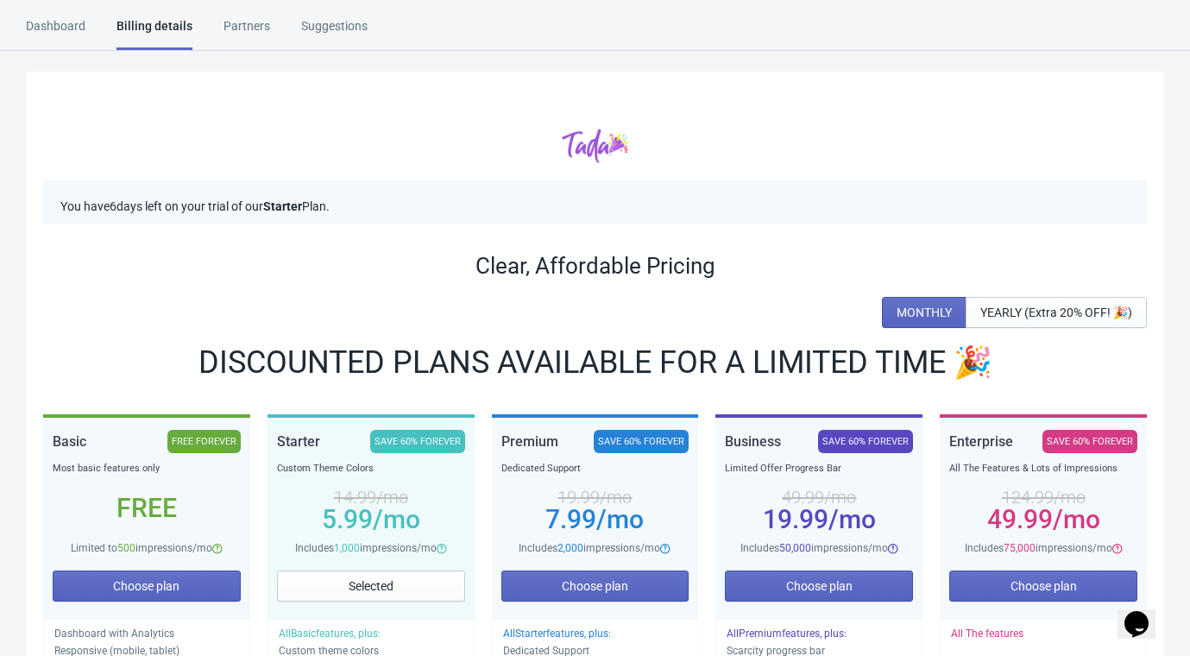
click at [245, 25] on div "Partners" at bounding box center [246, 32] width 47 height 30
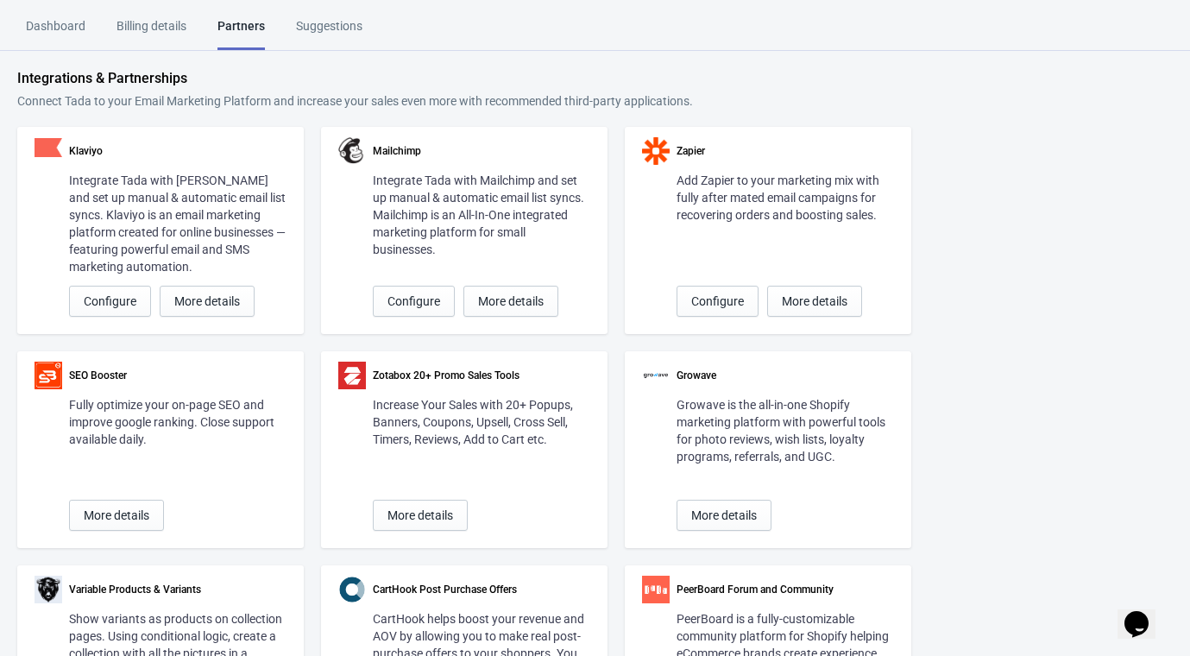
click at [327, 31] on div "Suggestions" at bounding box center [329, 32] width 66 height 30
click at [39, 20] on div "Dashboard" at bounding box center [56, 32] width 60 height 30
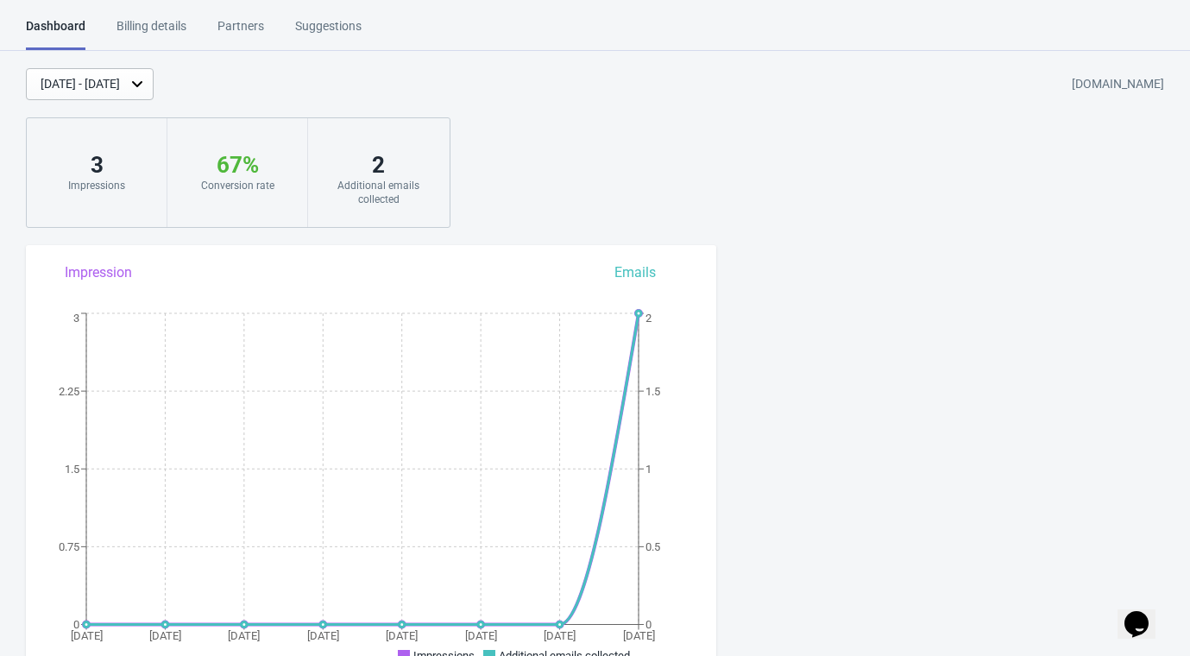
click at [143, 20] on div "Billing details" at bounding box center [151, 32] width 70 height 30
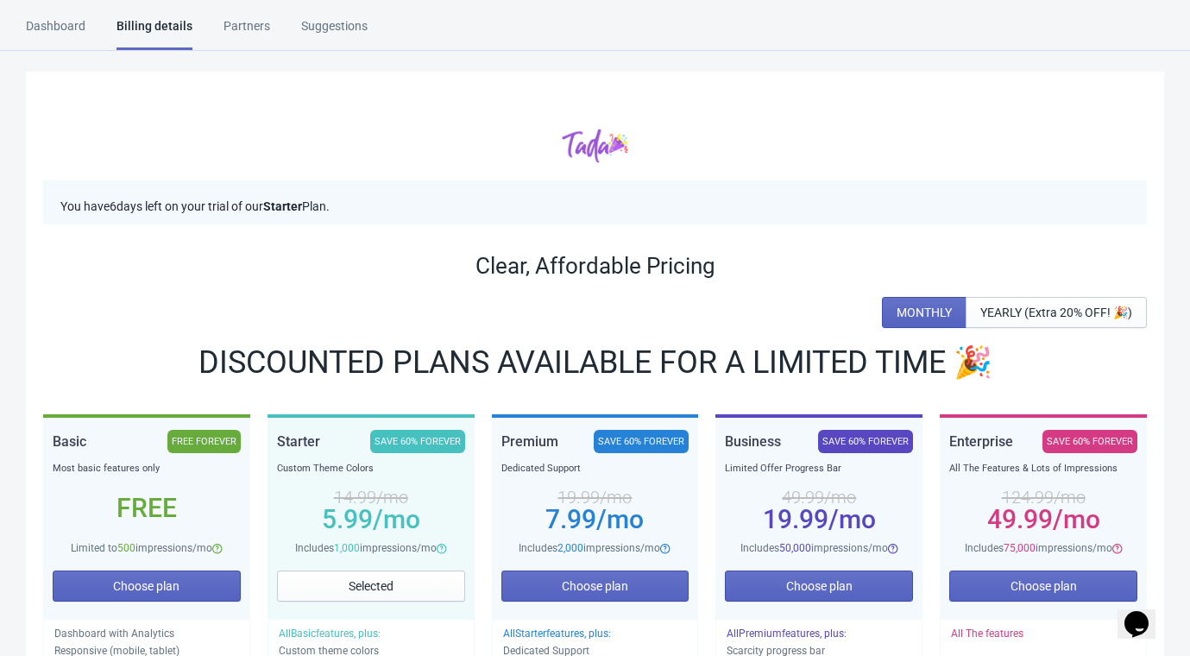
click at [47, 22] on div "Dashboard" at bounding box center [56, 32] width 60 height 30
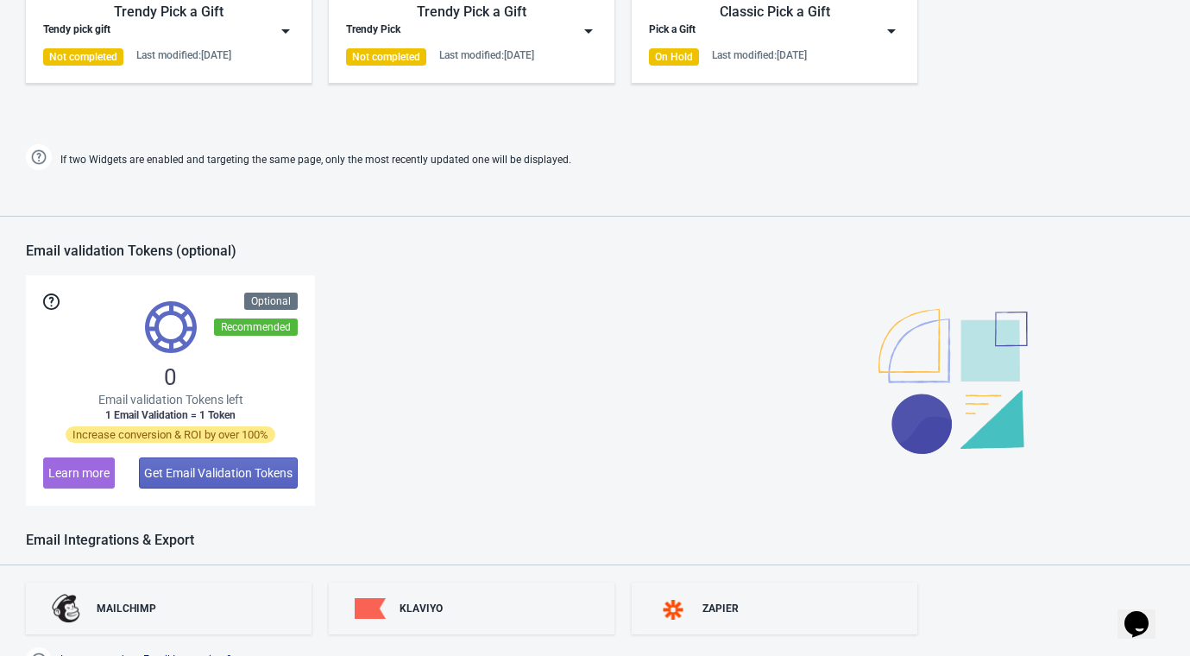
scroll to position [1074, 0]
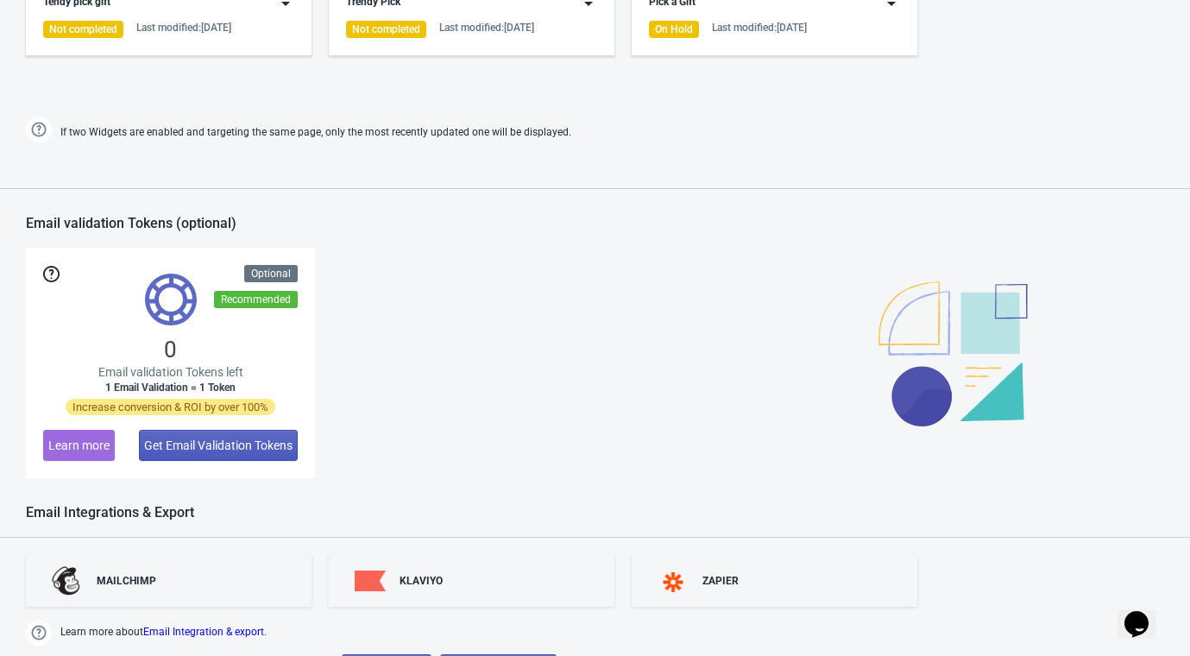
click at [215, 450] on button "Get Email Validation Tokens" at bounding box center [218, 445] width 159 height 31
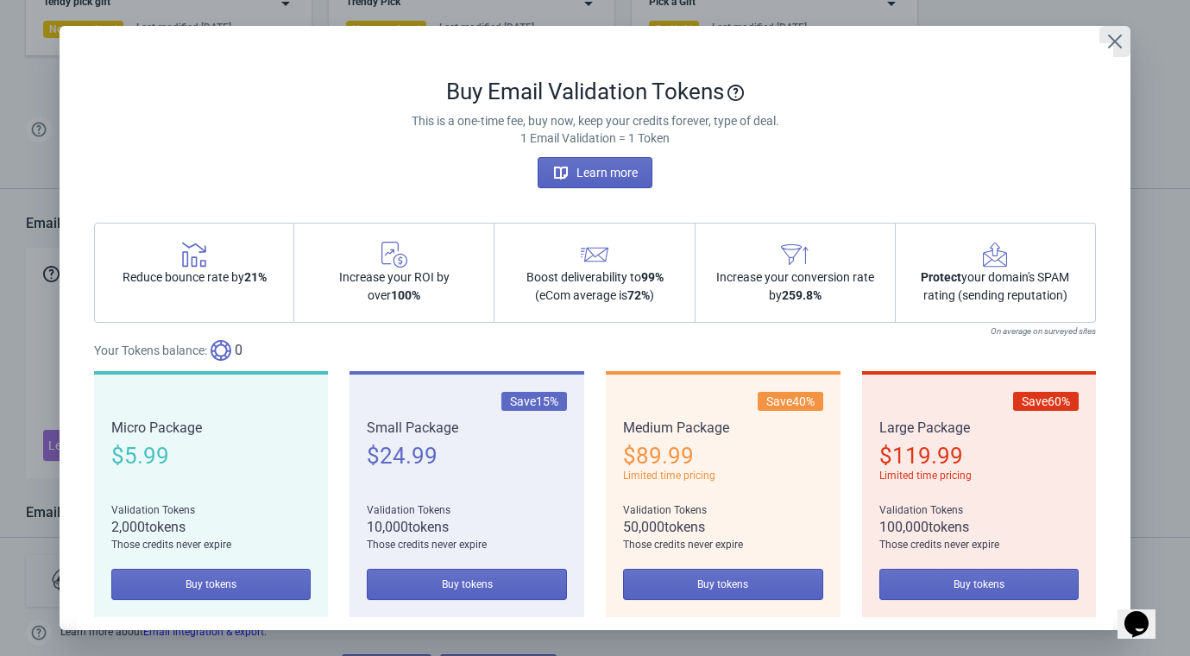
click at [1107, 37] on icon "Close" at bounding box center [1114, 41] width 17 height 17
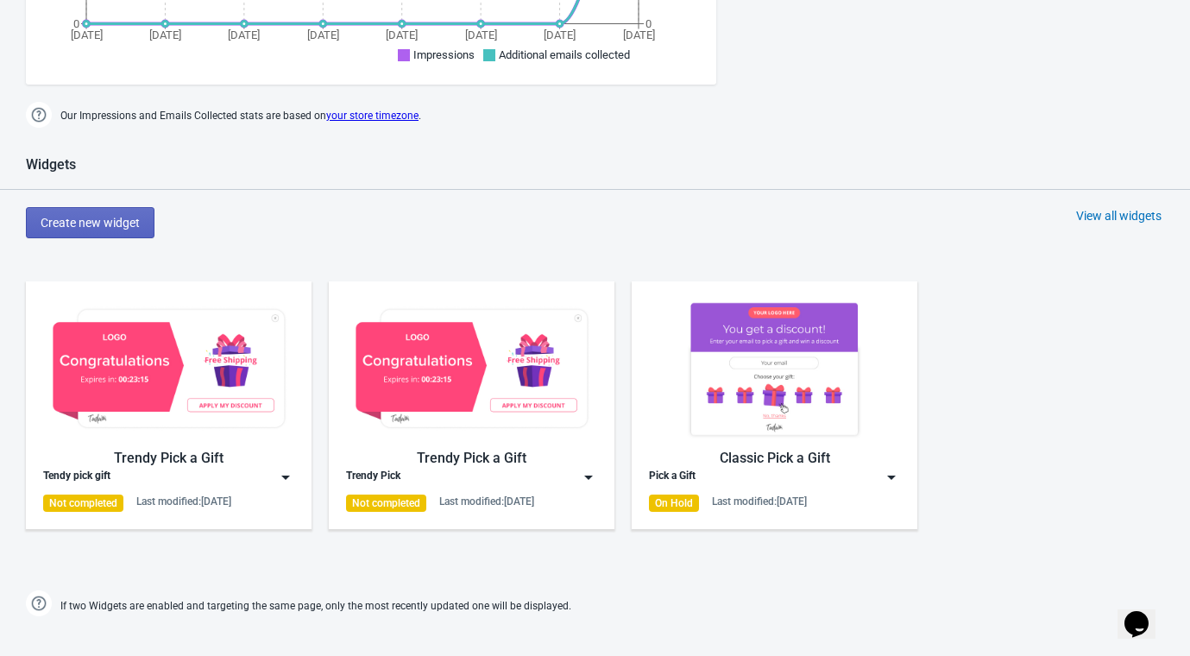
scroll to position [595, 0]
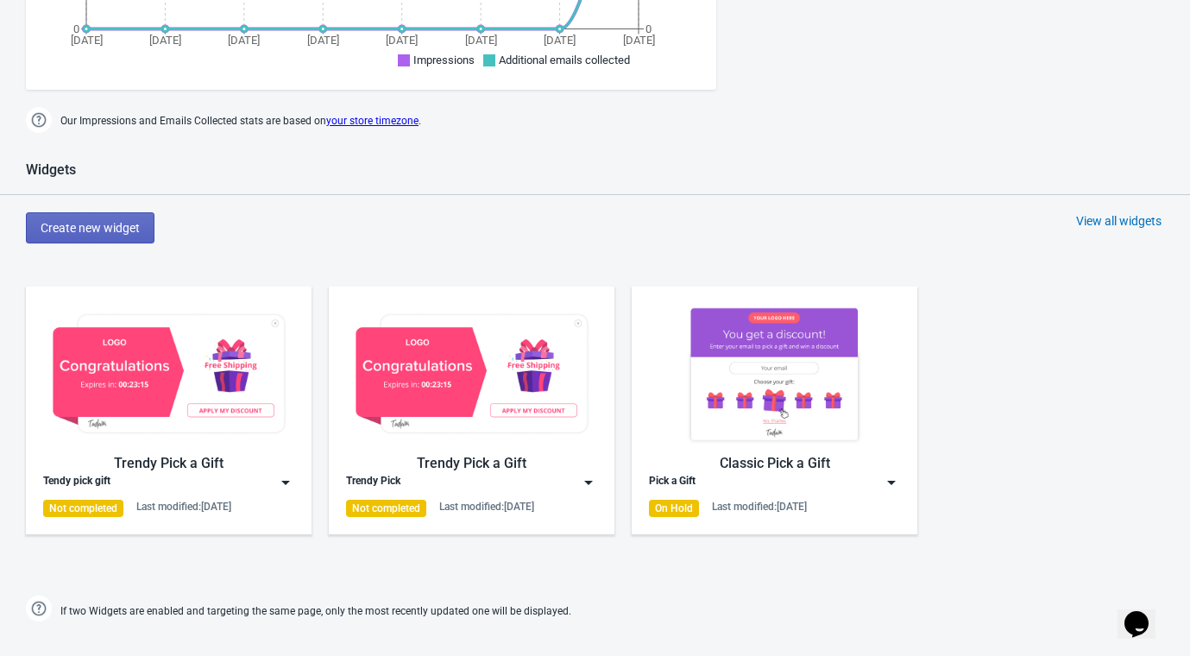
click at [796, 354] on img at bounding box center [774, 374] width 251 height 141
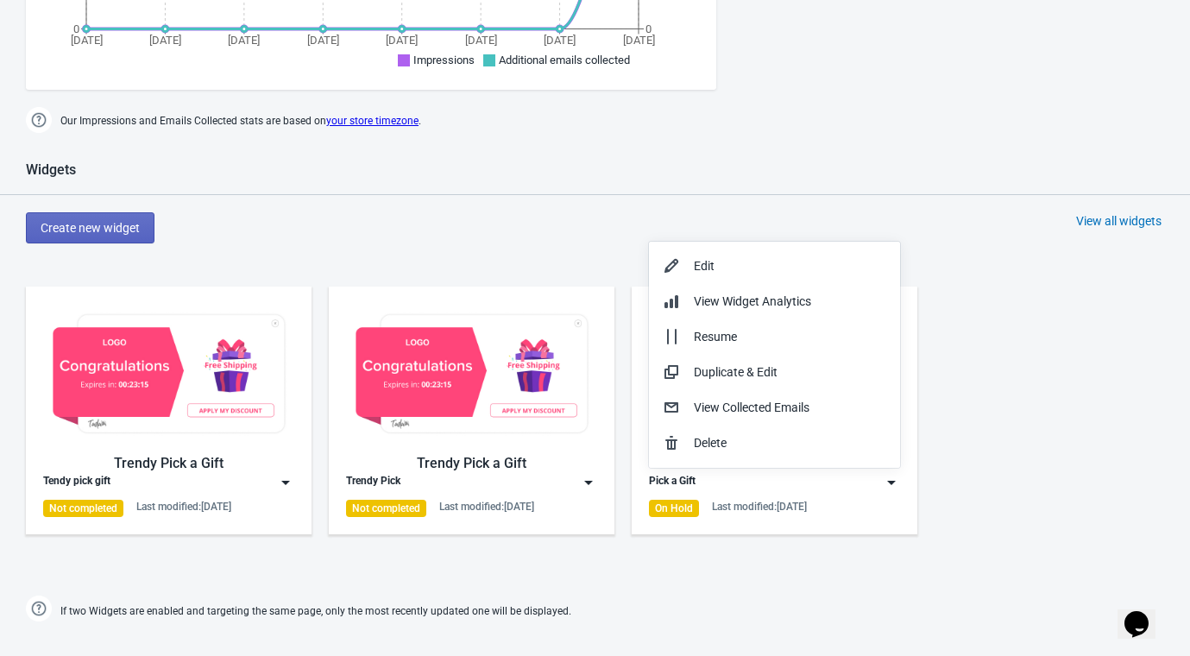
click at [142, 157] on div "Dashboard Billing details Partners Suggestions Dashboard Billing details Partne…" at bounding box center [595, 328] width 1190 height 1812
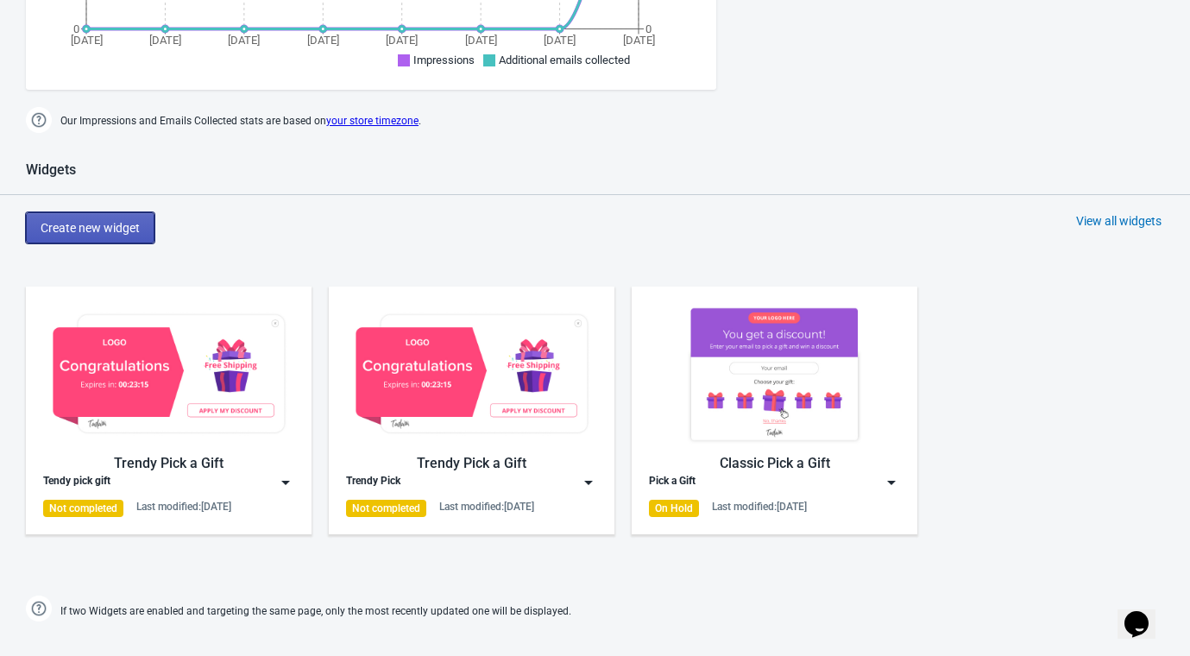
click at [108, 223] on span "Create new widget" at bounding box center [90, 228] width 99 height 14
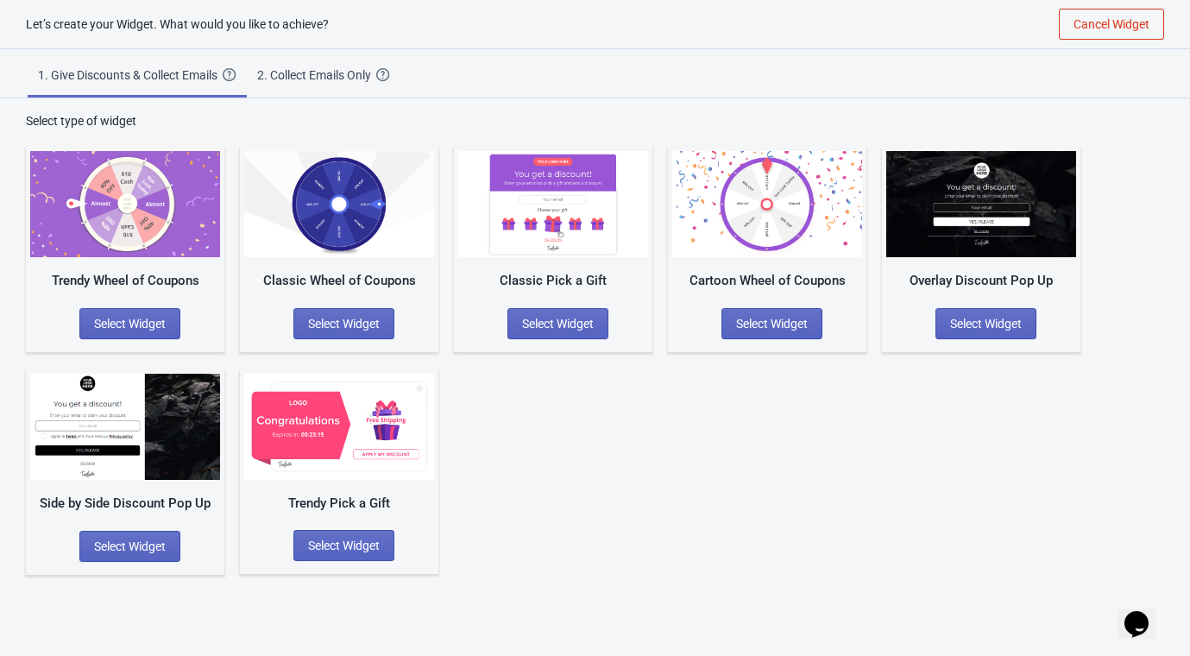
scroll to position [17, 0]
click at [352, 318] on span "Select Widget" at bounding box center [344, 324] width 72 height 14
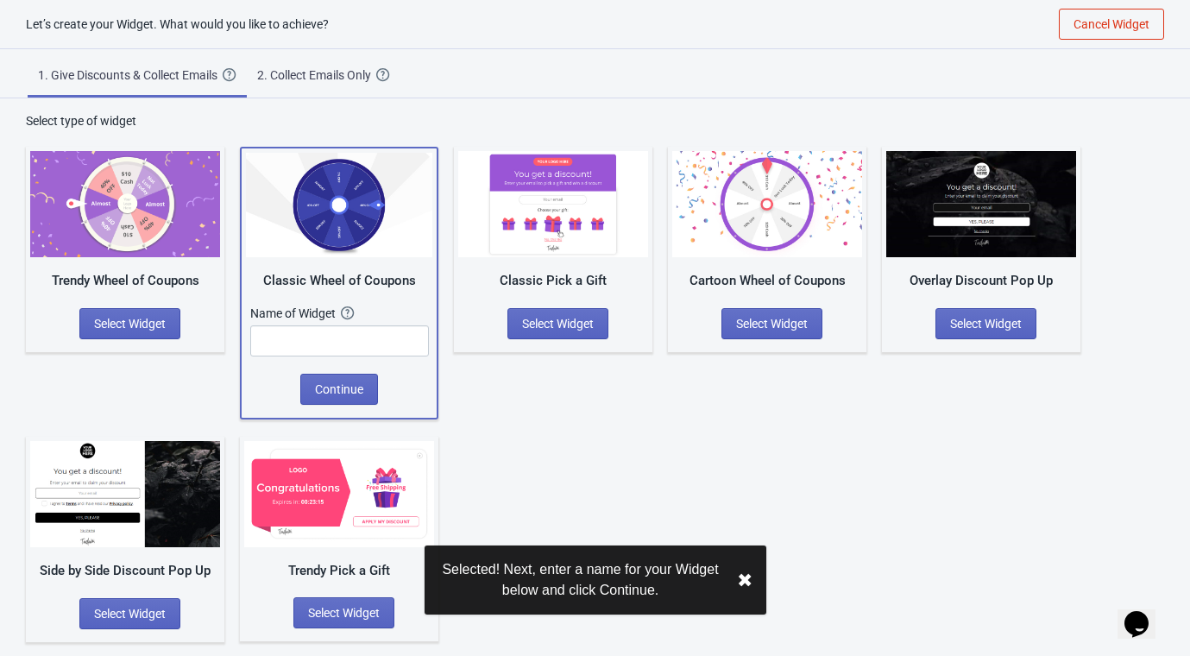
click at [343, 322] on div "Name of Widget The name of your Widget won’t be shown to your visitors. It’s a …" at bounding box center [339, 331] width 179 height 52
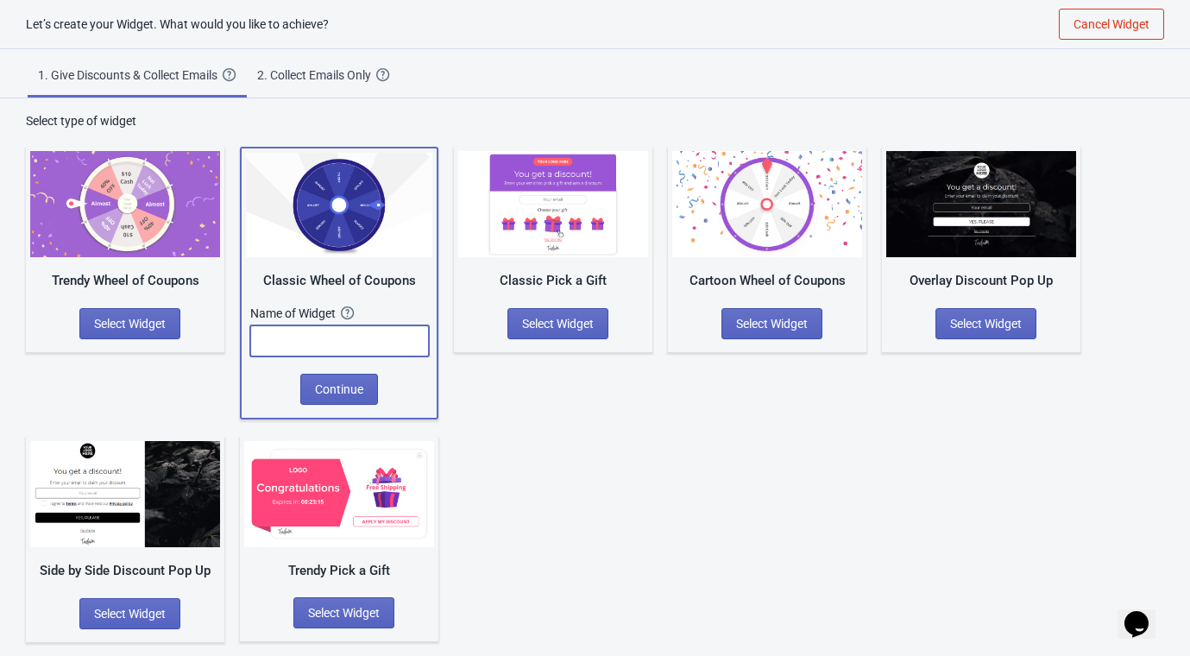
click at [375, 336] on input "text" at bounding box center [339, 340] width 179 height 31
type input "Classic"
click at [342, 393] on span "Continue" at bounding box center [339, 389] width 48 height 14
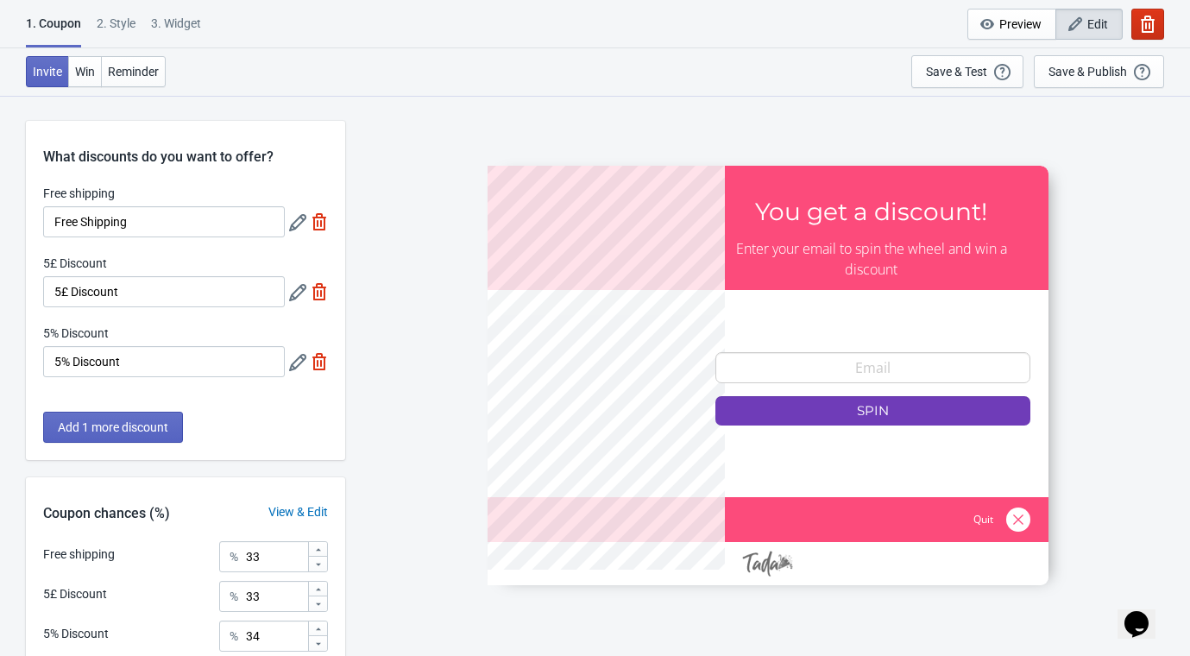
click at [1146, 17] on icon "button" at bounding box center [1148, 24] width 14 height 17
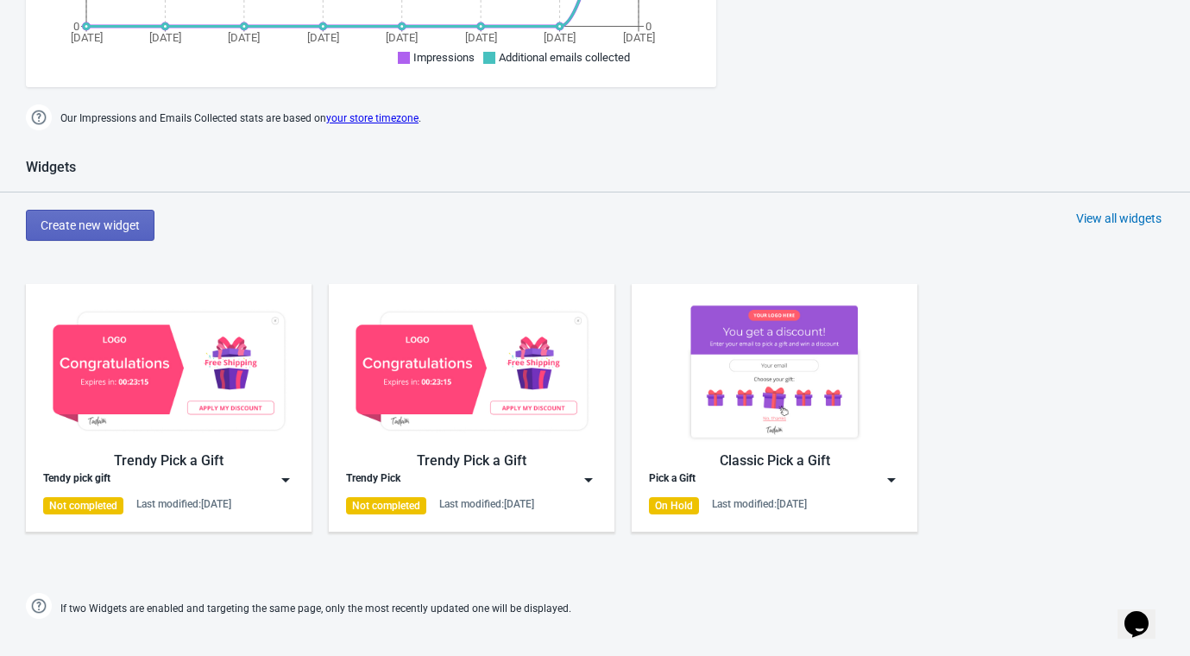
scroll to position [595, 0]
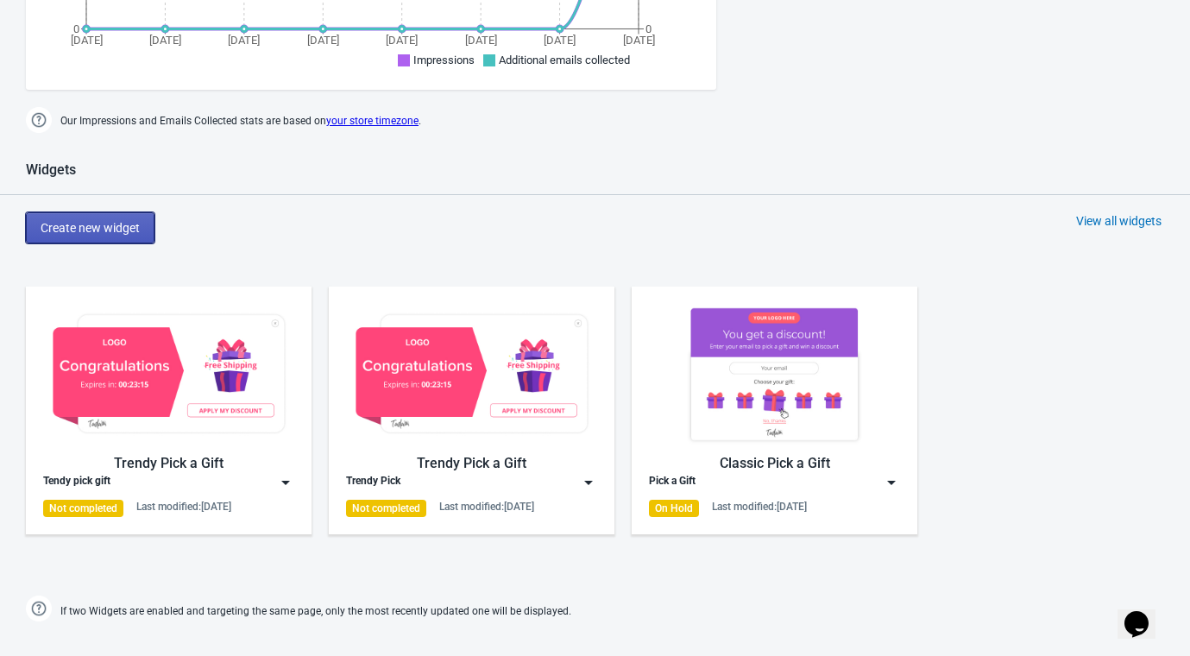
click at [134, 223] on span "Create new widget" at bounding box center [90, 228] width 99 height 14
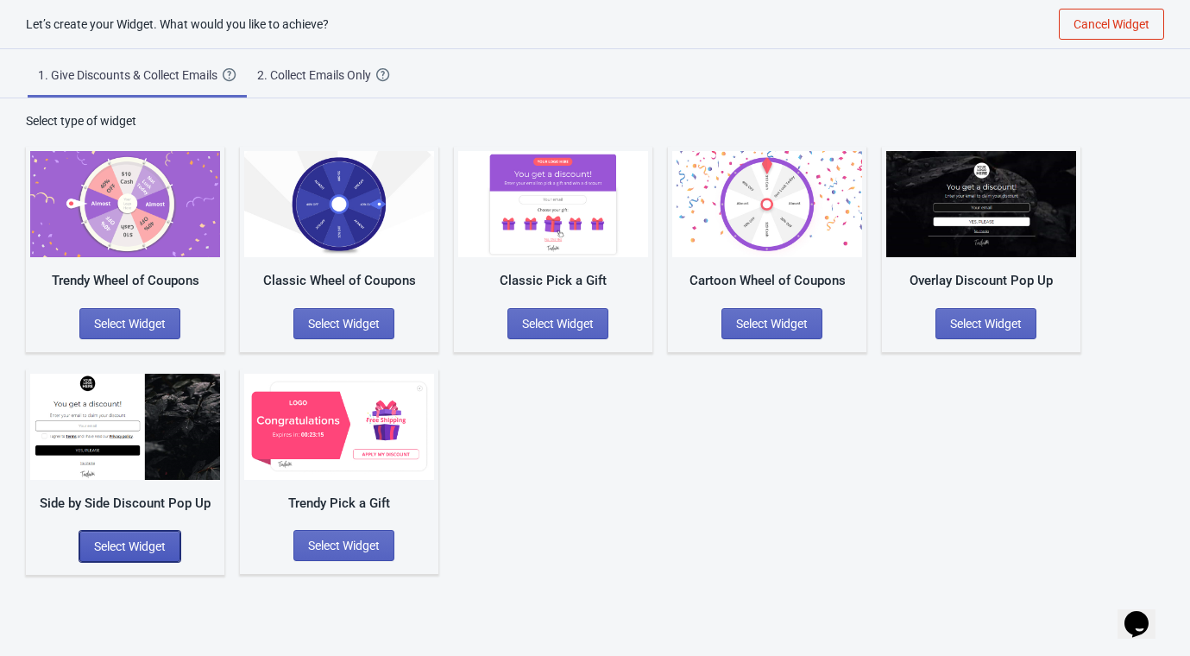
click at [145, 545] on span "Select Widget" at bounding box center [130, 546] width 72 height 14
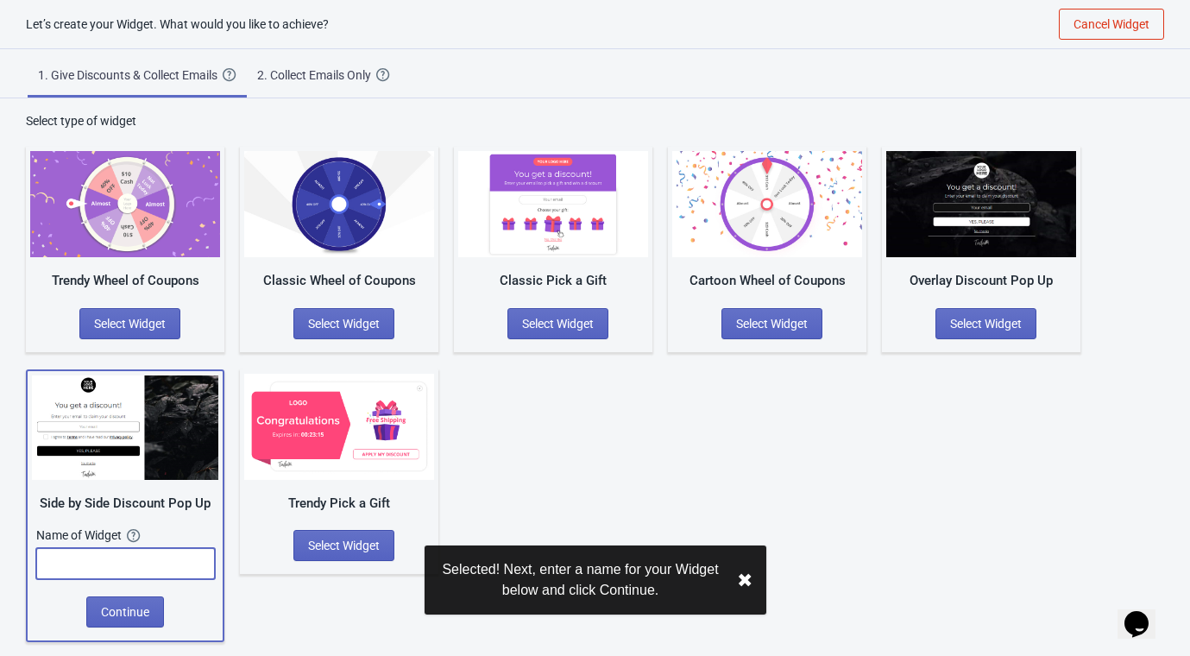
click at [132, 570] on input "text" at bounding box center [125, 563] width 179 height 31
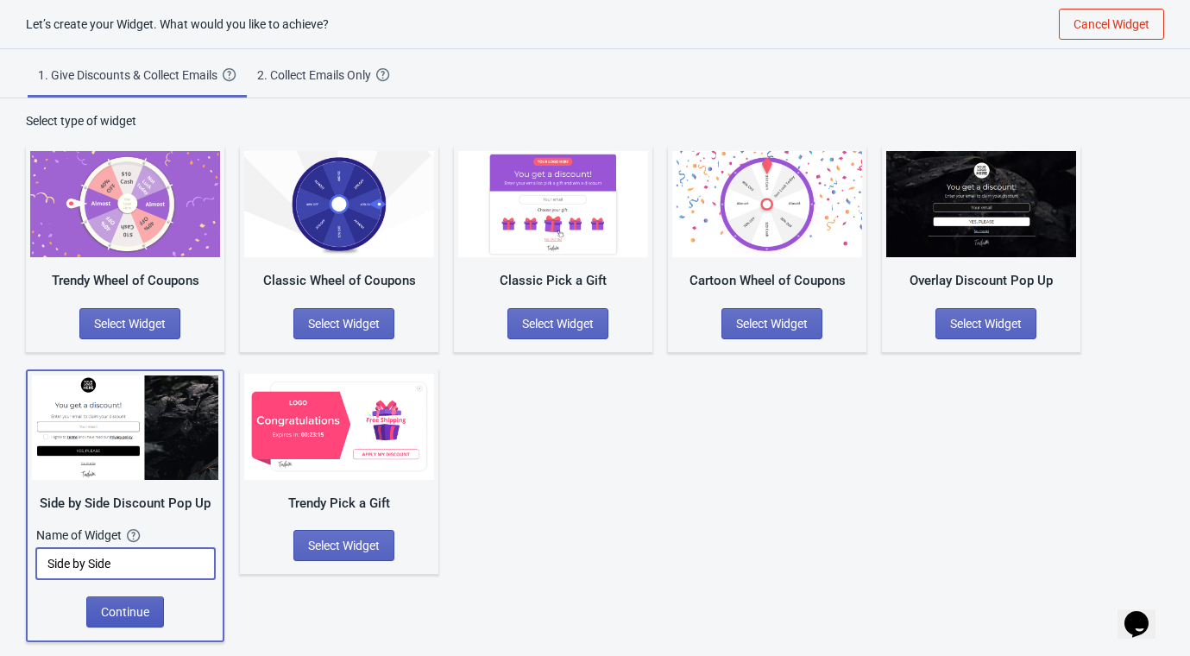
type input "Side by Side"
click at [117, 615] on span "Continue" at bounding box center [125, 612] width 48 height 14
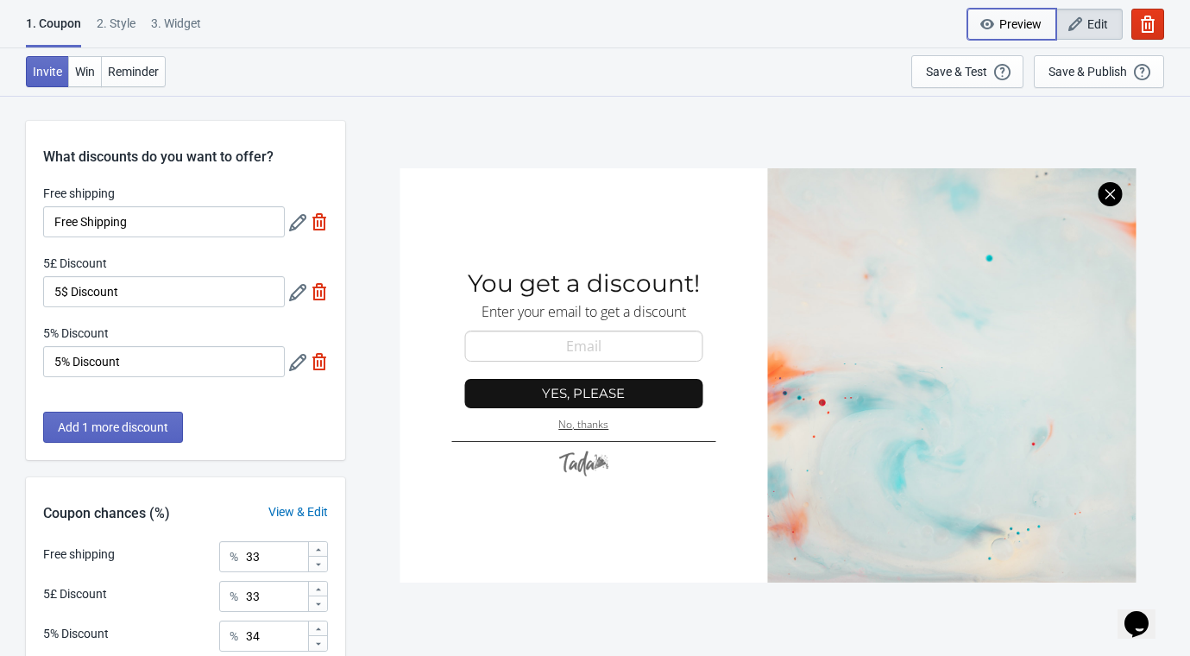
click at [1019, 19] on span "Preview" at bounding box center [1020, 24] width 42 height 14
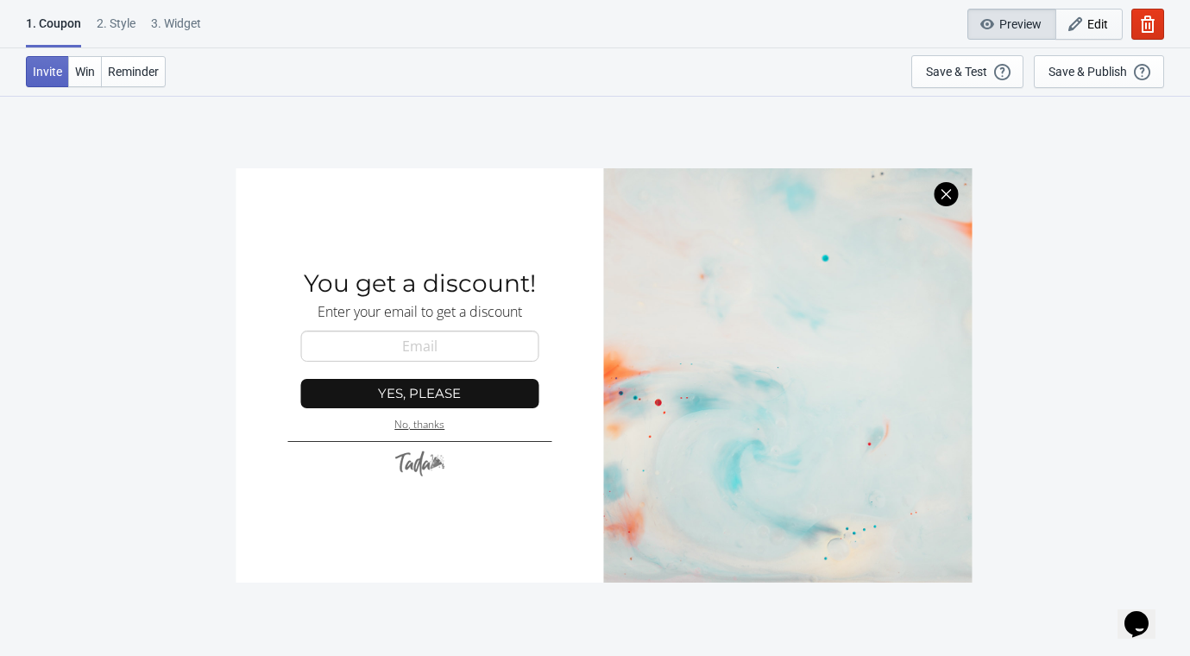
click at [1092, 28] on span "Edit" at bounding box center [1097, 24] width 21 height 14
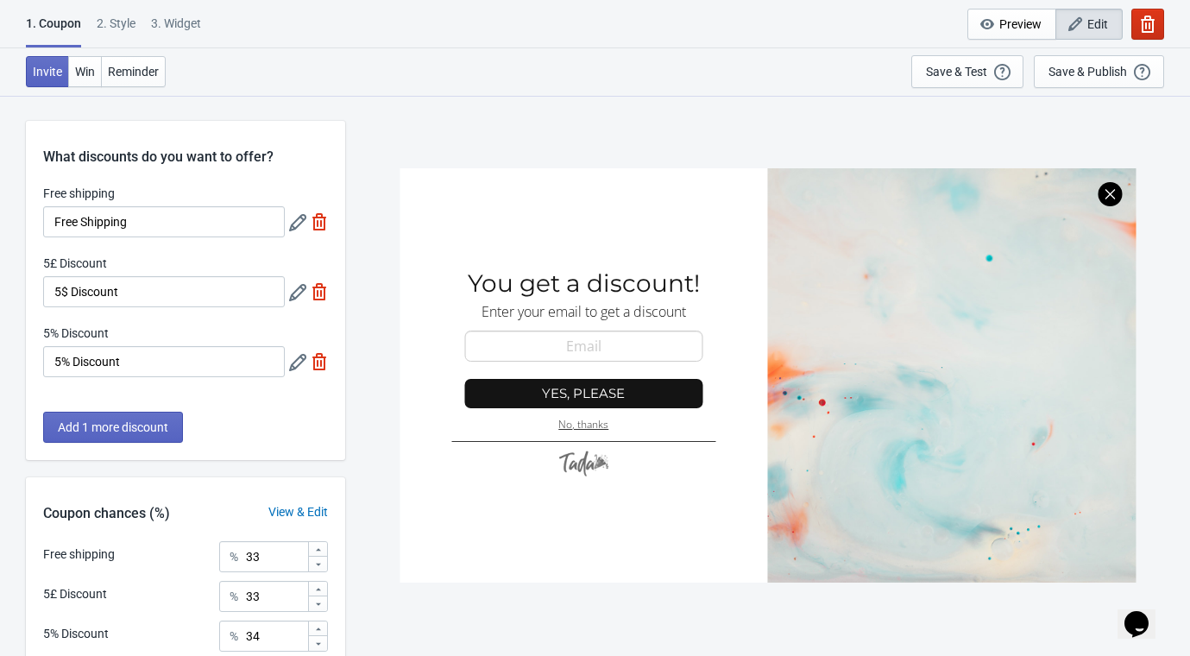
click at [1148, 26] on icon "button" at bounding box center [1147, 24] width 17 height 17
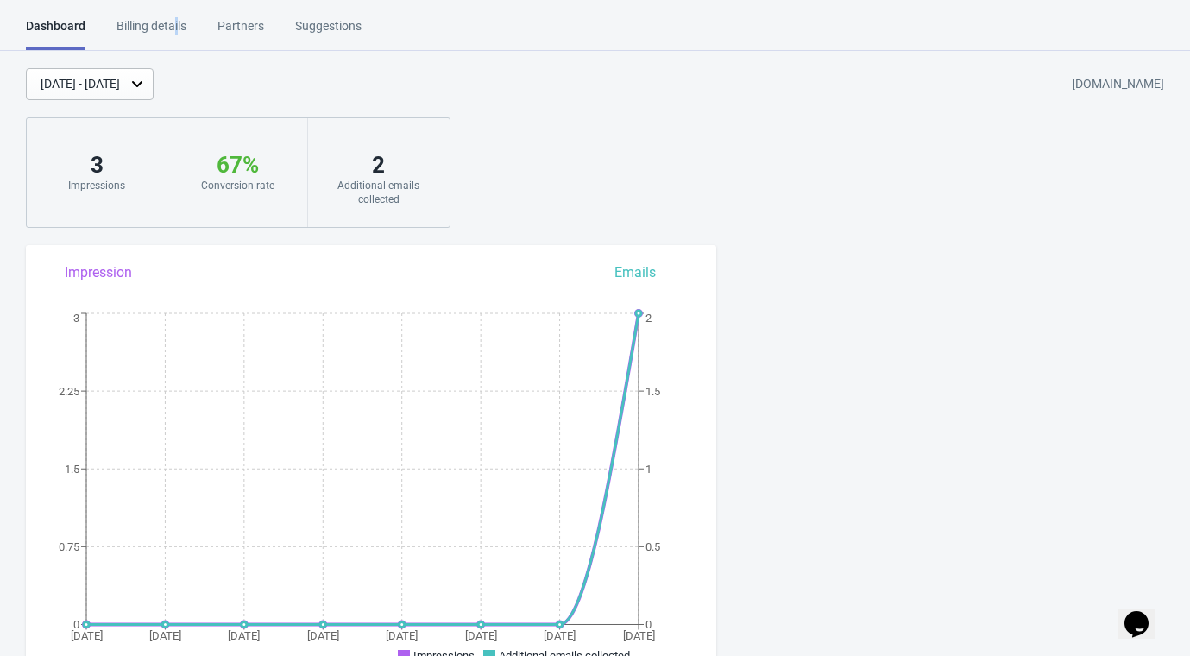
click at [174, 44] on div "Billing details" at bounding box center [151, 32] width 70 height 30
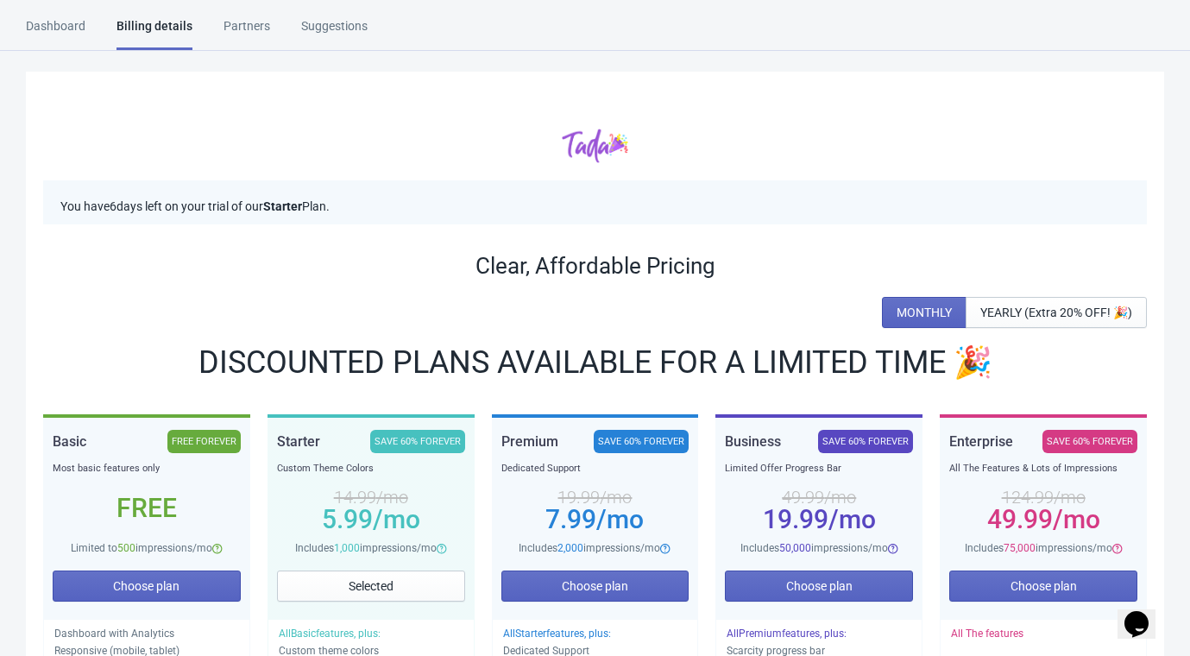
click at [55, 29] on div "Dashboard" at bounding box center [56, 32] width 60 height 30
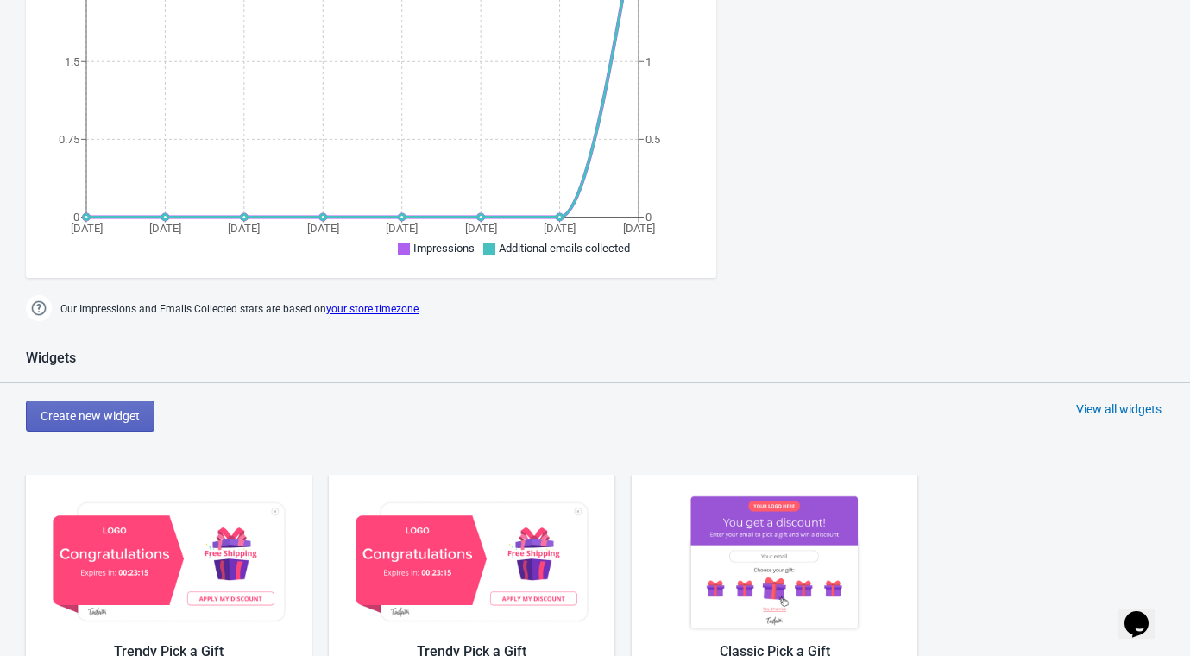
scroll to position [403, 0]
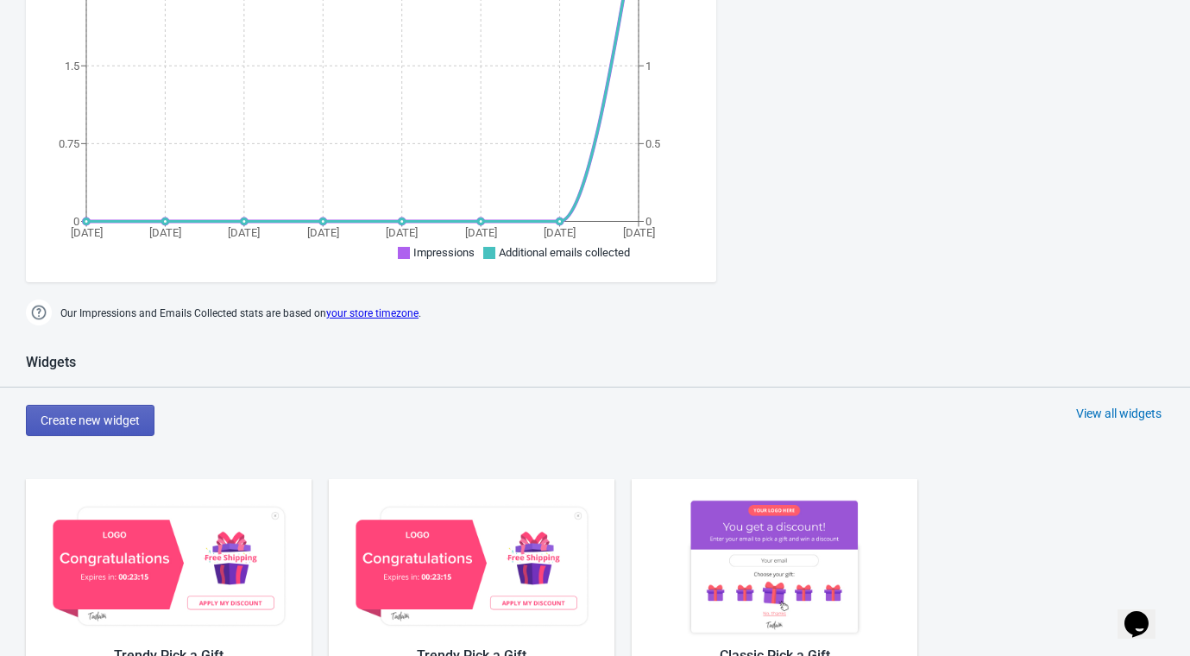
click at [129, 413] on span "Create new widget" at bounding box center [90, 420] width 99 height 14
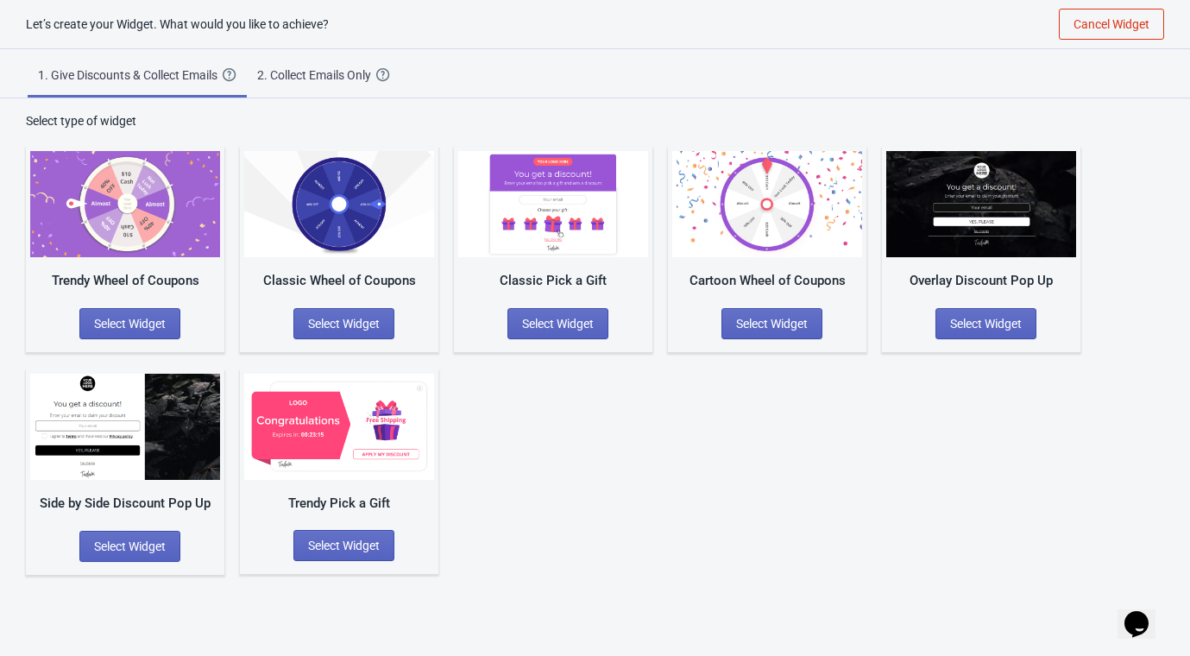
scroll to position [17, 0]
click at [759, 318] on span "Select Widget" at bounding box center [772, 324] width 72 height 14
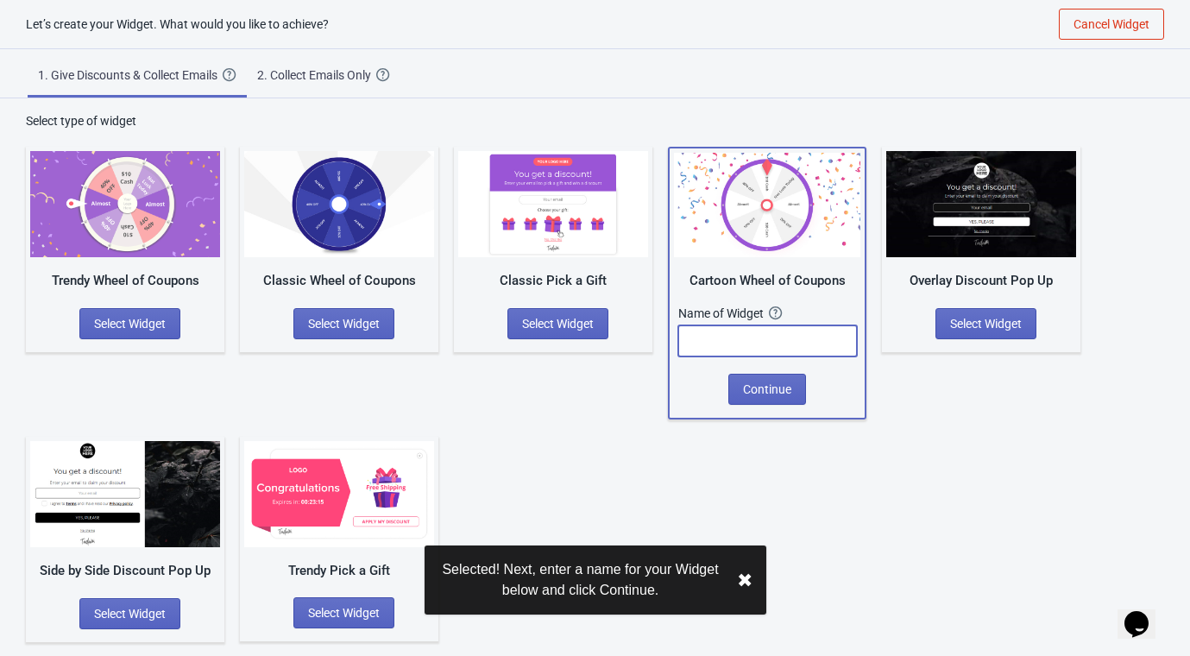
click at [718, 331] on input "text" at bounding box center [767, 340] width 179 height 31
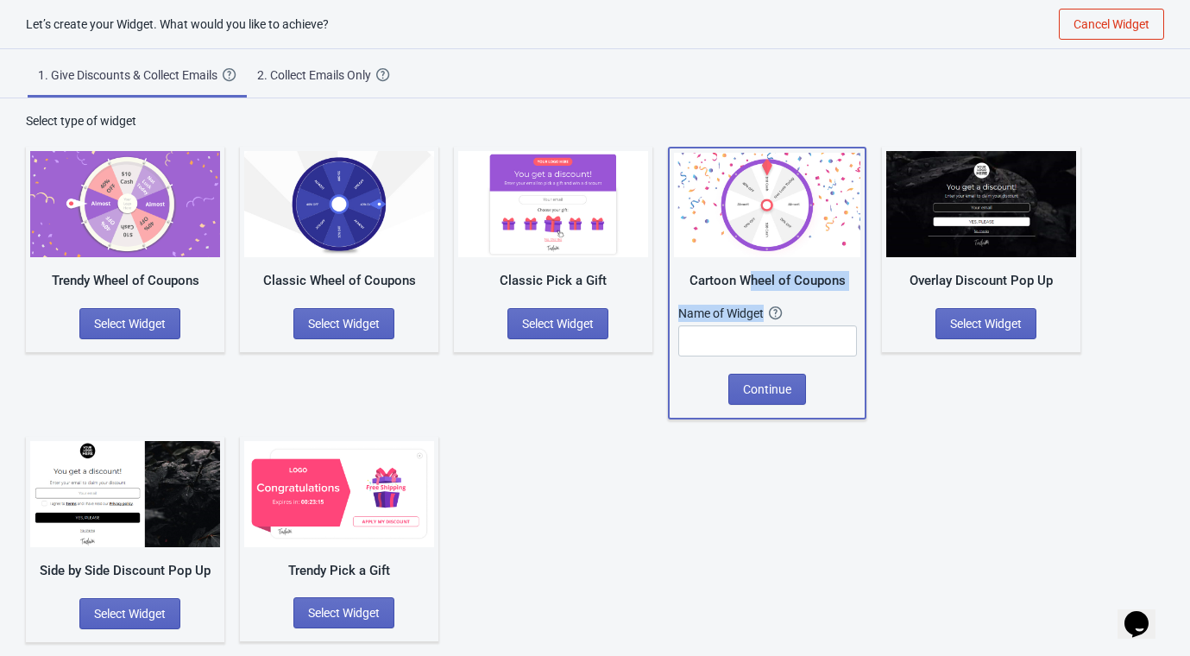
drag, startPoint x: 746, startPoint y: 280, endPoint x: 812, endPoint y: 299, distance: 69.3
click at [812, 299] on div "Cartoon Wheel of Coupons Name of Widget The name of your Widget won’t be shown …" at bounding box center [767, 283] width 198 height 273
click at [693, 348] on input "text" at bounding box center [767, 340] width 179 height 31
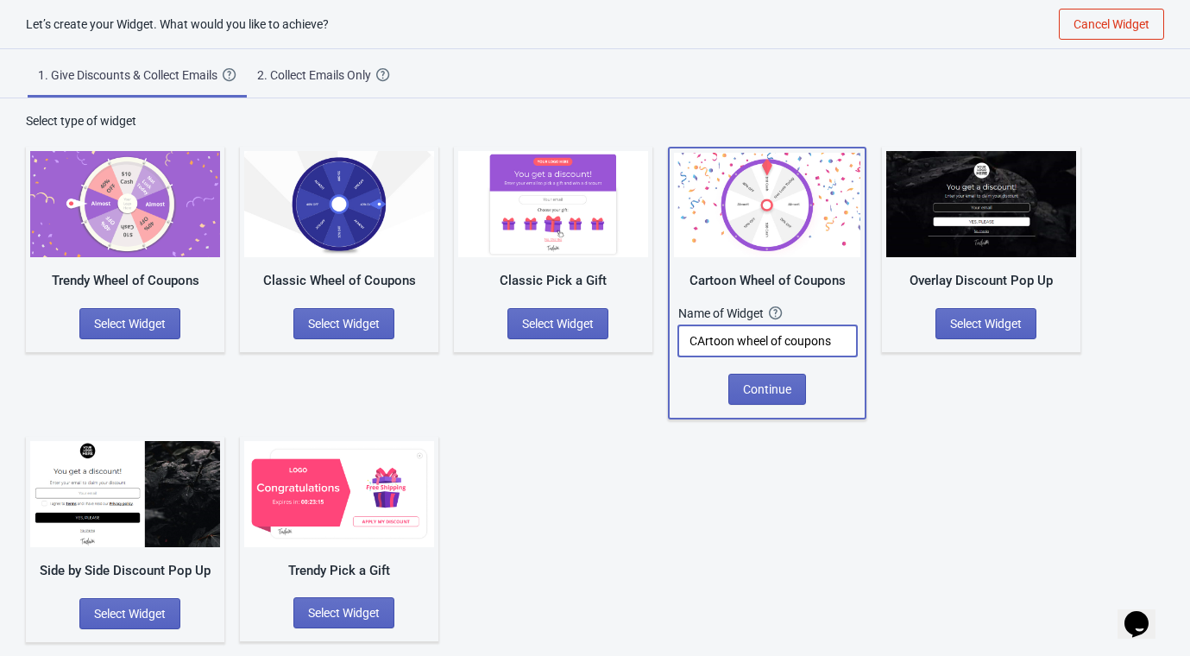
click at [702, 341] on input "CArtoon wheel of coupons" at bounding box center [767, 340] width 179 height 31
type input "Cartoon wheel of coupons"
click at [773, 382] on span "Continue" at bounding box center [767, 389] width 48 height 14
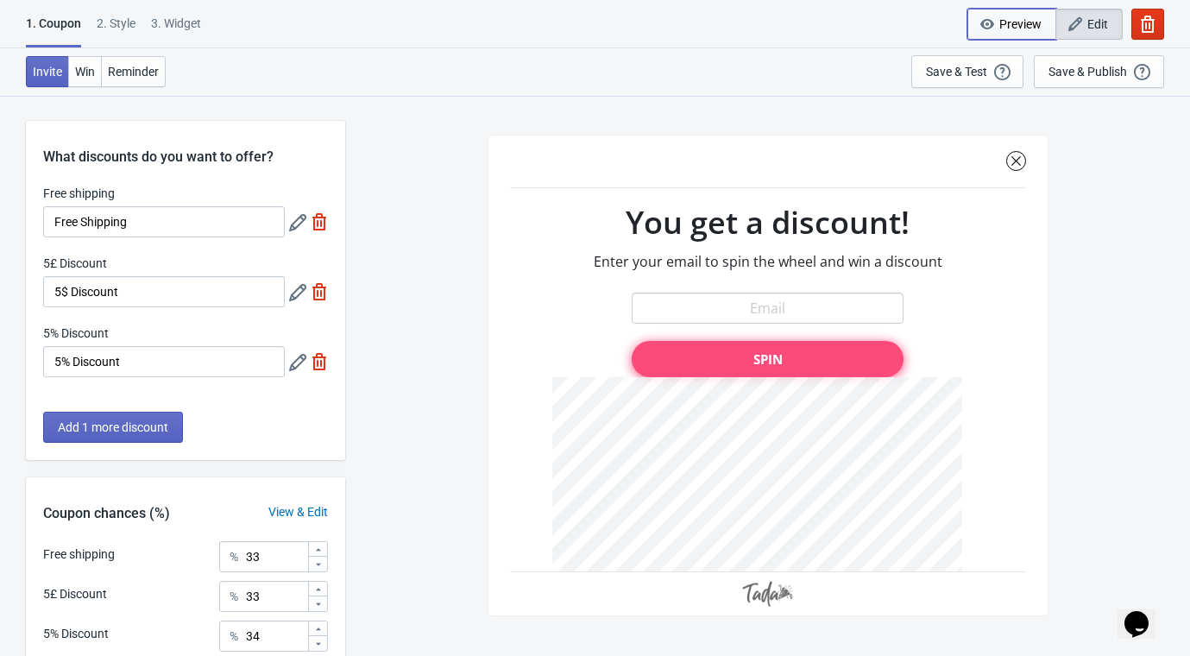
click at [1017, 17] on span "Preview" at bounding box center [1020, 24] width 42 height 14
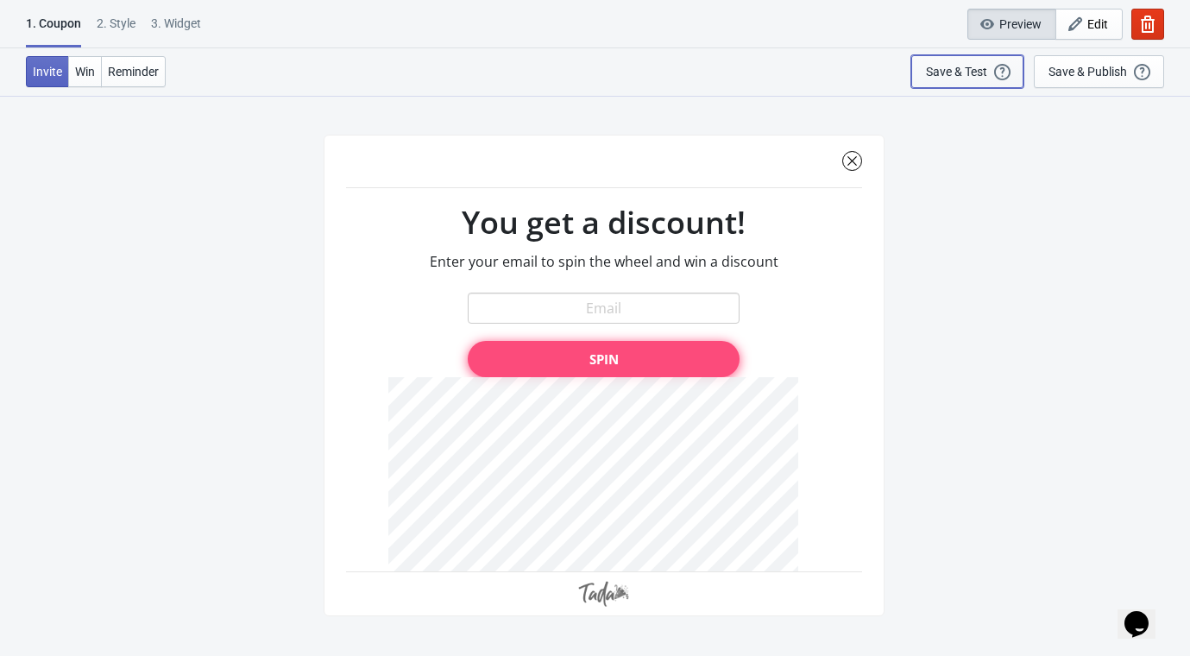
click at [952, 71] on div "Save & Test" at bounding box center [956, 72] width 61 height 14
